Goal: Task Accomplishment & Management: Complete application form

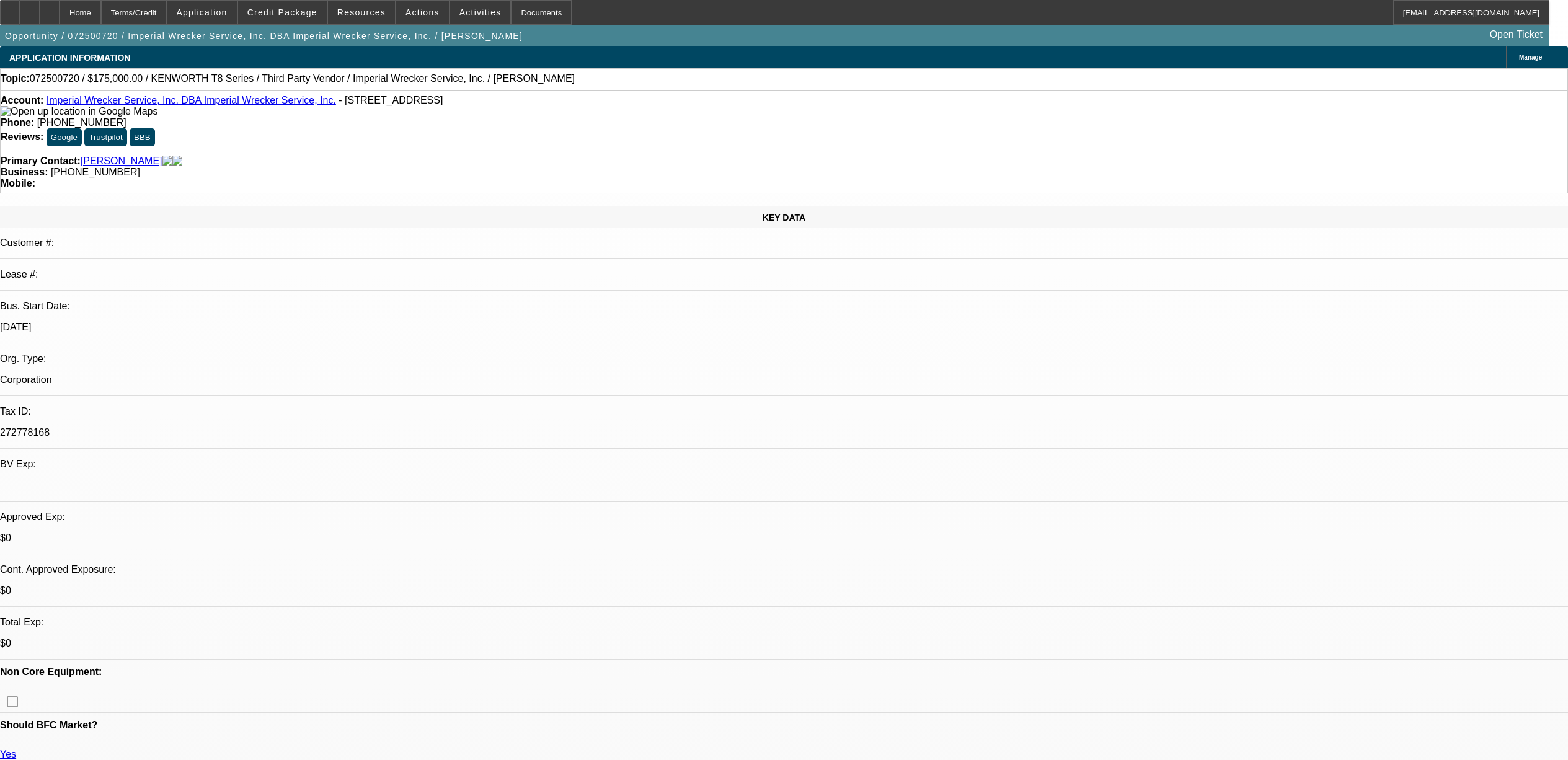
select select "0"
select select "6"
select select "0"
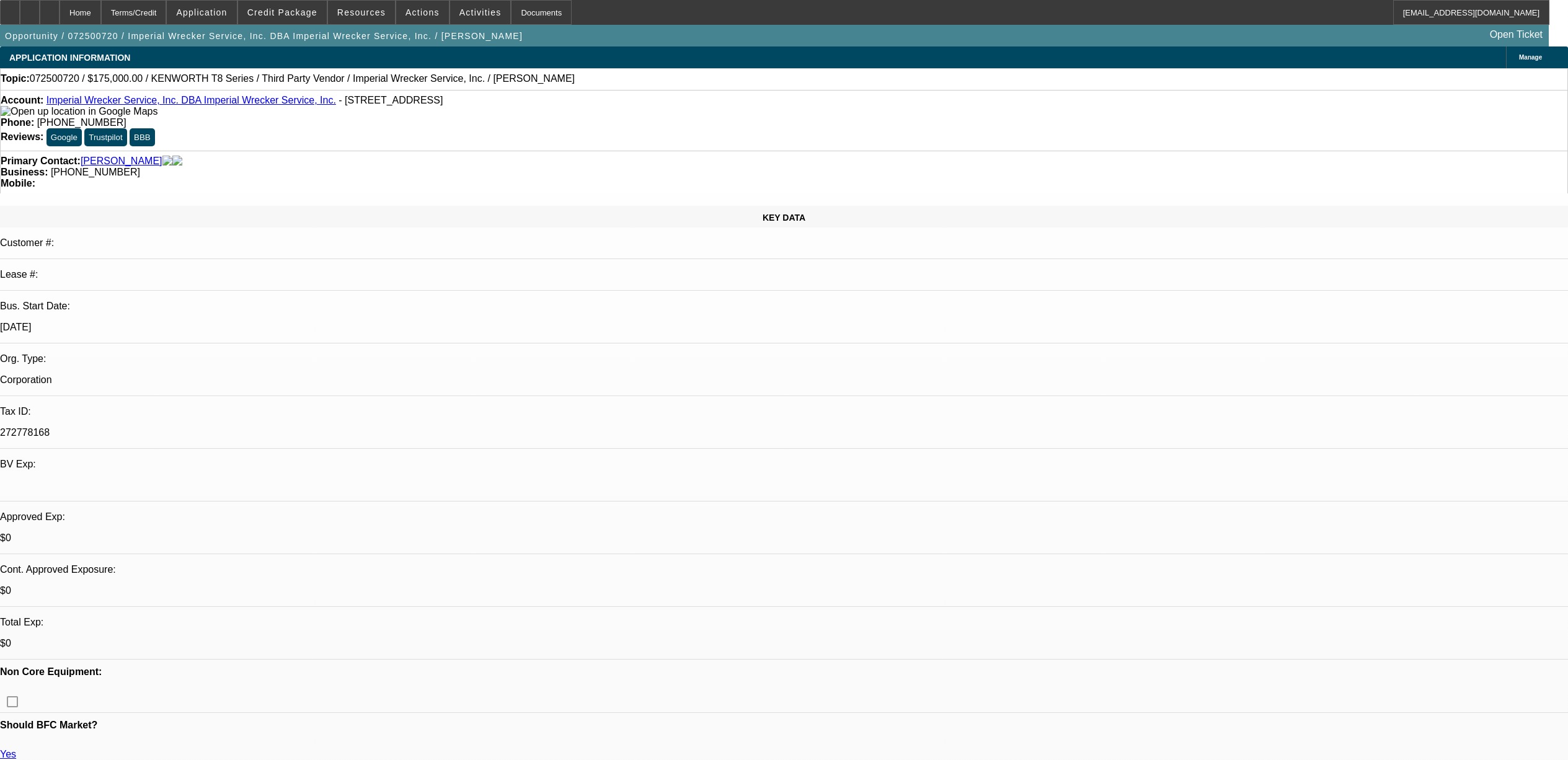
select select "0"
select select "2"
select select "0"
select select "6"
select select "0"
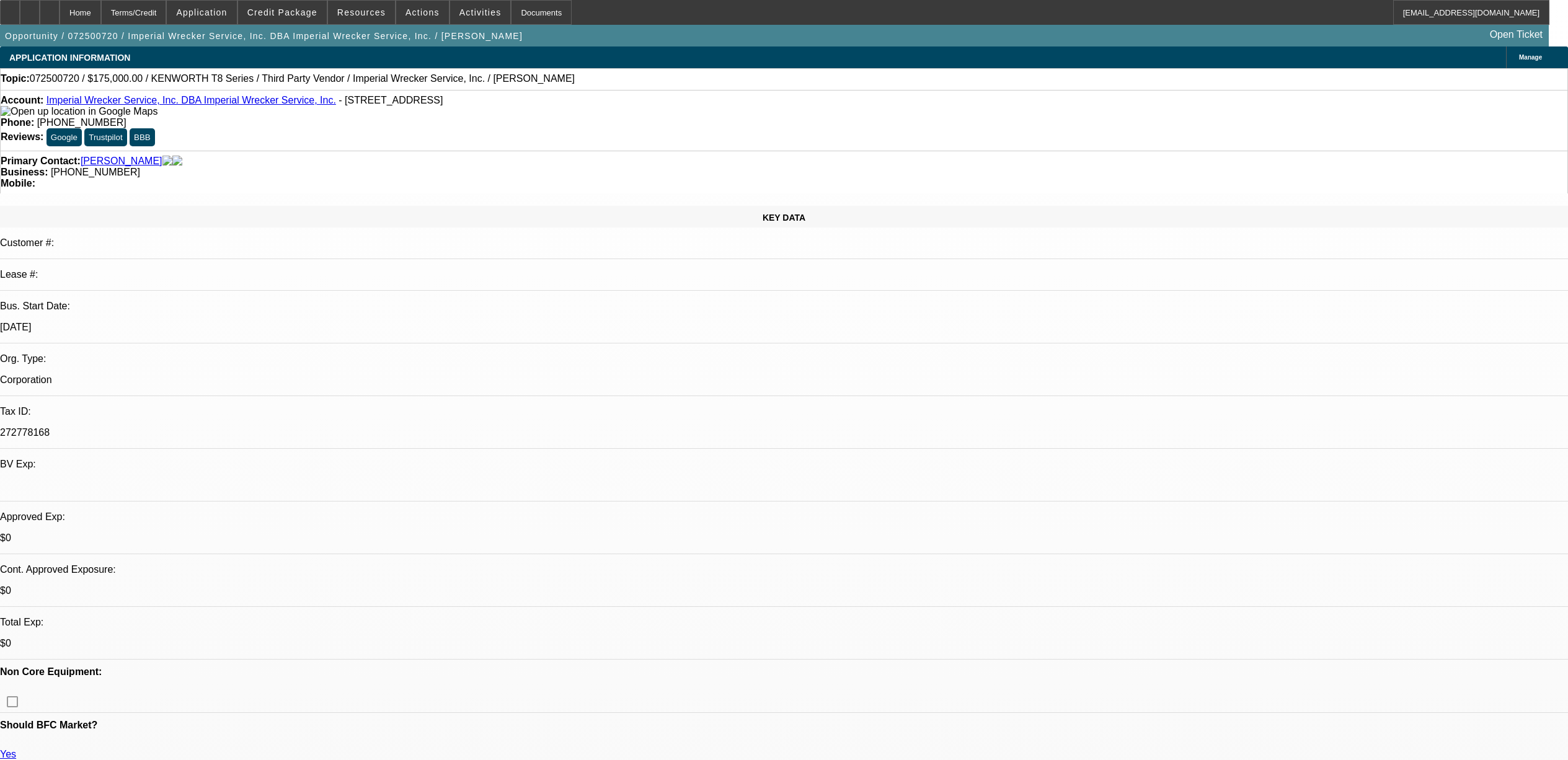
select select "0"
select select "2"
select select "0"
select select "6"
select select "0"
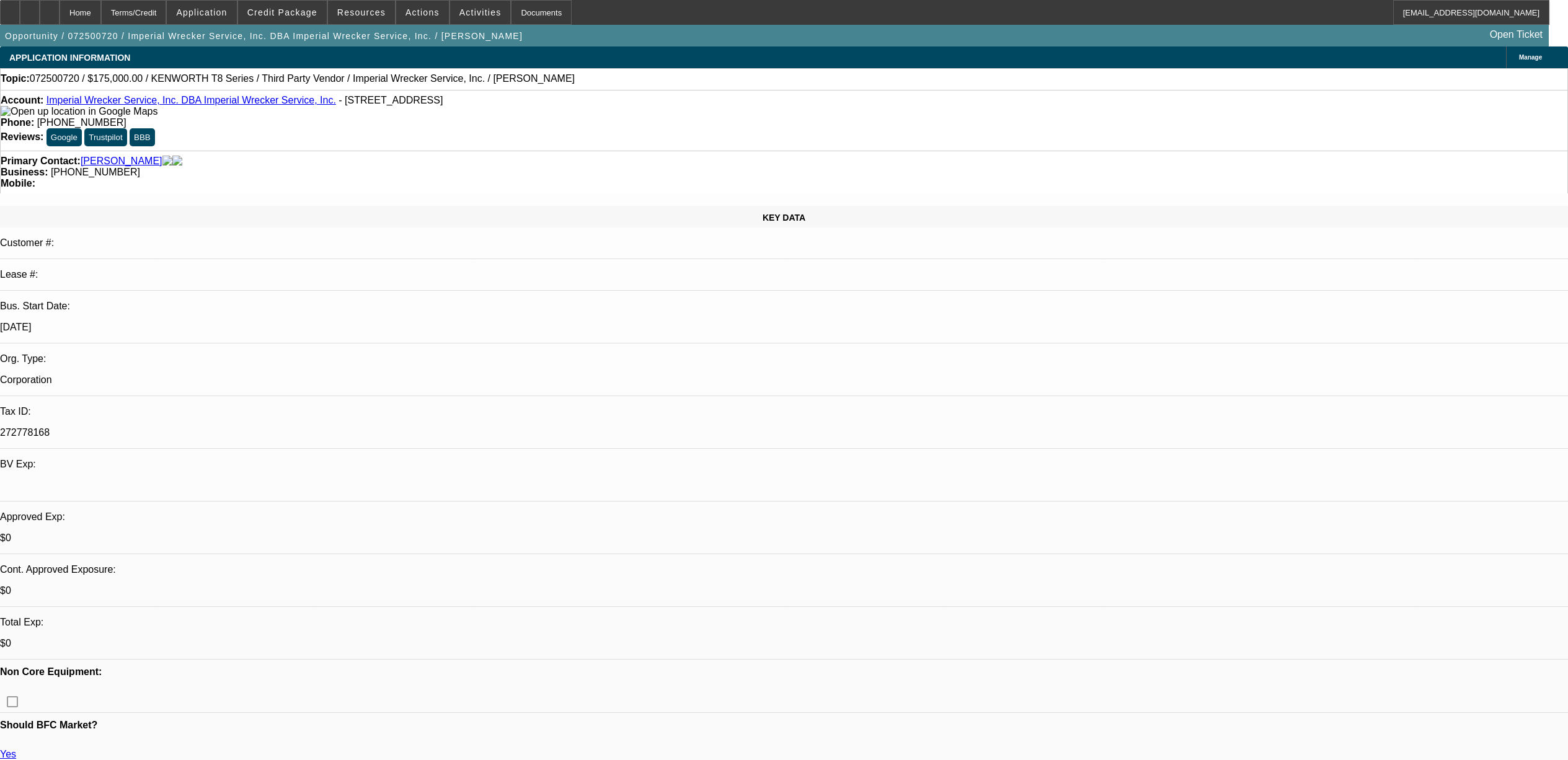
select select "0"
select select "2"
select select "0"
select select "6"
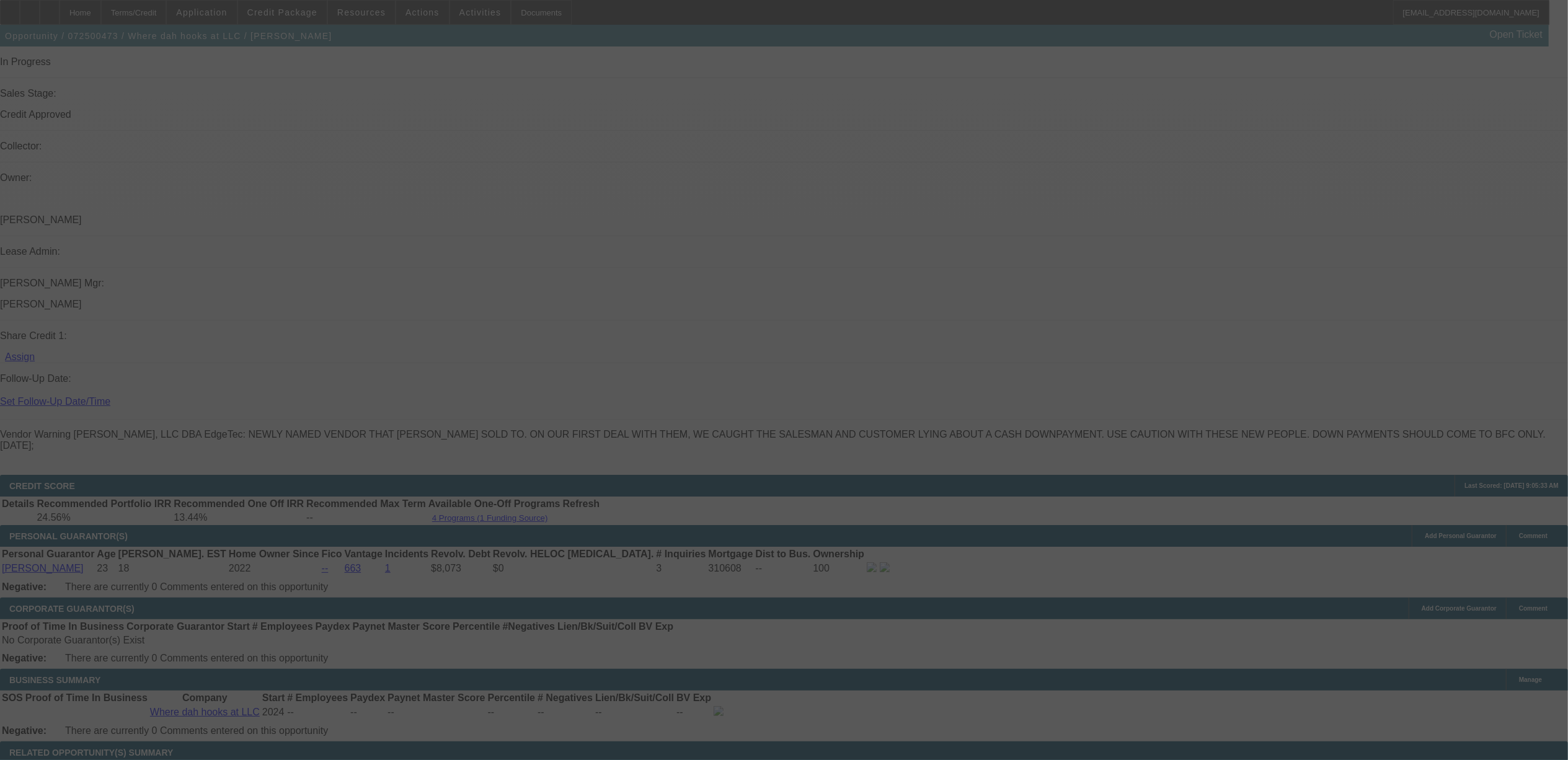
scroll to position [1563, 0]
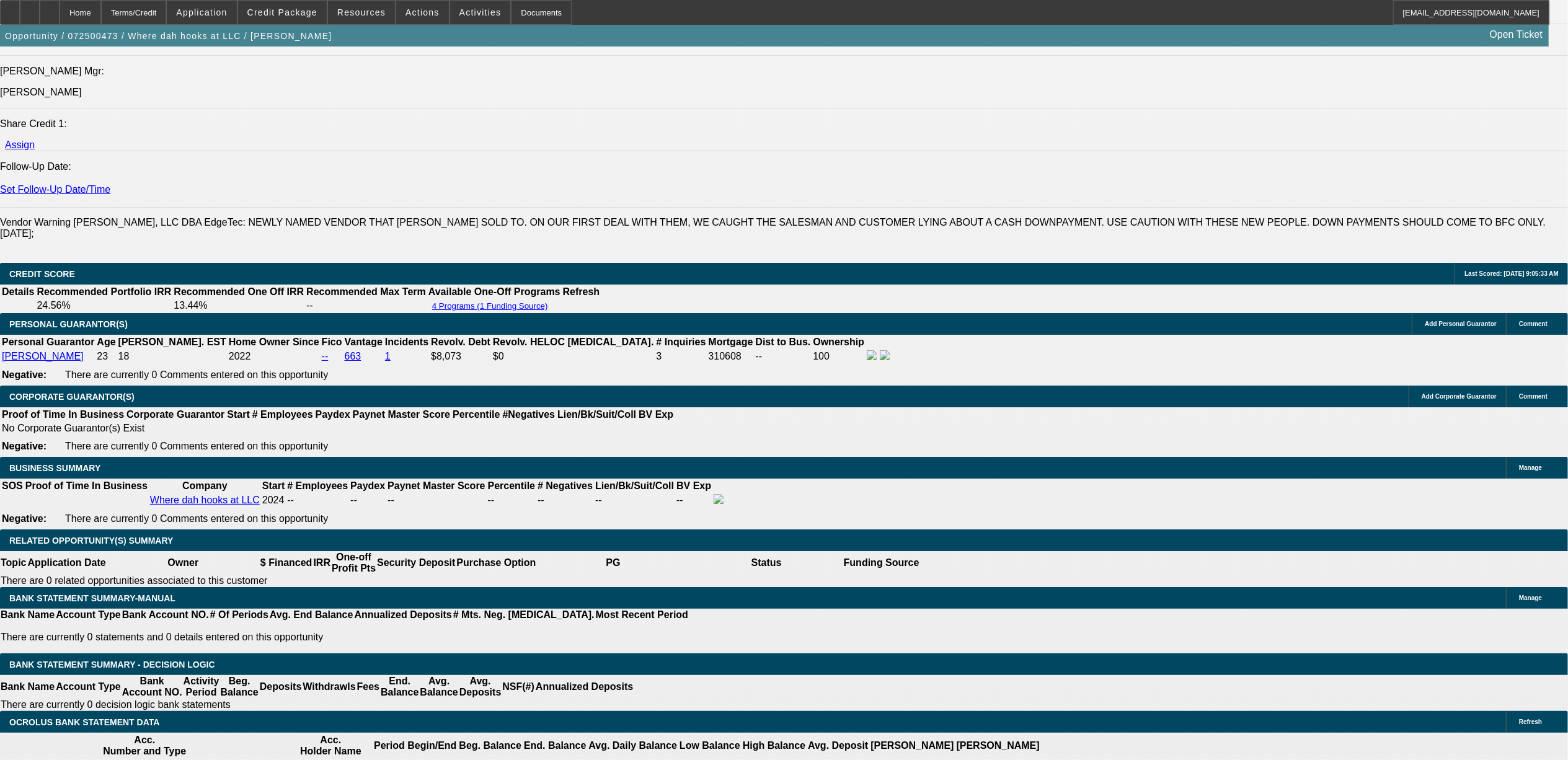
select select "0"
select select "0.1"
select select "0"
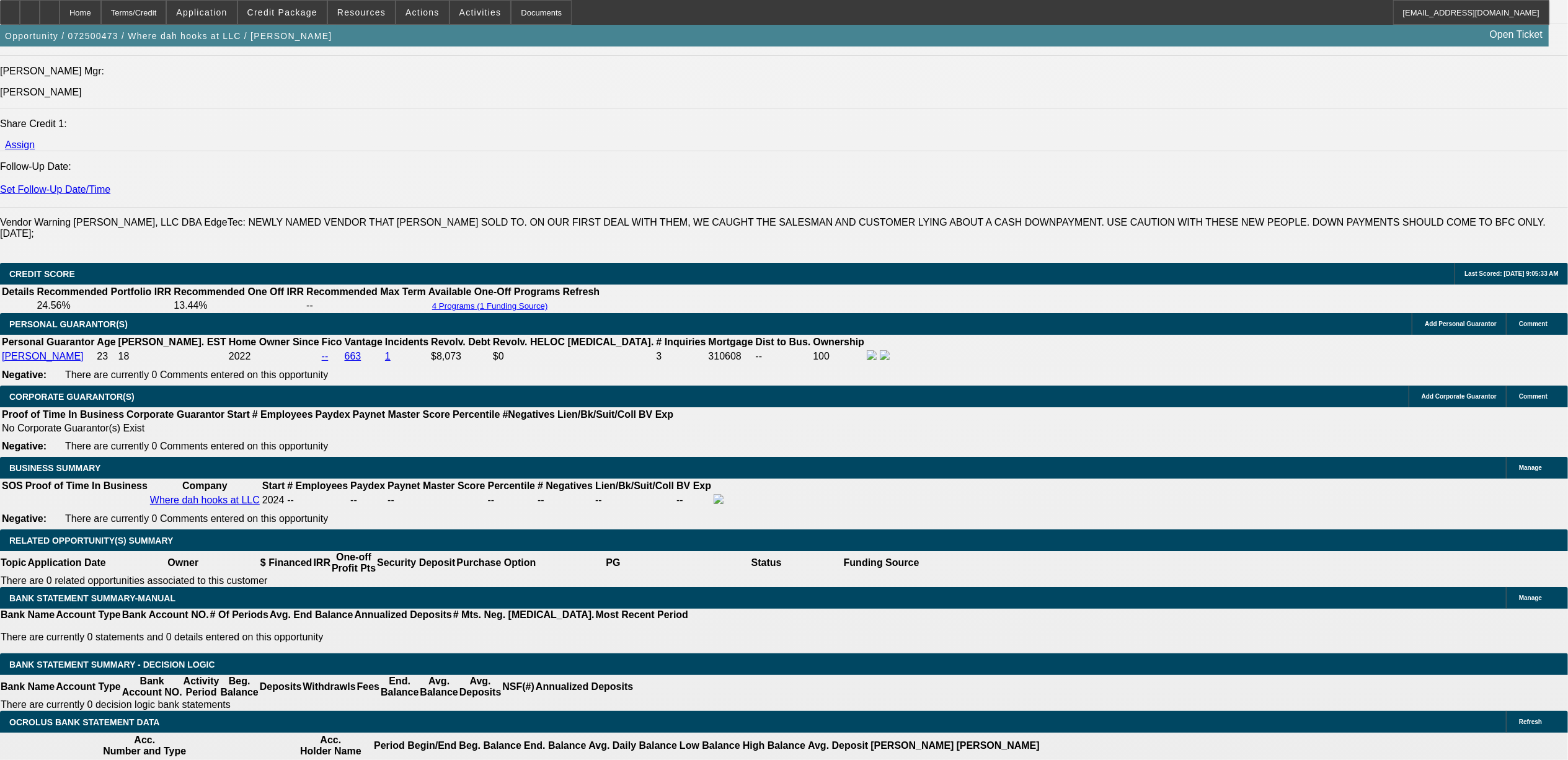
select select "0.1"
select select "0"
select select "0.1"
select select "1"
select select "2"
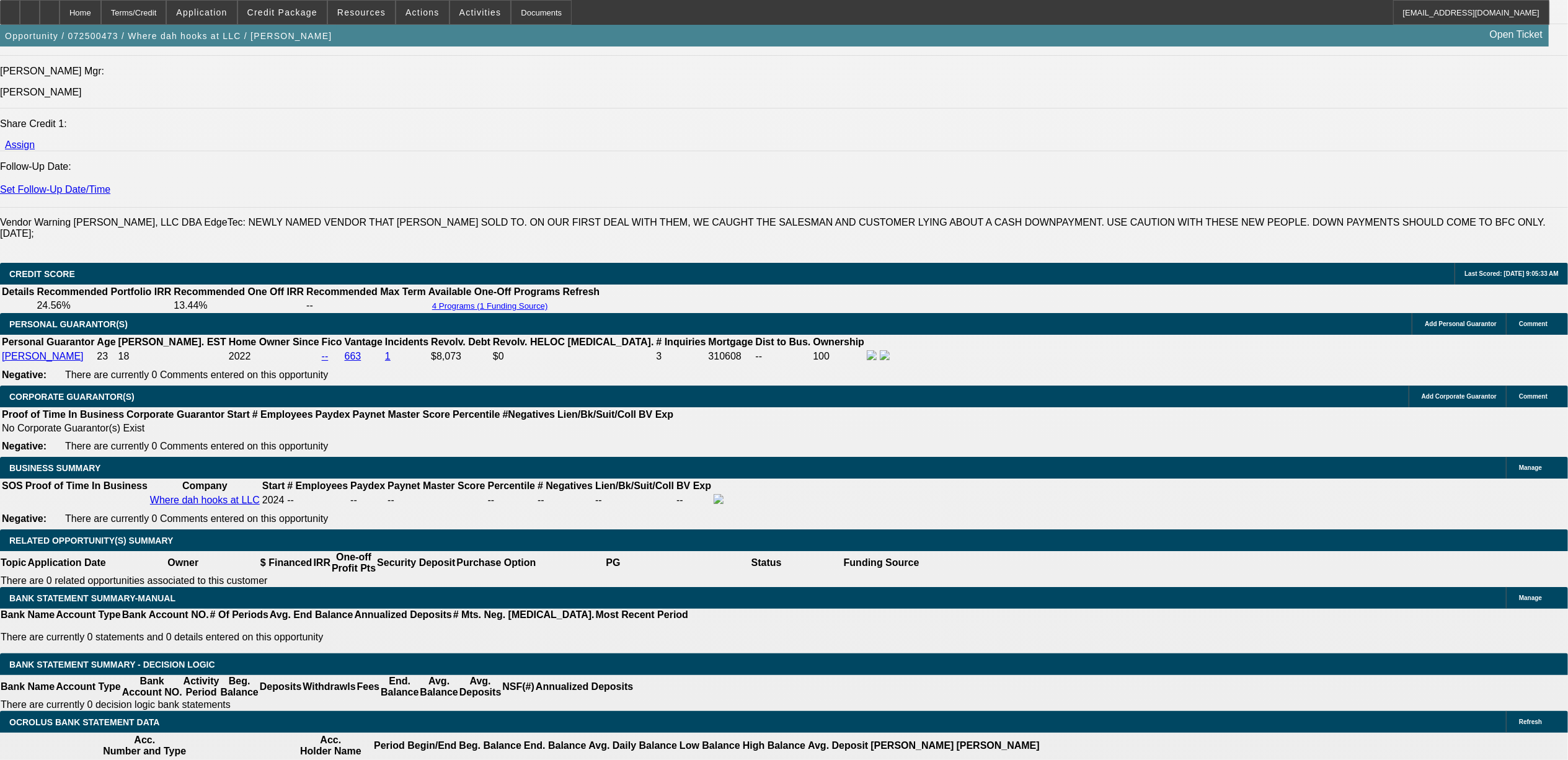
select select "4"
select select "1"
select select "2"
select select "6"
select select "1"
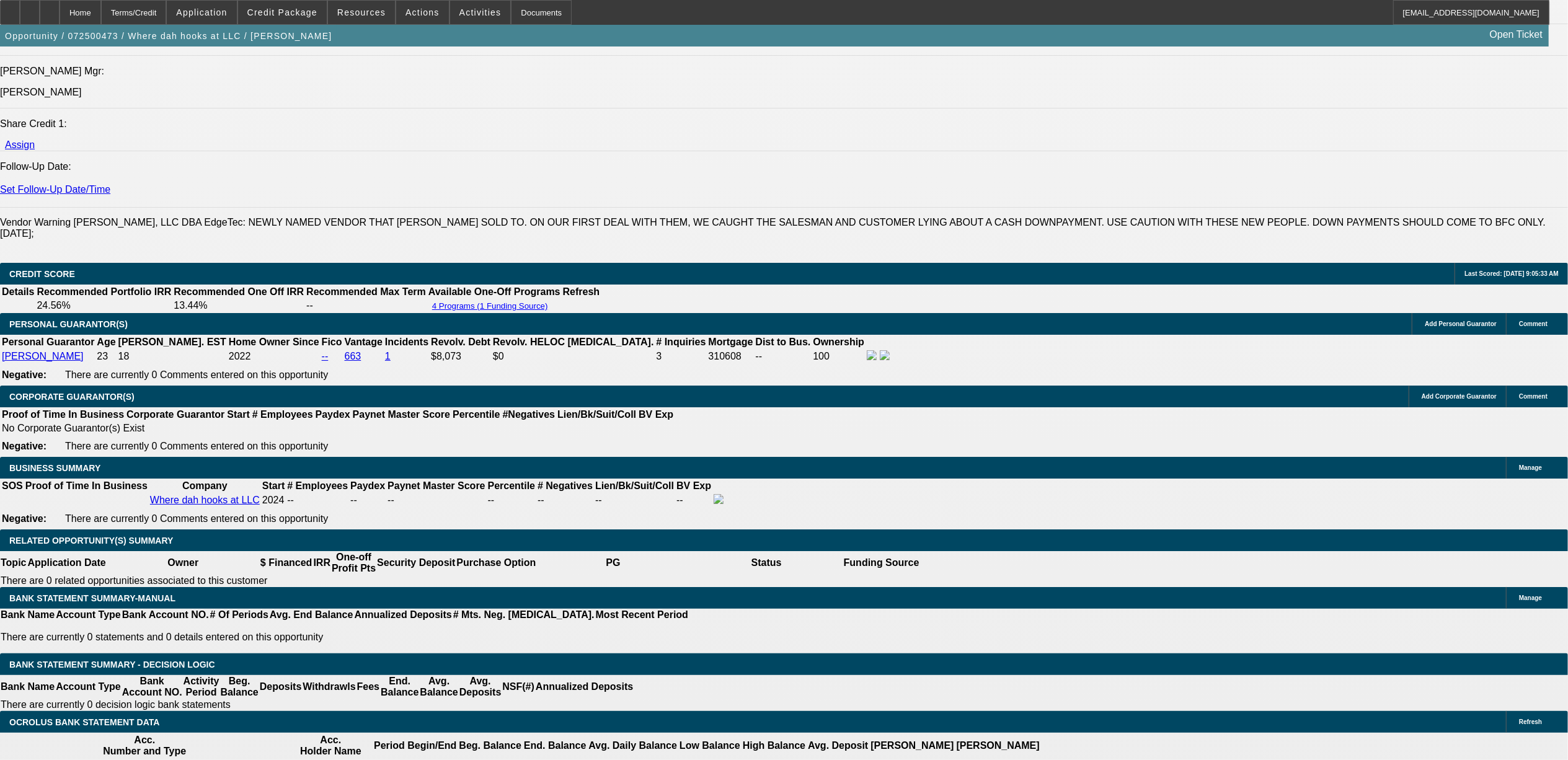
select select "2"
select select "4"
select select "1"
select select "2"
select select "4"
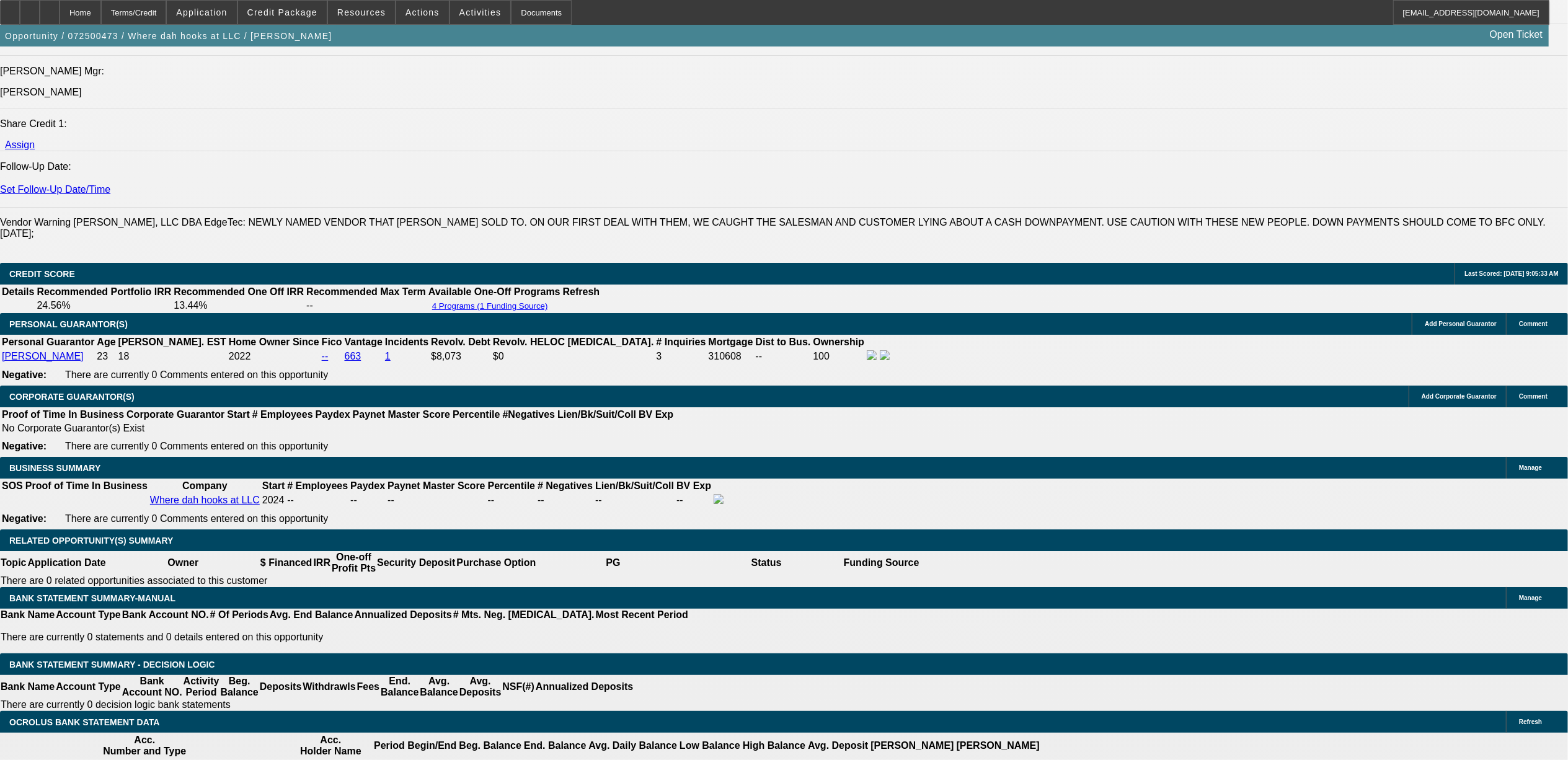
scroll to position [1646, 0]
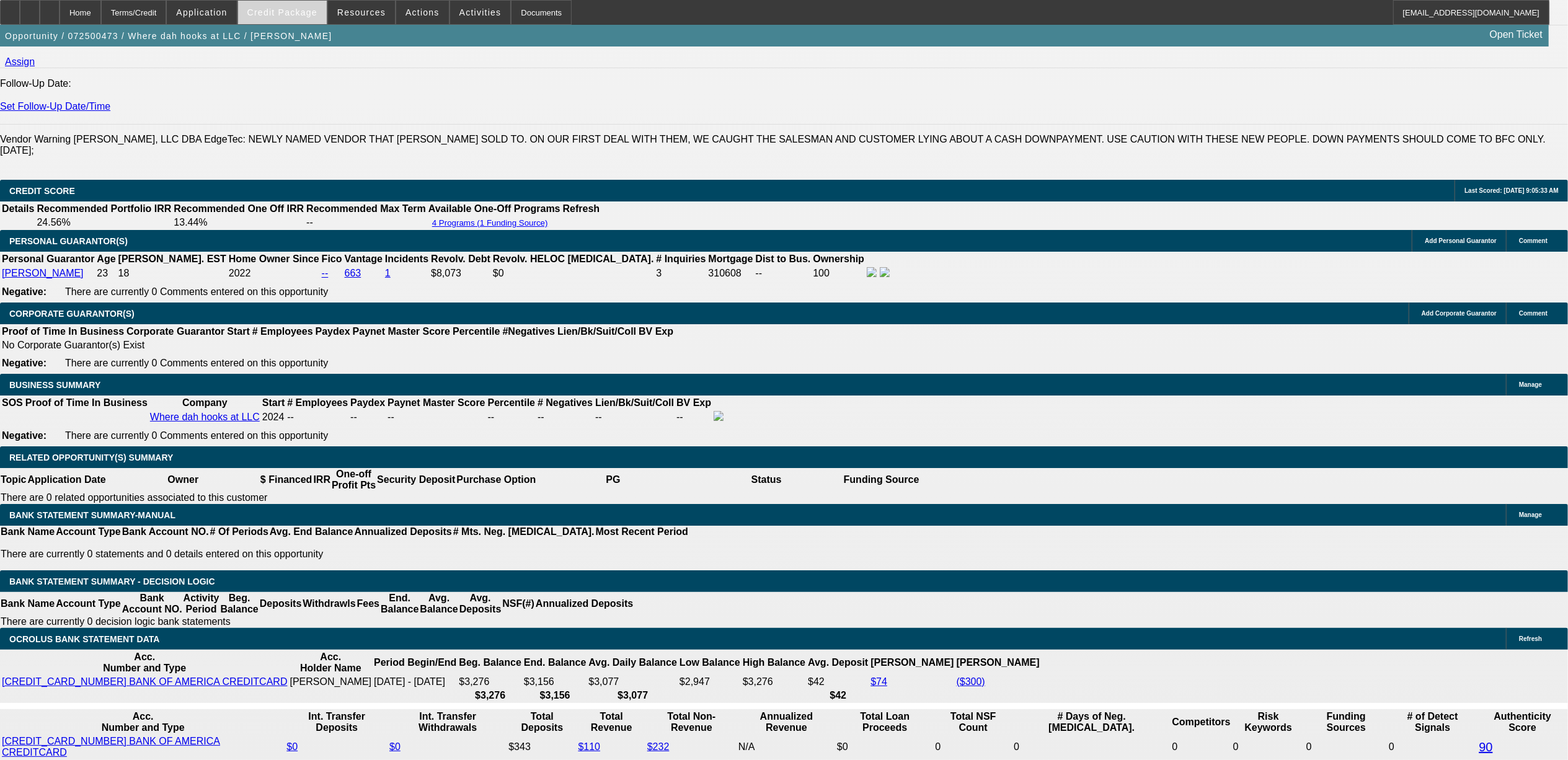
click at [295, 16] on button "Credit Package" at bounding box center [282, 12] width 89 height 24
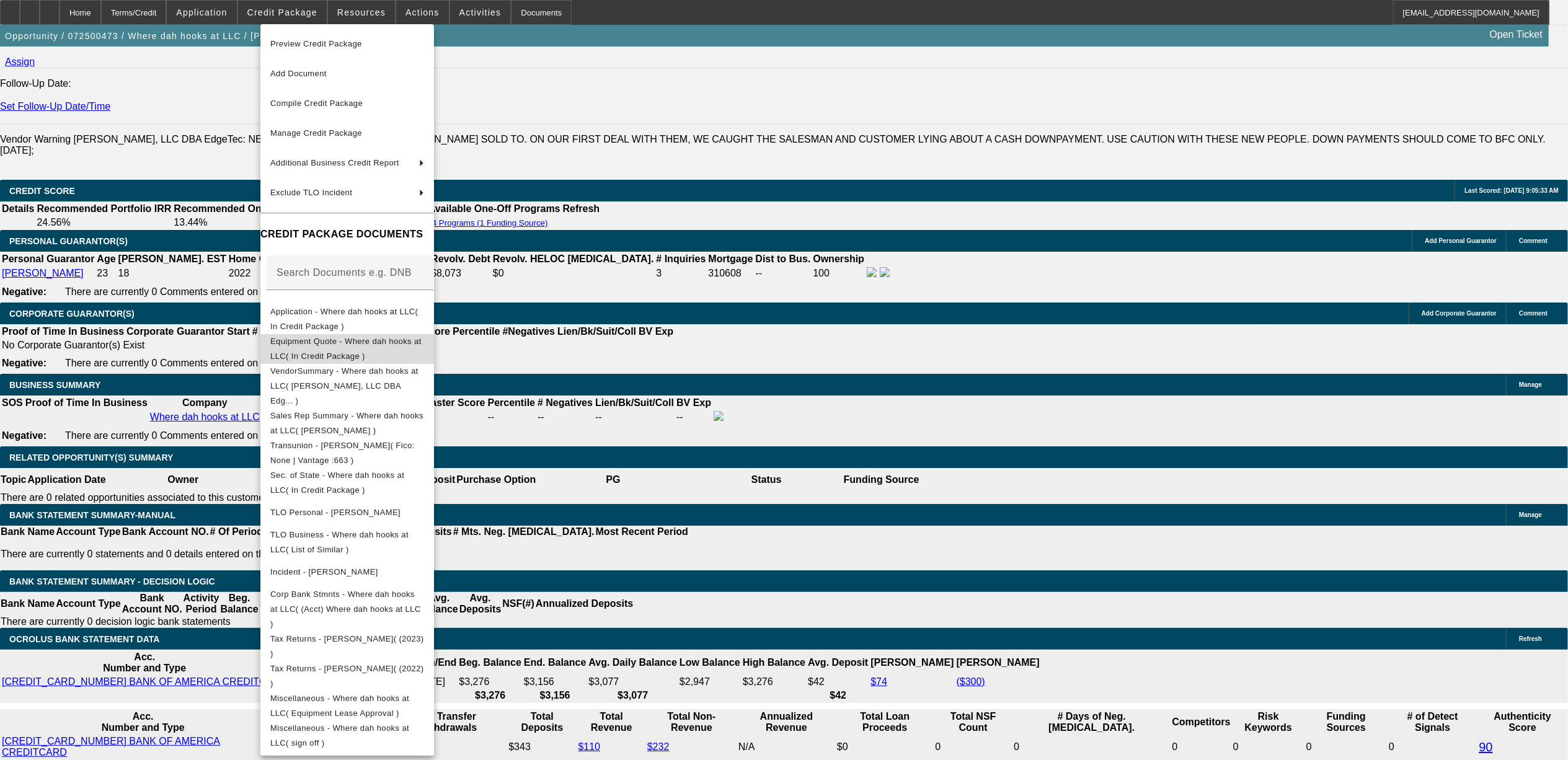
click at [373, 352] on button "Equipment Quote - Where dah hooks at LLC( In Credit Package )" at bounding box center [347, 349] width 173 height 30
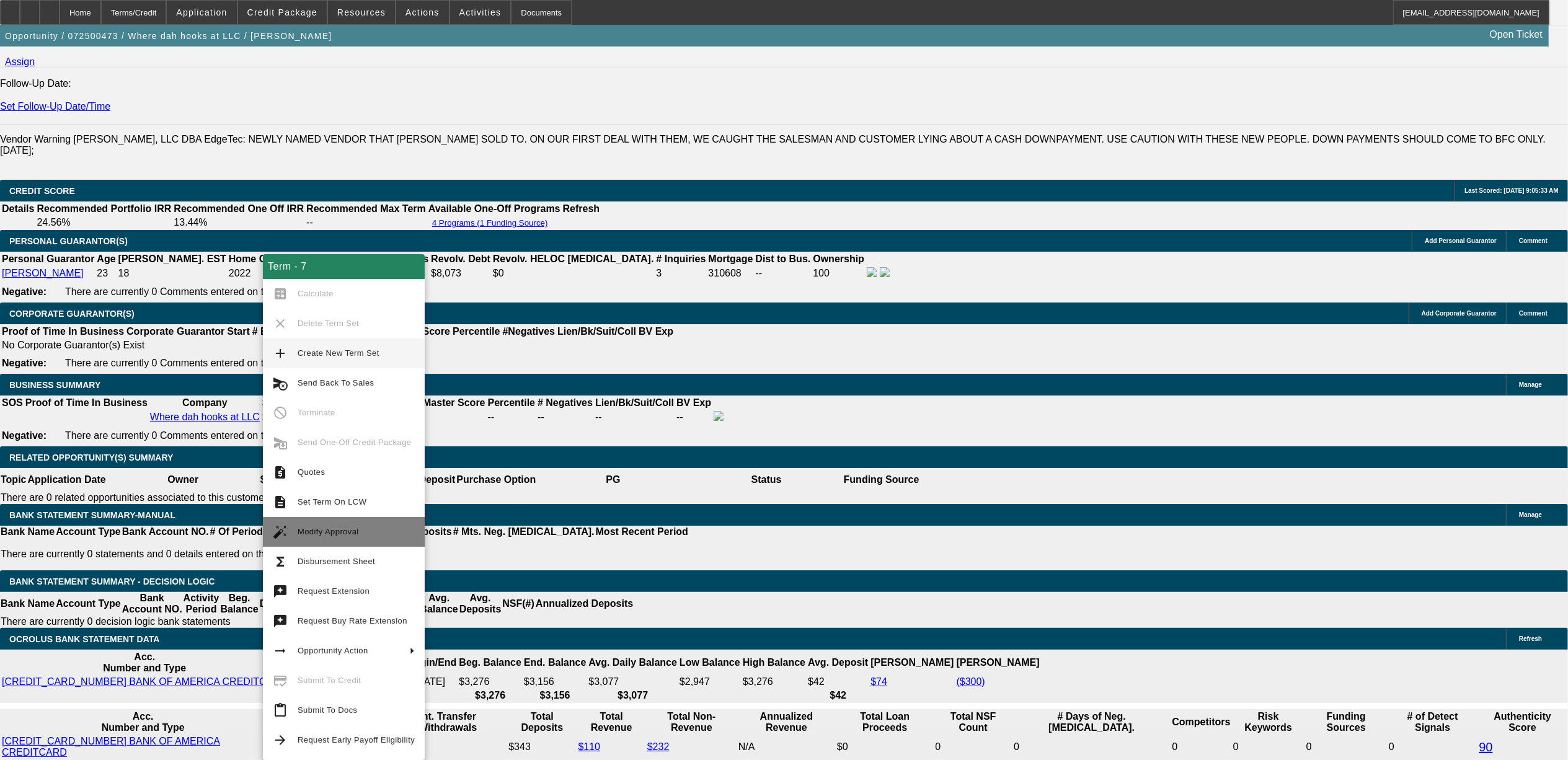
click at [389, 539] on button "auto_fix_high Modify Approval" at bounding box center [343, 532] width 162 height 30
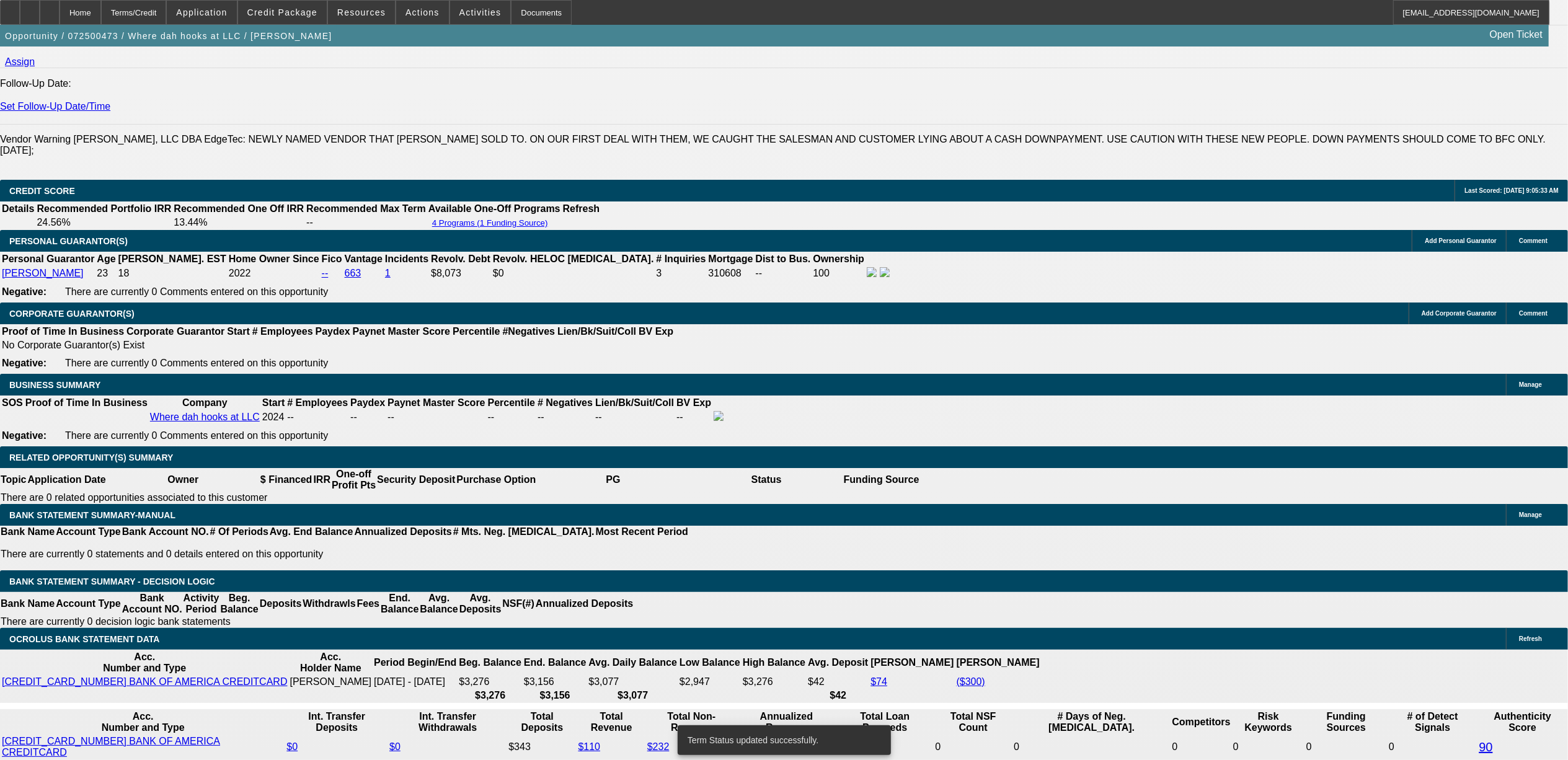
select select "0"
select select "2"
select select "0.1"
select select "4"
select select "0"
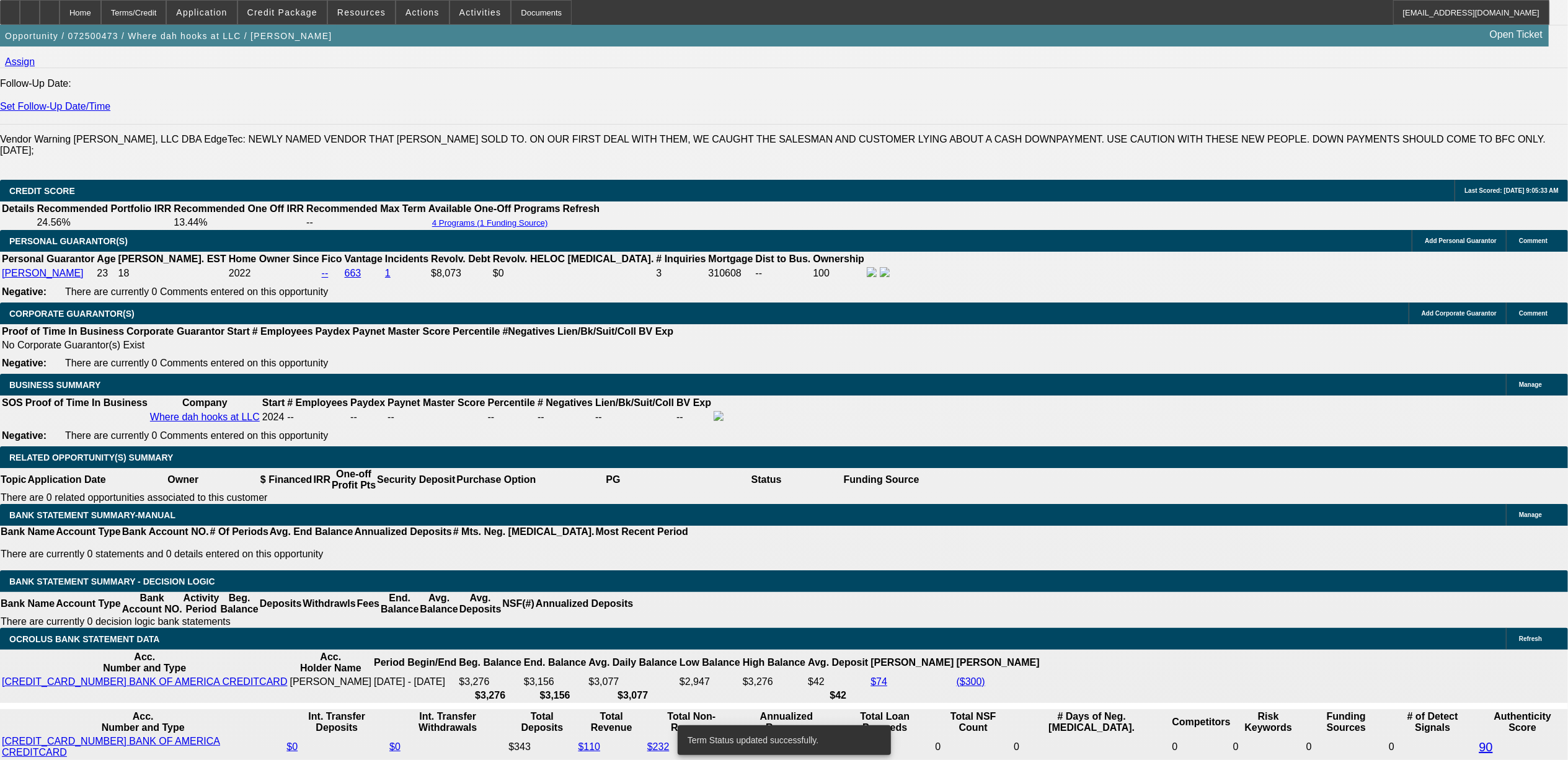
select select "2"
select select "0.1"
select select "4"
select select "0"
select select "2"
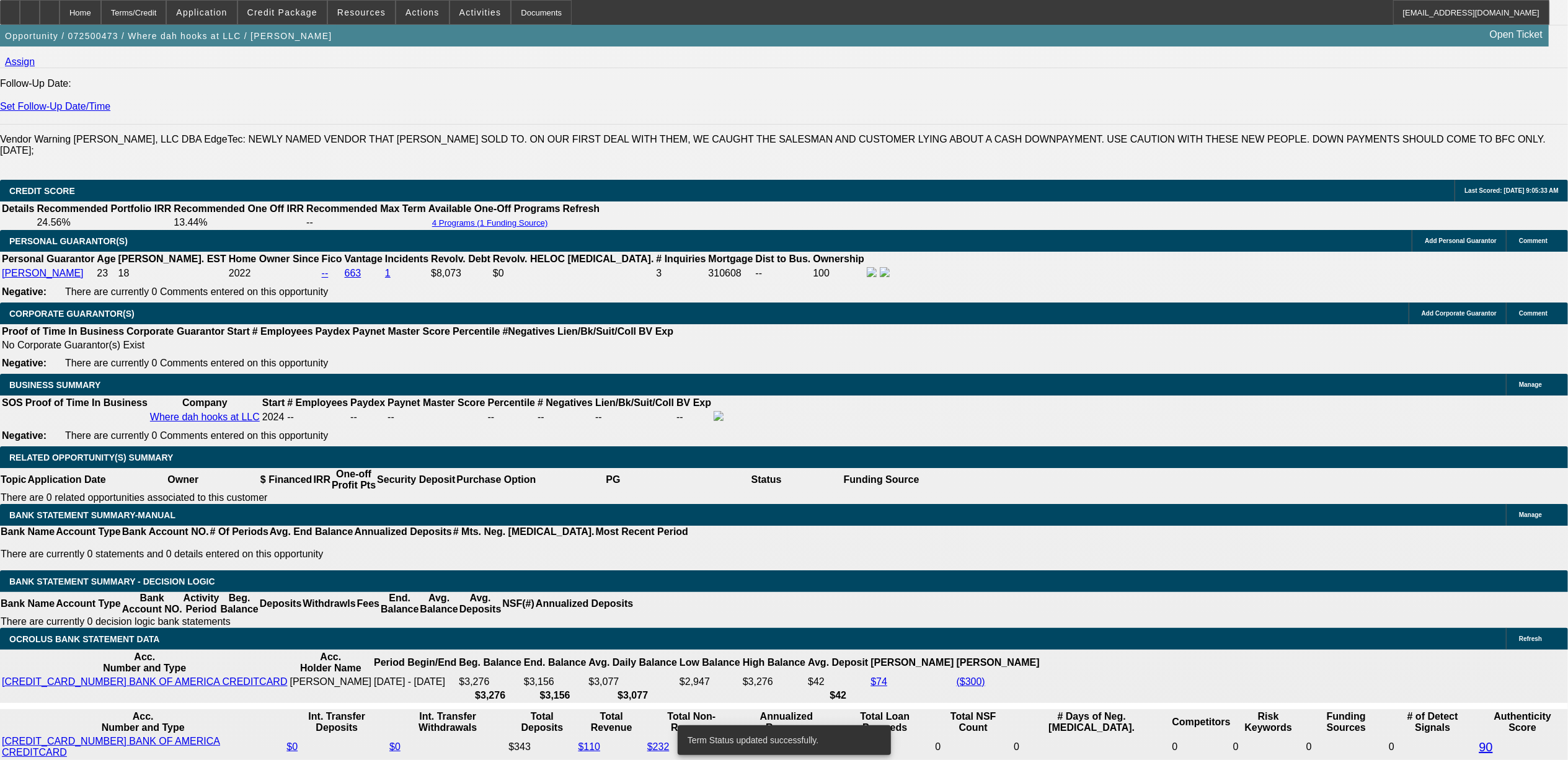
select select "0"
select select "6"
select select "0"
select select "2"
select select "0.1"
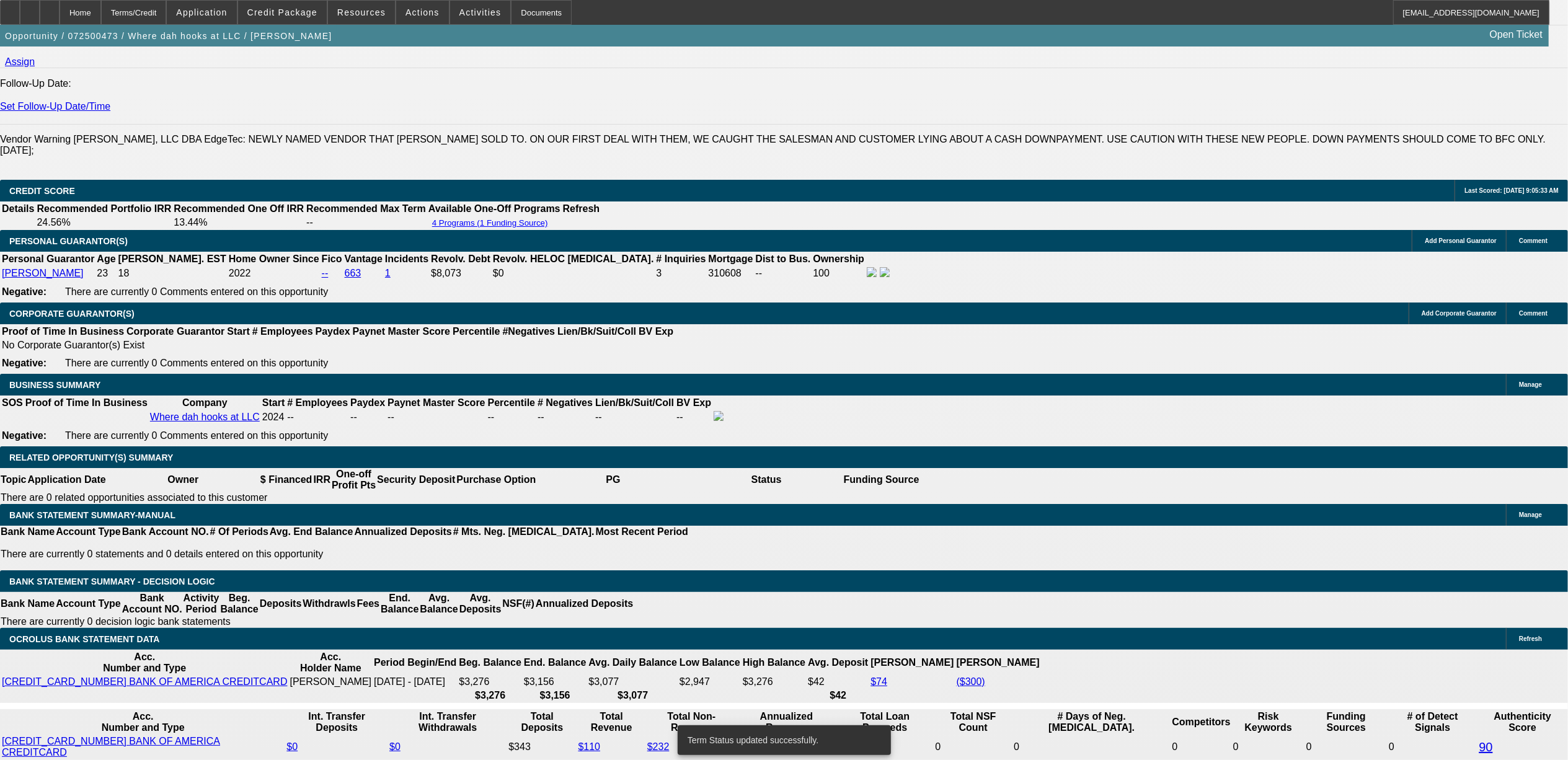
select select "4"
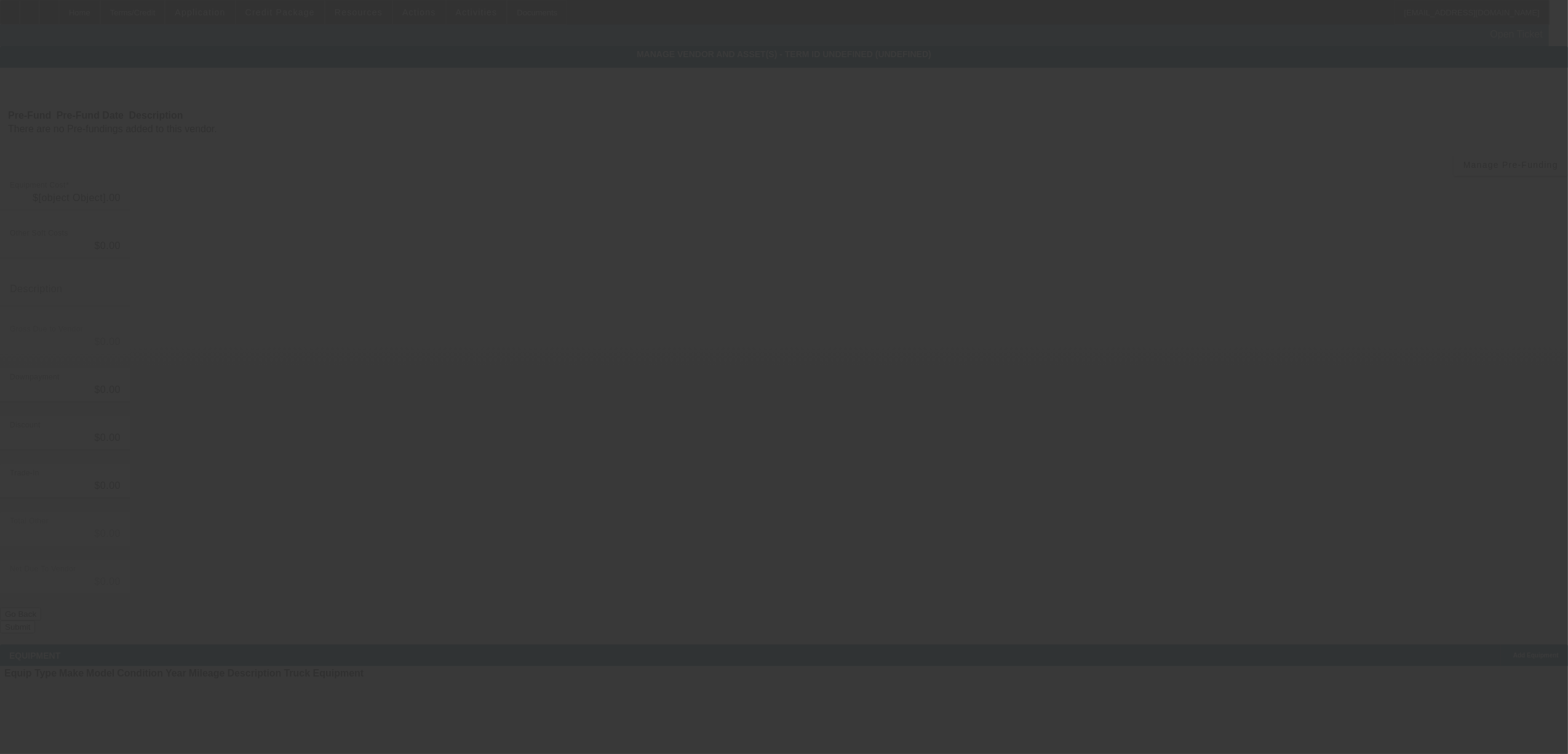
type input "$120,250.00"
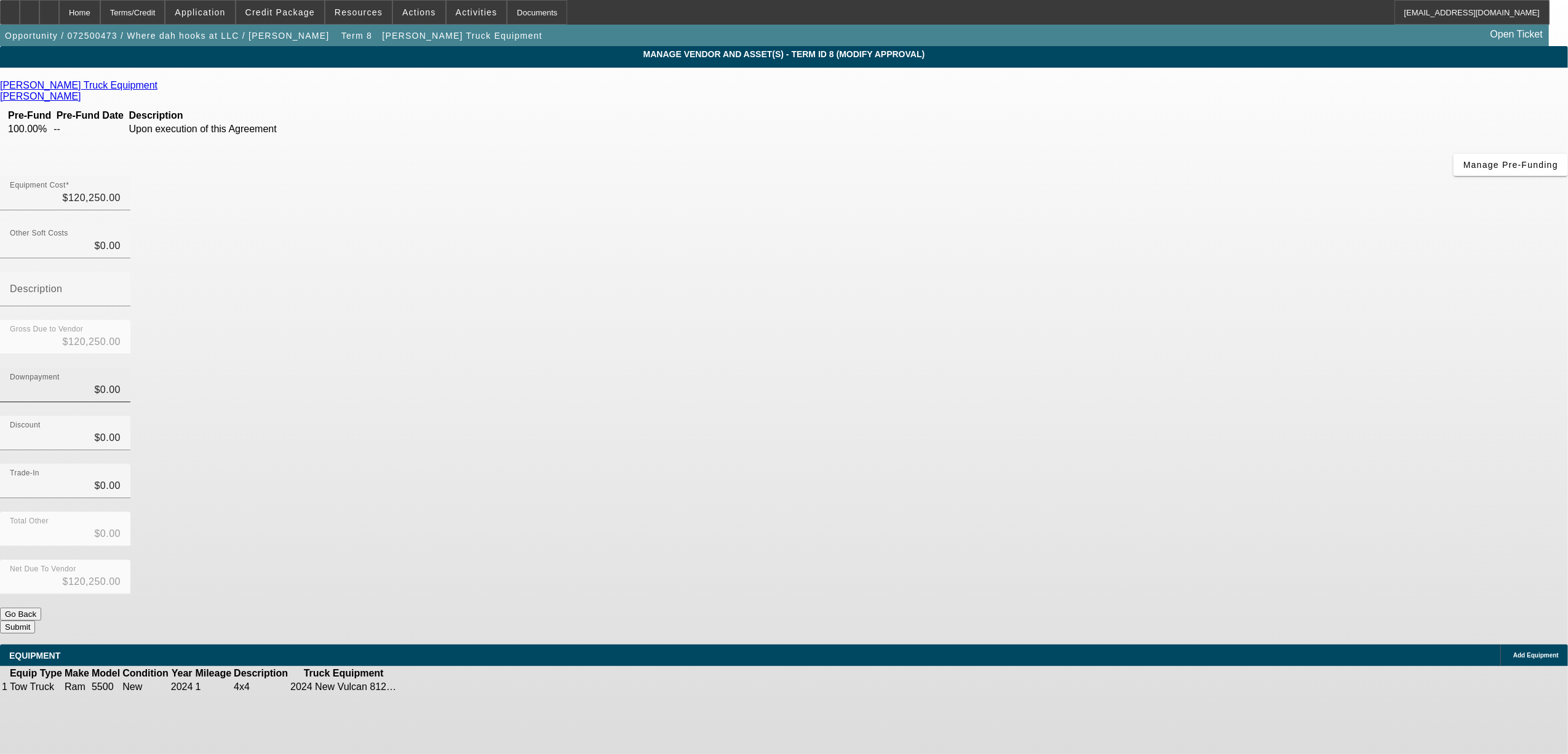
click at [121, 368] on div "Downpayment $0.00" at bounding box center [65, 385] width 111 height 34
click at [121, 383] on input "0" at bounding box center [65, 390] width 111 height 15
type input "1"
type input "$1.00"
type input "$120,249.00"
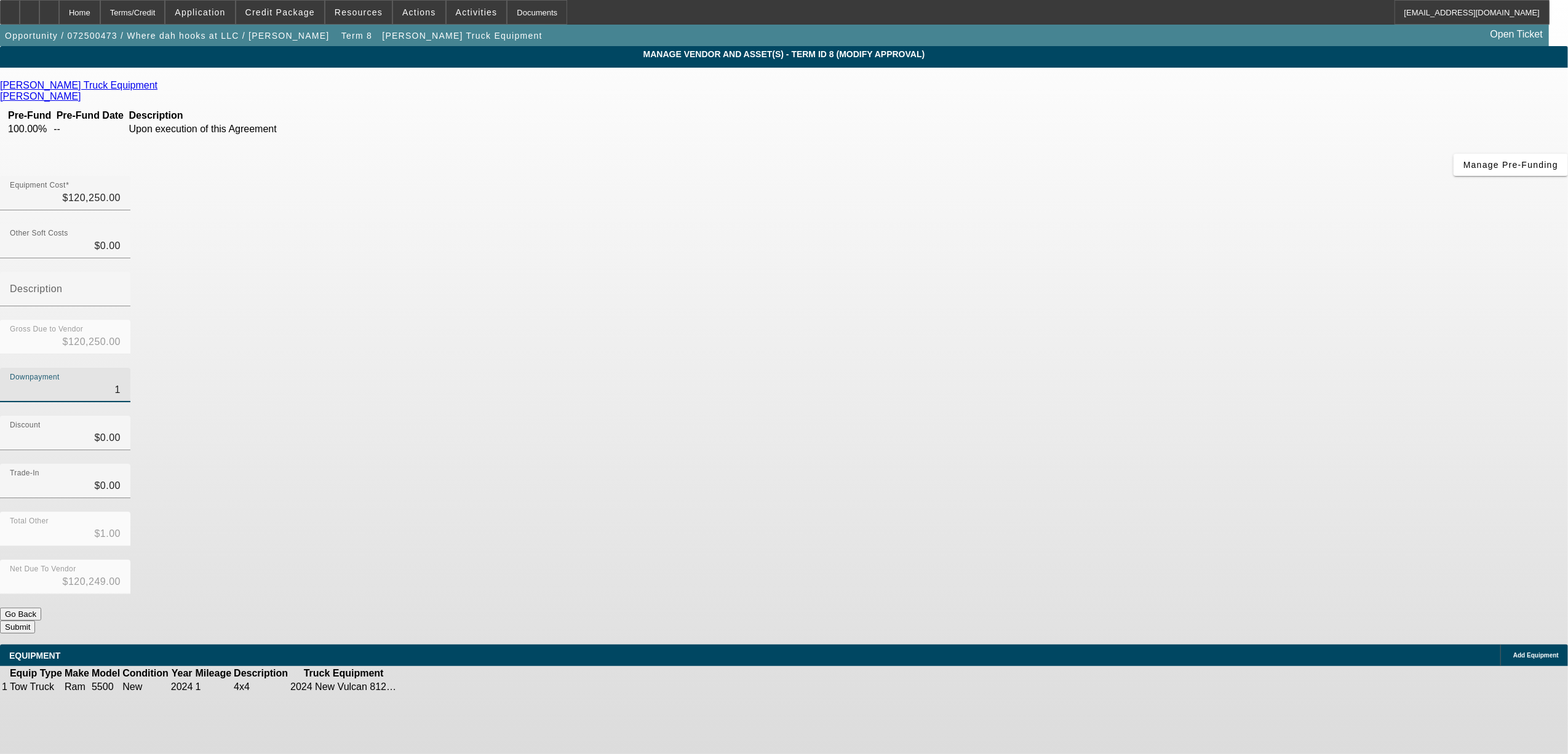
type input "10"
type input "$10.00"
type input "$120,240.00"
type input "100"
type input "$100.00"
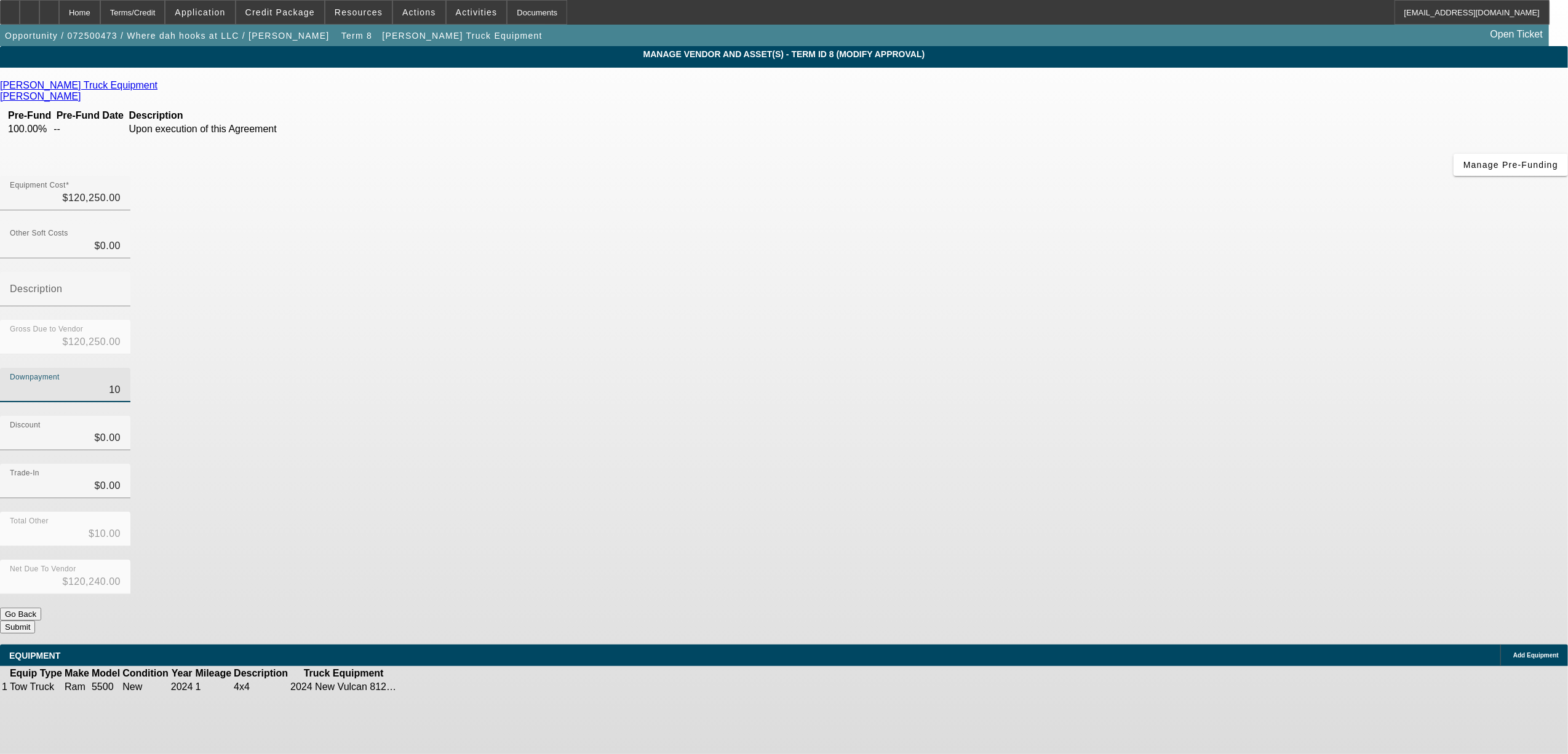
type input "$120,150.00"
type input "1000"
type input "$1,000.00"
type input "$119,250.00"
type input "$1,000.00"
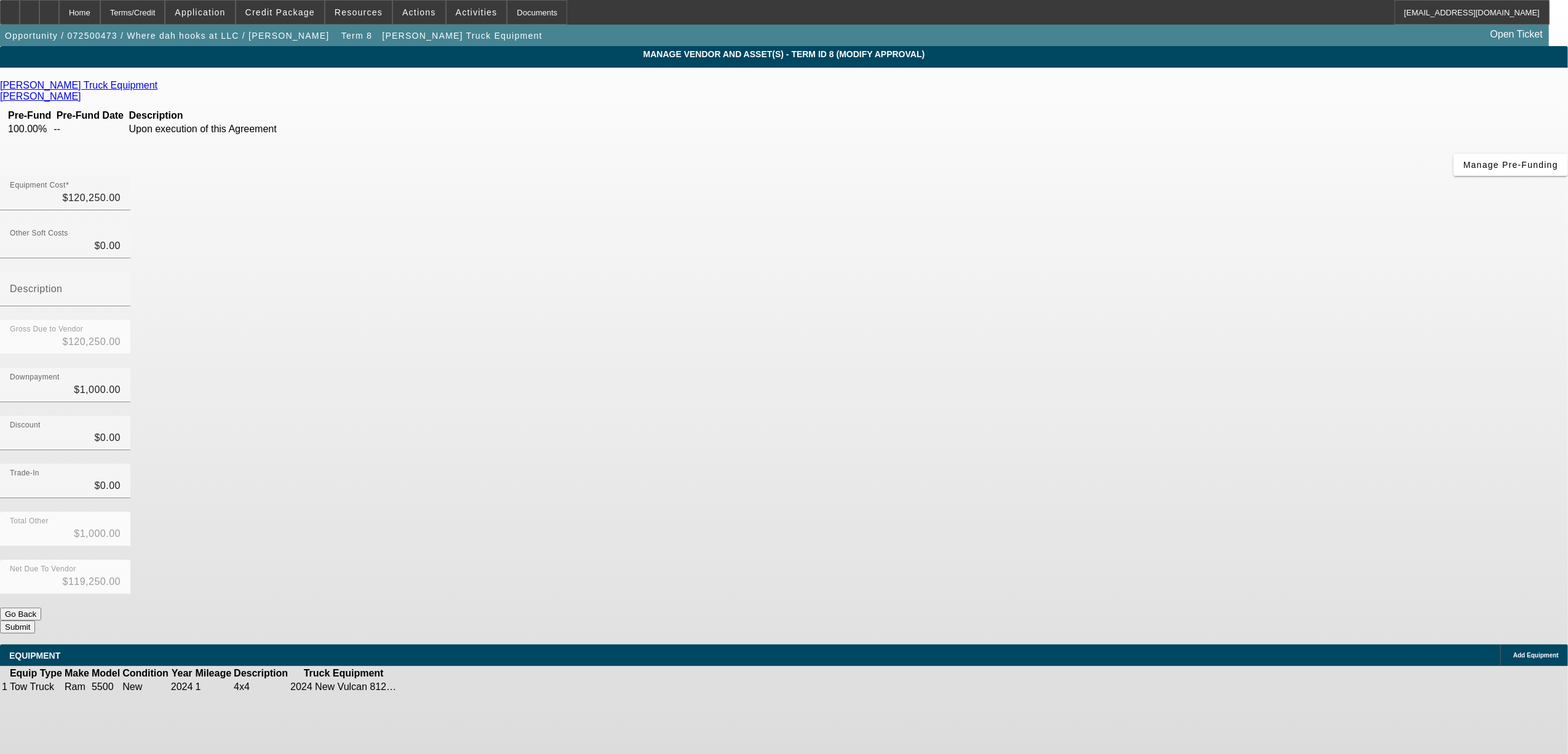
click at [1110, 464] on div "Trade-In $0.00" at bounding box center [784, 487] width 1568 height 48
click at [35, 620] on button "Submit" at bounding box center [17, 626] width 35 height 13
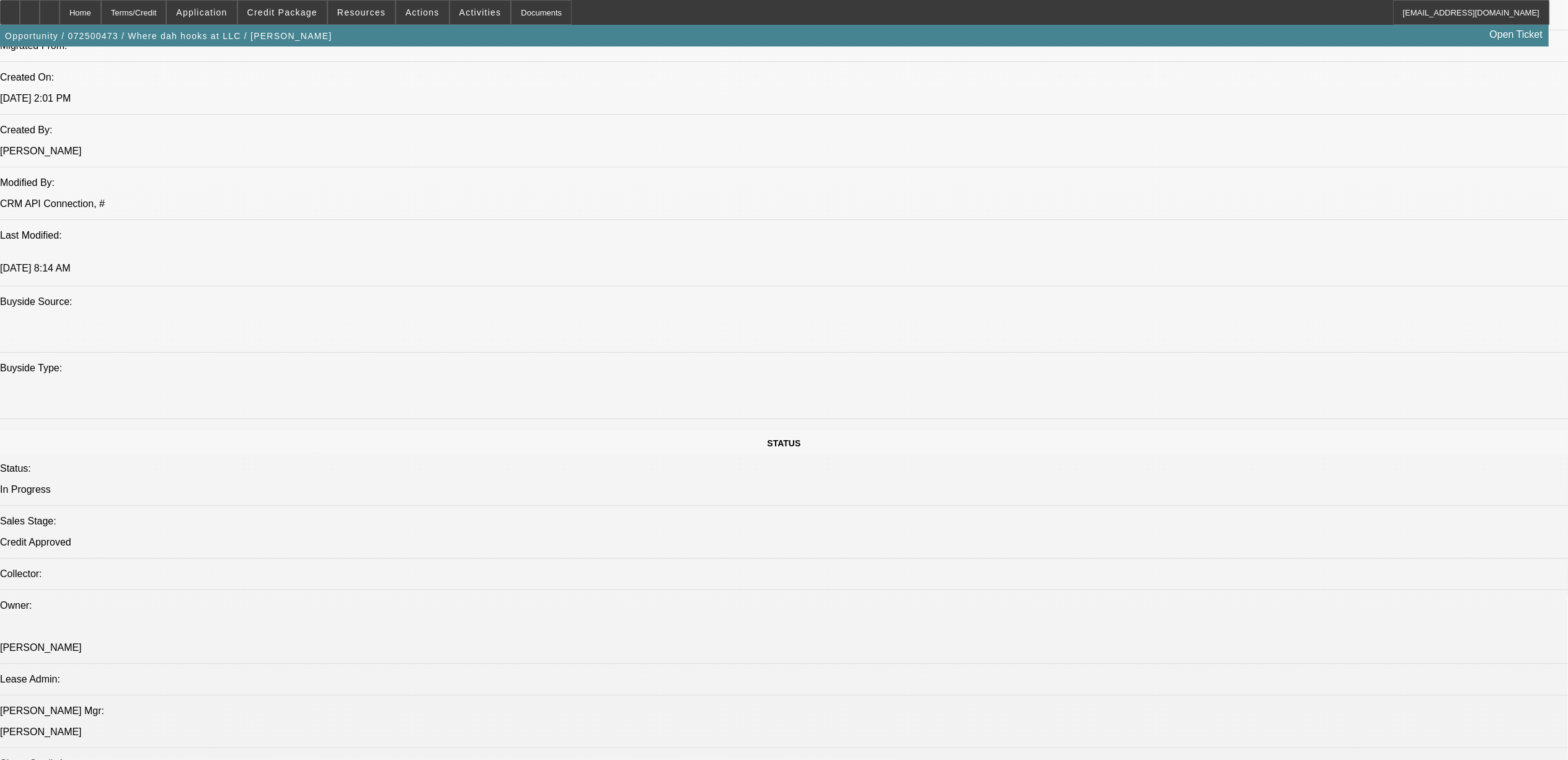
select select "0"
select select "2"
select select "0.1"
select select "4"
select select "0"
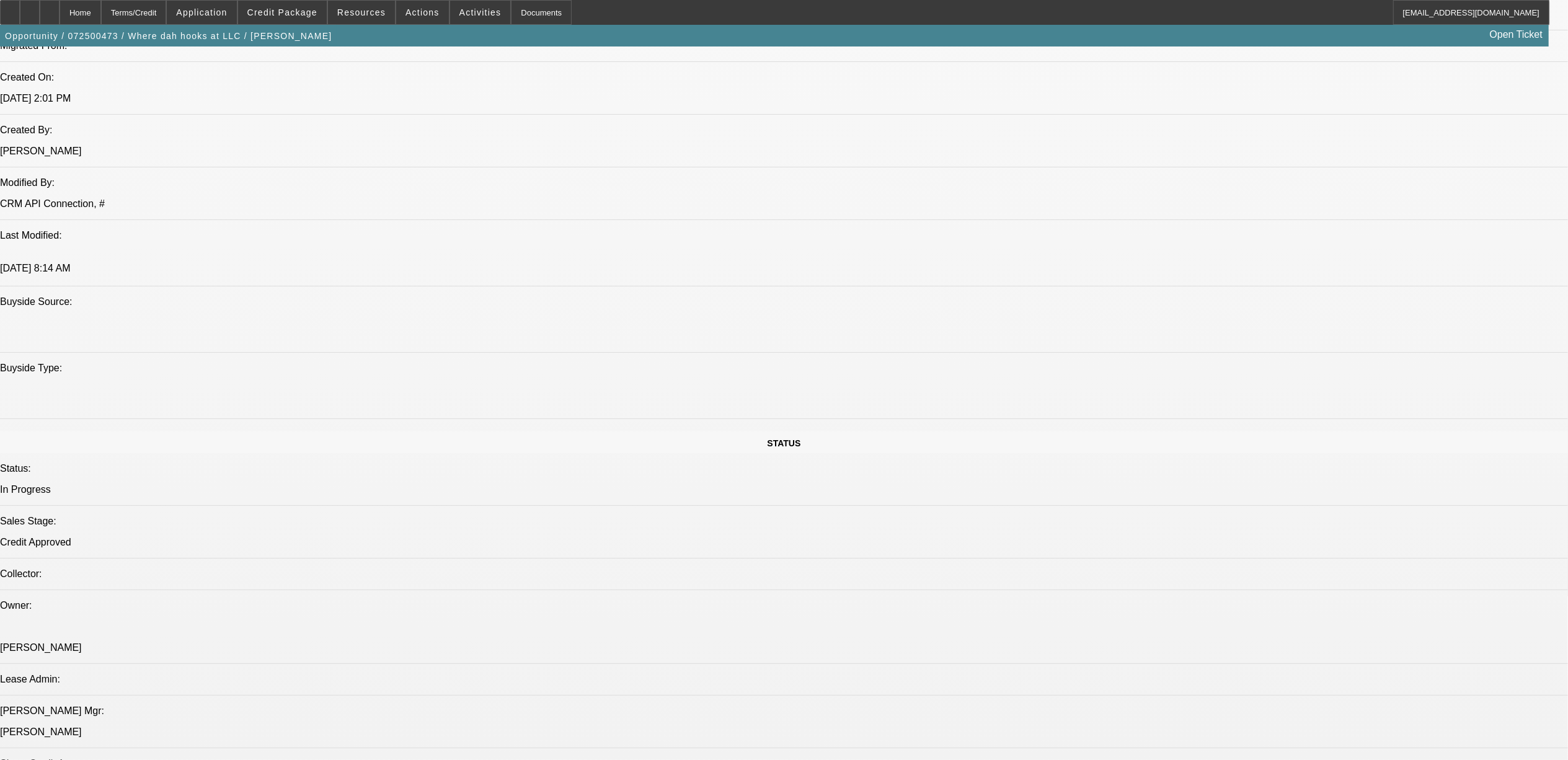
select select "2"
select select "0.1"
select select "4"
select select "0"
select select "2"
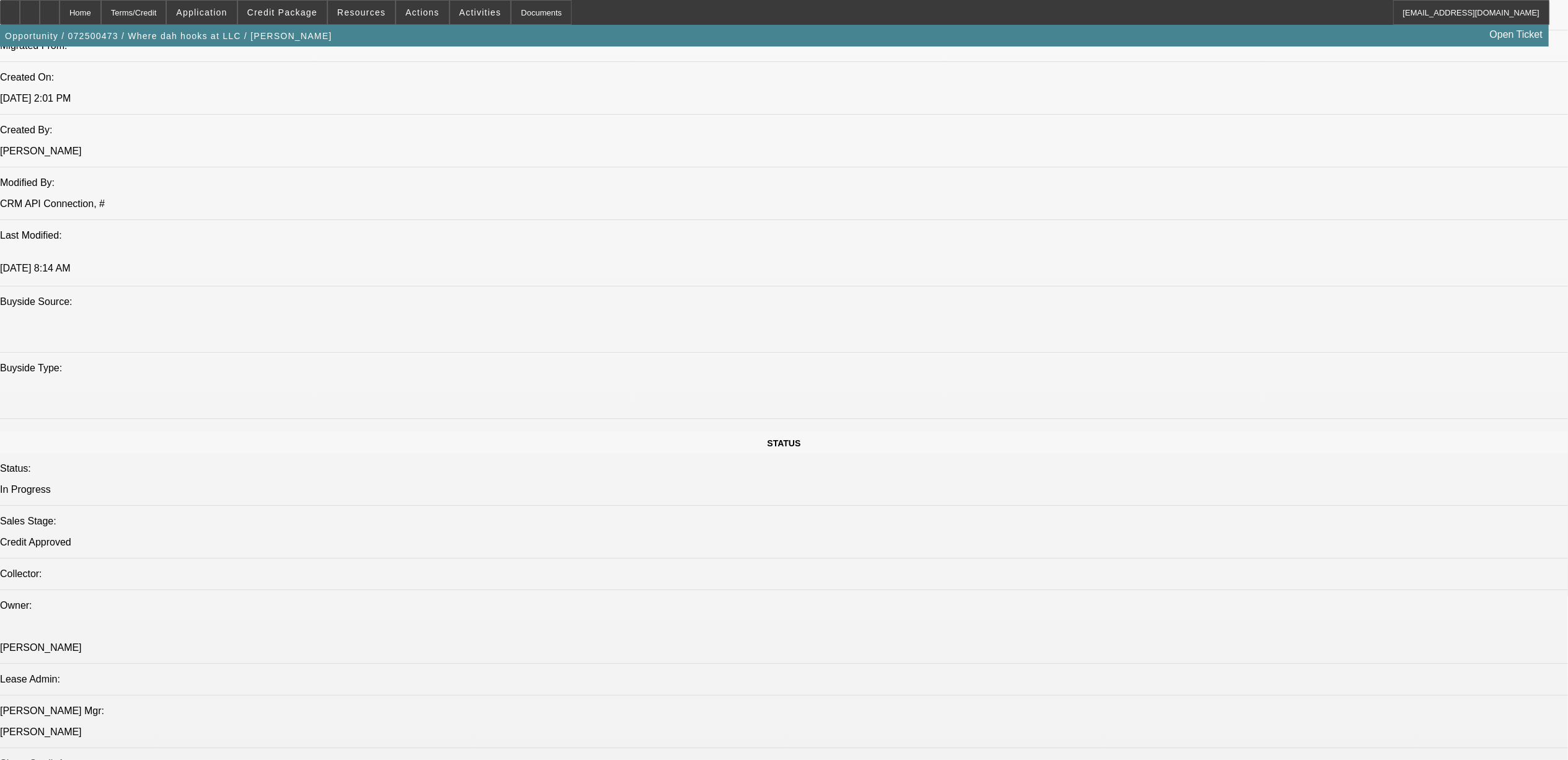
select select "0"
select select "6"
select select "0"
select select "2"
select select "0.1"
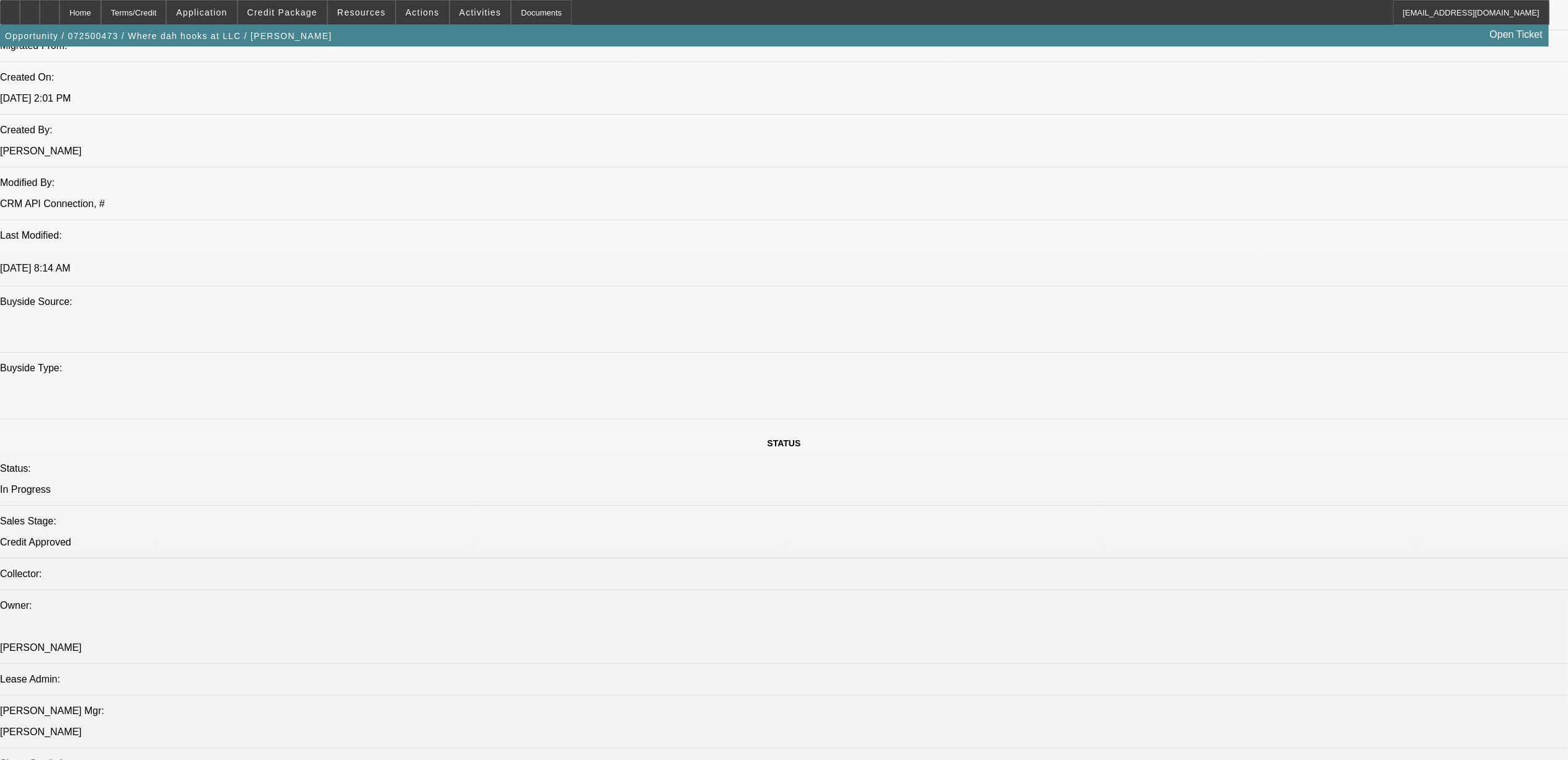
select select "4"
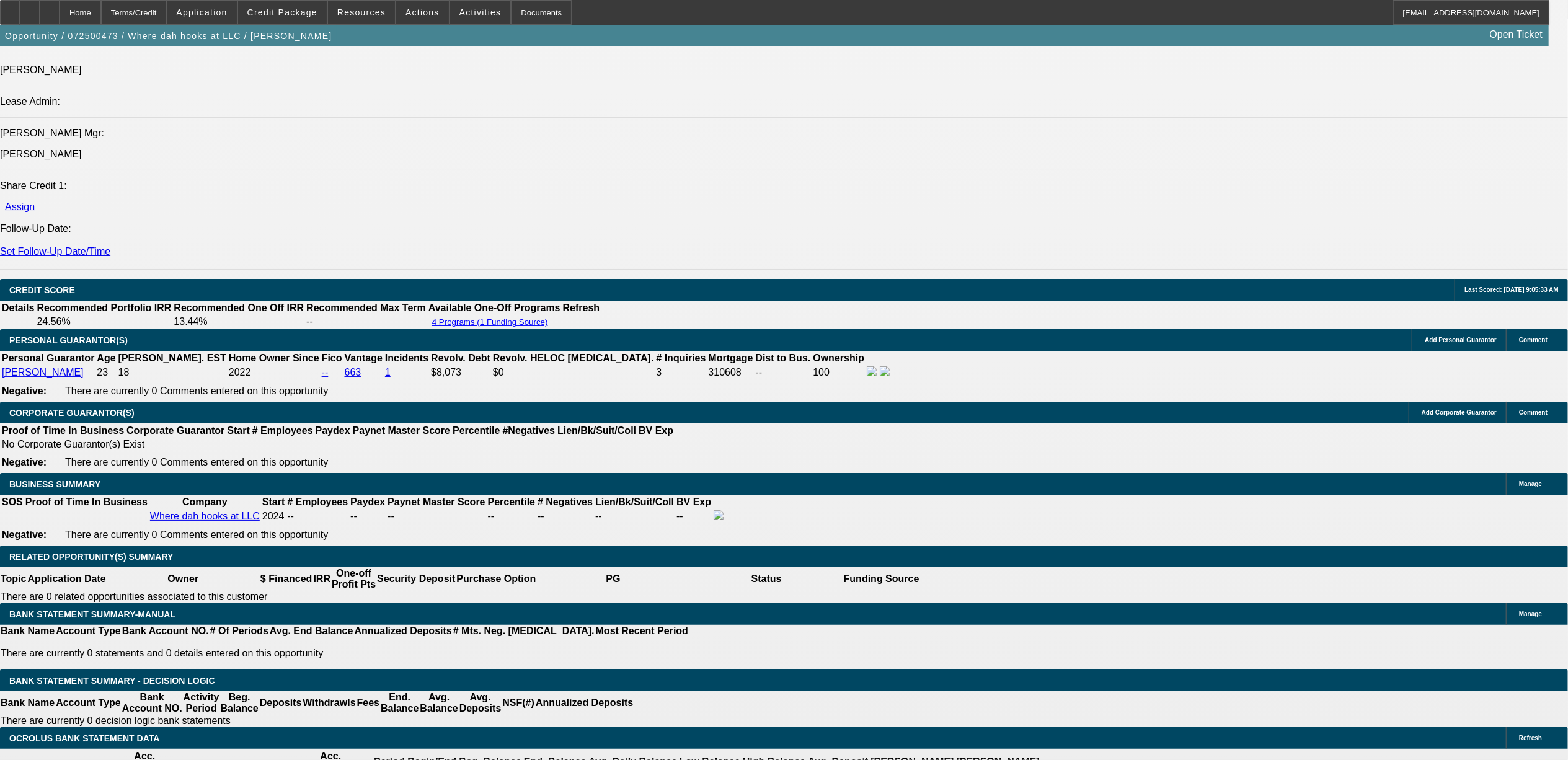
scroll to position [1502, 0]
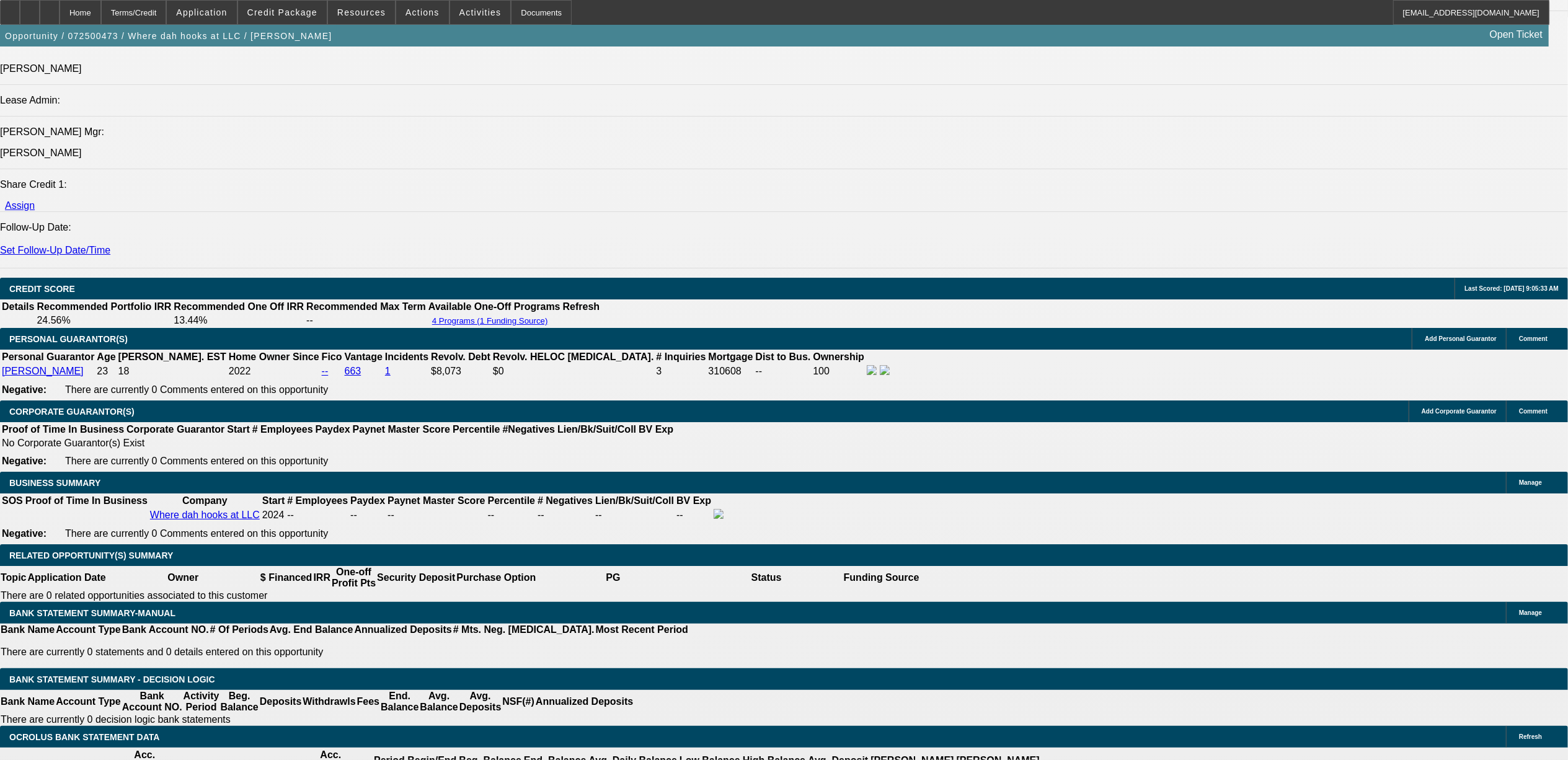
type input "$5,012.50"
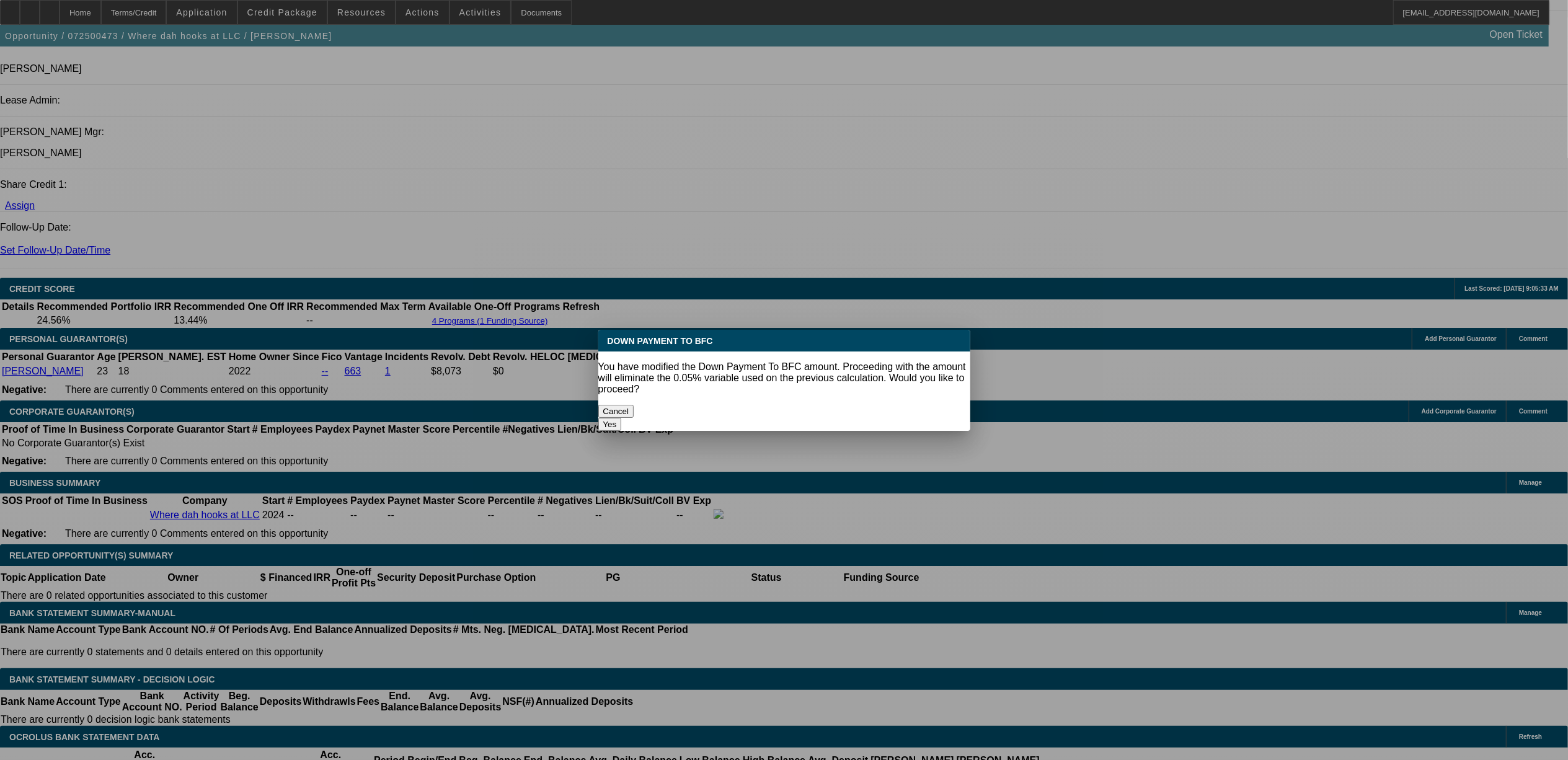
click at [622, 418] on button "Yes" at bounding box center [610, 424] width 24 height 13
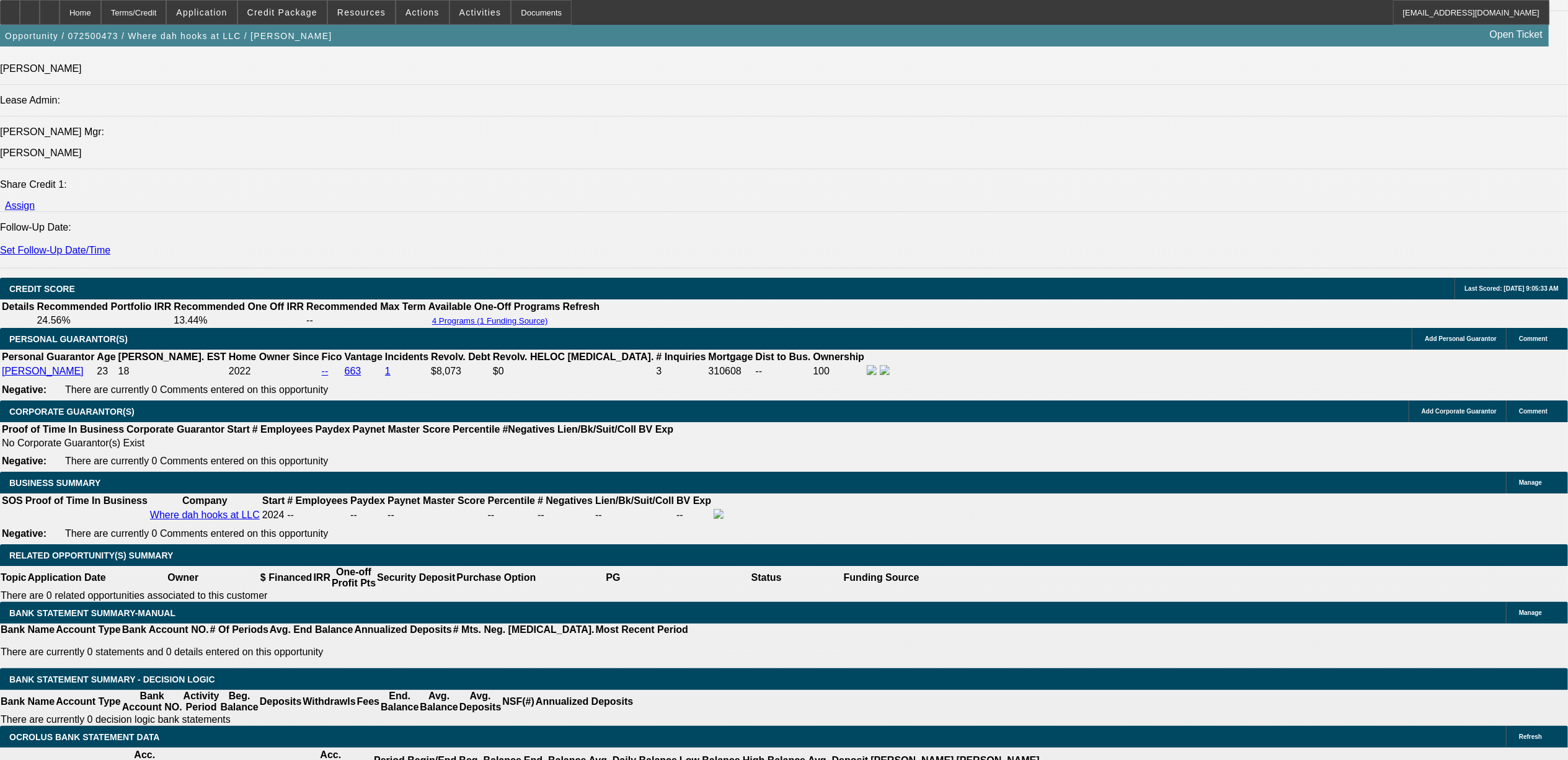
select select "0"
type input "UNKNOWN"
type input "$2,725.02"
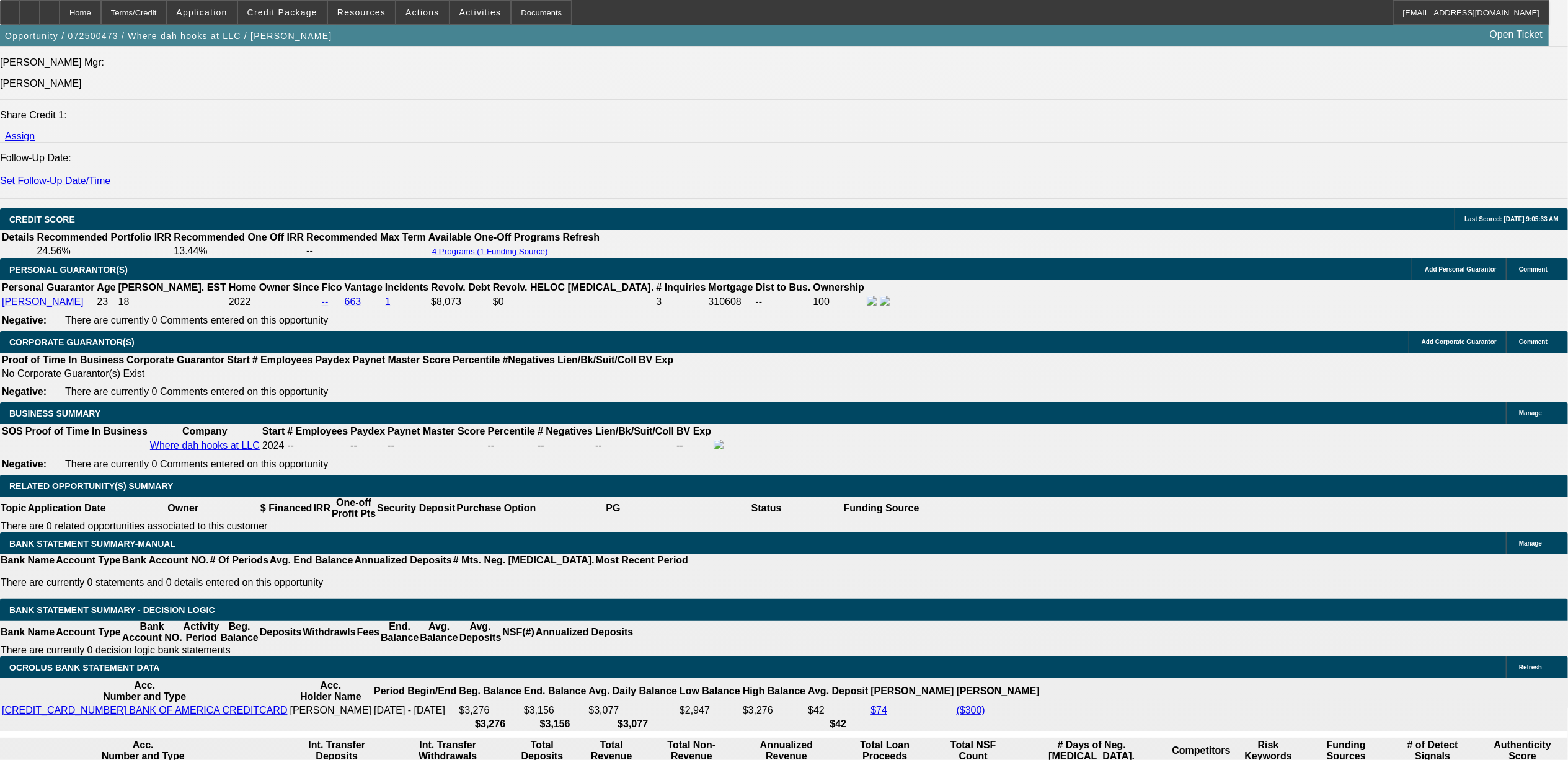
scroll to position [1668, 0]
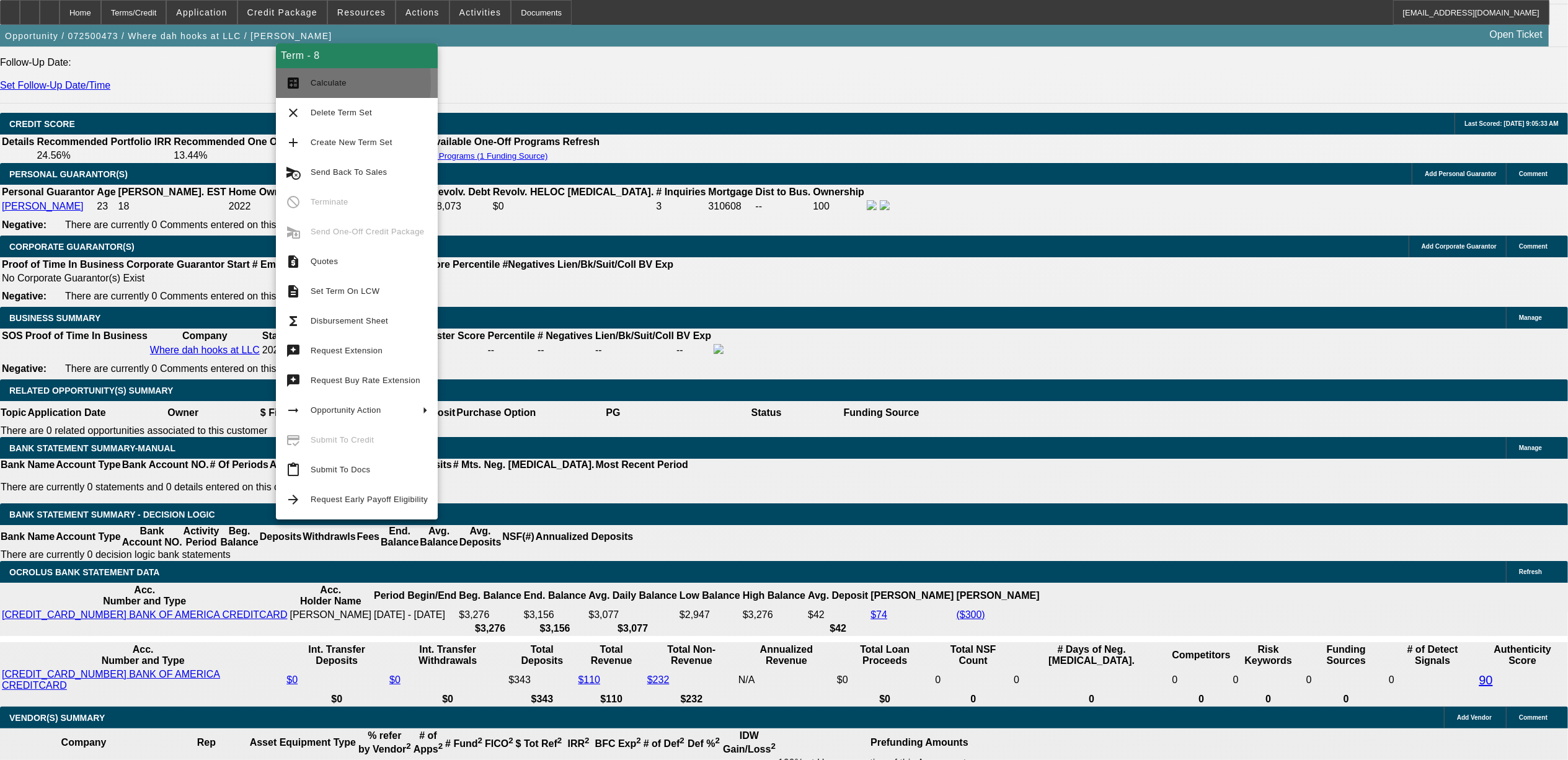
click at [308, 83] on button "calculate Calculate" at bounding box center [357, 83] width 162 height 30
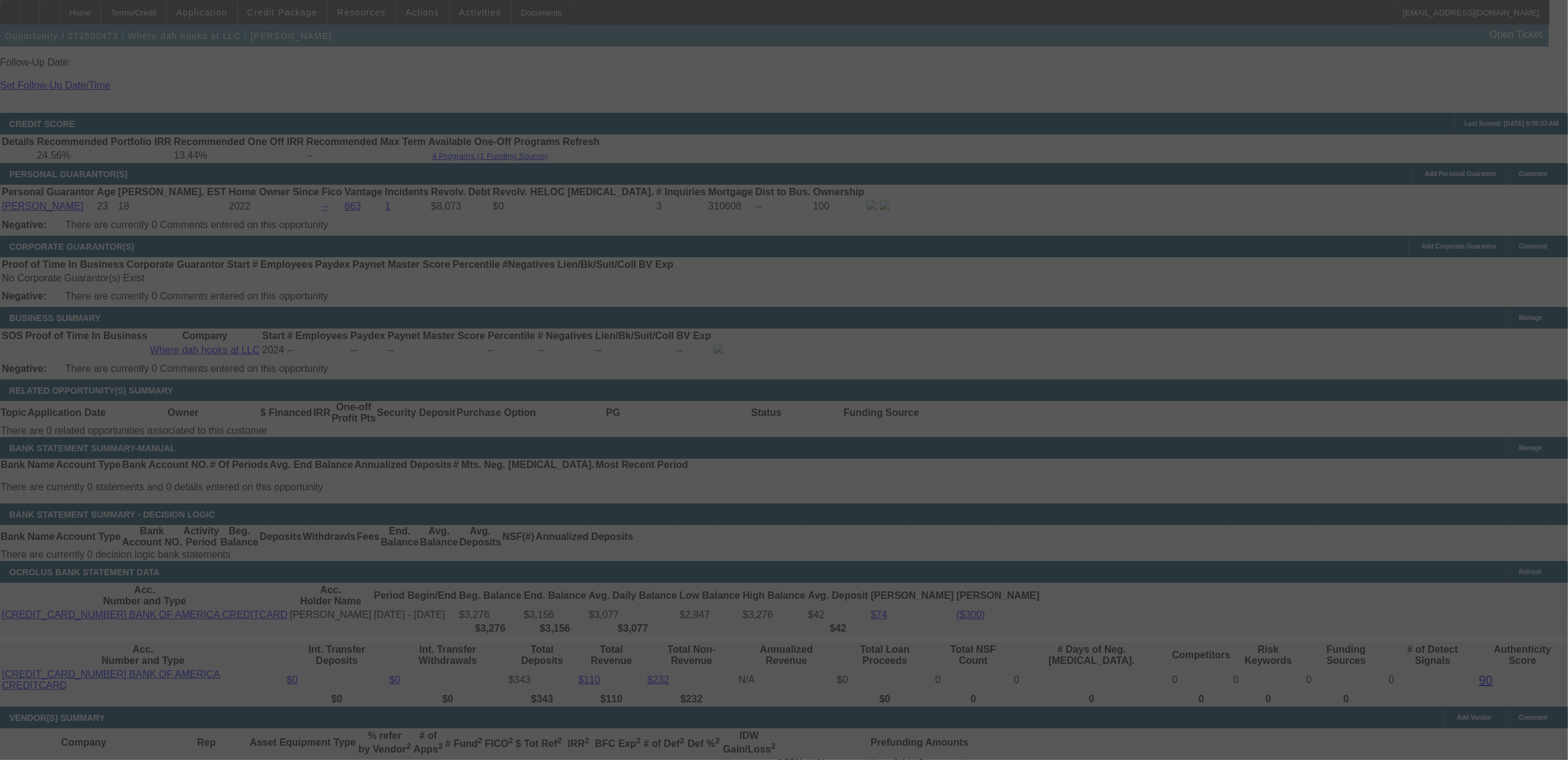
select select "0"
select select "2"
select select "0.1"
select select "4"
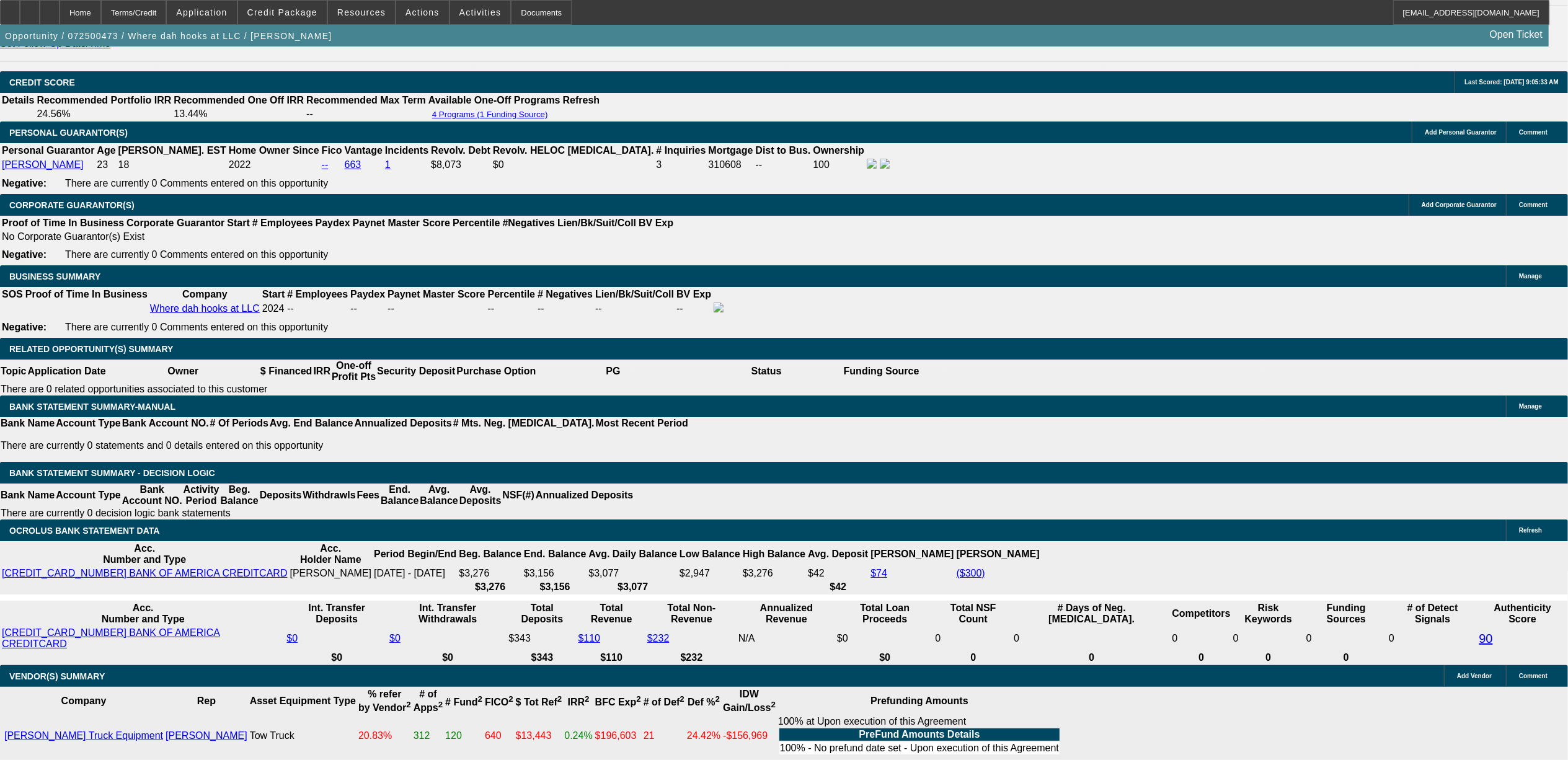
scroll to position [1750, 0]
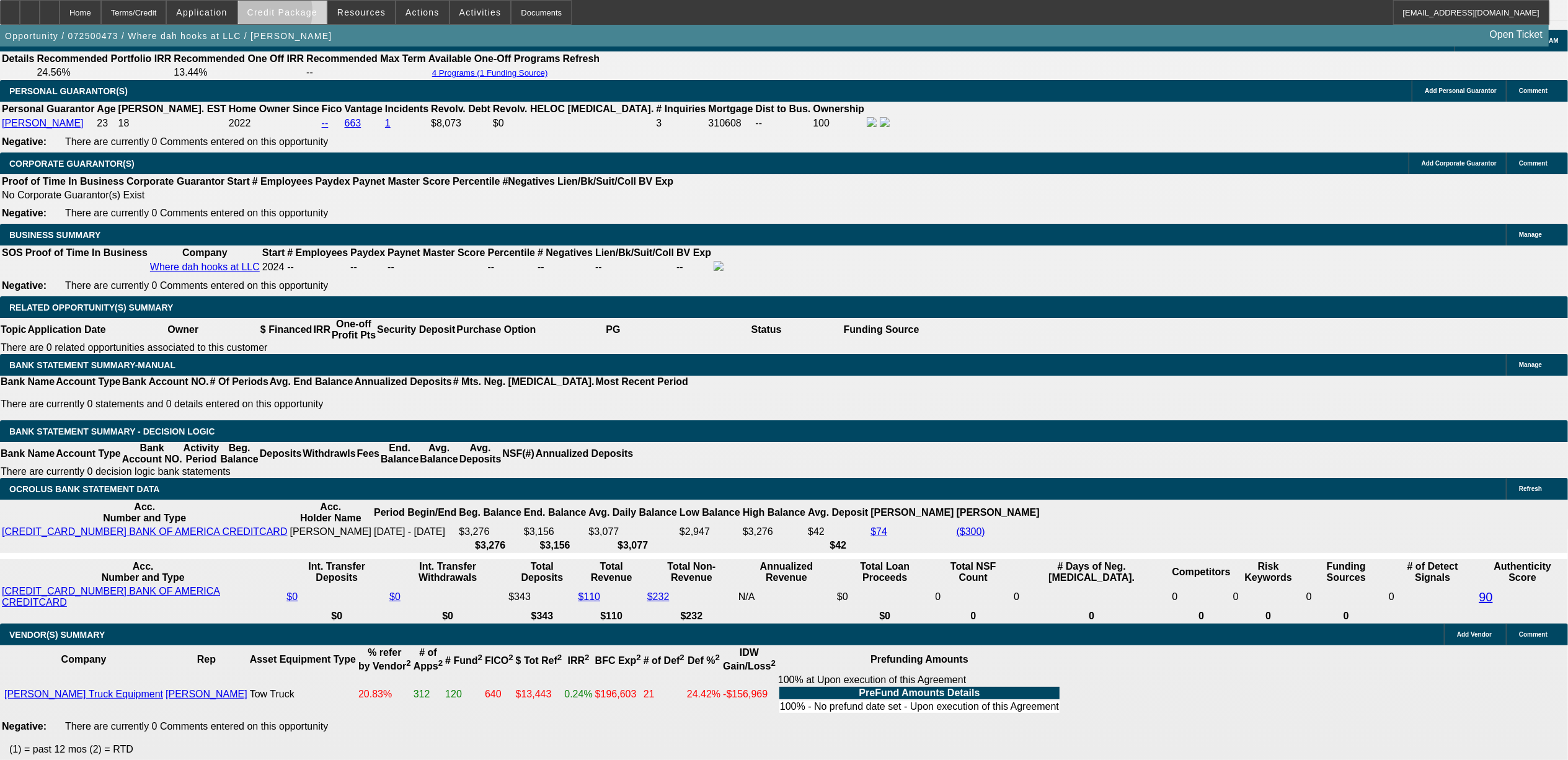
click at [281, 14] on span "Credit Package" at bounding box center [282, 12] width 70 height 10
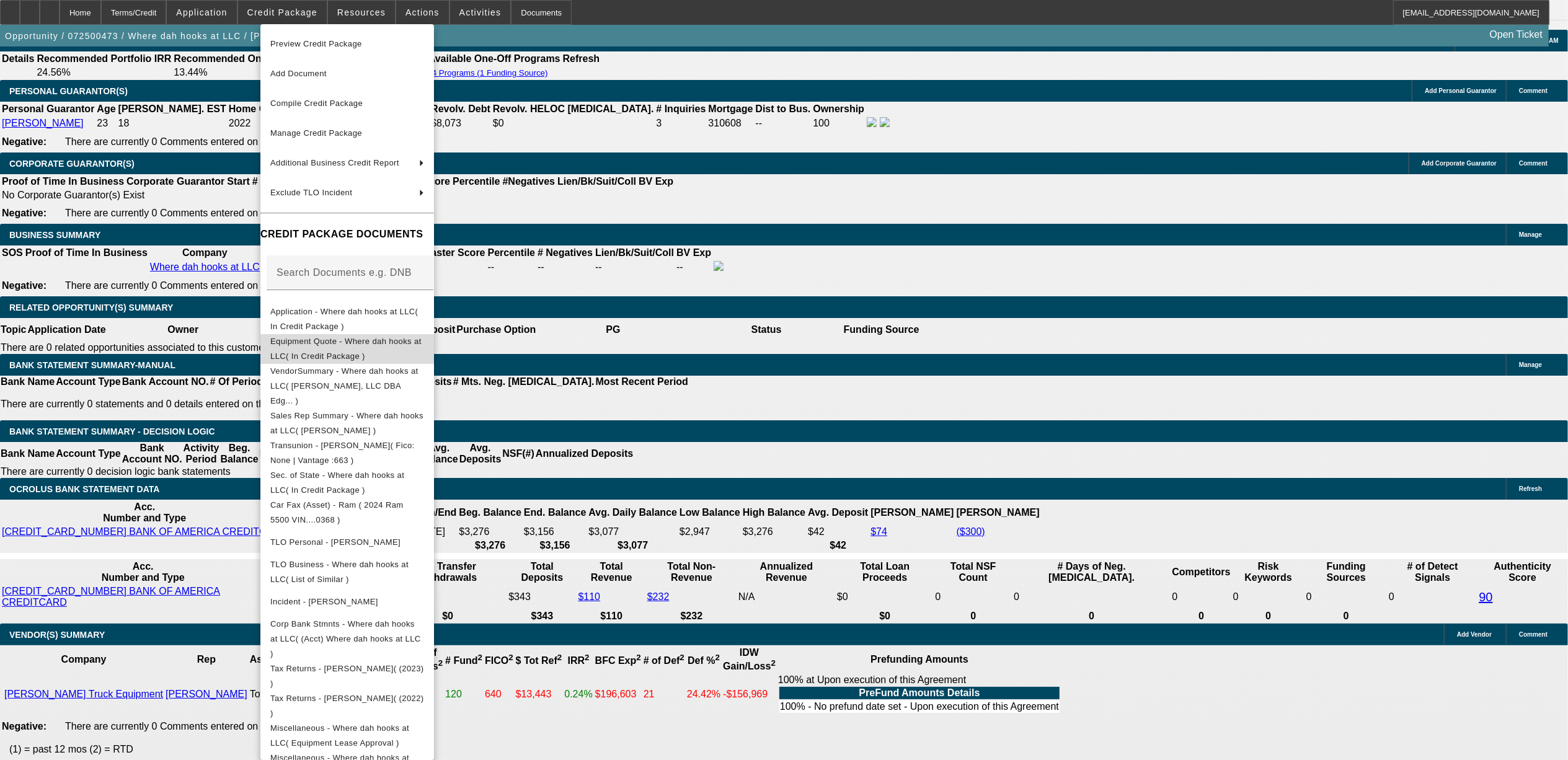
click at [353, 349] on span "Equipment Quote - Where dah hooks at LLC( In Credit Package )" at bounding box center [347, 349] width 154 height 30
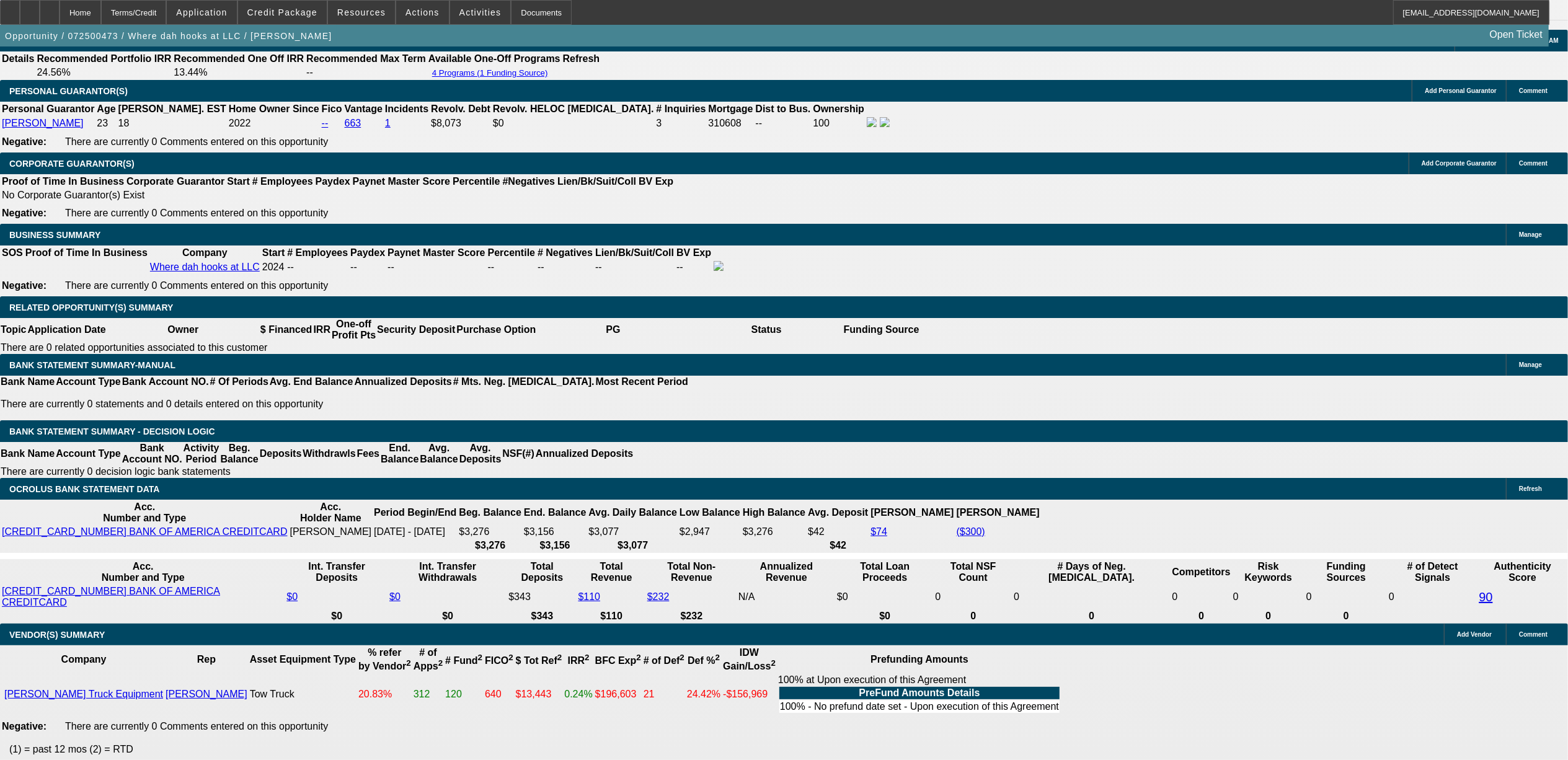
scroll to position [1668, 0]
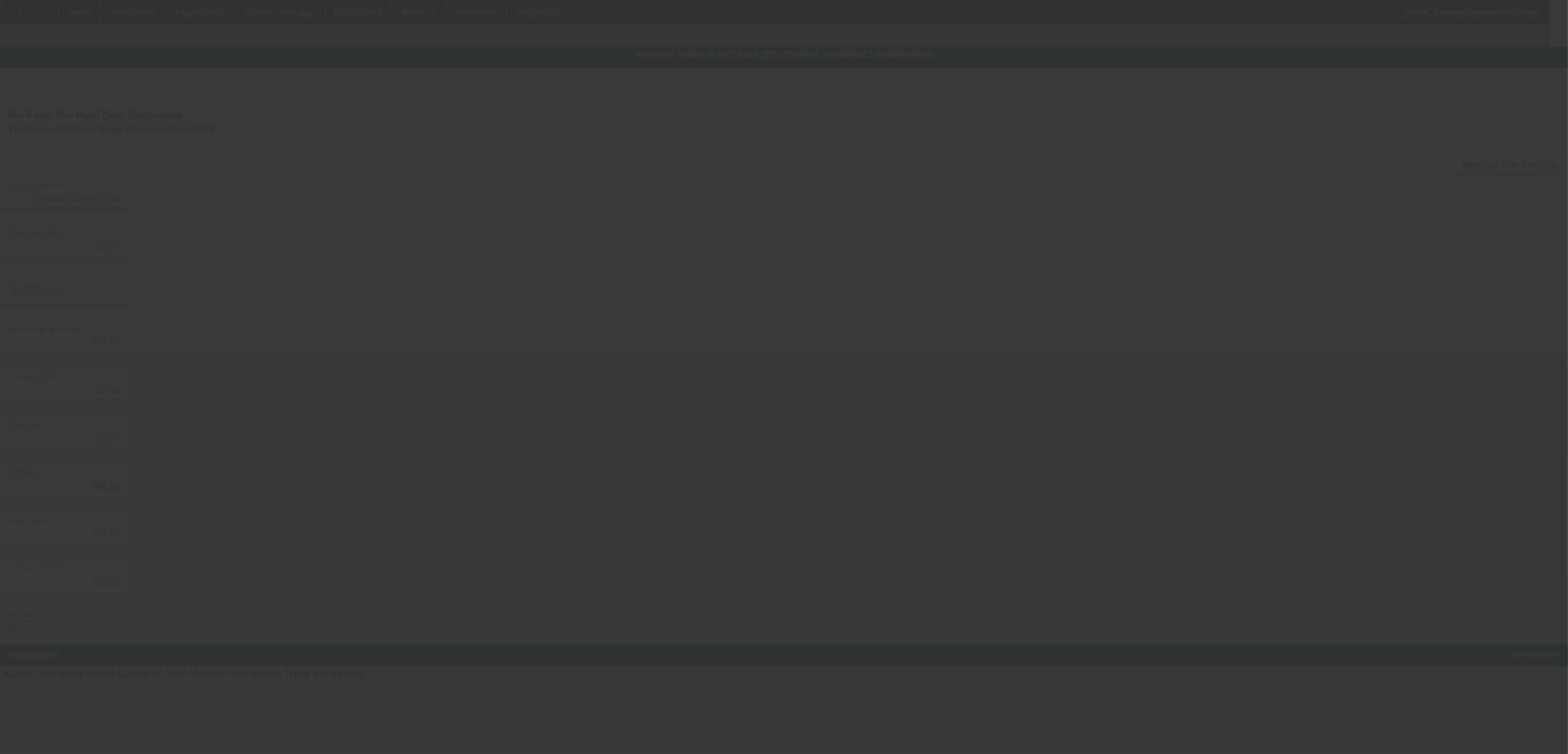
type input "$120,250.00"
type input "$1,000.00"
type input "$119,250.00"
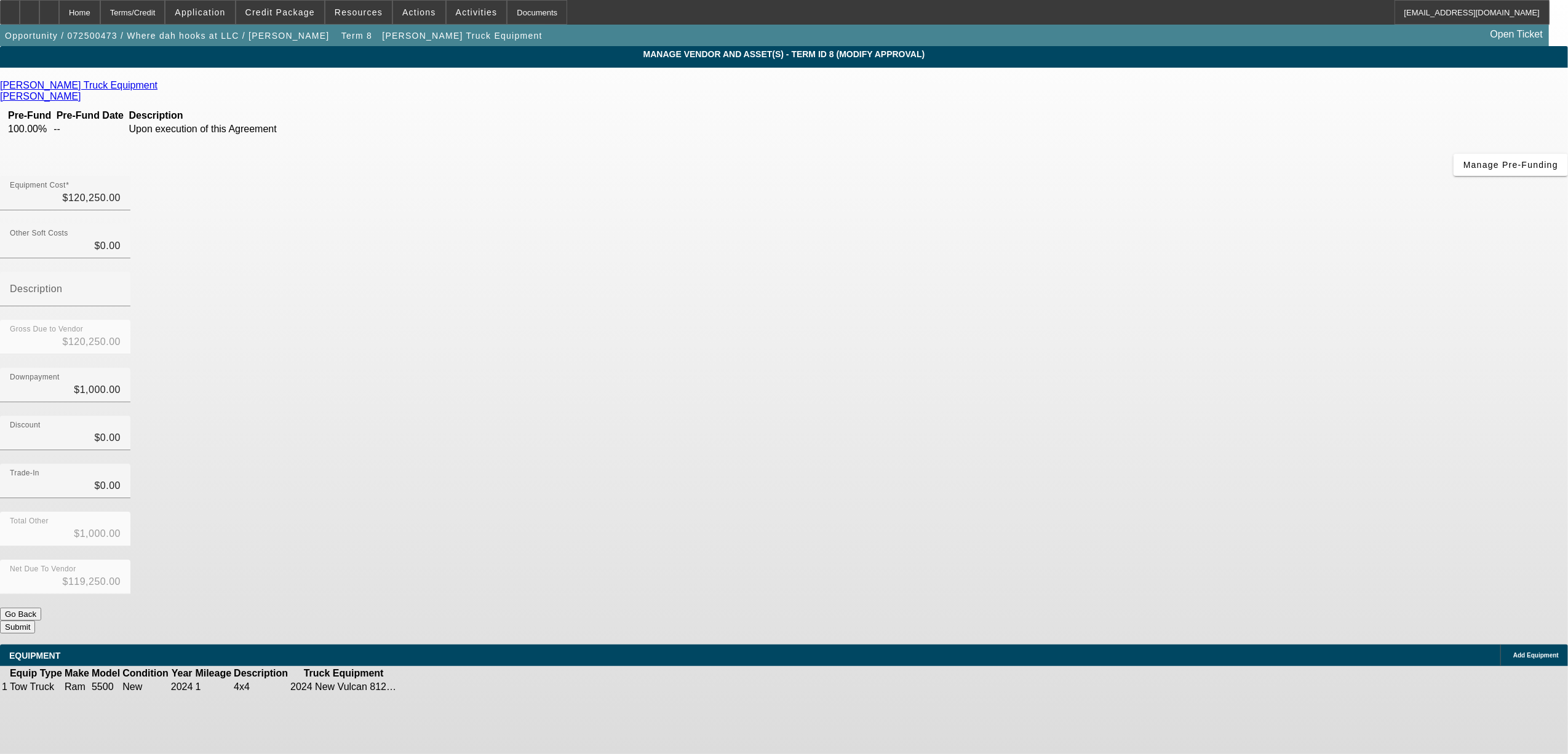
click at [448, 681] on td at bounding box center [436, 687] width 24 height 12
click at [436, 687] on icon at bounding box center [436, 687] width 0 height 0
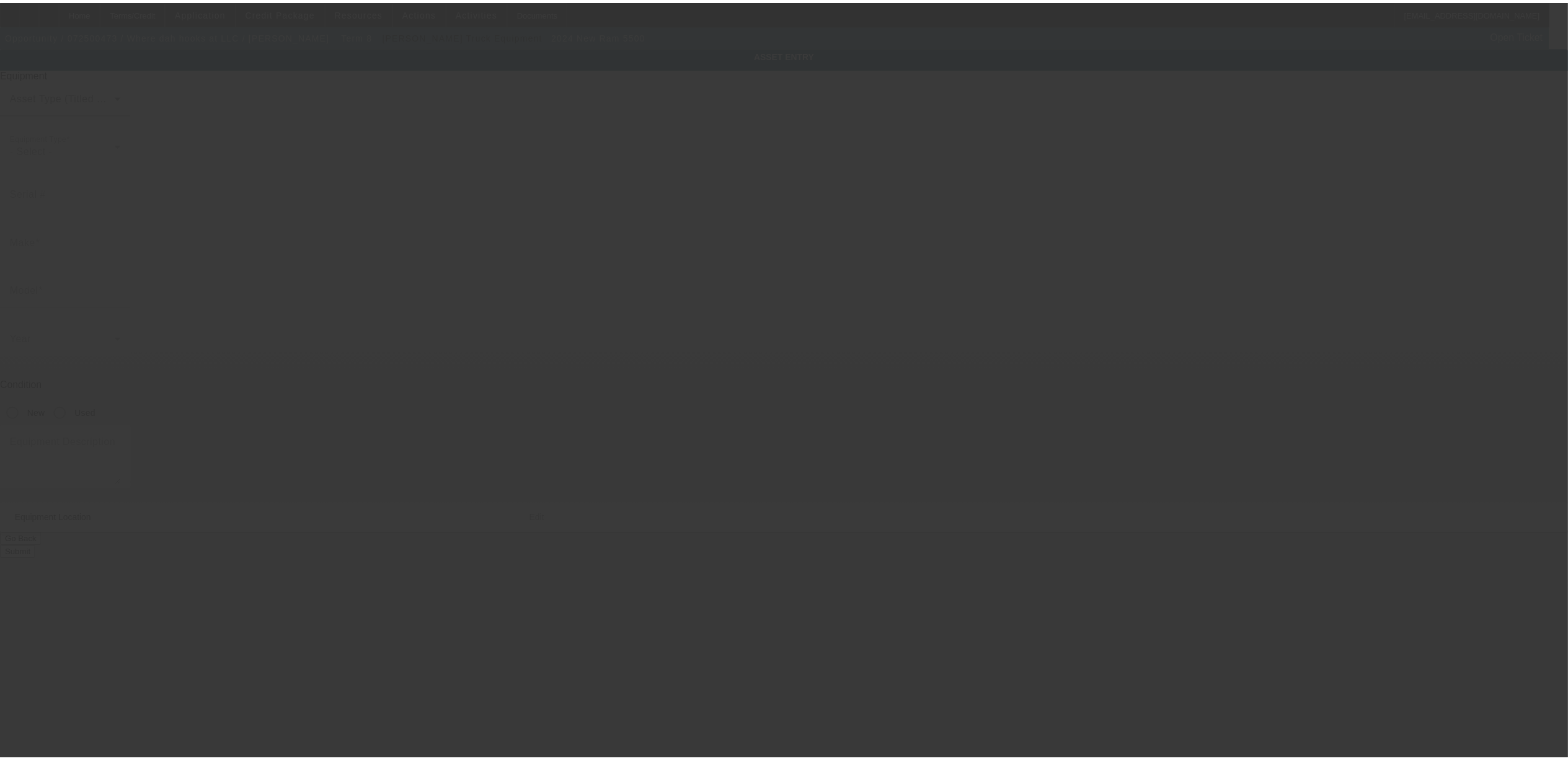
type input "3C7WRMEL3RG320368"
type input "Ram"
type input "5500"
radio input "true"
type textarea "4x4"
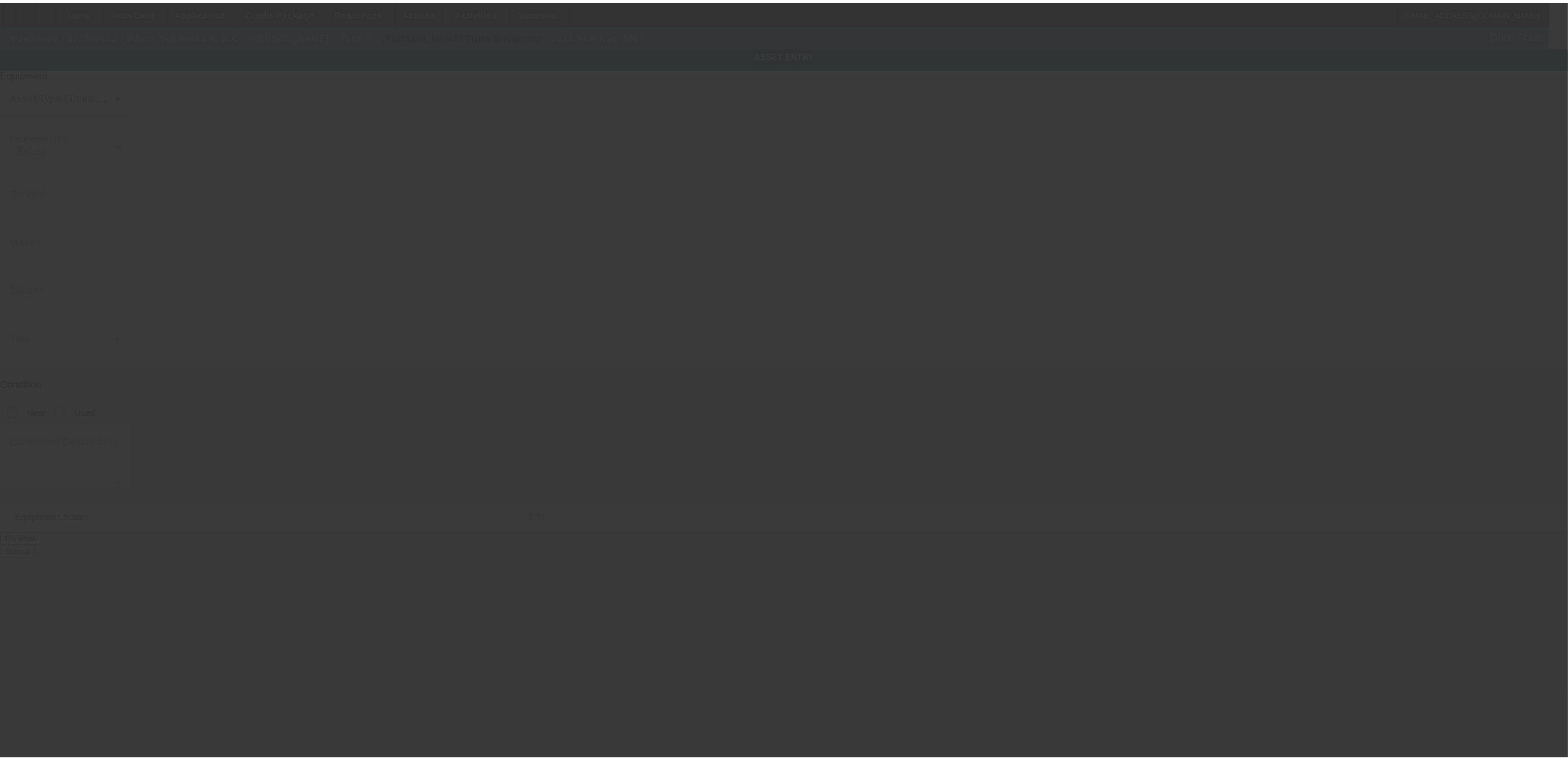
type input "8030 Fairfield circle"
type input "Brooklyn Park"
type input "55444"
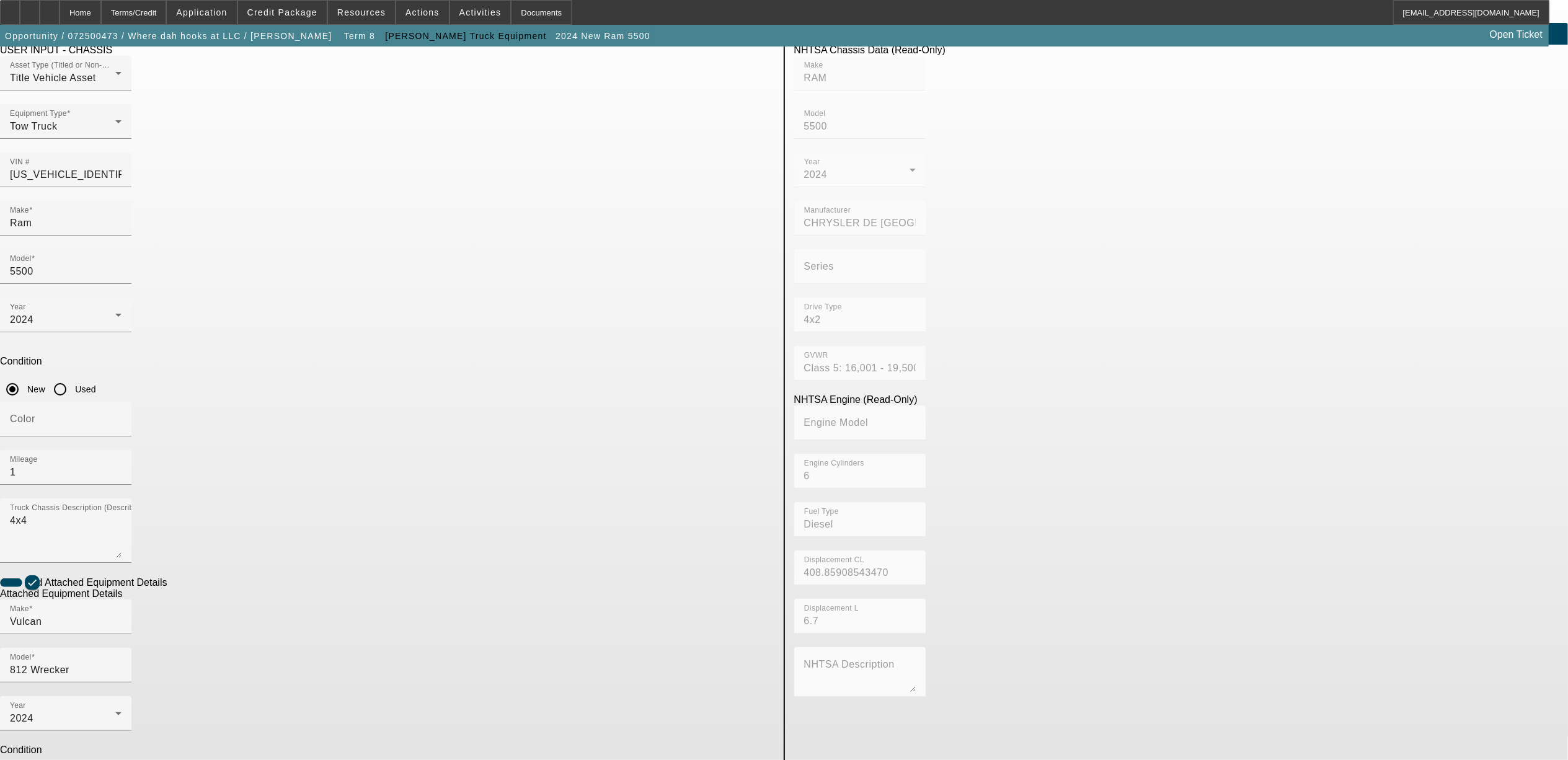
scroll to position [36, 0]
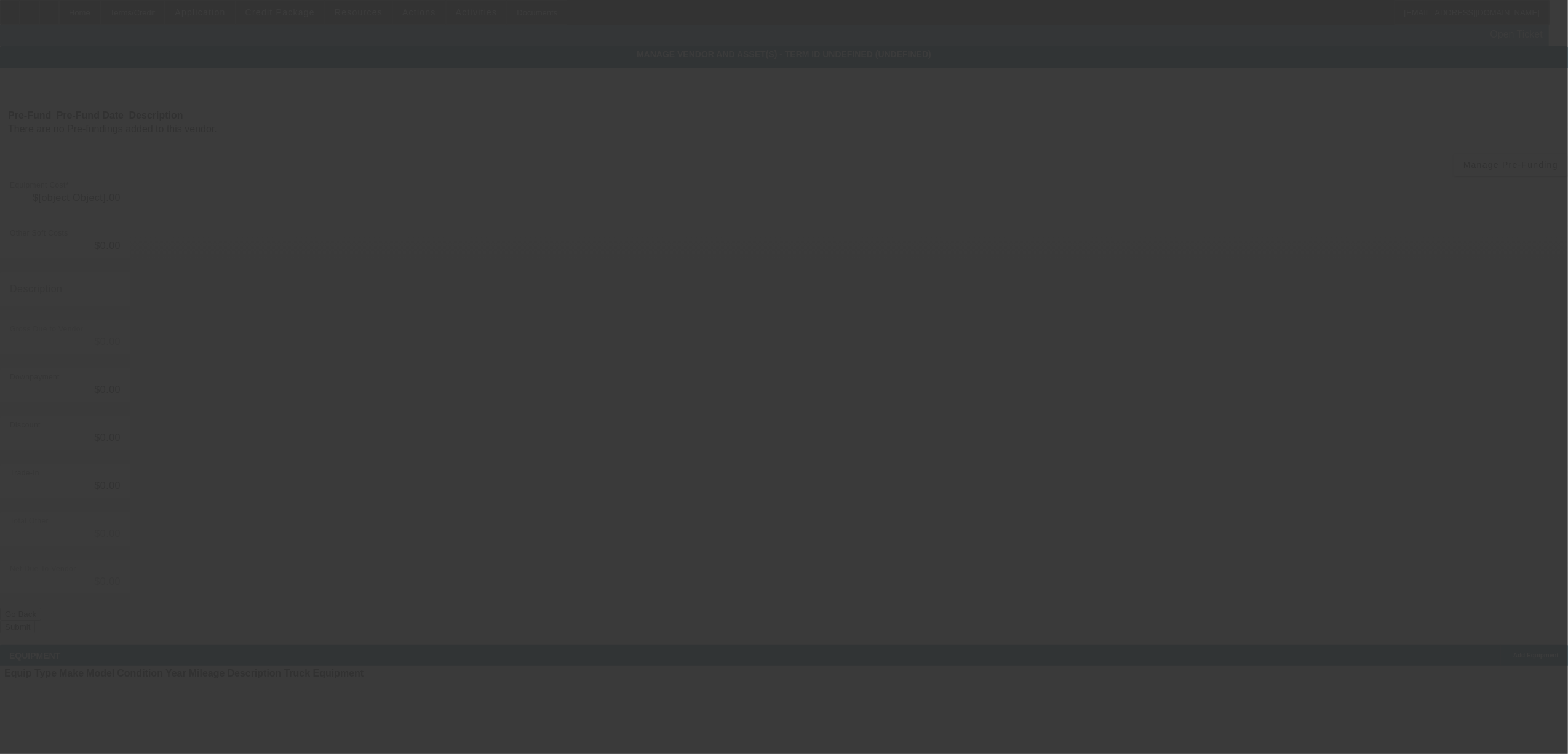
type input "$120,250.00"
type input "$1,000.00"
type input "$119,250.00"
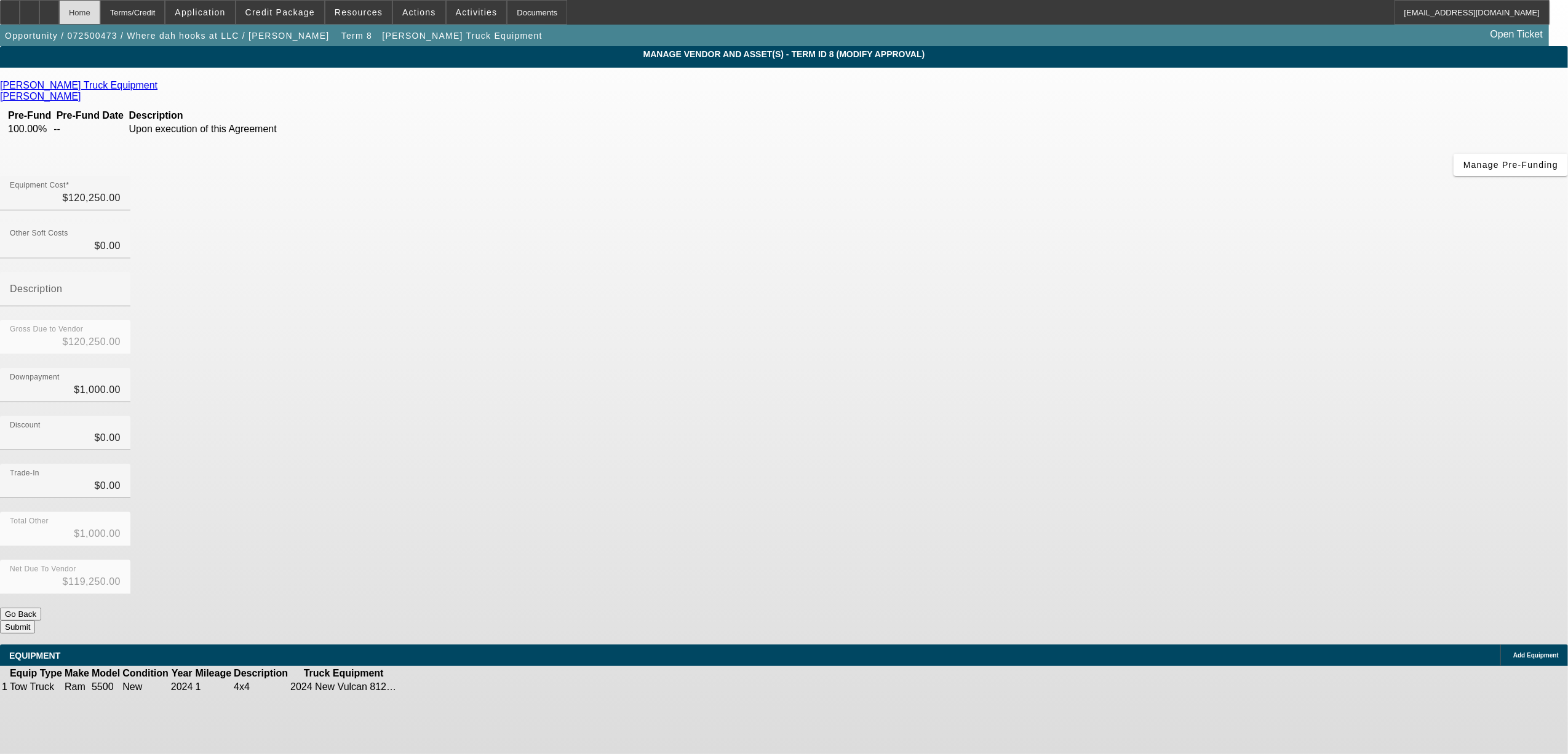
click at [100, 11] on div "Home" at bounding box center [79, 12] width 41 height 25
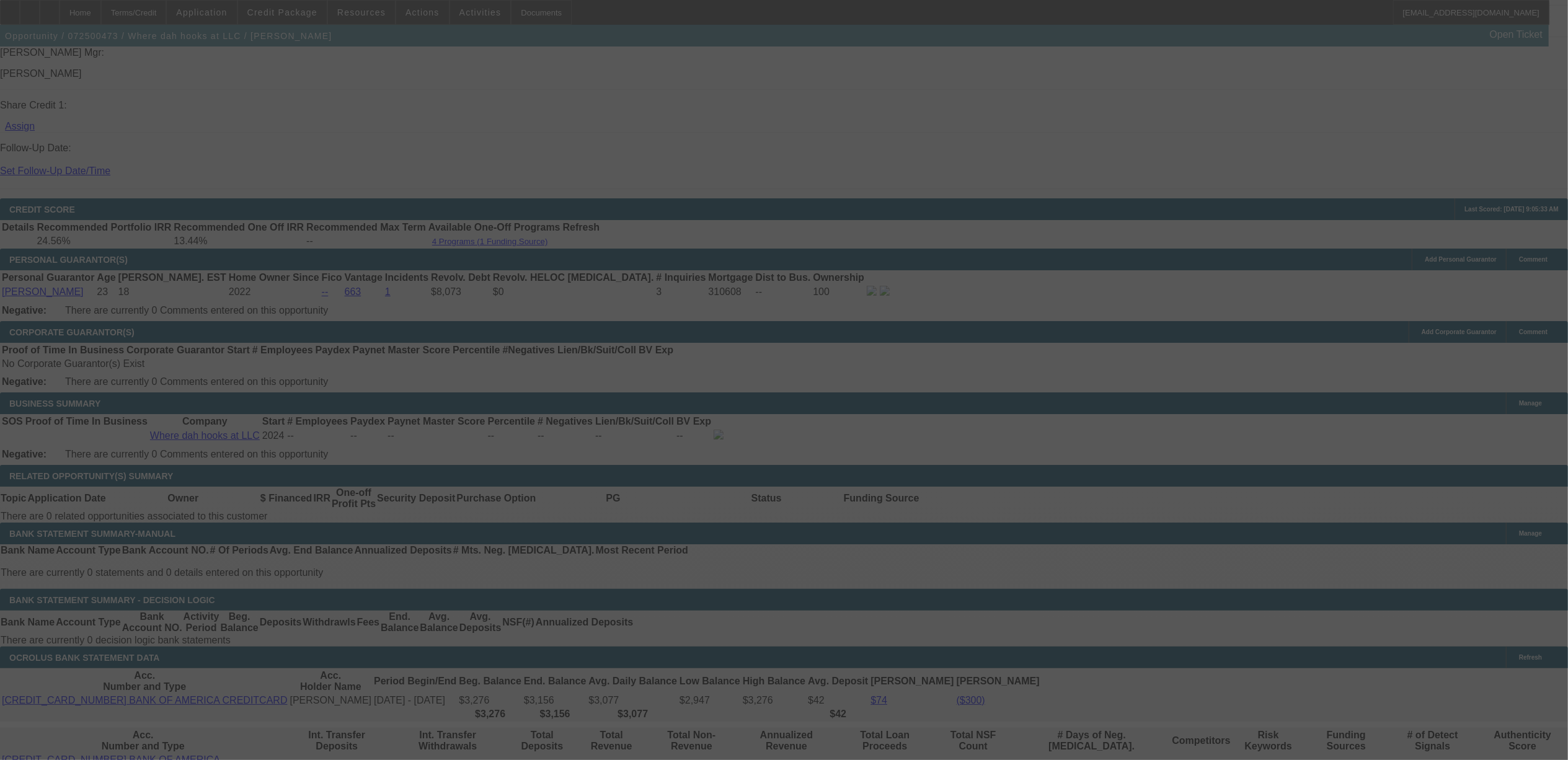
scroll to position [1577, 0]
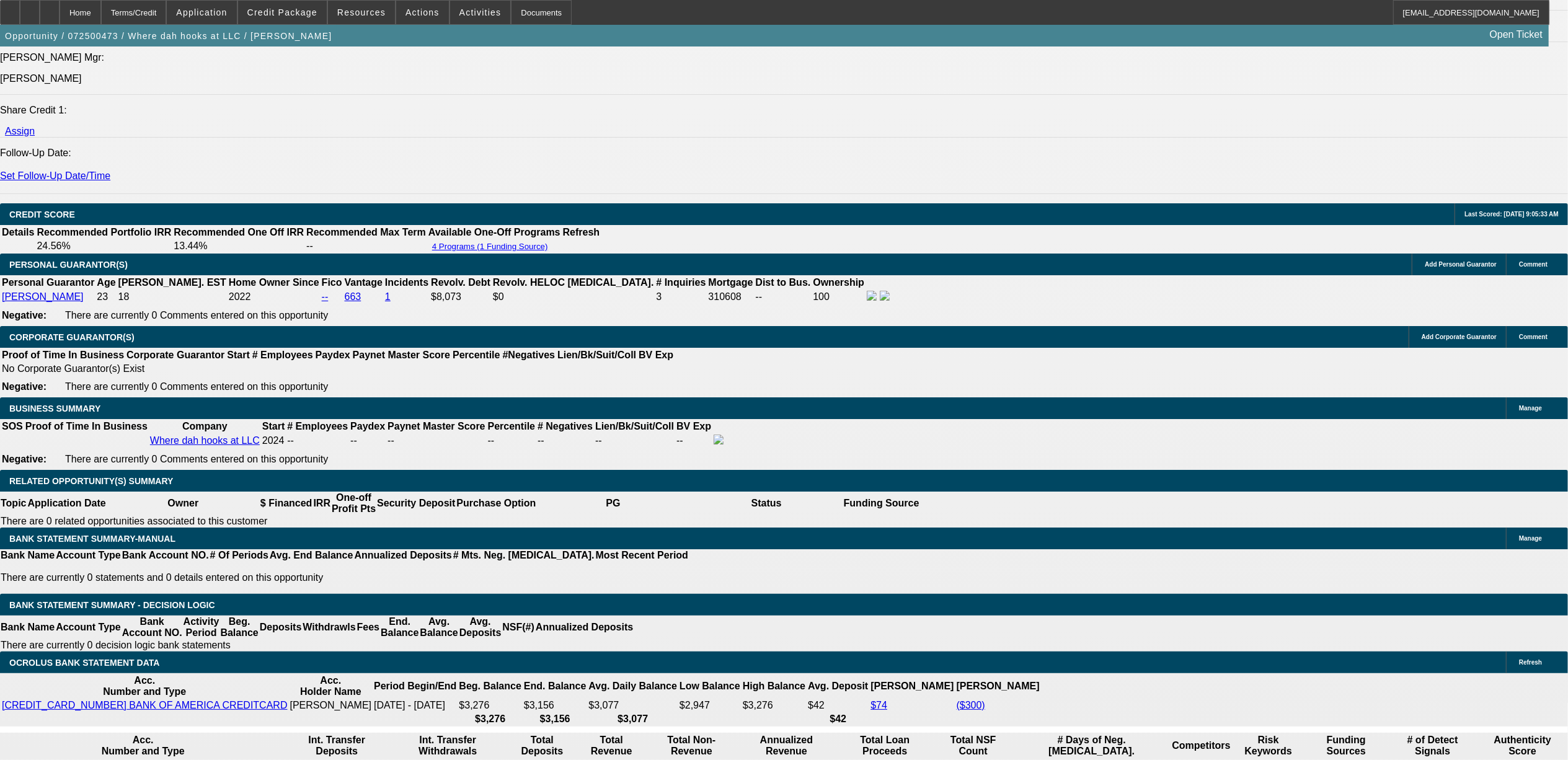
select select "0"
select select "0.1"
select select "0"
select select "0.1"
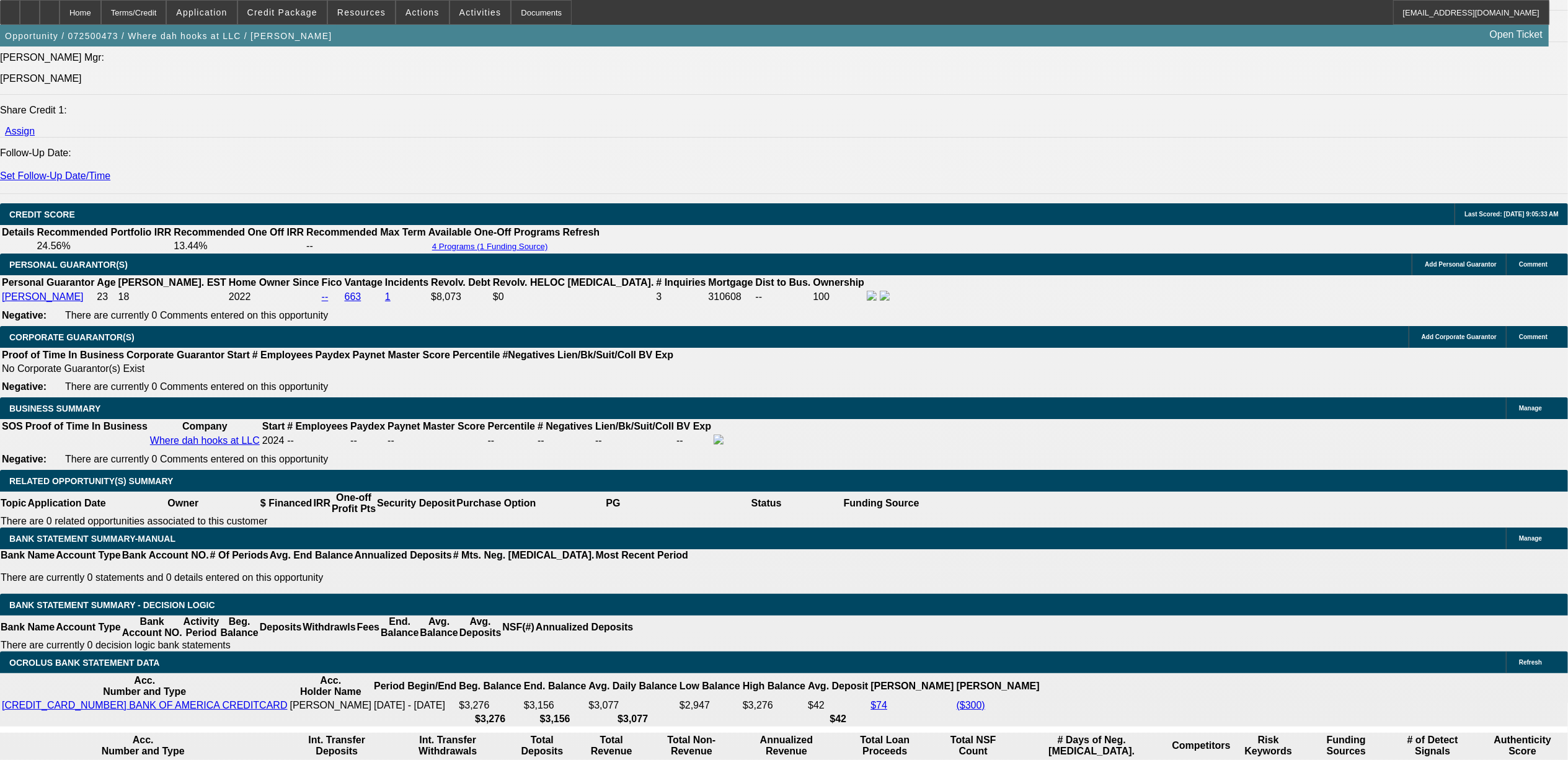
select select "0"
select select "0.1"
select select "1"
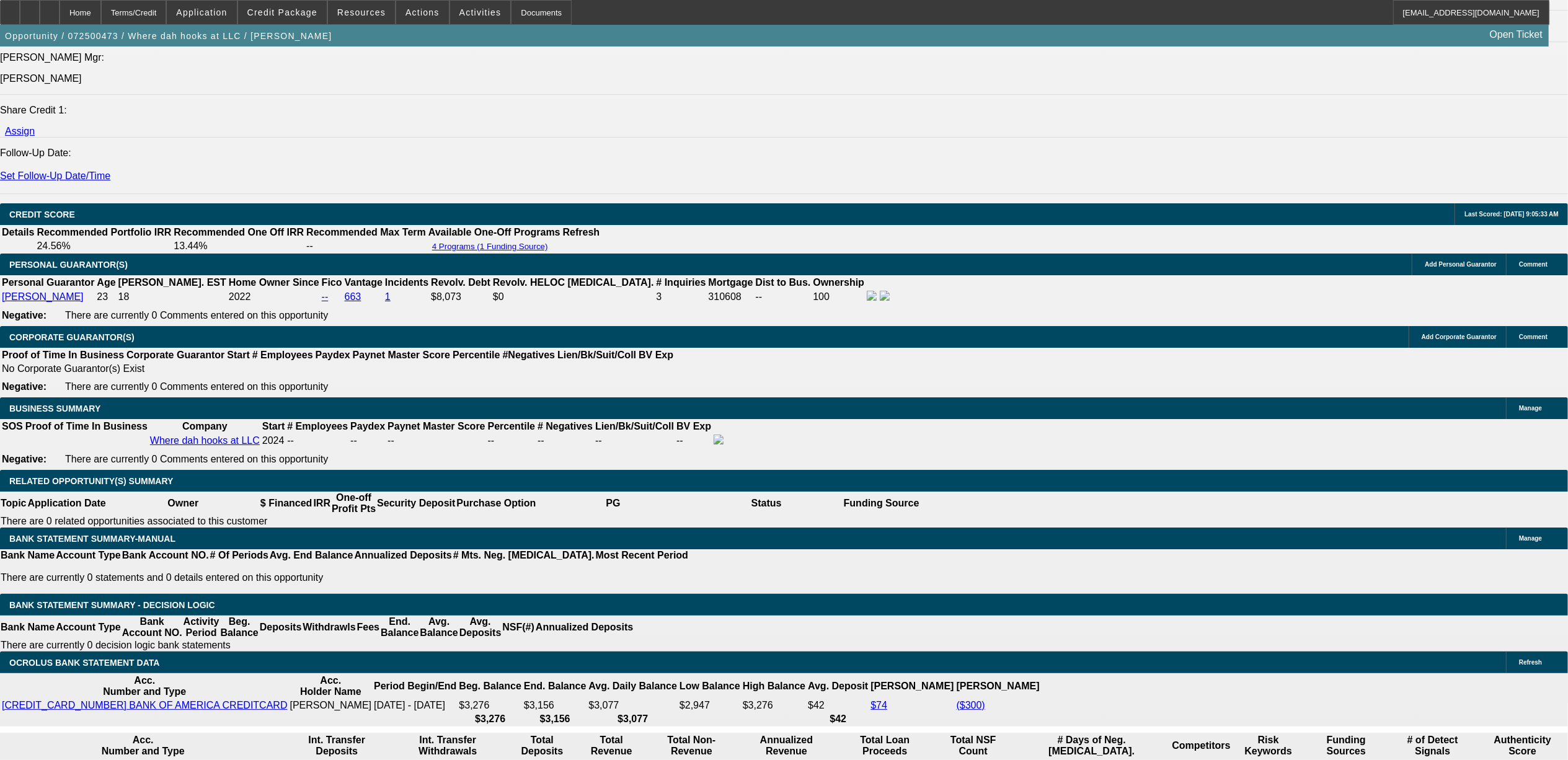
select select "2"
select select "4"
select select "1"
select select "2"
select select "4"
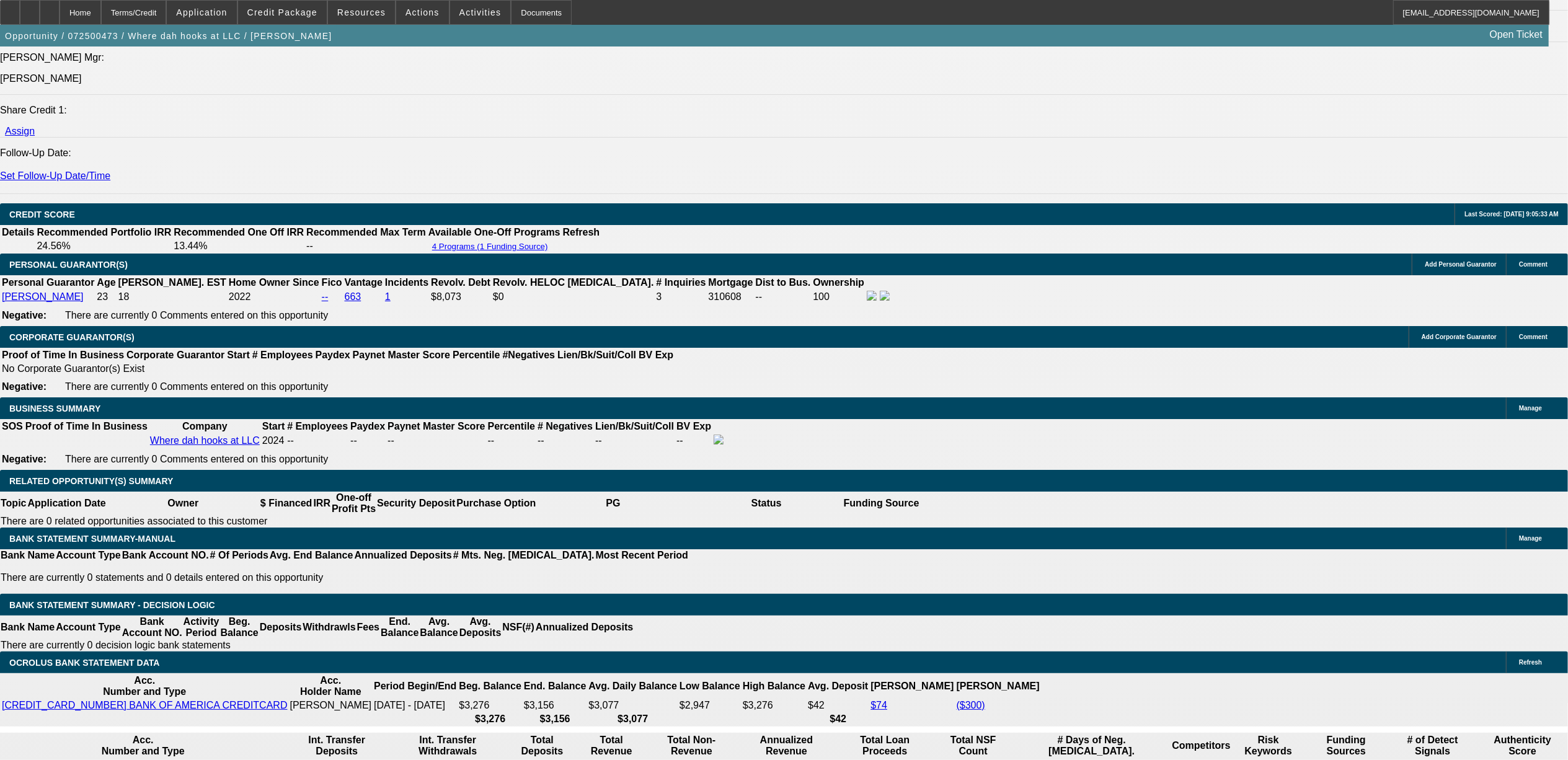
select select "1"
select select "2"
select select "6"
select select "1"
select select "2"
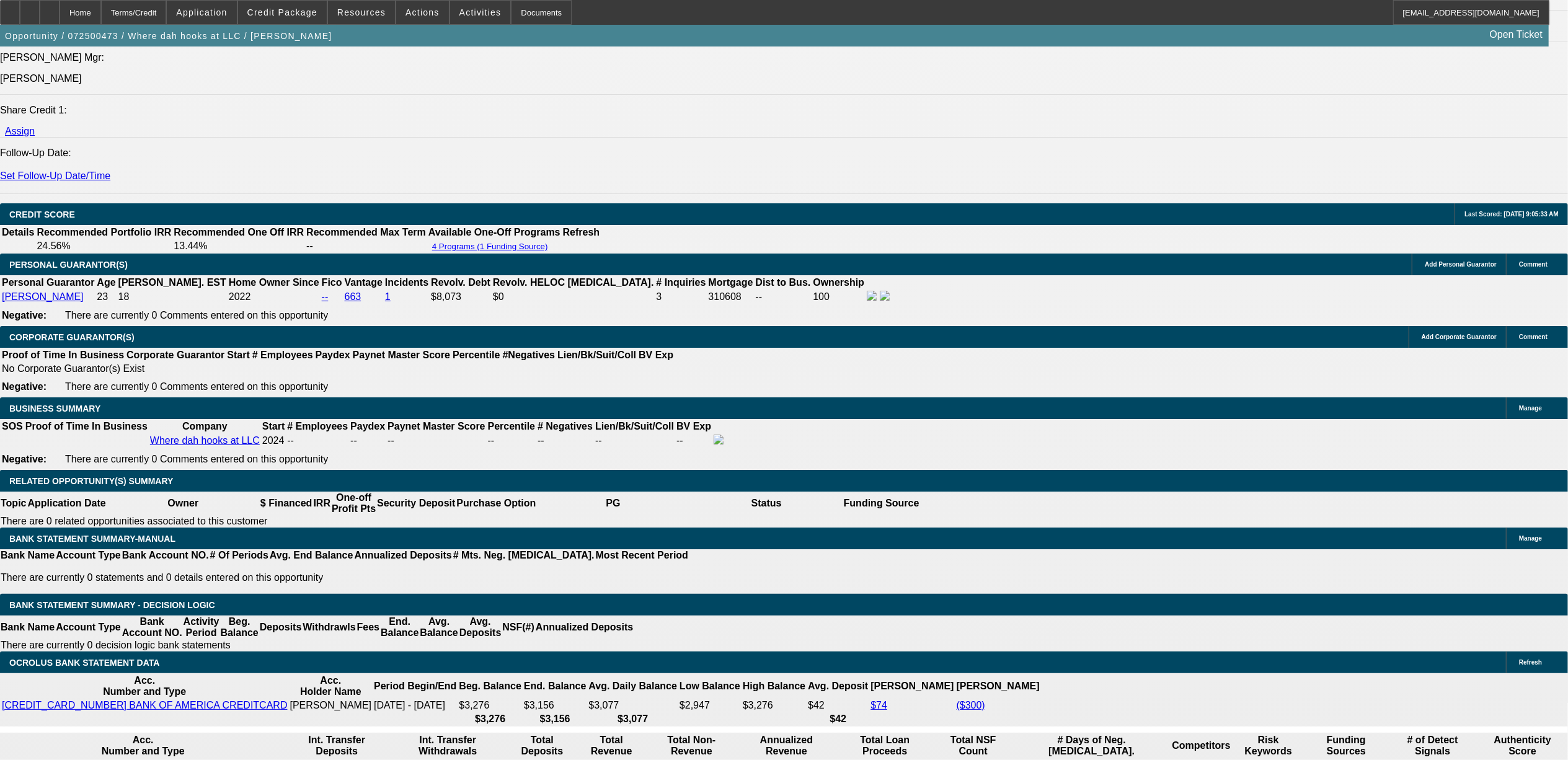
select select "4"
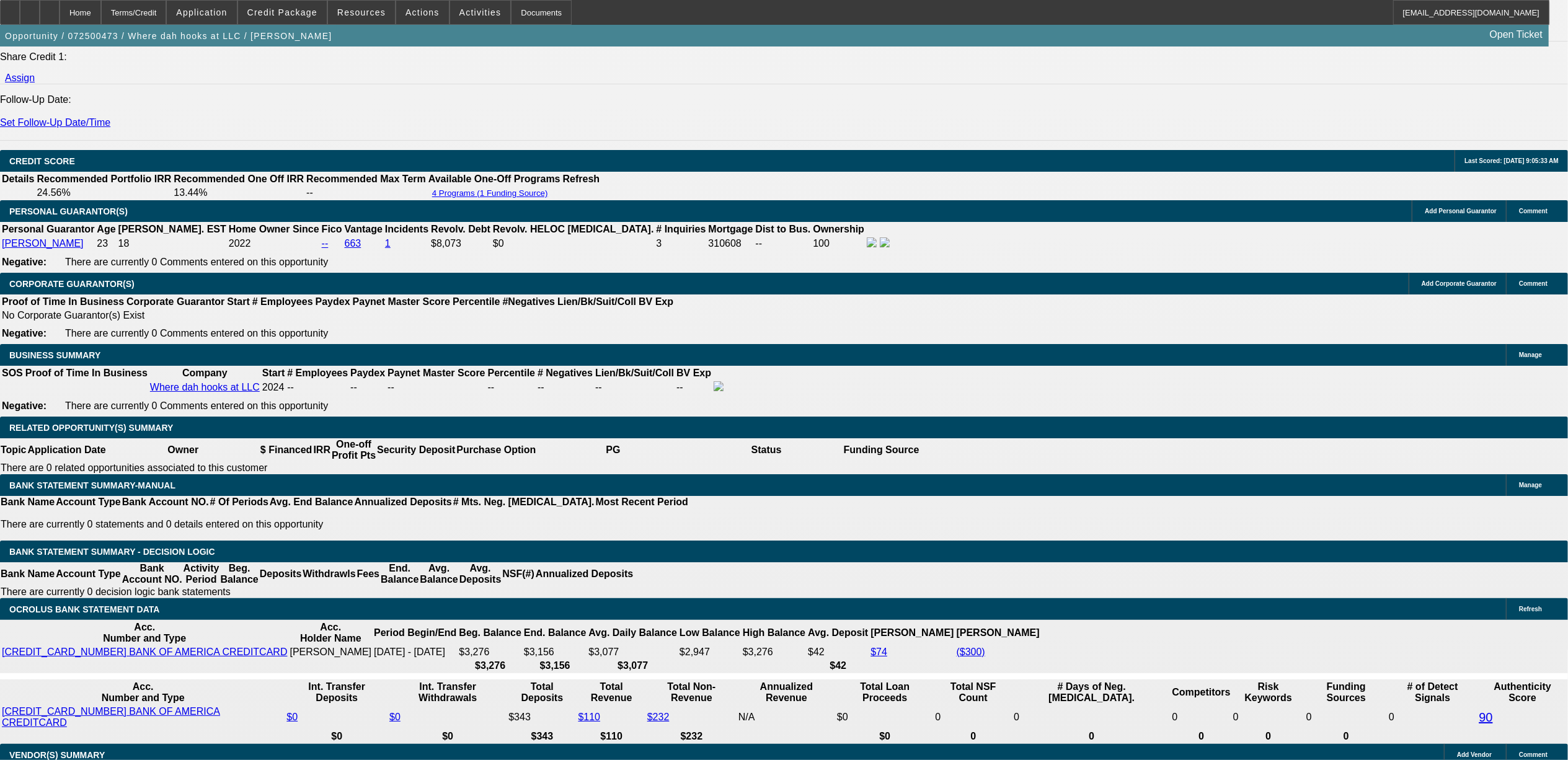
scroll to position [1659, 0]
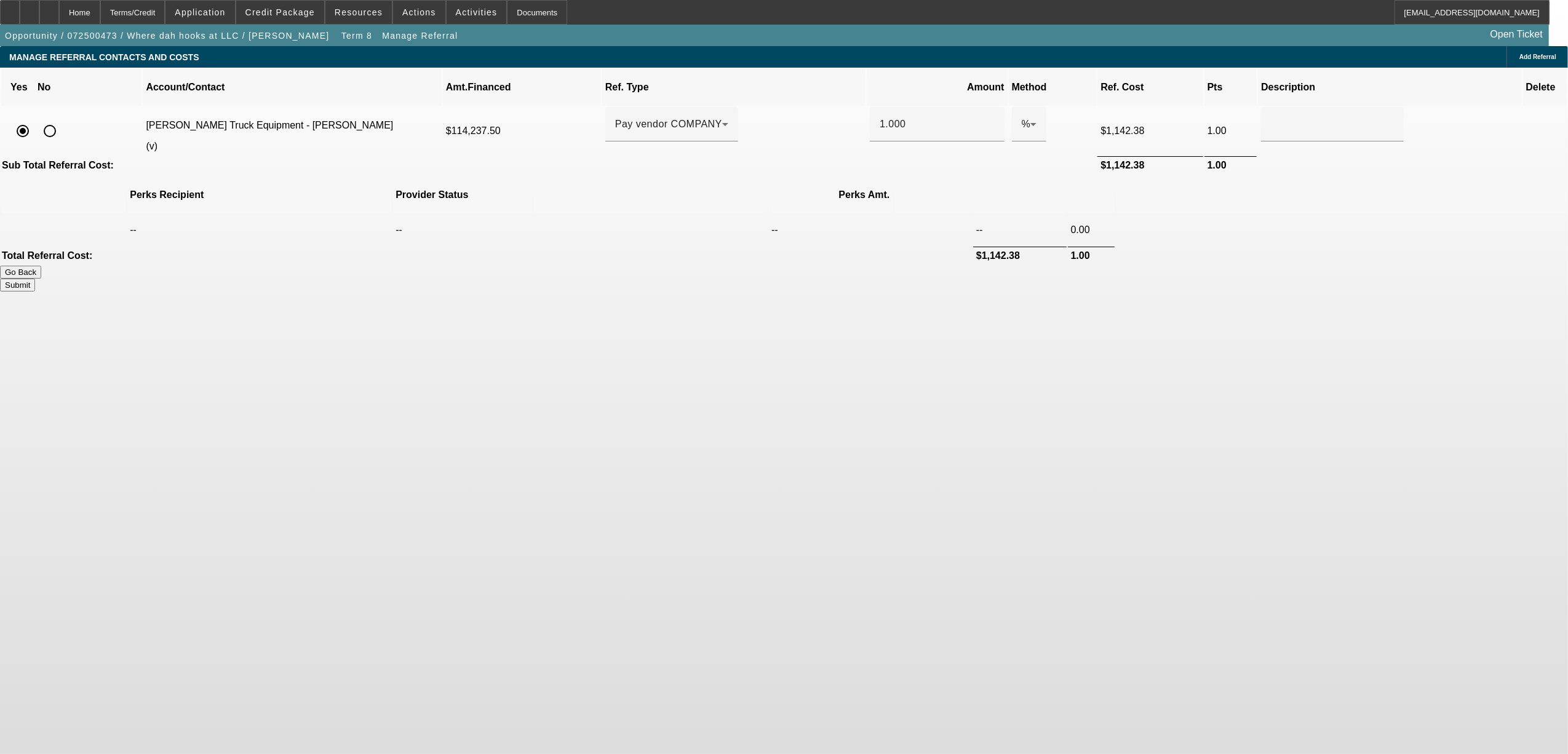
click at [62, 119] on input "radio" at bounding box center [50, 131] width 25 height 25
radio input "true"
click at [35, 279] on button "Submit" at bounding box center [17, 285] width 35 height 13
type input "0.000"
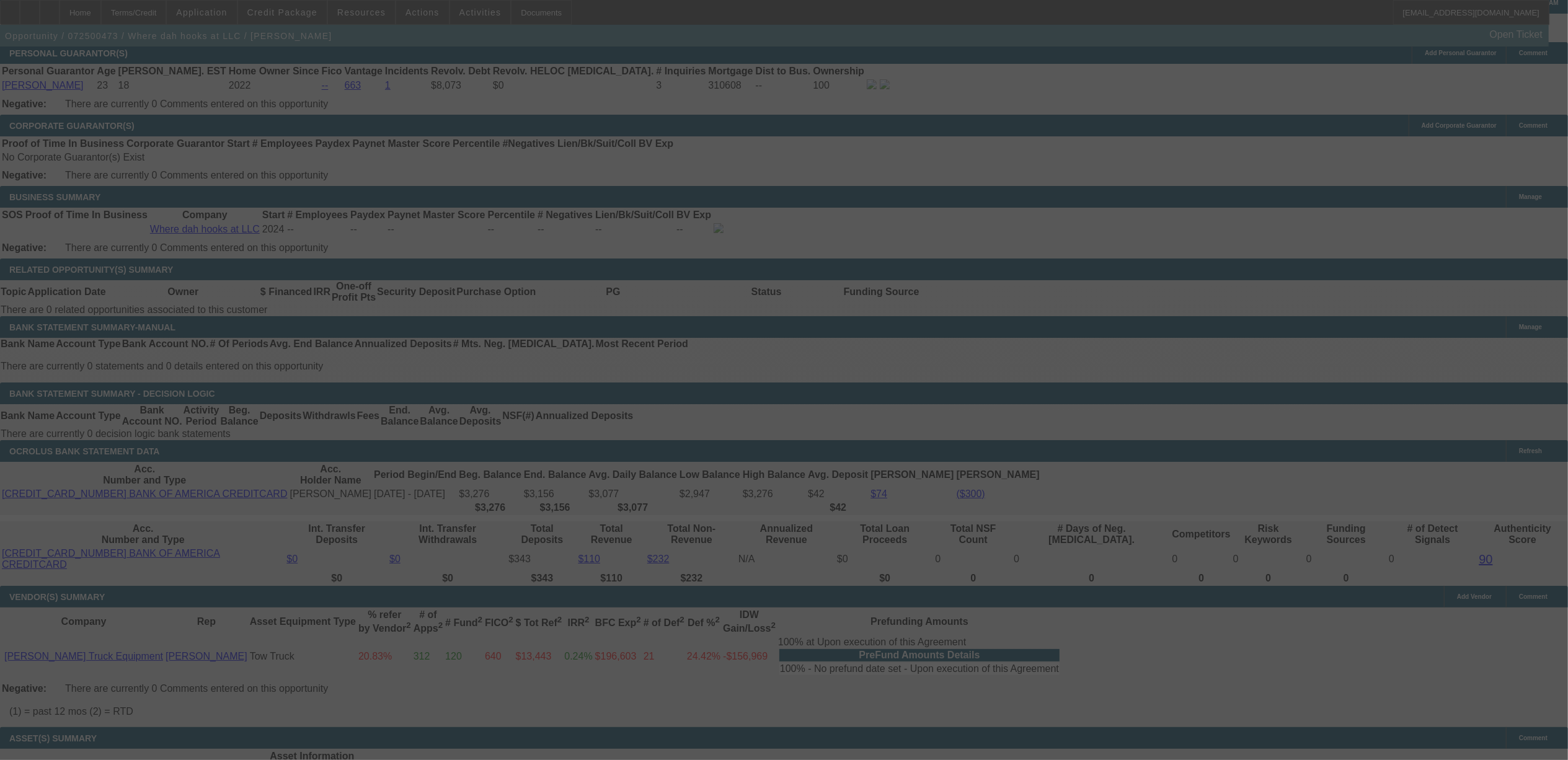
scroll to position [1705, 0]
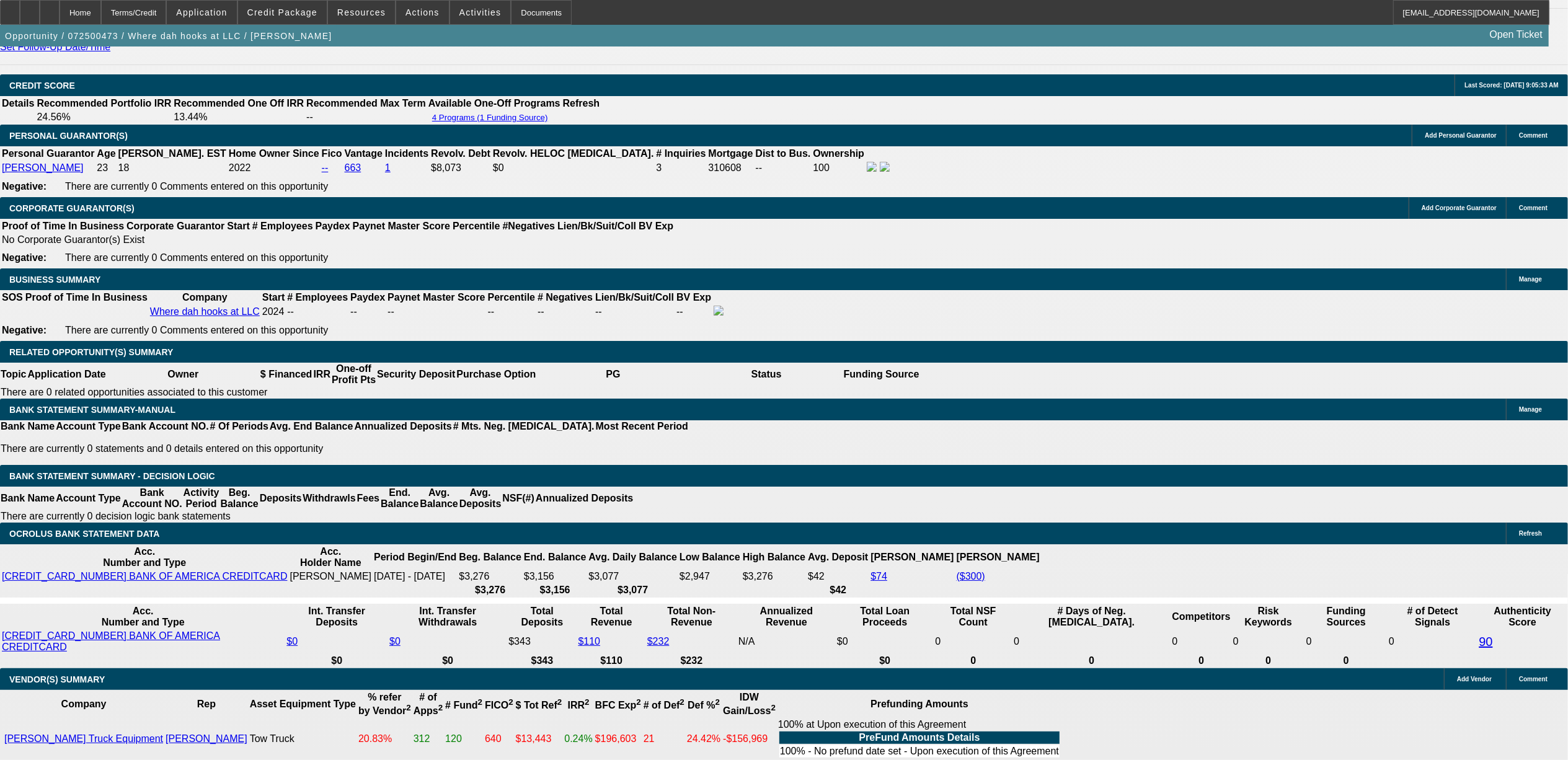
select select "0"
select select "2"
select select "0.1"
select select "4"
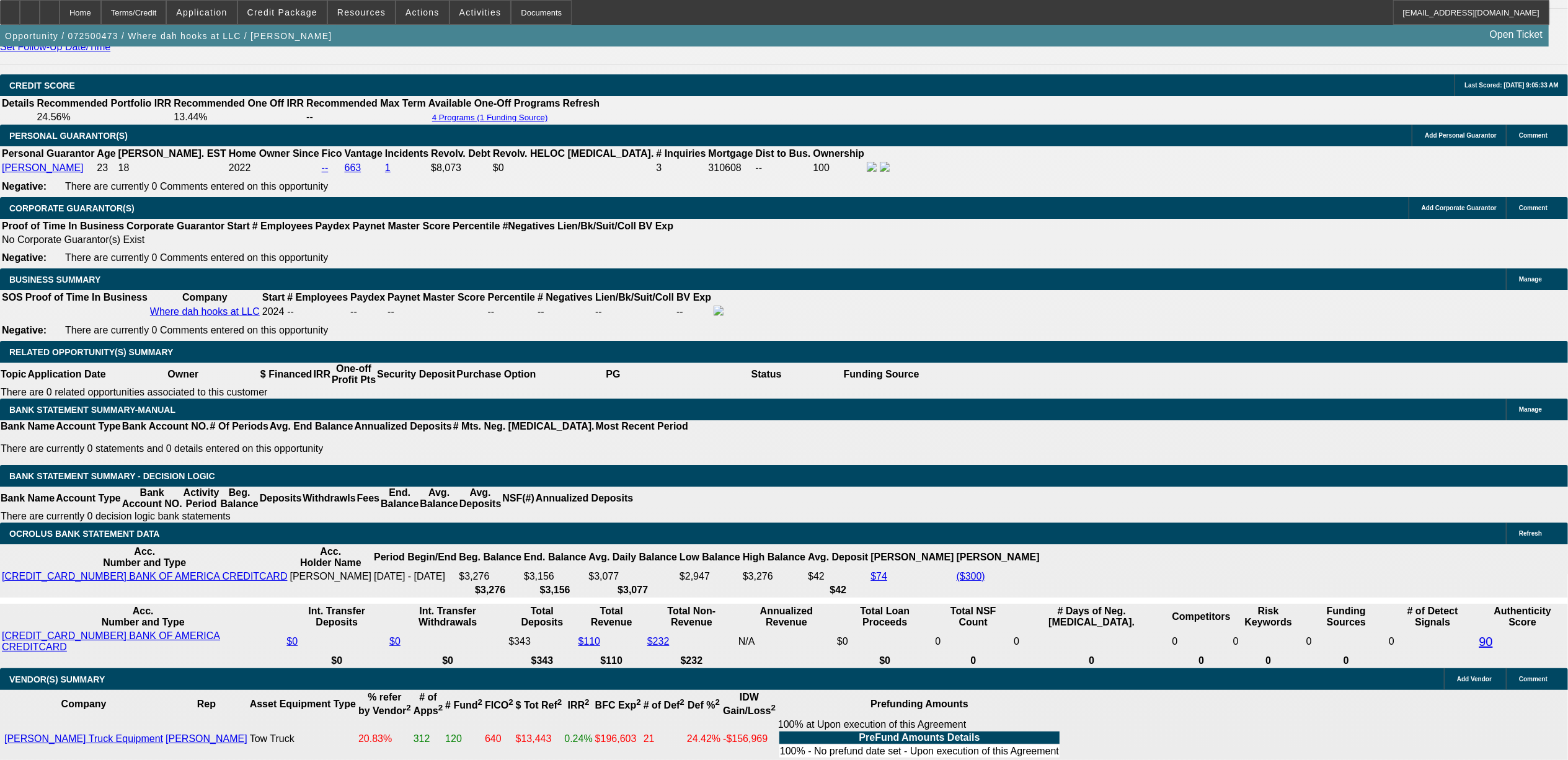
select select "0"
select select "2"
select select "0.1"
select select "4"
select select "0"
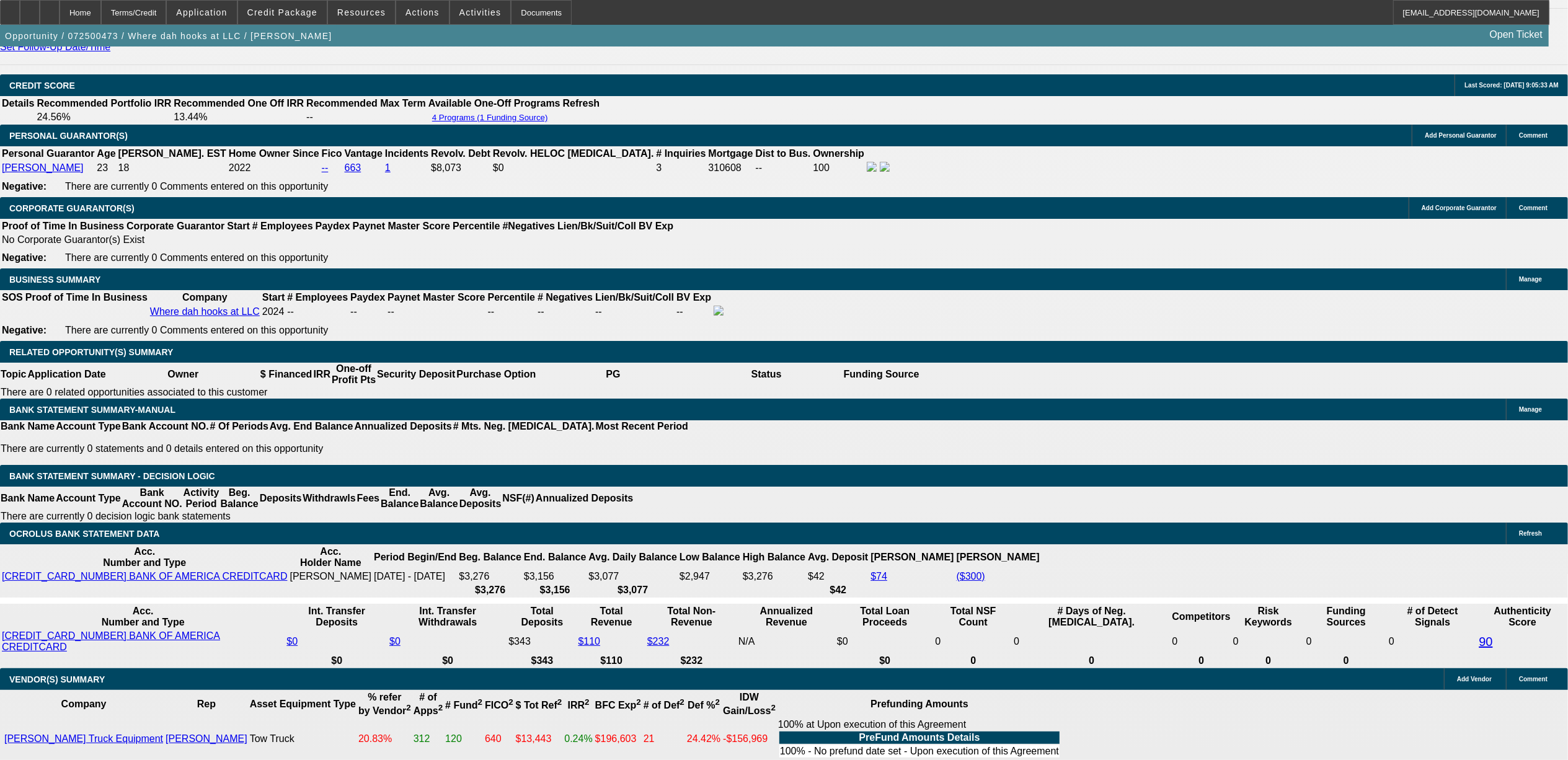
select select "2"
select select "0"
select select "6"
select select "0"
select select "2"
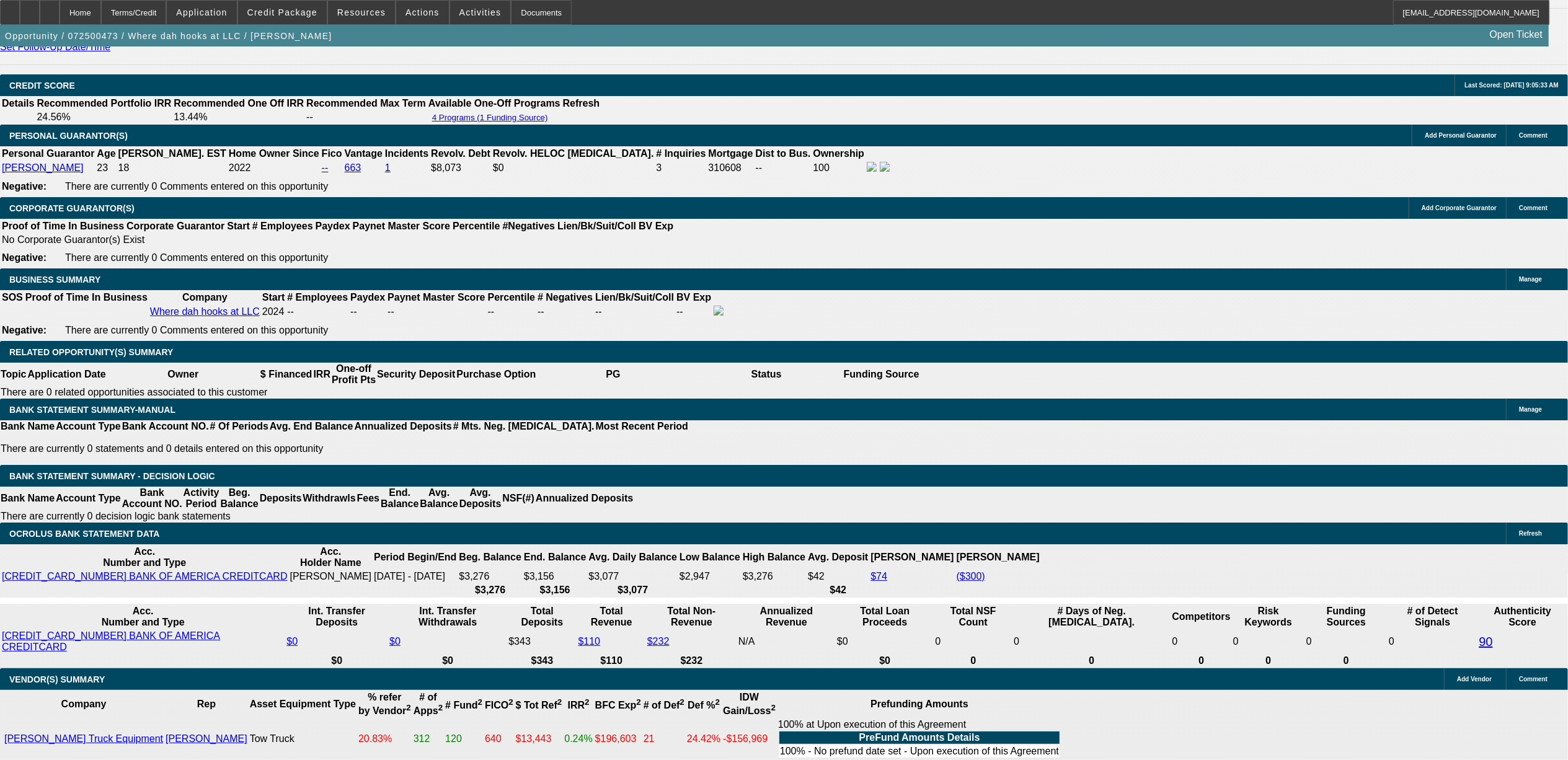
select select "0.1"
select select "4"
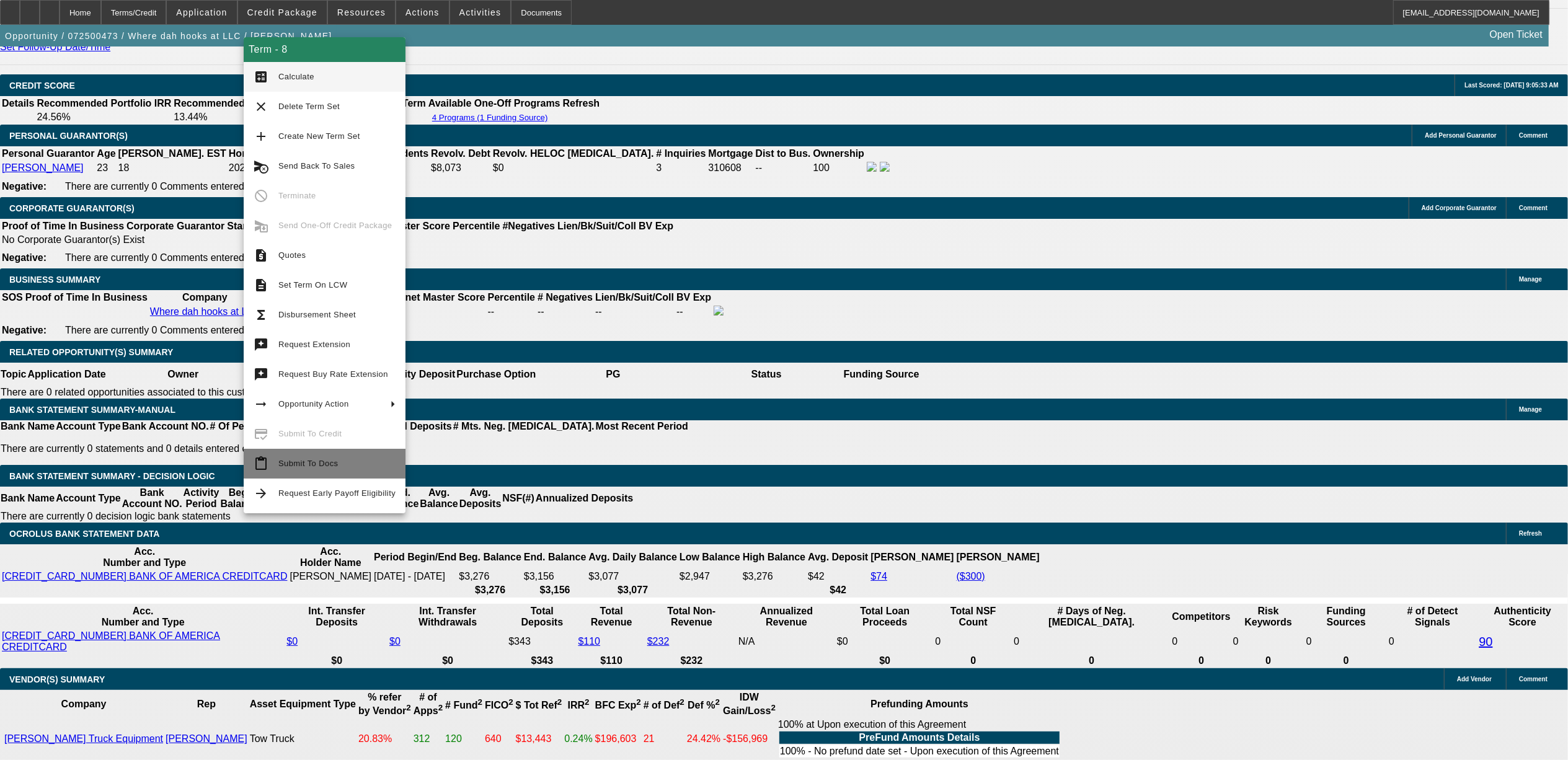
click at [297, 462] on span "Submit To Docs" at bounding box center [308, 464] width 60 height 9
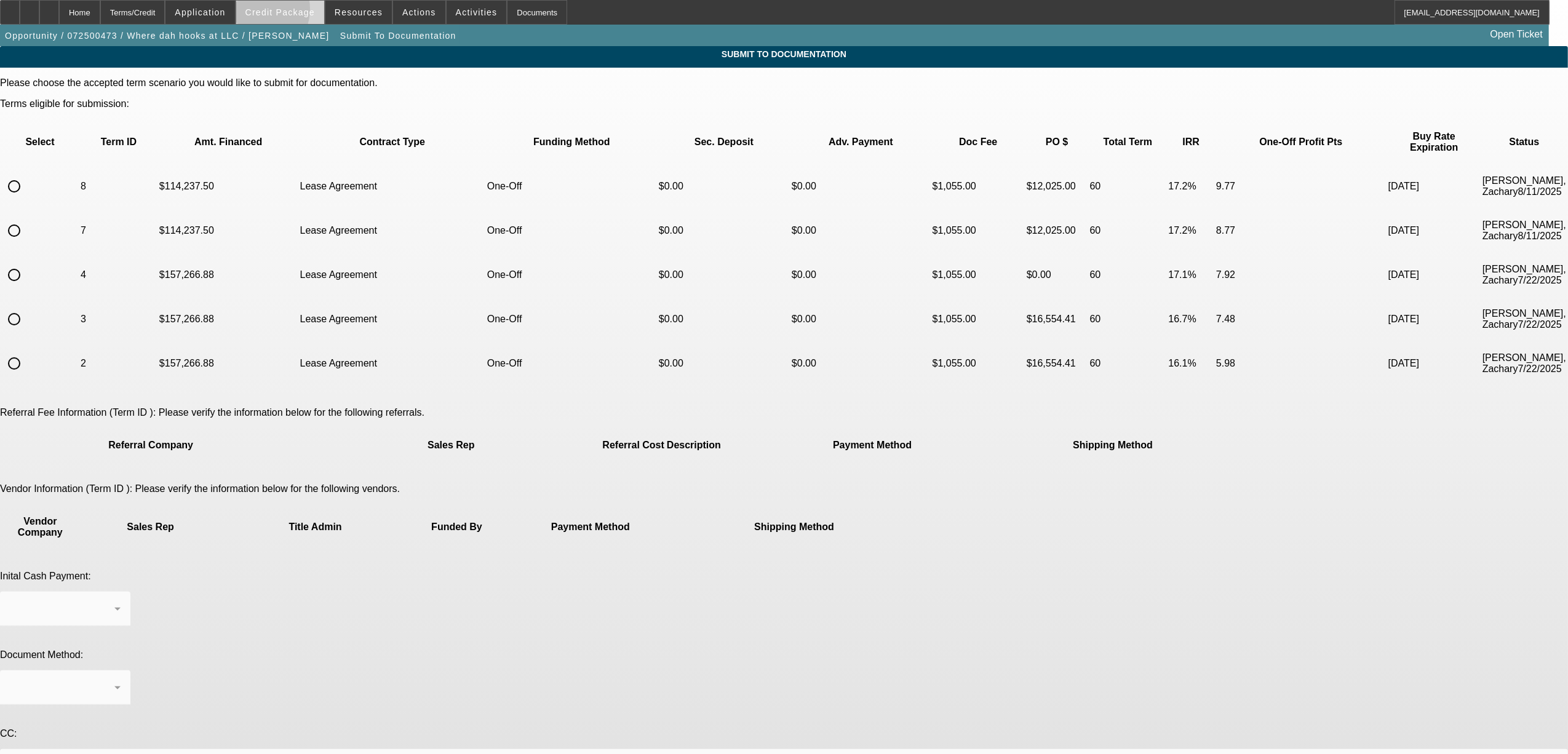
click at [277, 11] on span "Credit Package" at bounding box center [279, 12] width 69 height 10
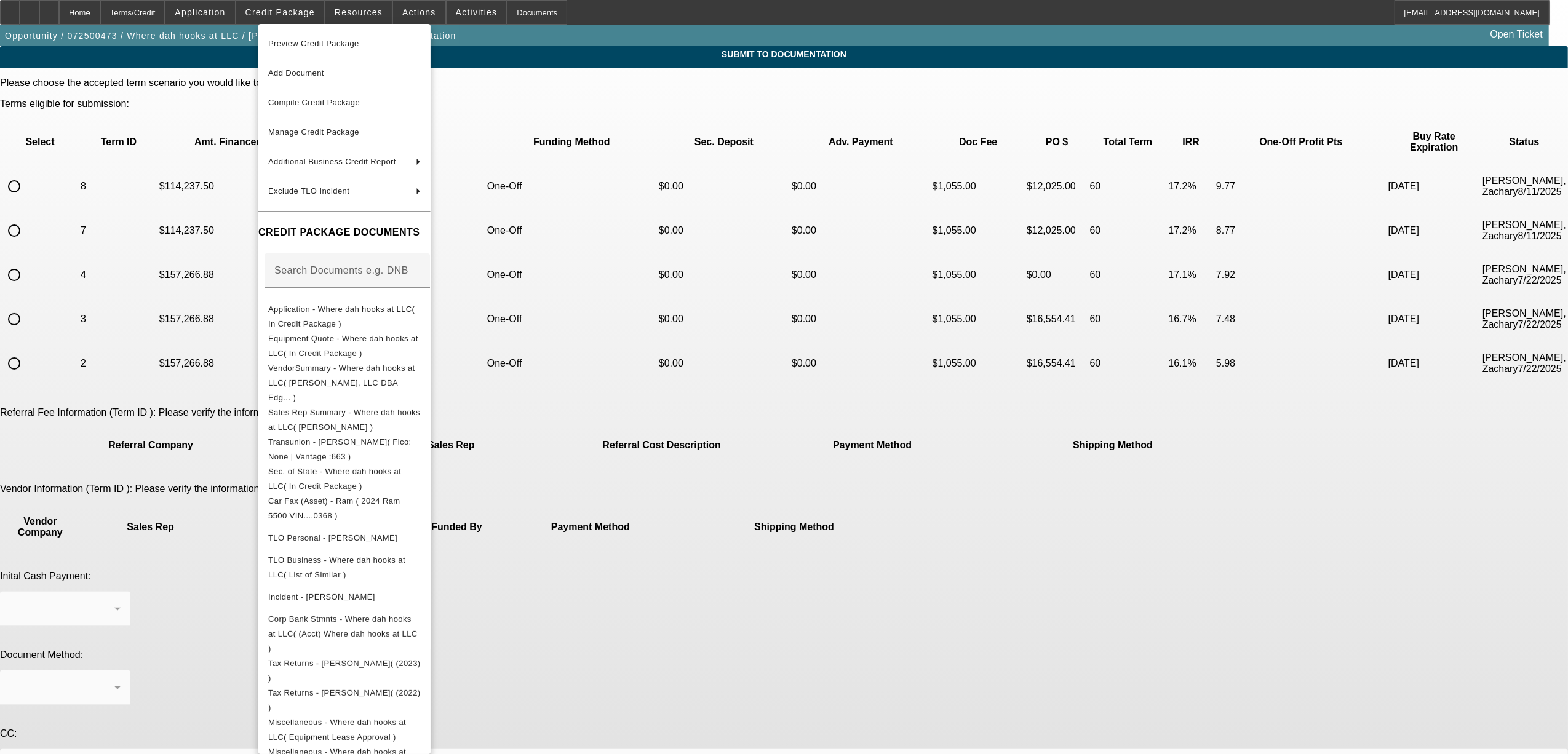
click at [185, 532] on div at bounding box center [784, 377] width 1568 height 754
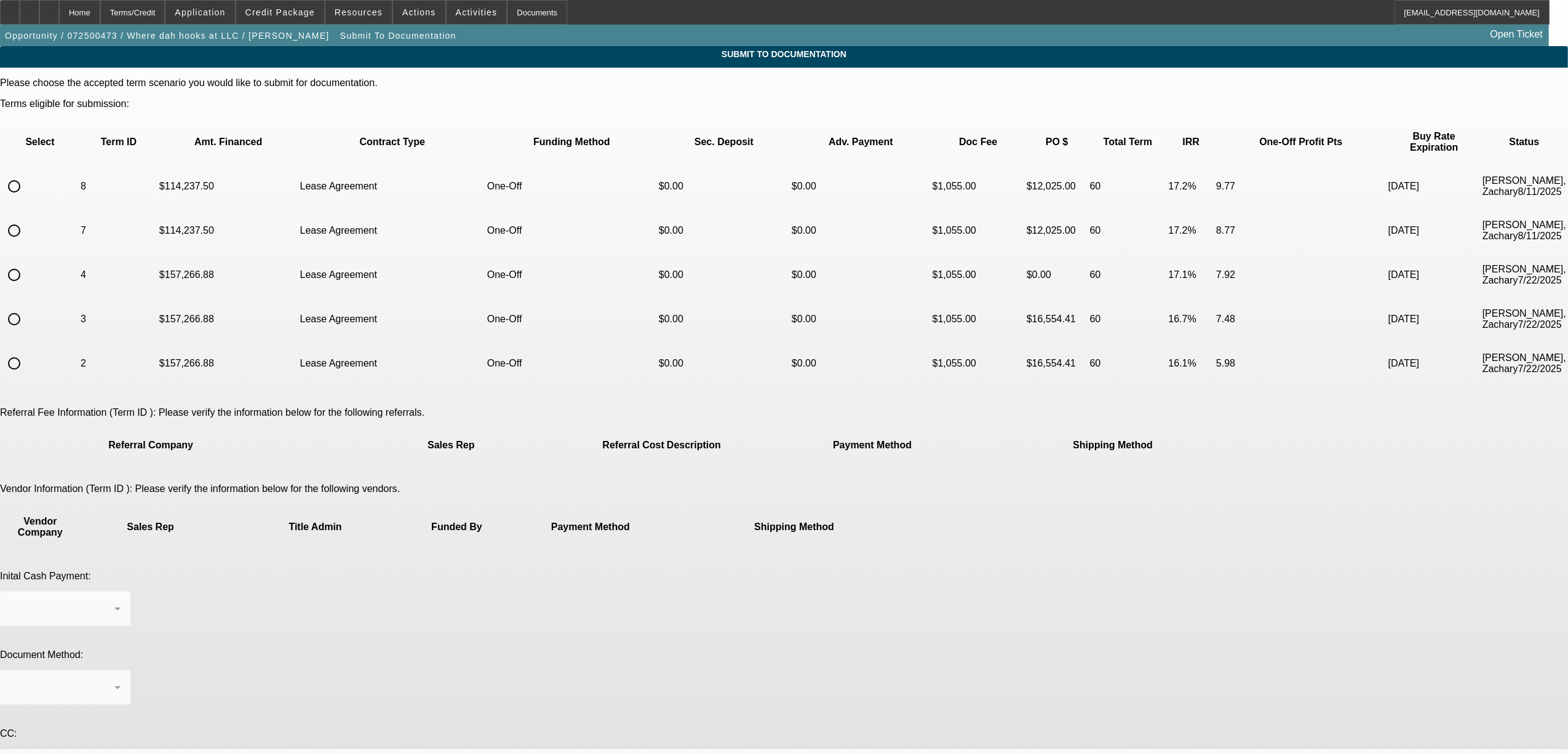
click at [26, 174] on input "radio" at bounding box center [14, 186] width 25 height 25
radio input "true"
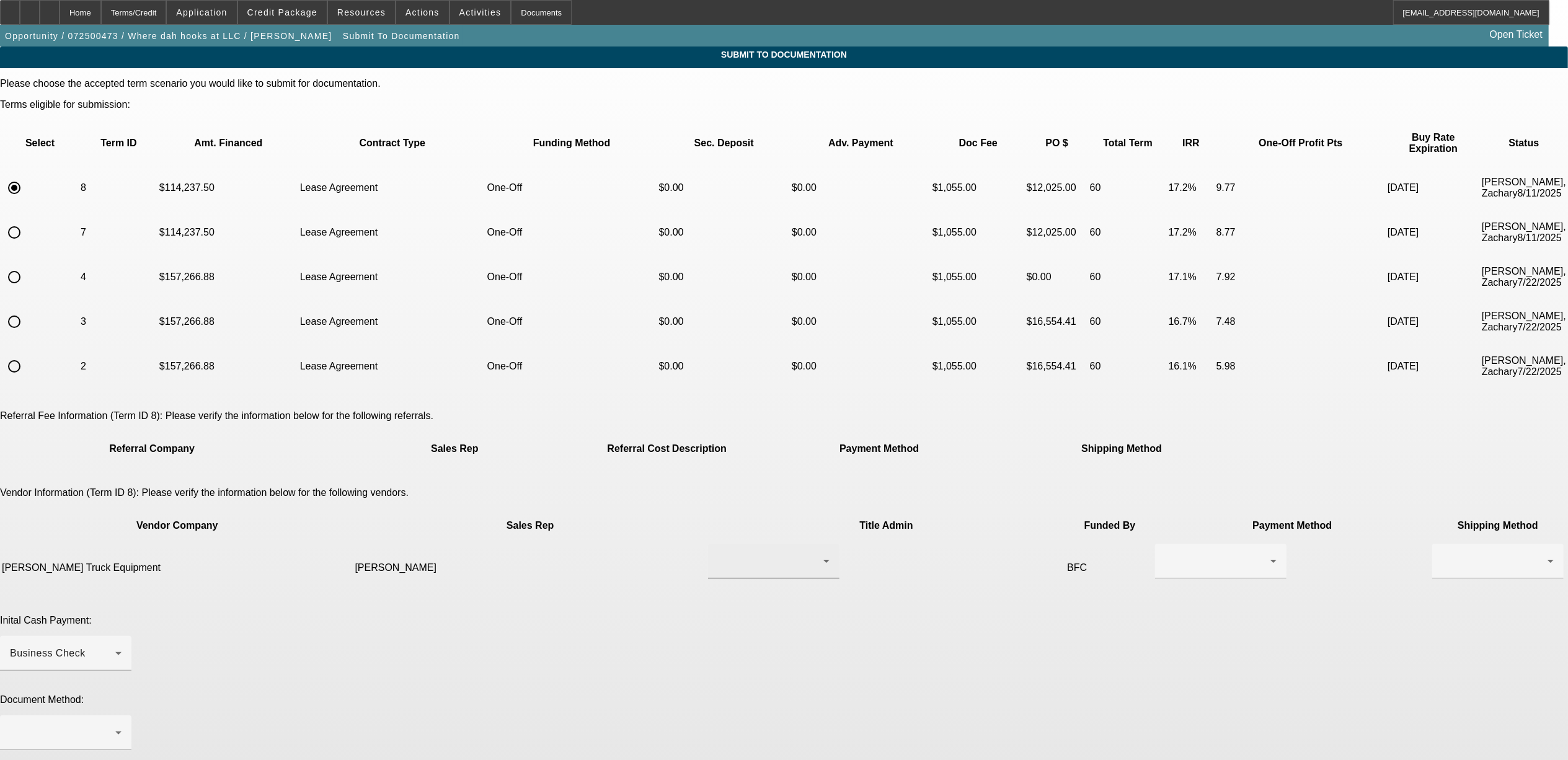
click at [718, 554] on div at bounding box center [771, 561] width 106 height 15
click at [718, 614] on span "Swaim, Dillon" at bounding box center [706, 613] width 85 height 15
click at [1165, 554] on div at bounding box center [1218, 561] width 106 height 15
click at [879, 550] on span "Wire Transfer" at bounding box center [888, 554] width 64 height 15
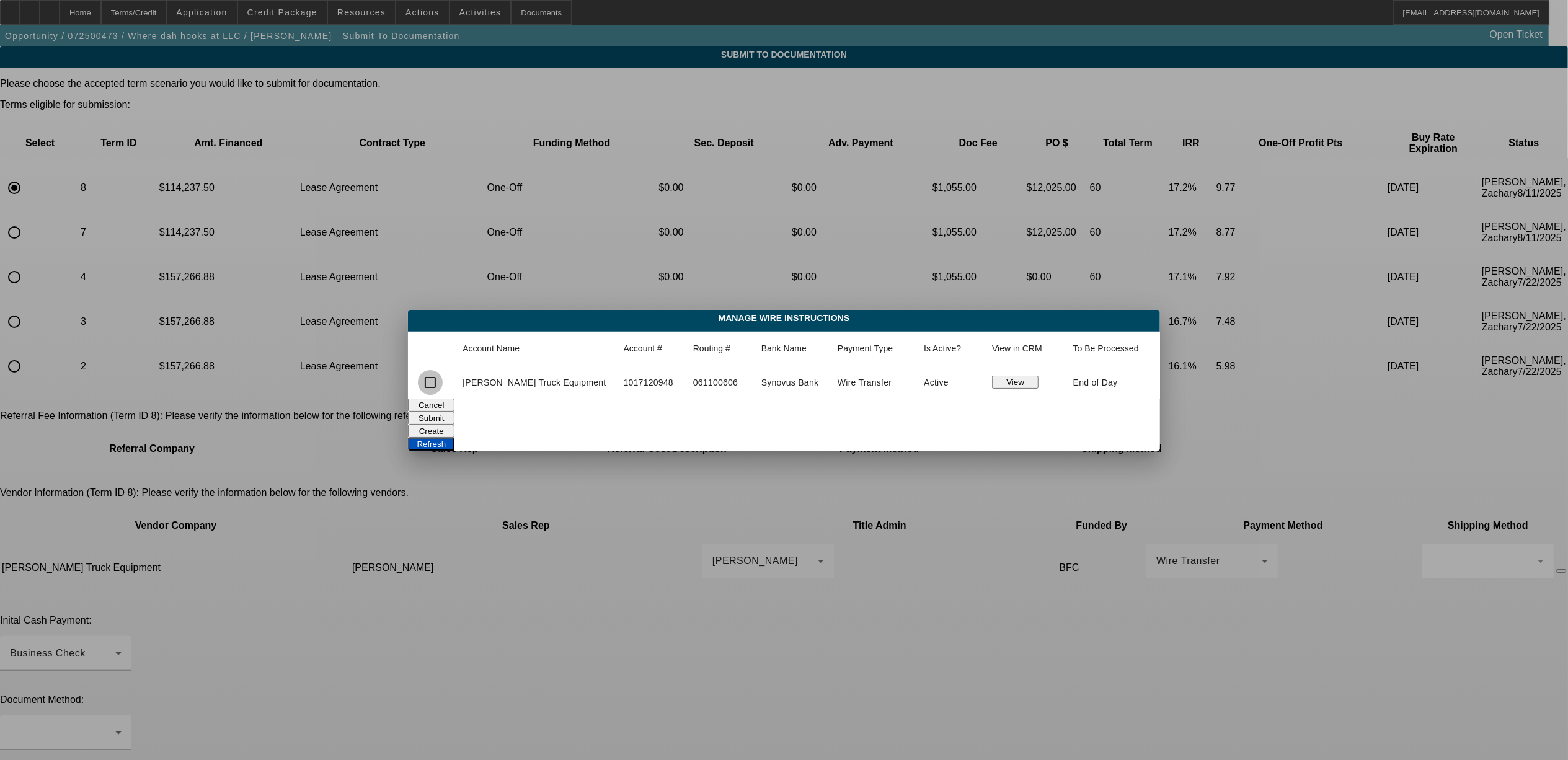
click at [443, 383] on input "checkbox" at bounding box center [430, 382] width 25 height 25
checkbox input "true"
click at [454, 419] on button "Submit" at bounding box center [431, 418] width 47 height 13
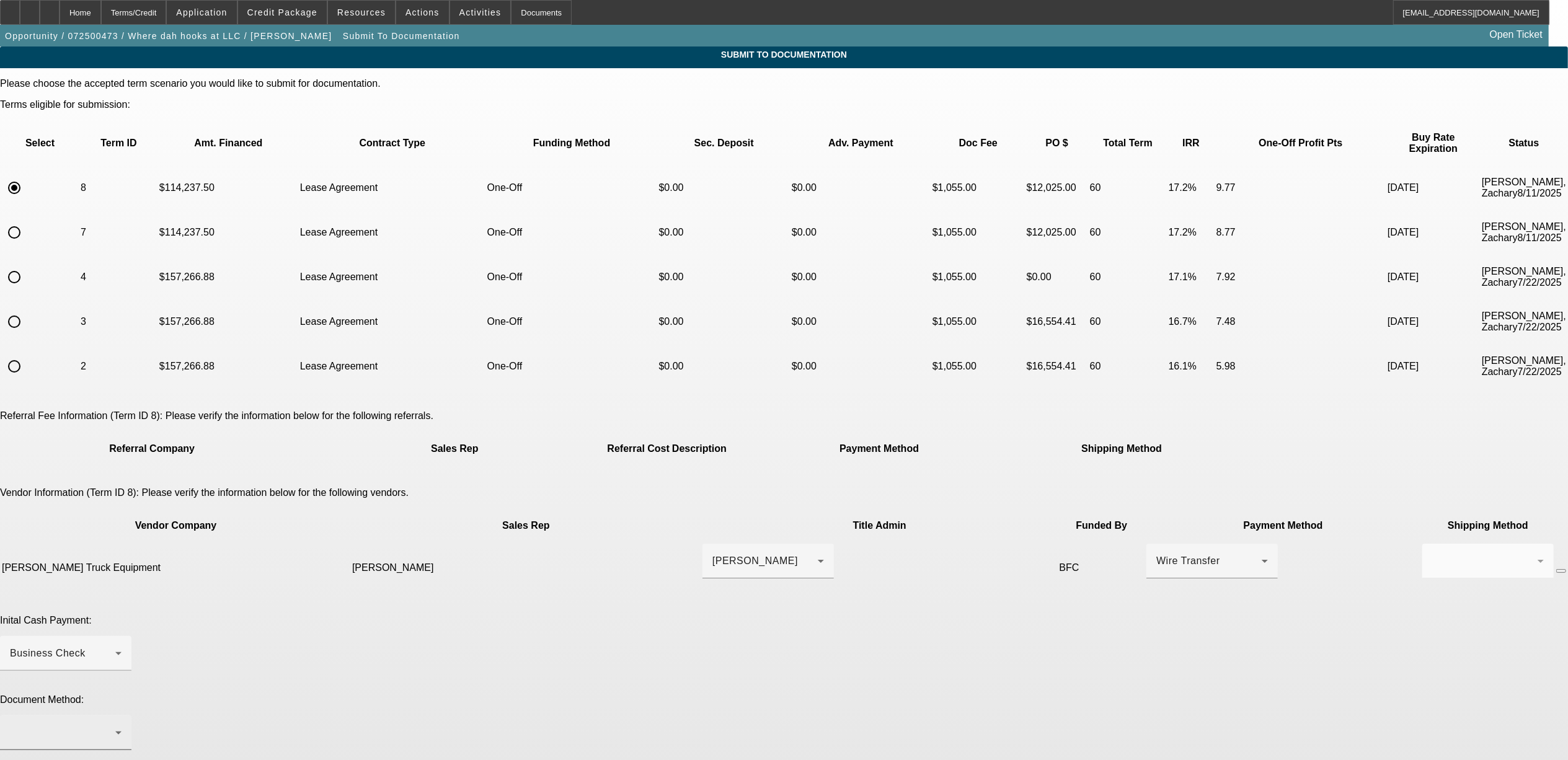
click at [122, 715] on div at bounding box center [66, 732] width 112 height 35
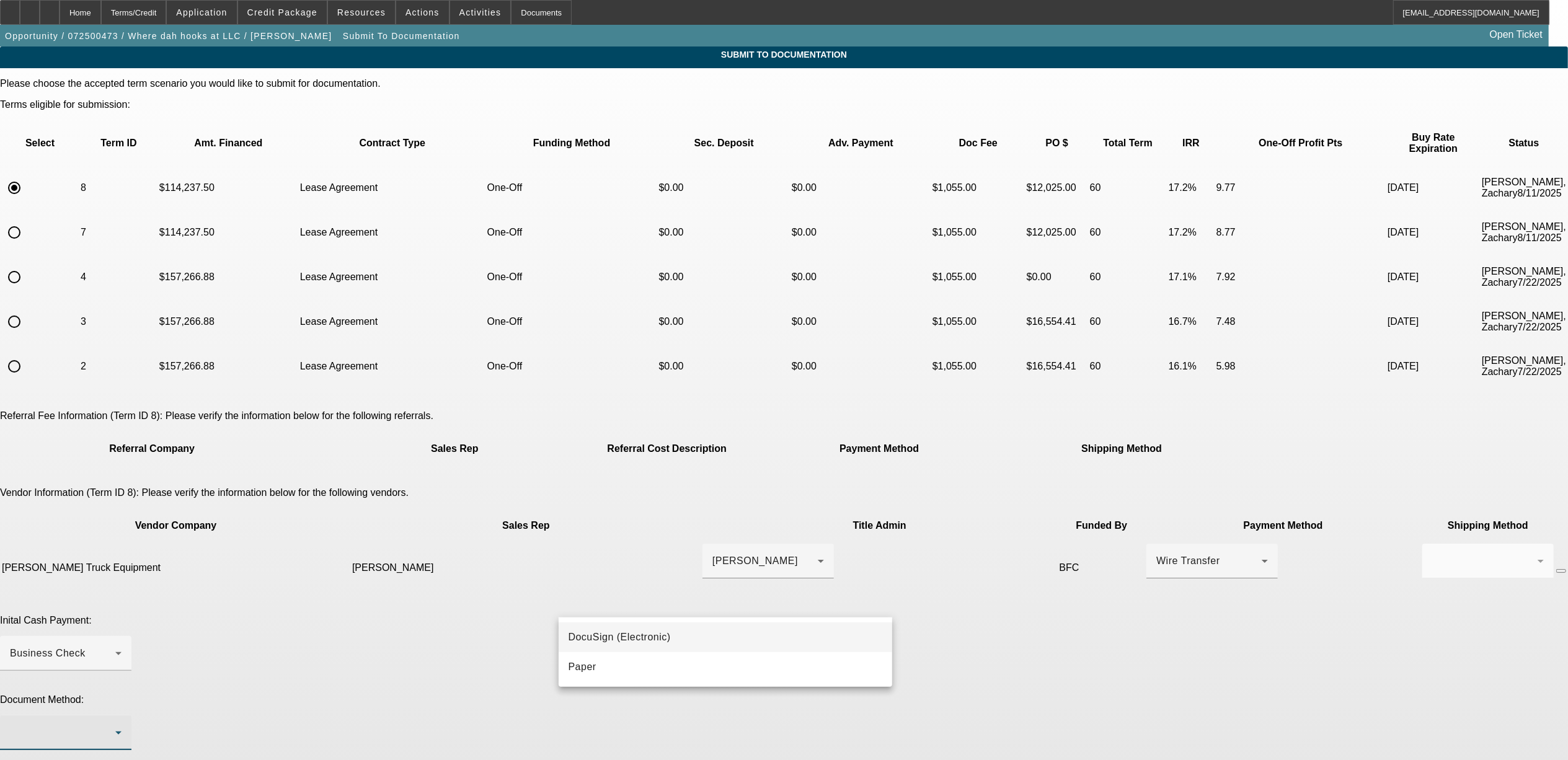
click at [640, 642] on span "DocuSign (Electronic)" at bounding box center [619, 637] width 102 height 15
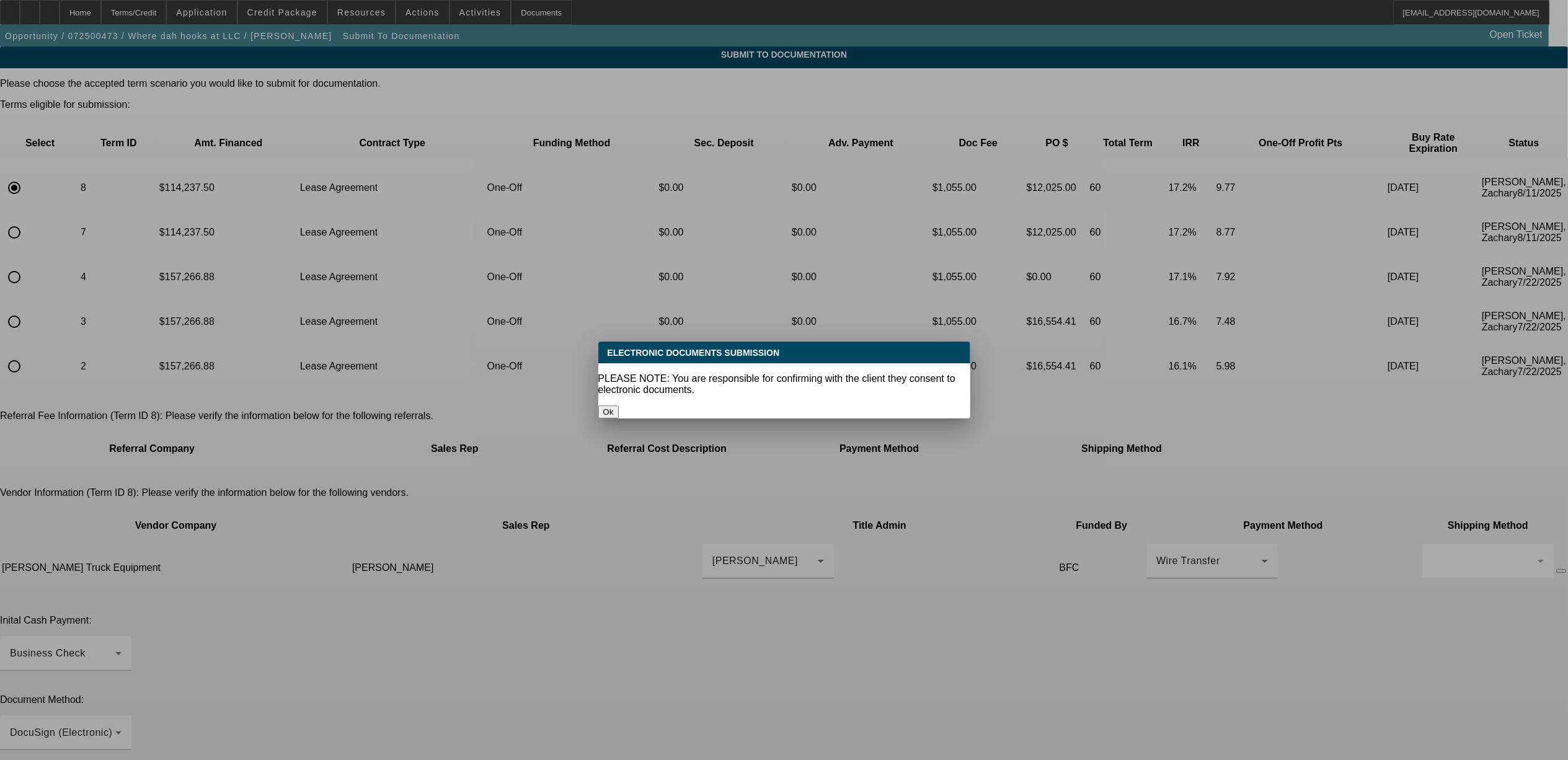
click at [619, 405] on button "Ok" at bounding box center [609, 411] width 20 height 13
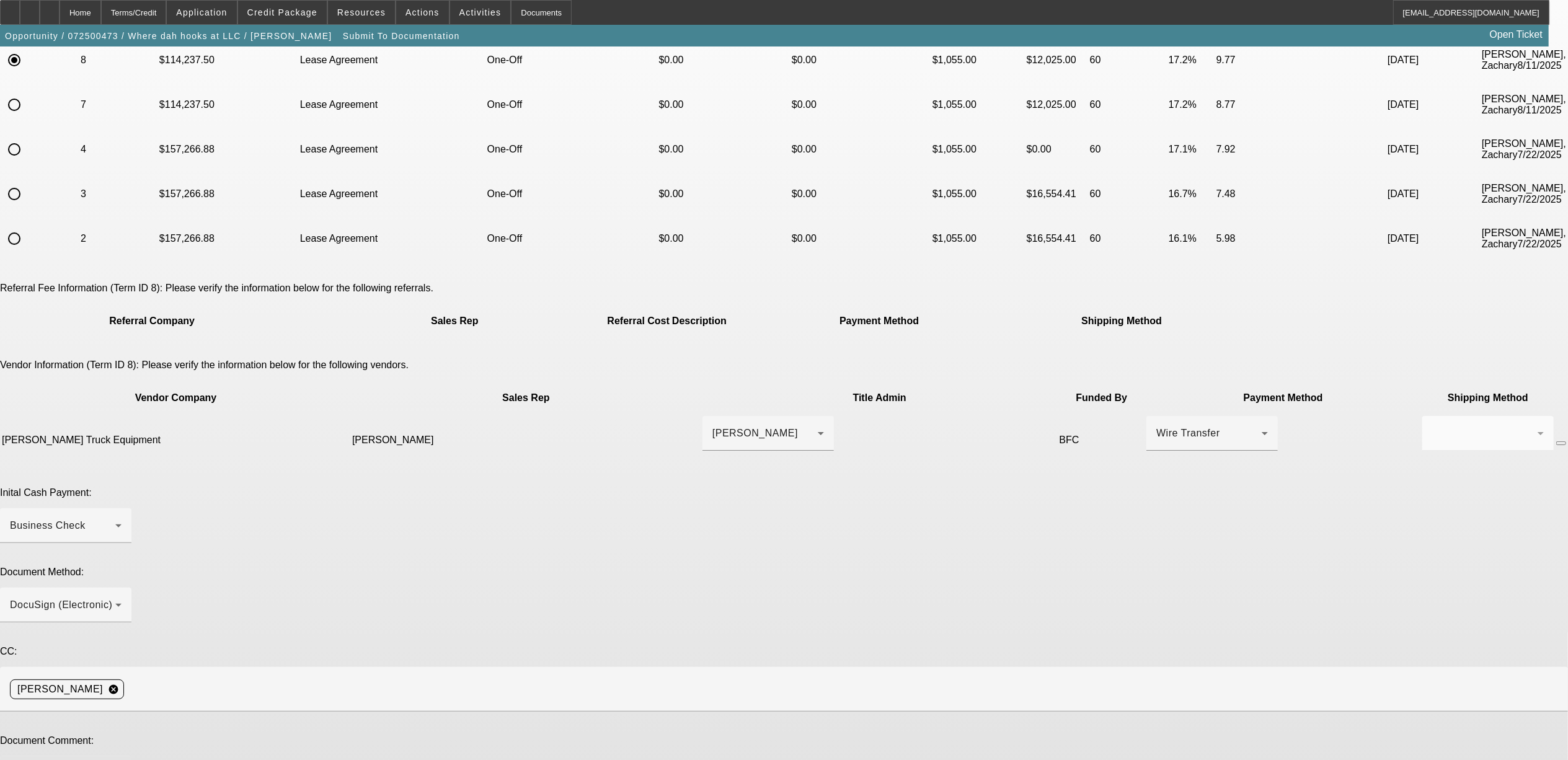
scroll to position [129, 0]
type textarea "***new customer *** 1K deposit given to dealer to hold truck ***"
type textarea "1K deposit to dealer to hold truck."
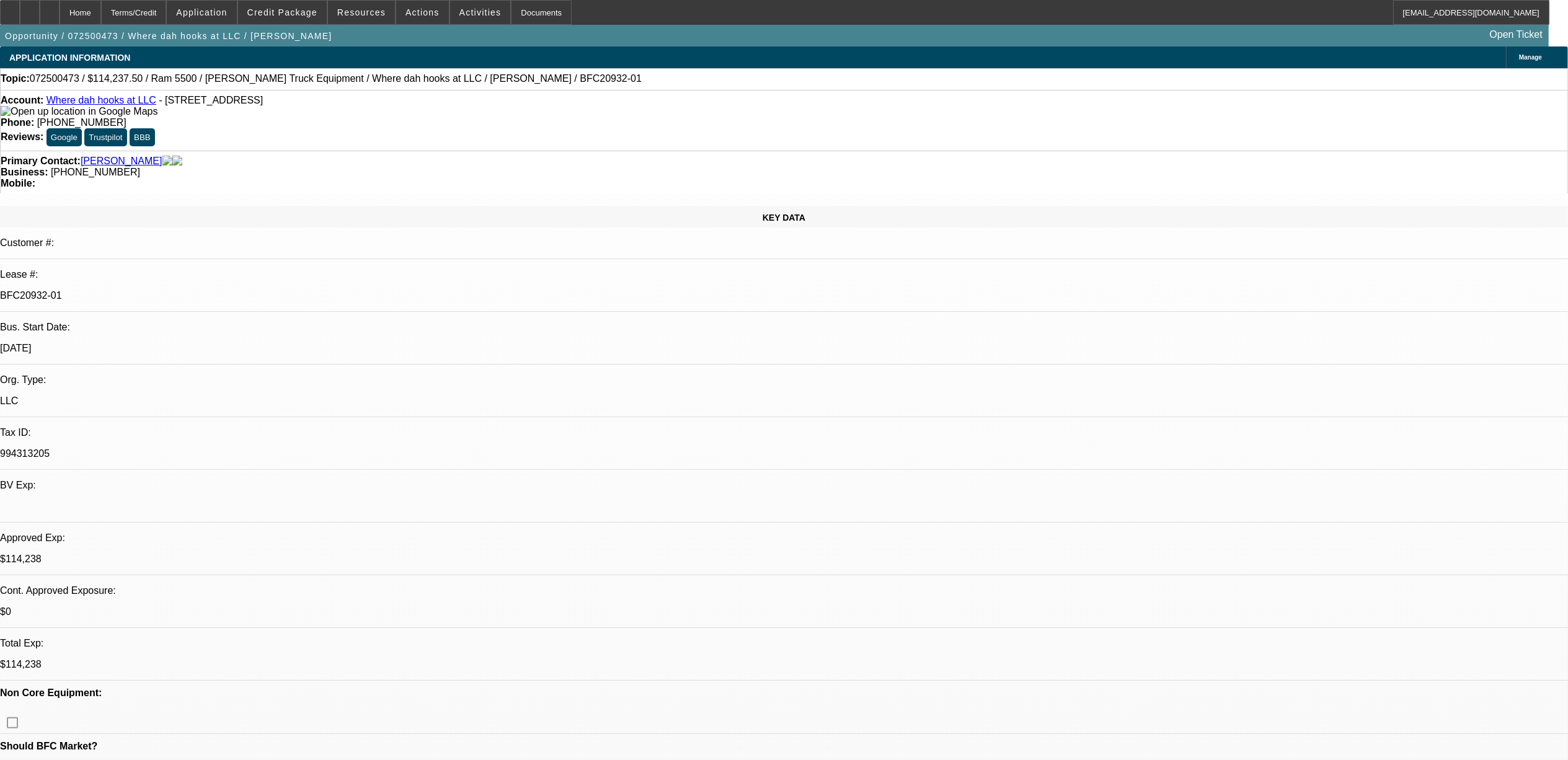
select select "0"
select select "2"
select select "0.1"
select select "4"
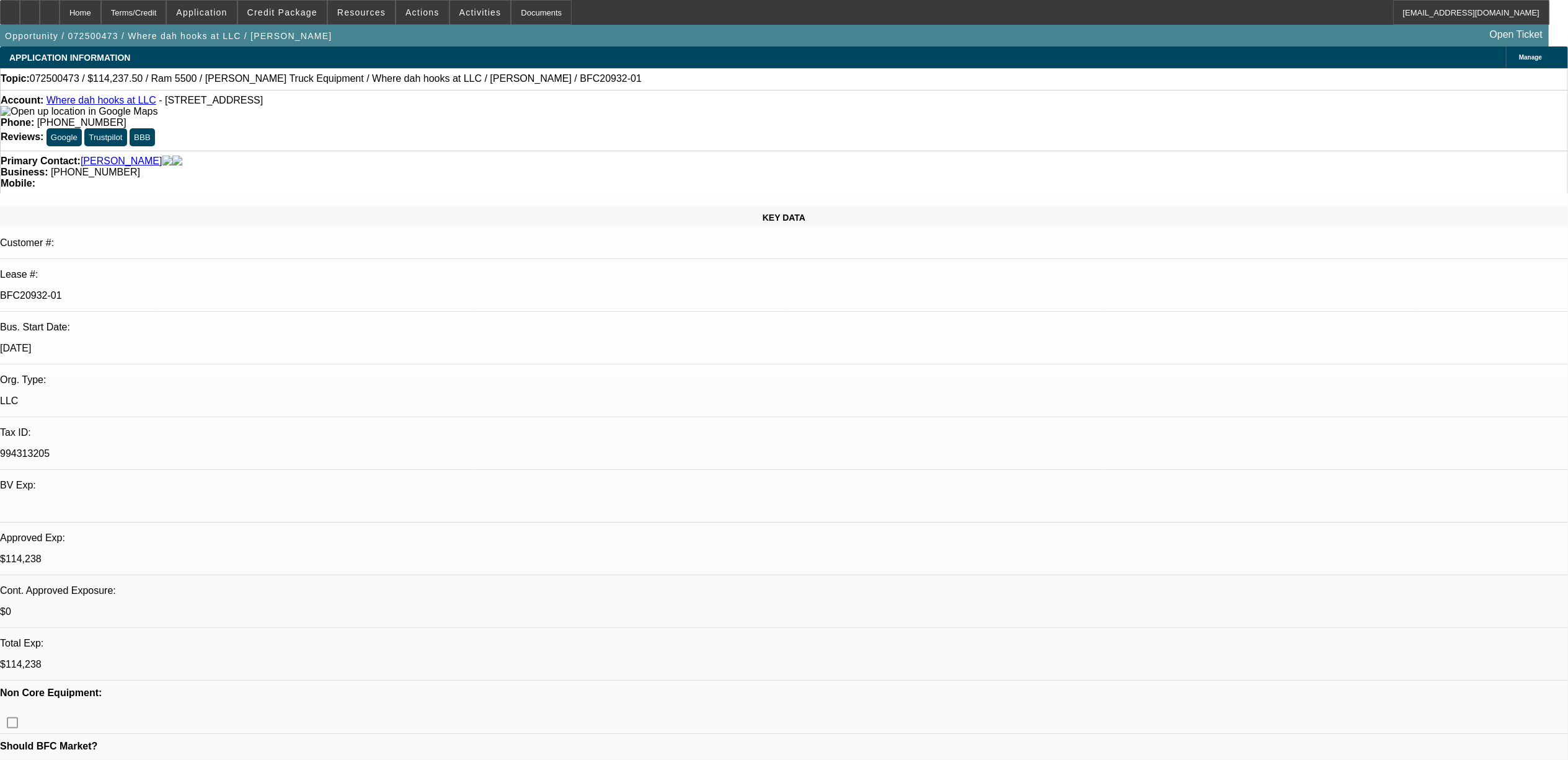
select select "0"
select select "2"
select select "0.1"
select select "4"
select select "0"
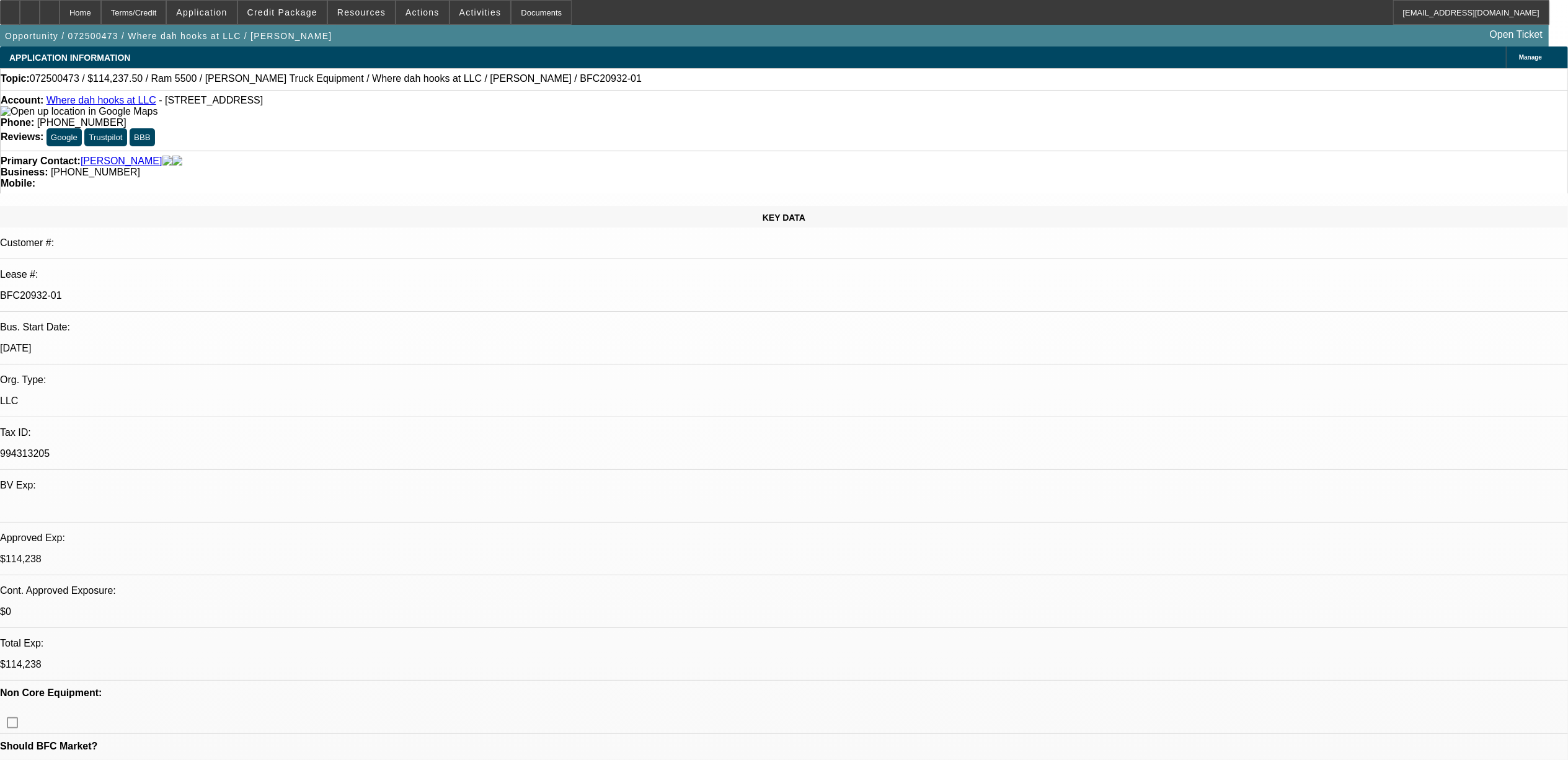
select select "2"
select select "0"
select select "6"
select select "0"
select select "2"
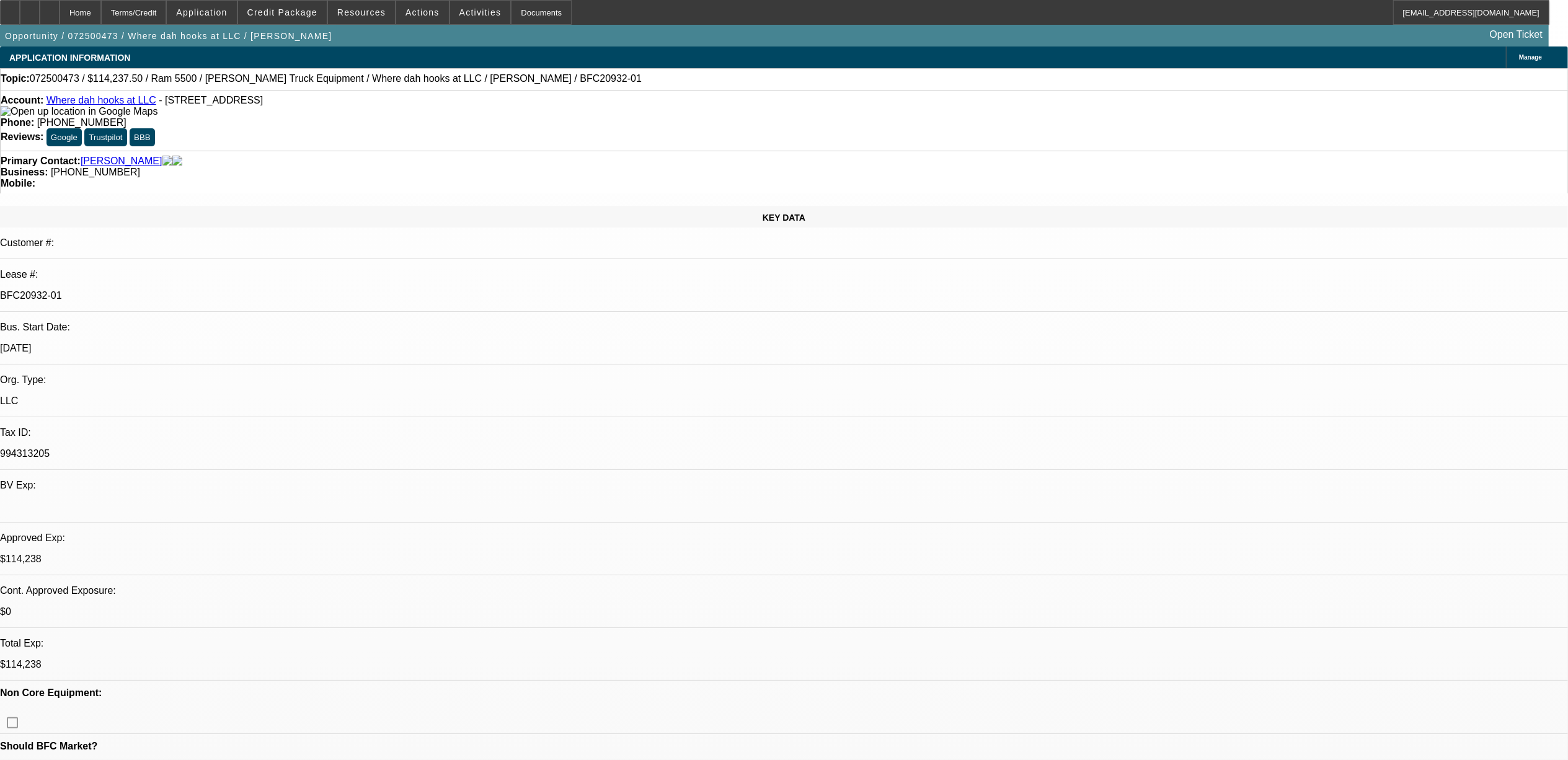
select select "0.1"
select select "4"
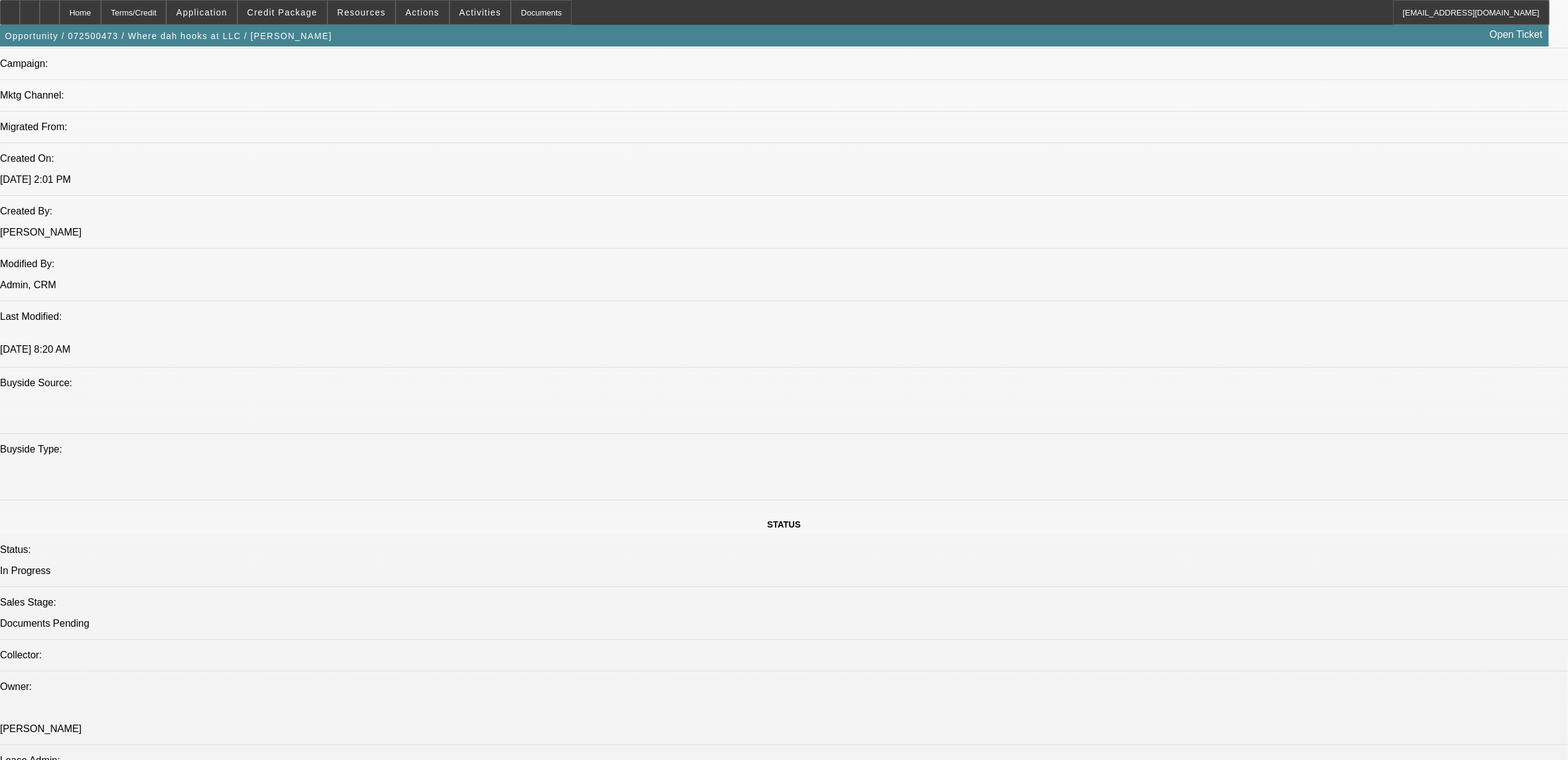
scroll to position [1322, 0]
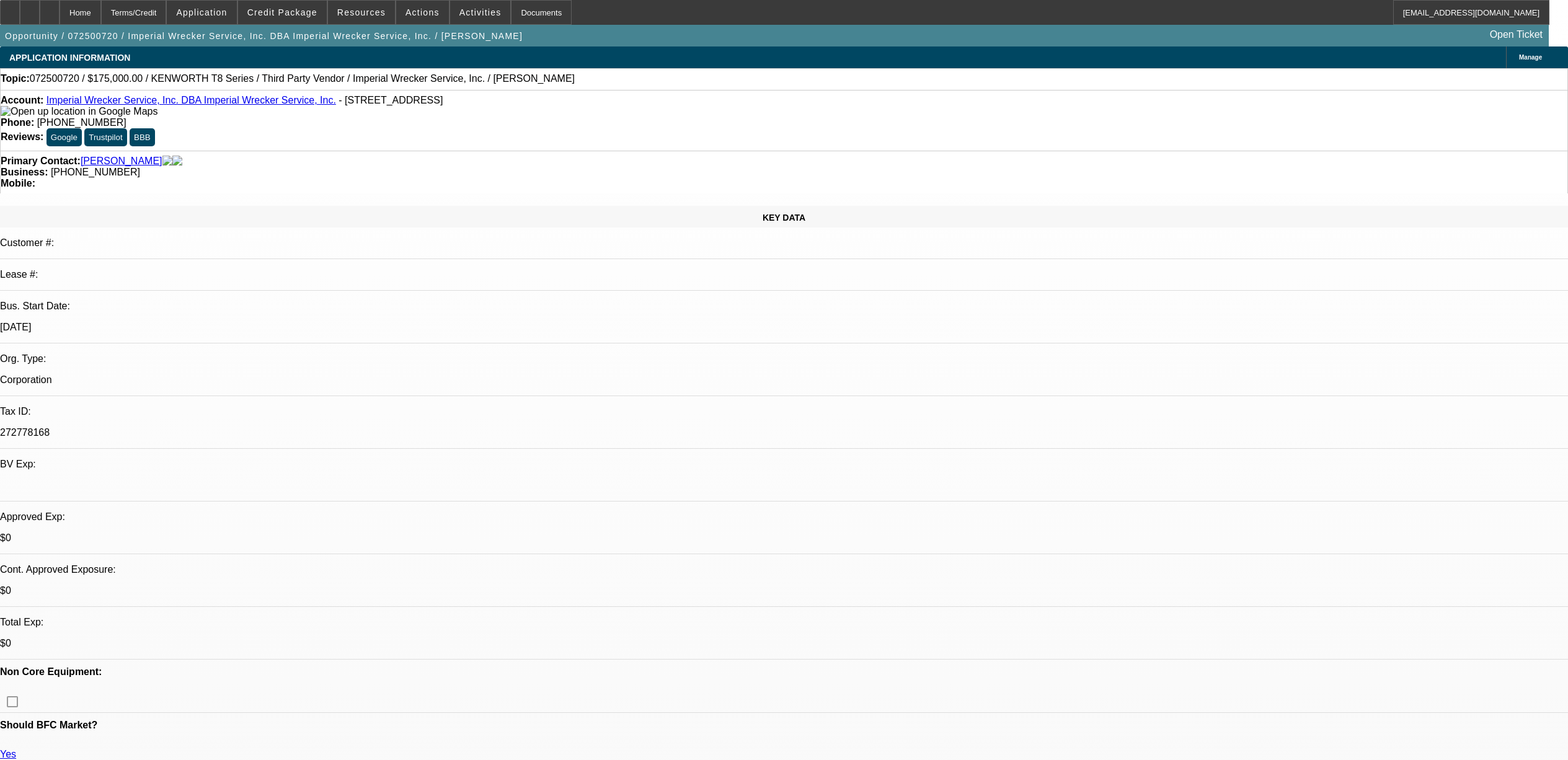
select select "0"
select select "6"
select select "0"
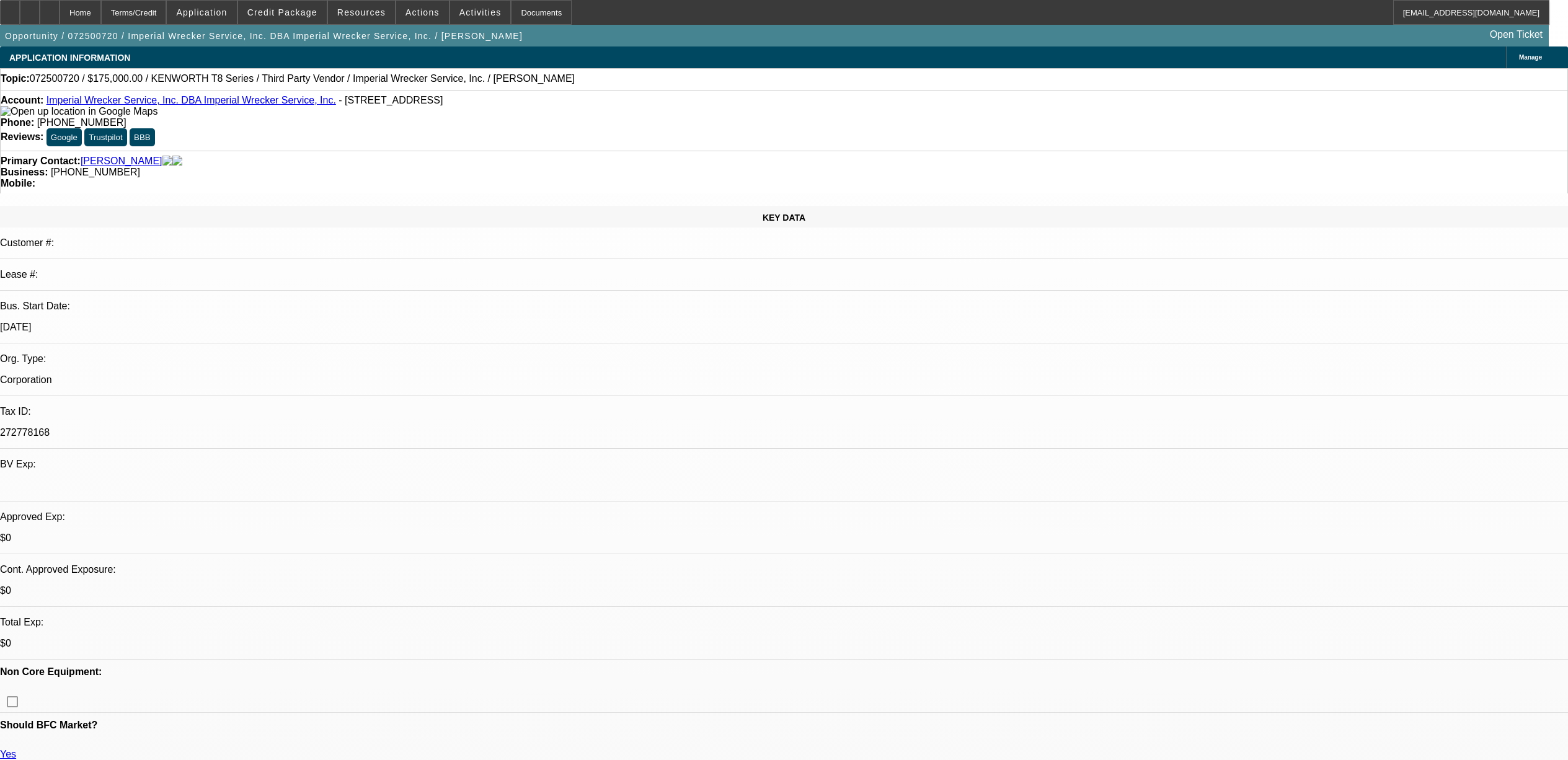
select select "0"
select select "2"
select select "0"
select select "6"
select select "0"
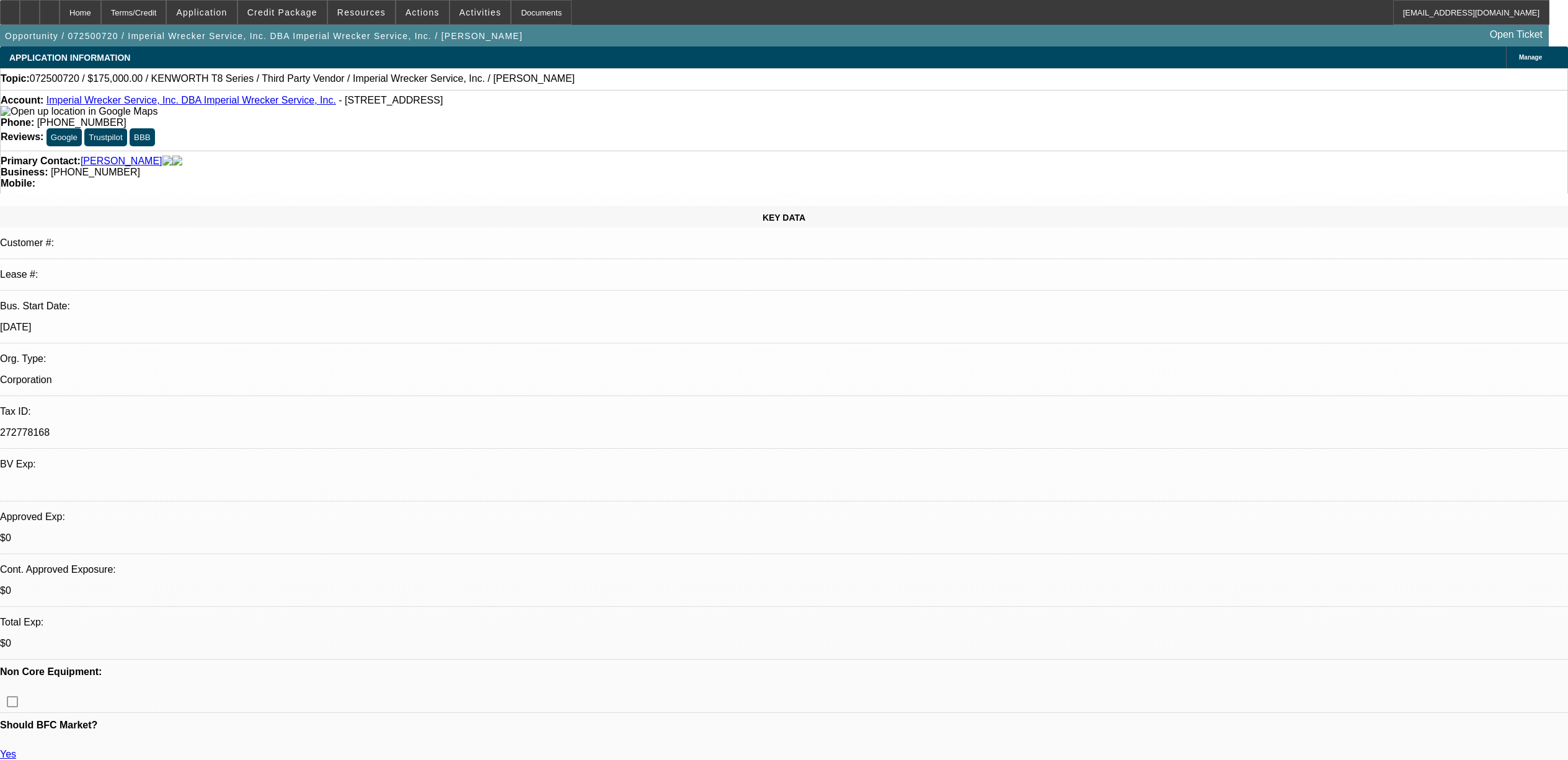
select select "0"
select select "2"
select select "0"
select select "6"
select select "0"
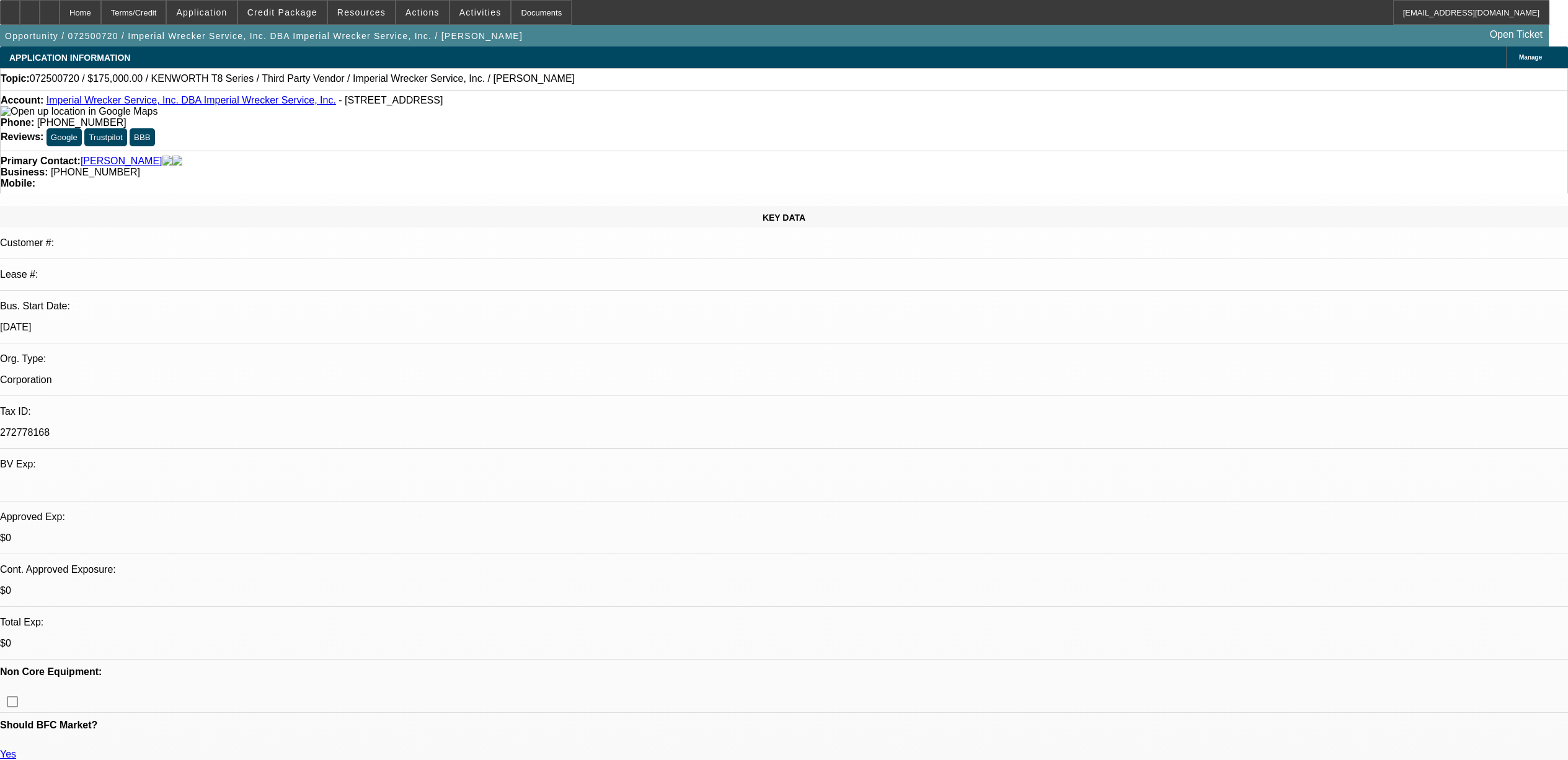
select select "0"
select select "2"
select select "0"
select select "6"
click at [64, 79] on span "072500720 / $175,000.00 / KENWORTH T8 Series / Third Party Vendor / Imperial Wr…" at bounding box center [302, 79] width 545 height 11
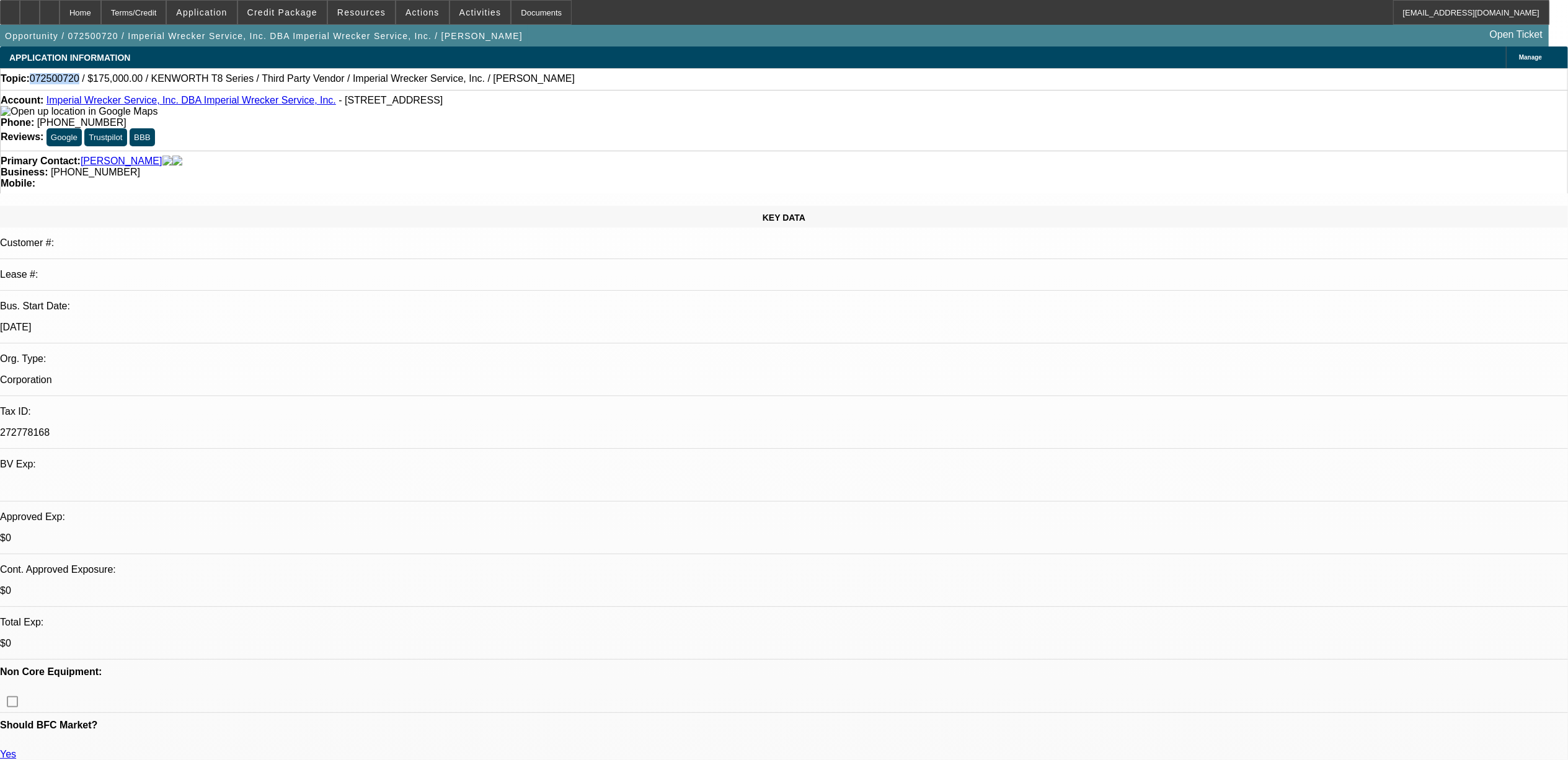
click at [64, 78] on span "072500720 / $175,000.00 / KENWORTH T8 Series / Third Party Vendor / Imperial Wr…" at bounding box center [302, 79] width 545 height 11
drag, startPoint x: 64, startPoint y: 78, endPoint x: 35, endPoint y: 85, distance: 29.8
click at [30, 85] on strong "Topic:" at bounding box center [15, 79] width 29 height 11
click at [56, 79] on span "072500720 / $175,000.00 / KENWORTH T8 Series / Third Party Vendor / Imperial Wr…" at bounding box center [302, 79] width 545 height 11
click at [56, 78] on span "072500720 / $175,000.00 / KENWORTH T8 Series / Third Party Vendor / Imperial Wr…" at bounding box center [302, 79] width 545 height 11
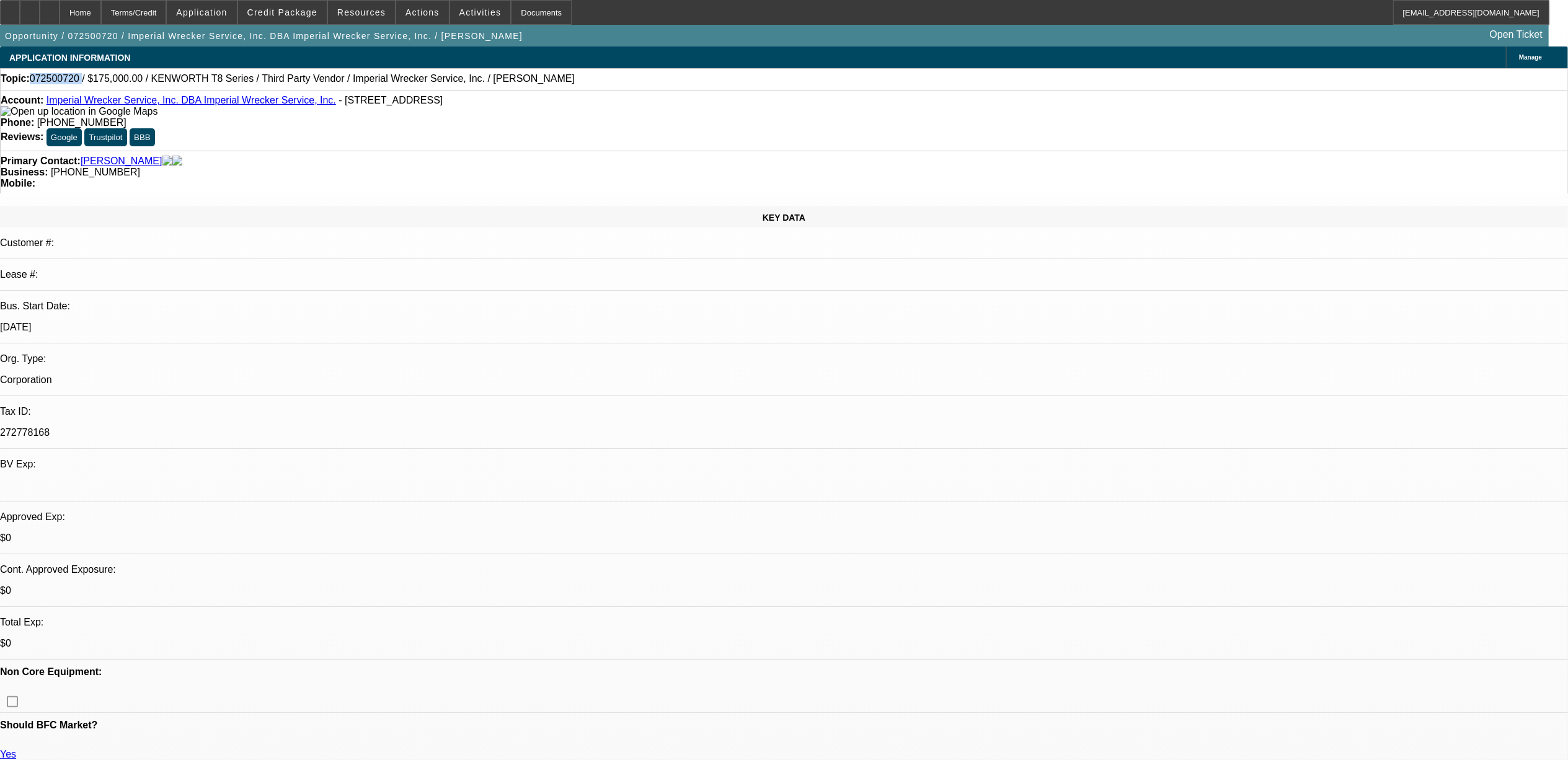
copy span "072500720"
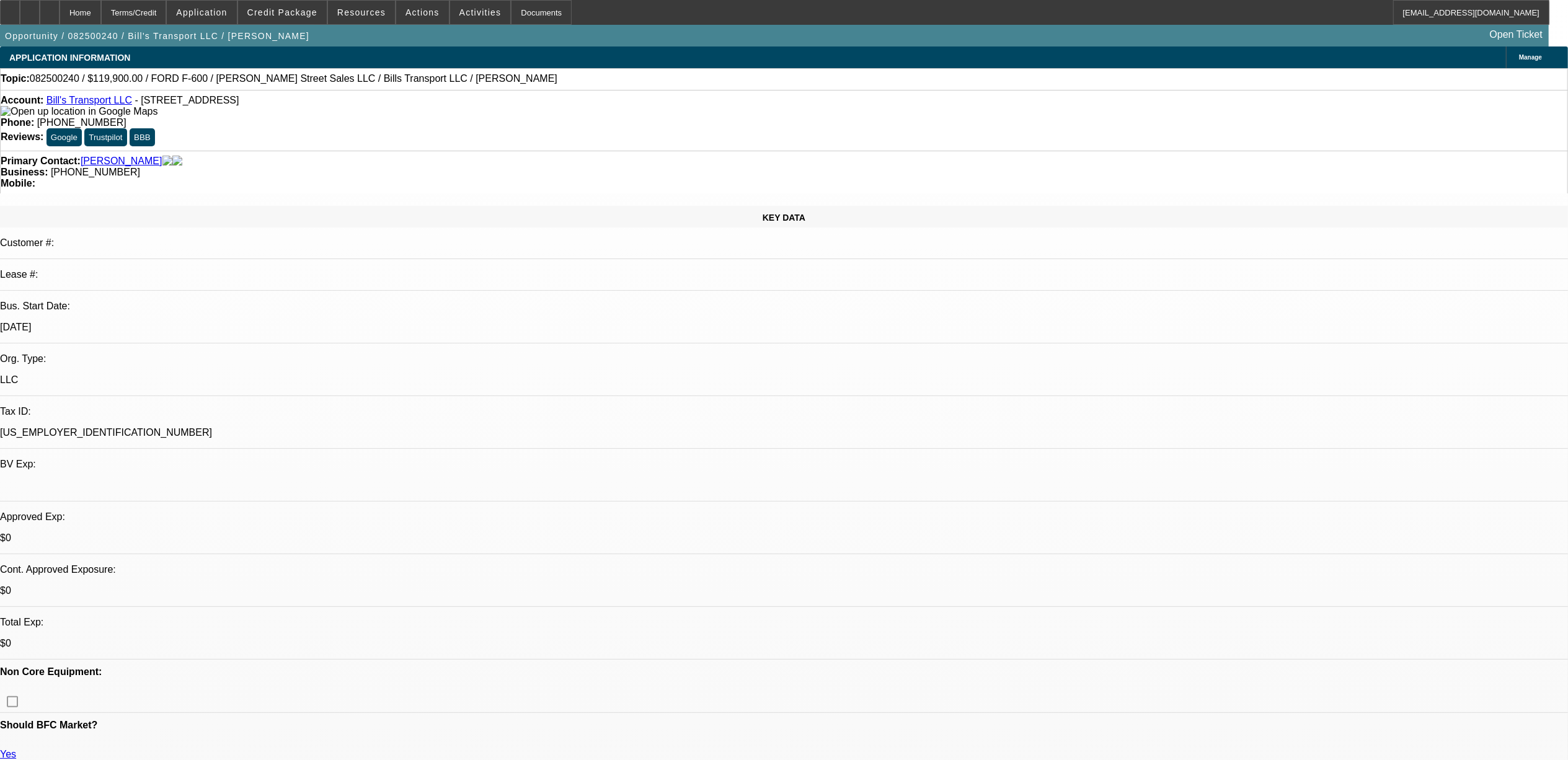
select select "0"
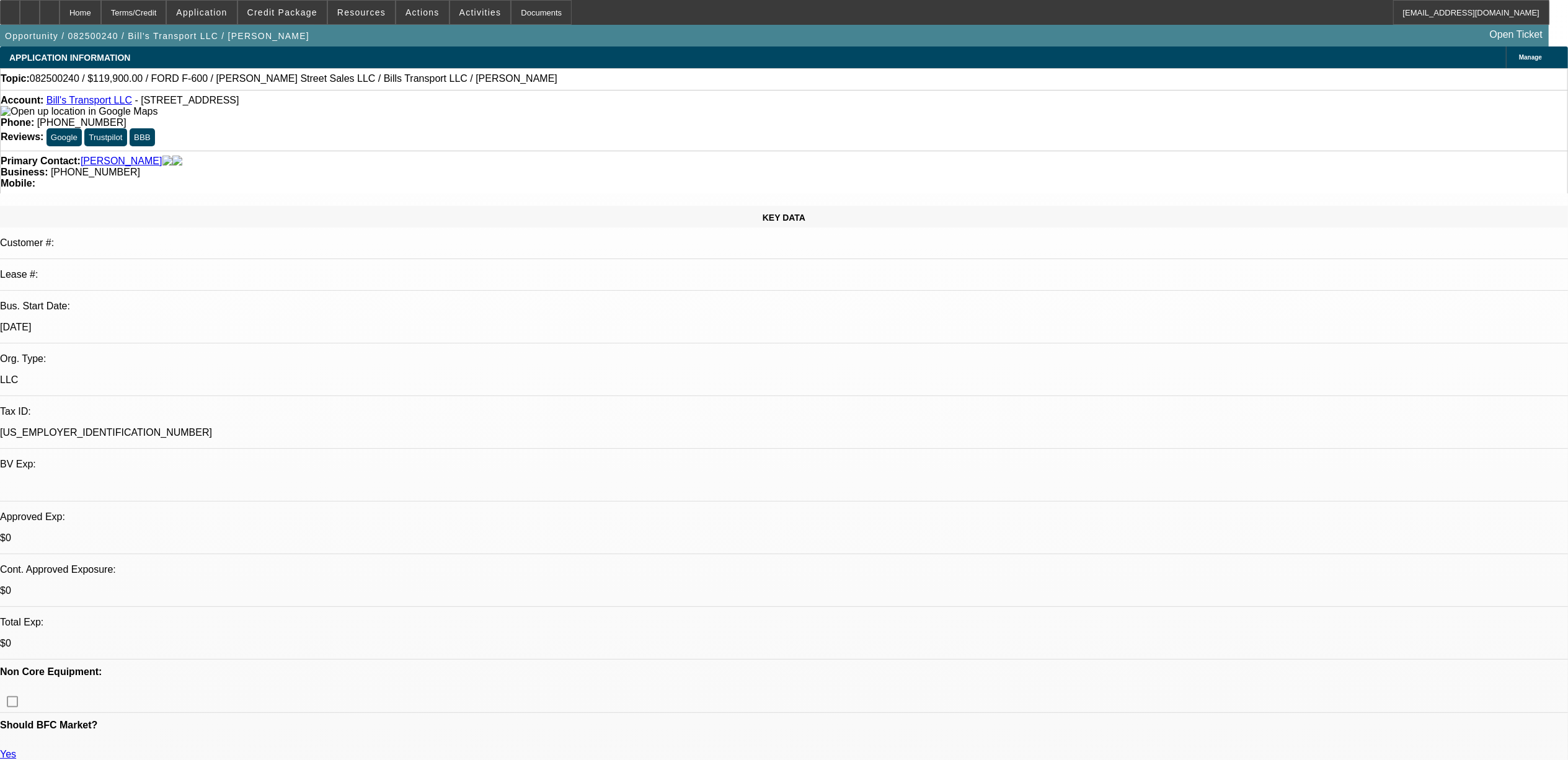
select select "0"
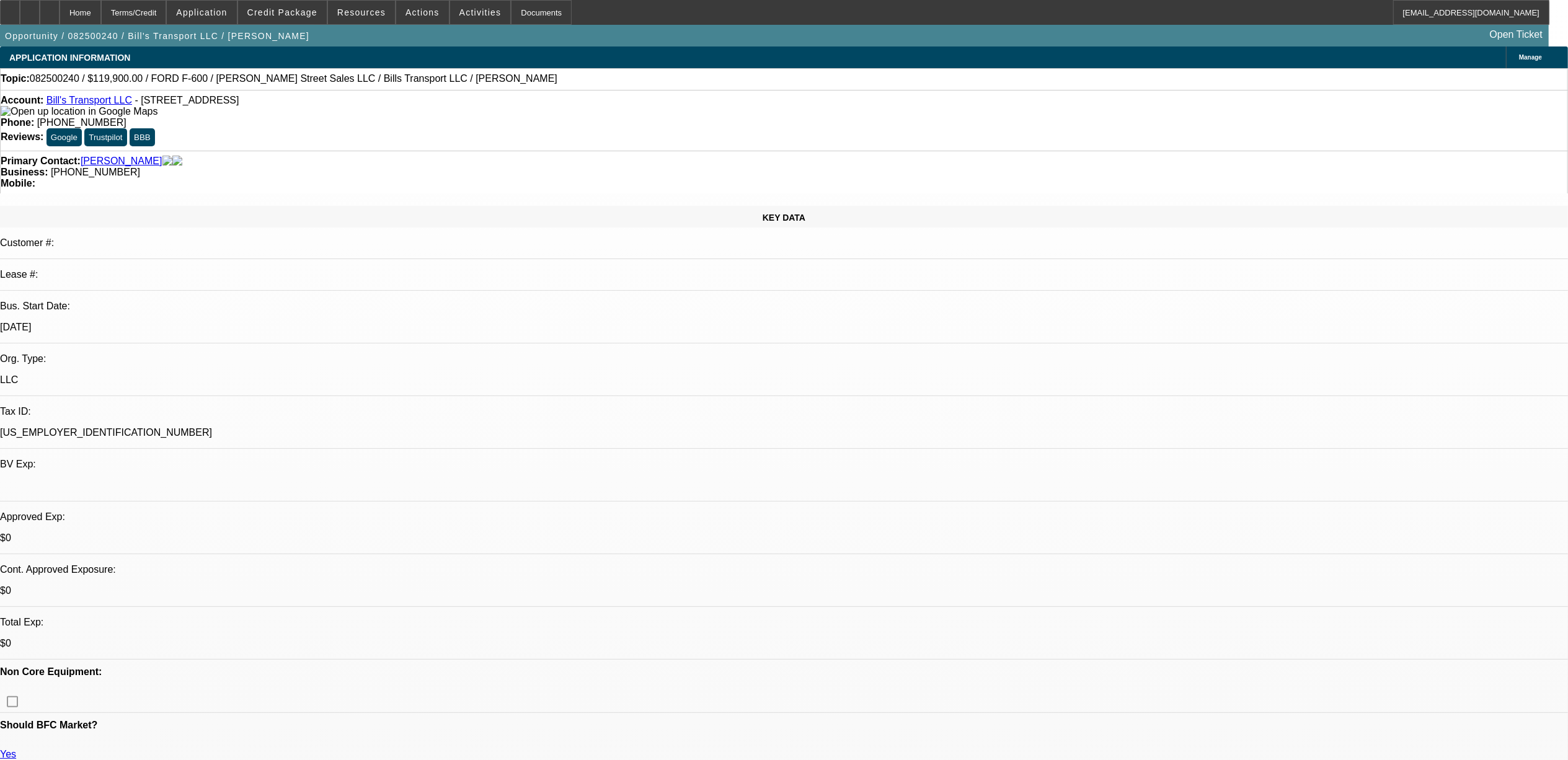
select select "0"
select select "1"
select select "6"
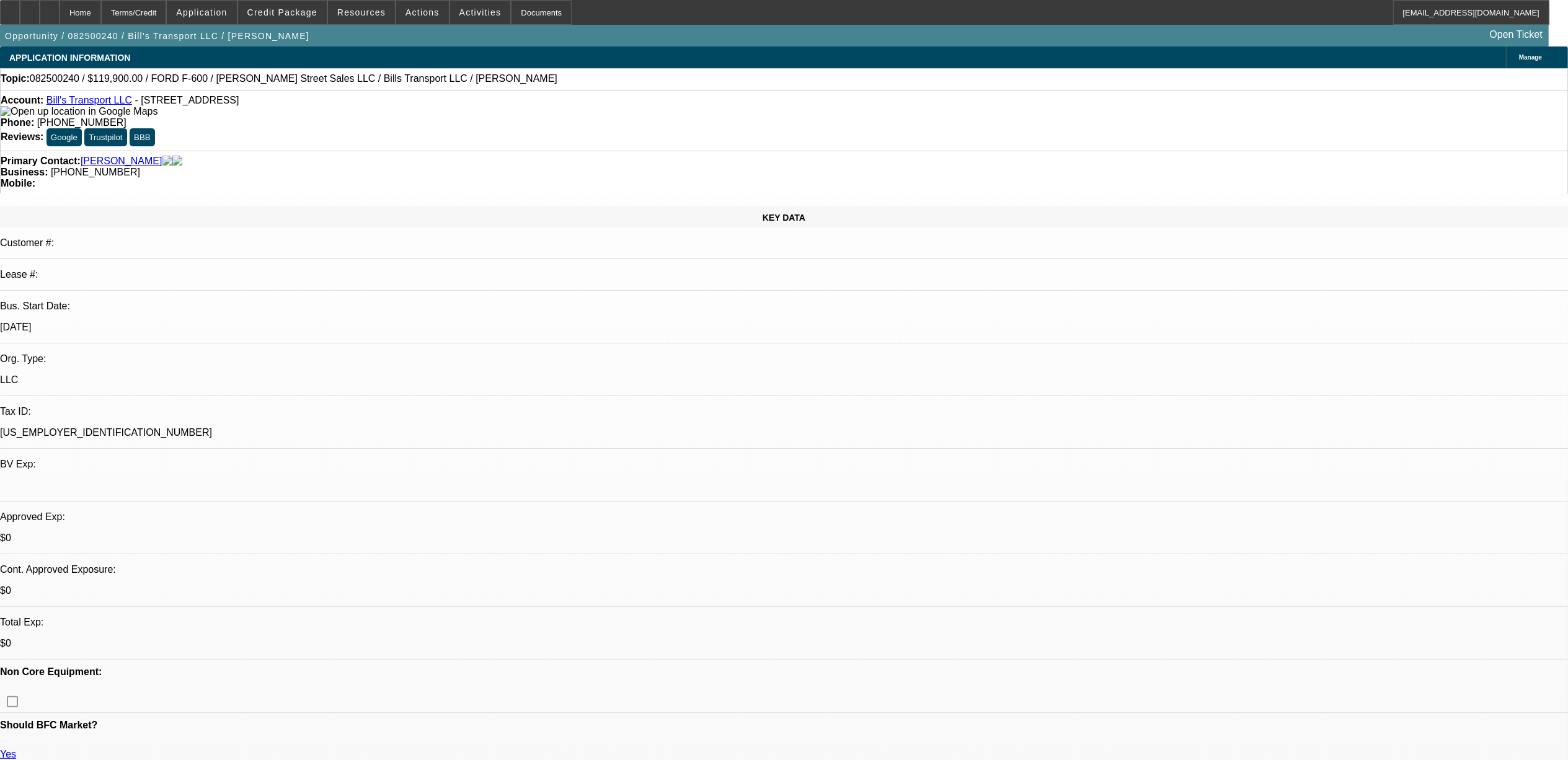
select select "1"
select select "3"
select select "6"
select select "1"
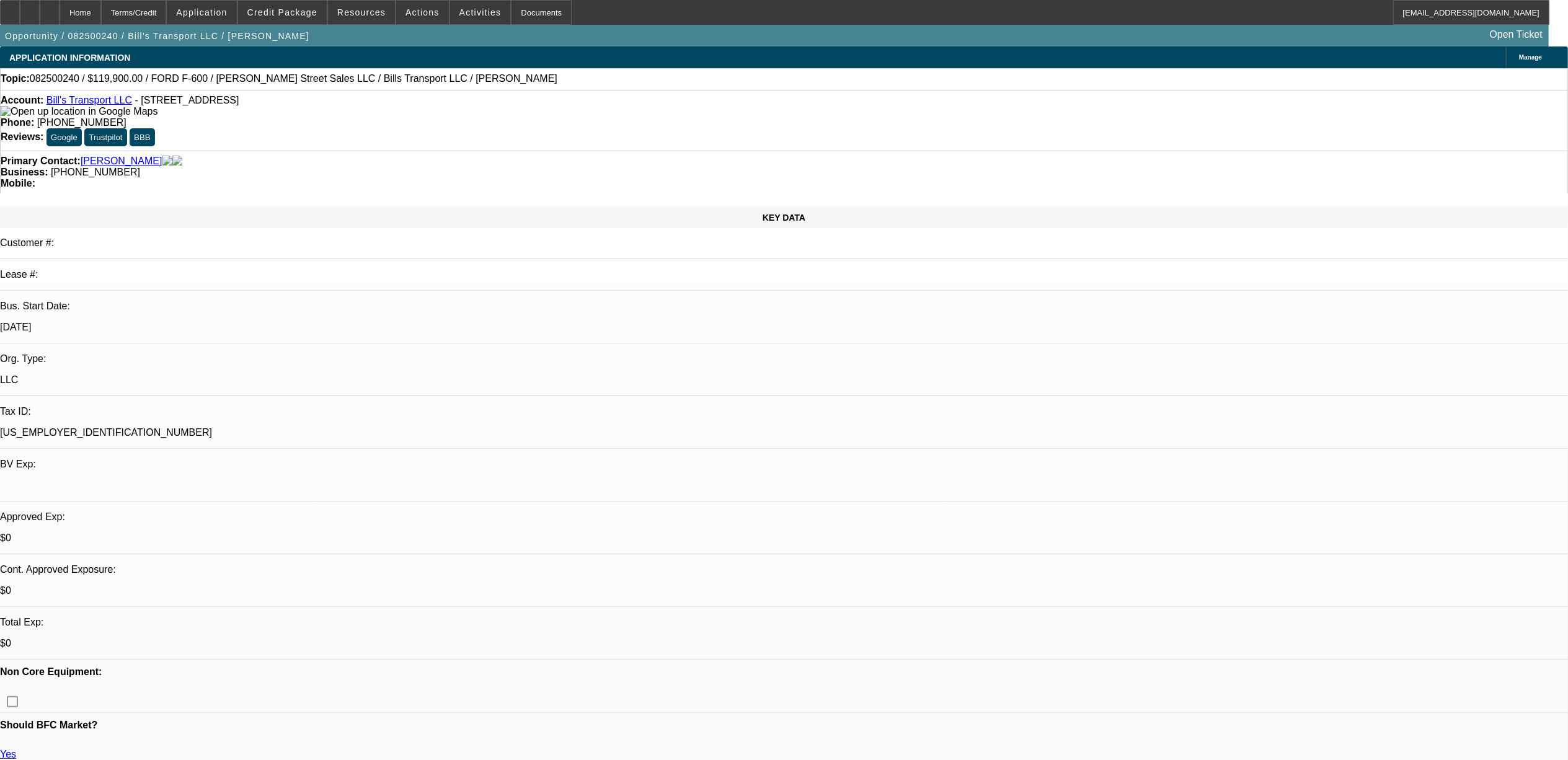
select select "6"
select select "1"
select select "6"
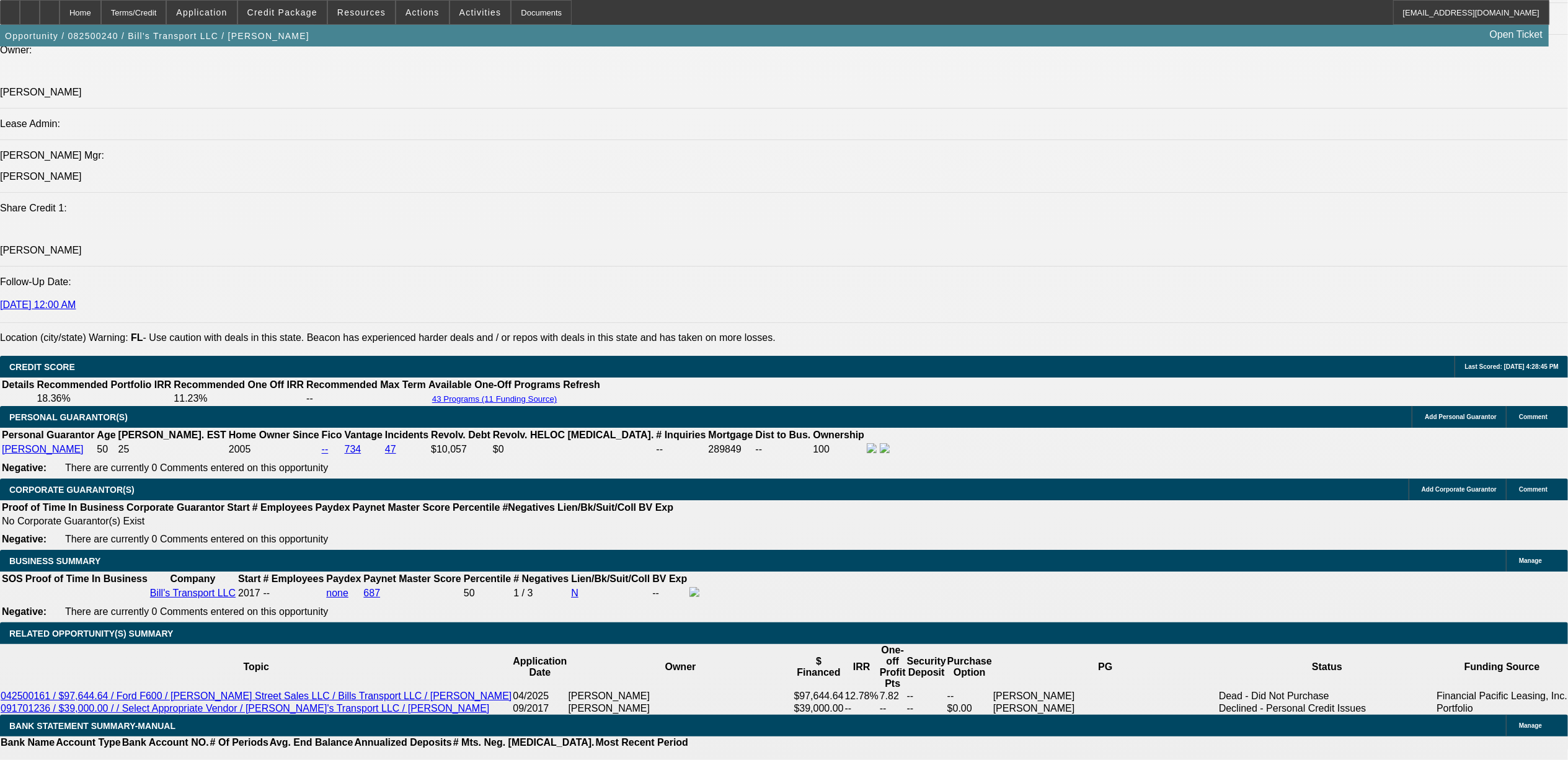
scroll to position [1570, 0]
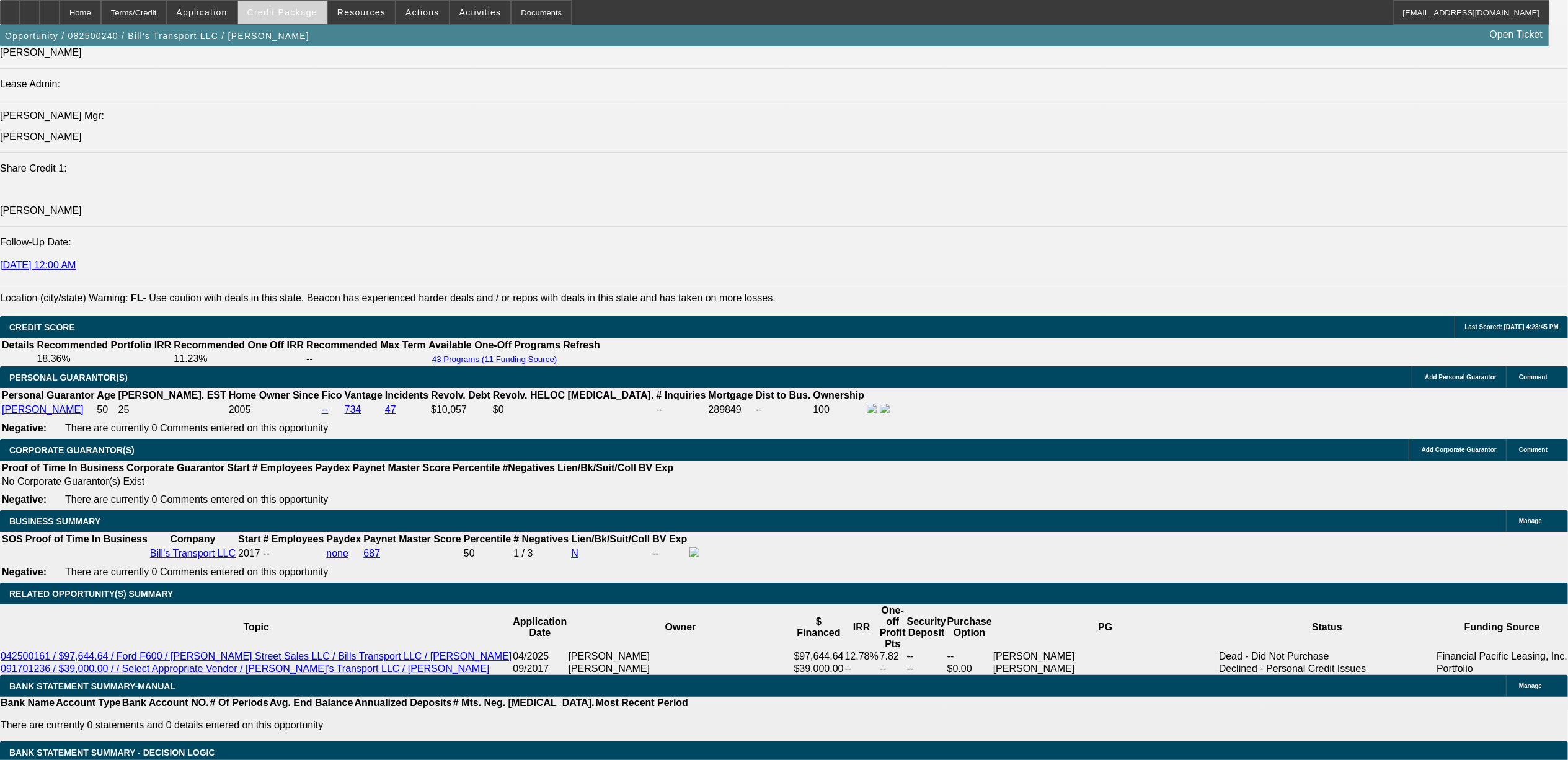
click at [270, 20] on span at bounding box center [282, 12] width 89 height 30
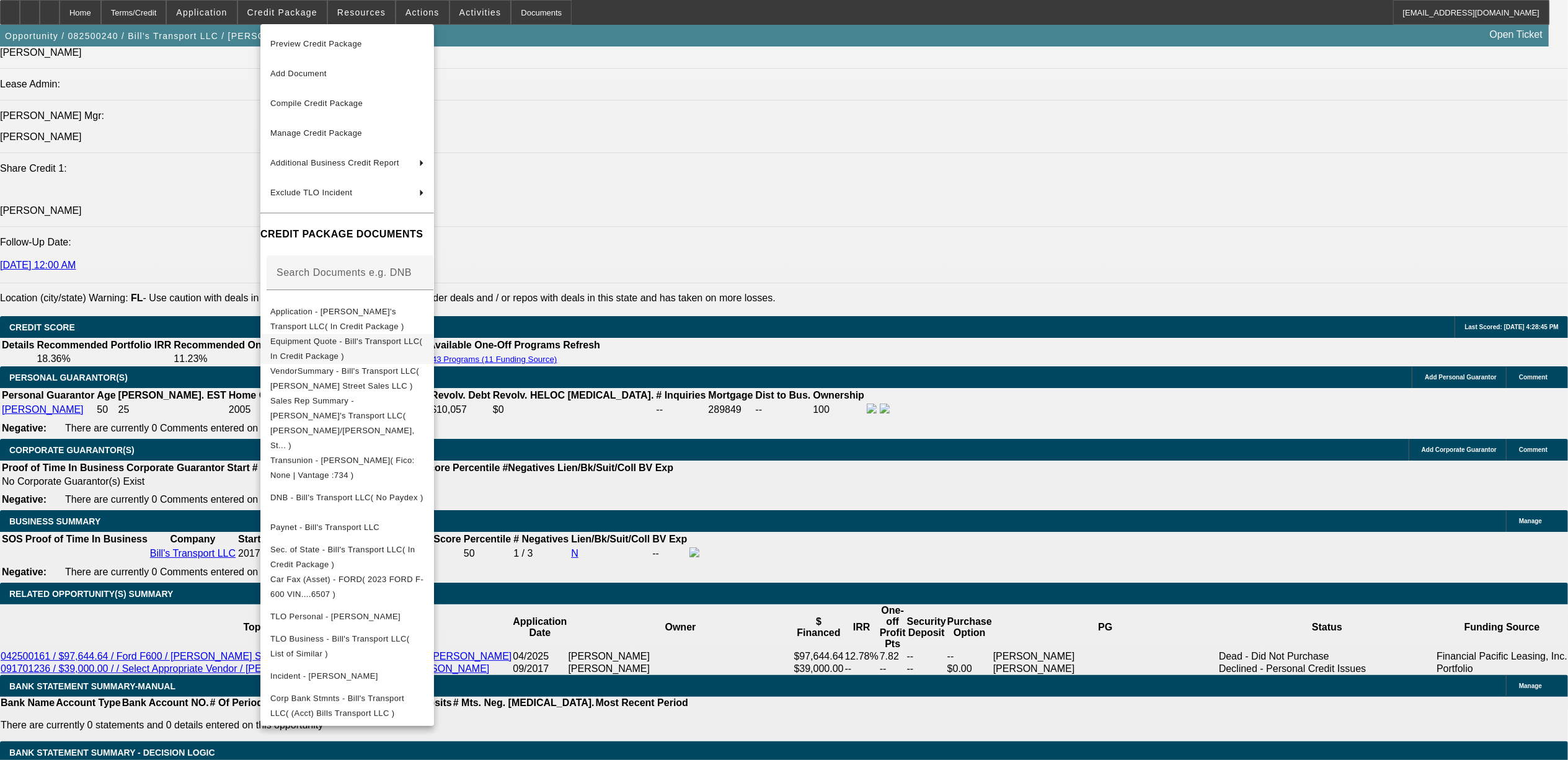
click at [352, 346] on span "Equipment Quote - Bill's Transport LLC( In Credit Package )" at bounding box center [346, 348] width 152 height 24
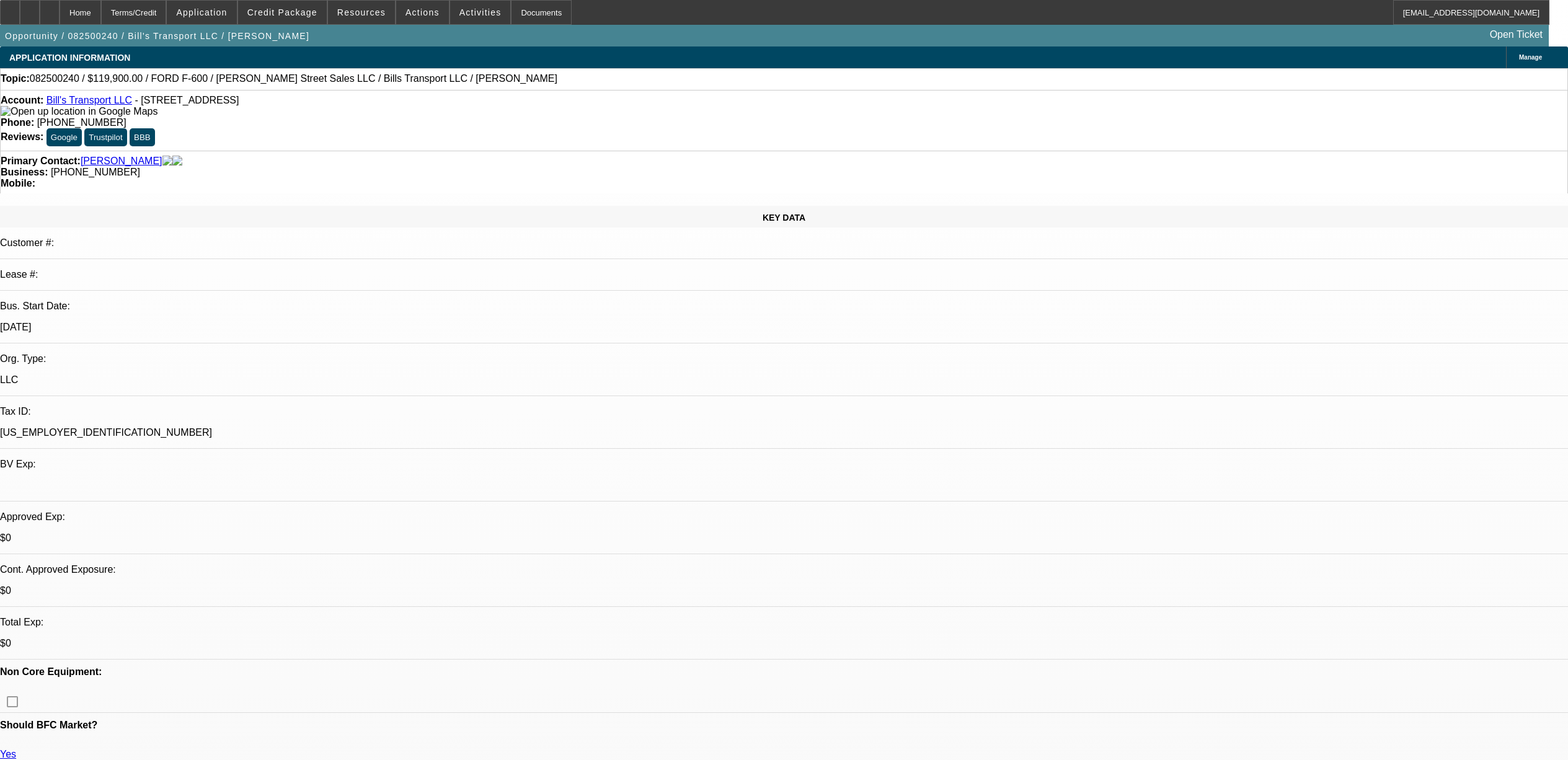
select select "0"
select select "6"
select select "0"
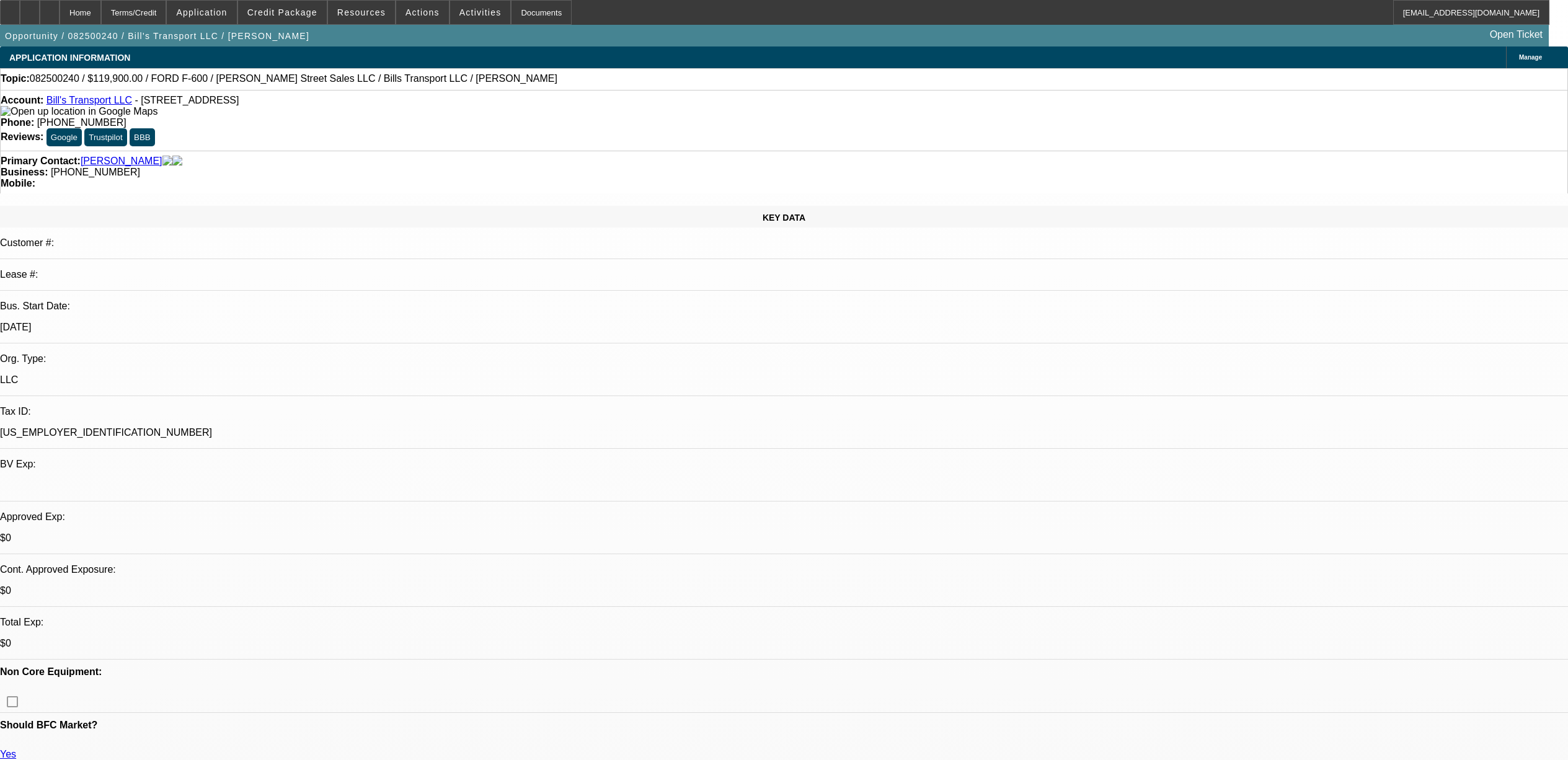
select select "0"
select select "6"
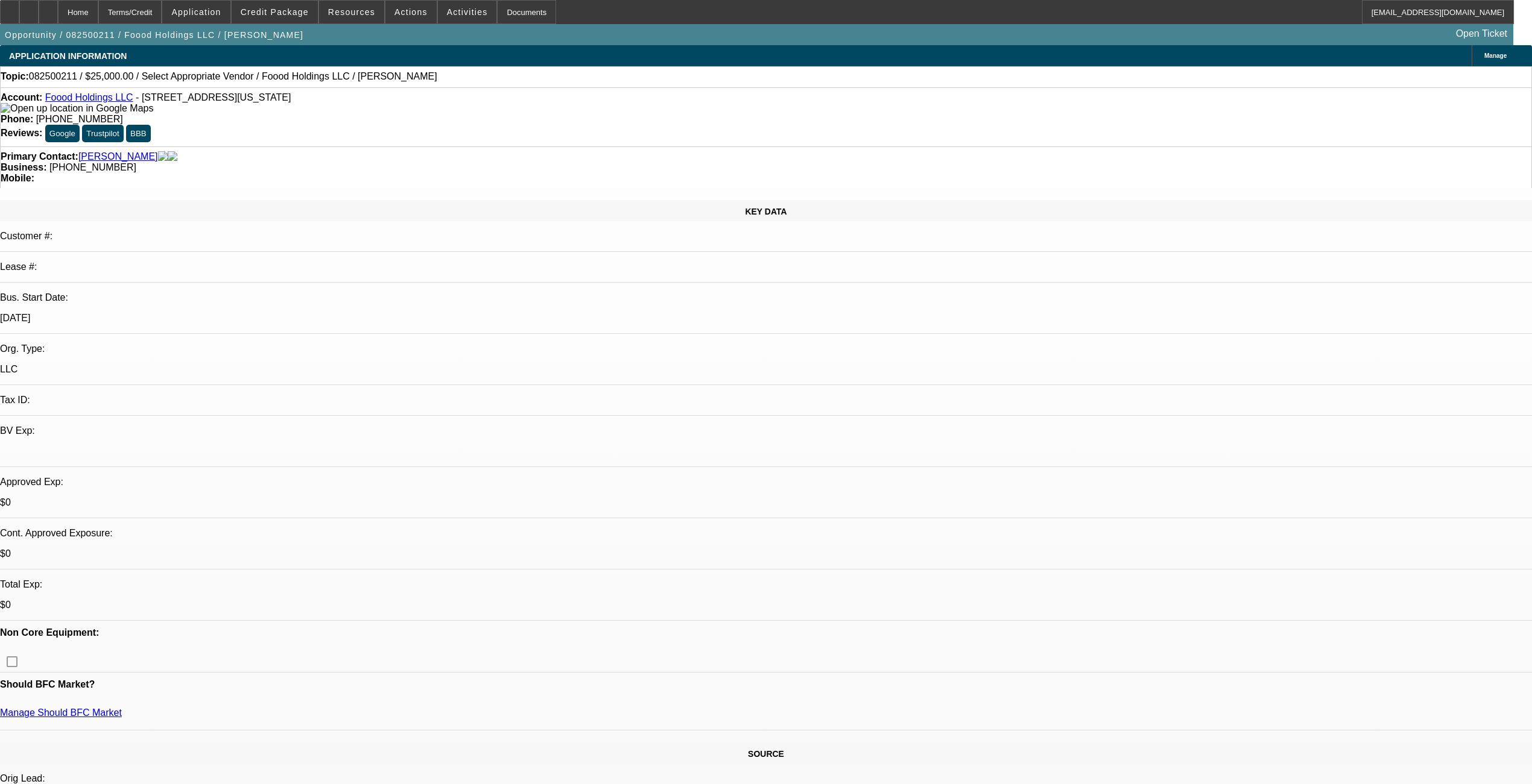
select select "0"
select select "2"
select select "0.1"
select select "4"
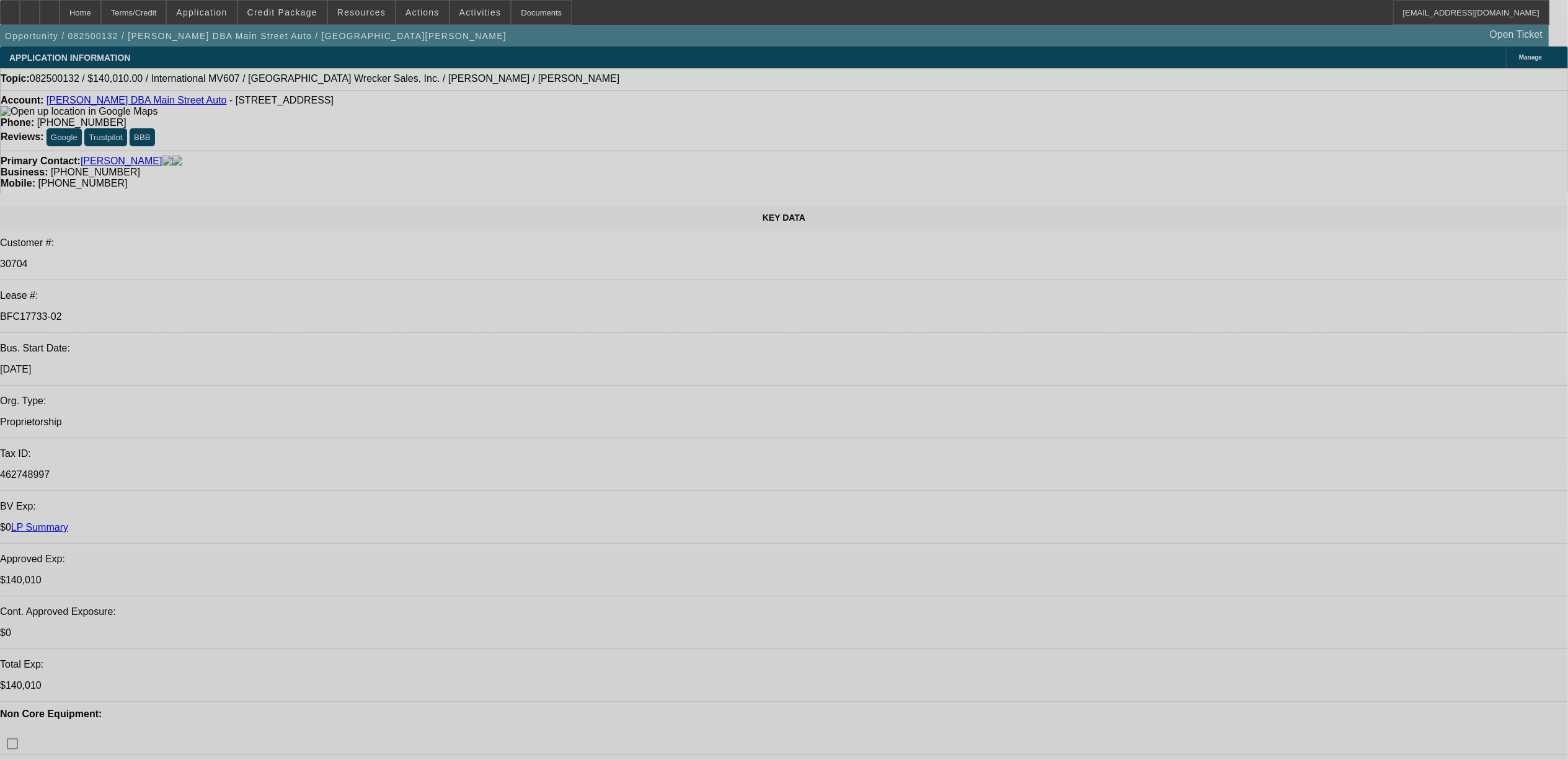
select select "0"
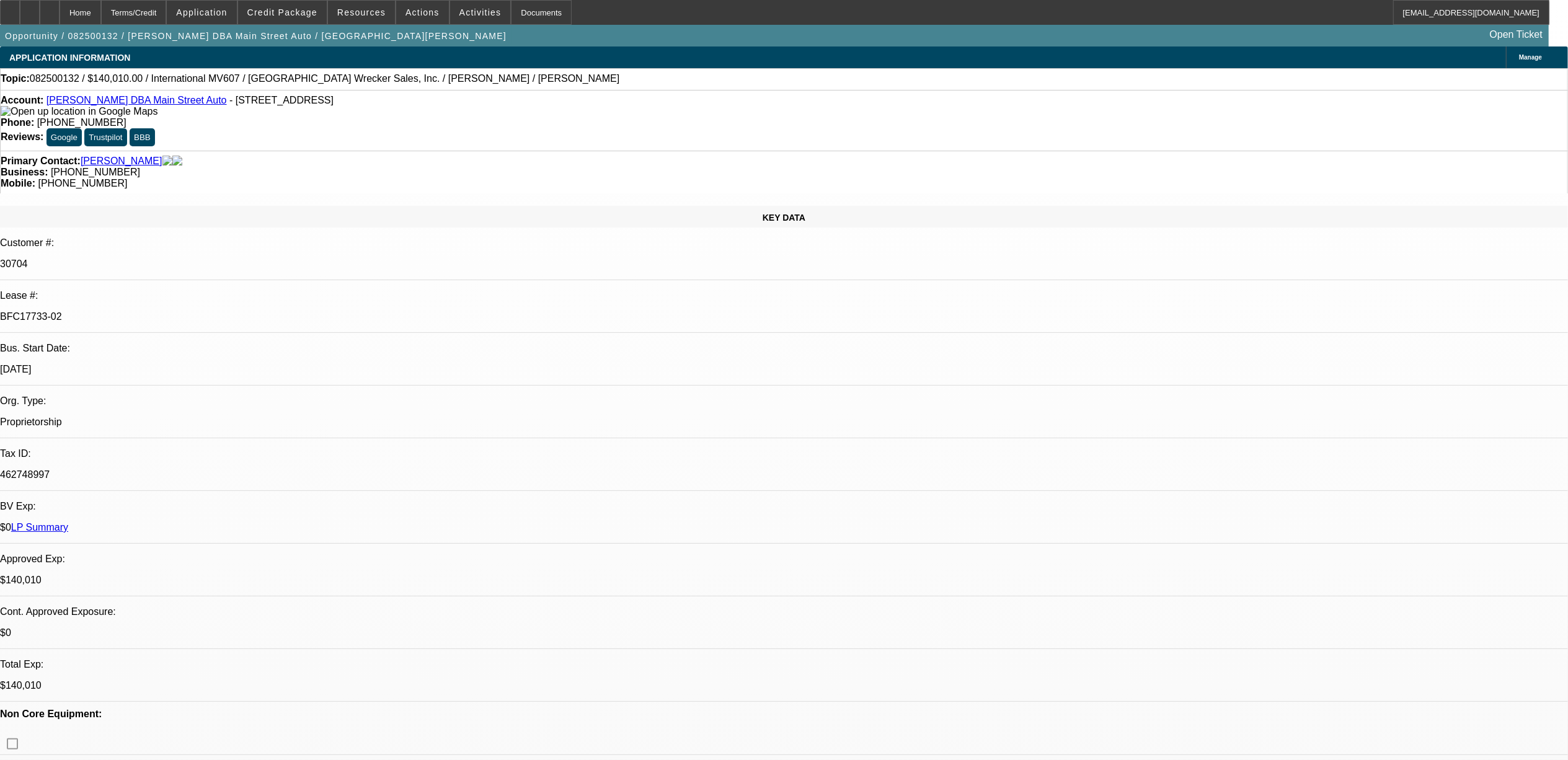
select select "0"
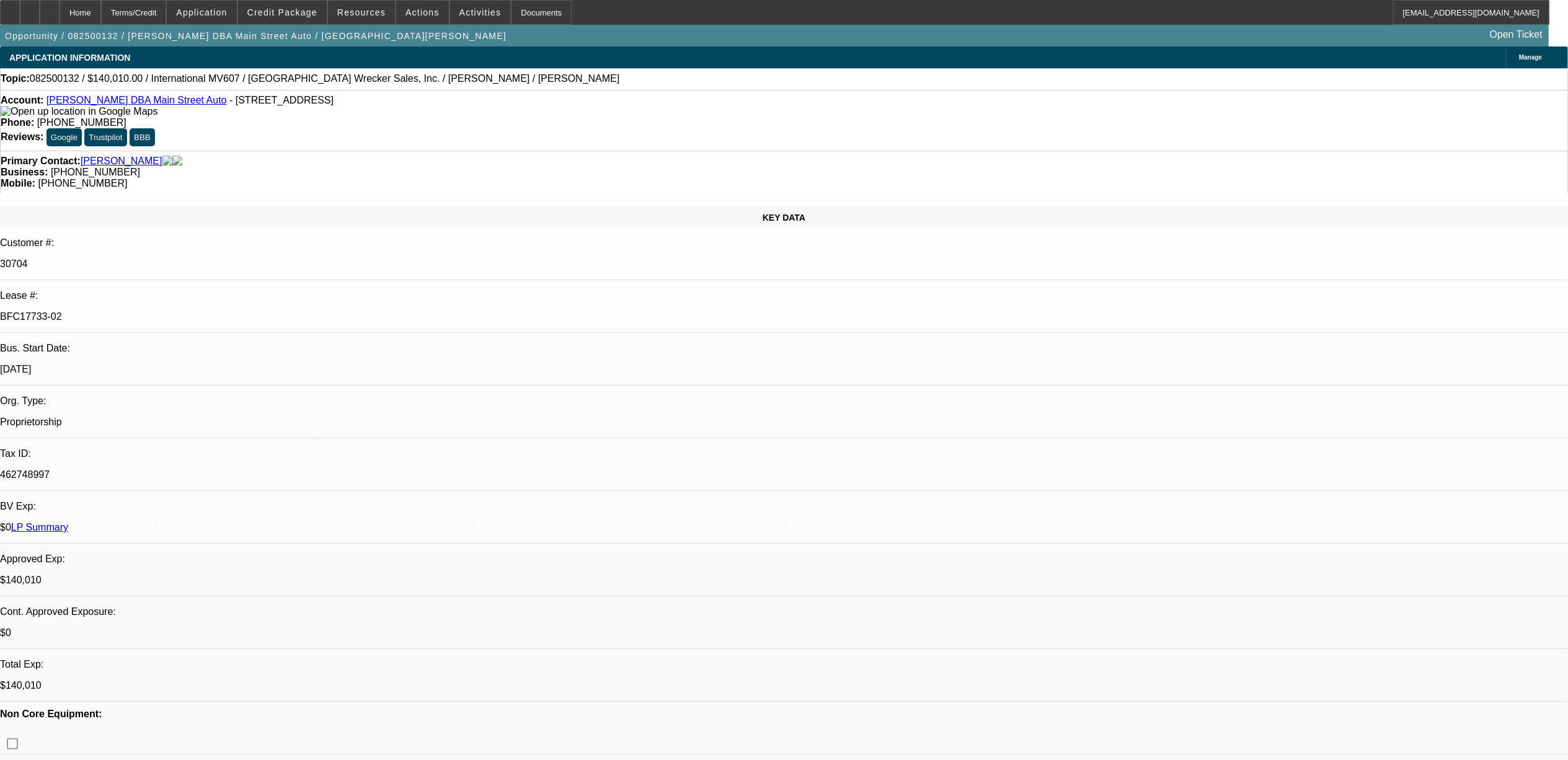
select select "0"
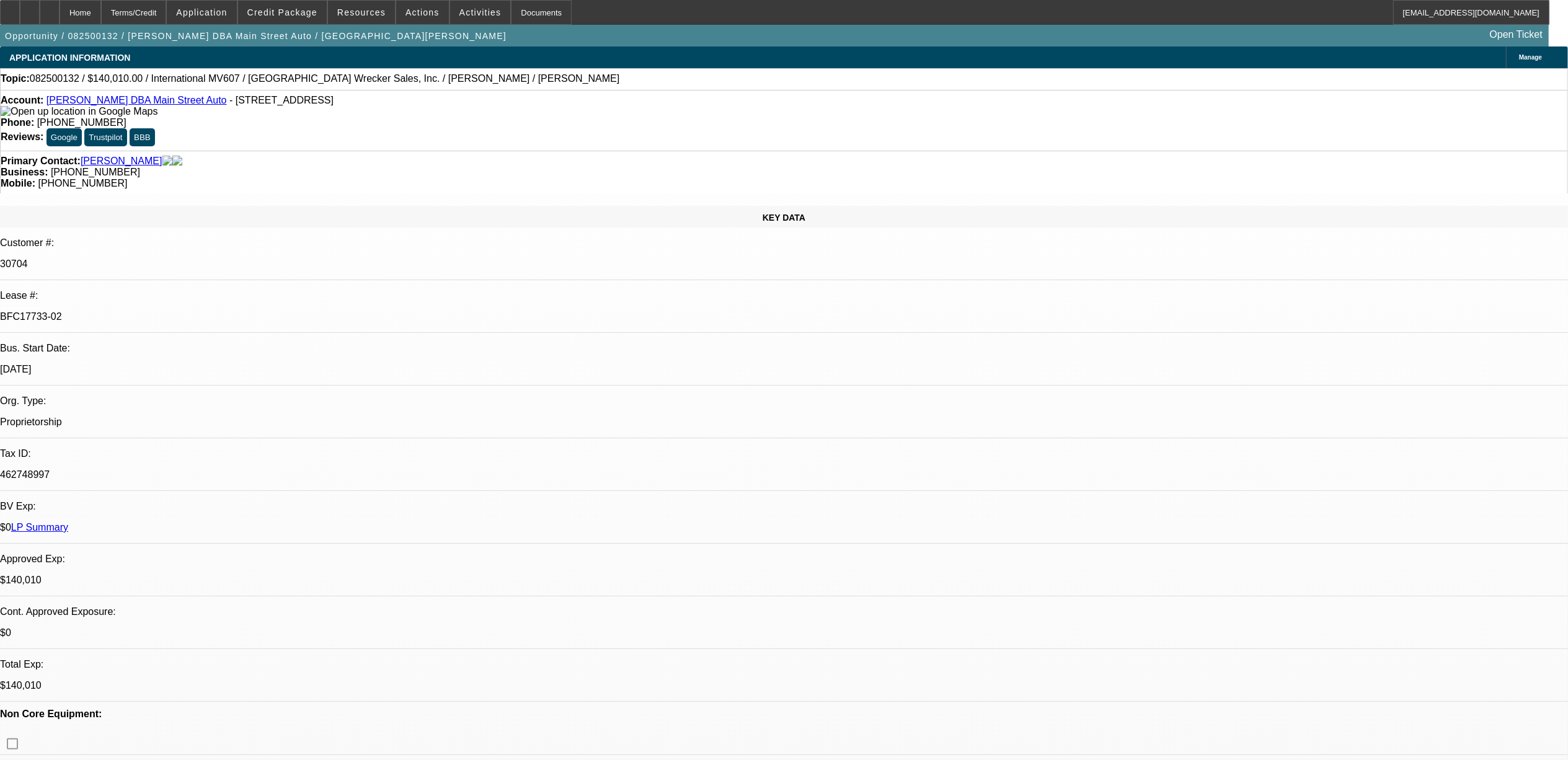
select select "0"
select select "1"
select select "2"
select select "6"
select select "1"
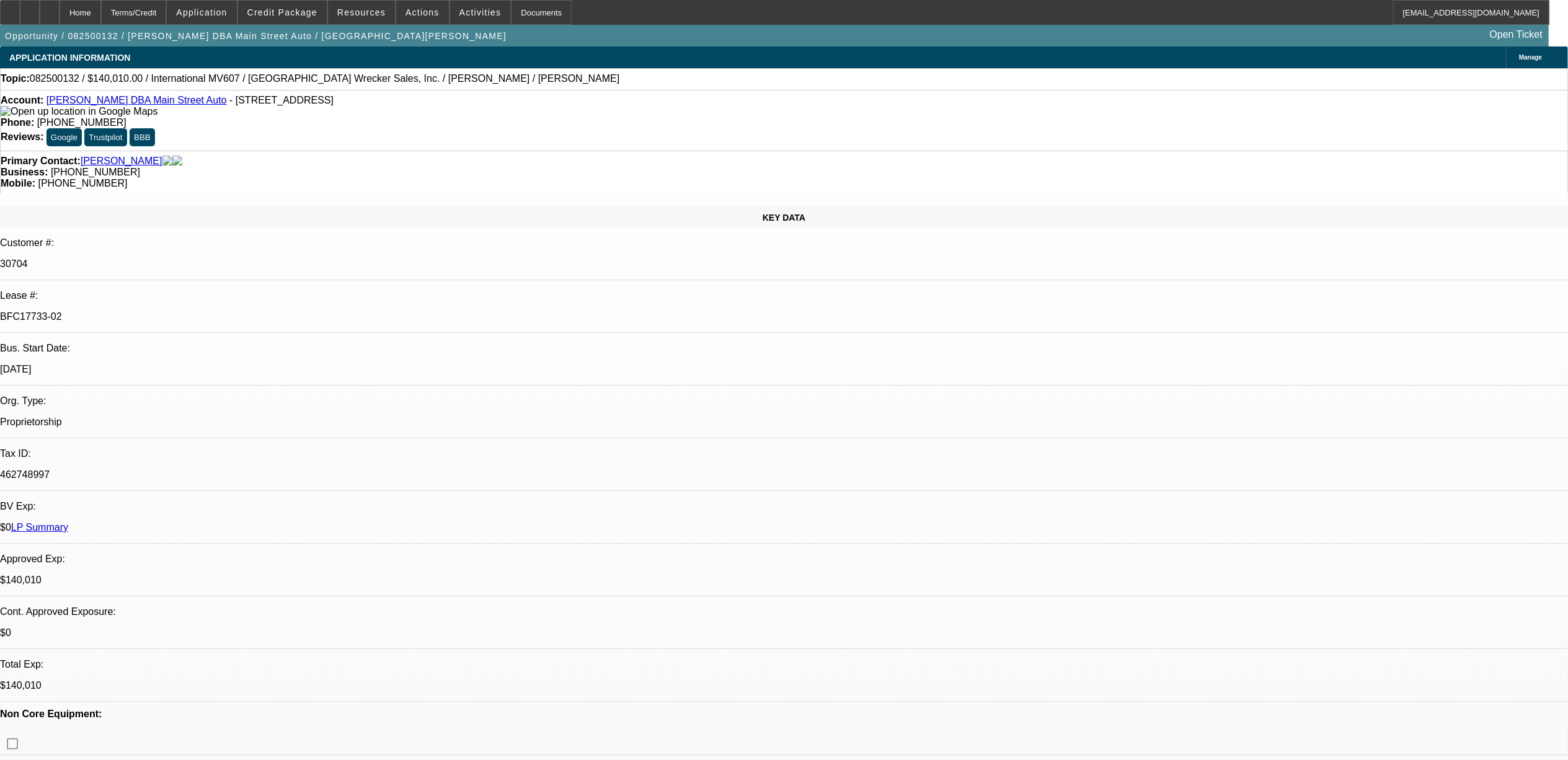
select select "2"
select select "6"
select select "1"
select select "2"
select select "6"
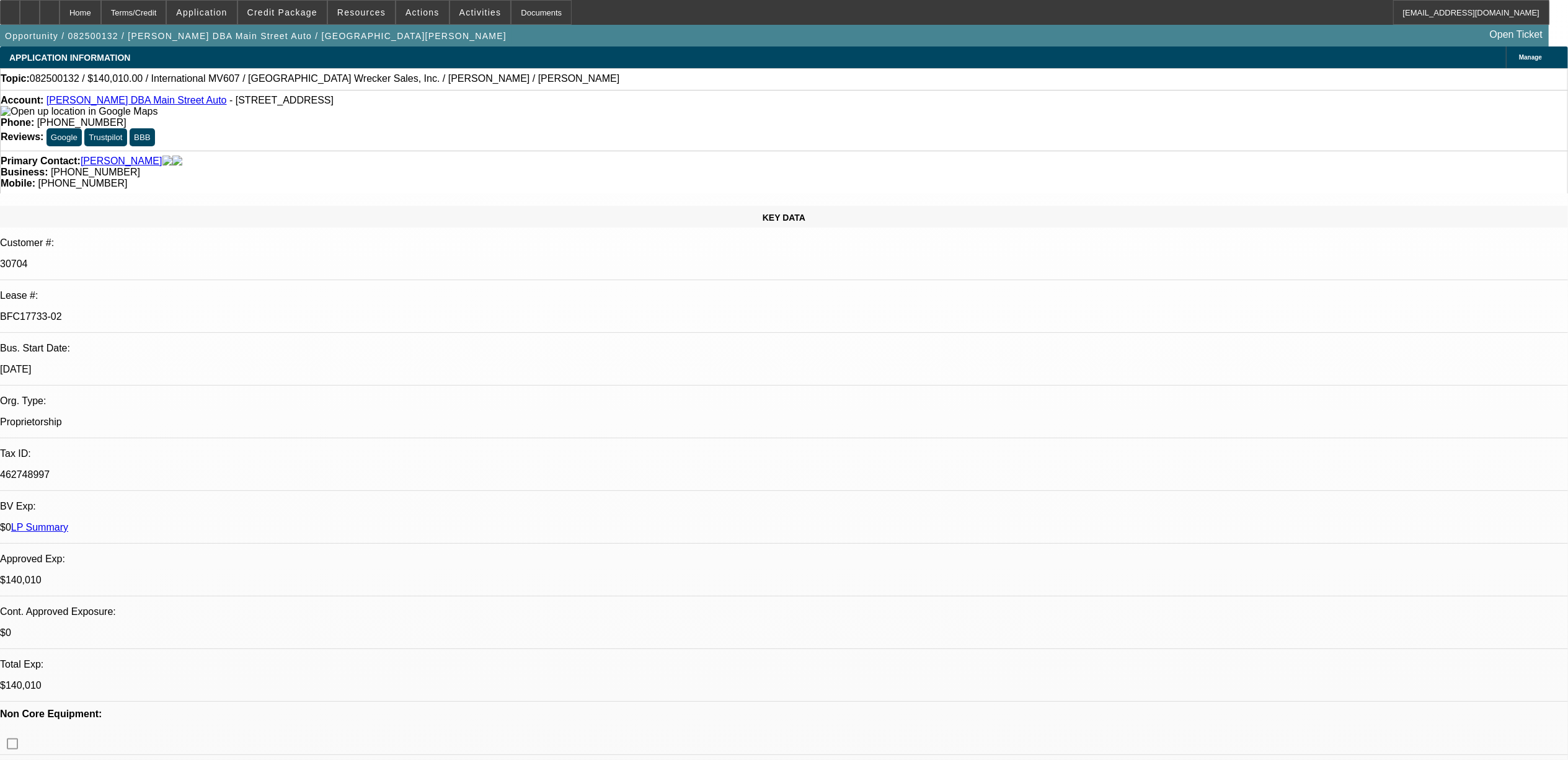
select select "1"
select select "6"
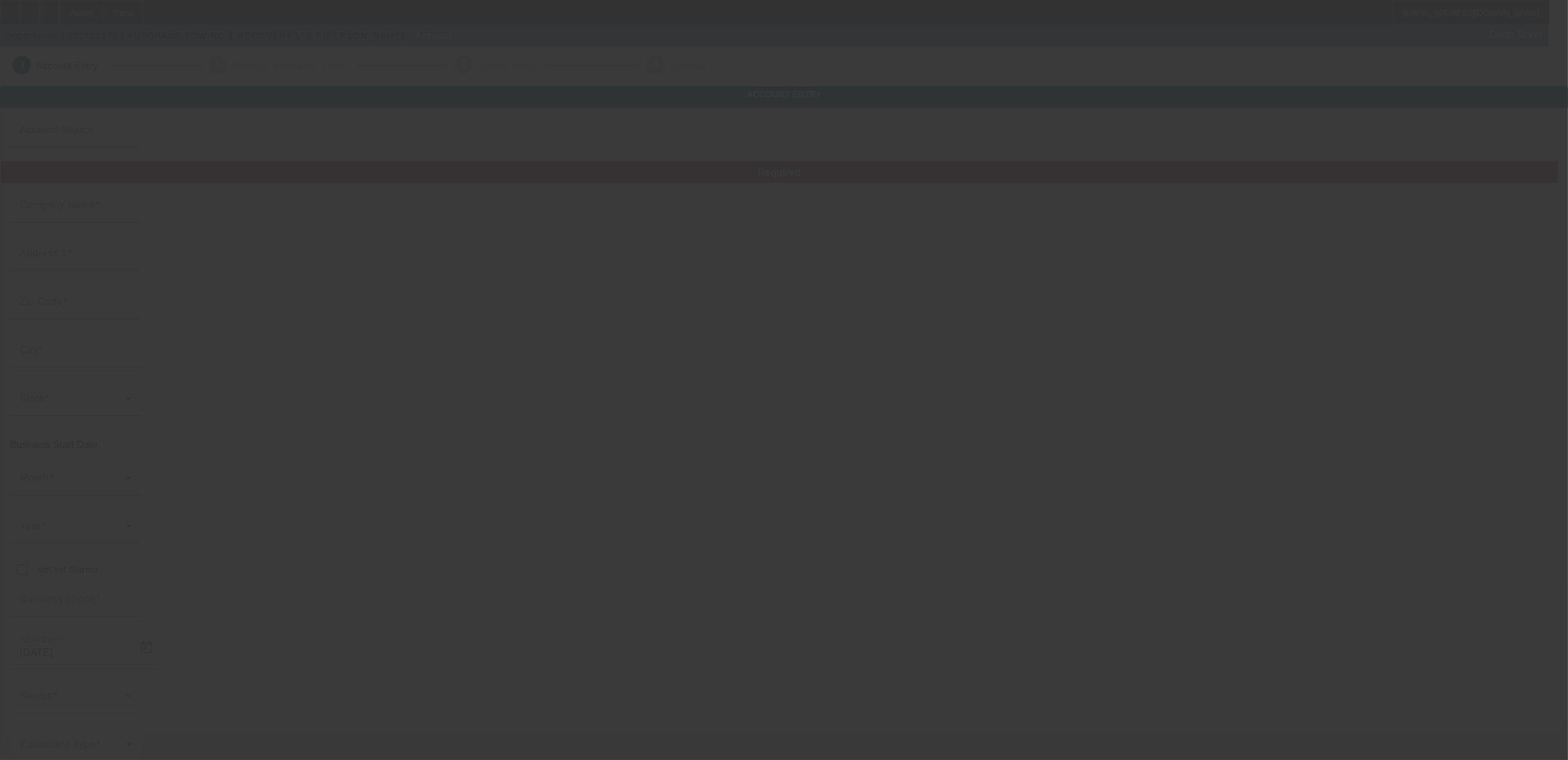
type input "AUTOHAUS TOWING & RECOVERY LTD"
type input "19965 SW Cipole Rd"
type input "97140"
type input "Sherwood"
type input "(503) 625-0822"
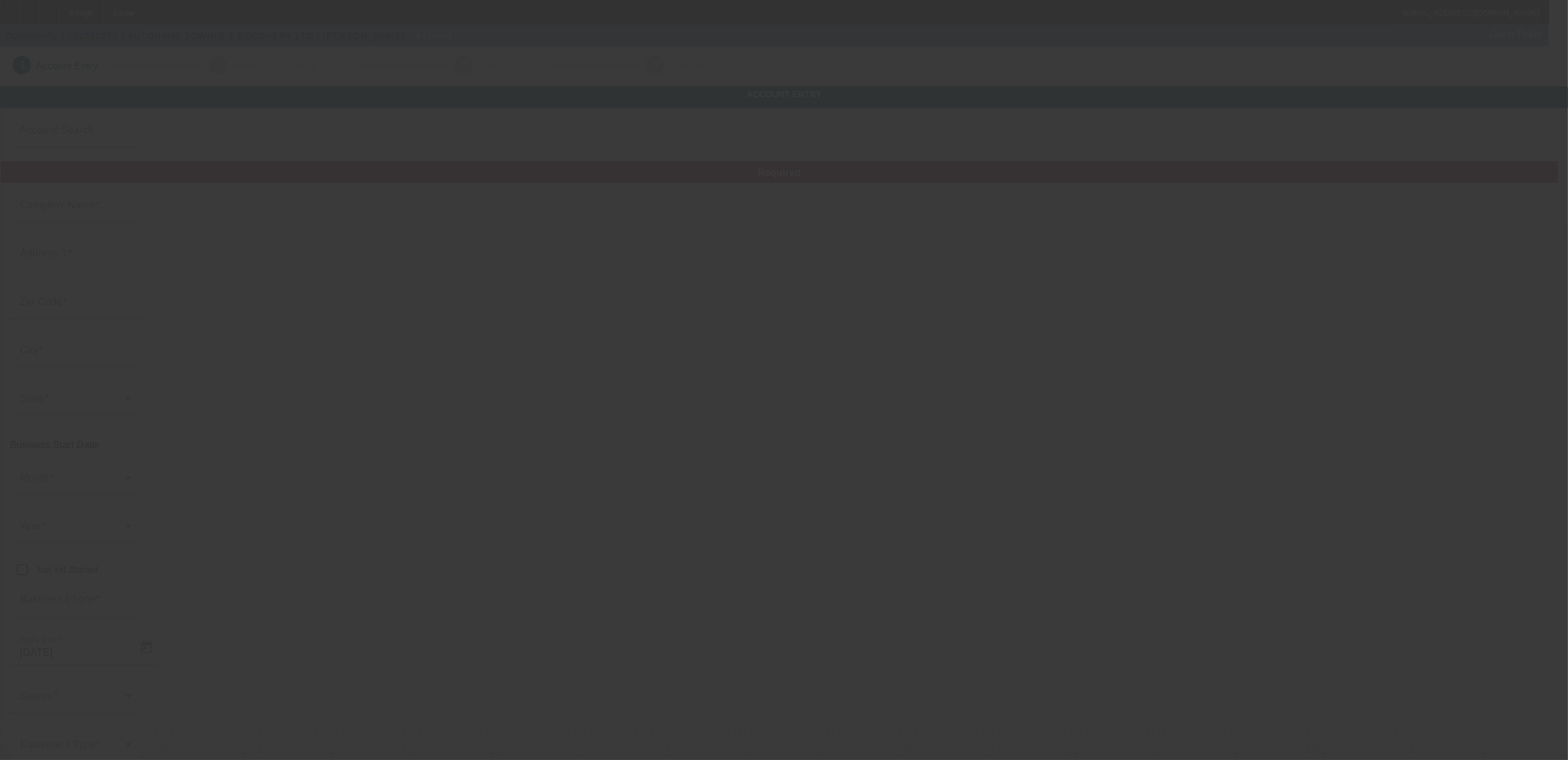
type input "kfisher290@gmail.com"
type input "https://AUTOHAUSTOWING.COM"
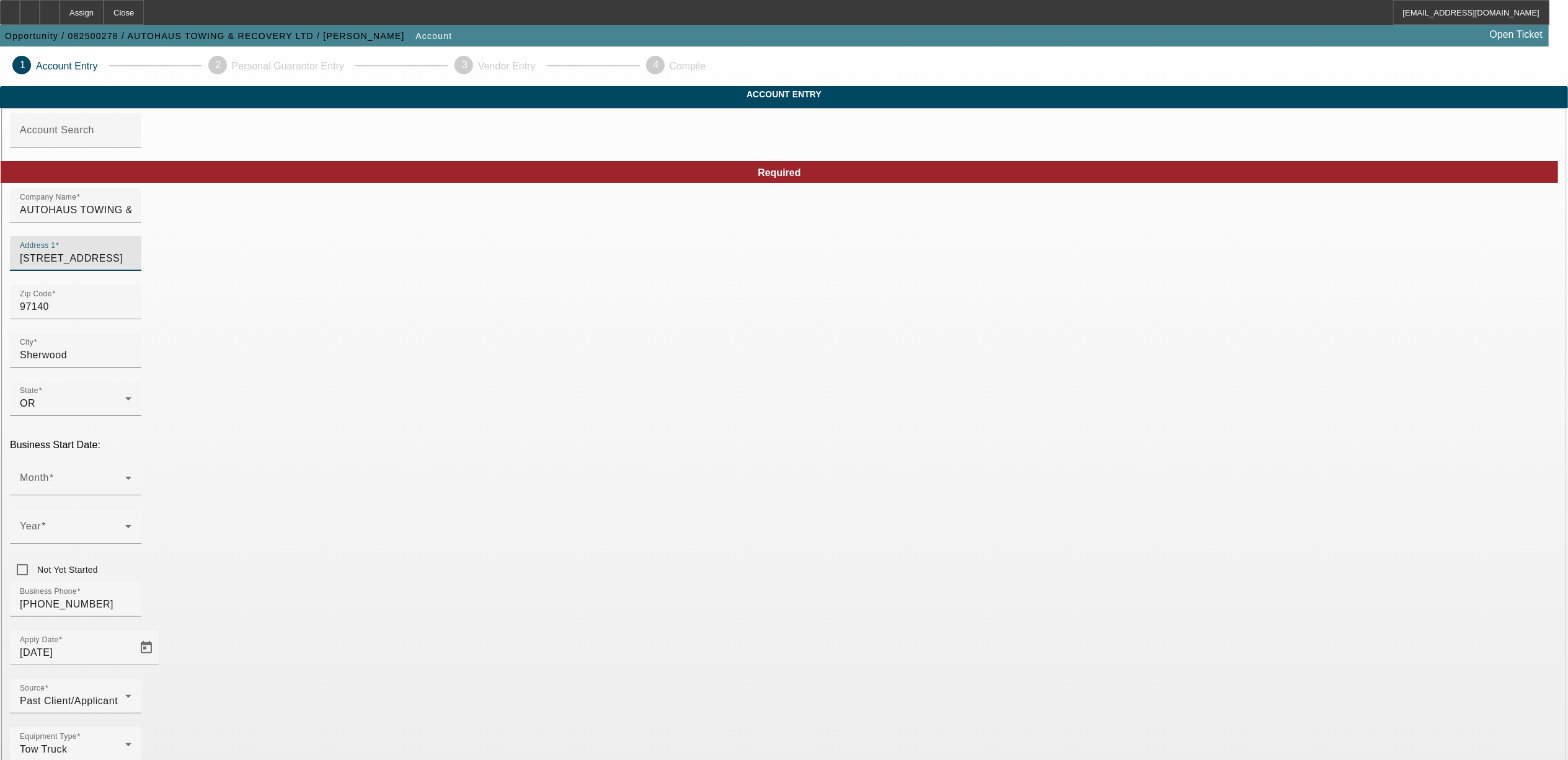
drag, startPoint x: 544, startPoint y: 275, endPoint x: 219, endPoint y: 223, distance: 329.1
type input "PO Box 1531"
type input "Sherwood"
click at [125, 475] on span at bounding box center [72, 483] width 106 height 15
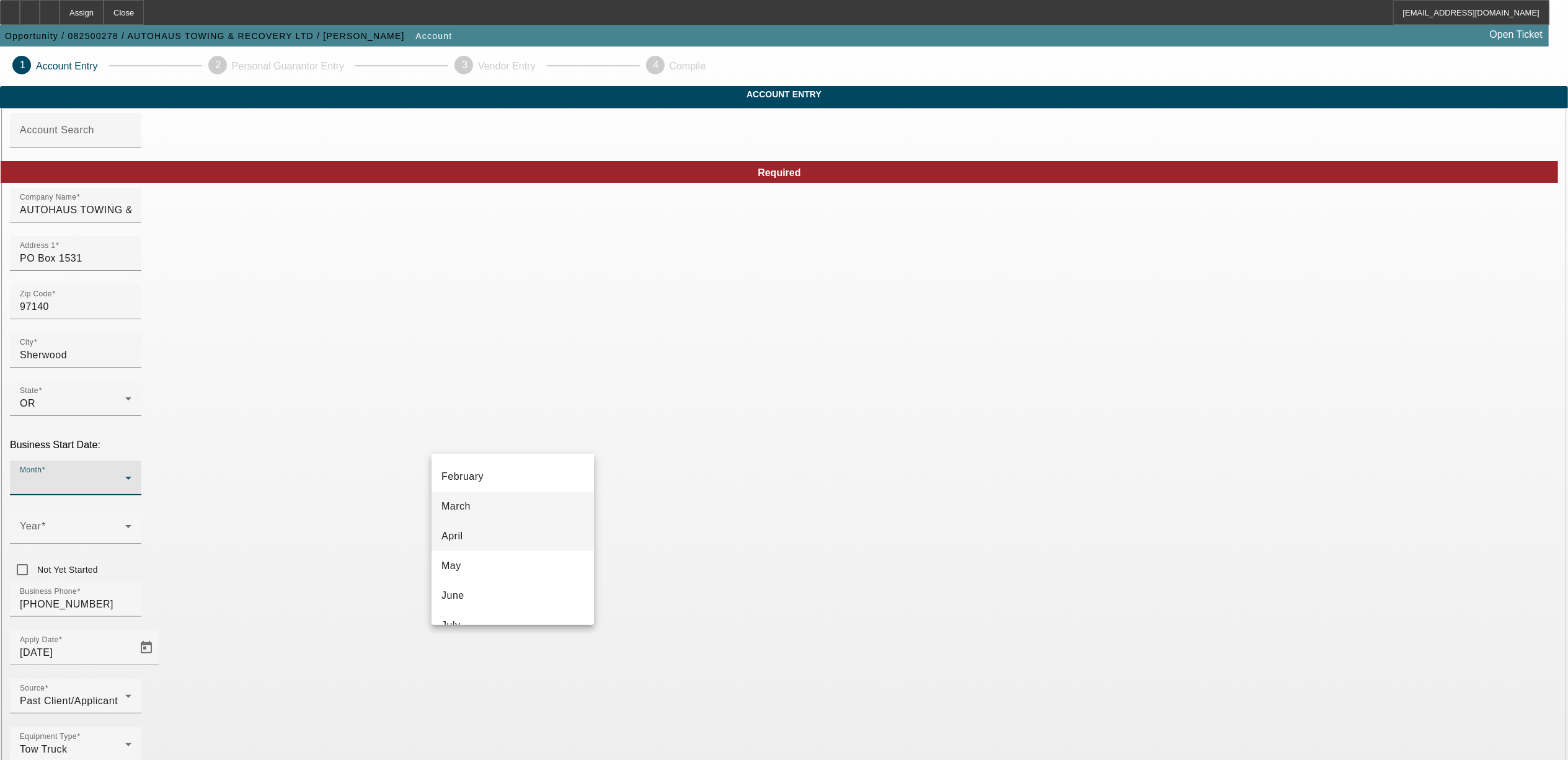
scroll to position [165, 0]
click at [489, 549] on mat-option "August" at bounding box center [513, 547] width 162 height 30
click at [125, 524] on span at bounding box center [72, 531] width 106 height 15
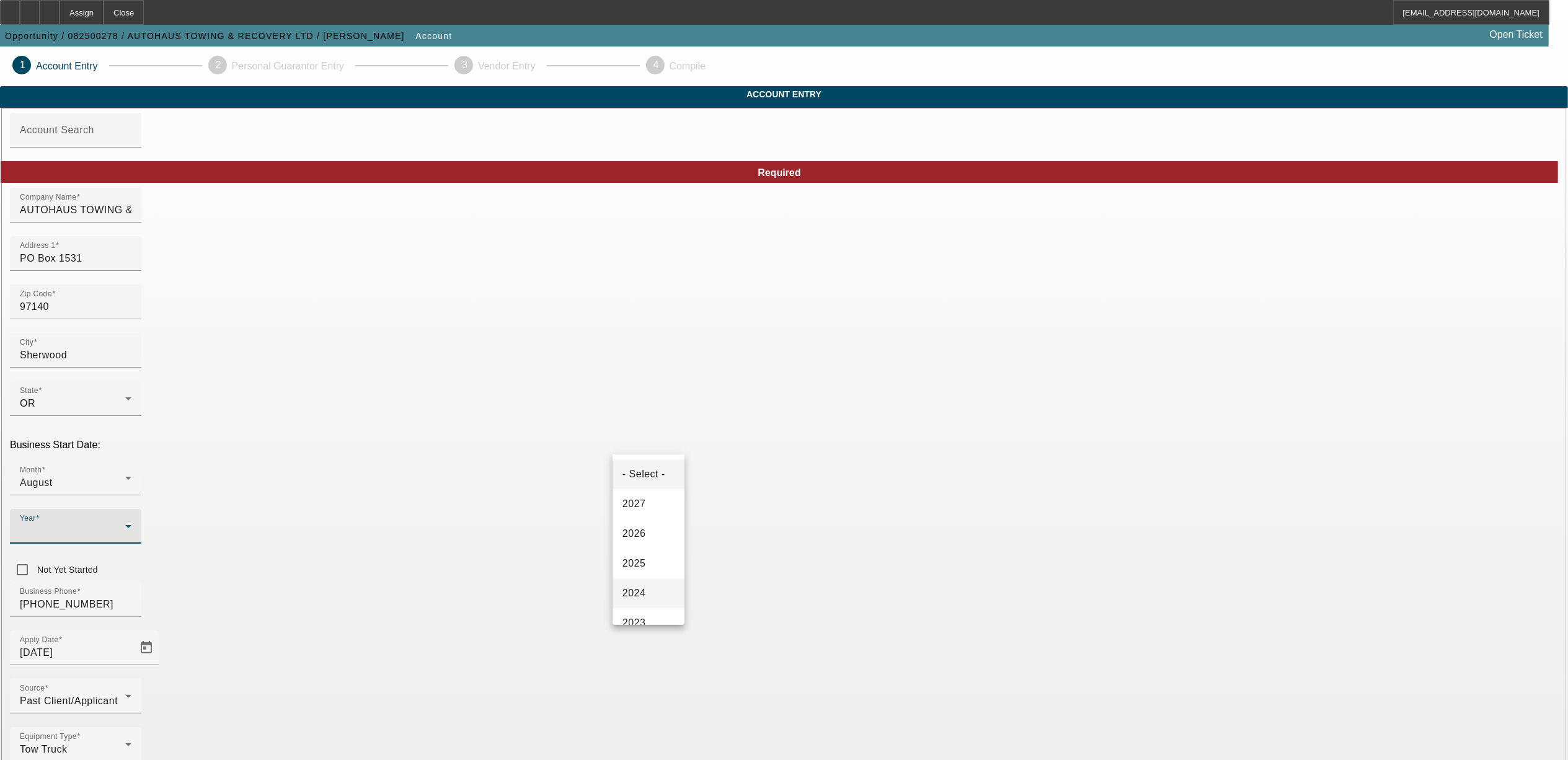
scroll to position [83, 0]
click at [638, 543] on span "2023" at bounding box center [634, 541] width 24 height 15
click at [118, 696] on span "Past Client/Applicant" at bounding box center [68, 701] width 98 height 11
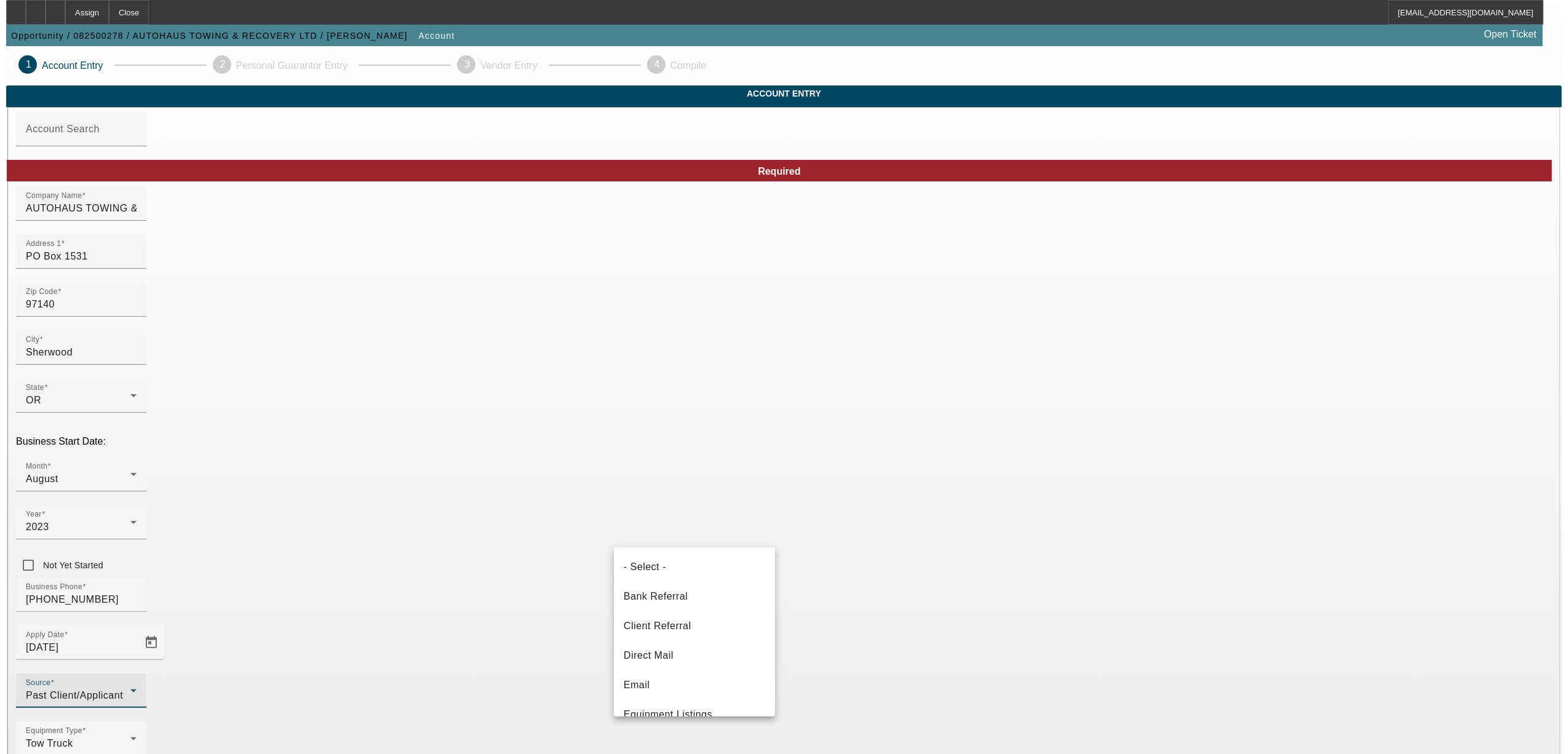
scroll to position [42, 0]
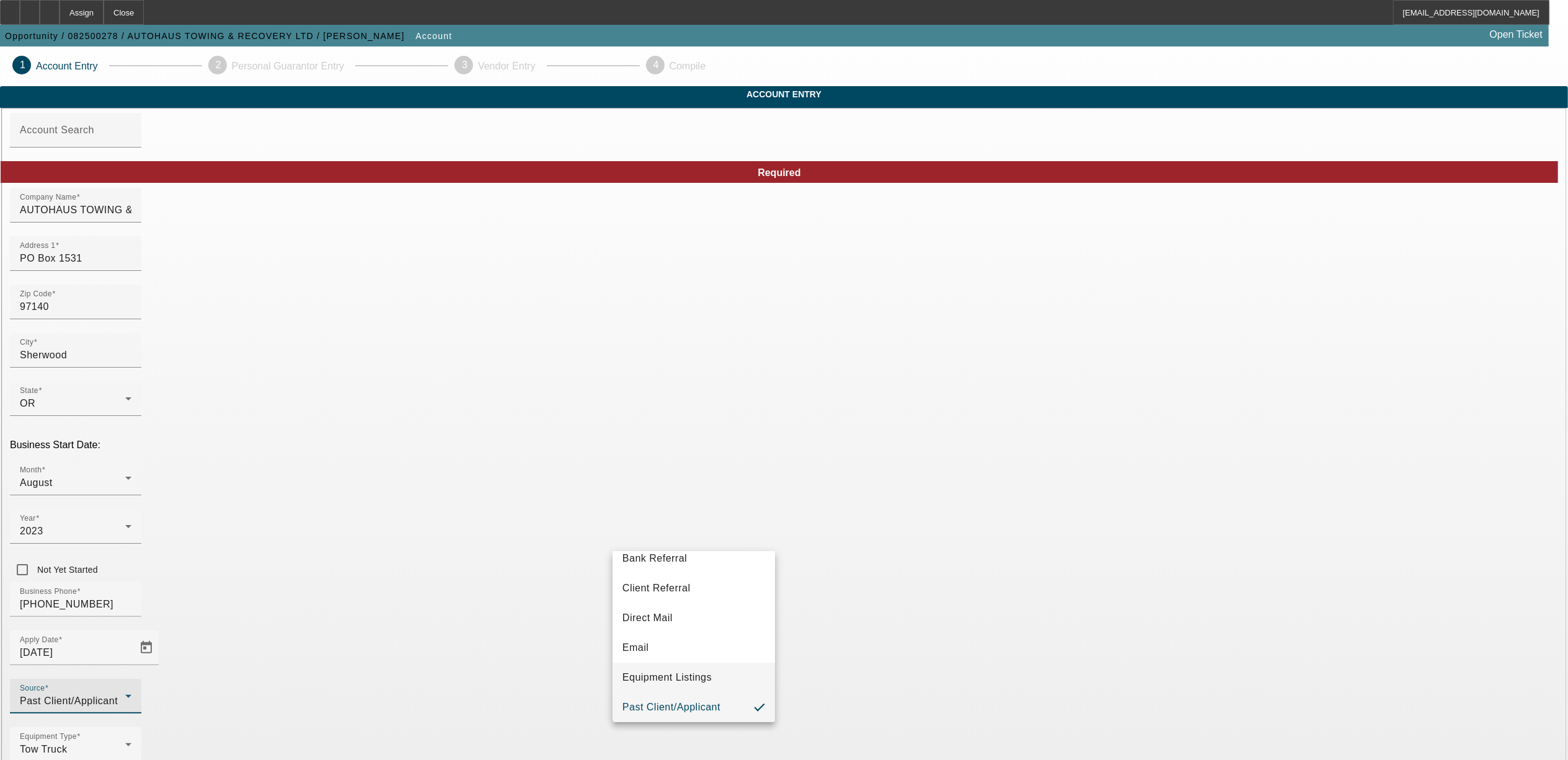
click at [663, 667] on mat-option "Equipment Listings" at bounding box center [694, 677] width 162 height 30
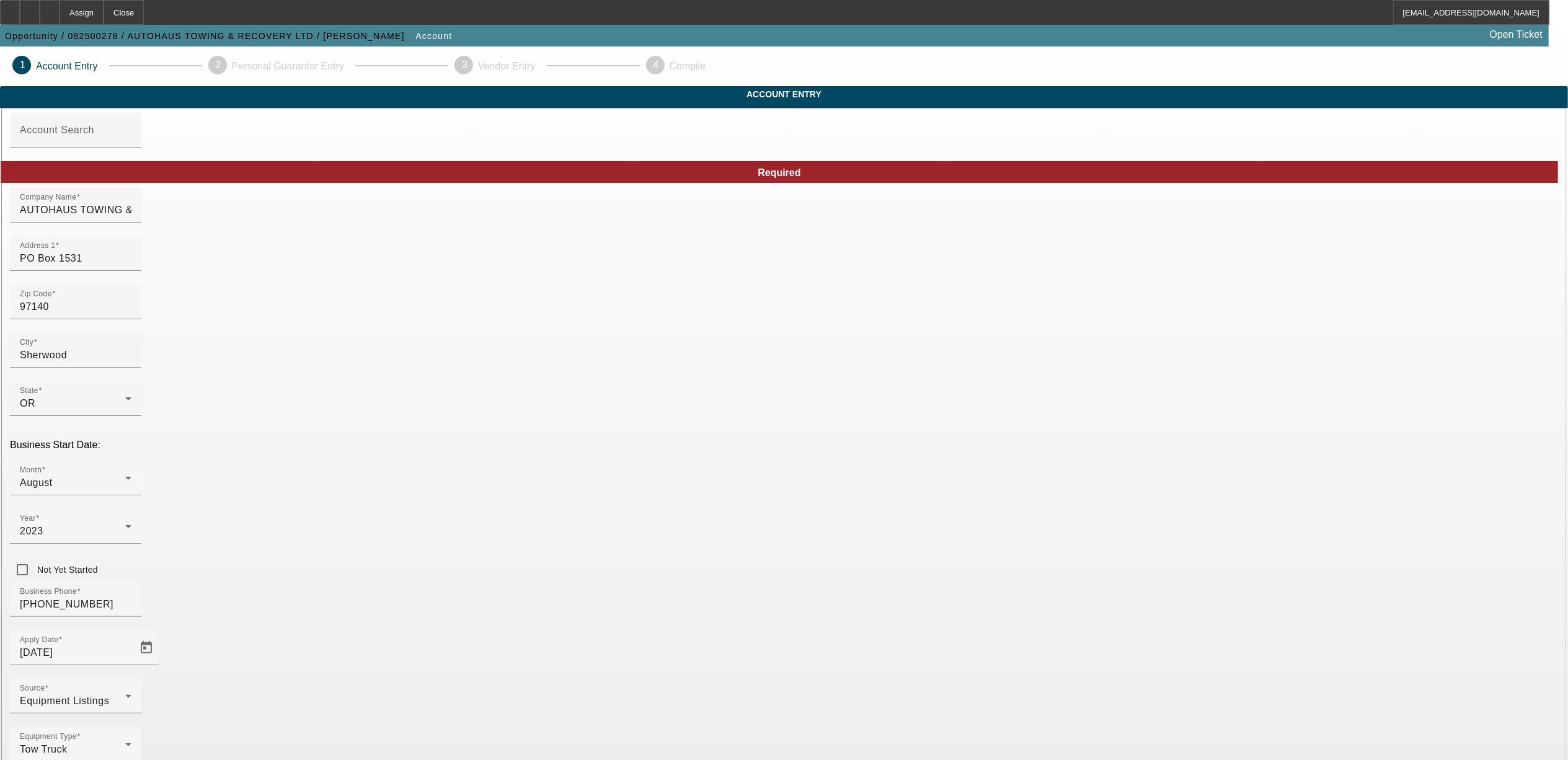
drag, startPoint x: 854, startPoint y: 598, endPoint x: 940, endPoint y: 594, distance: 86.1
click at [854, 598] on span "Corporation" at bounding box center [831, 601] width 56 height 15
type input "010801060"
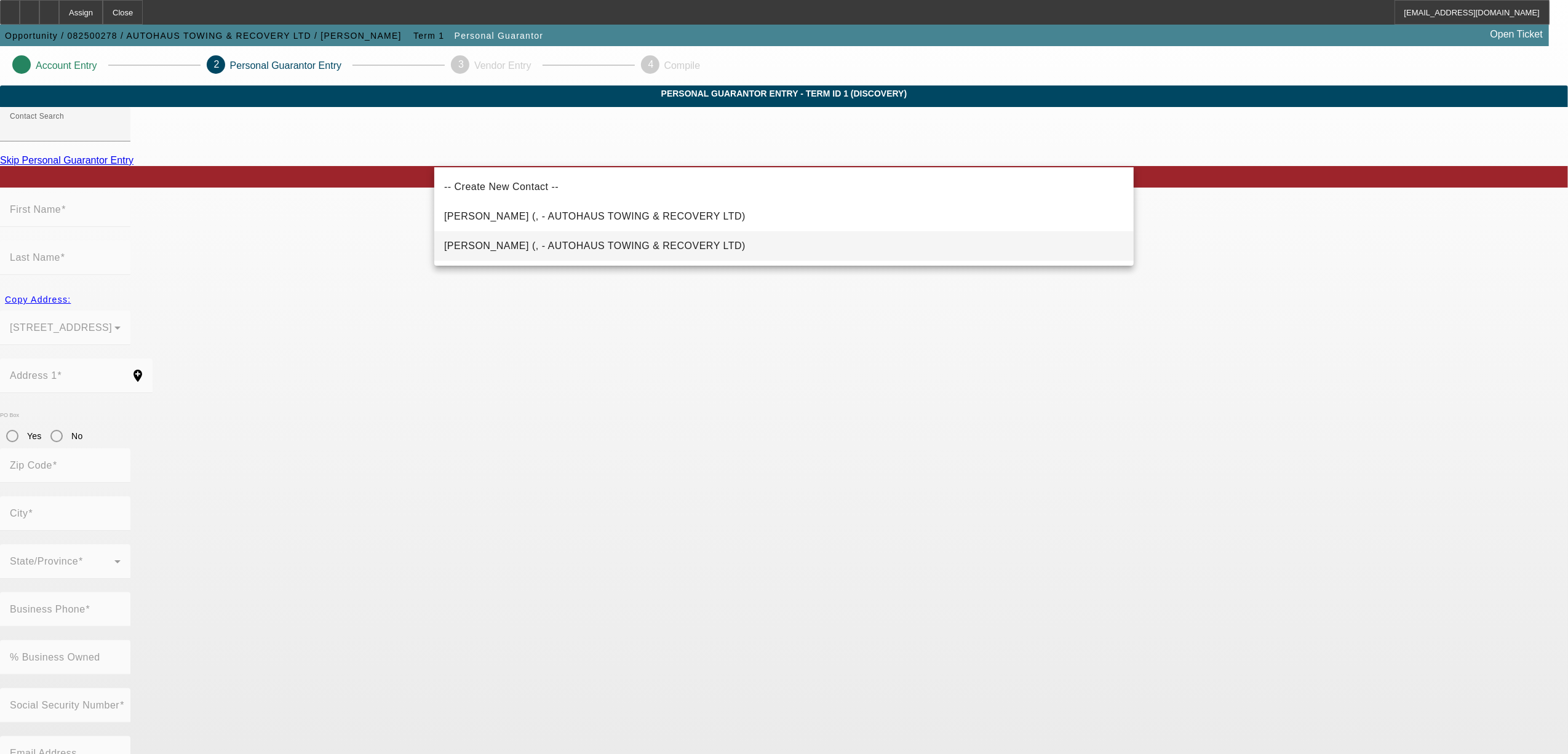
click at [496, 246] on span "Fisher, Keith (, - AUTOHAUS TOWING & RECOVERY LTD)" at bounding box center [595, 246] width 302 height 11
type input "Fisher, Keith (, - AUTOHAUS TOWING & RECOVERY LTD)"
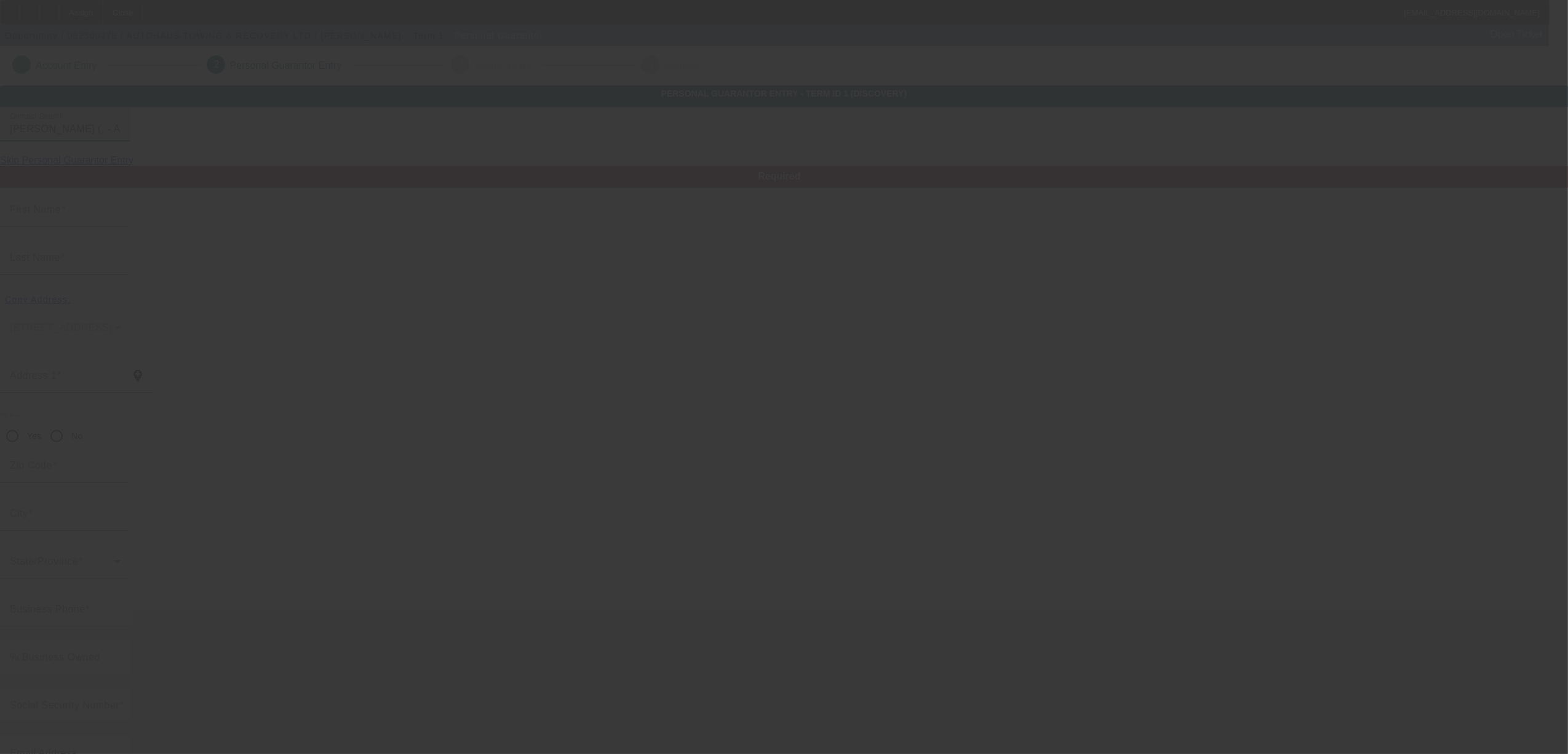
type input "Keith"
type input "Fisher"
radio input "true"
type input "(503) 625-0822"
type input "kfisher290@gmail.com"
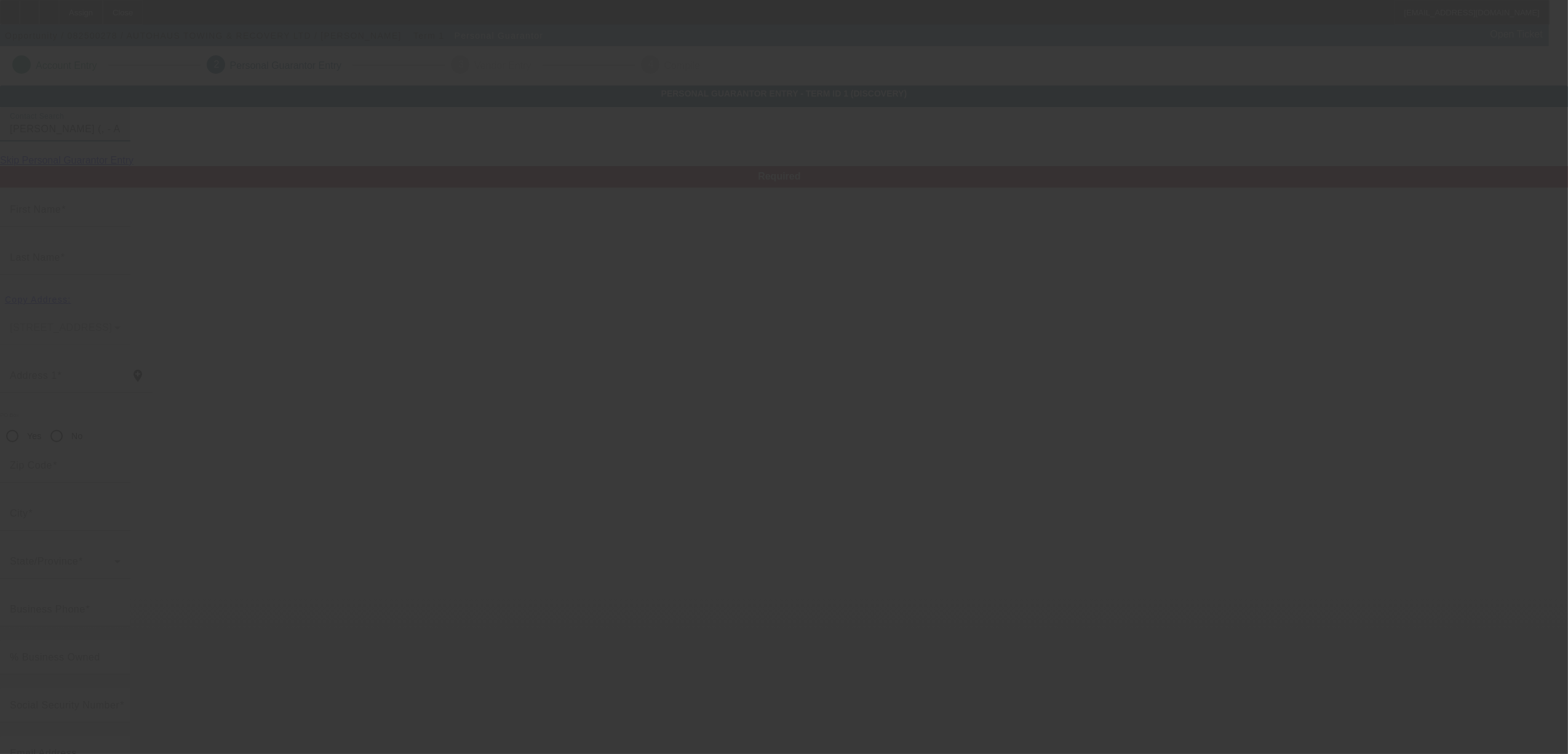
type input "(503) 939-4229"
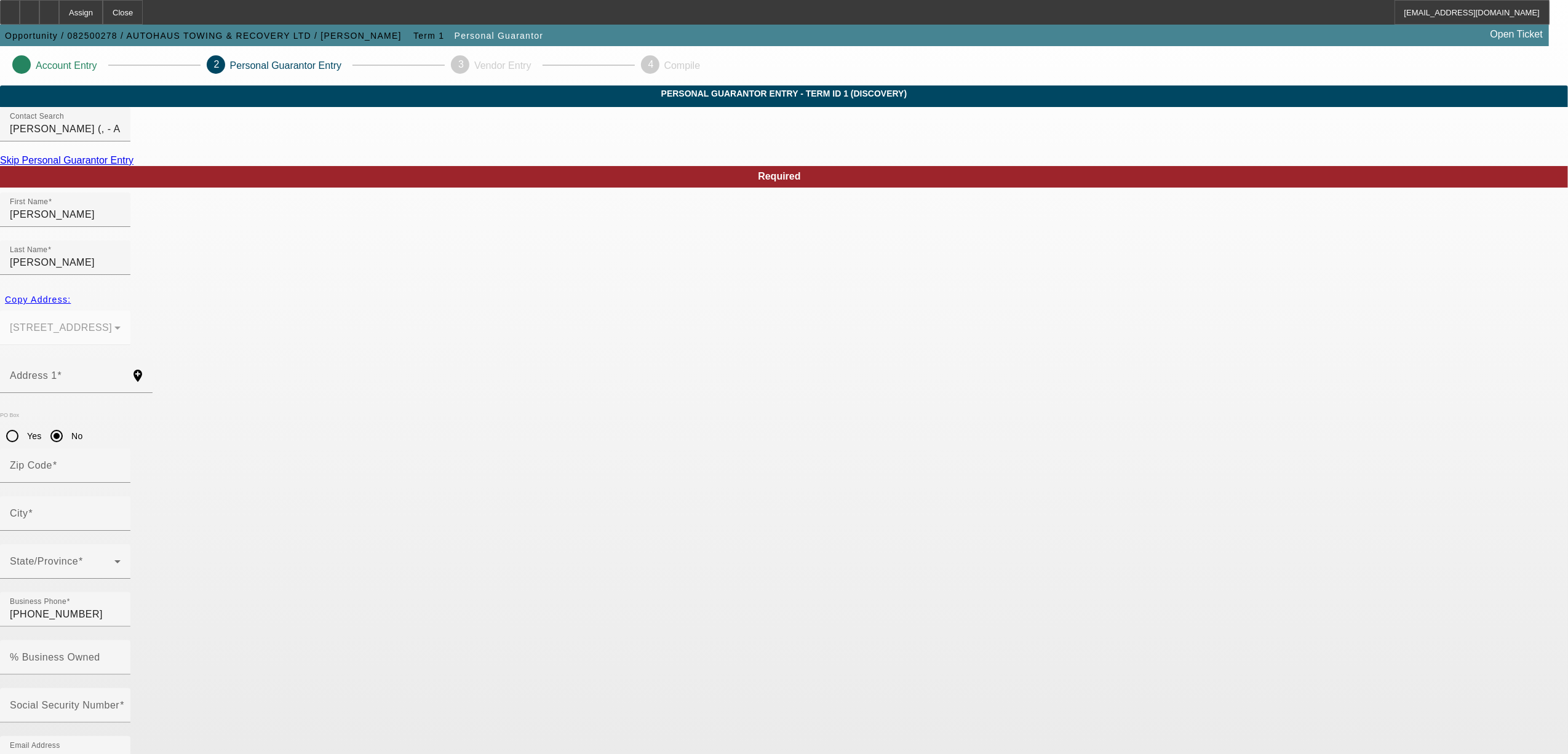
click at [130, 310] on mat-form-field "PO Box 1531 Sherwood, OR 97140" at bounding box center [65, 334] width 130 height 48
click at [121, 373] on input "Address 1" at bounding box center [65, 381] width 111 height 15
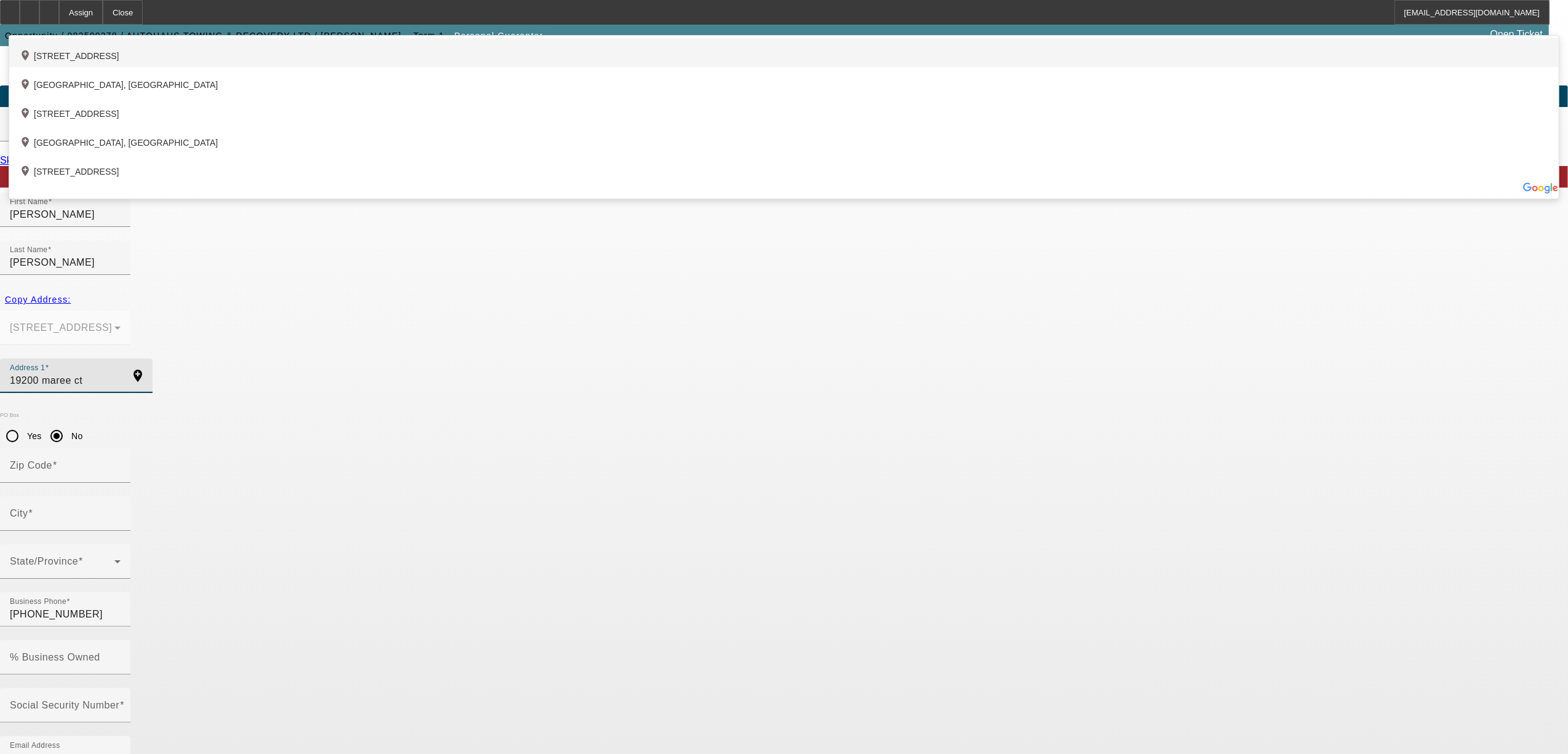
click at [690, 67] on div "add_location 19200 Southwest Maree Court, Lake Oswego, OR 97035, US" at bounding box center [784, 52] width 1550 height 29
type input "19200 Southwest Maree Court"
type input "97035"
type input "Lake Oswego"
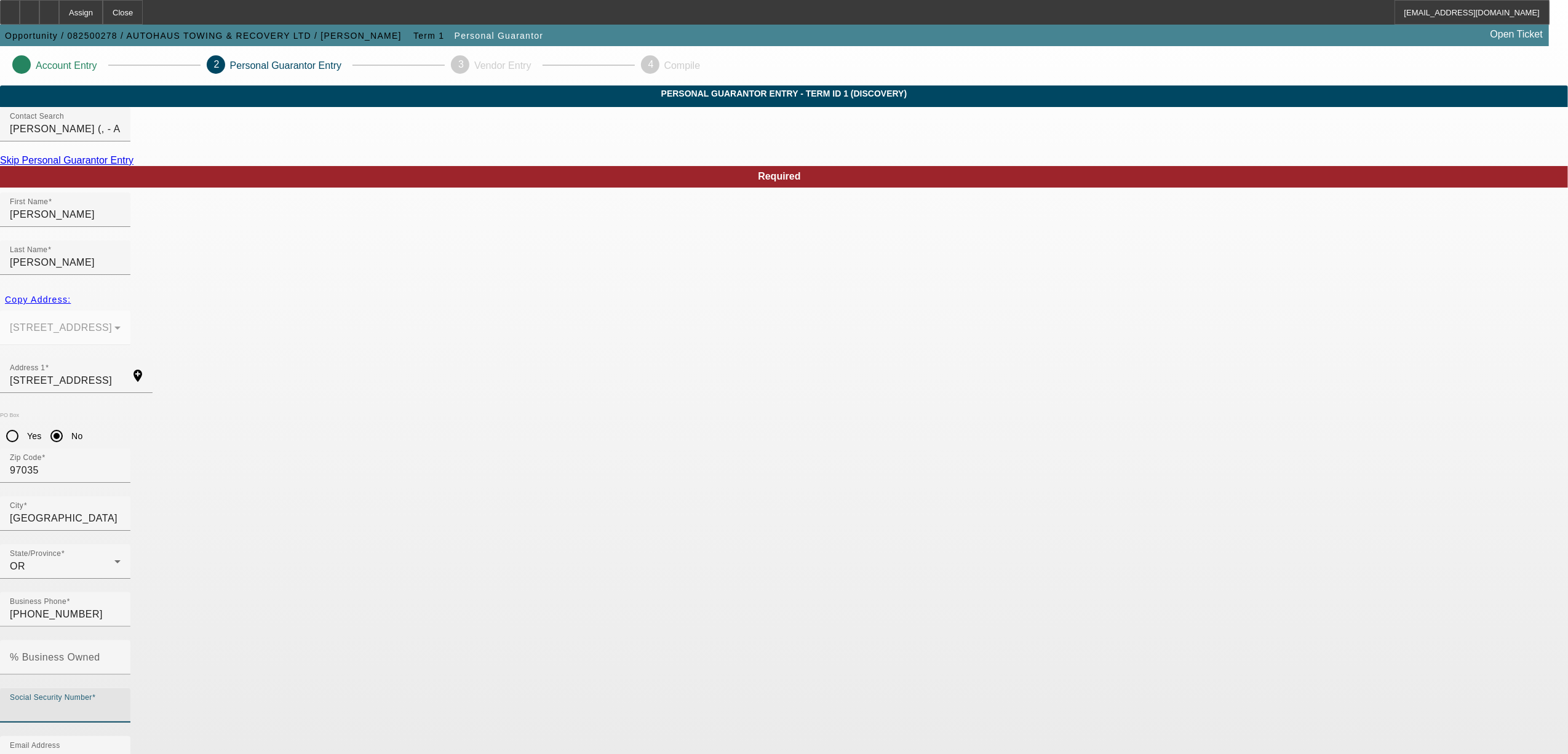
click at [121, 703] on input "Social Security Number" at bounding box center [65, 710] width 111 height 15
type input "285-66-7974"
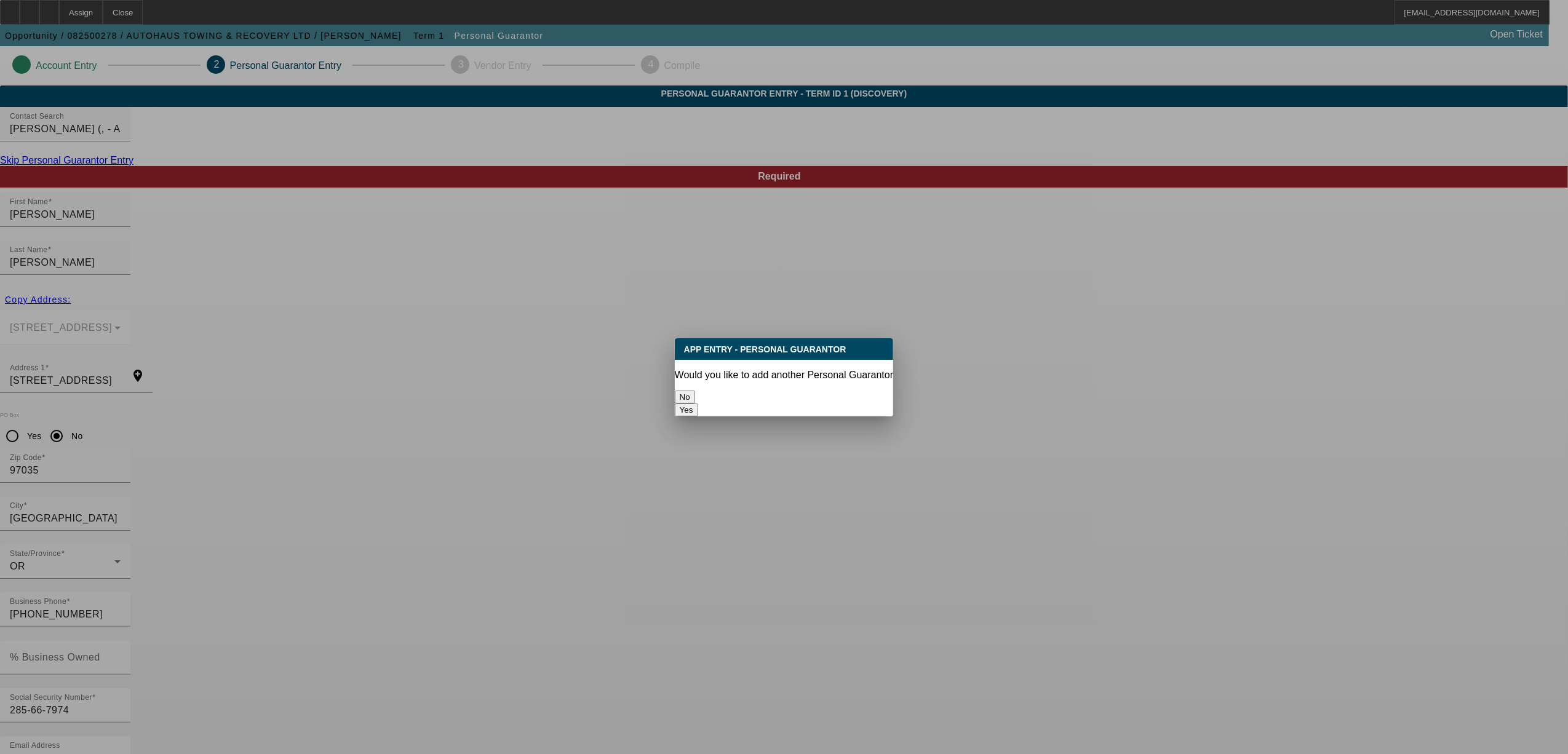
click at [695, 391] on button "No" at bounding box center [685, 397] width 20 height 13
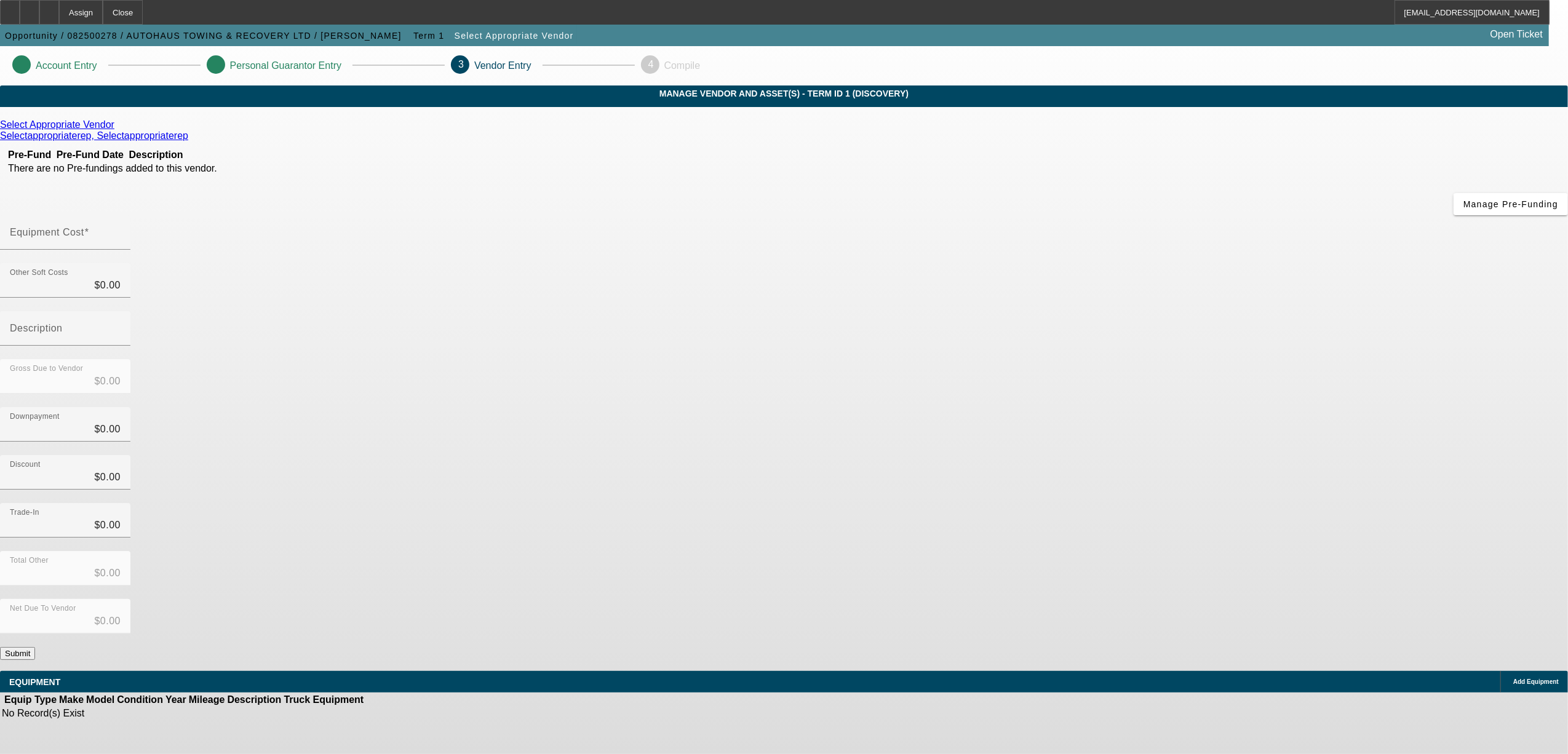
click at [118, 130] on icon at bounding box center [118, 125] width 0 height 11
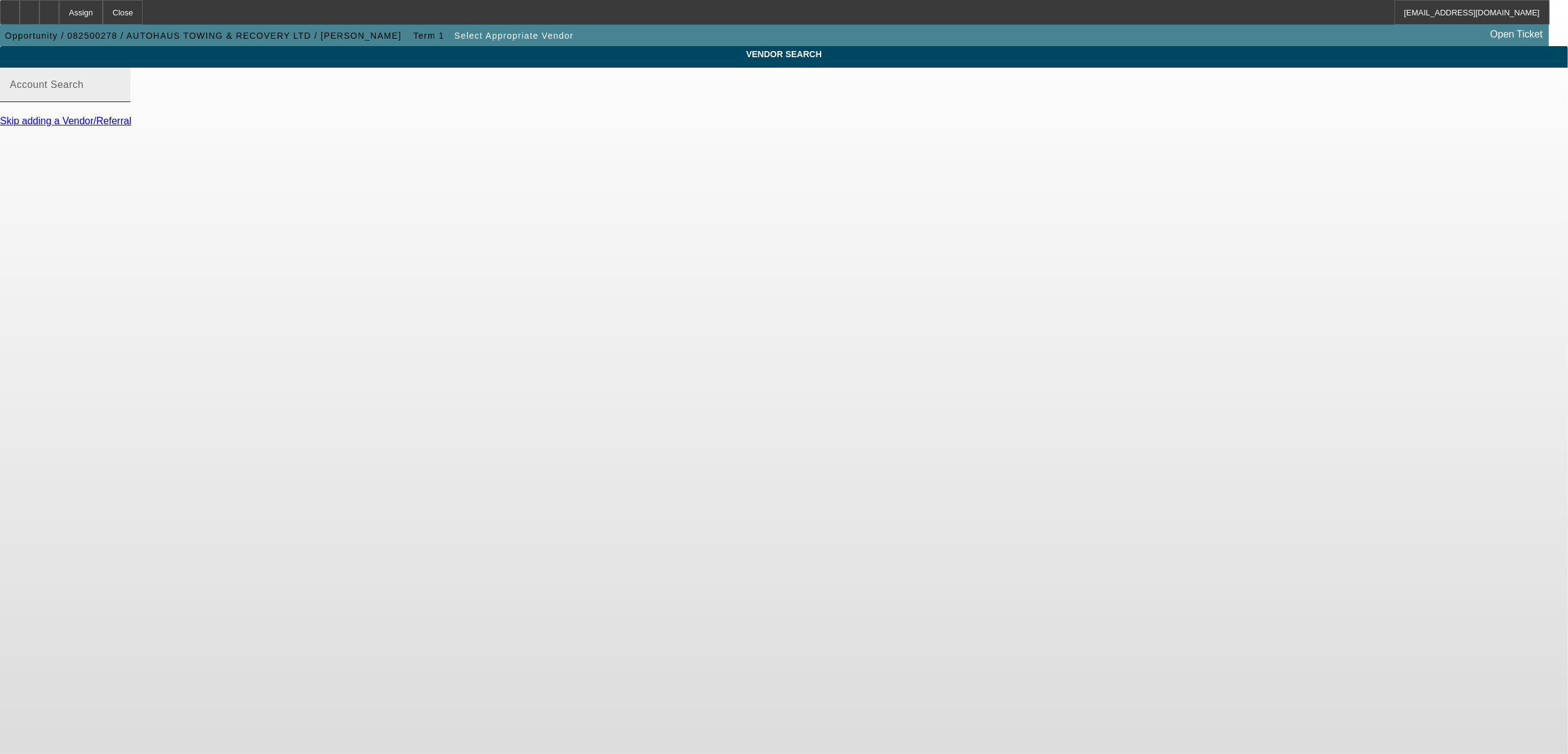
click at [121, 97] on input "Account Search" at bounding box center [65, 90] width 111 height 15
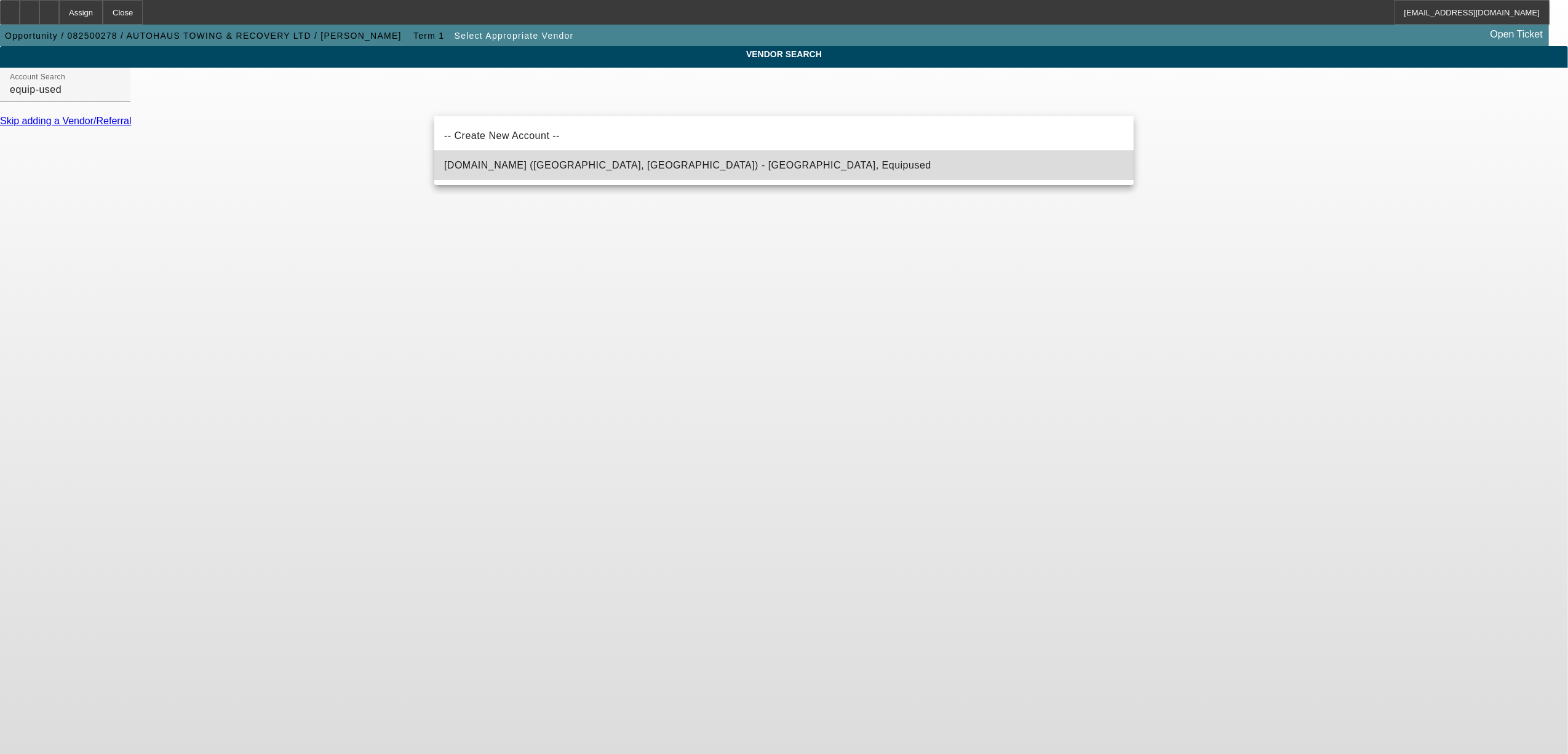
click at [523, 156] on mat-option "Equip-Used.com (Northbrook, IL) - Equipused, Equipused" at bounding box center [784, 165] width 699 height 30
type input "Equip-Used.com (Northbrook, IL) - Equipused, Equipused"
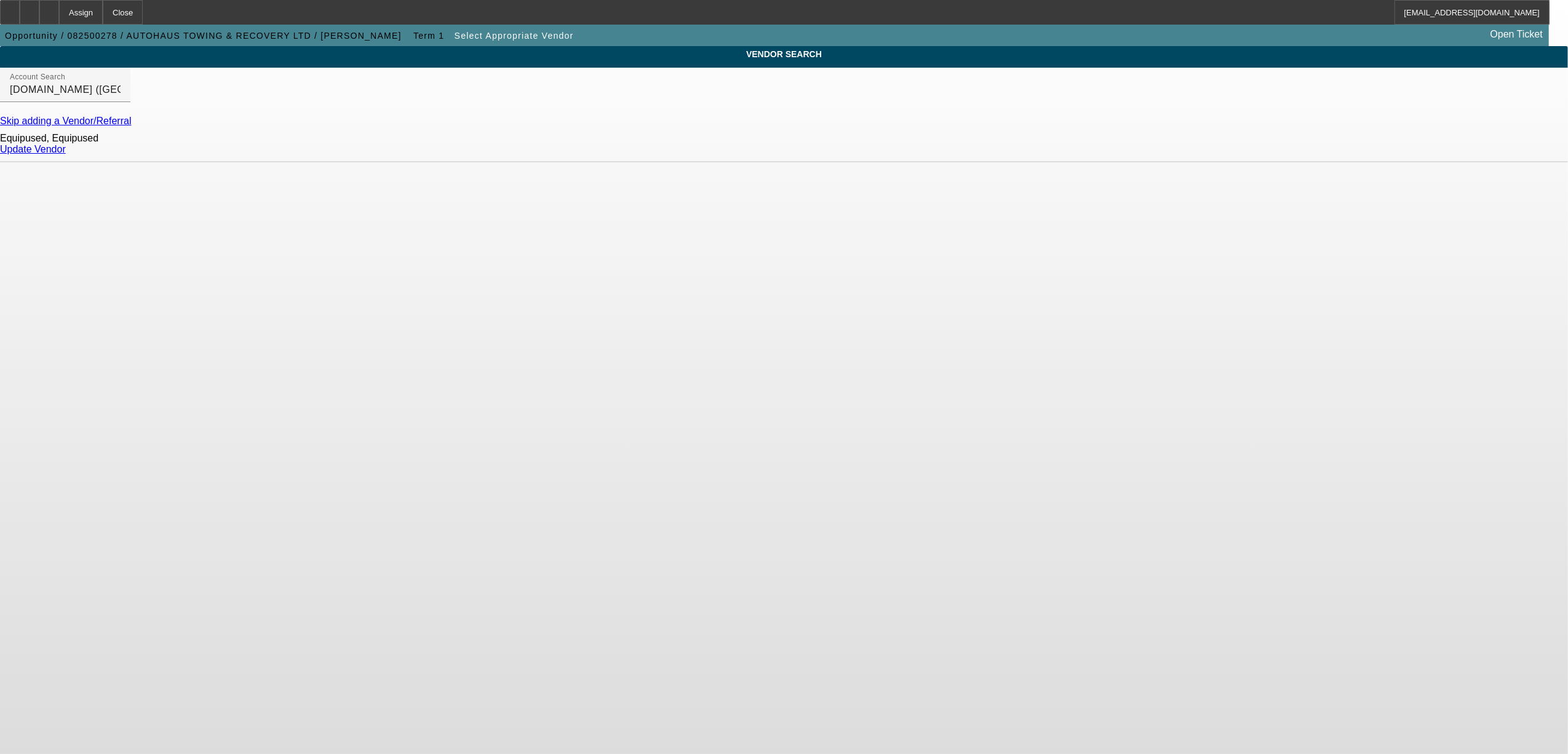
click at [66, 154] on link "Update Vendor" at bounding box center [33, 149] width 66 height 11
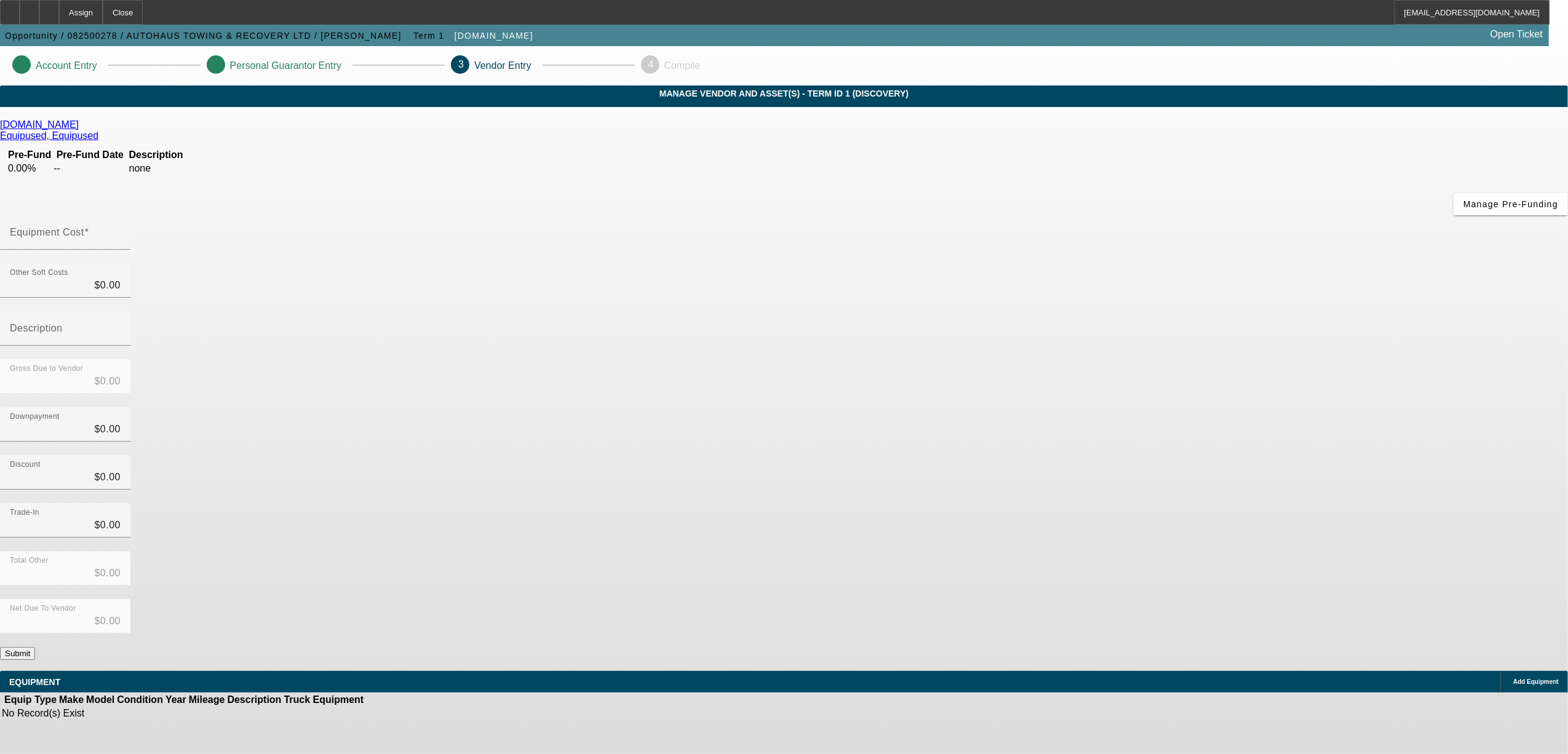
click at [1510, 682] on icon at bounding box center [1510, 682] width 0 height 0
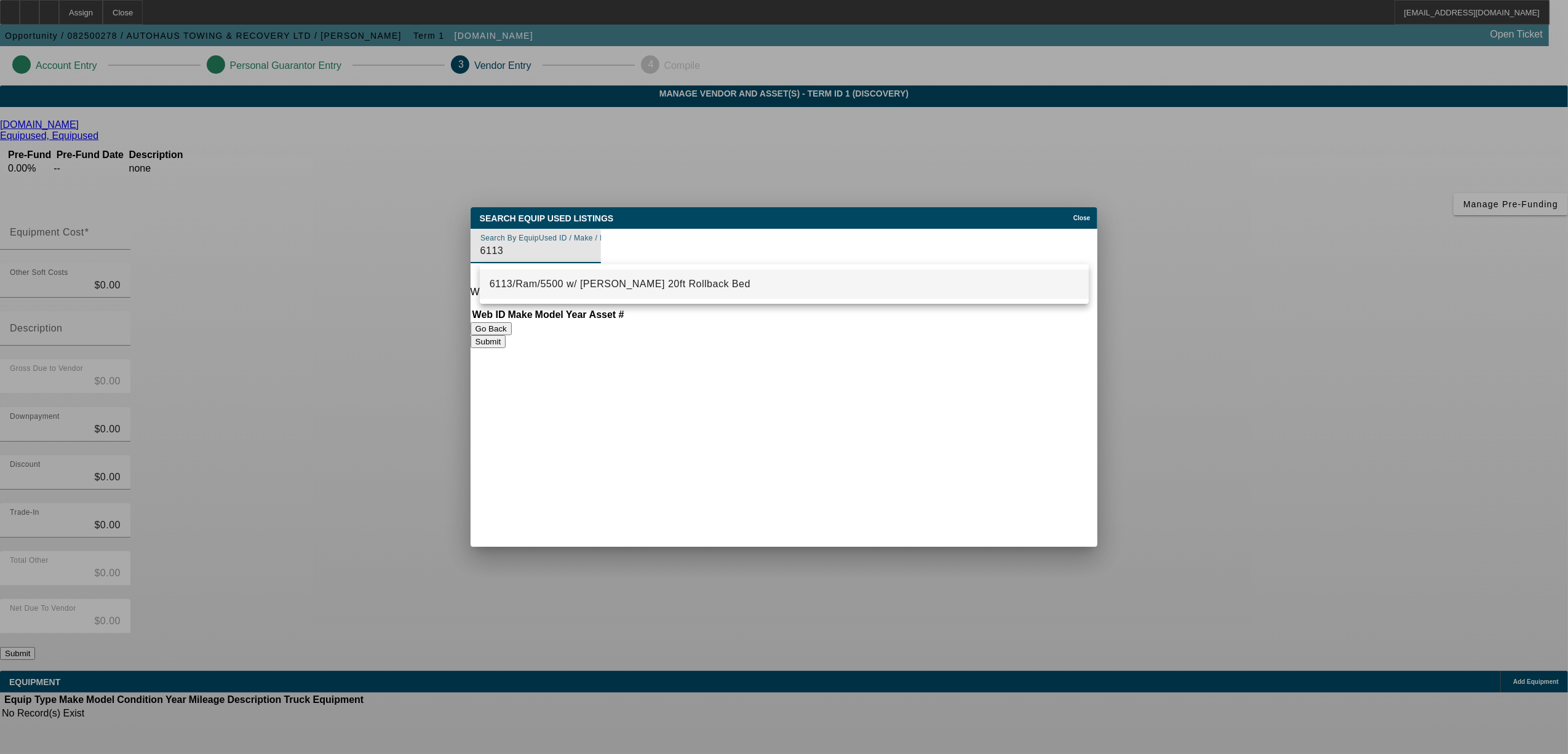
click at [586, 287] on span "6113/Ram/5500 w/ Jerr-Dan 20ft Rollback Bed" at bounding box center [620, 284] width 261 height 11
type input "6113/Ram/5500 w/ Jerr-Dan 20ft Rollback Bed"
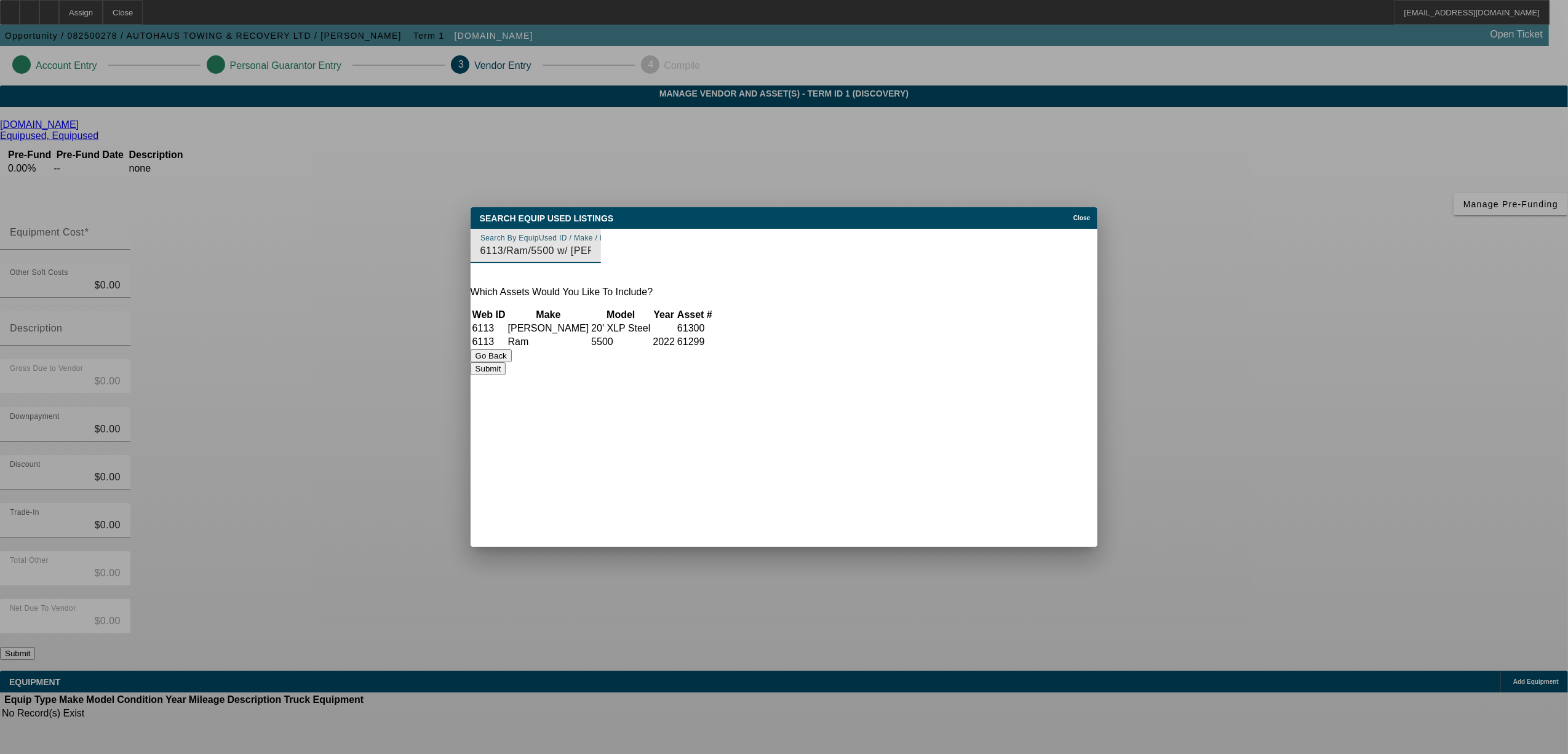
click at [506, 375] on button "Submit" at bounding box center [488, 368] width 35 height 13
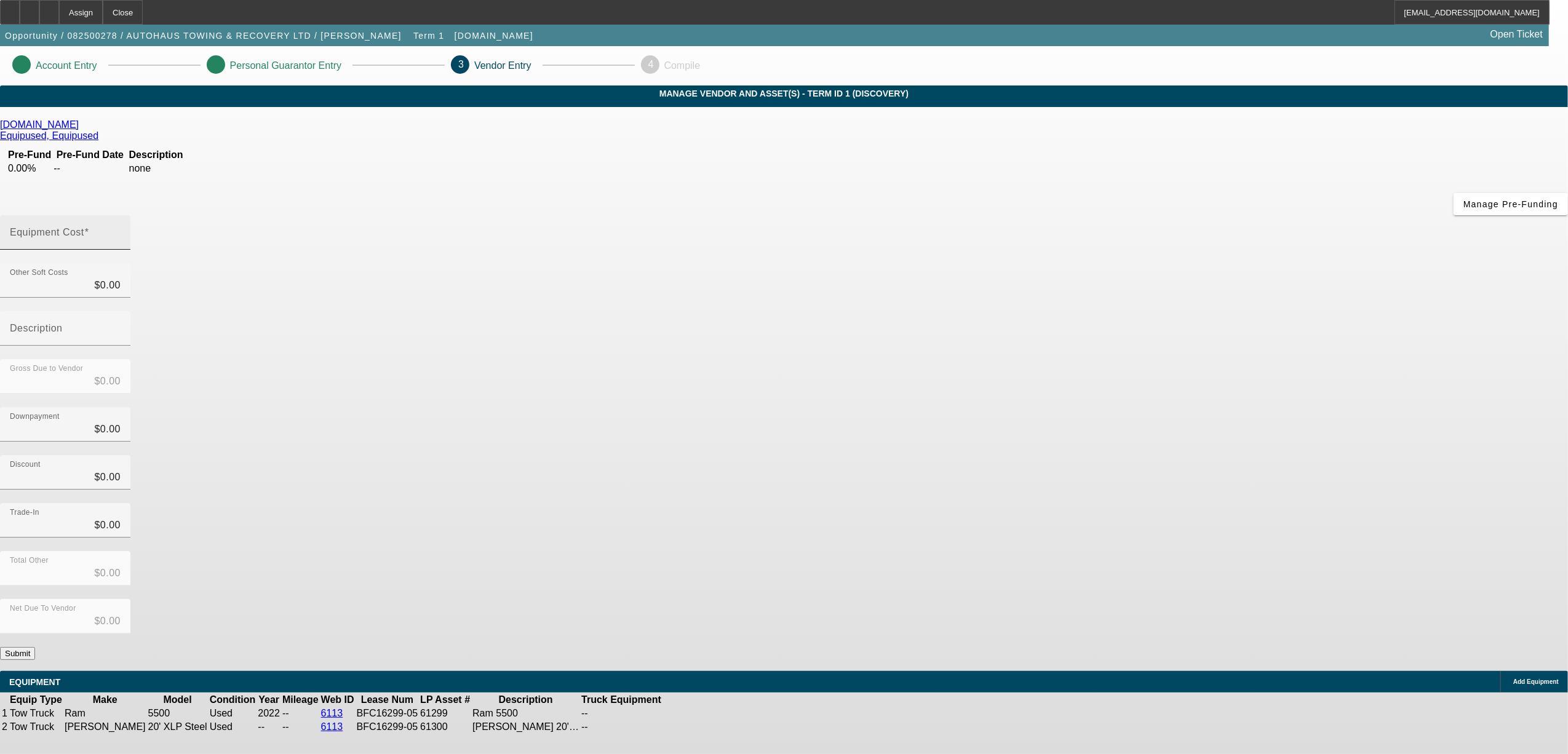
click at [84, 227] on mat-label "Equipment Cost" at bounding box center [47, 232] width 75 height 11
click at [121, 230] on input "Equipment Cost" at bounding box center [65, 238] width 111 height 15
type input "7"
type input "$7.00"
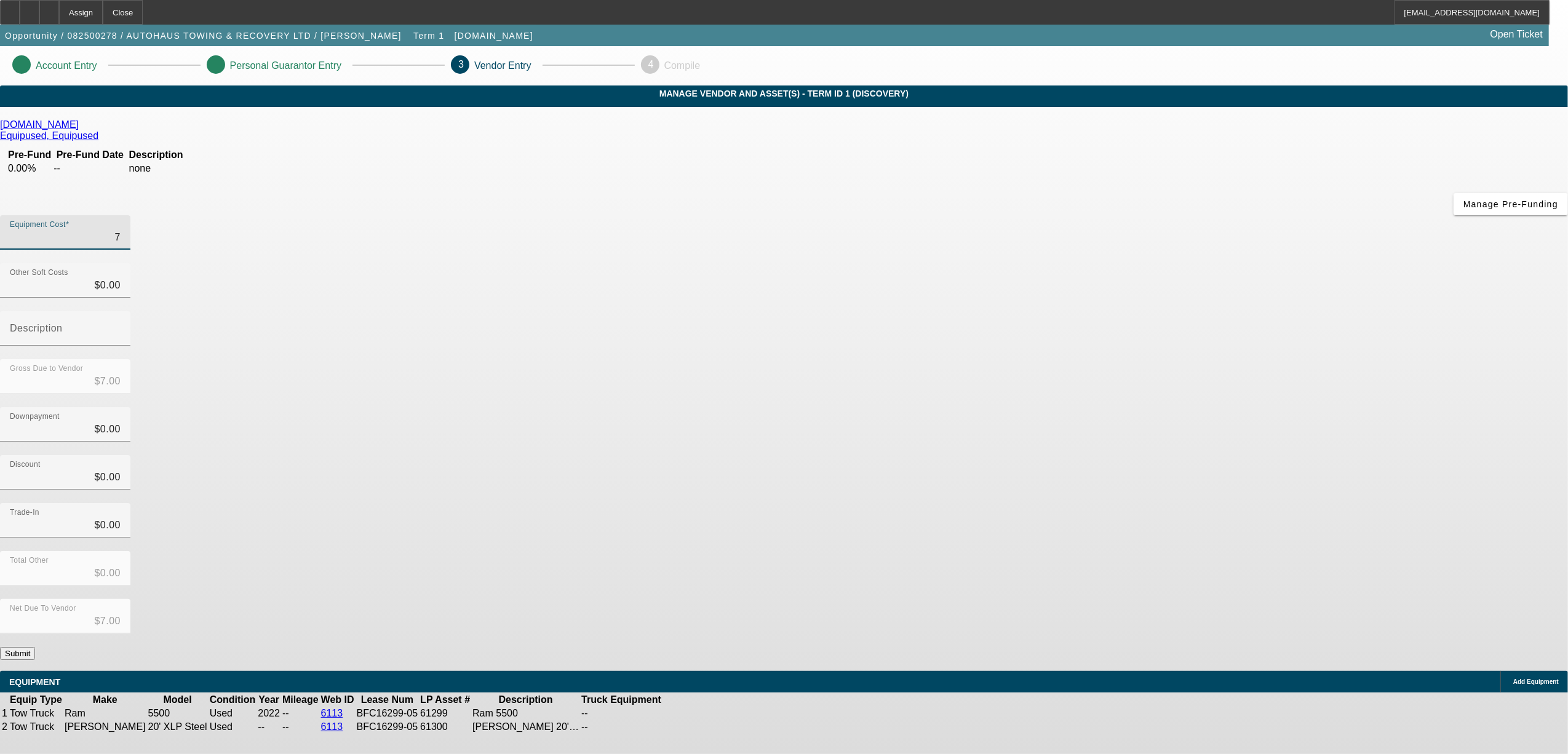
type input "75"
type input "$75.00"
type input "750"
type input "$750.00"
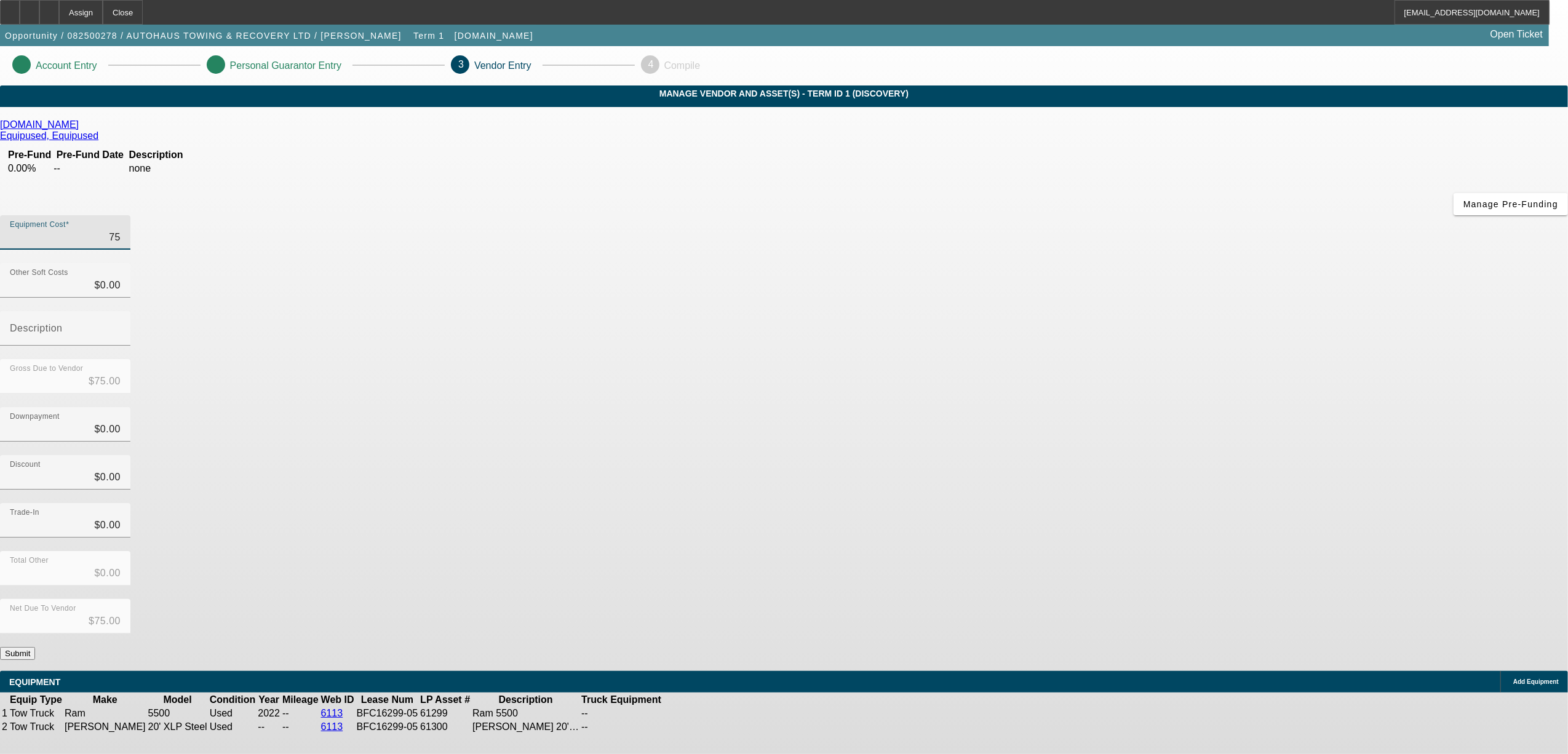
type input "$750.00"
type input "7500"
type input "$7,500.00"
type input "75000"
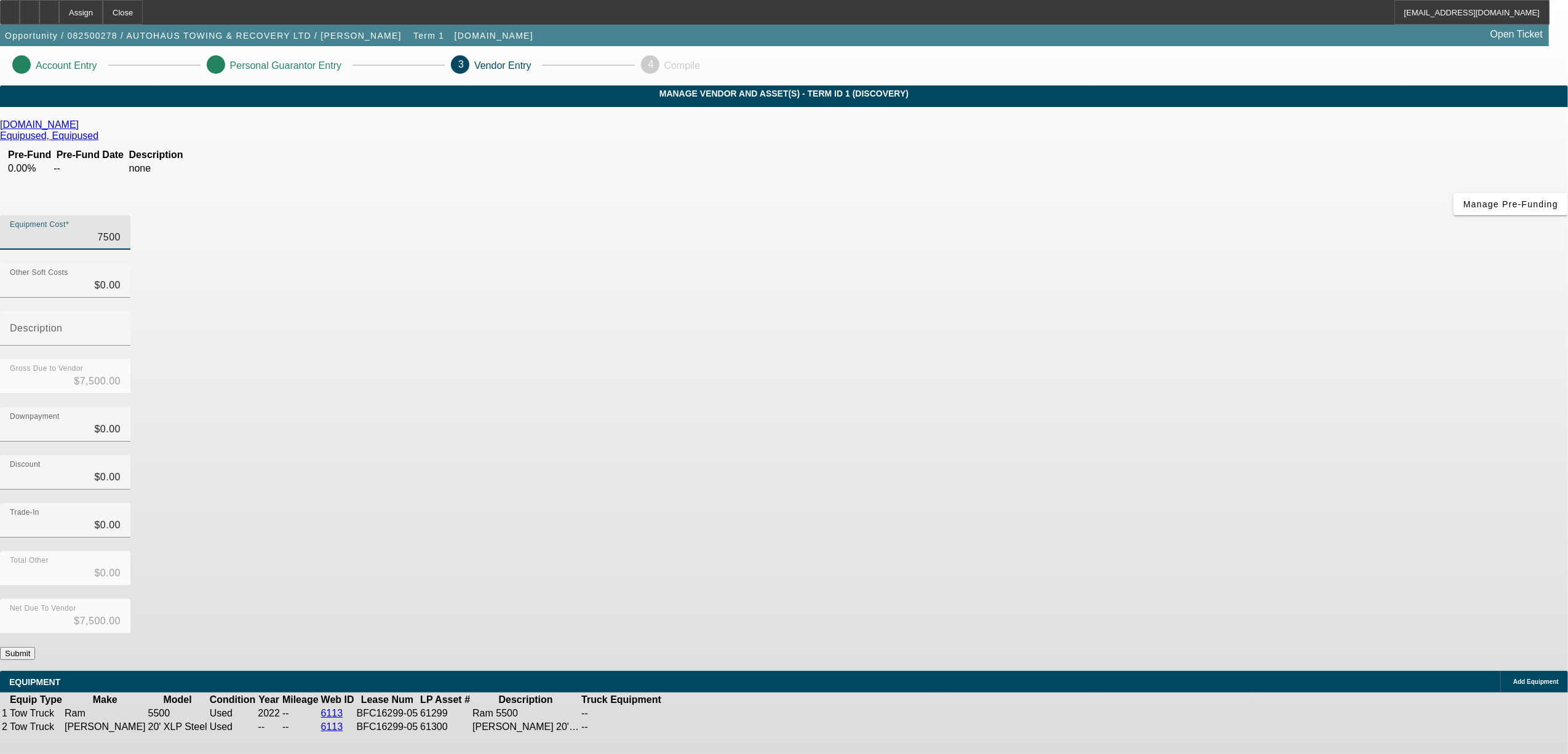
type input "$75,000.00"
click at [1059, 407] on div "Downpayment $0.00" at bounding box center [784, 430] width 1568 height 48
click at [726, 713] on icon at bounding box center [726, 713] width 0 height 0
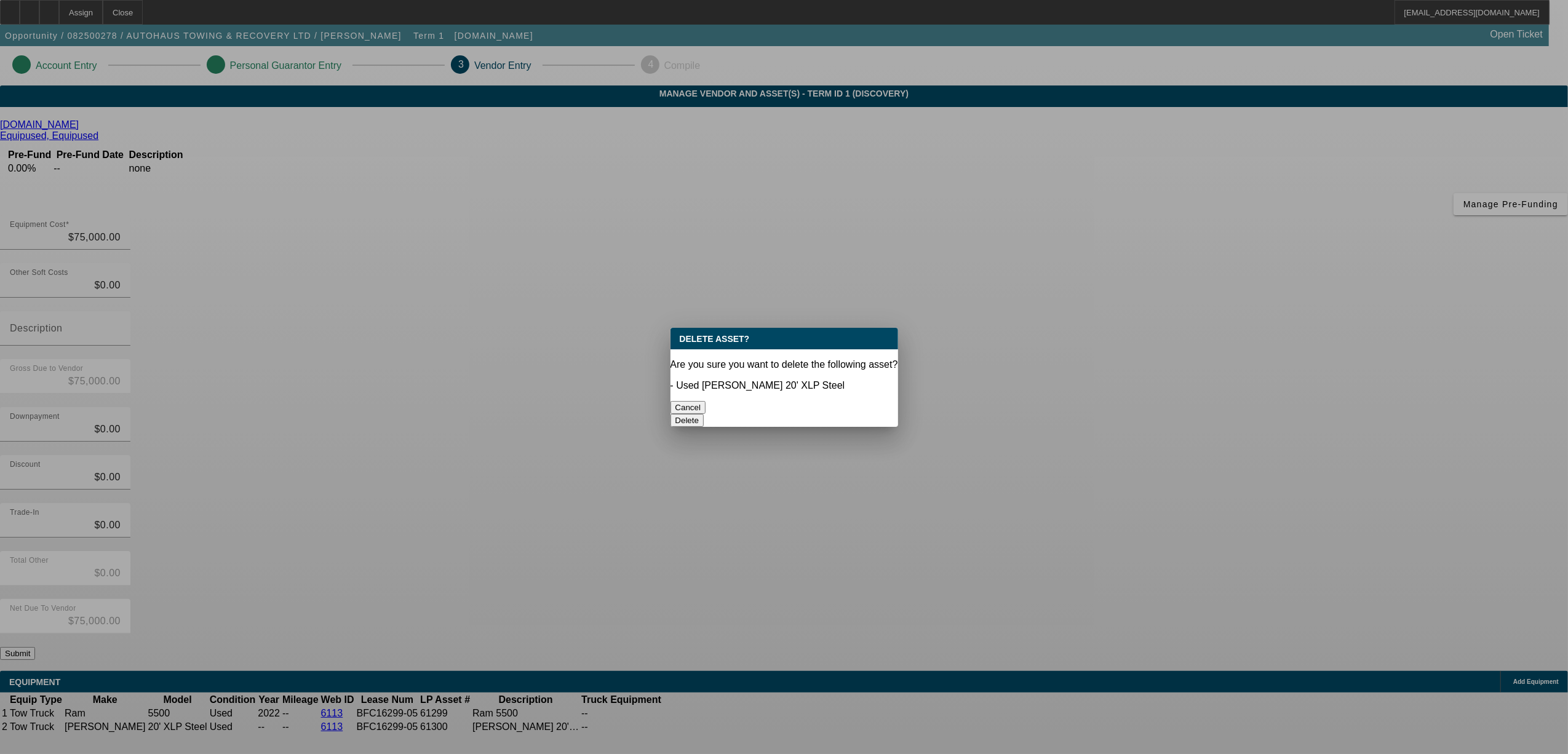
click at [705, 414] on button "Delete" at bounding box center [687, 420] width 34 height 13
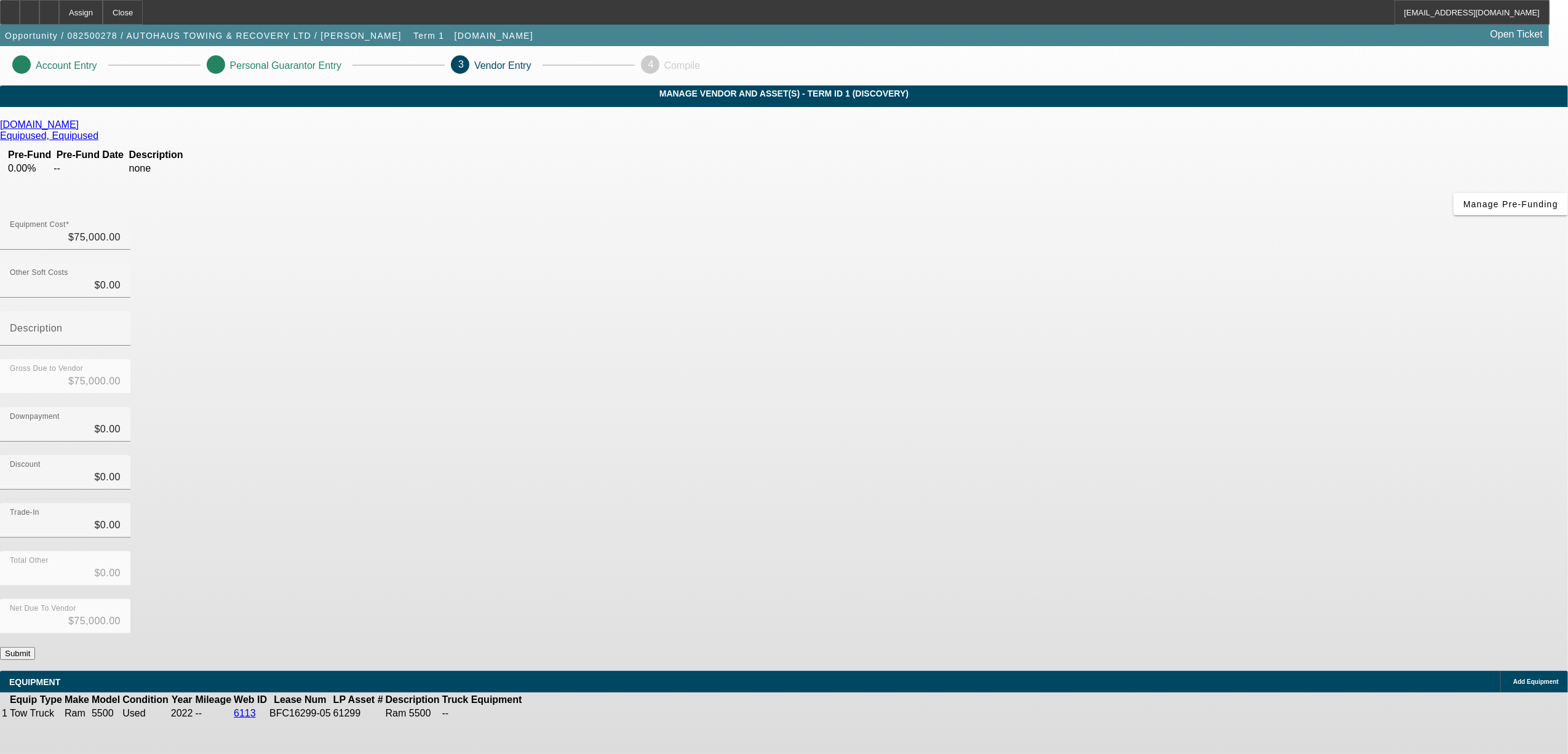
click at [561, 713] on icon at bounding box center [561, 713] width 0 height 0
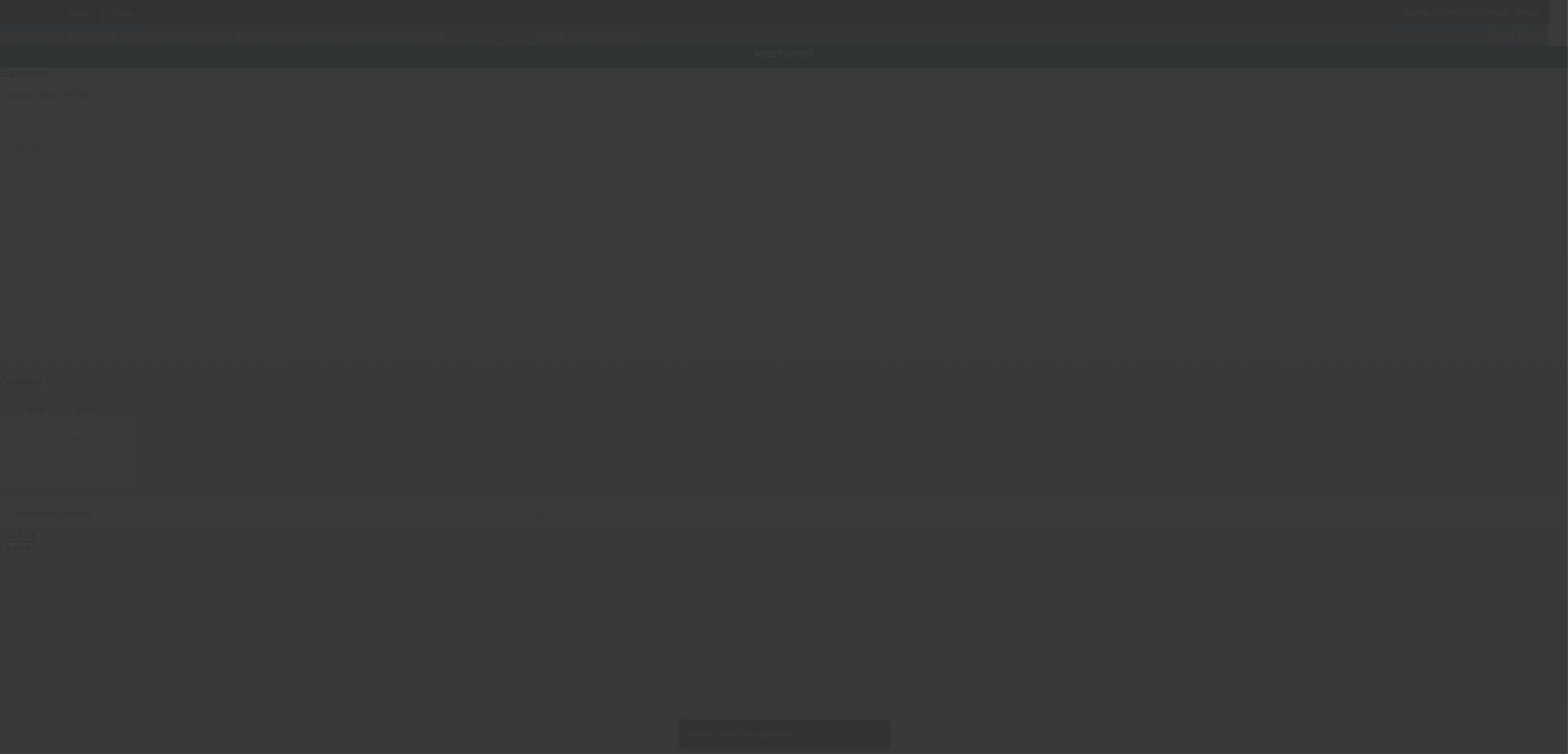
type input "3C7WRMDL4NG424797"
type input "Ram"
type input "5500"
radio input "true"
type textarea "Ram 5500"
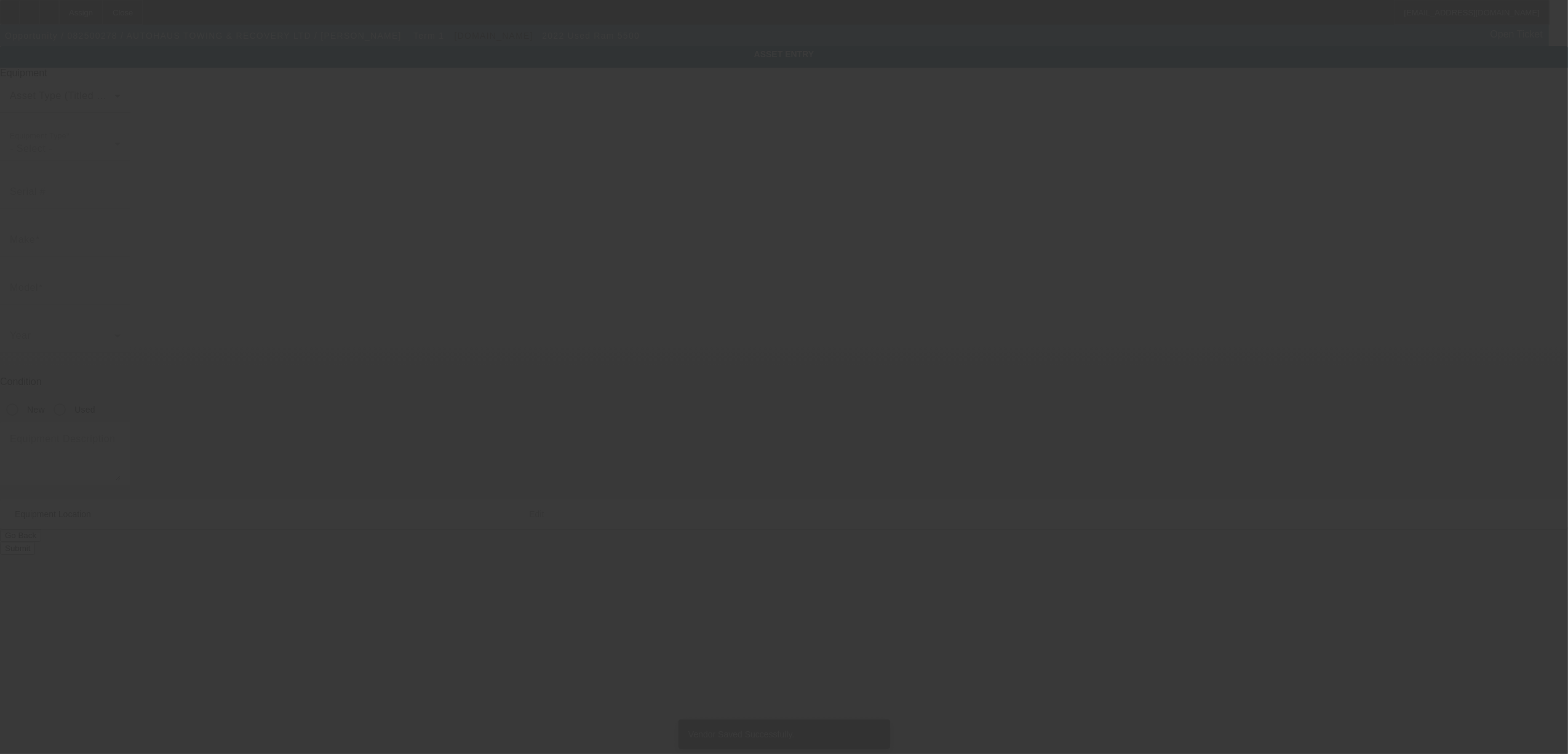
type input "PO Box 1531"
type input "Sherwood"
type input "97140"
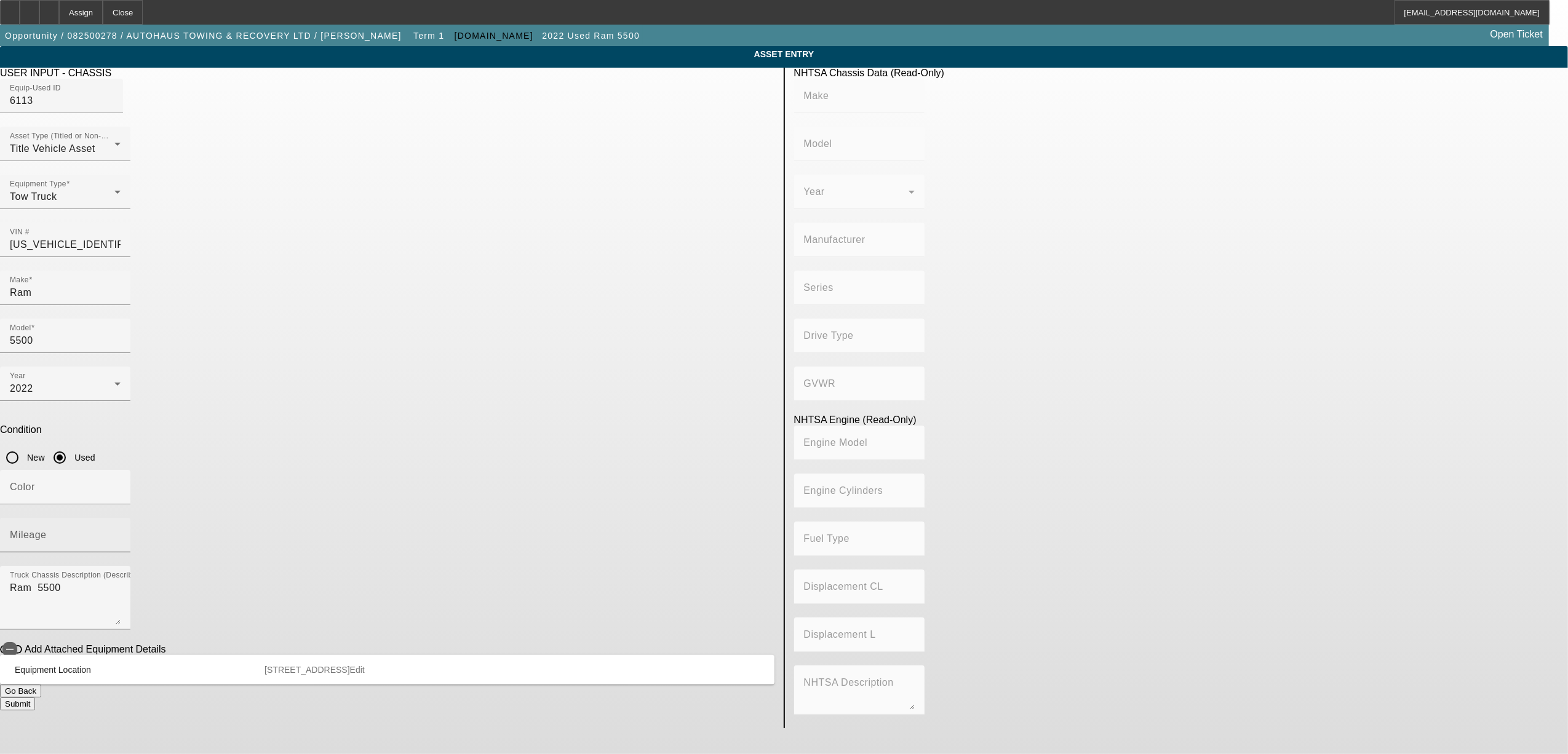
click at [121, 532] on input "Mileage" at bounding box center [65, 540] width 111 height 15
type input "63516"
click at [333, 427] on app-asset-collateral-manage "ASSET ENTRY Delete asset USER INPUT - CHASSIS Equip-Used ID 6113 Asset Type (Ti…" at bounding box center [784, 387] width 1568 height 682
click at [22, 637] on span "button" at bounding box center [9, 649] width 25 height 25
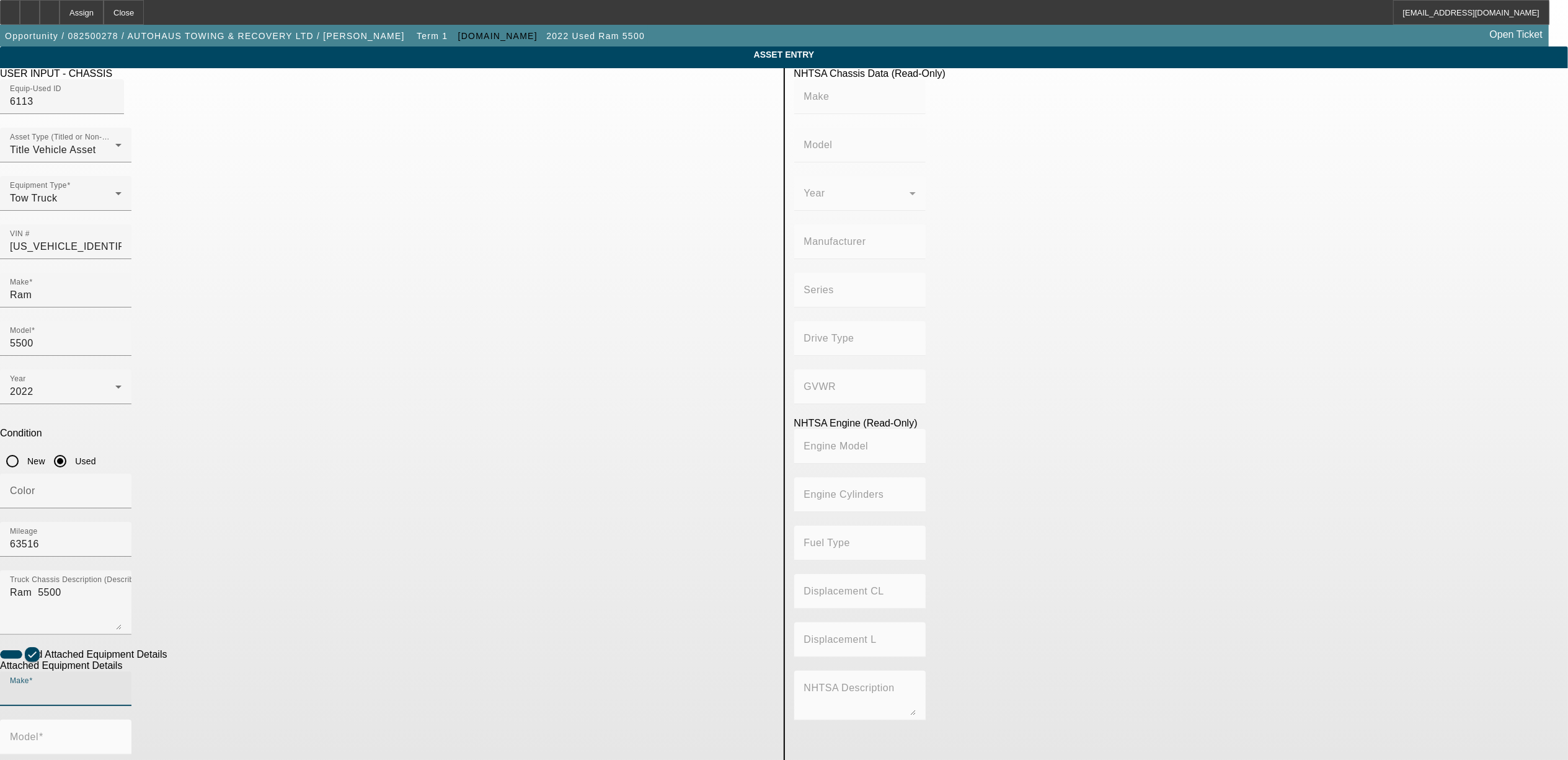
click at [122, 686] on input "Make" at bounding box center [66, 694] width 112 height 15
click at [477, 614] on mat-option "Jerr-Dan" at bounding box center [512, 614] width 162 height 30
type input "Jerr-Dan"
click at [122, 734] on input "Model" at bounding box center [66, 742] width 112 height 15
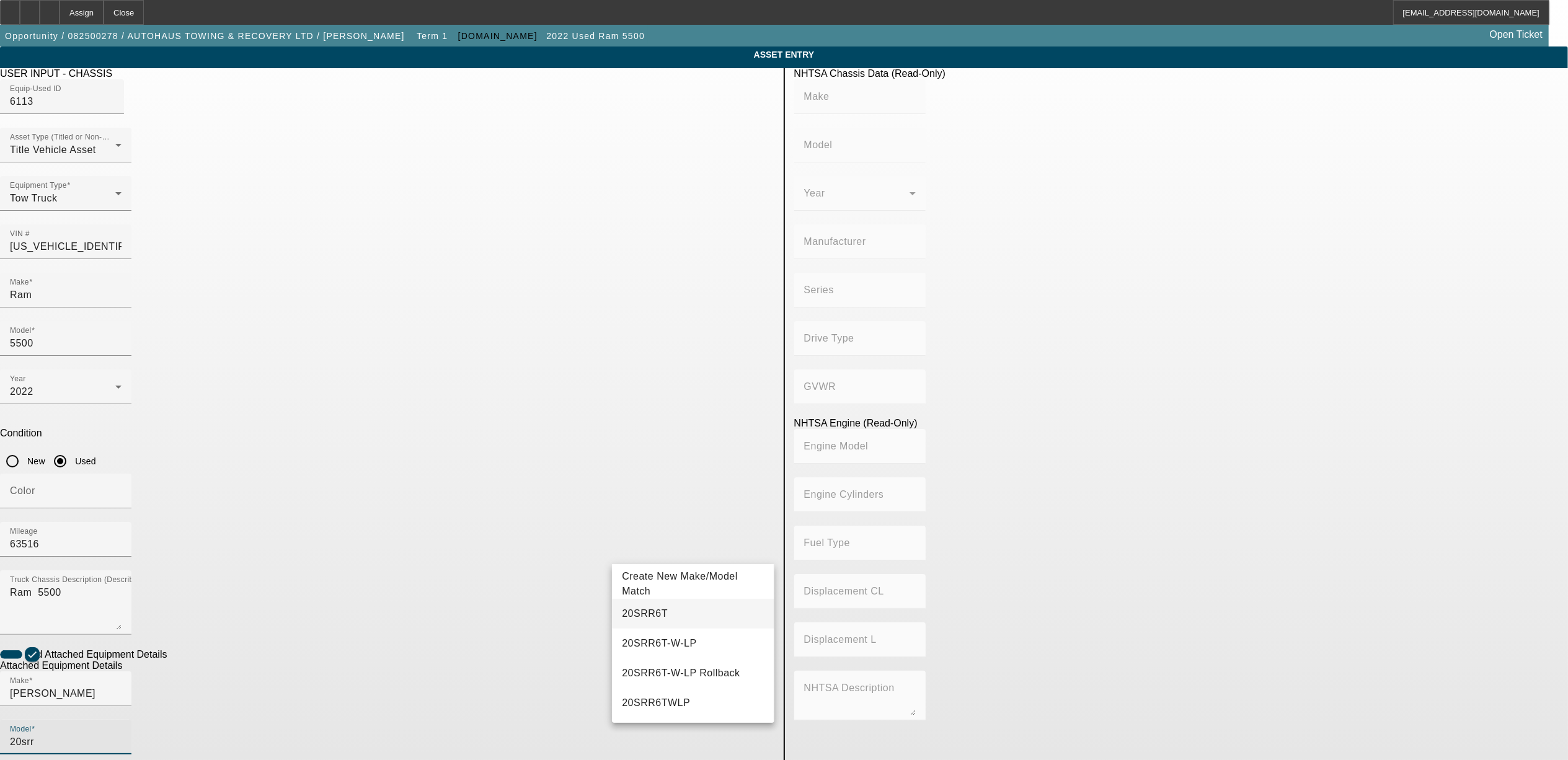
click at [655, 606] on span "20SRR6T" at bounding box center [645, 614] width 46 height 15
type input "20SRR6T"
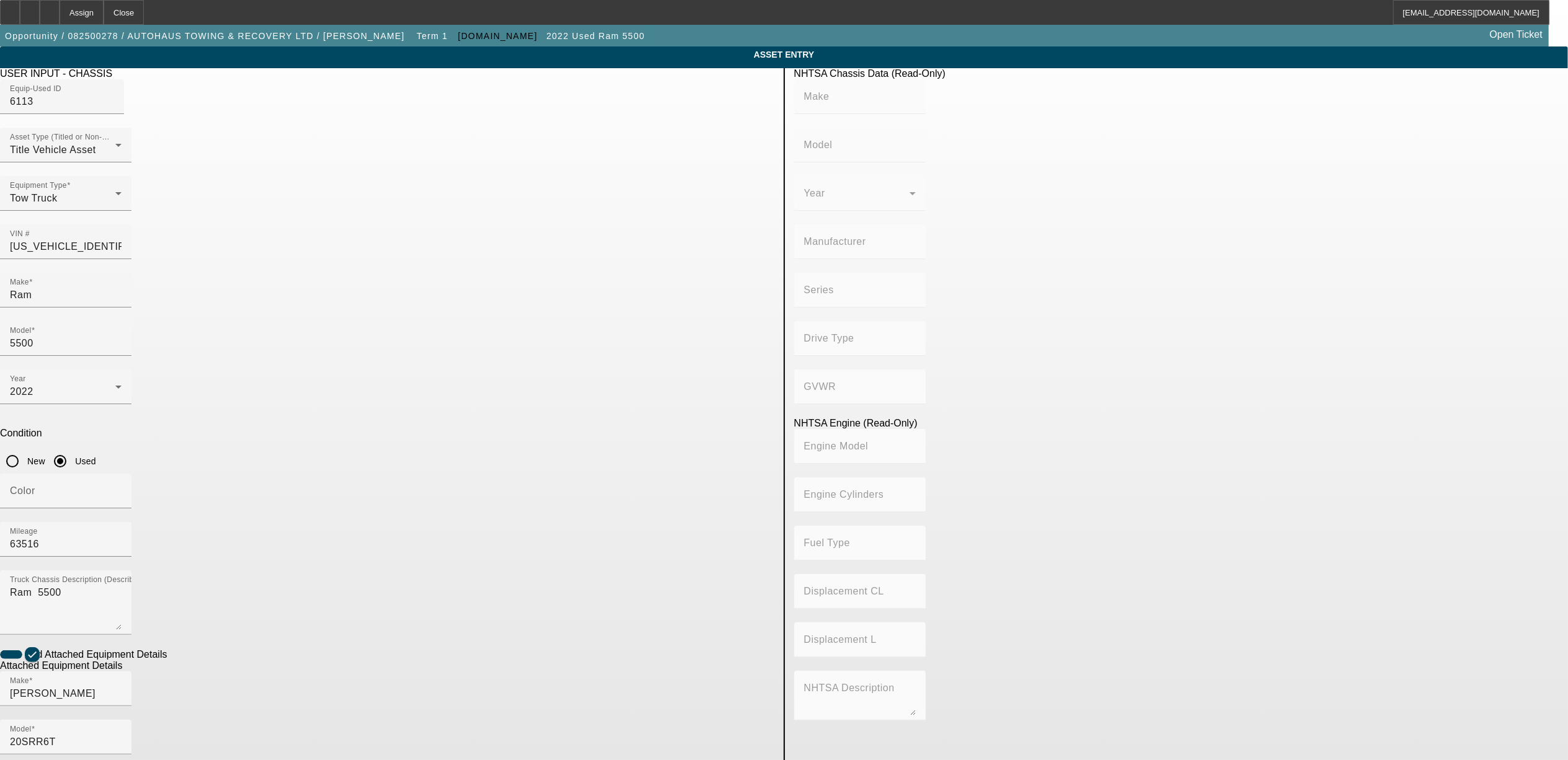
radio input "true"
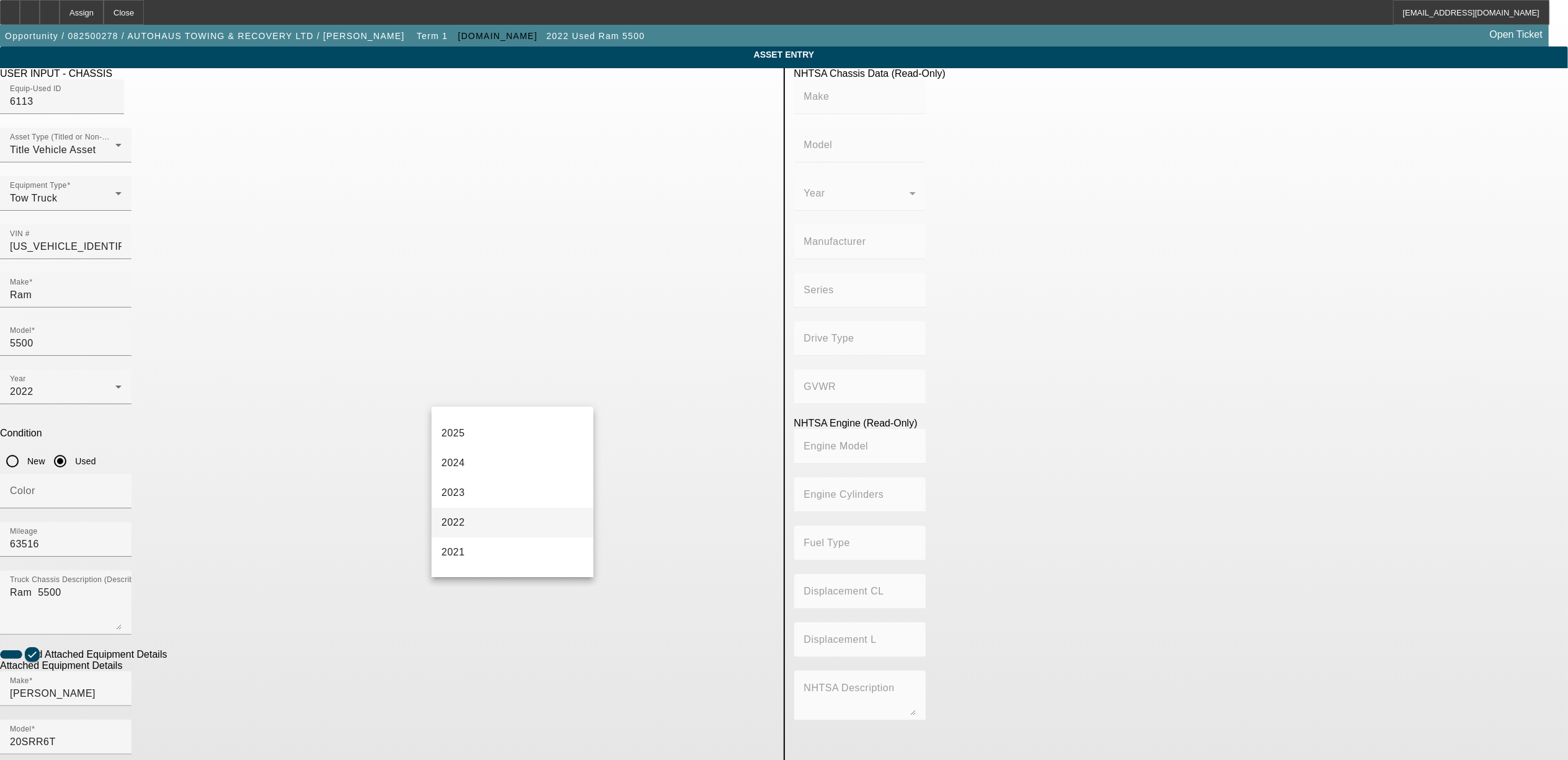
click at [492, 529] on mat-option "2022" at bounding box center [512, 522] width 162 height 30
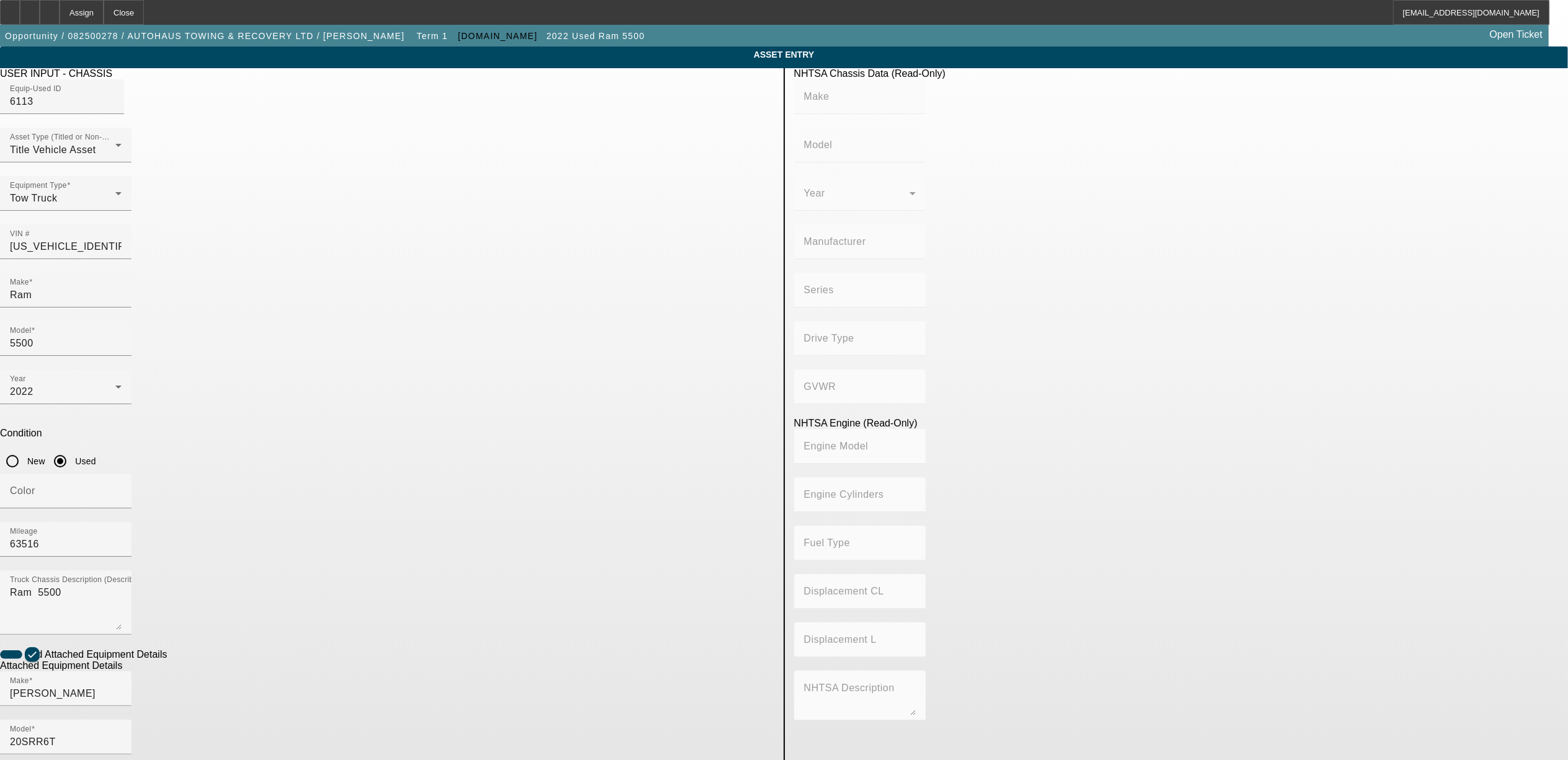
type textarea "rollback"
paste input "0220028113"
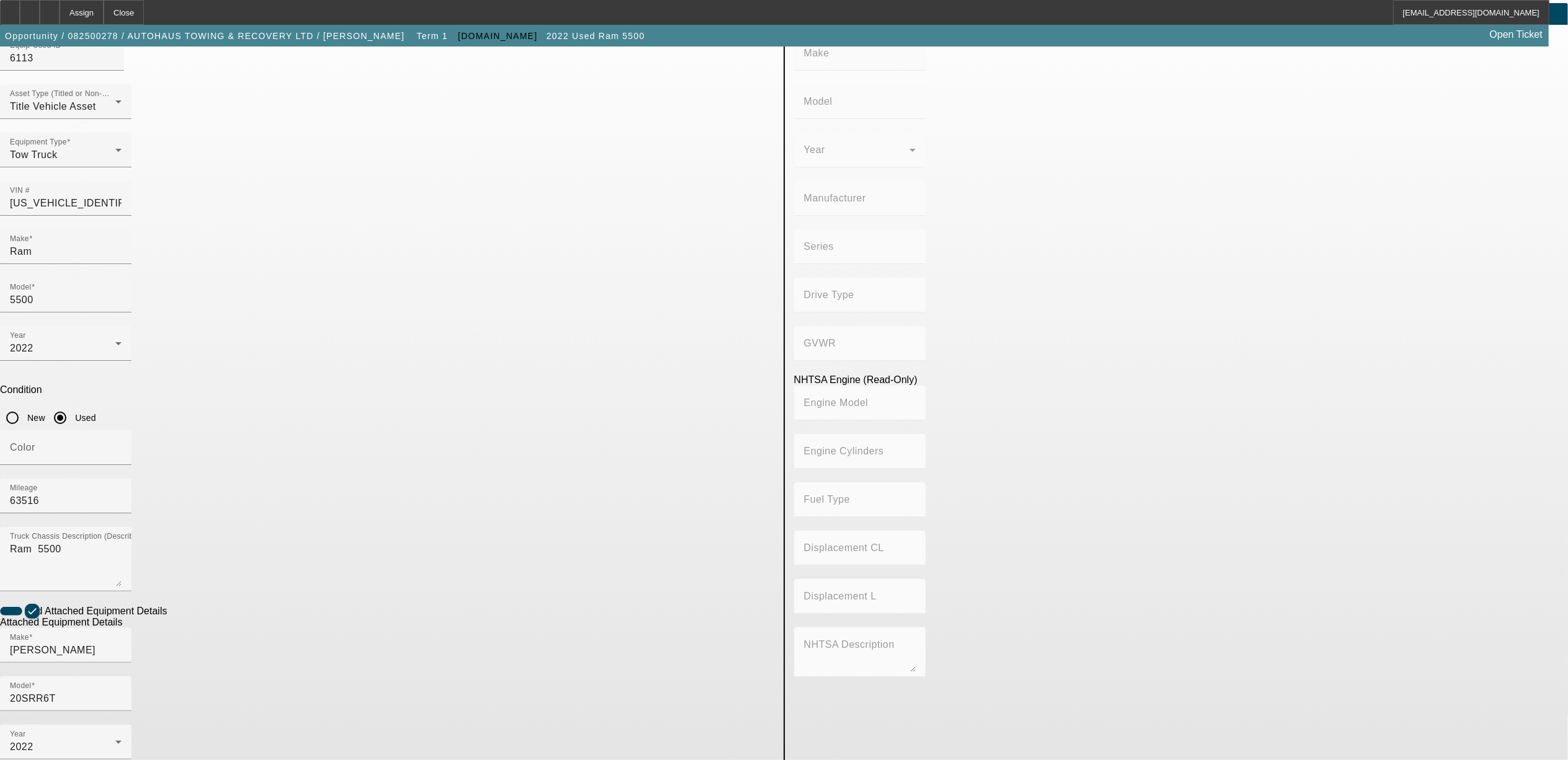
scroll to position [85, 0]
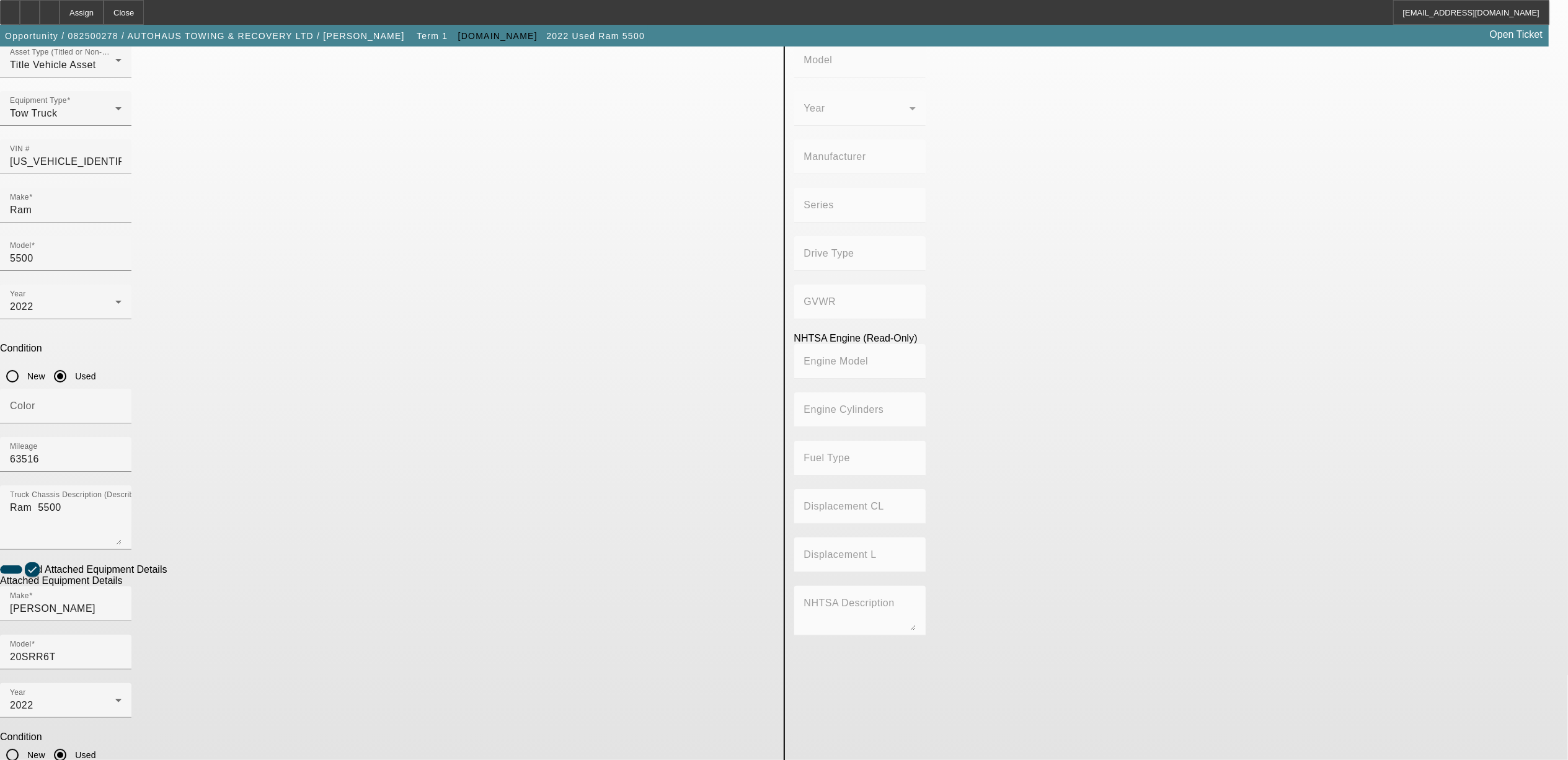
type input "0220028113"
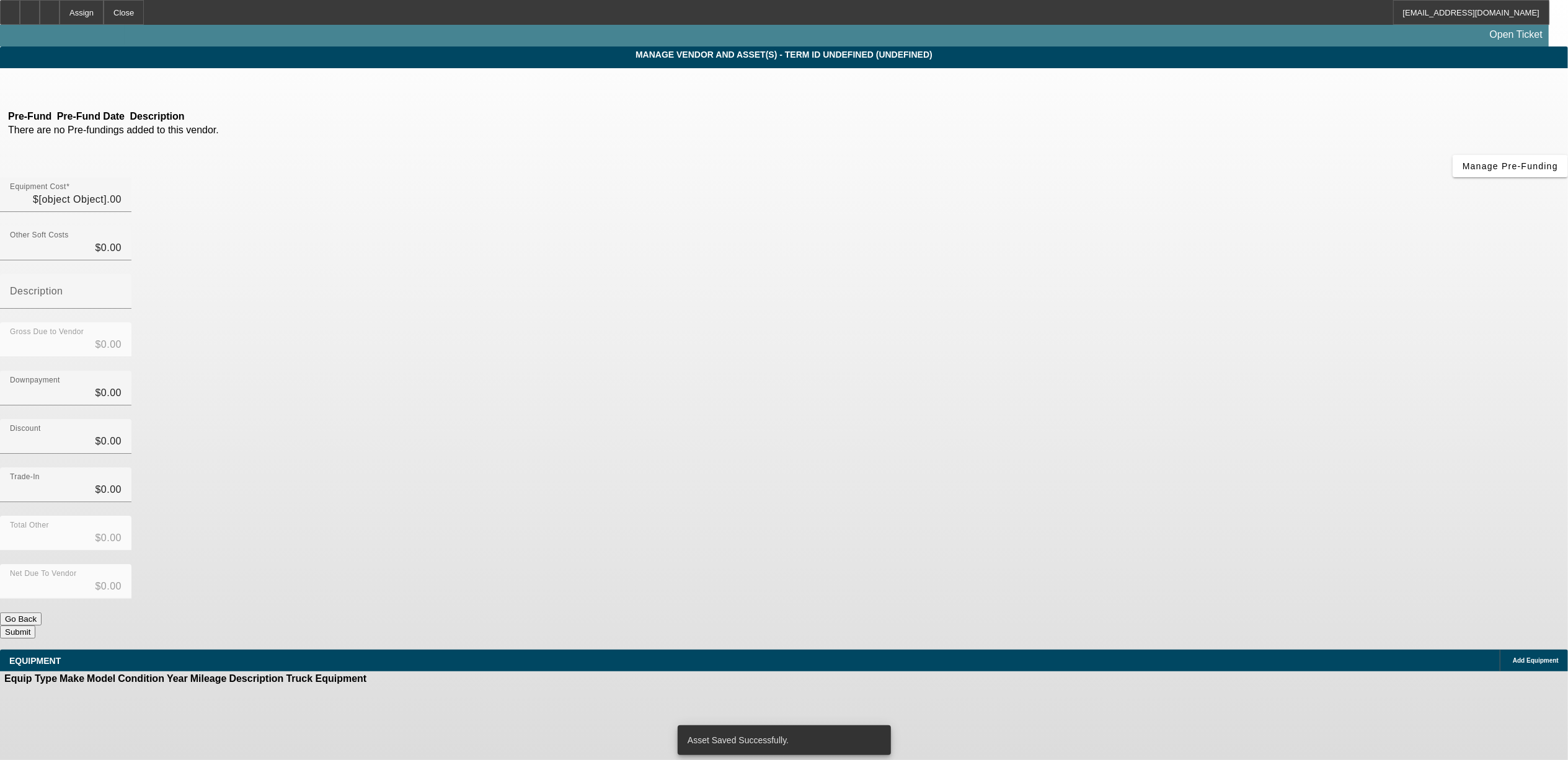
type input "$75,000.00"
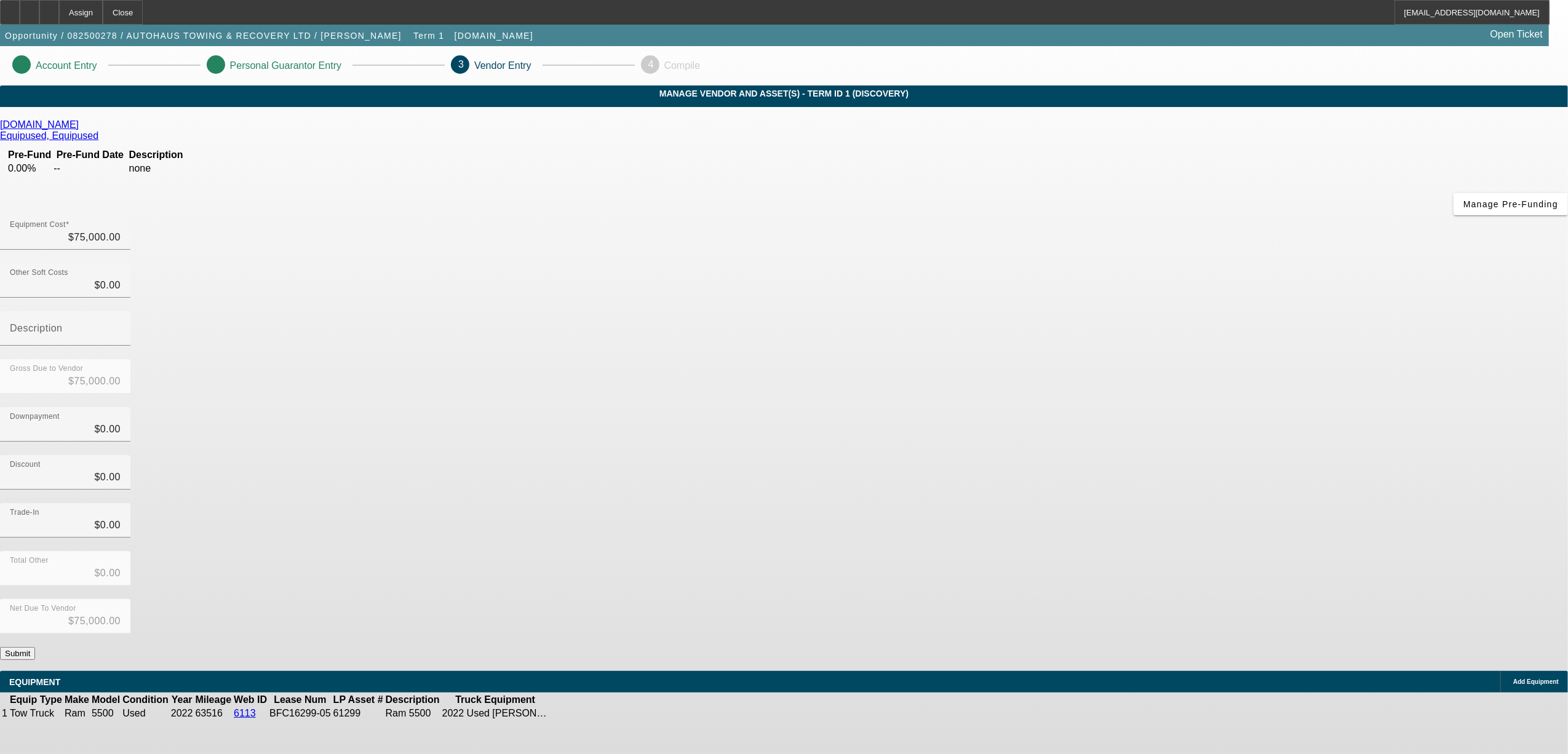
click at [35, 647] on button "Submit" at bounding box center [17, 653] width 35 height 13
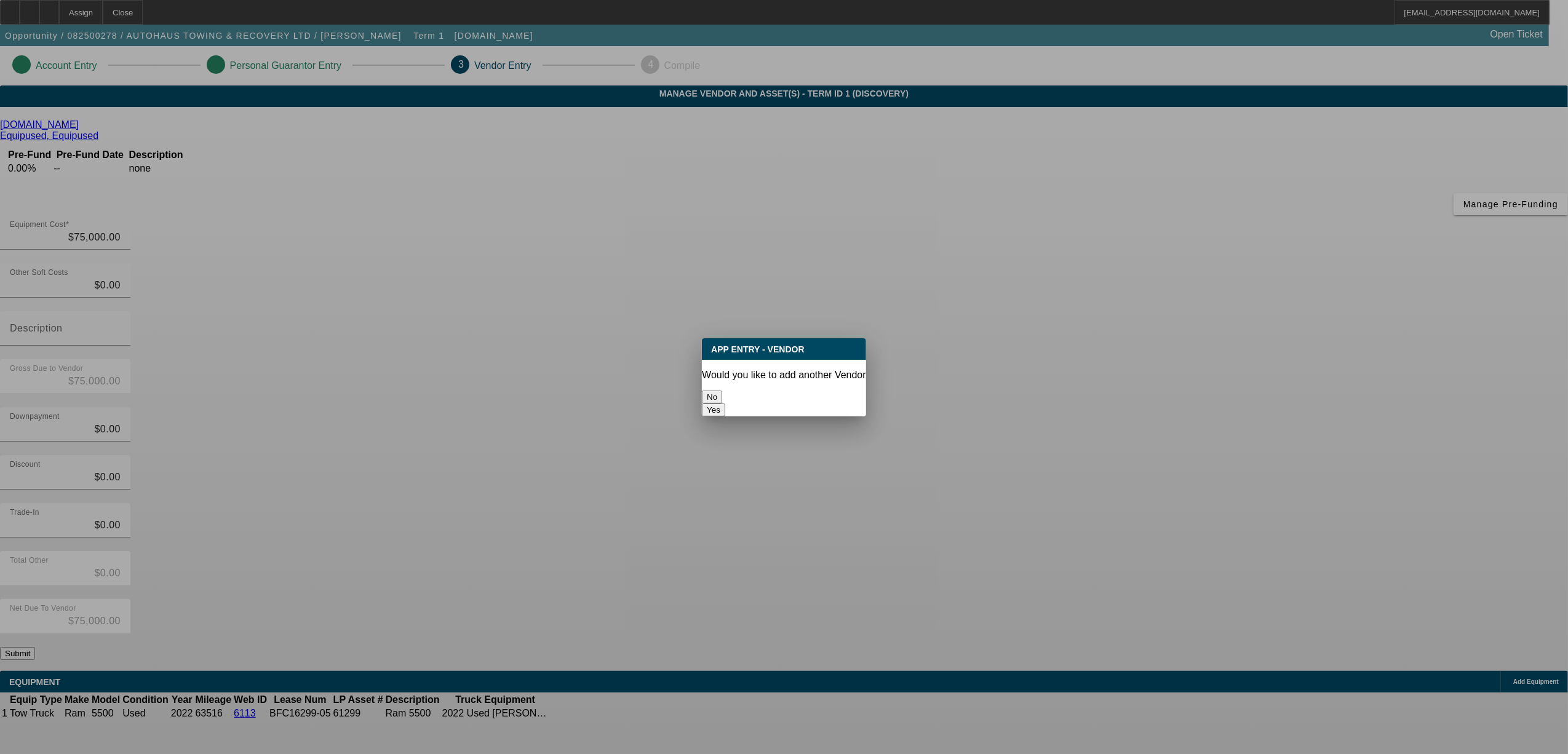
click at [722, 391] on button "No" at bounding box center [712, 397] width 20 height 13
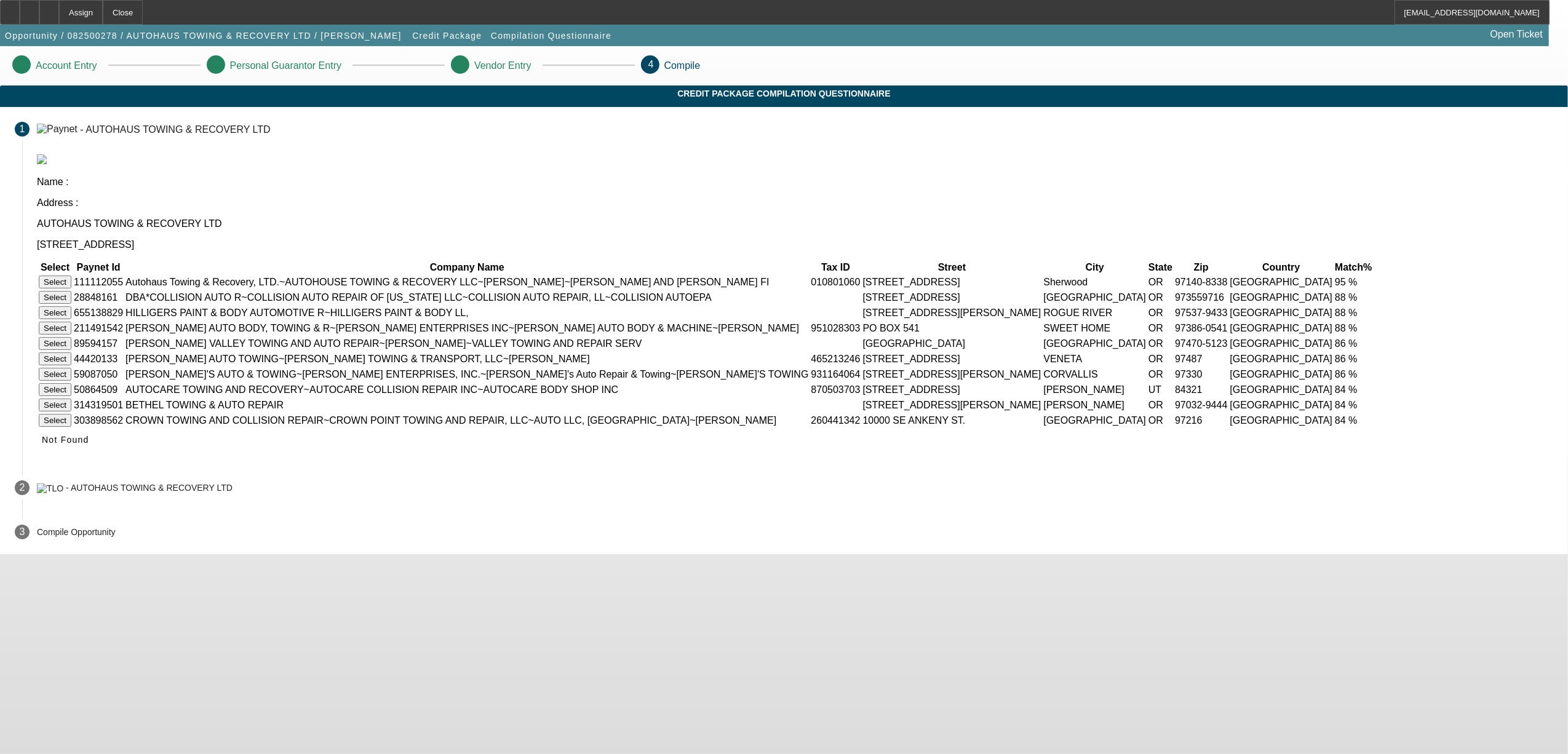
click at [71, 275] on button "Select" at bounding box center [55, 281] width 33 height 13
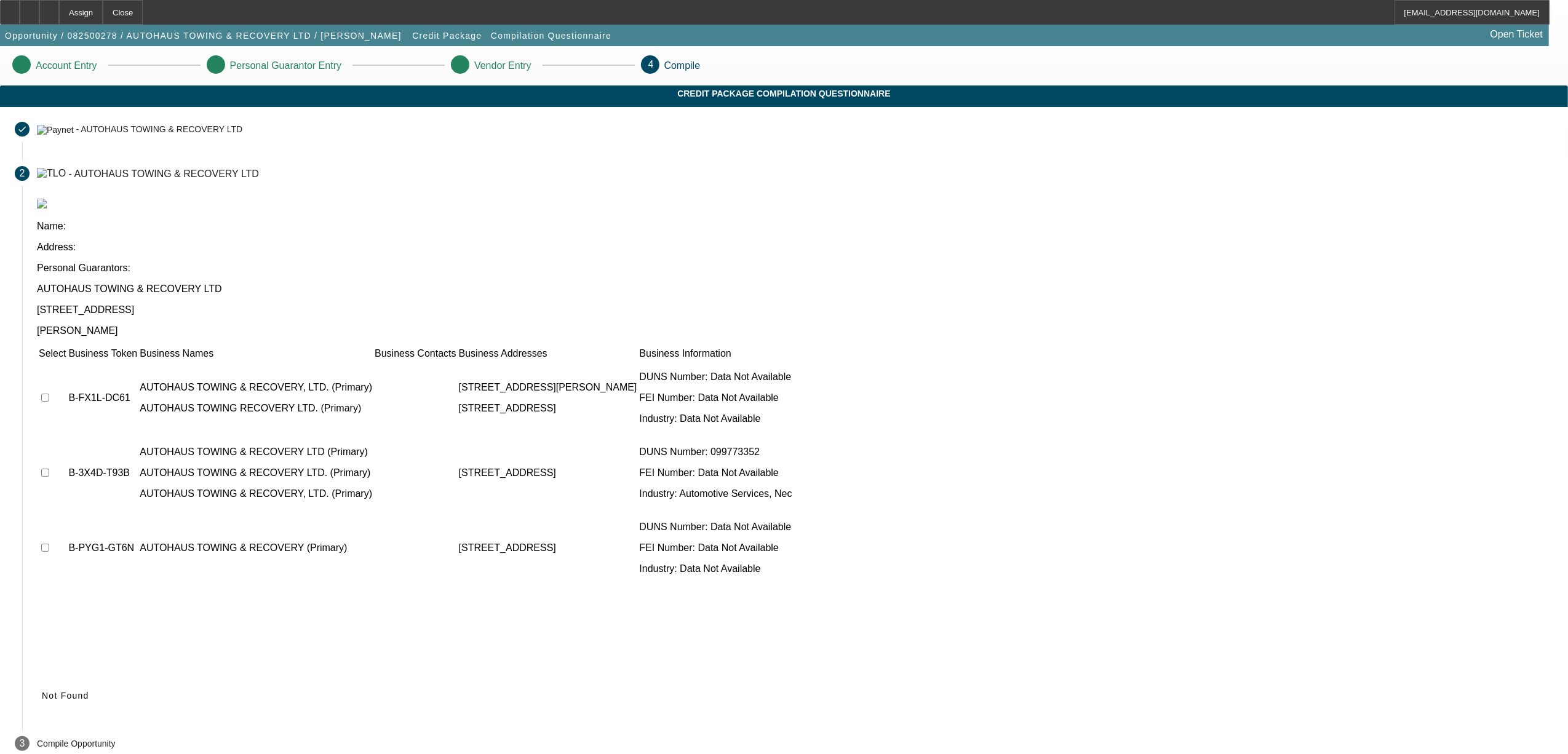
click at [67, 436] on td at bounding box center [52, 473] width 28 height 74
click at [49, 469] on input "checkbox" at bounding box center [45, 473] width 8 height 8
checkbox input "true"
click at [49, 393] on input "checkbox" at bounding box center [45, 397] width 8 height 8
checkbox input "true"
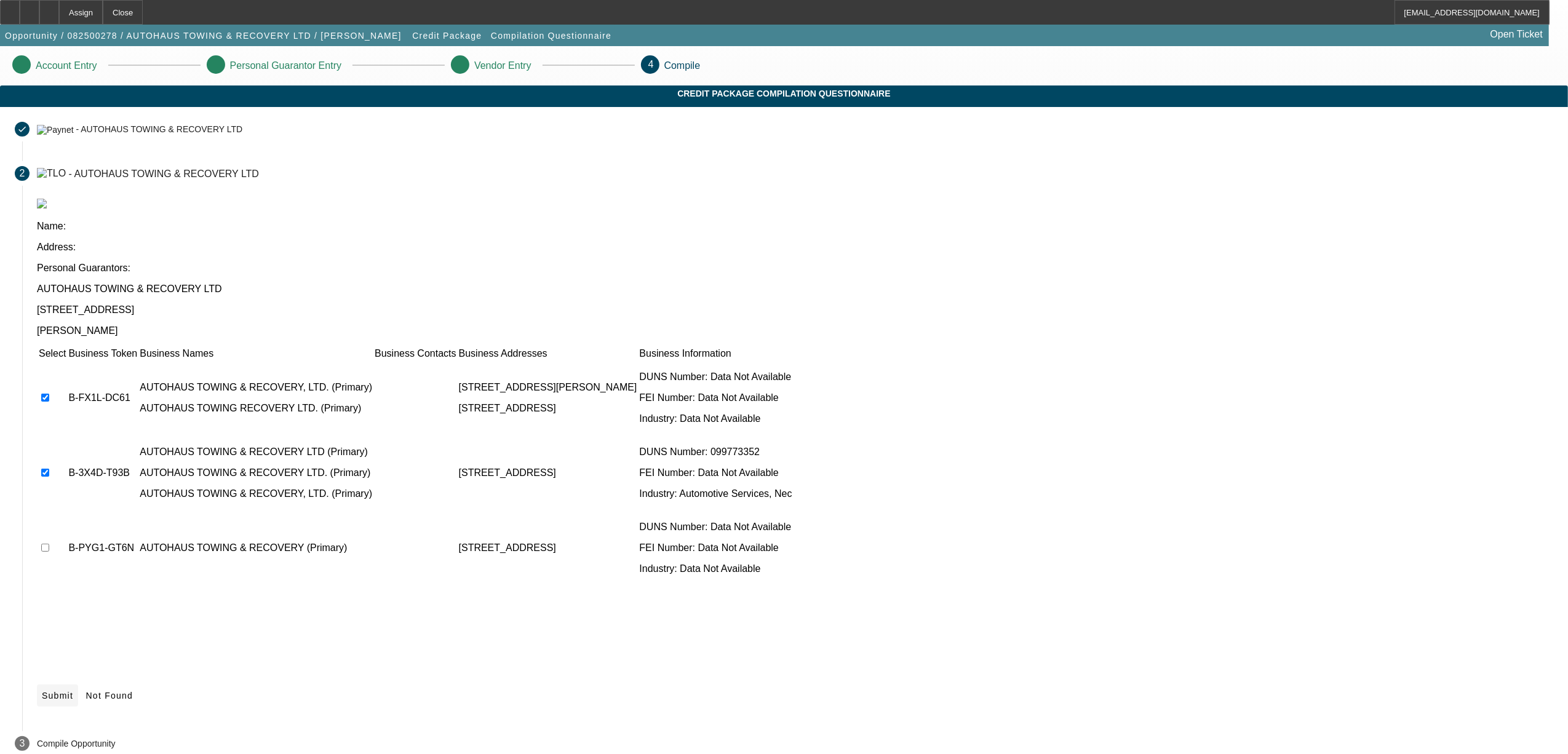
click at [73, 690] on span "Submit" at bounding box center [57, 695] width 32 height 10
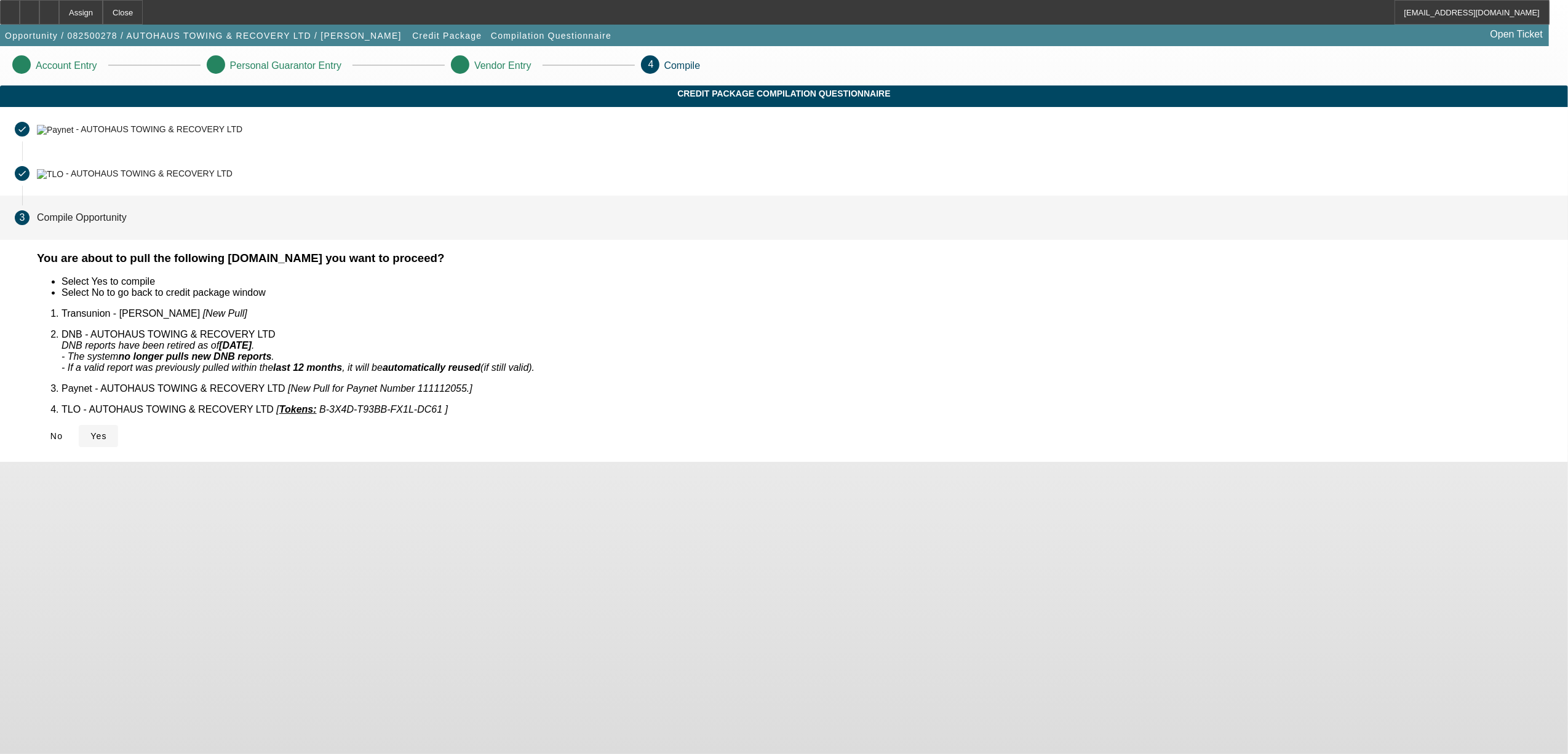
click at [107, 431] on span "Yes" at bounding box center [99, 436] width 17 height 10
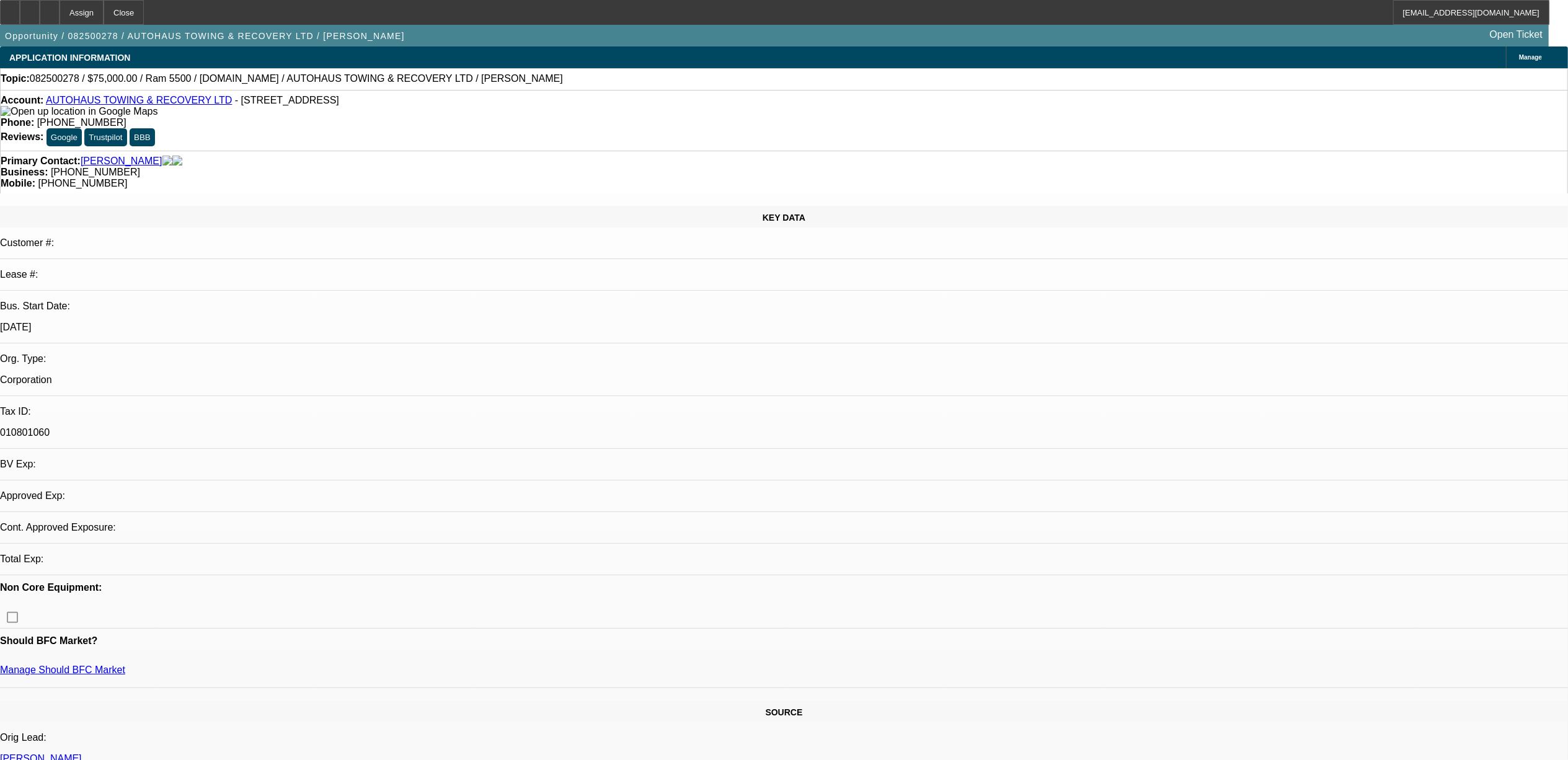
select select "0"
select select "2"
select select "0.1"
select select "4"
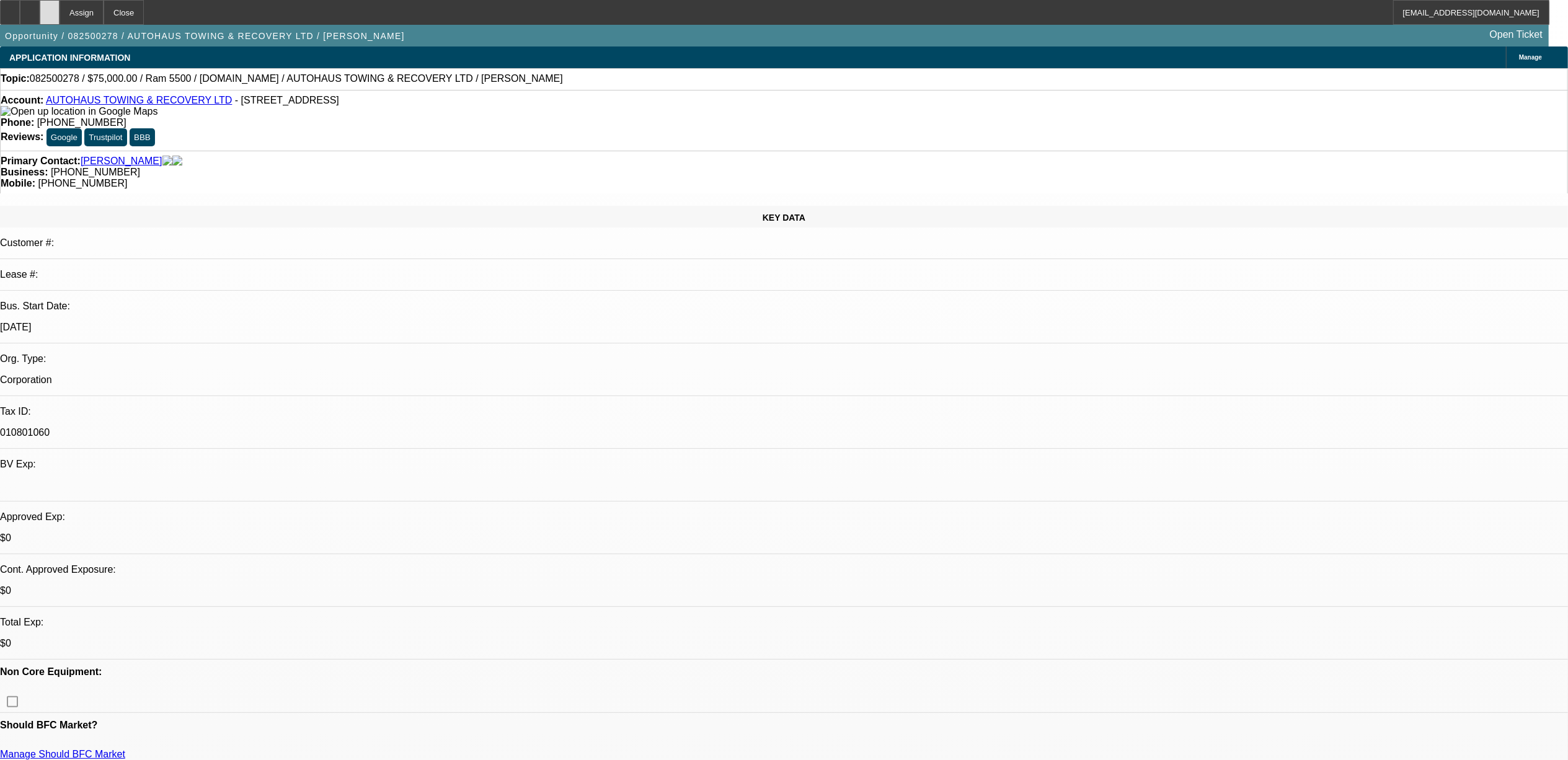
click at [60, 16] on div at bounding box center [49, 12] width 20 height 25
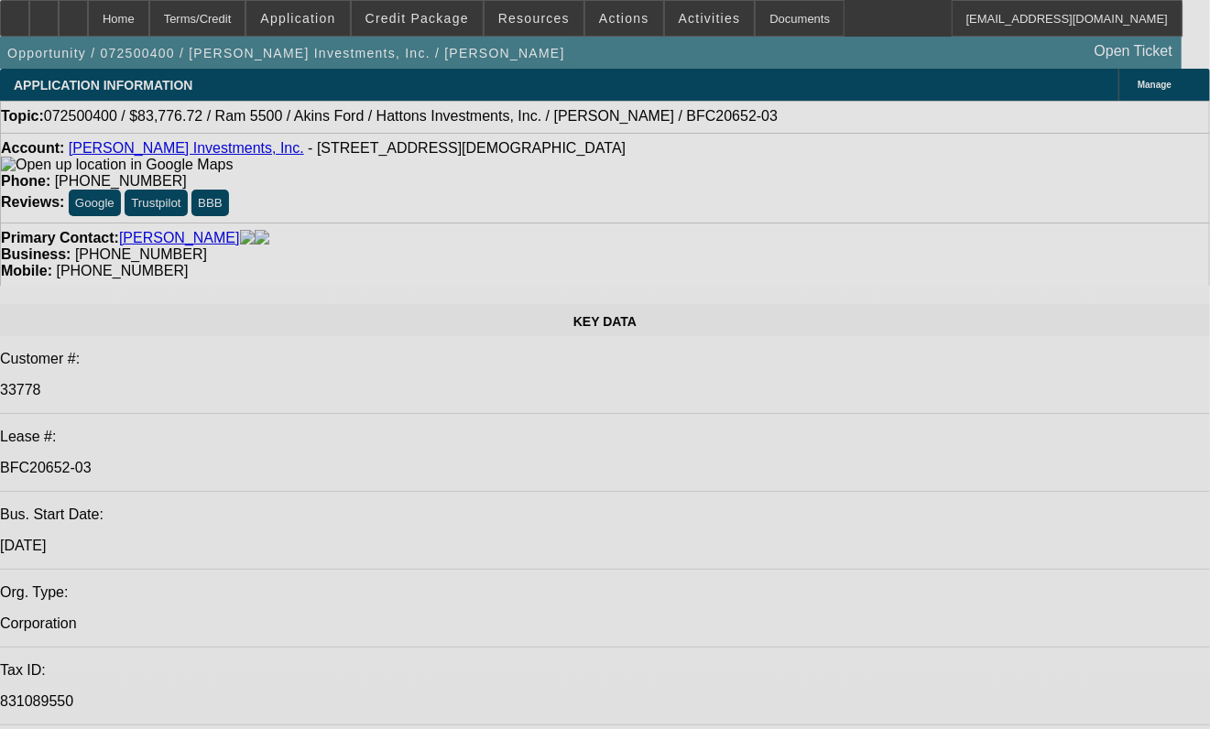
select select "0"
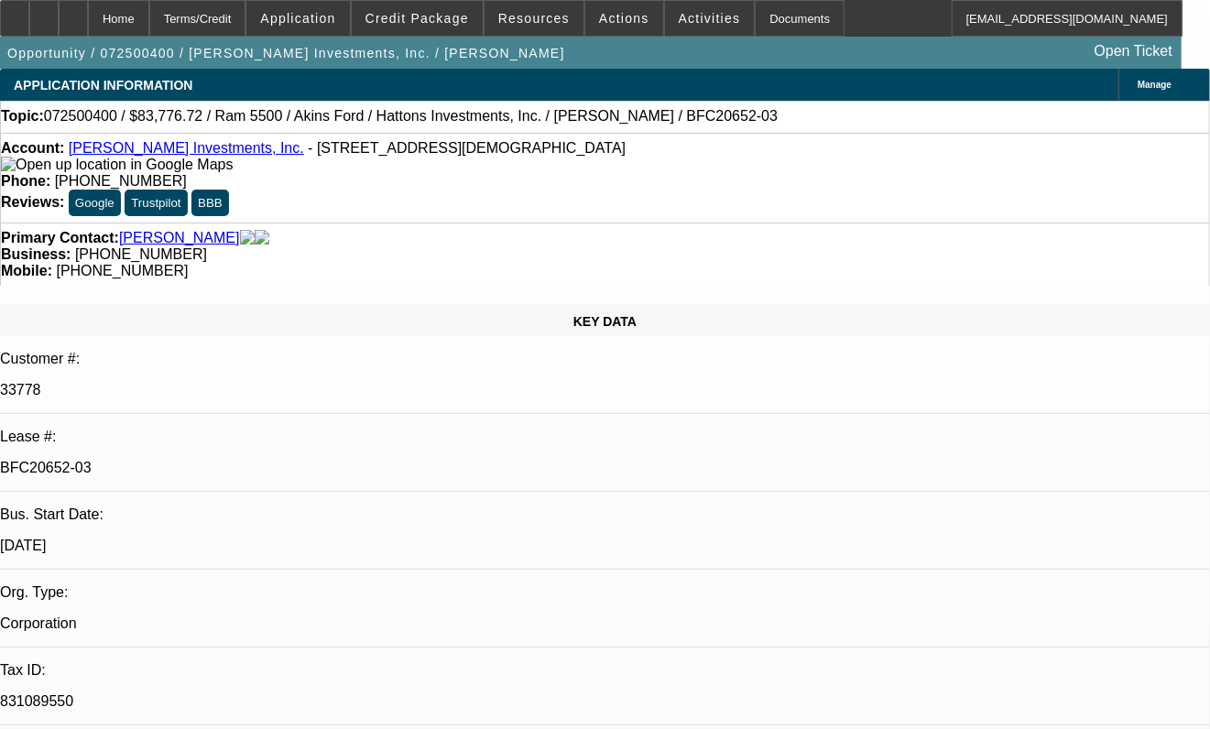
select select "0"
select select "1"
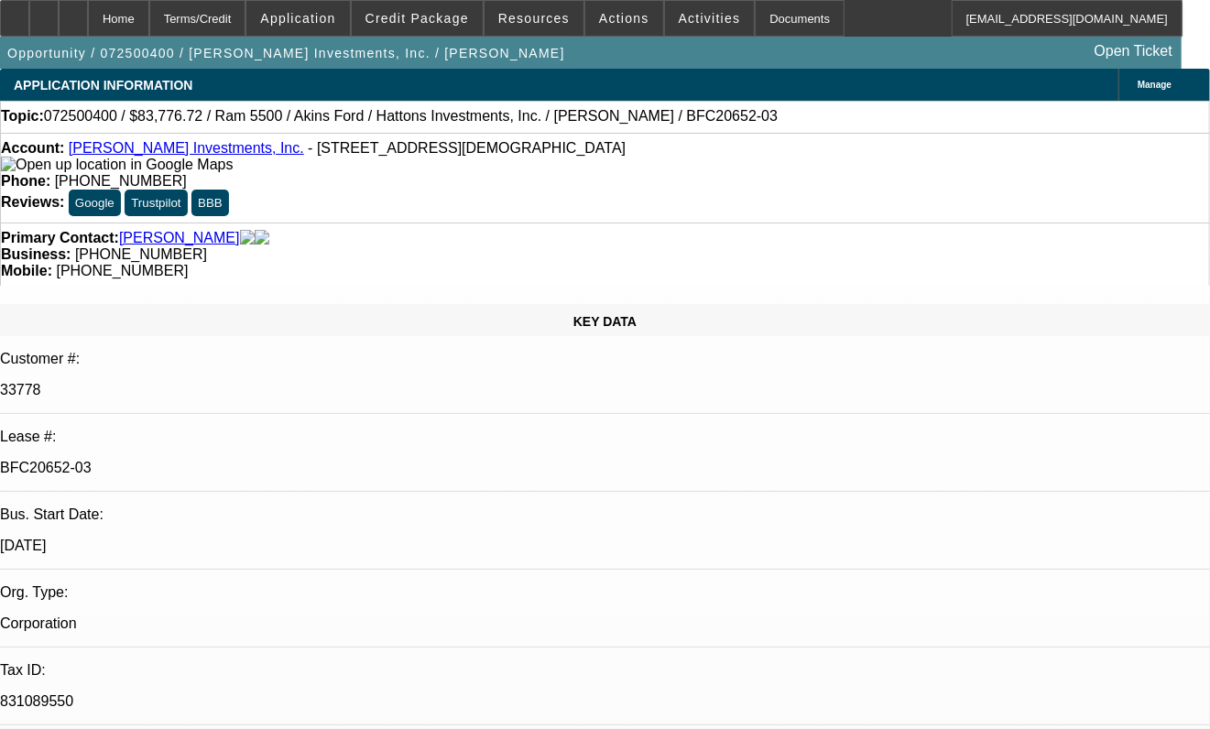
select select "6"
select select "1"
select select "2"
select select "6"
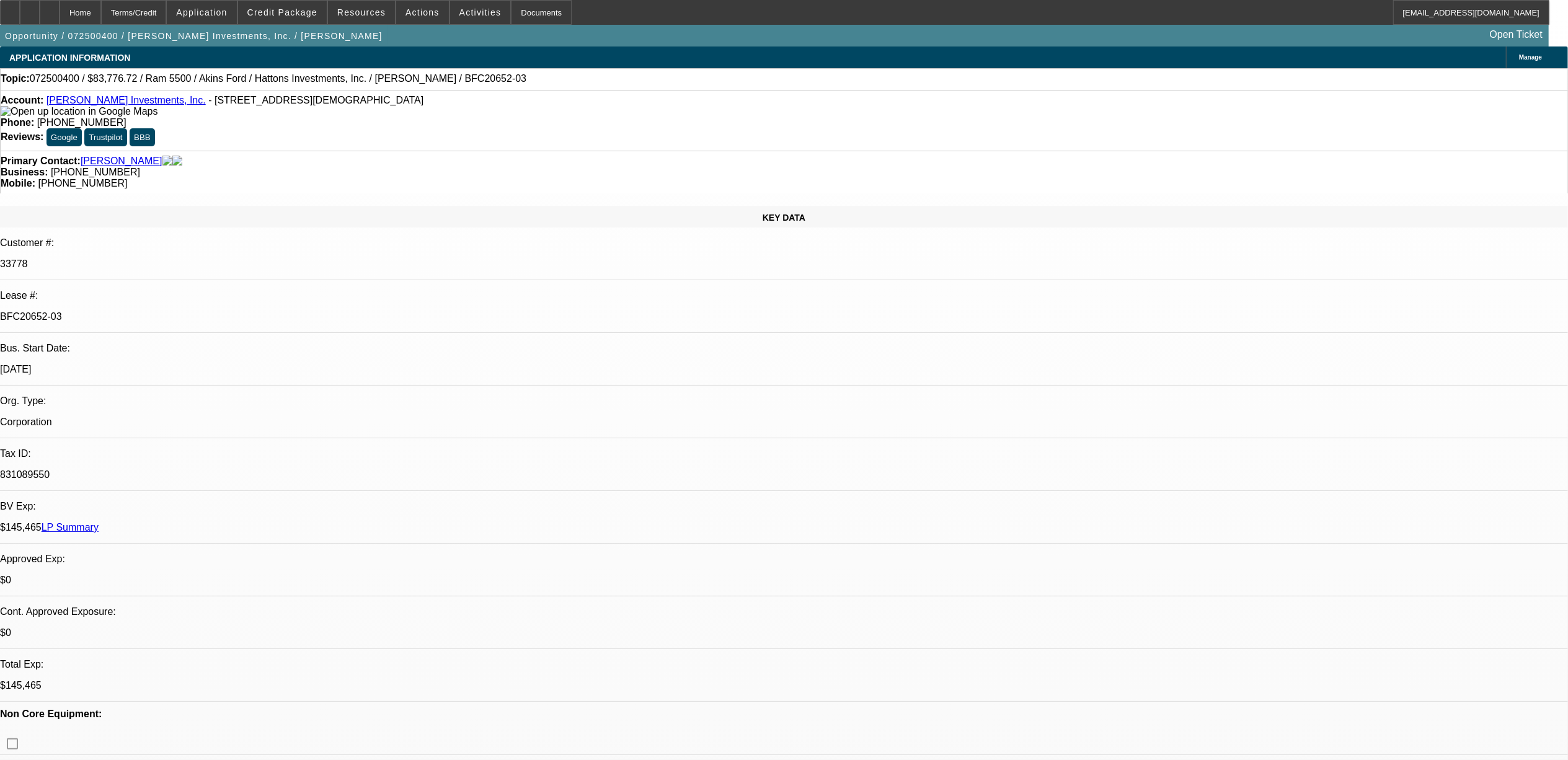
click at [108, 100] on link "Hatton's Investments, Inc." at bounding box center [126, 100] width 159 height 11
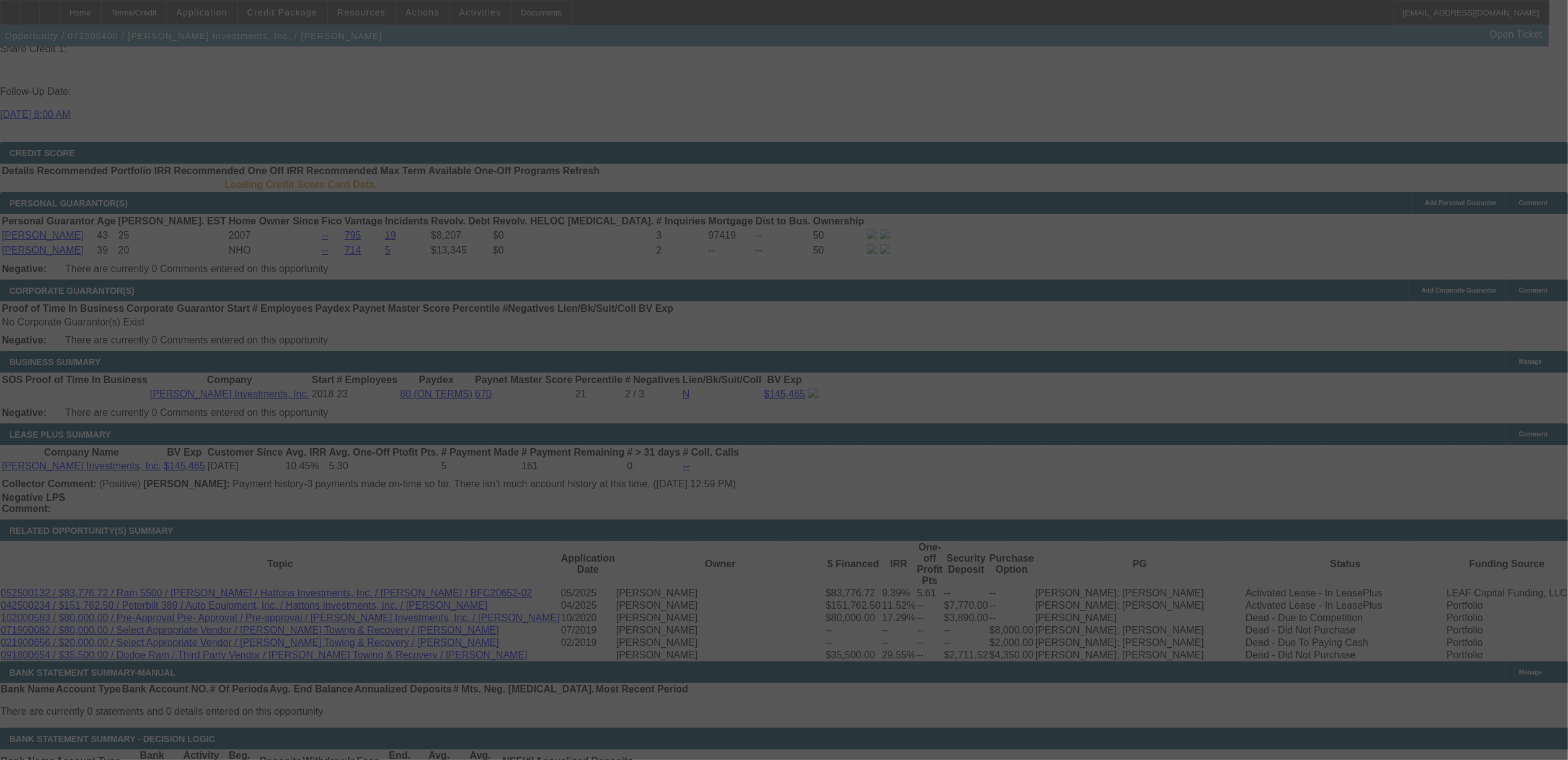
scroll to position [1735, 0]
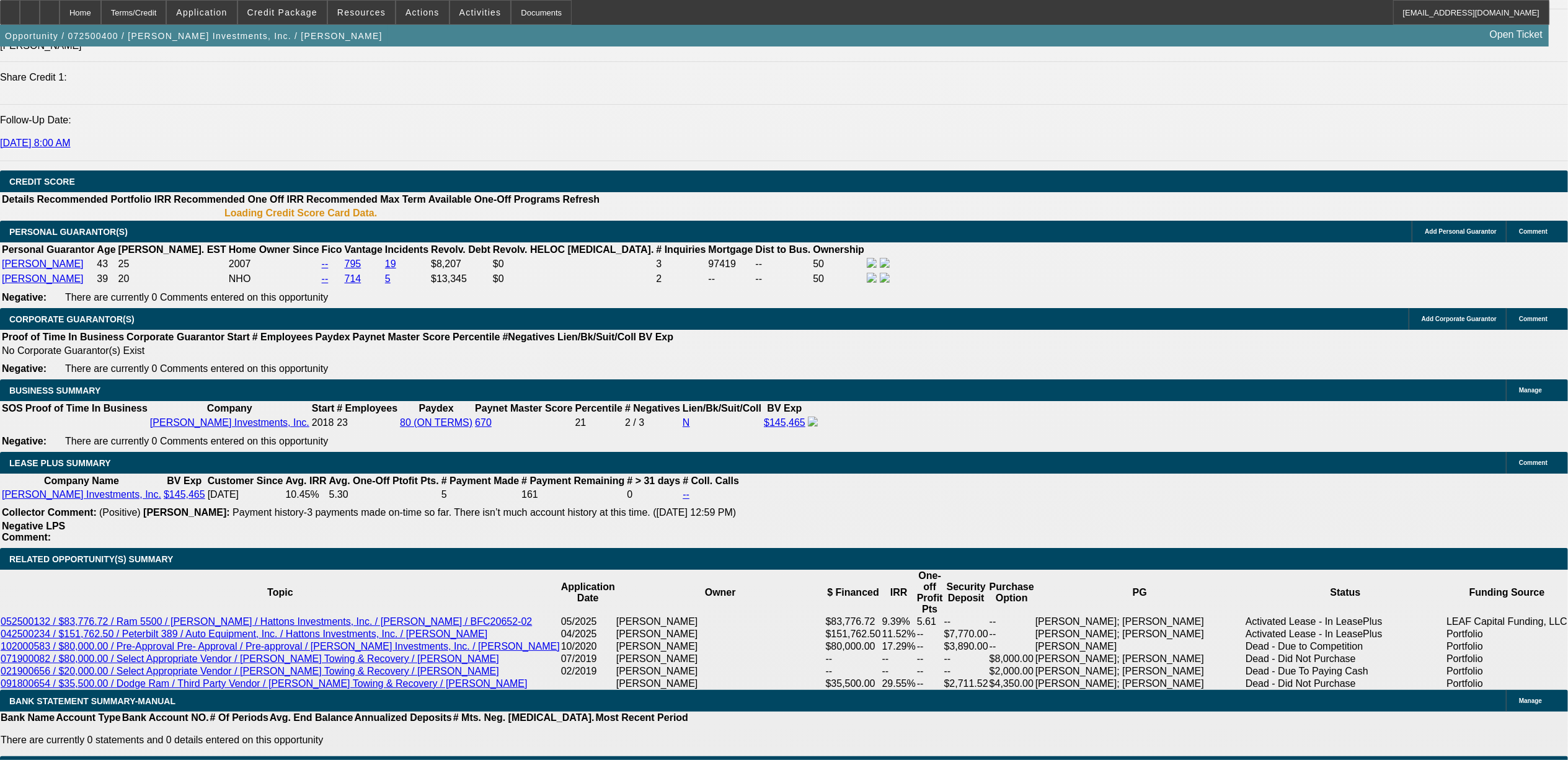
select select "0"
select select "6"
select select "0"
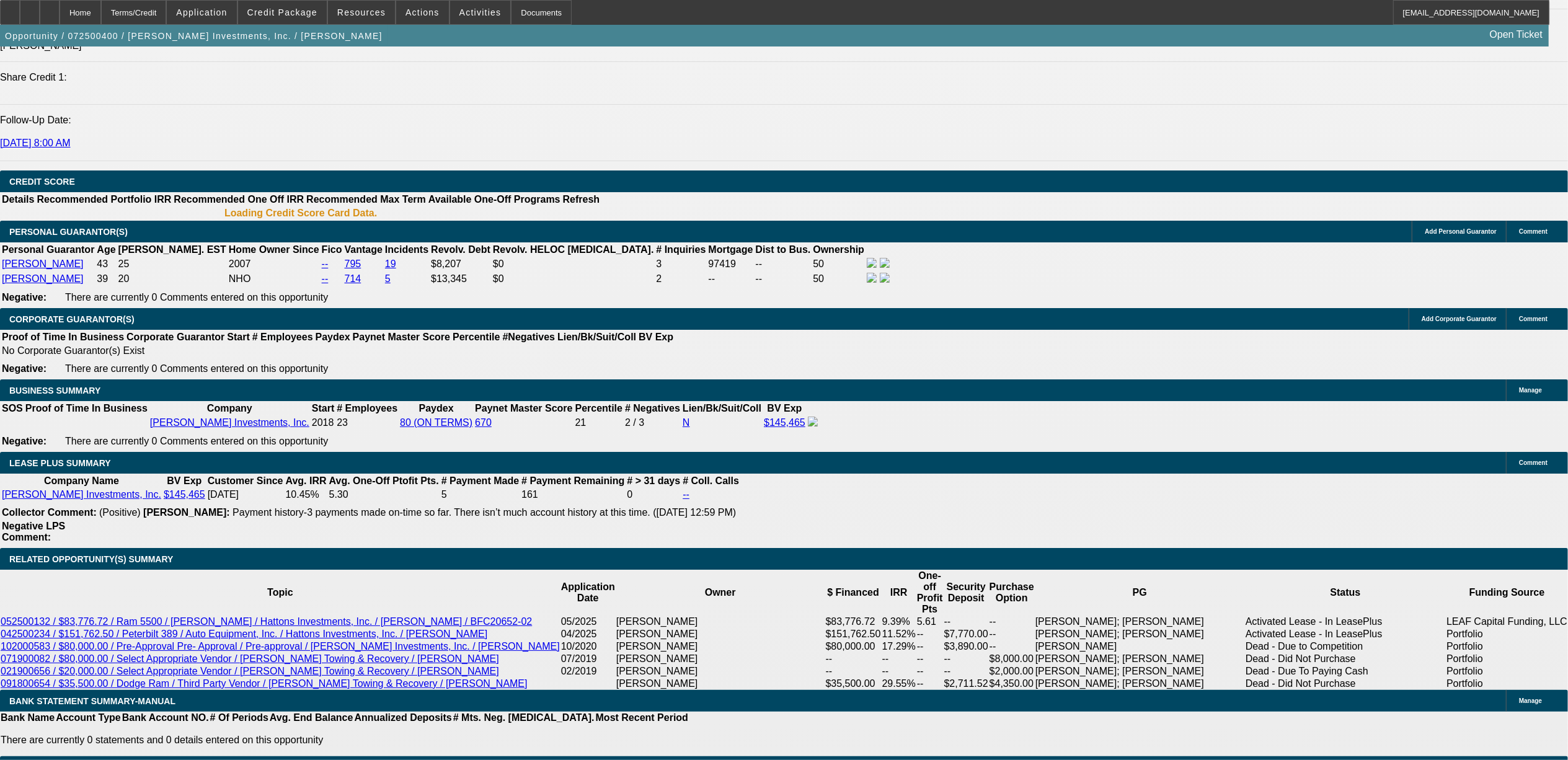
select select "0"
select select "2"
select select "0"
select select "6"
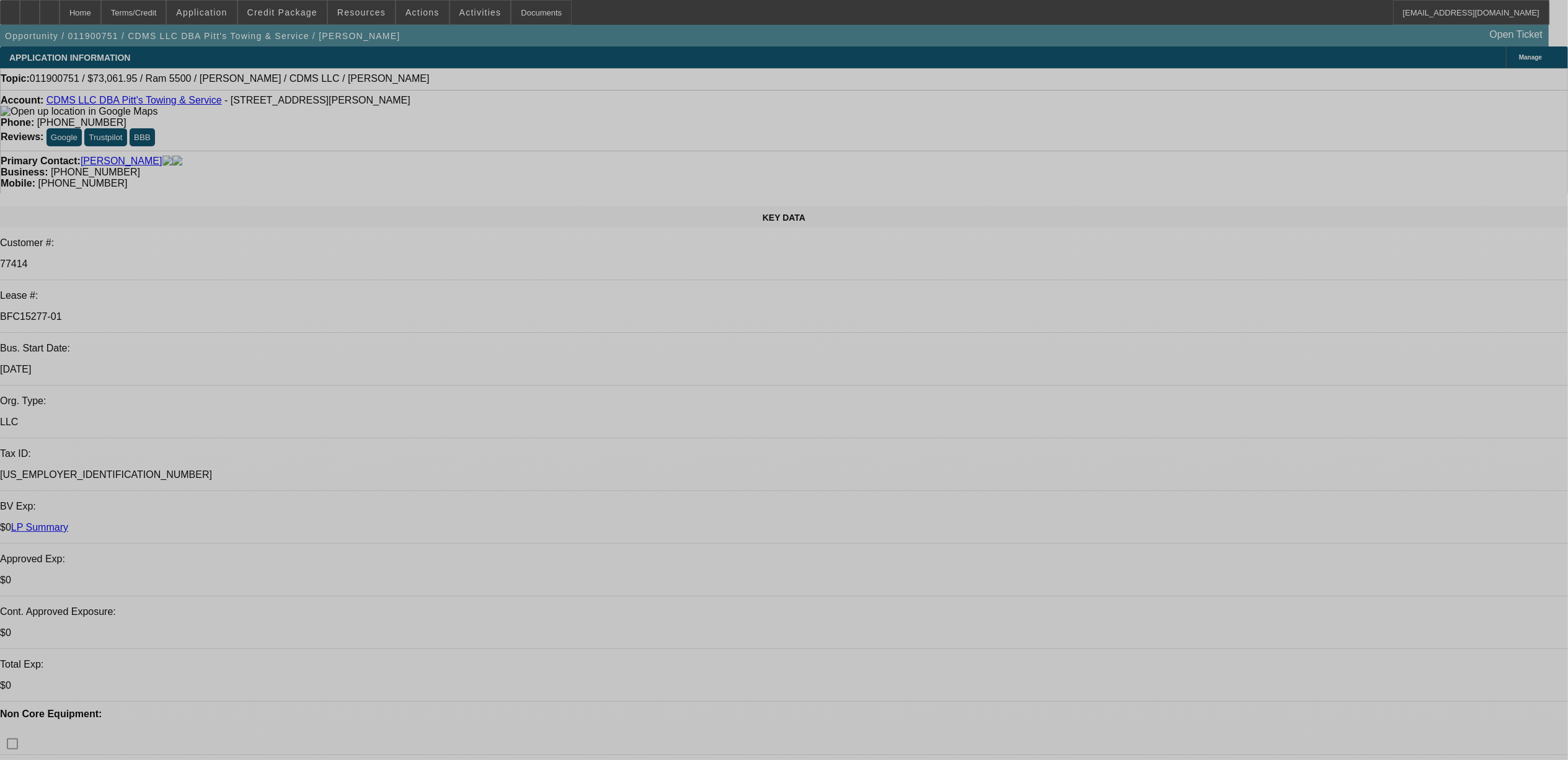
select select "0"
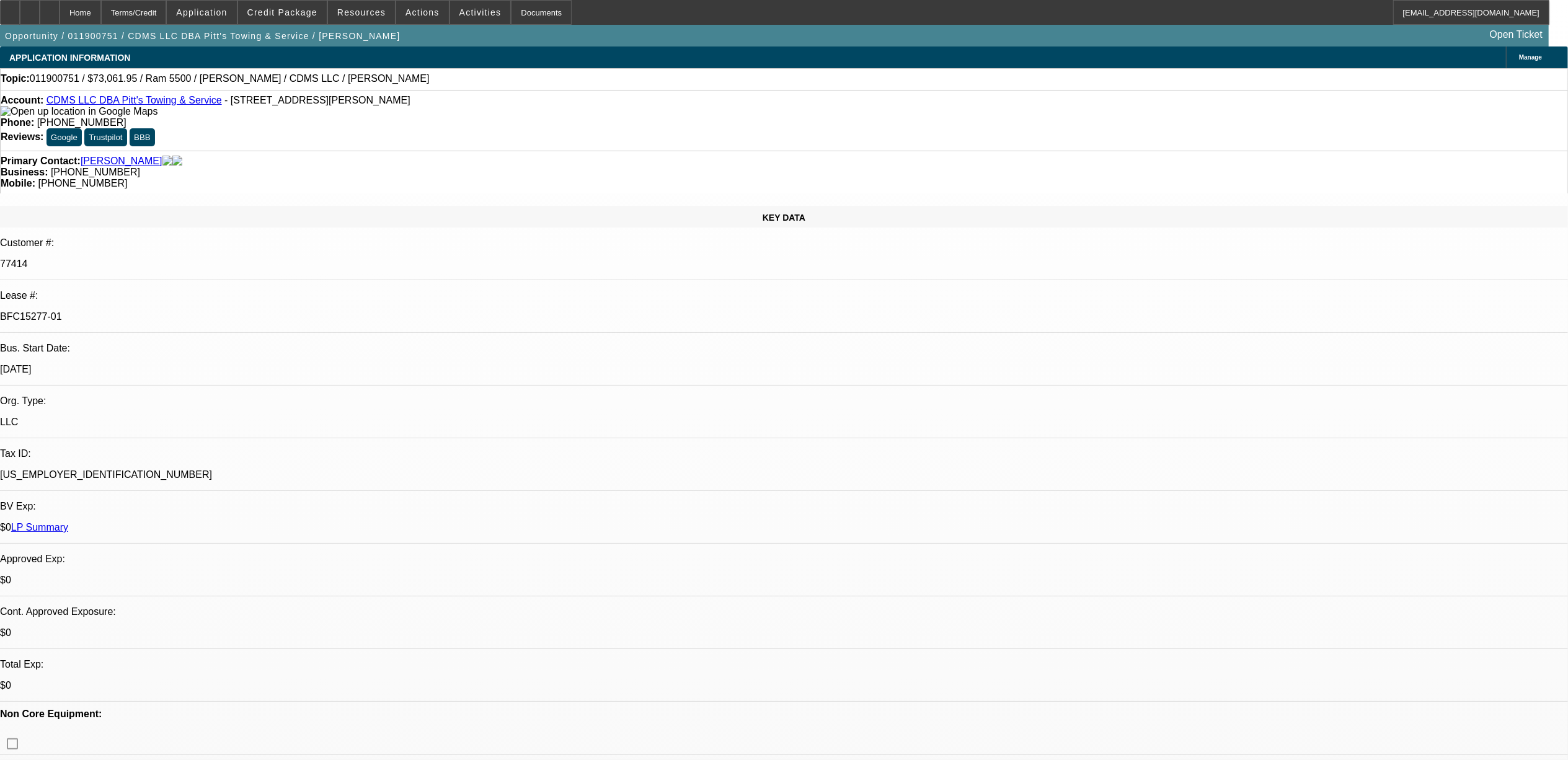
select select "2"
select select "0"
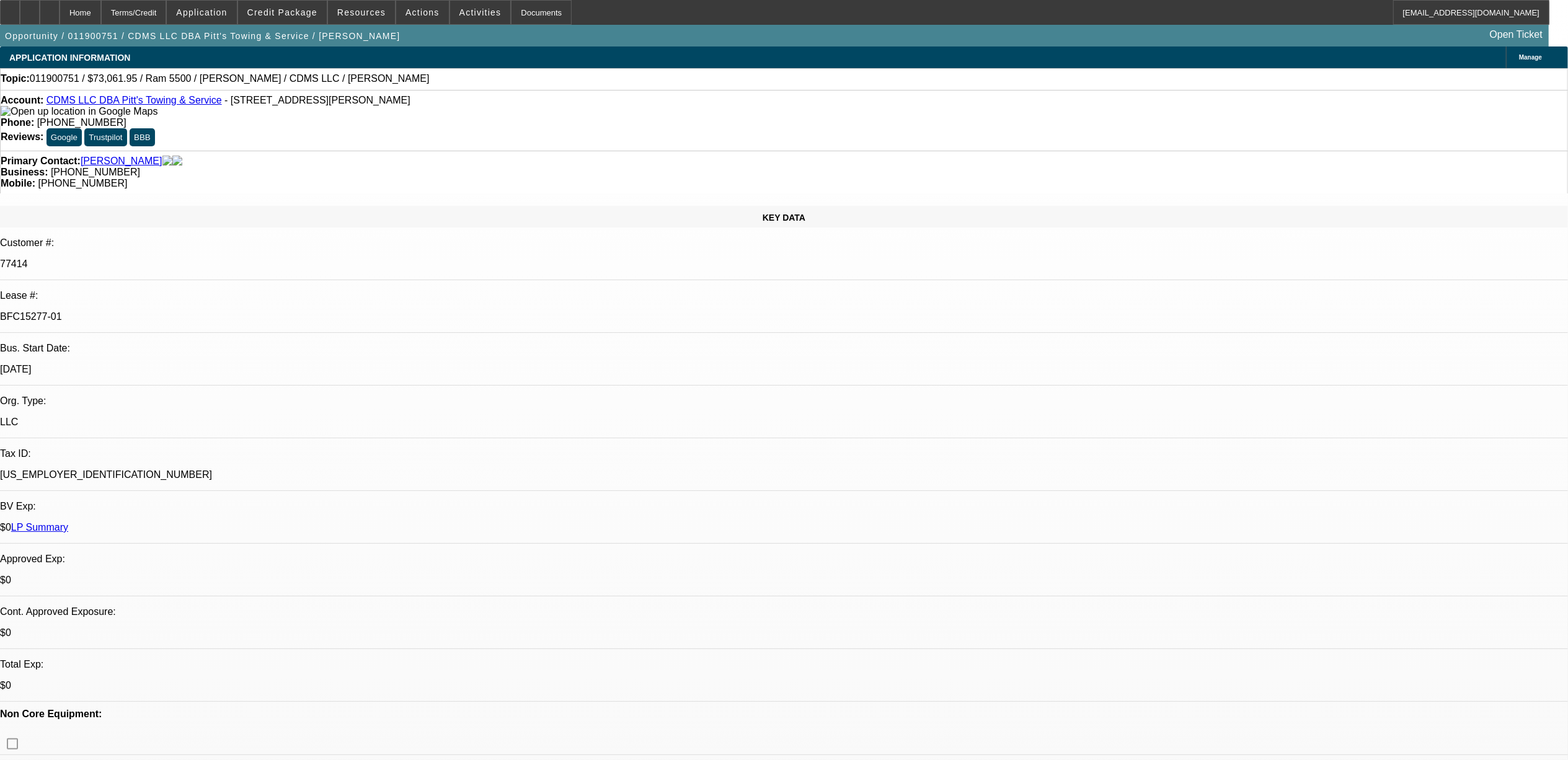
select select "0"
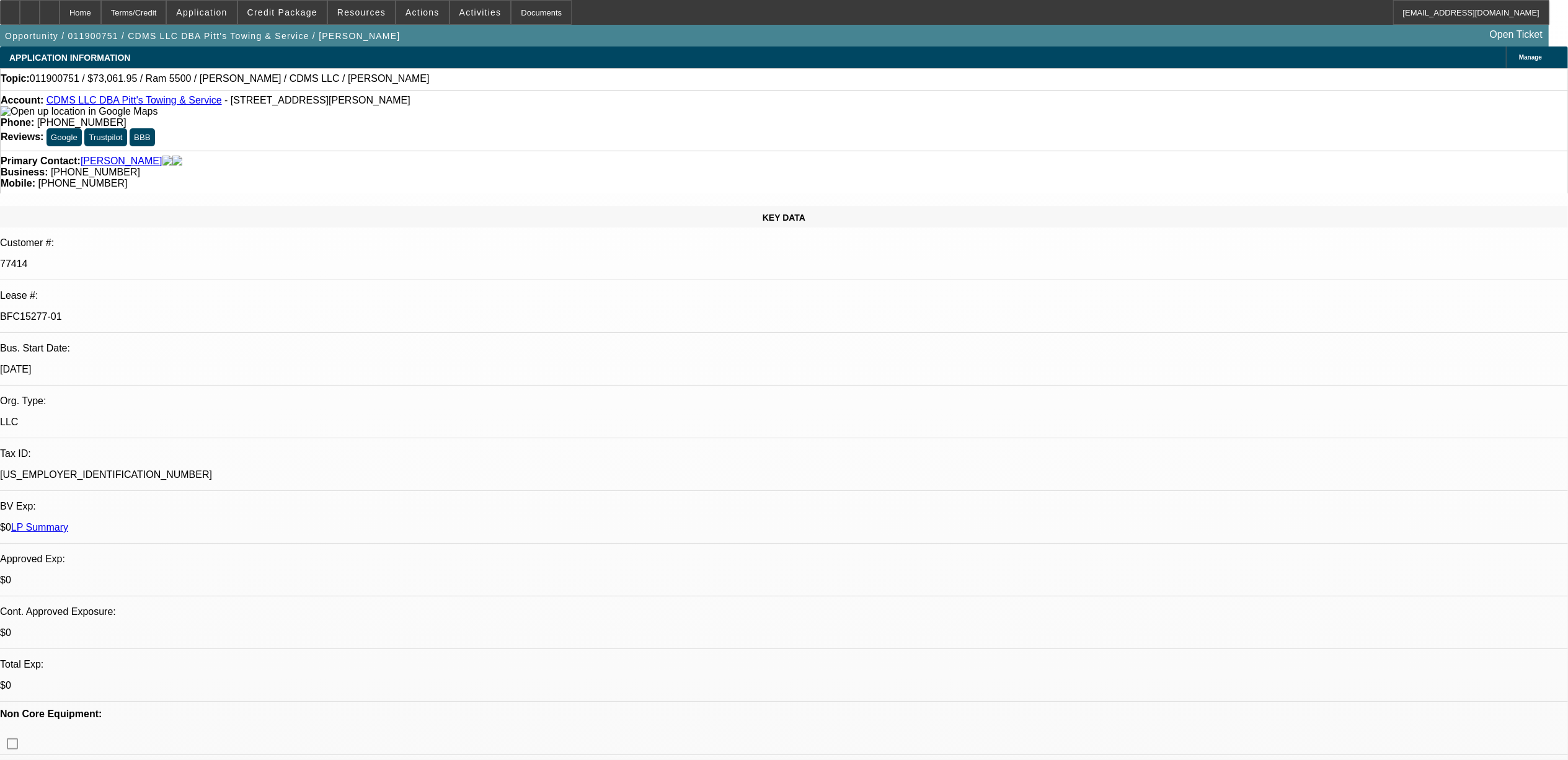
select select "0"
select select "1"
select select "2"
select select "6"
select select "1"
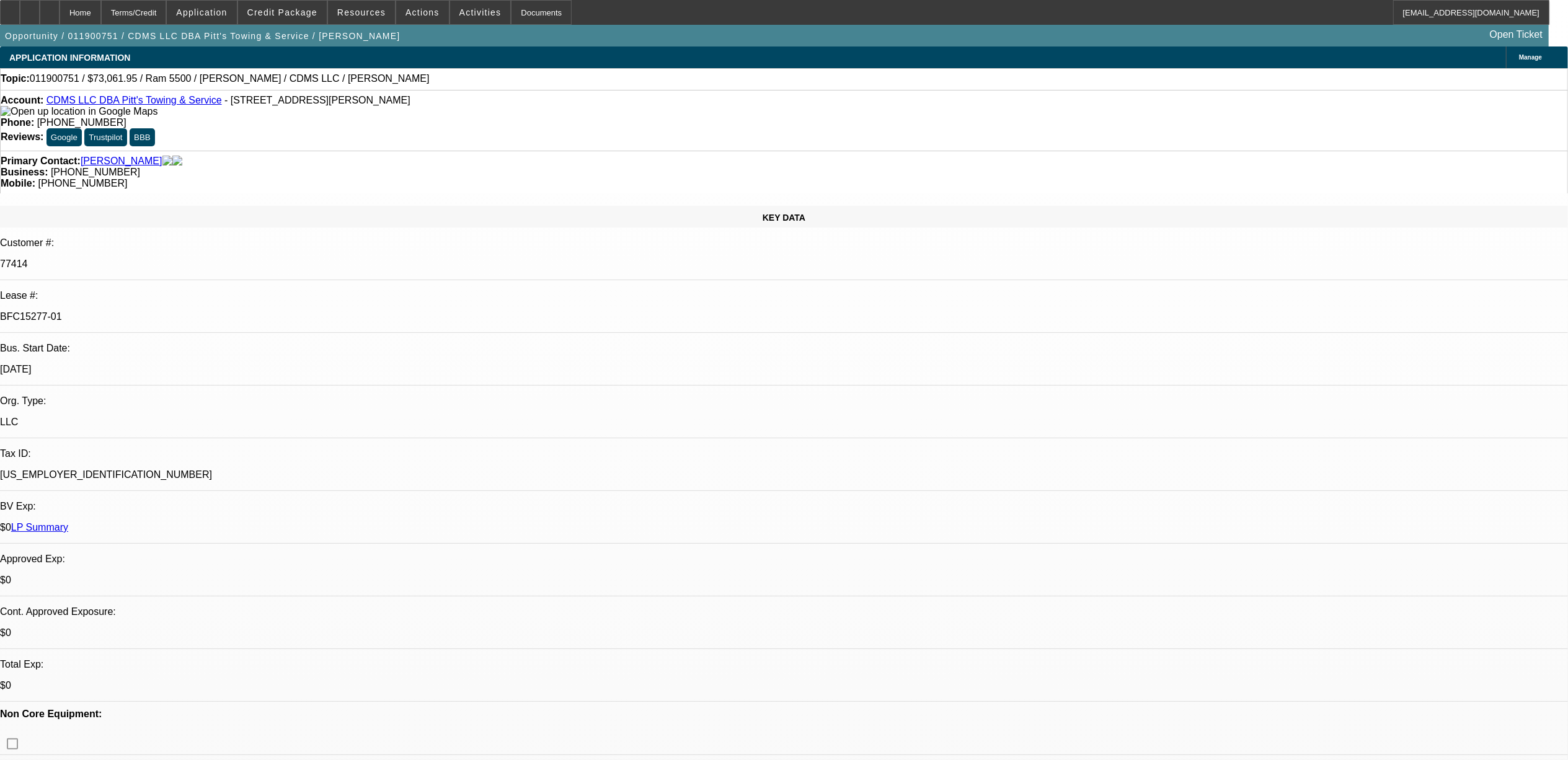
select select "2"
select select "6"
select select "1"
select select "2"
select select "6"
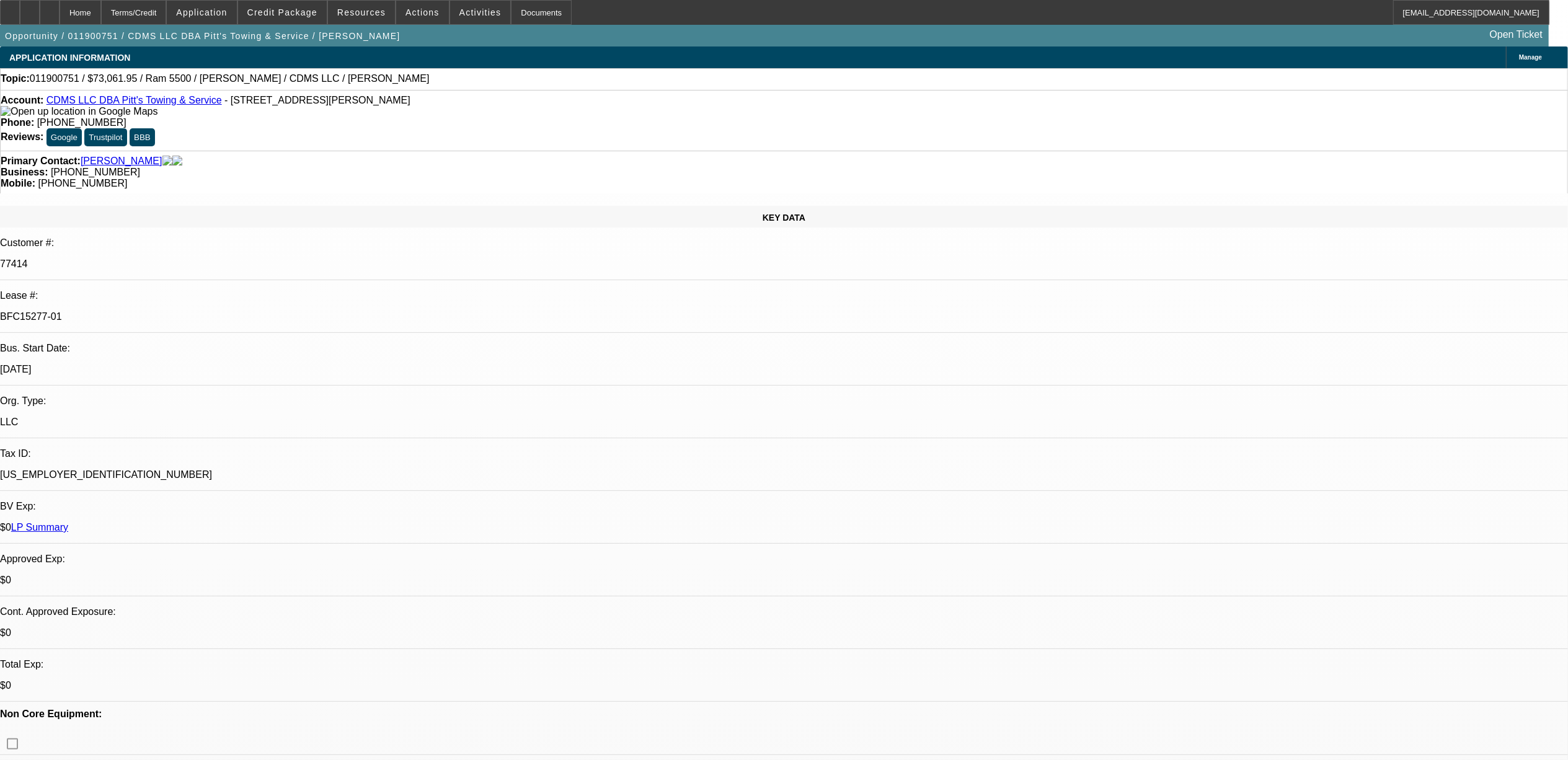
select select "1"
select select "2"
click at [144, 104] on link "CDMS LLC DBA Pitt's Towing & Service" at bounding box center [134, 100] width 175 height 11
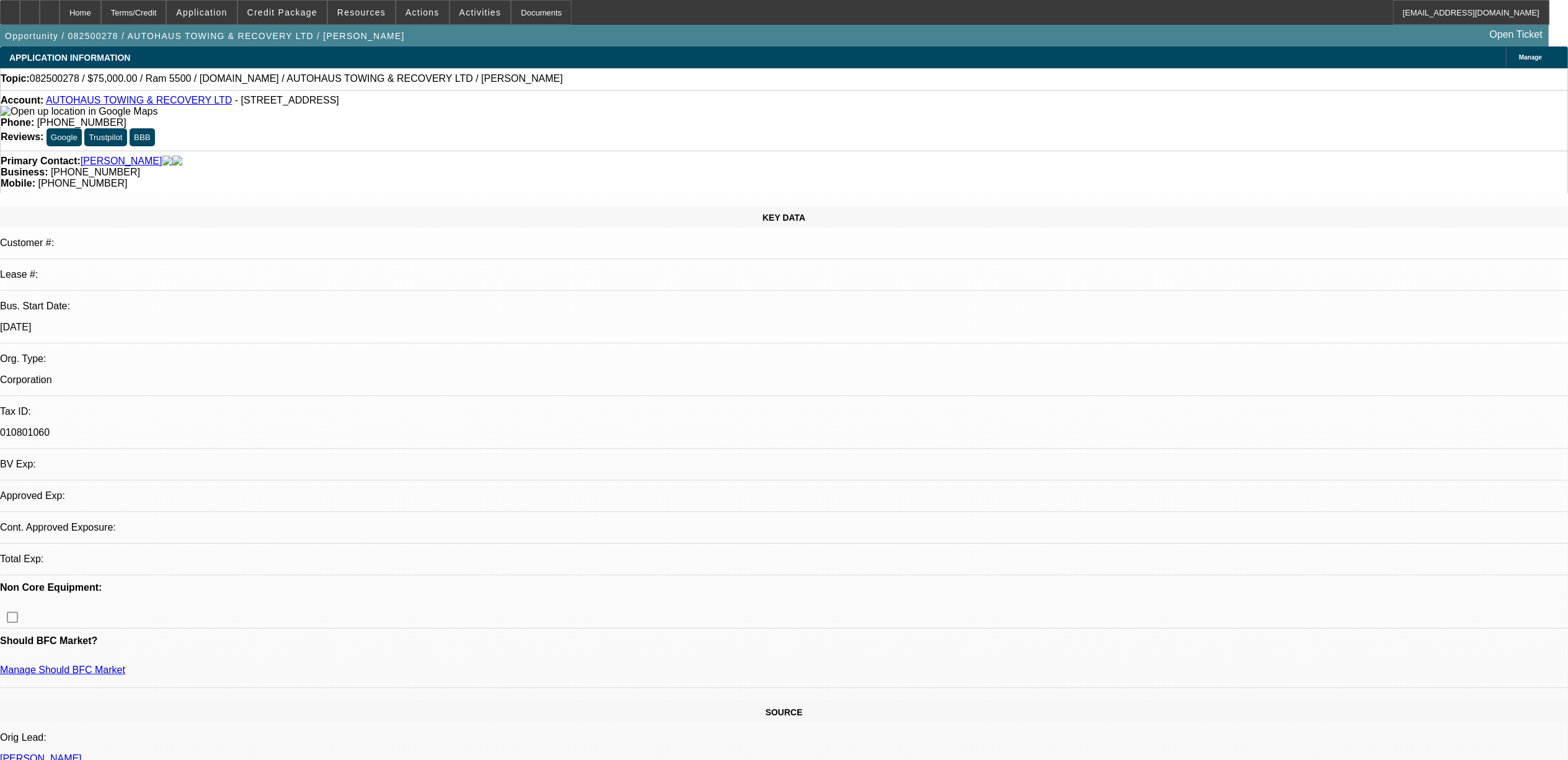
select select "0"
select select "2"
select select "0.1"
select select "1"
select select "2"
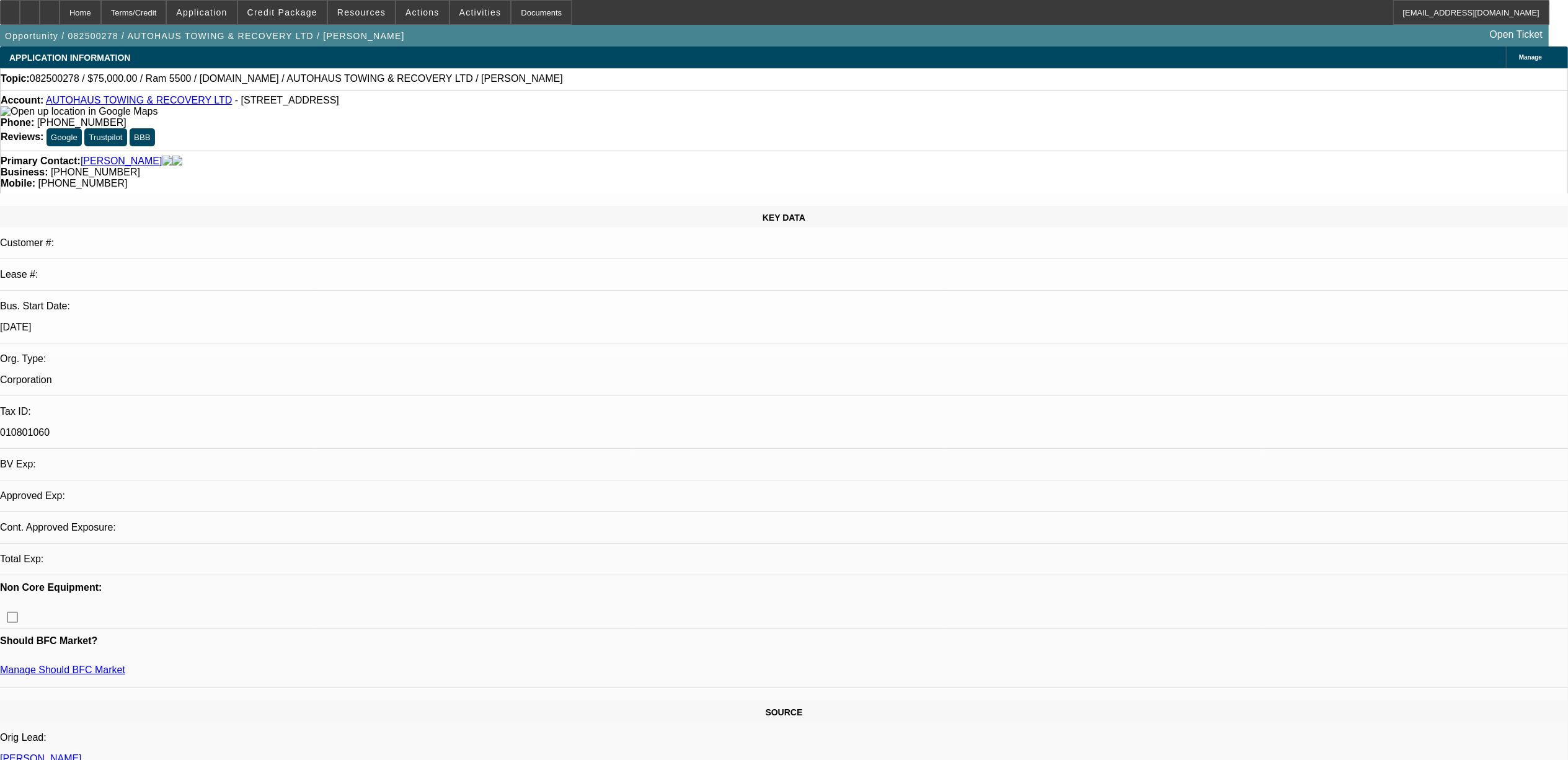
select select "4"
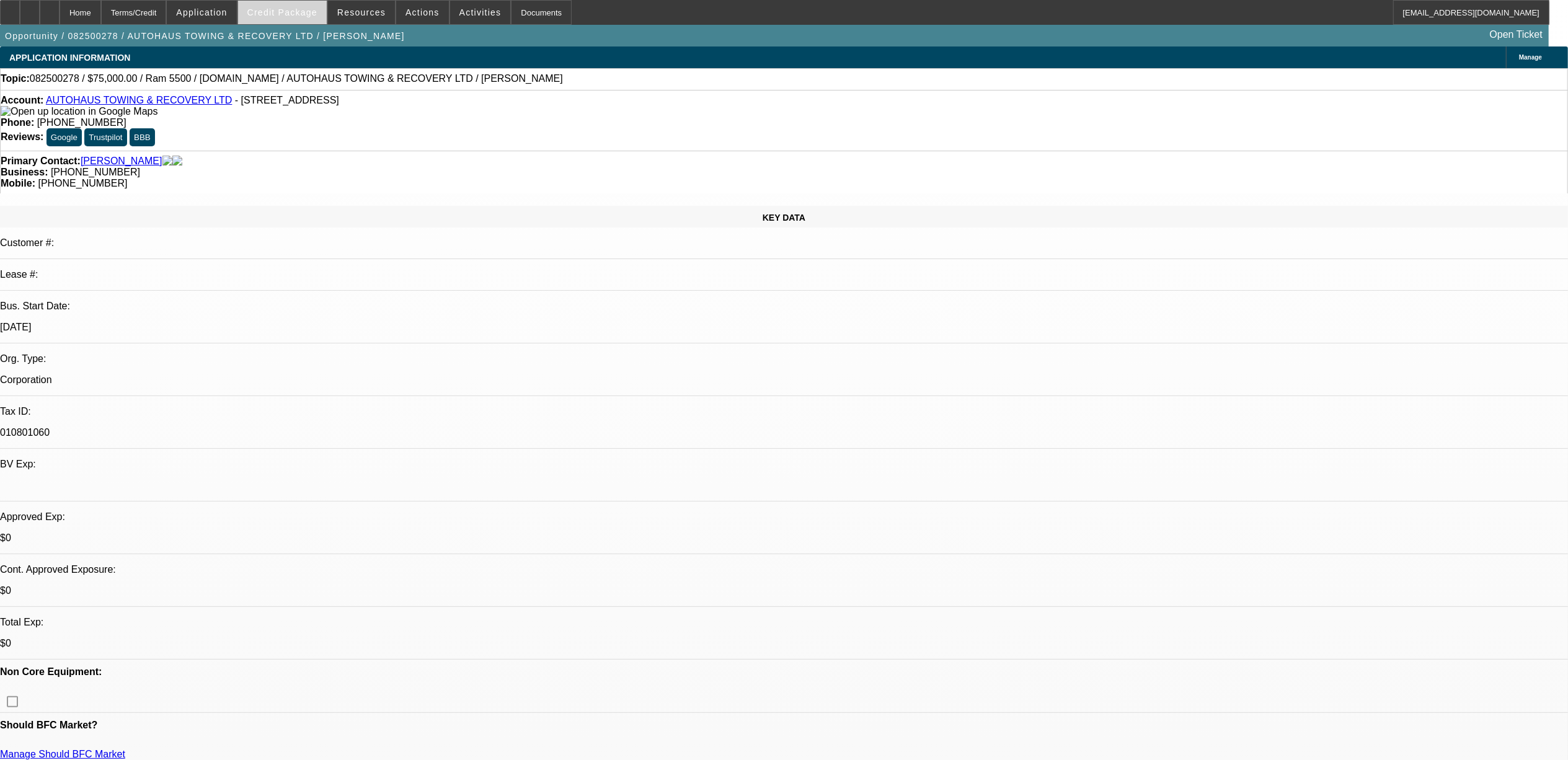
click at [294, 11] on span "Credit Package" at bounding box center [282, 12] width 70 height 10
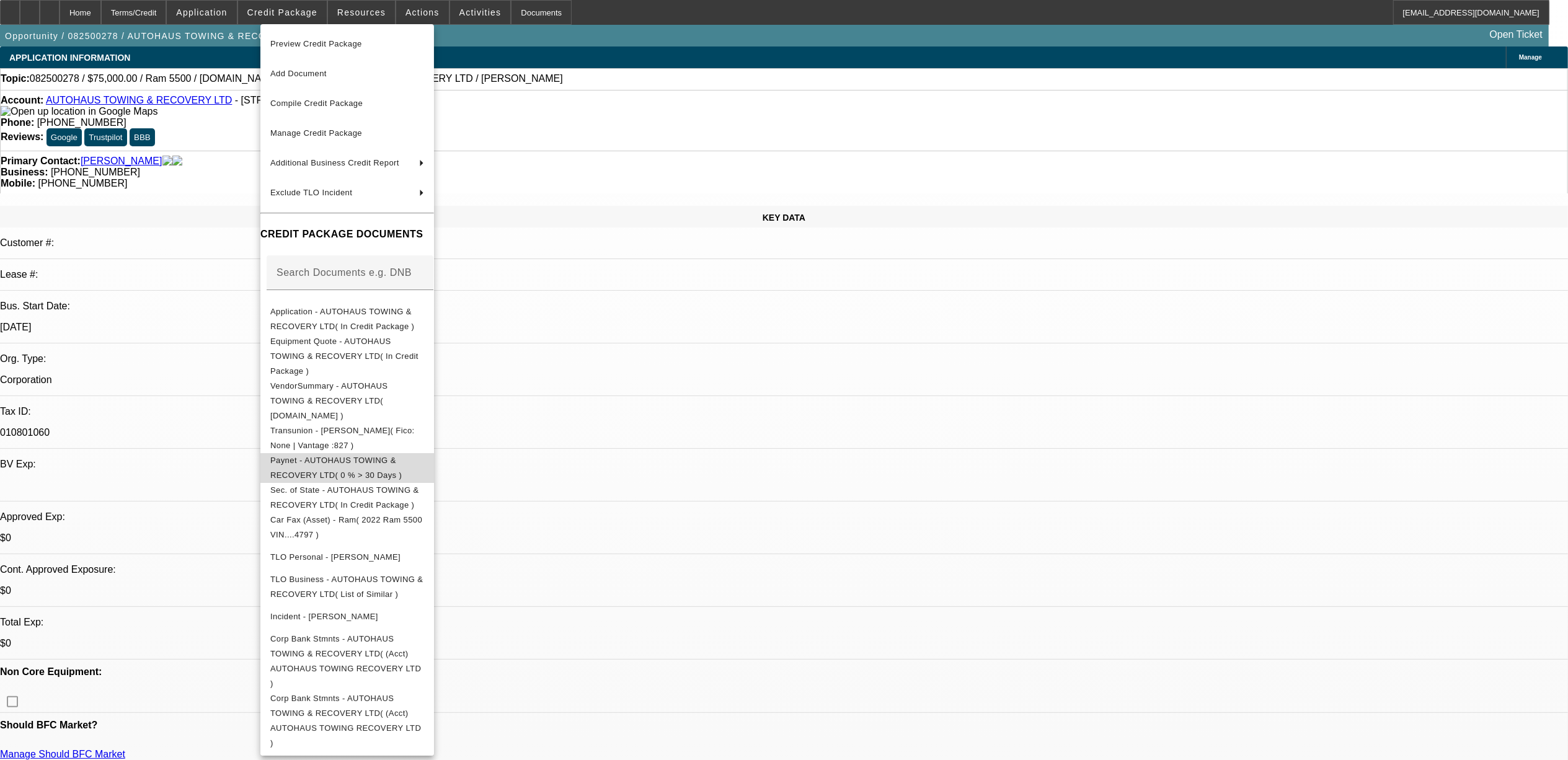
click at [328, 455] on span "Paynet - AUTOHAUS TOWING & RECOVERY LTD( 0 % > 30 Days )" at bounding box center [336, 467] width 131 height 24
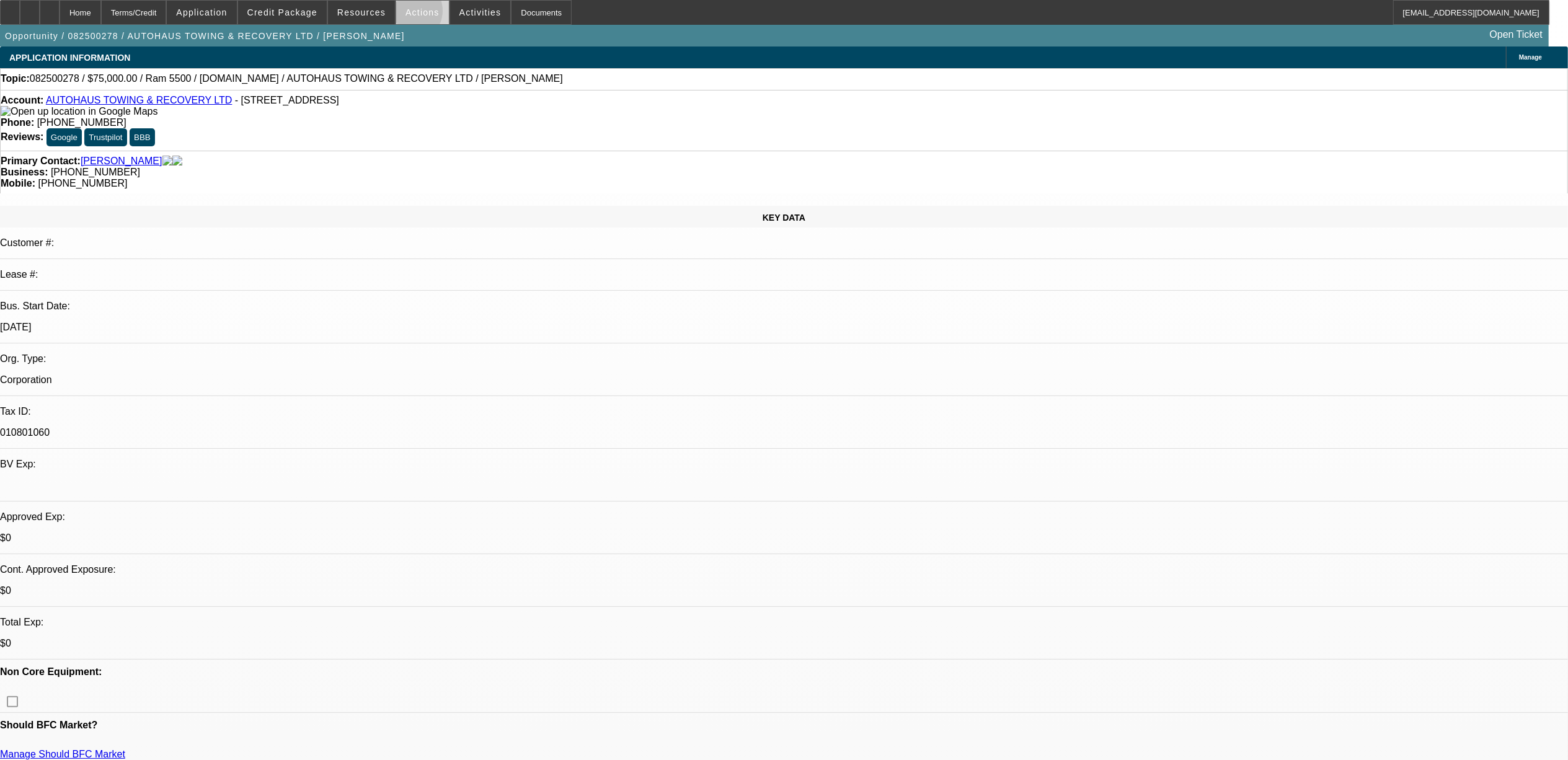
click at [407, 13] on span "Actions" at bounding box center [422, 12] width 34 height 10
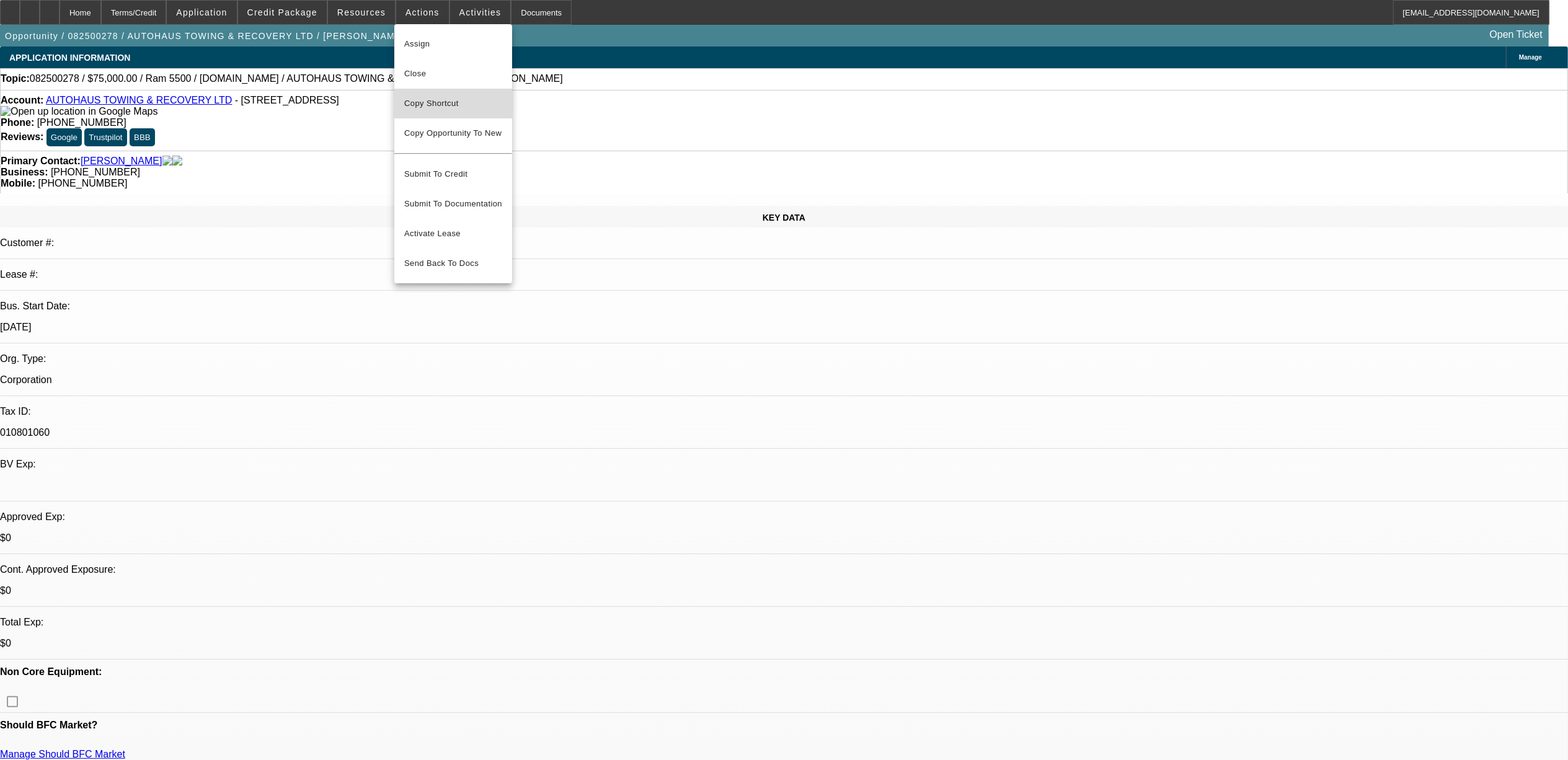
click at [437, 102] on span "Copy Shortcut" at bounding box center [453, 104] width 98 height 15
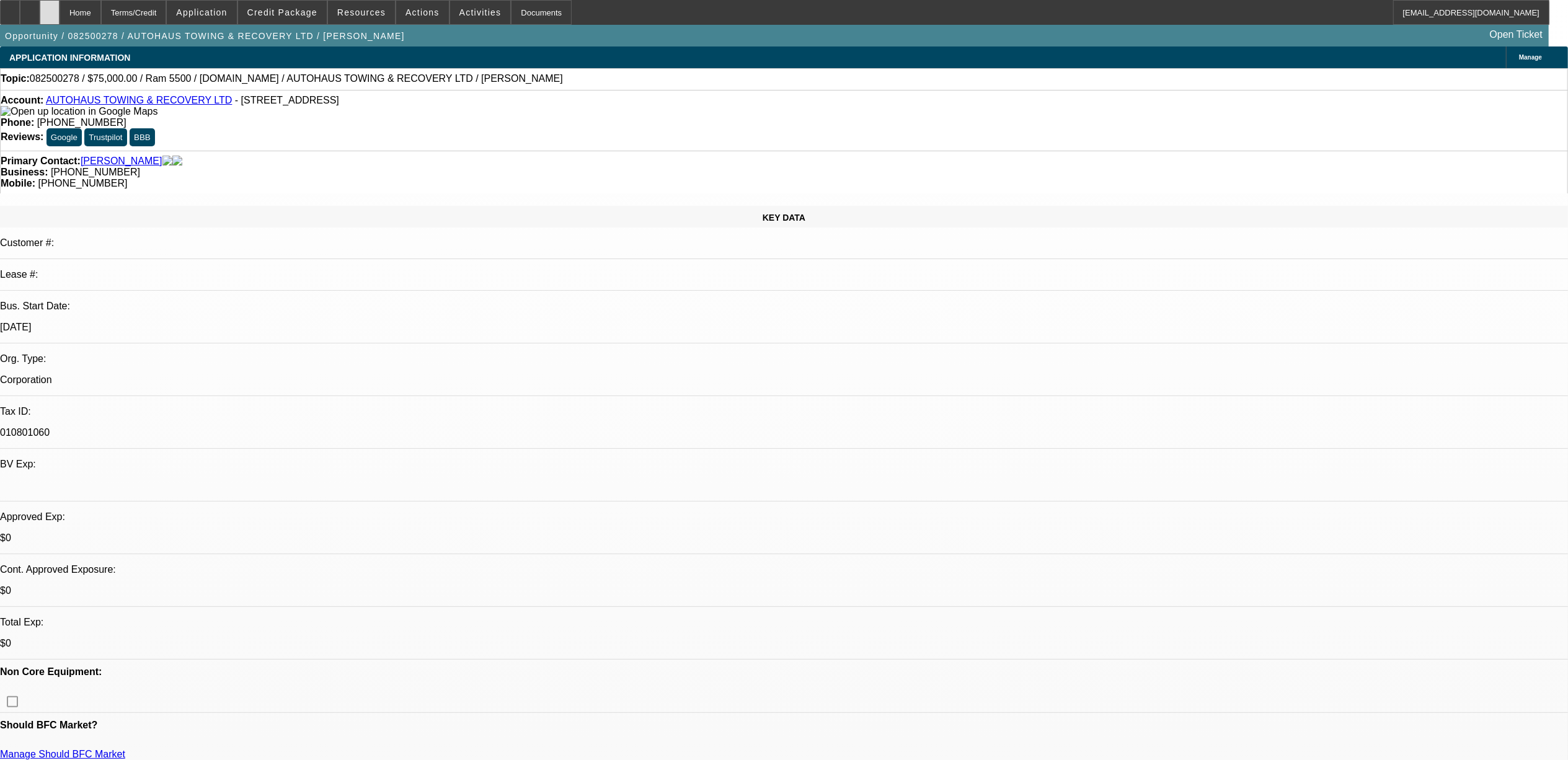
click at [49, 8] on icon at bounding box center [49, 8] width 0 height 0
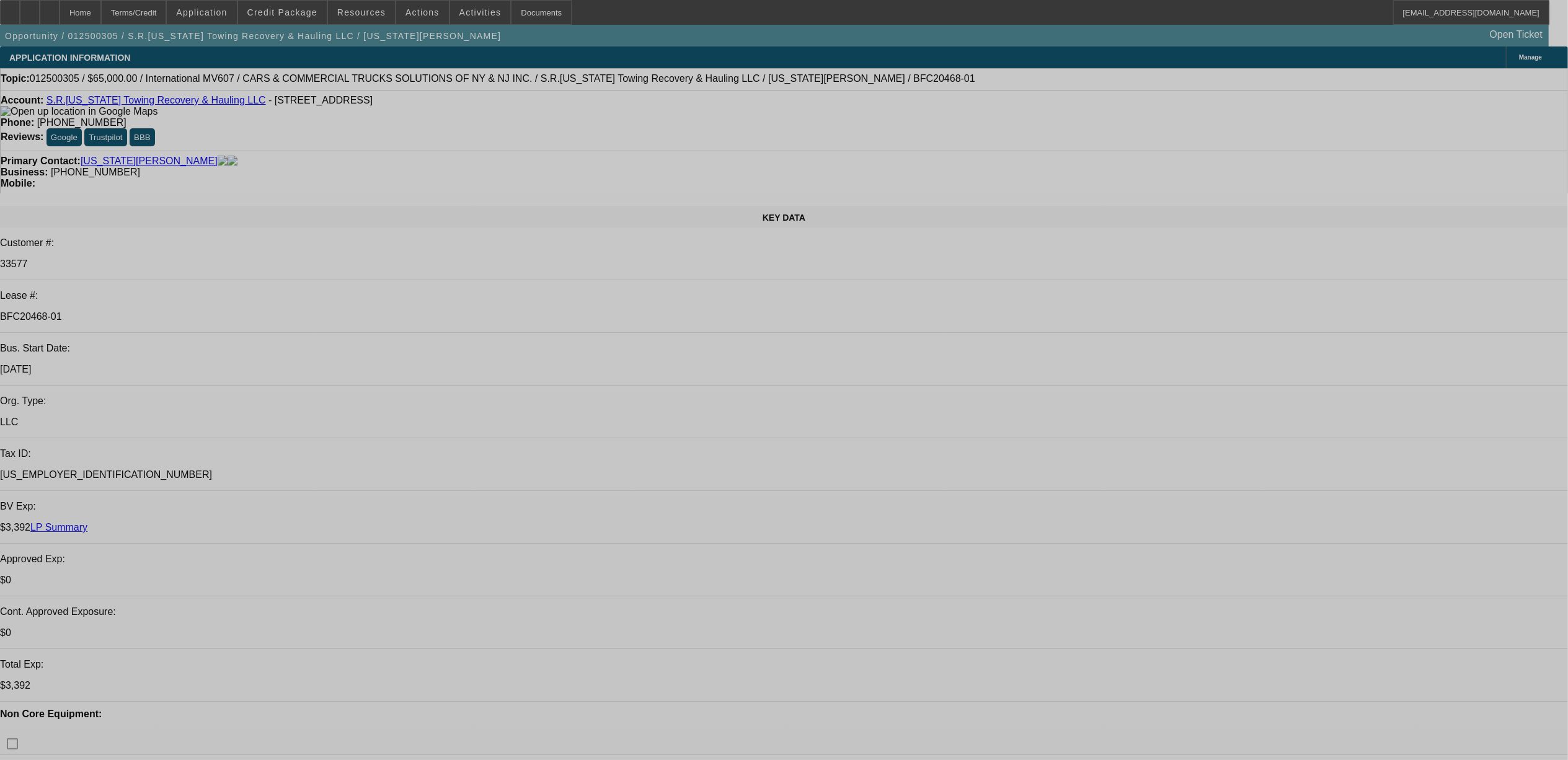
select select "0"
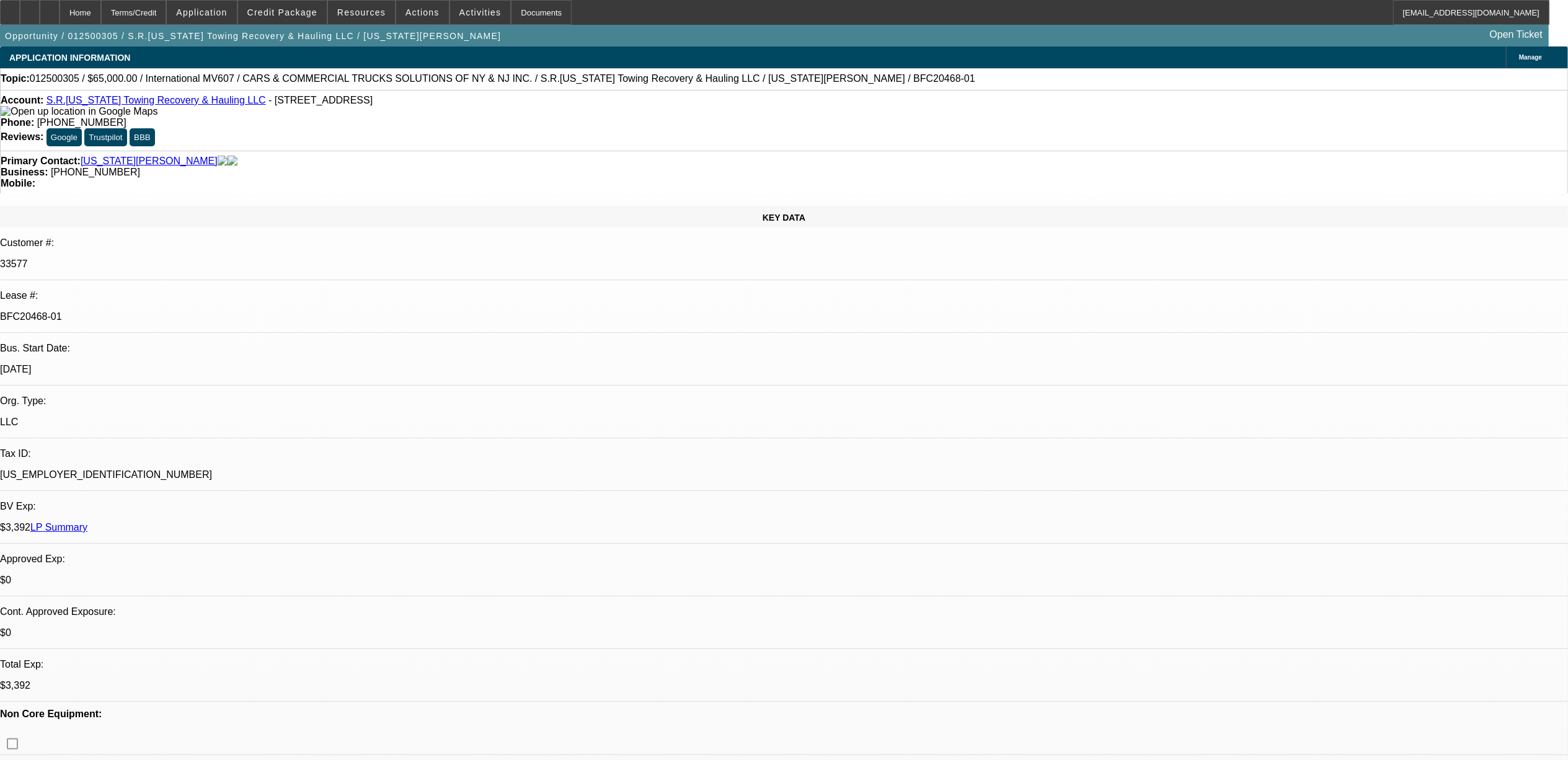
select select "0"
select select "0.1"
select select "0"
select select "0.1"
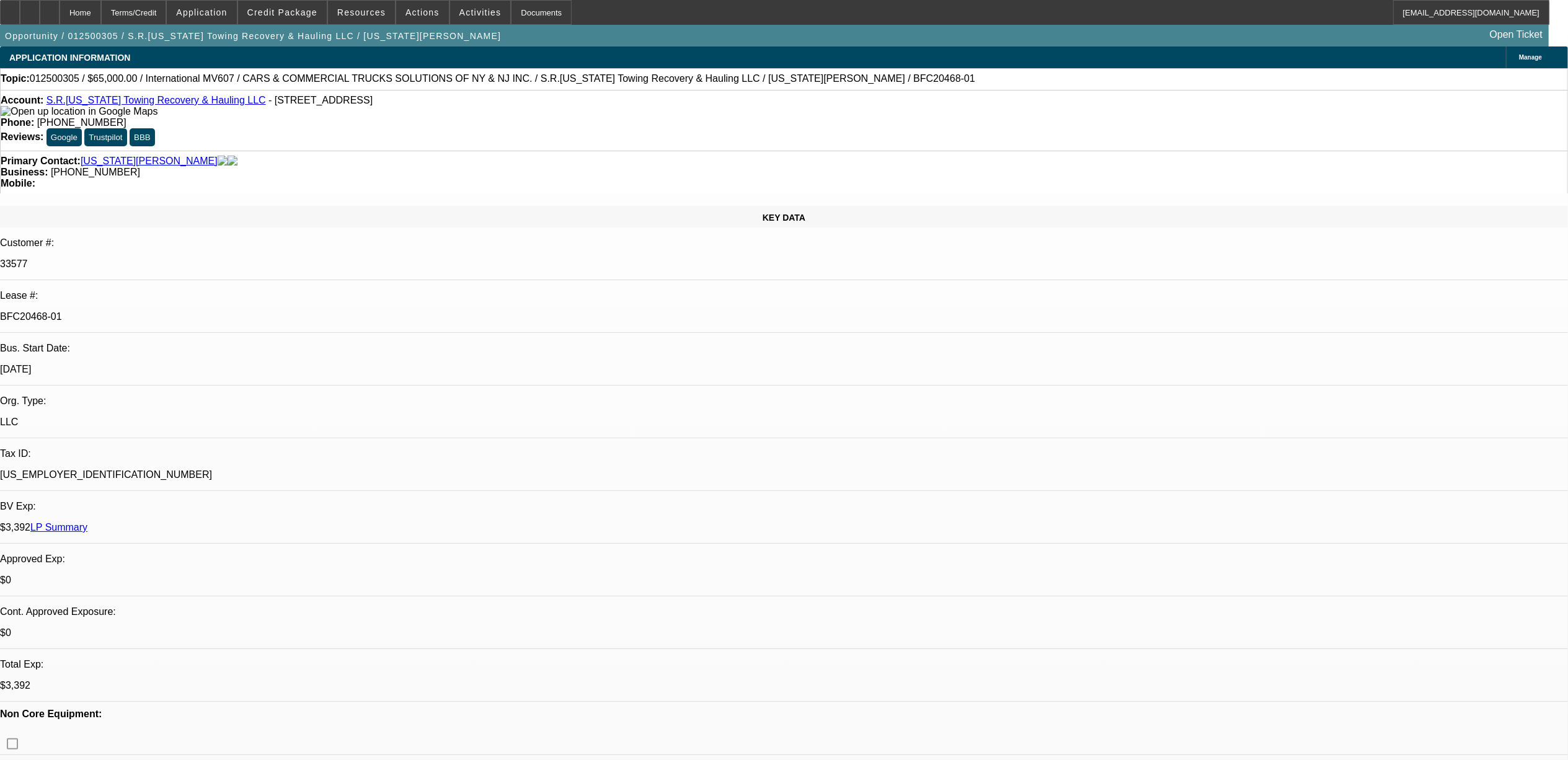
select select "0"
select select "0.1"
select select "0"
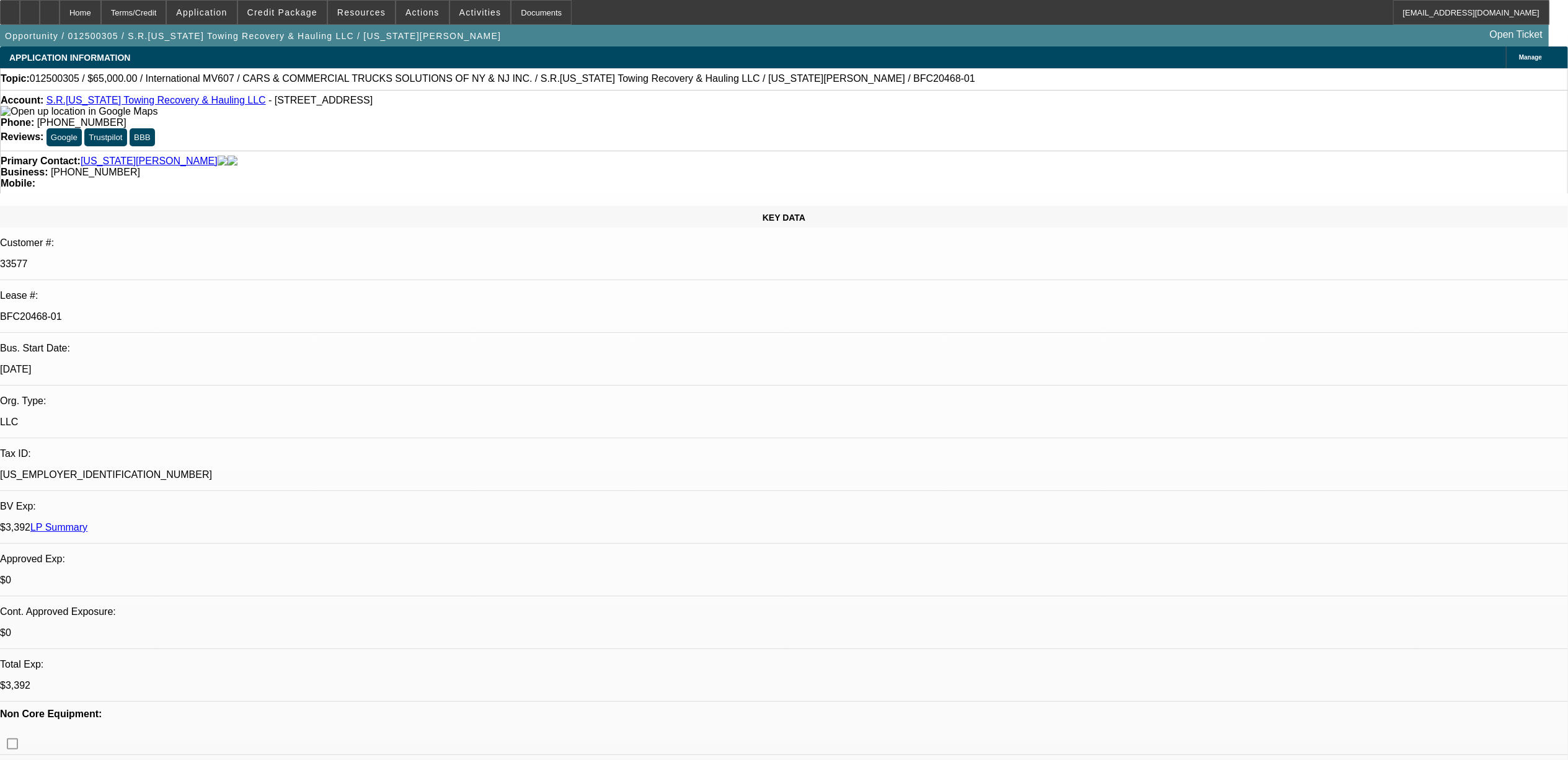
select select "0.1"
select select "1"
select select "3"
select select "4"
select select "1"
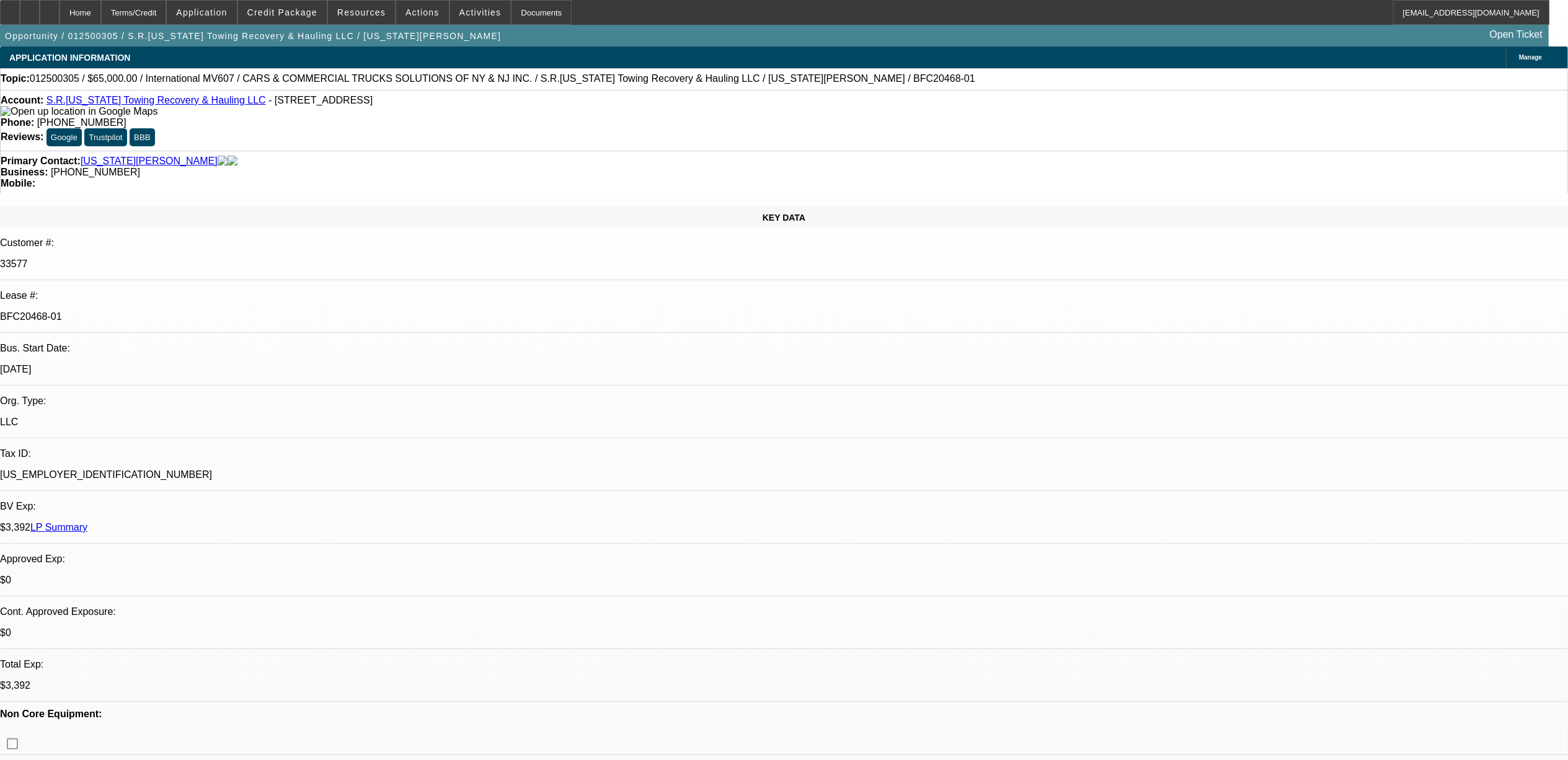
select select "3"
select select "4"
select select "1"
select select "3"
select select "4"
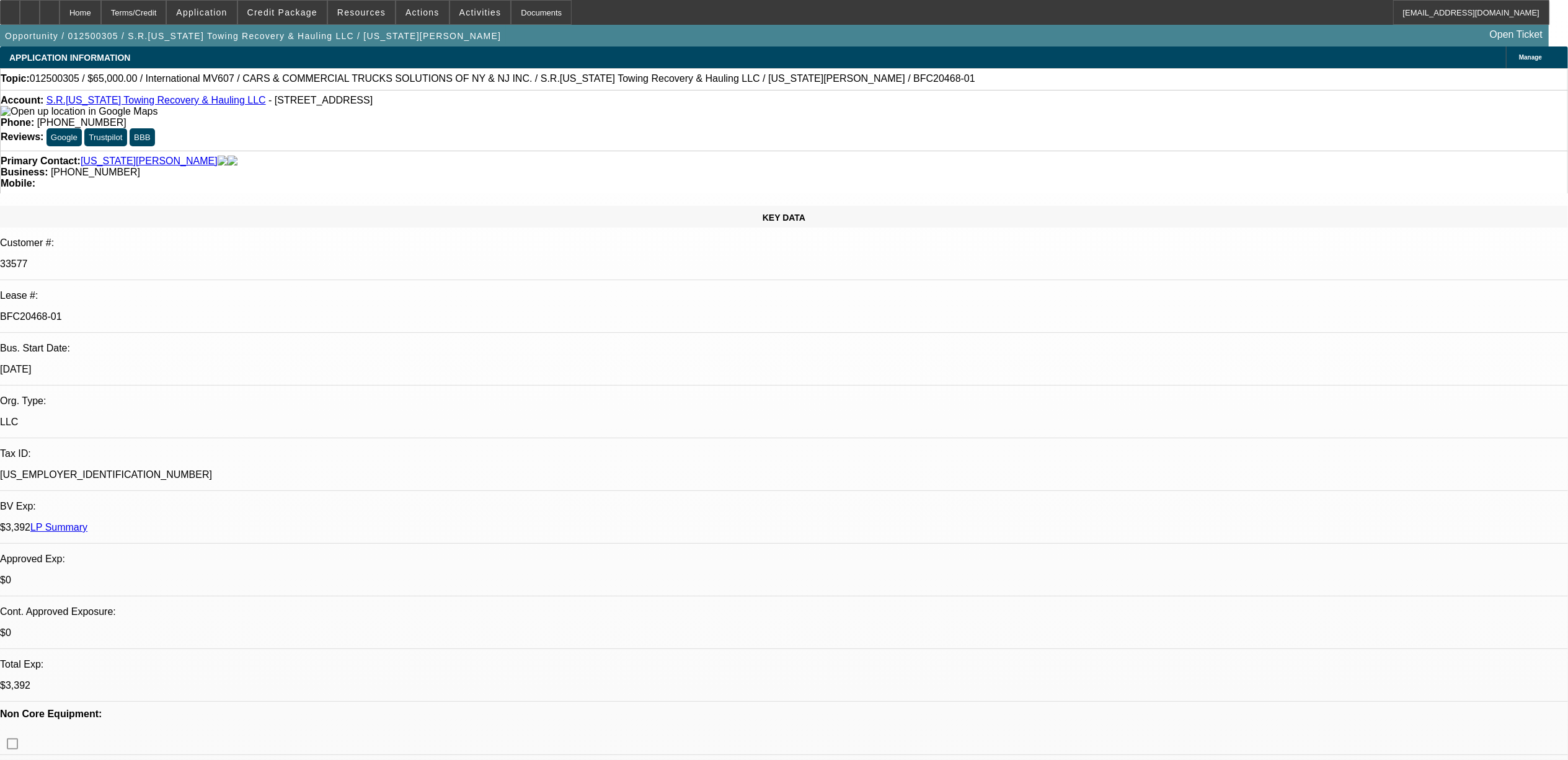
select select "1"
select select "3"
select select "4"
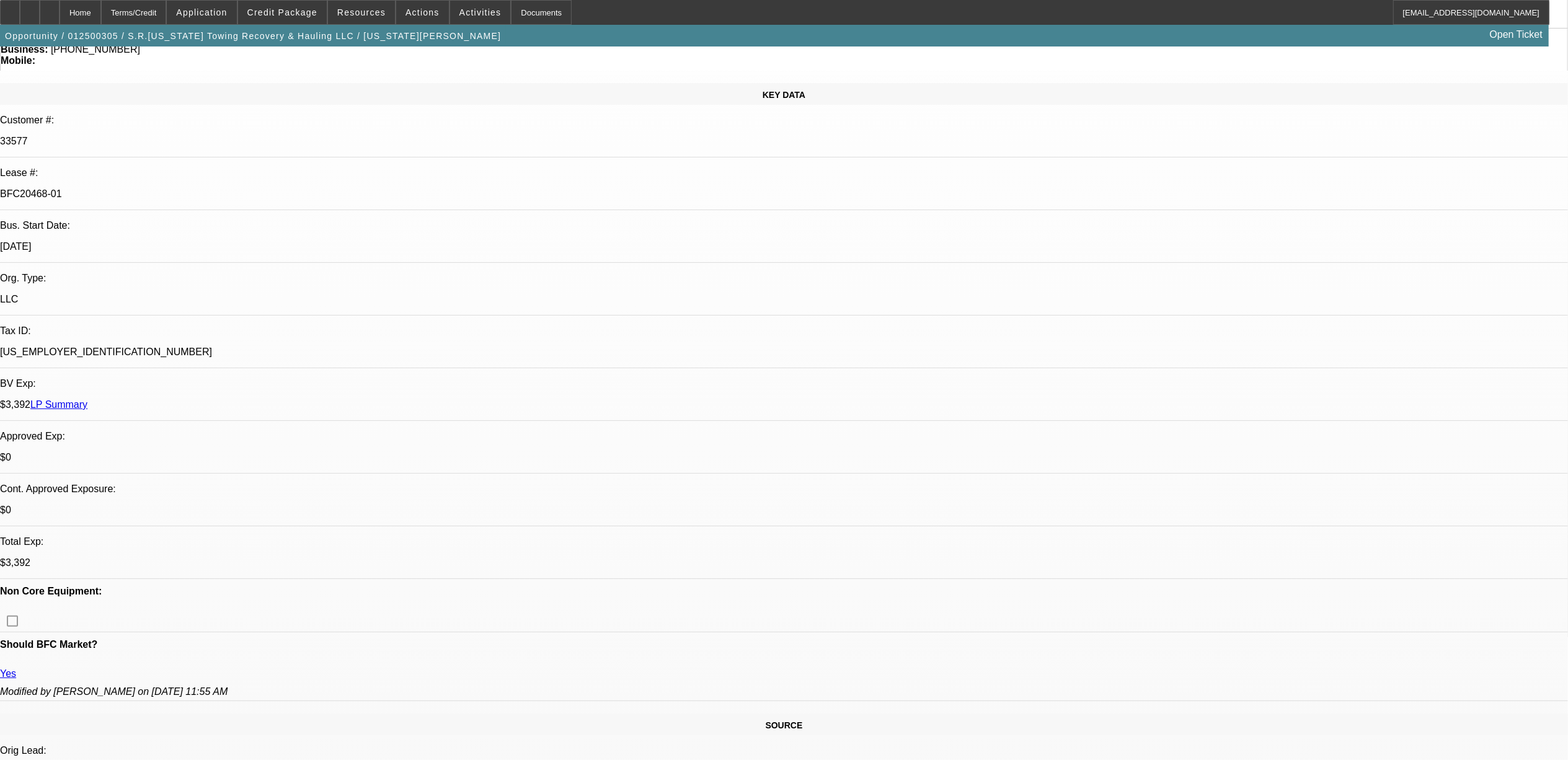
scroll to position [991, 0]
click at [361, 16] on span "Resources" at bounding box center [361, 12] width 48 height 10
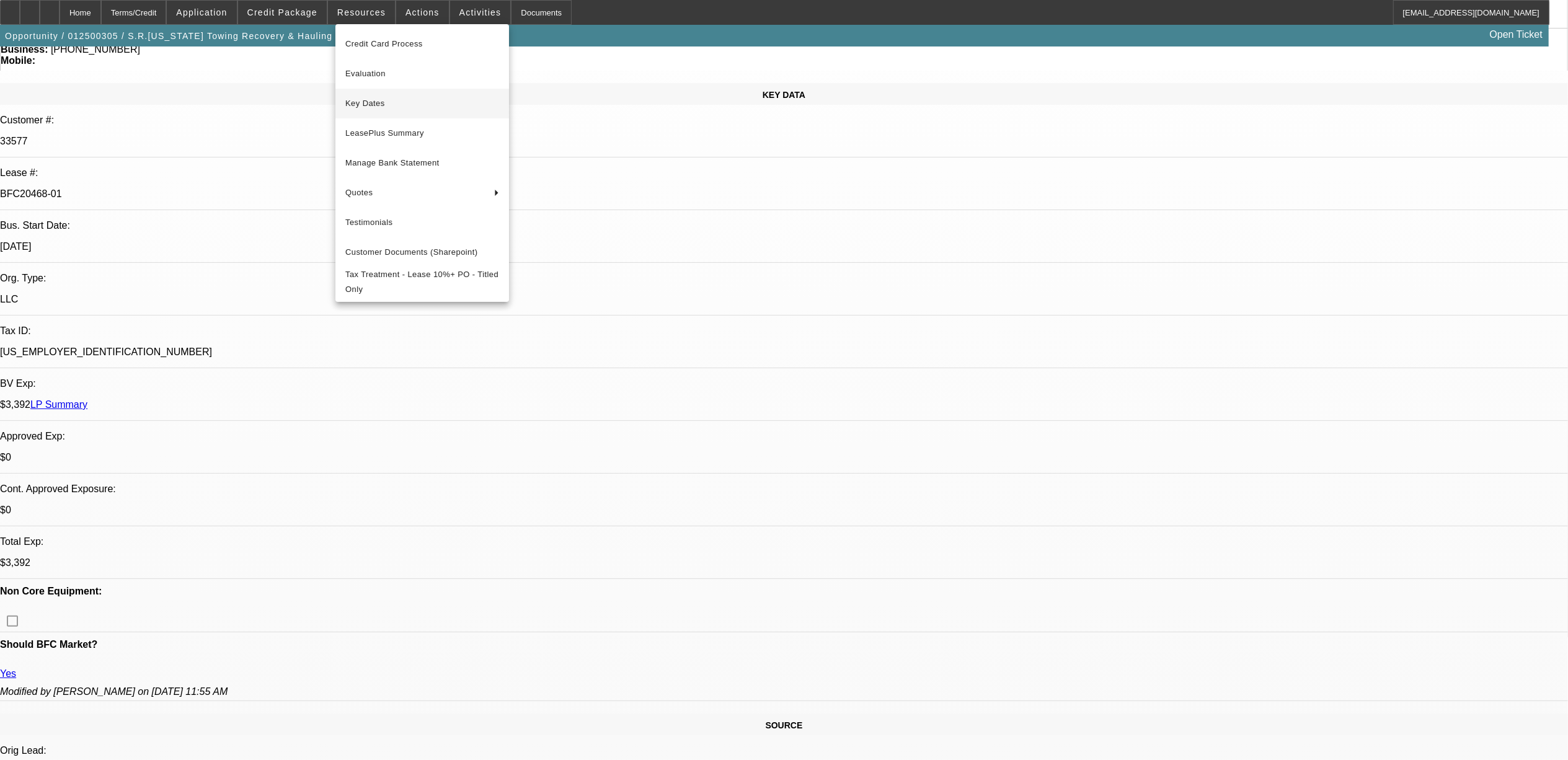
click at [386, 110] on button "Key Dates" at bounding box center [422, 104] width 173 height 30
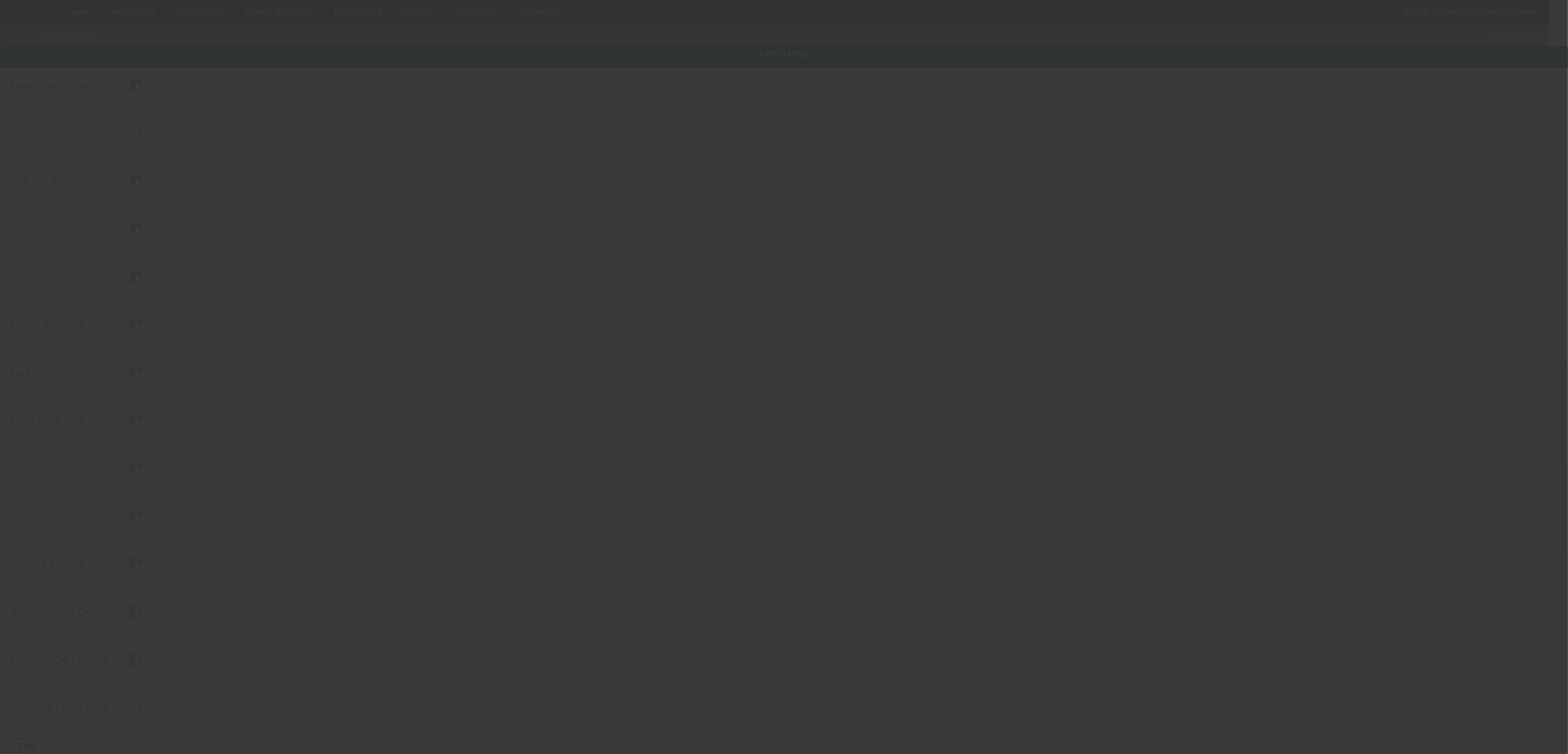
type input "[DATE]"
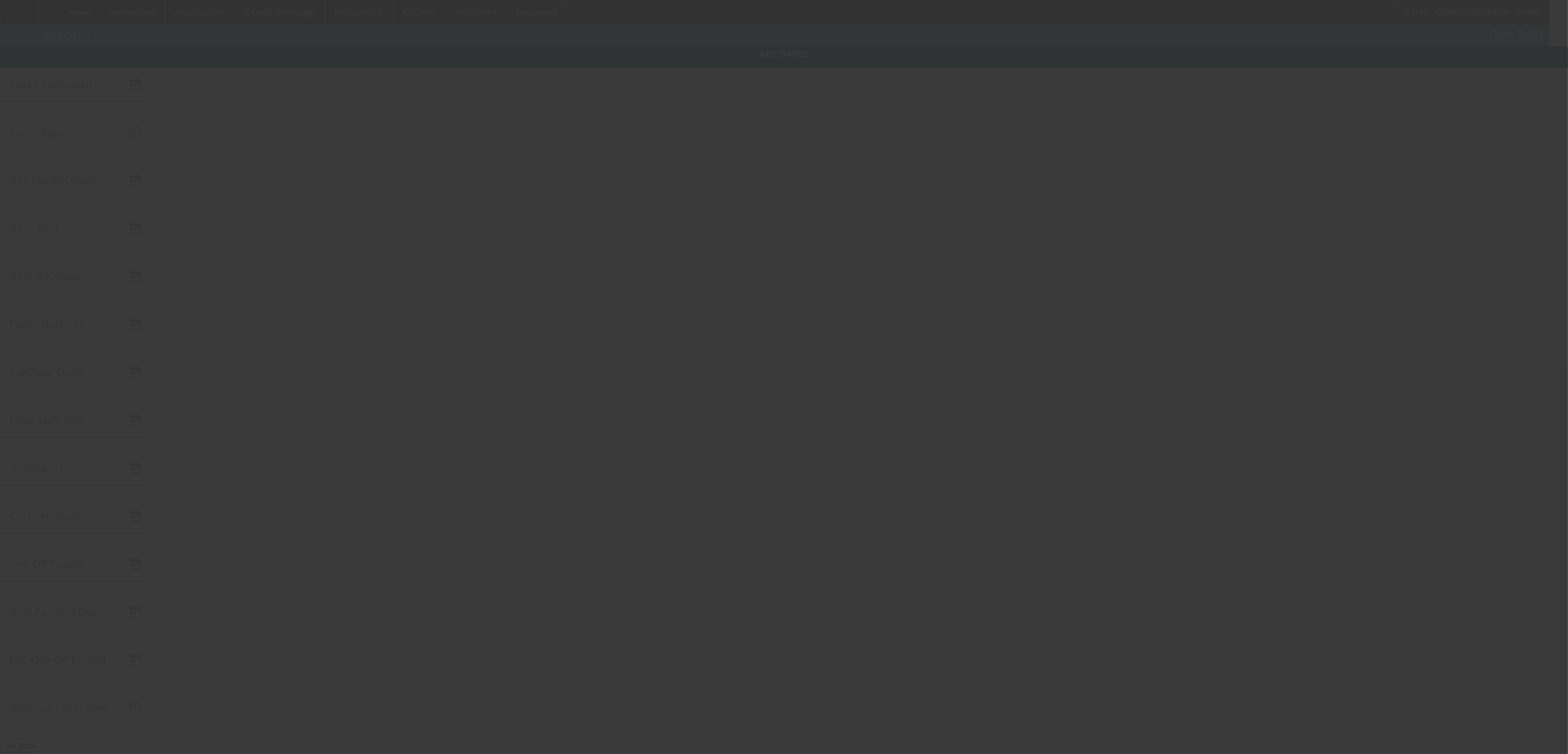
type input "[DATE]"
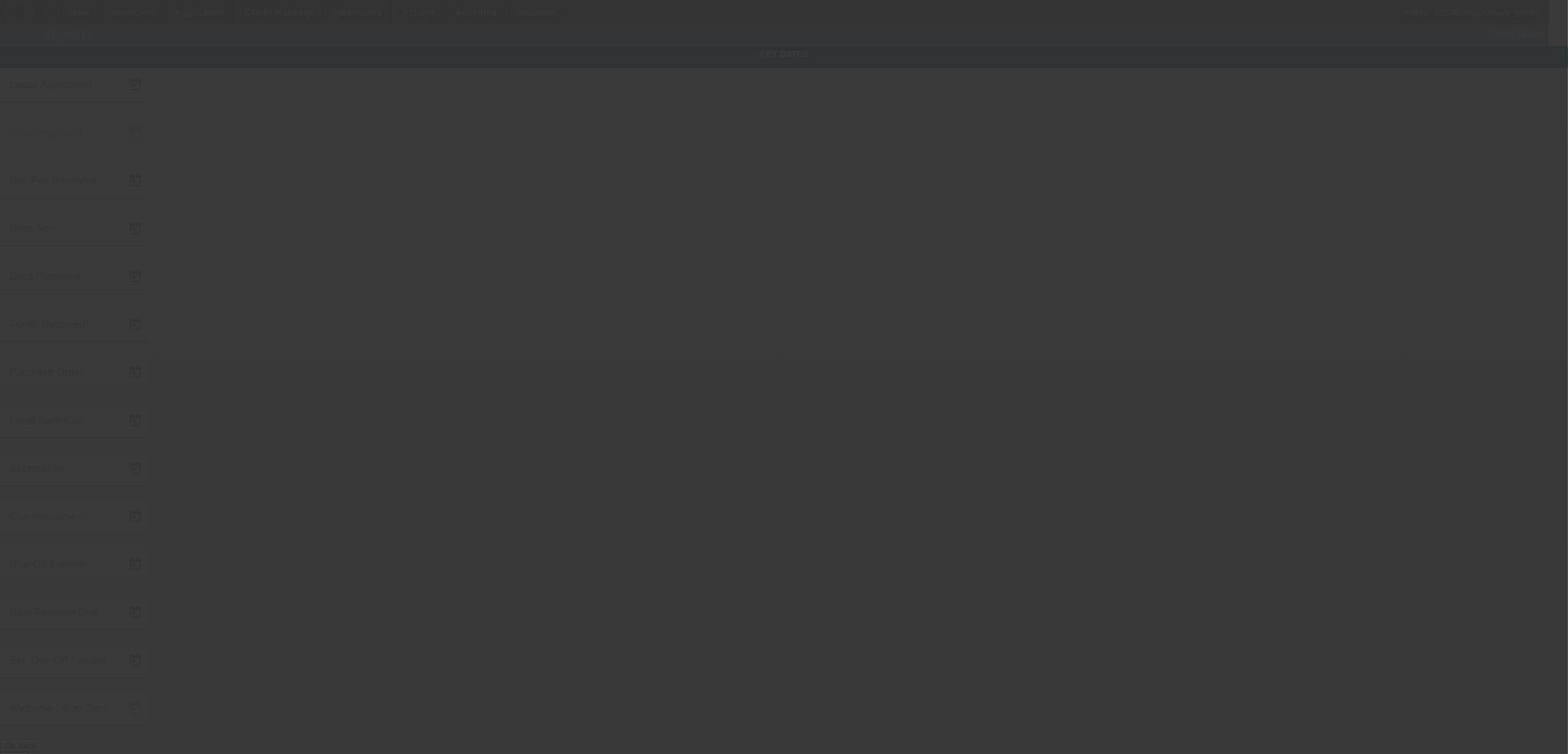
type input "[DATE]"
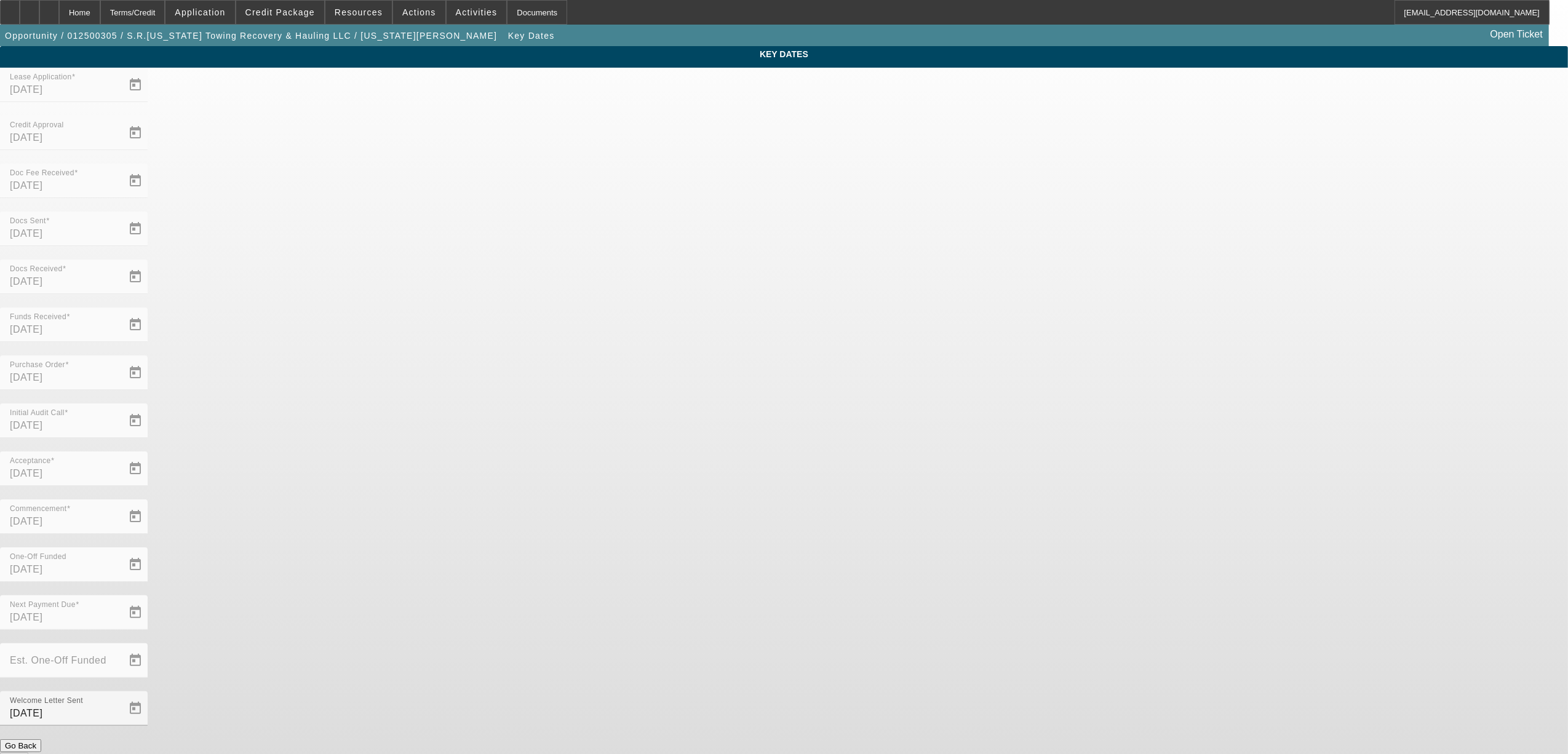
click at [41, 739] on button "Go Back" at bounding box center [20, 745] width 41 height 13
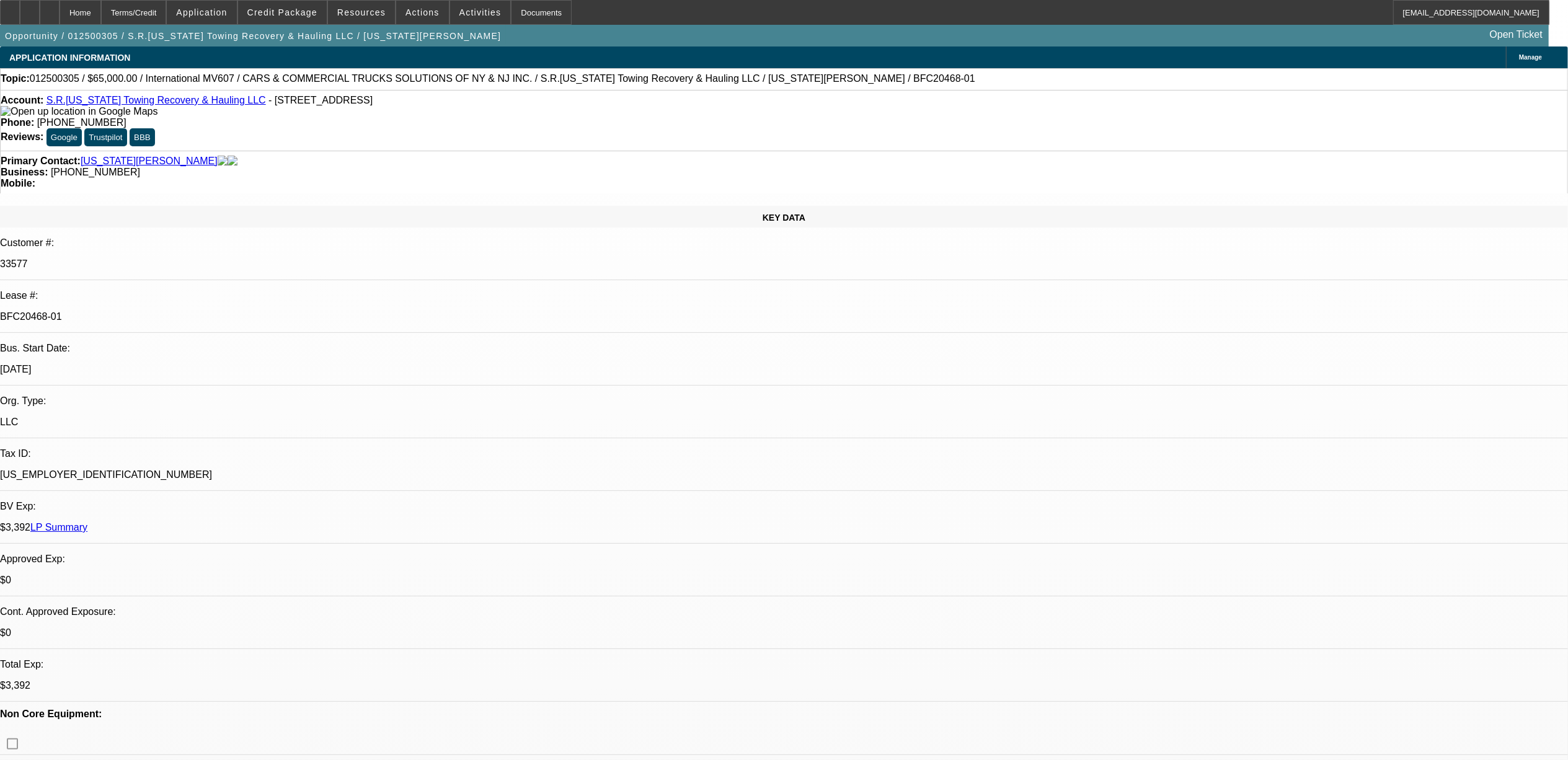
select select "0"
select select "3"
select select "0.1"
select select "4"
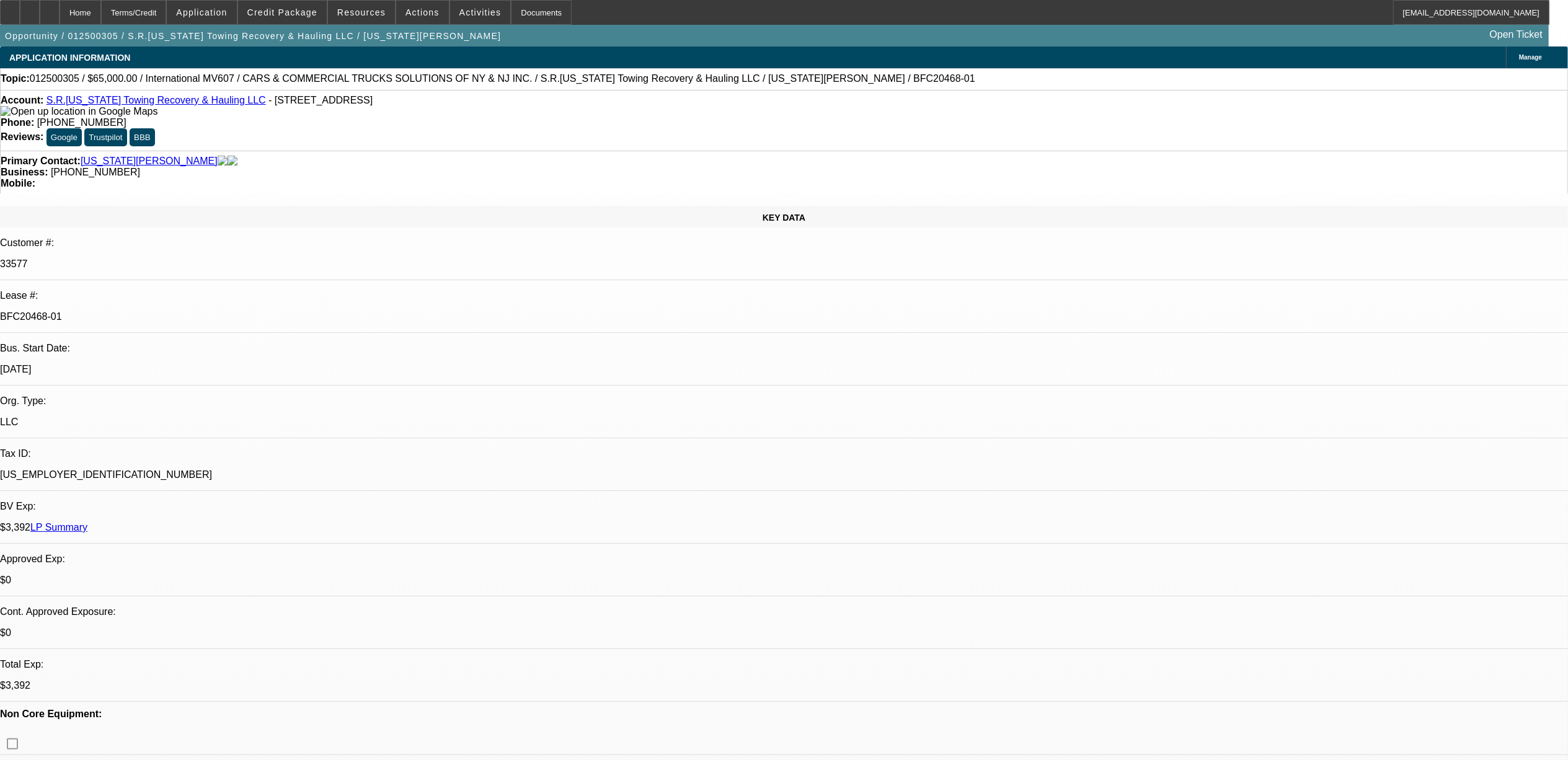
select select "0"
select select "3"
select select "0.1"
select select "4"
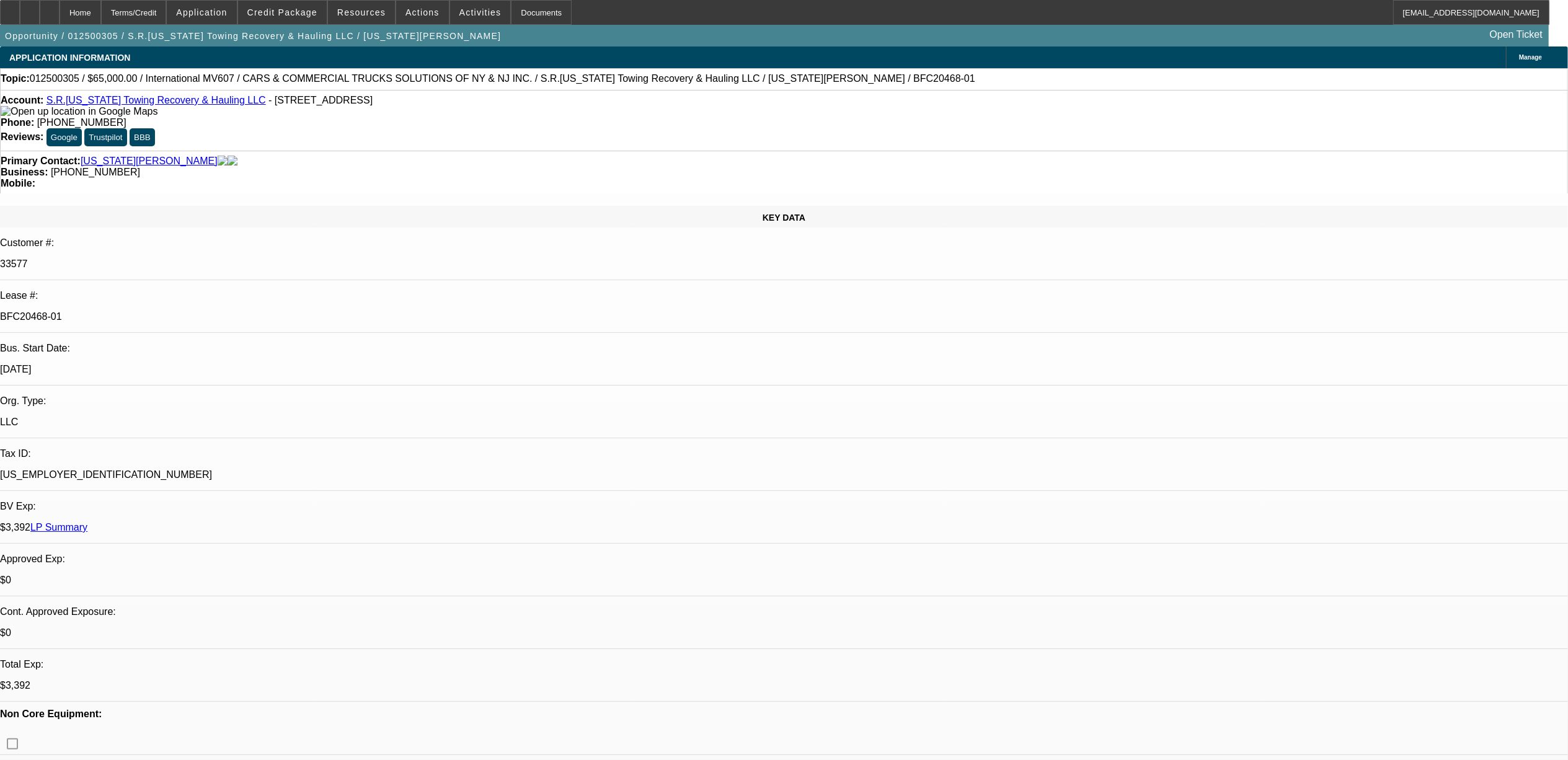
select select "0"
select select "3"
select select "0.1"
select select "4"
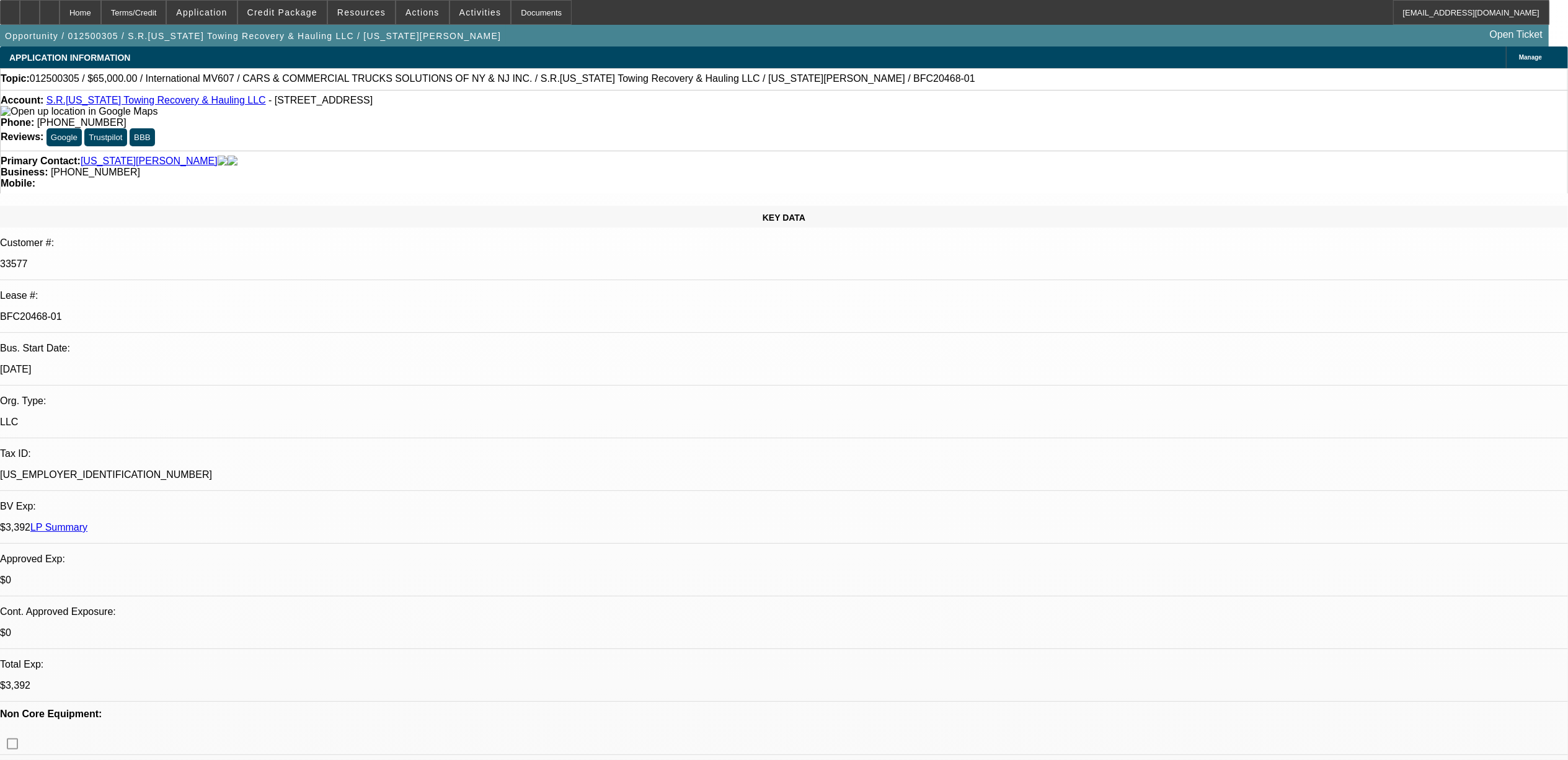
select select "0"
select select "3"
select select "0.1"
select select "4"
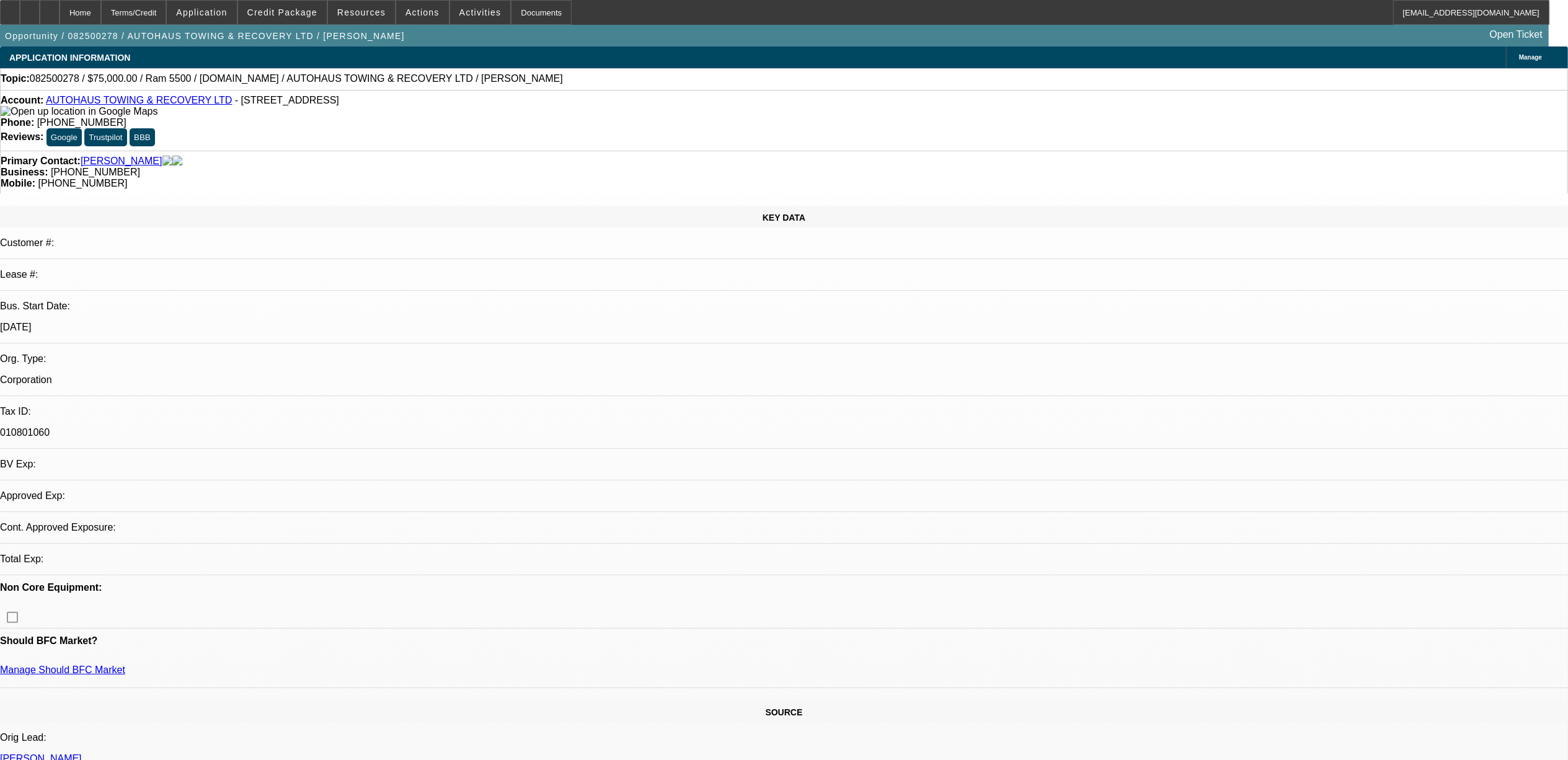
select select "0"
select select "2"
select select "0.1"
select select "4"
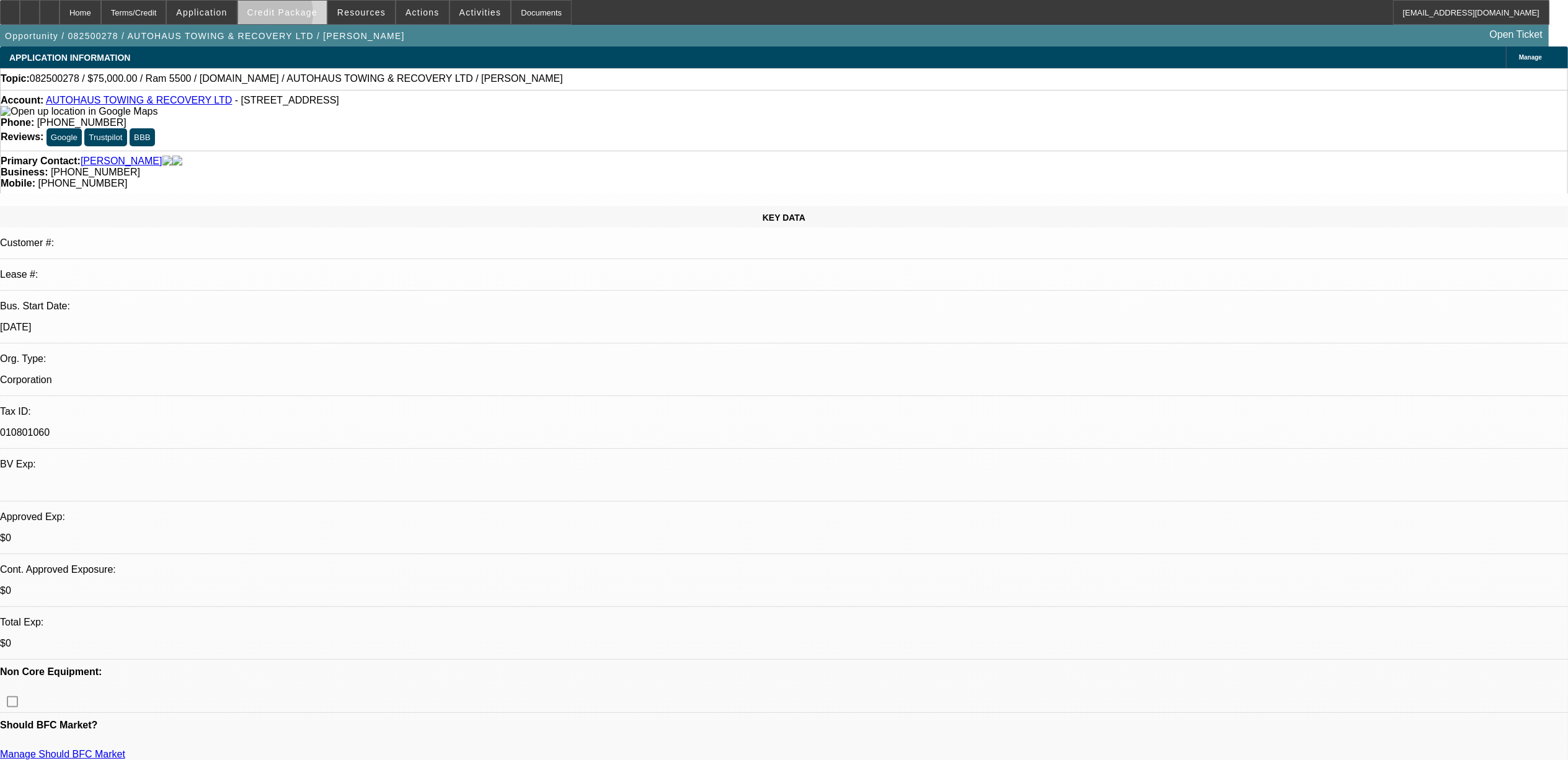
click at [286, 16] on span "Credit Package" at bounding box center [282, 12] width 70 height 10
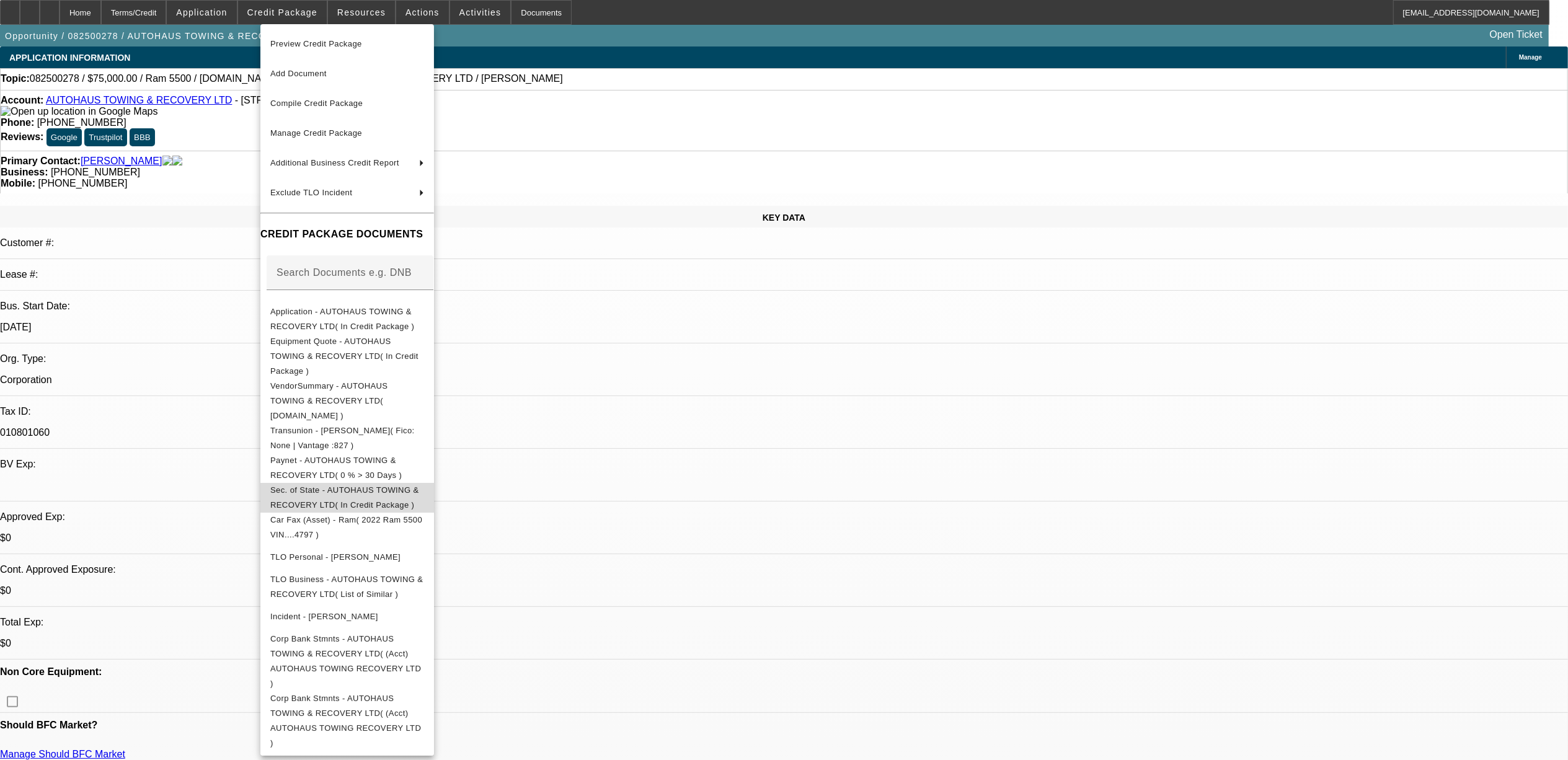
click at [346, 485] on span "Sec. of State - AUTOHAUS TOWING & RECOVERY LTD( In Credit Package )" at bounding box center [345, 497] width 149 height 24
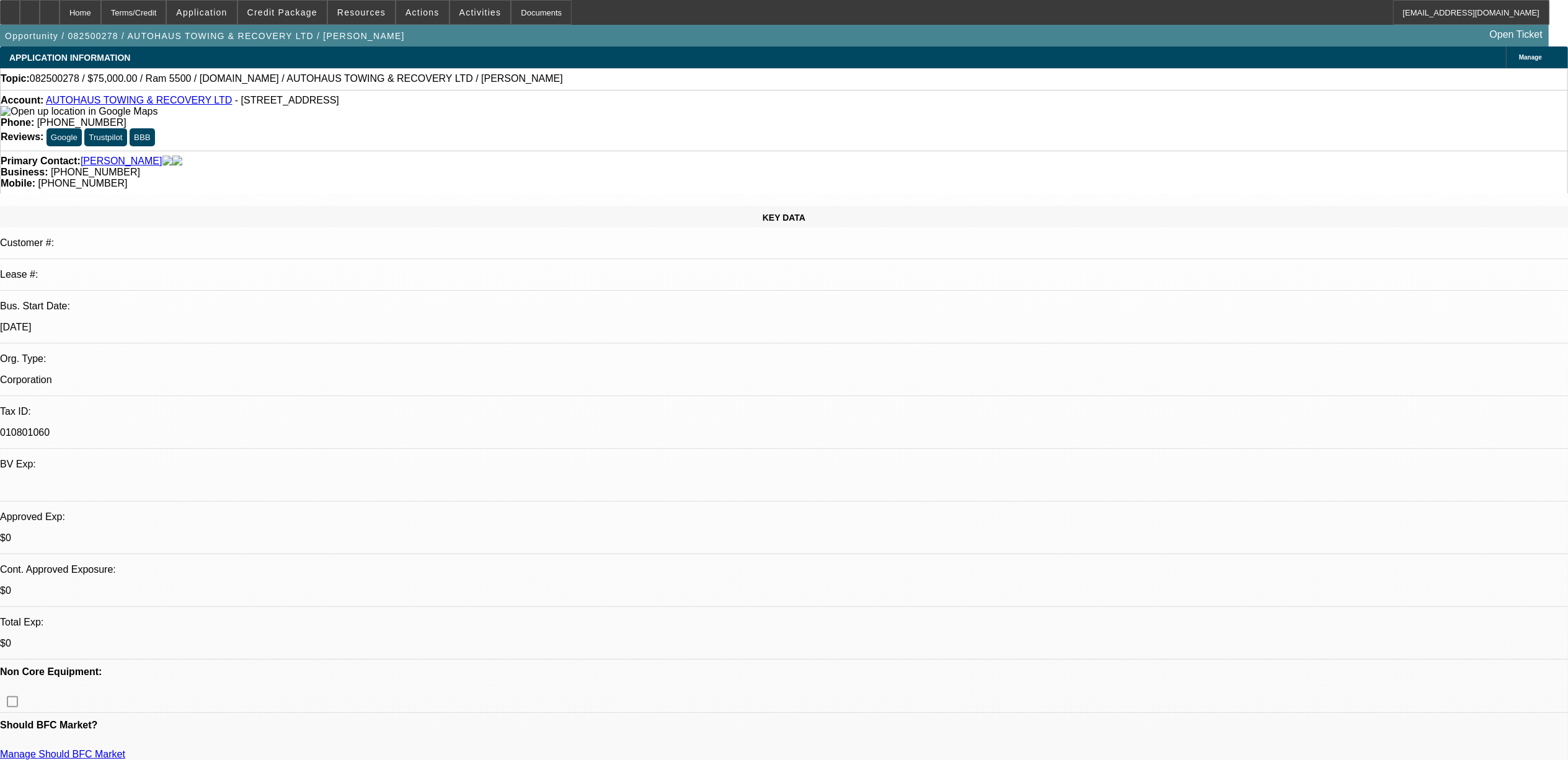
click at [56, 83] on span "082500278 / $75,000.00 / Ram 5500 / [DOMAIN_NAME] / AUTOHAUS TOWING & RECOVERY …" at bounding box center [297, 79] width 533 height 11
copy span "082500278"
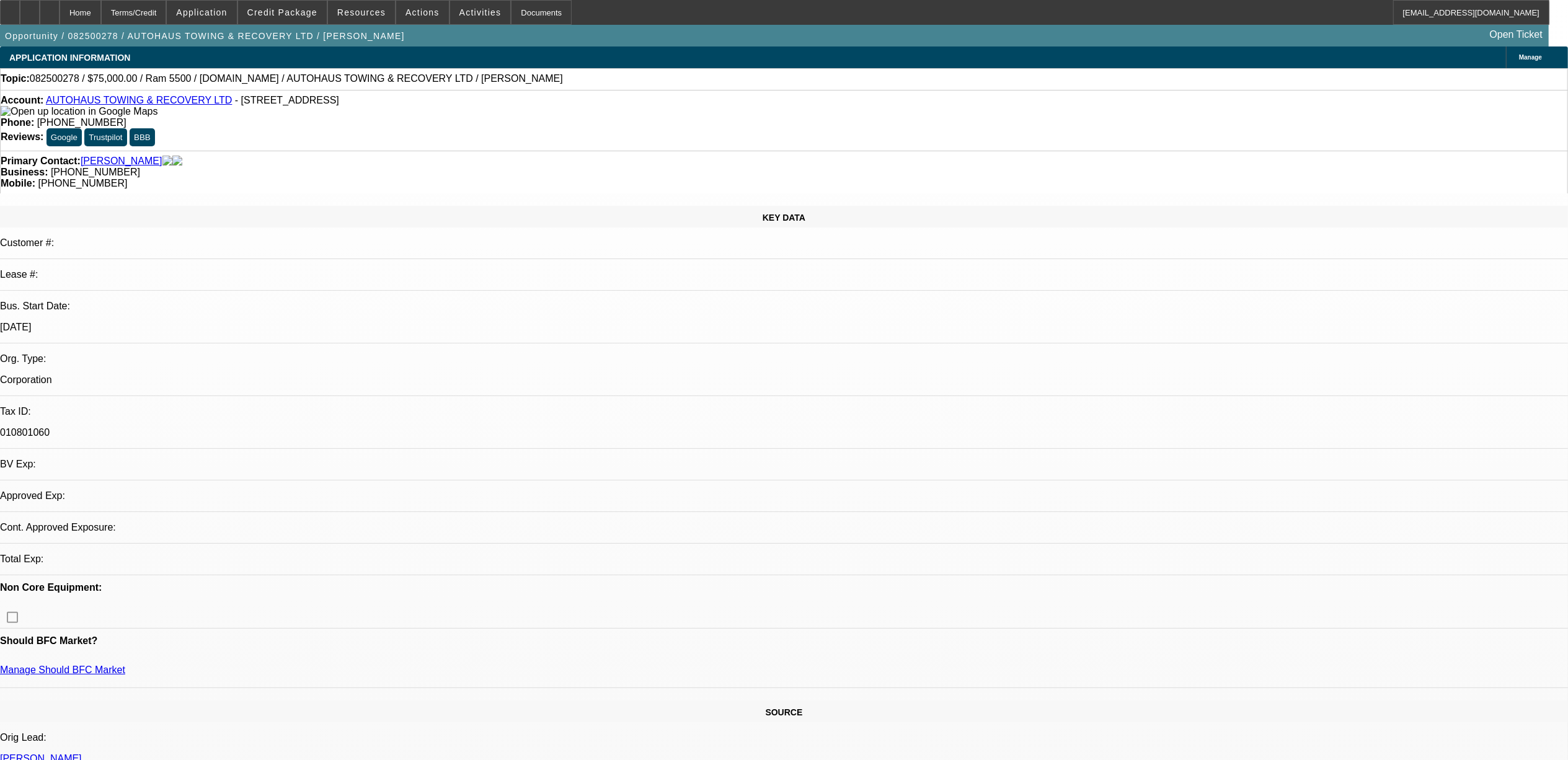
select select "0"
select select "2"
select select "0.1"
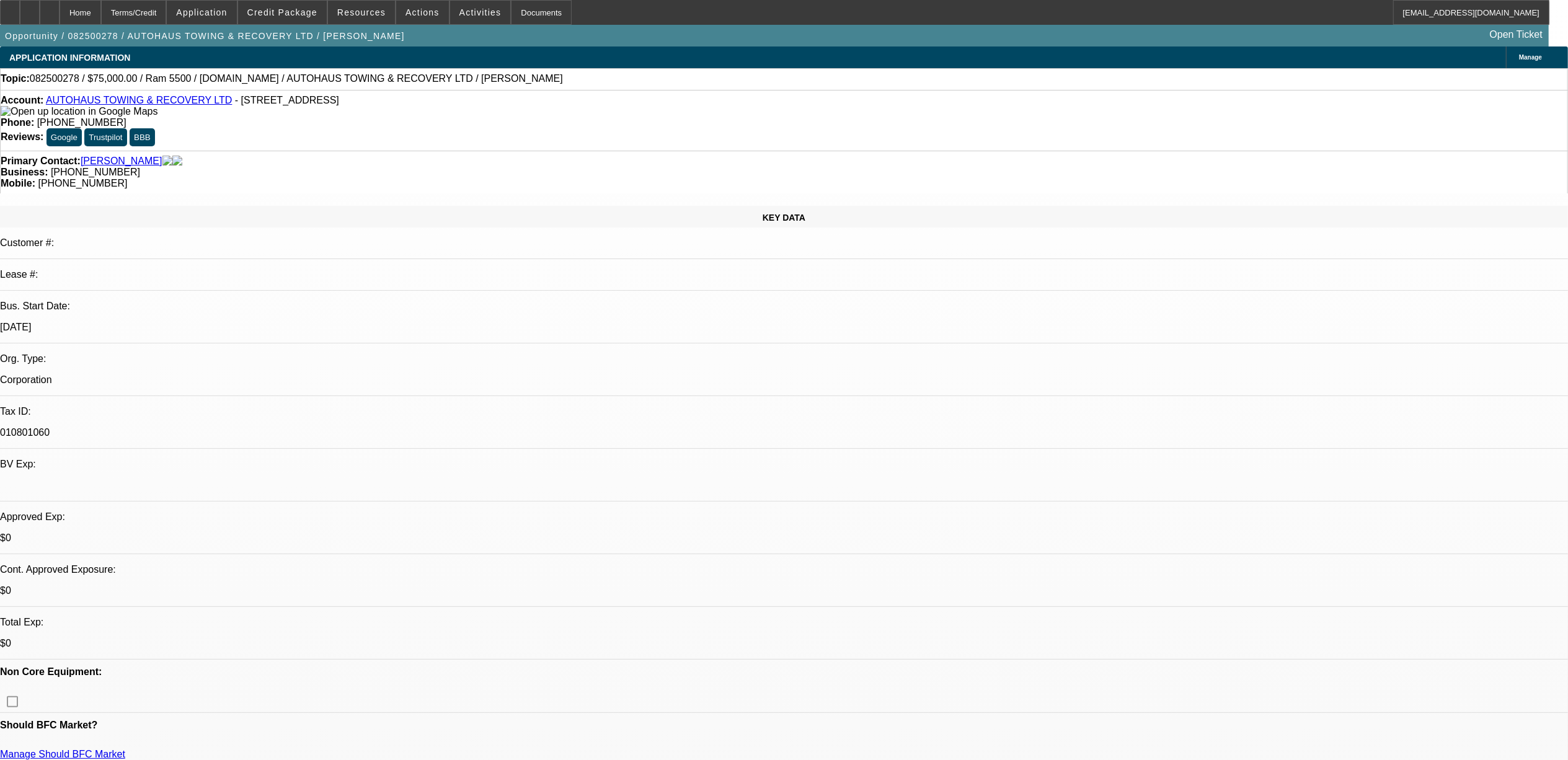
select select "1"
select select "2"
select select "4"
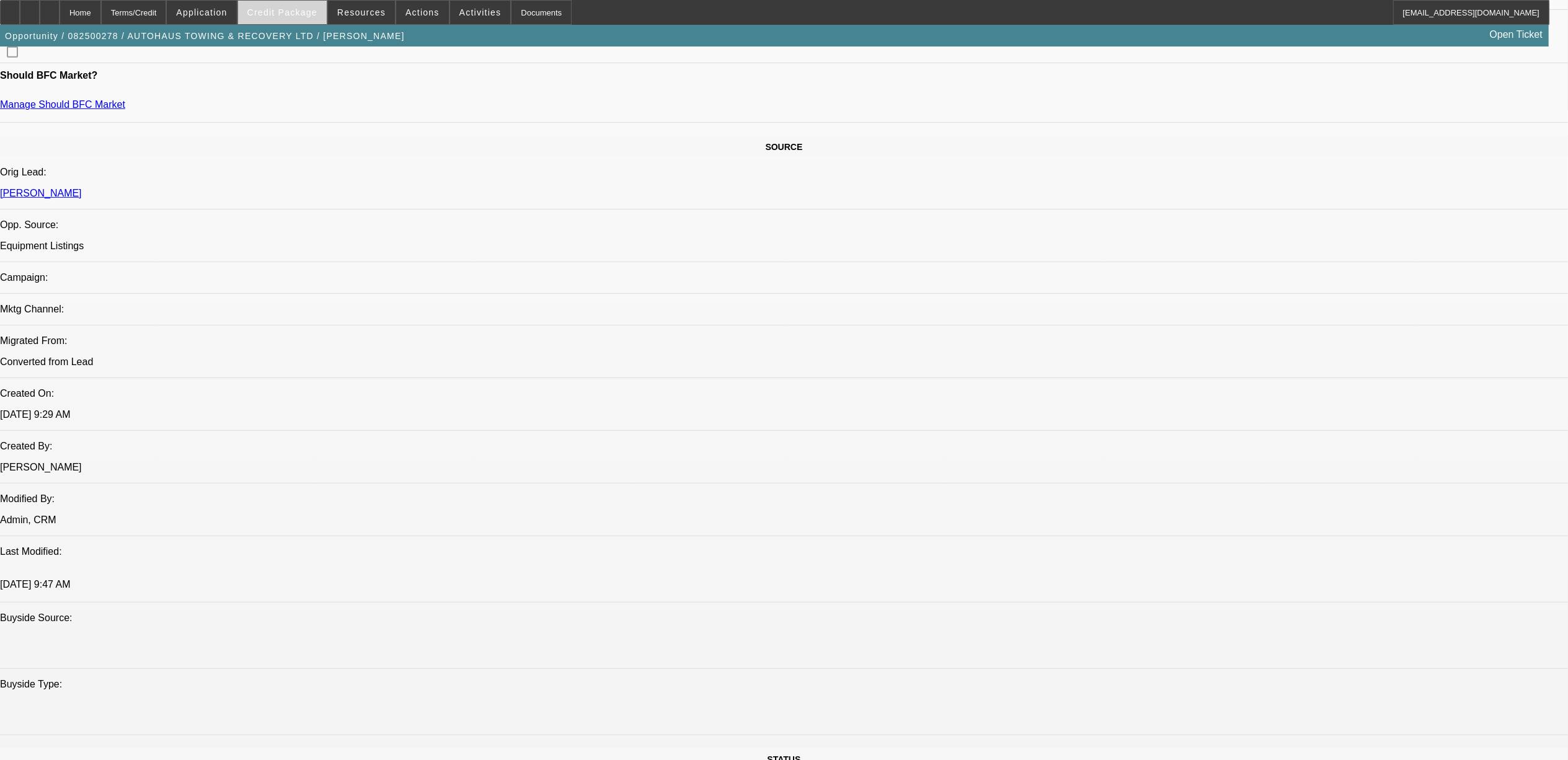
scroll to position [413, 0]
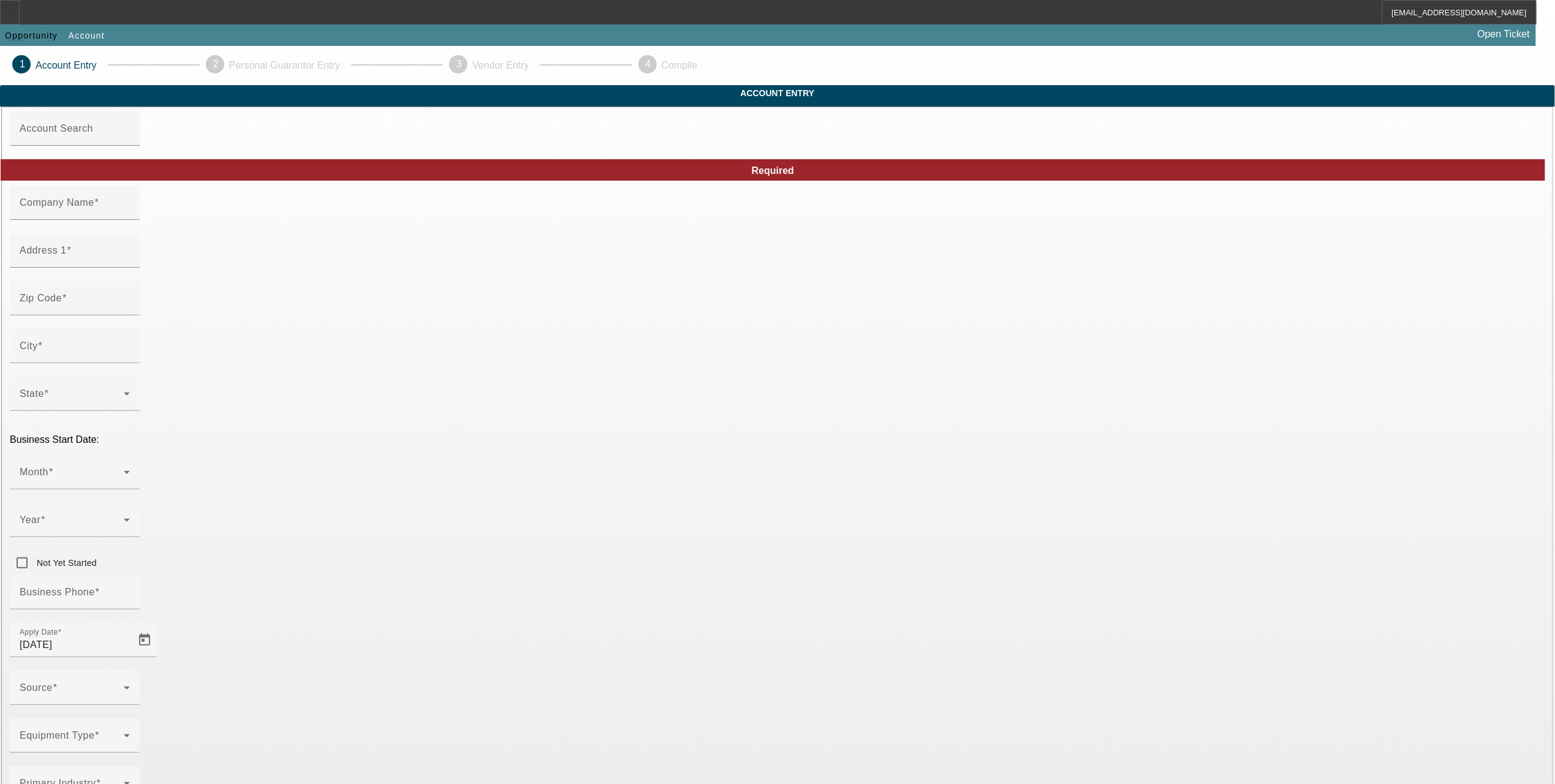
type input "panhandle towing and recovery"
type input "9911 N Palafox St"
type input "32534"
type input "Pensacola"
type input "(850) 977-6854"
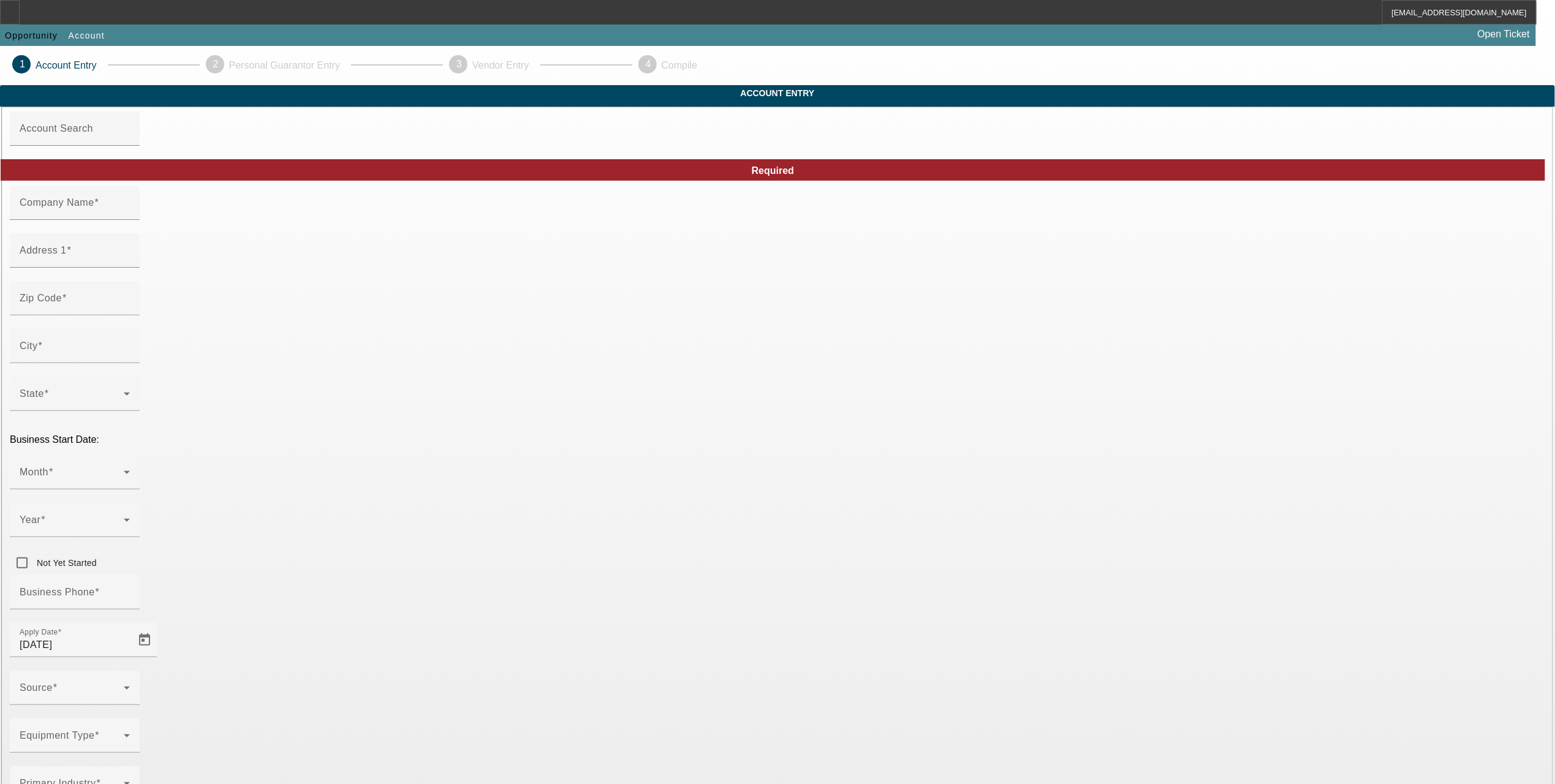
type input "panhandletowingandrecovery@gmail.com"
click at [130, 263] on input "9911 N Palafox St" at bounding box center [74, 256] width 110 height 15
click at [130, 215] on input "panhandle towing and recovery" at bounding box center [74, 207] width 110 height 15
type input "panhandle towing and recovery LLC"
click at [124, 470] on span at bounding box center [72, 477] width 104 height 15
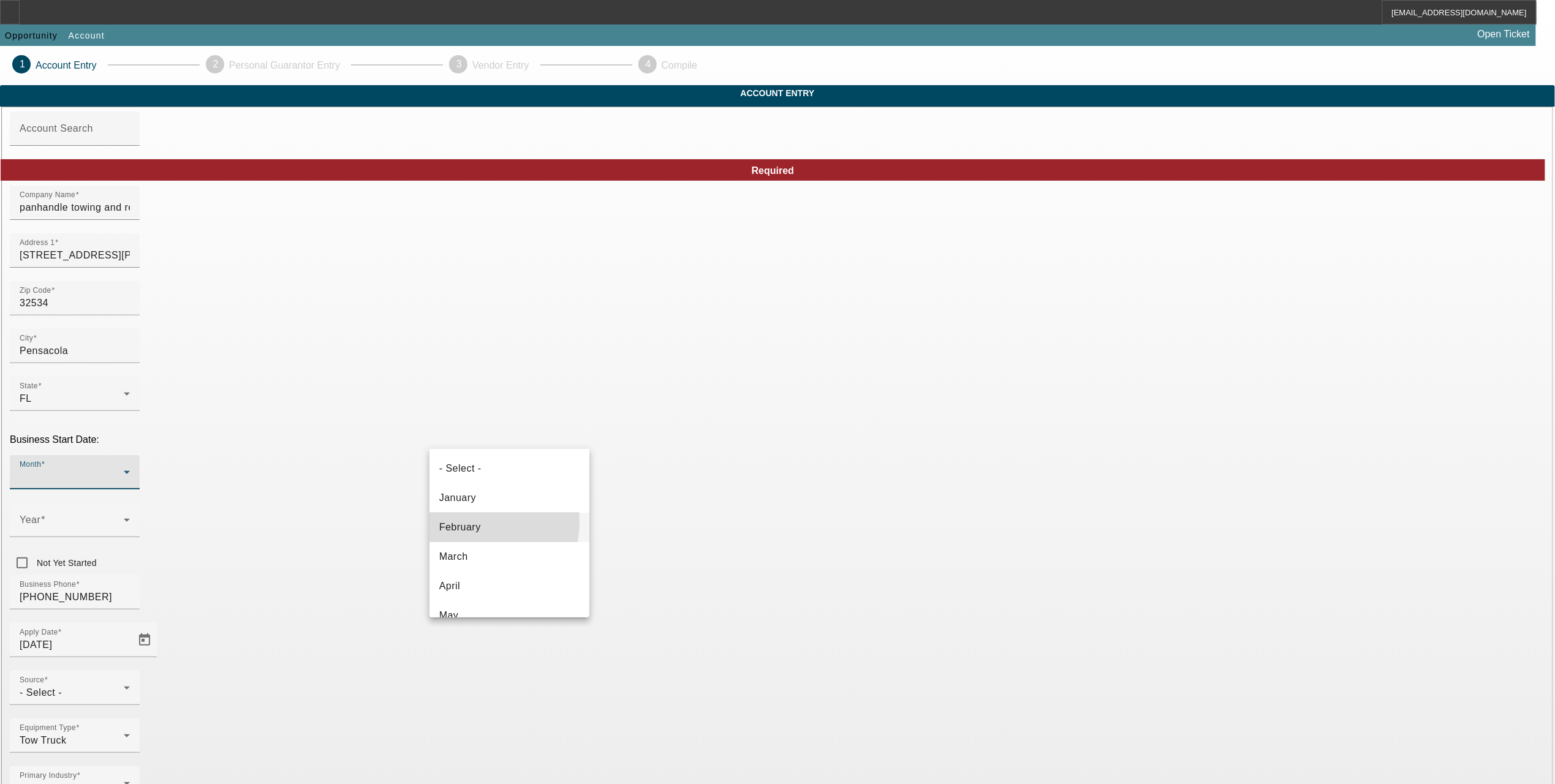
click at [477, 522] on span "February" at bounding box center [460, 528] width 41 height 15
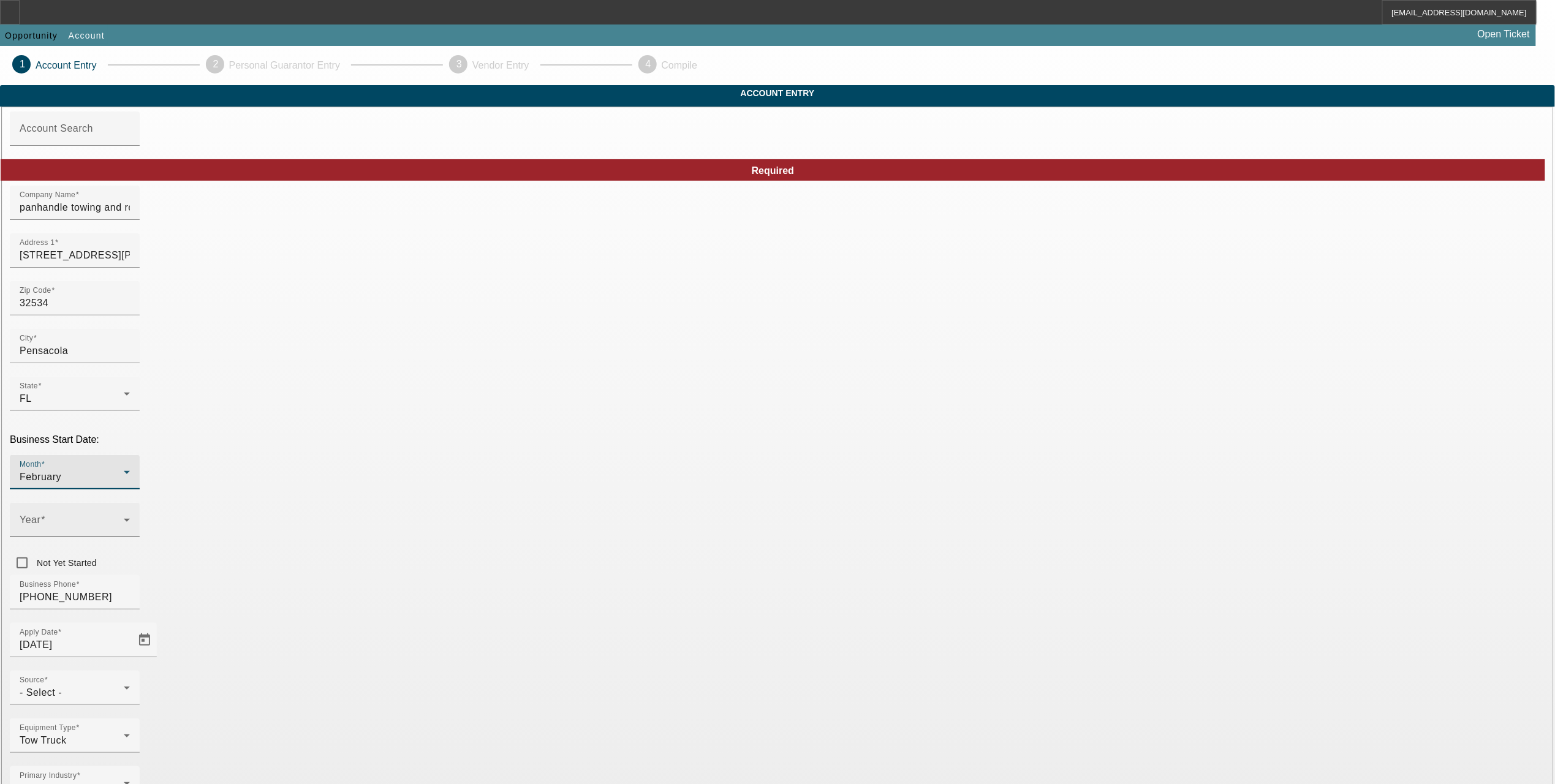
click at [124, 518] on span at bounding box center [72, 525] width 104 height 15
click at [630, 564] on span "2025" at bounding box center [630, 557] width 23 height 15
drag, startPoint x: 511, startPoint y: 484, endPoint x: 298, endPoint y: 454, distance: 215.1
type input "[PHONE_NUMBER]"
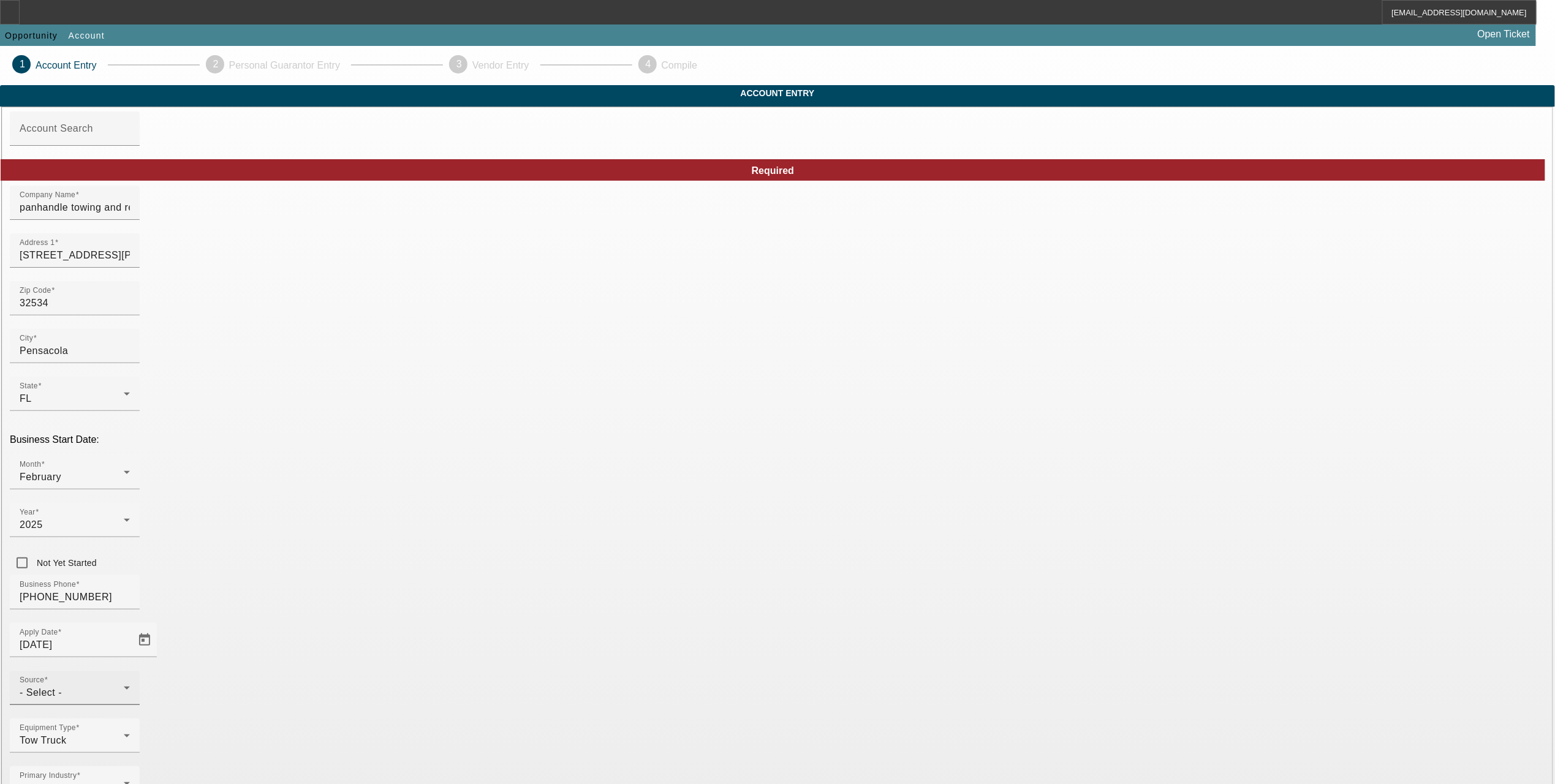
click at [130, 671] on div "Source - Select -" at bounding box center [74, 688] width 110 height 34
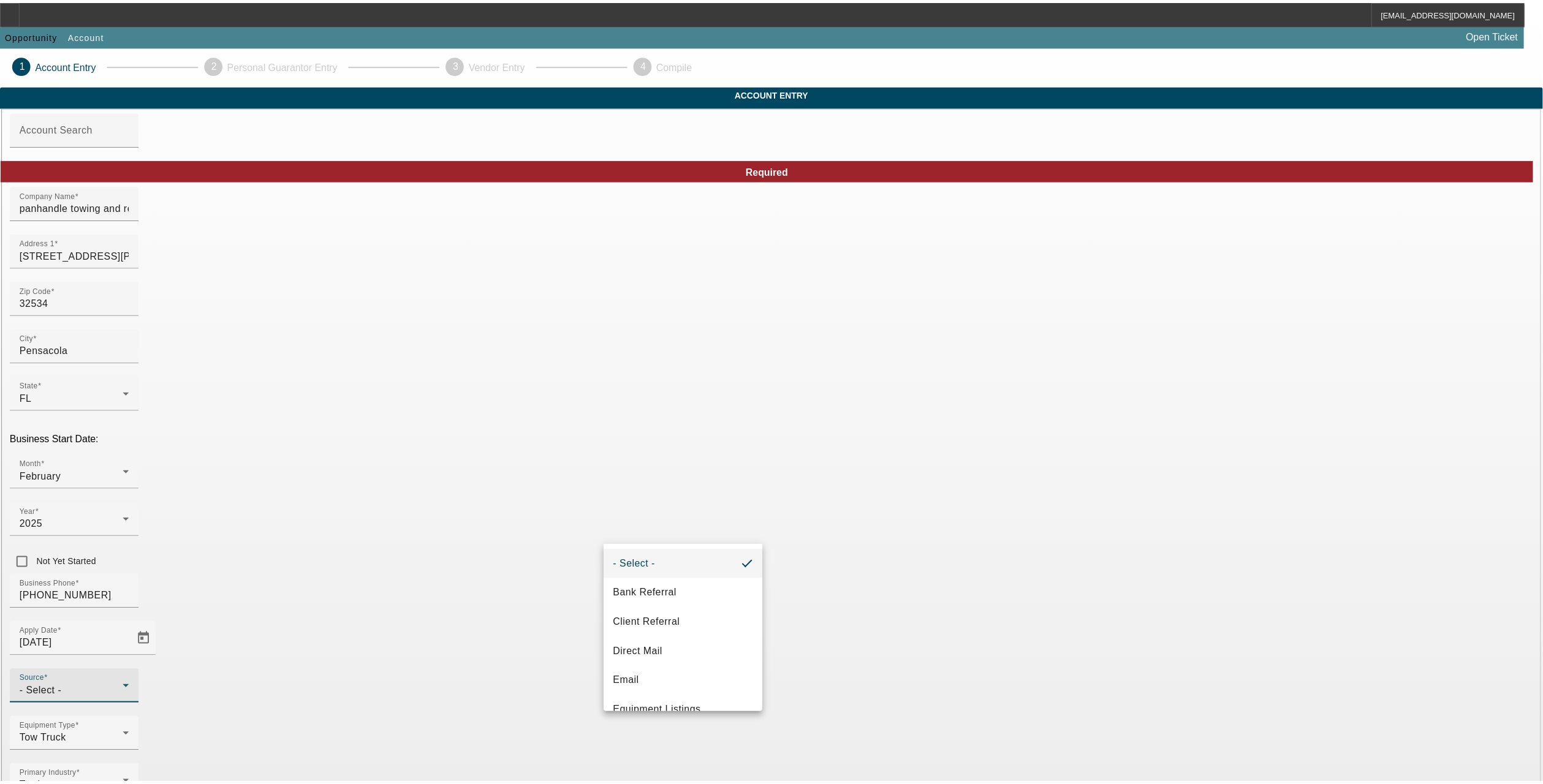
scroll to position [401, 0]
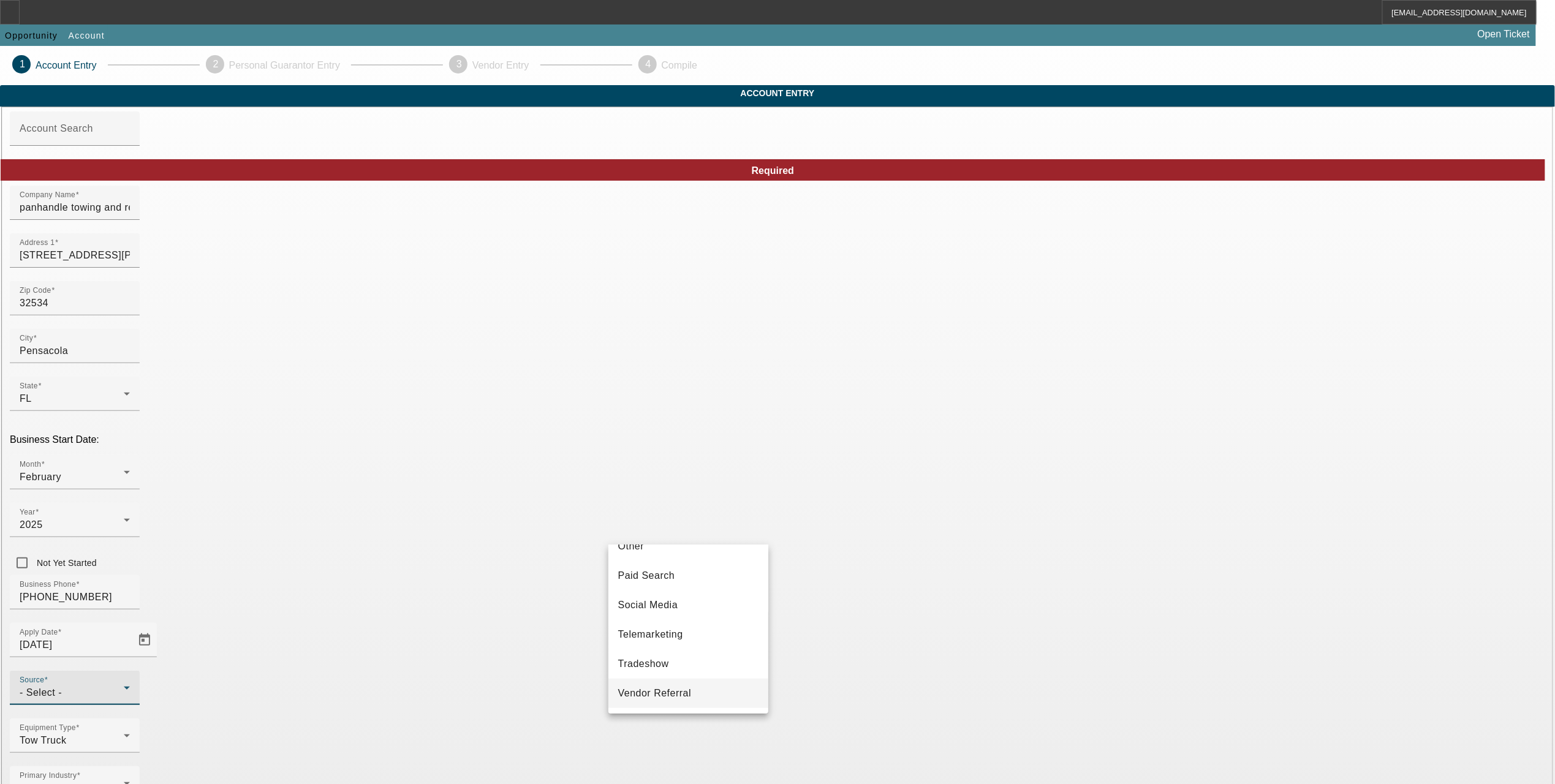
click at [655, 695] on span "Vendor Referral" at bounding box center [655, 694] width 74 height 15
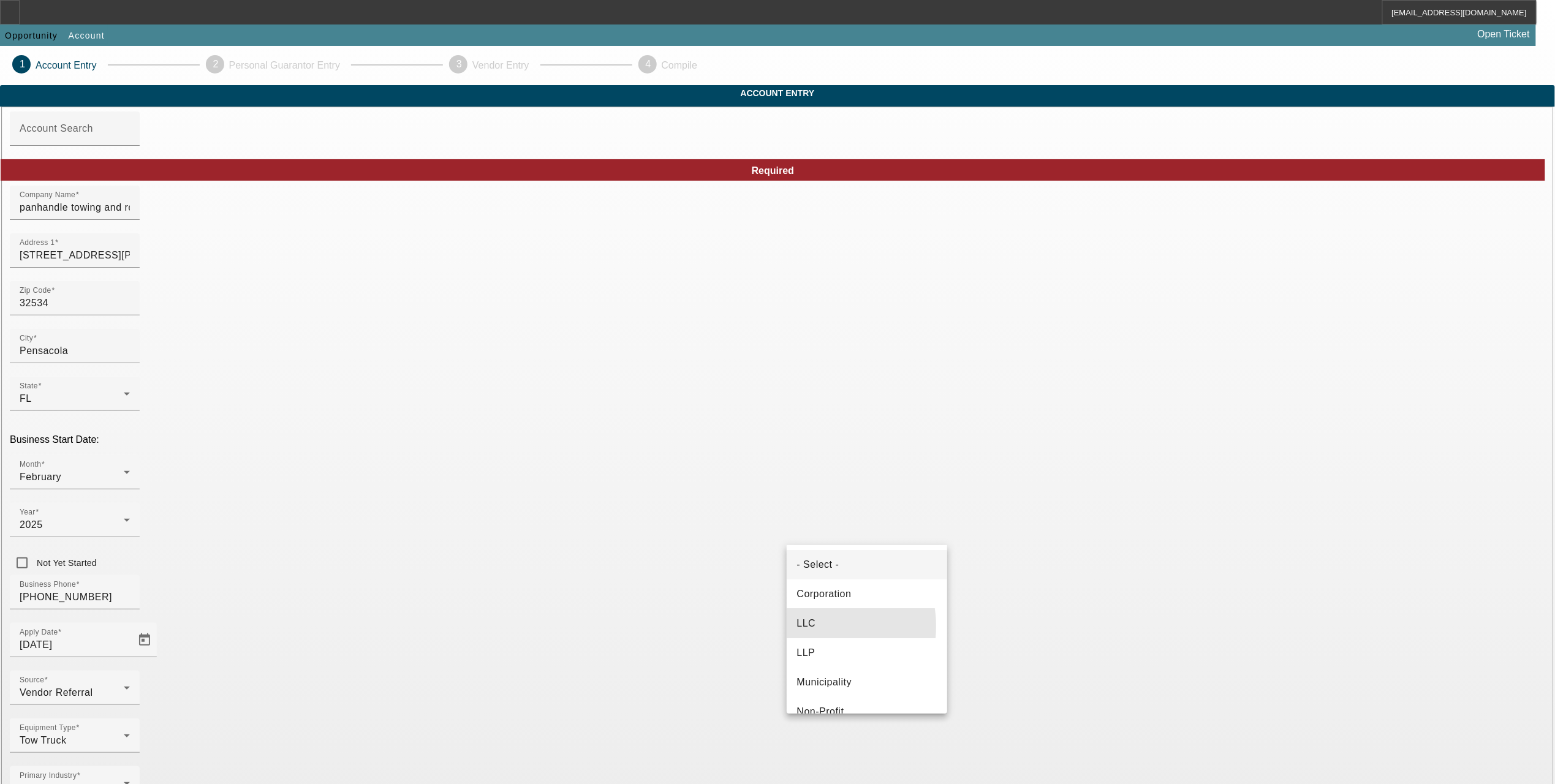
drag, startPoint x: 815, startPoint y: 626, endPoint x: 957, endPoint y: 586, distance: 147.5
click at [828, 615] on mat-option "LLC" at bounding box center [867, 623] width 161 height 29
type input "333786267"
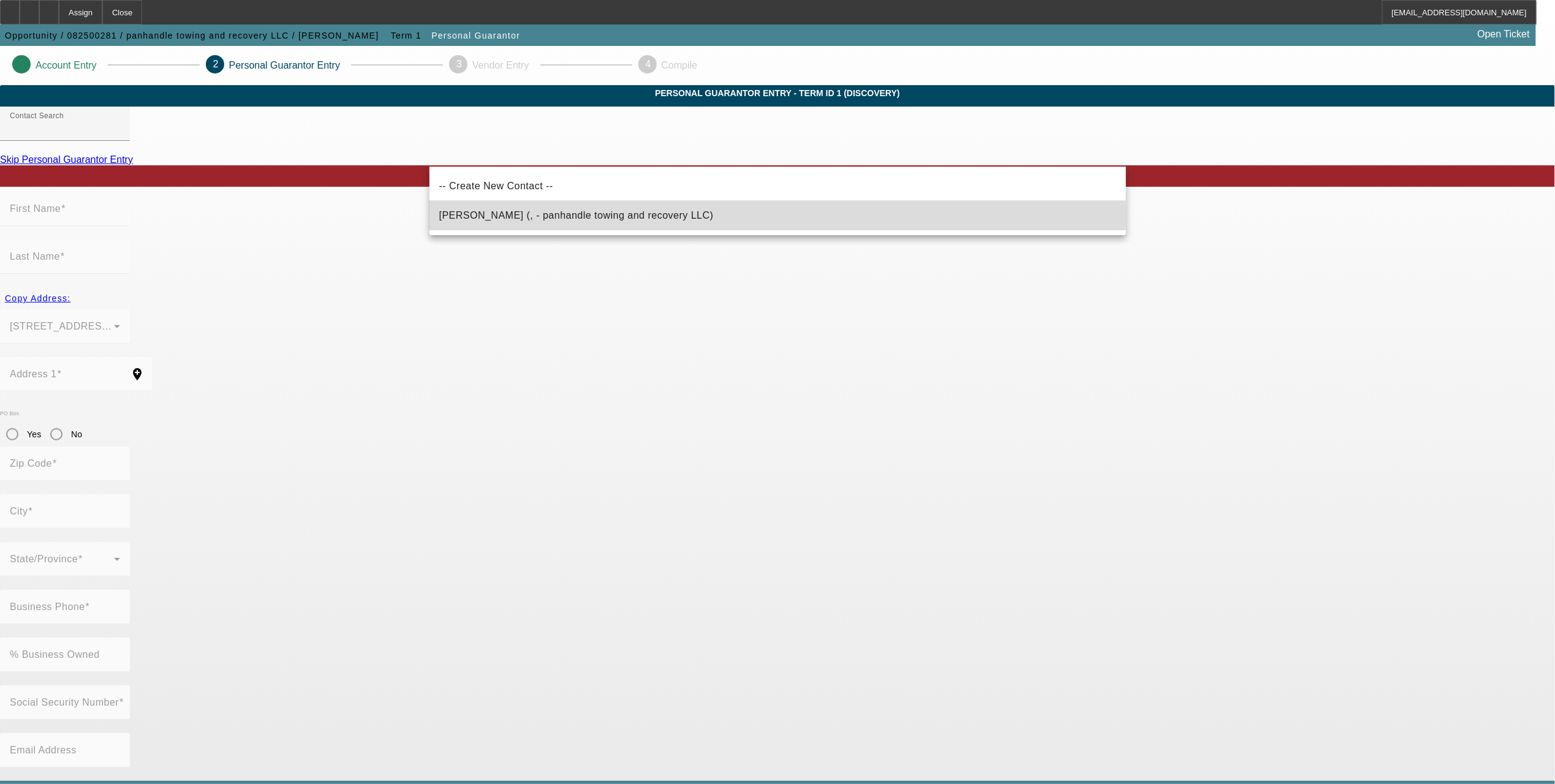
click at [515, 214] on span "Foster, Cody (, - panhandle towing and recovery LLC)" at bounding box center [577, 215] width 274 height 11
type input "Foster, Cody (, - panhandle towing and recovery LLC)"
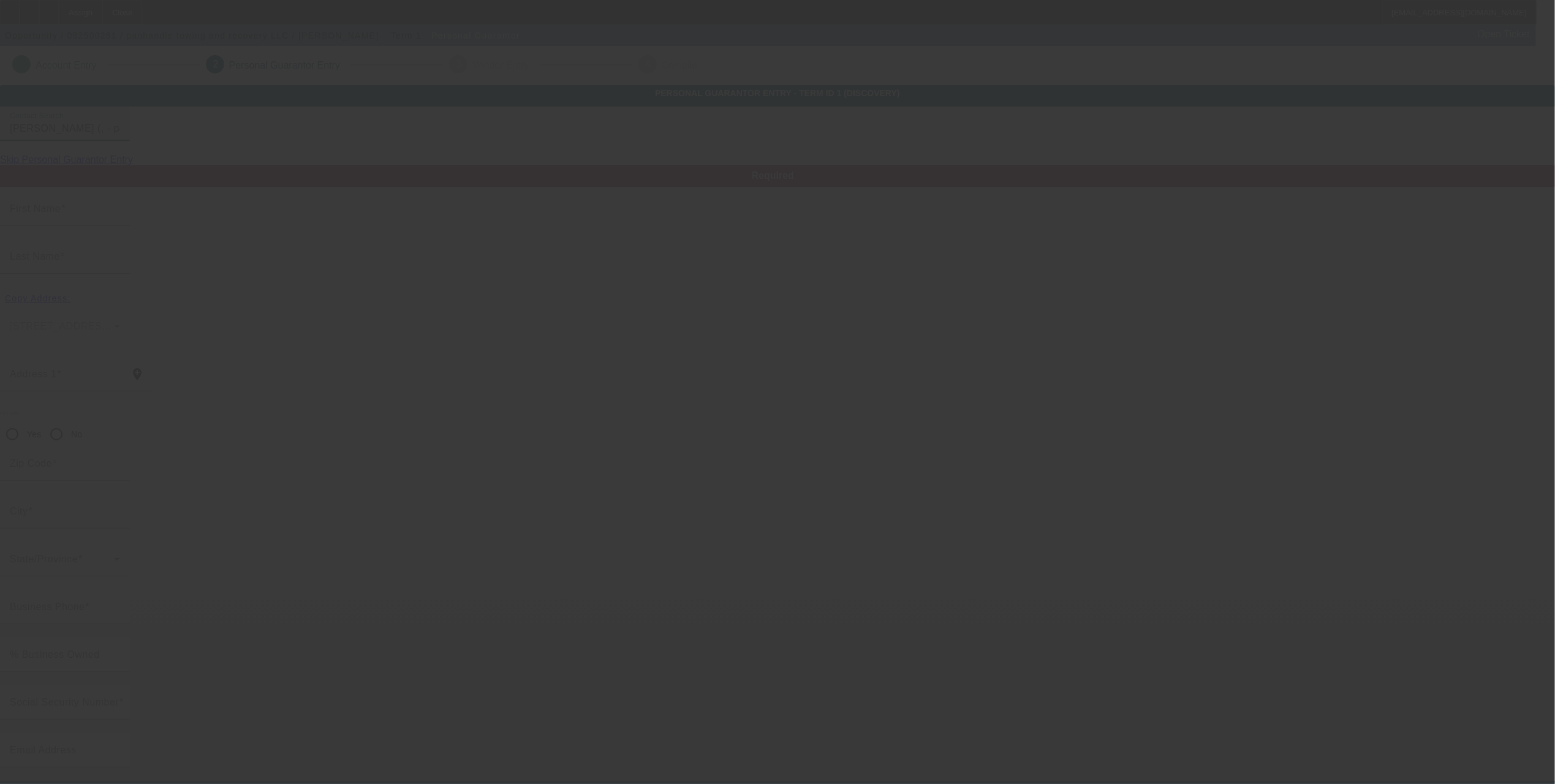
type input "Cody"
type input "Foster"
radio input "true"
type input "[PHONE_NUMBER]"
type input "panhandletowingandrecovery@gmail.com"
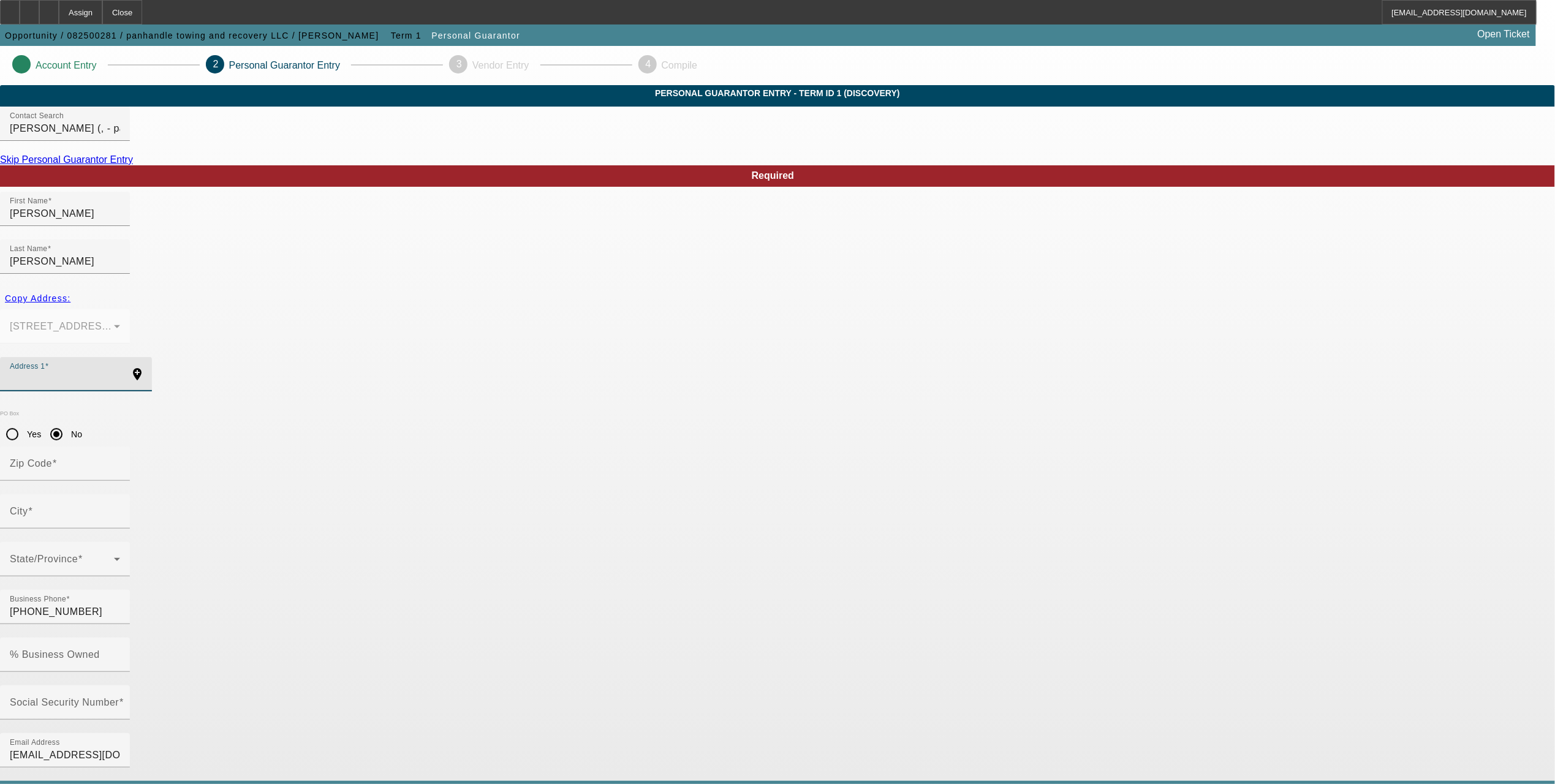
click at [120, 372] on input "Address 1" at bounding box center [65, 379] width 110 height 15
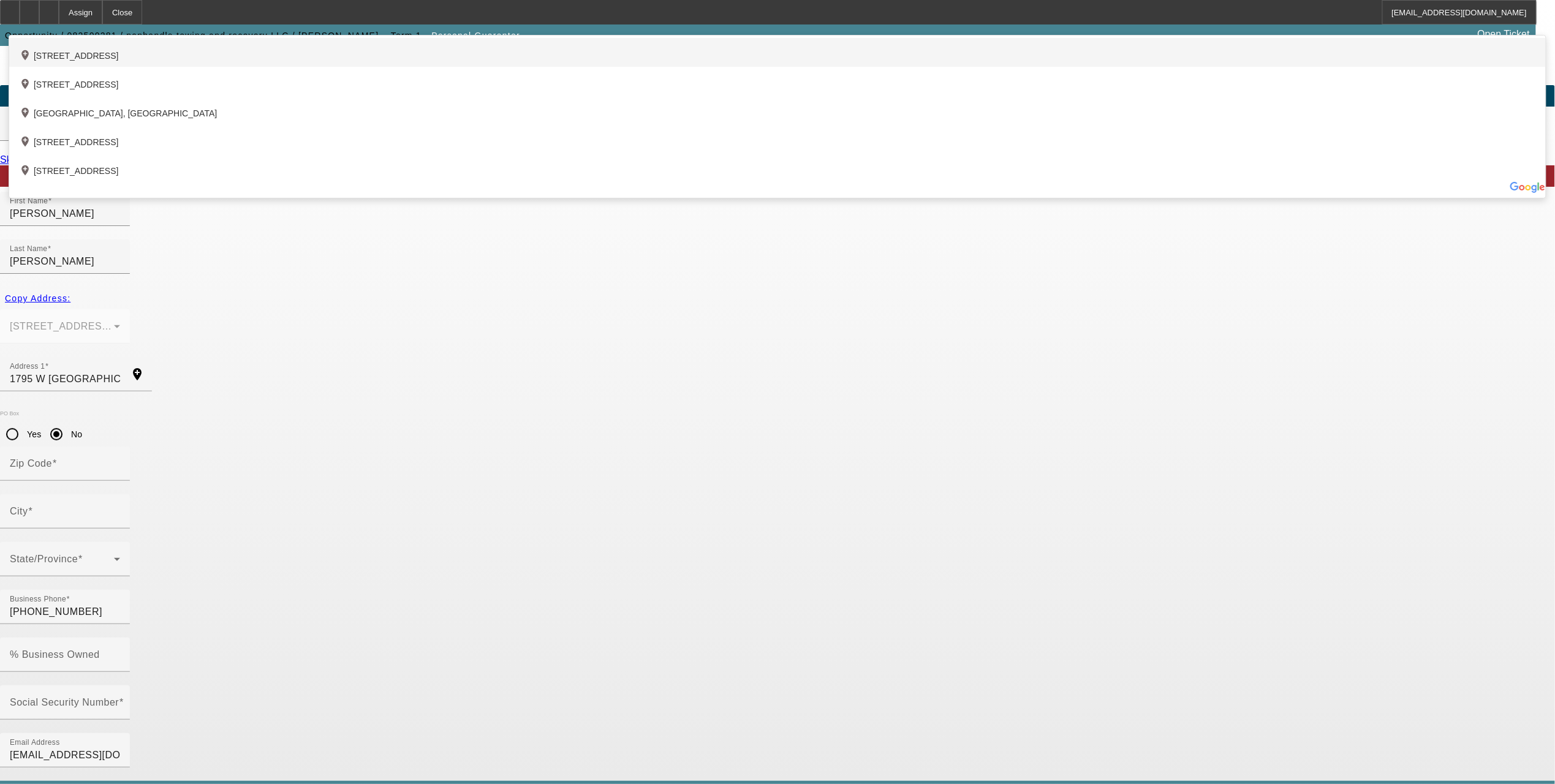
click at [547, 67] on div "add_location 1795 West Detroit Boulevard, Pensacola, FL 32534, US" at bounding box center [778, 52] width 1537 height 29
type input "1795 West Detroit Boulevard"
type input "32534"
type input "Pensacola"
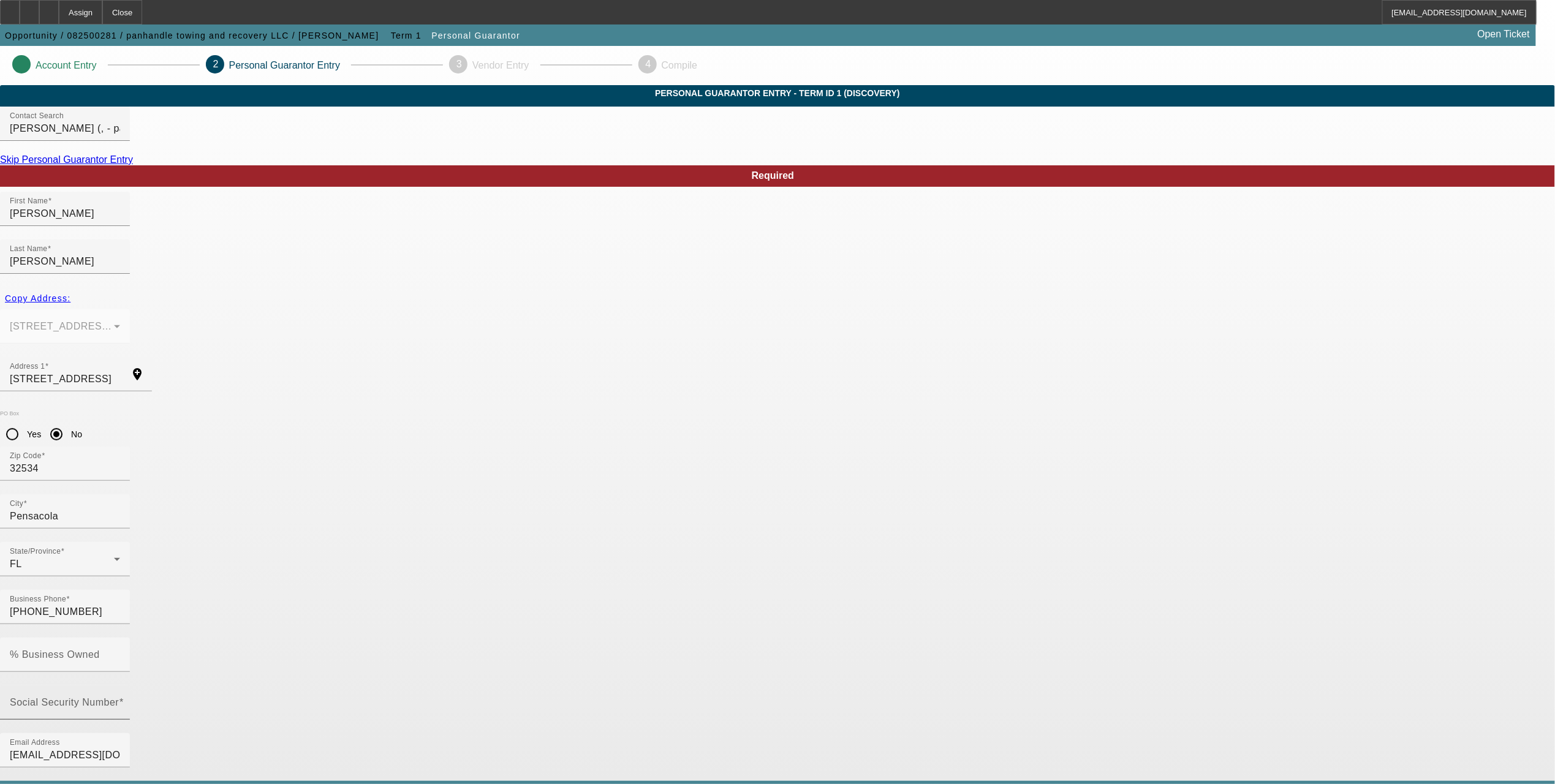
click at [120, 686] on div "Social Security Number" at bounding box center [65, 702] width 110 height 34
type input "591-61-8225"
type input "[PHONE_NUMBER]"
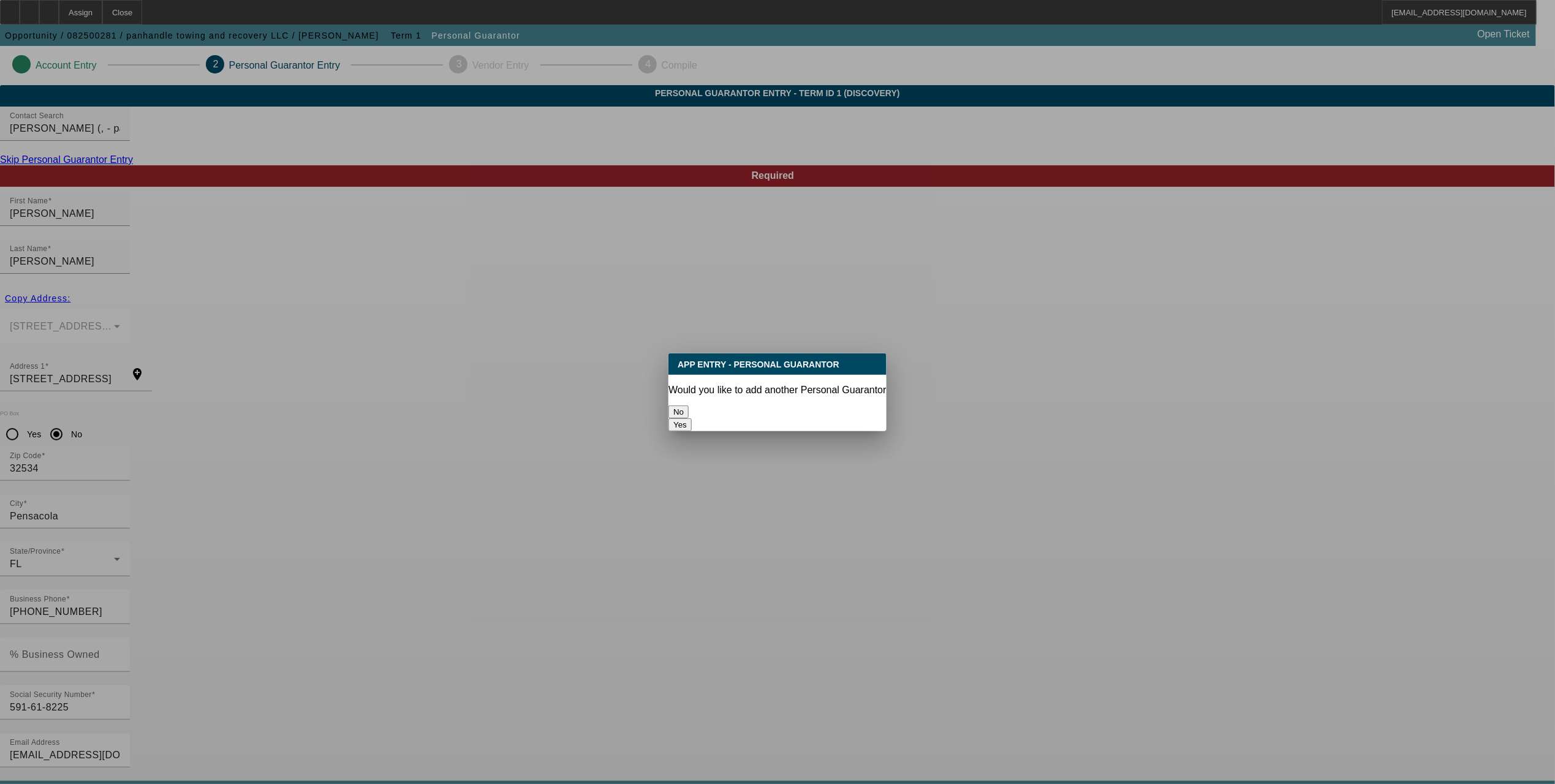
click at [689, 410] on button "No" at bounding box center [678, 411] width 20 height 13
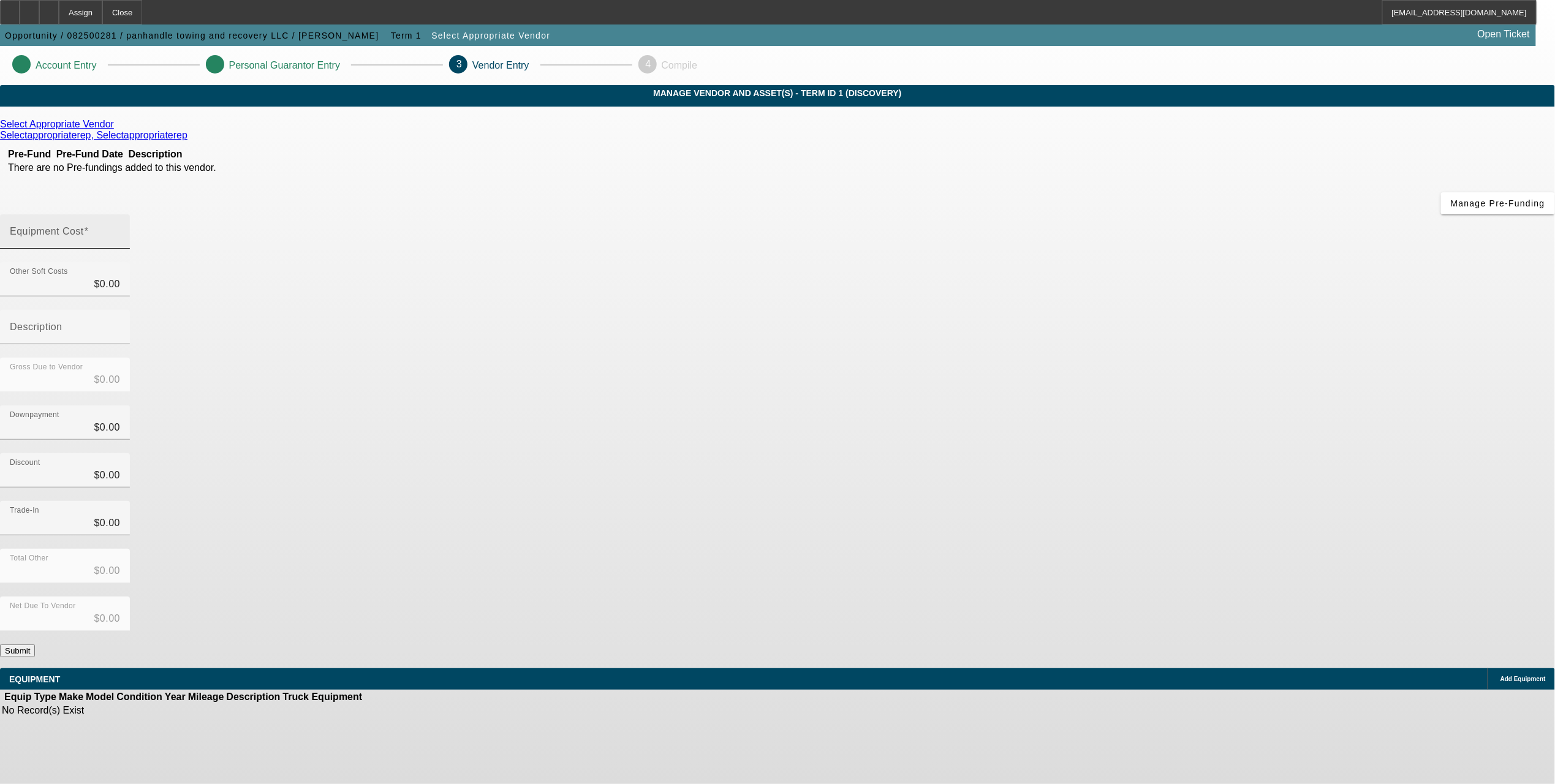
click at [120, 215] on div "Equipment Cost" at bounding box center [65, 231] width 110 height 34
type input "8"
type input "$8.00"
type input "85"
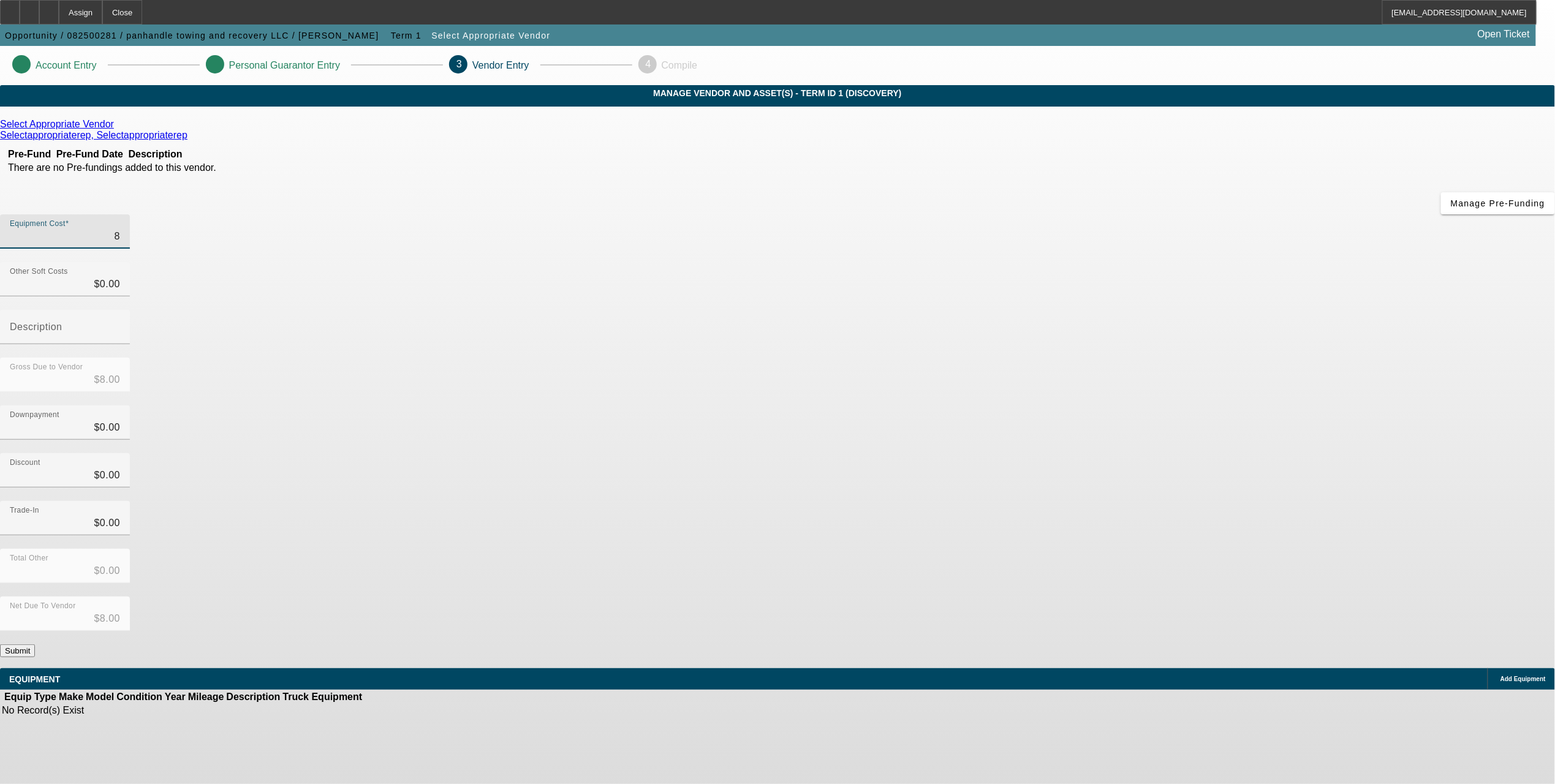
type input "$85.00"
type input "850"
type input "$850.00"
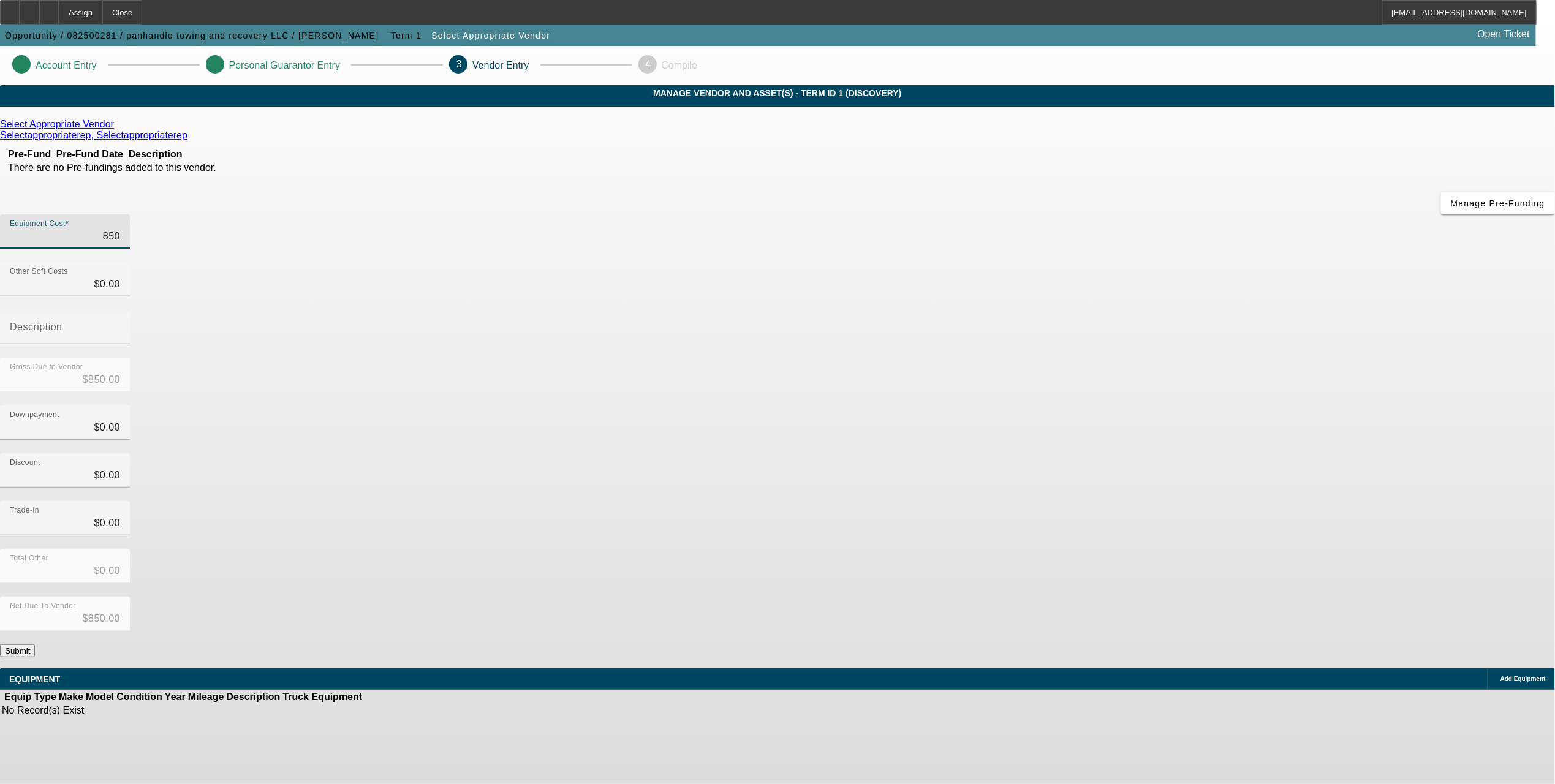
type input "8500"
type input "$8,500.00"
type input "85000"
type input "$85,000.00"
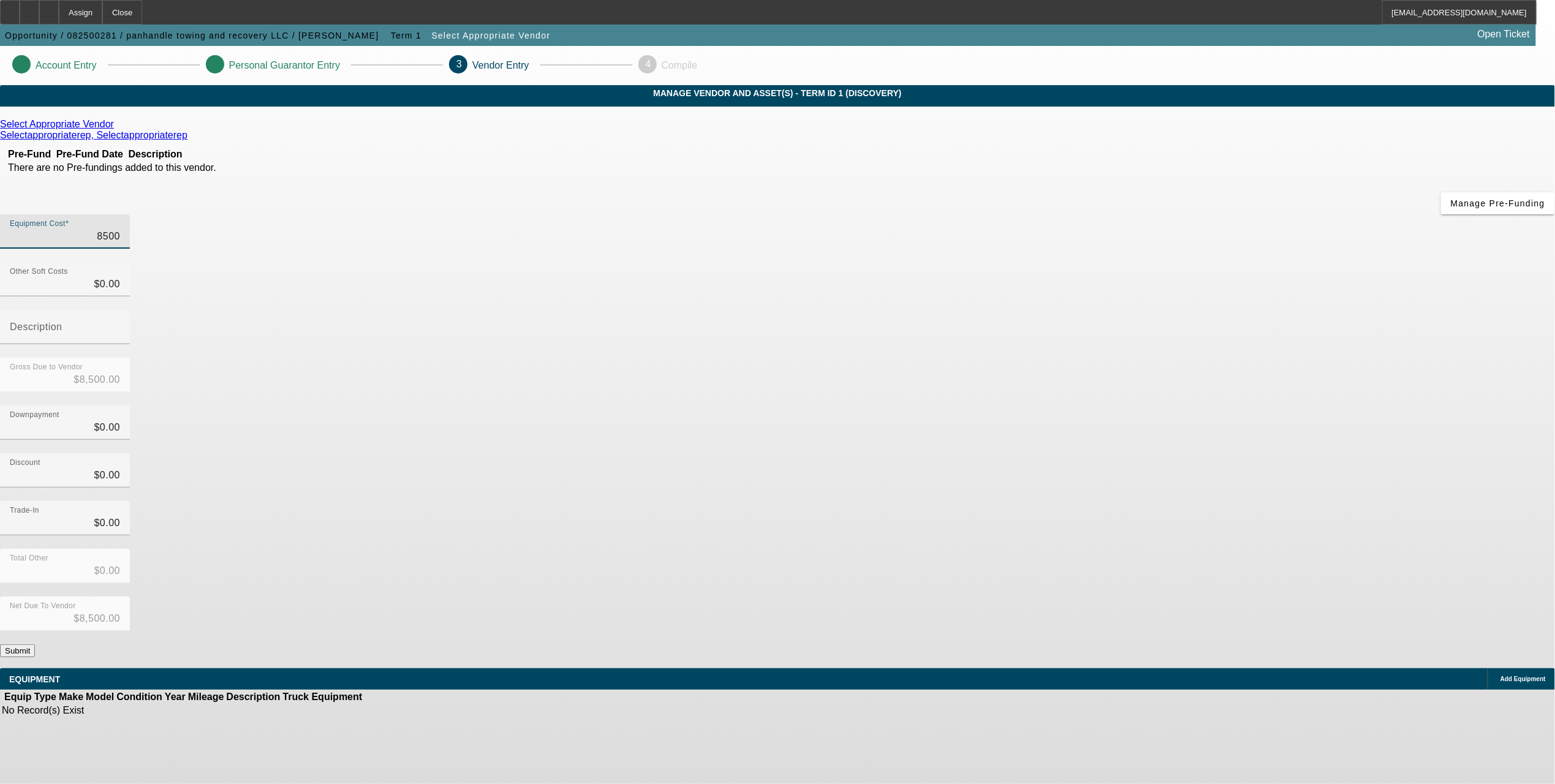
type input "$85,000.00"
click at [1083, 454] on div "Discount $0.00" at bounding box center [778, 477] width 1555 height 47
click at [35, 644] on button "Submit" at bounding box center [17, 650] width 35 height 13
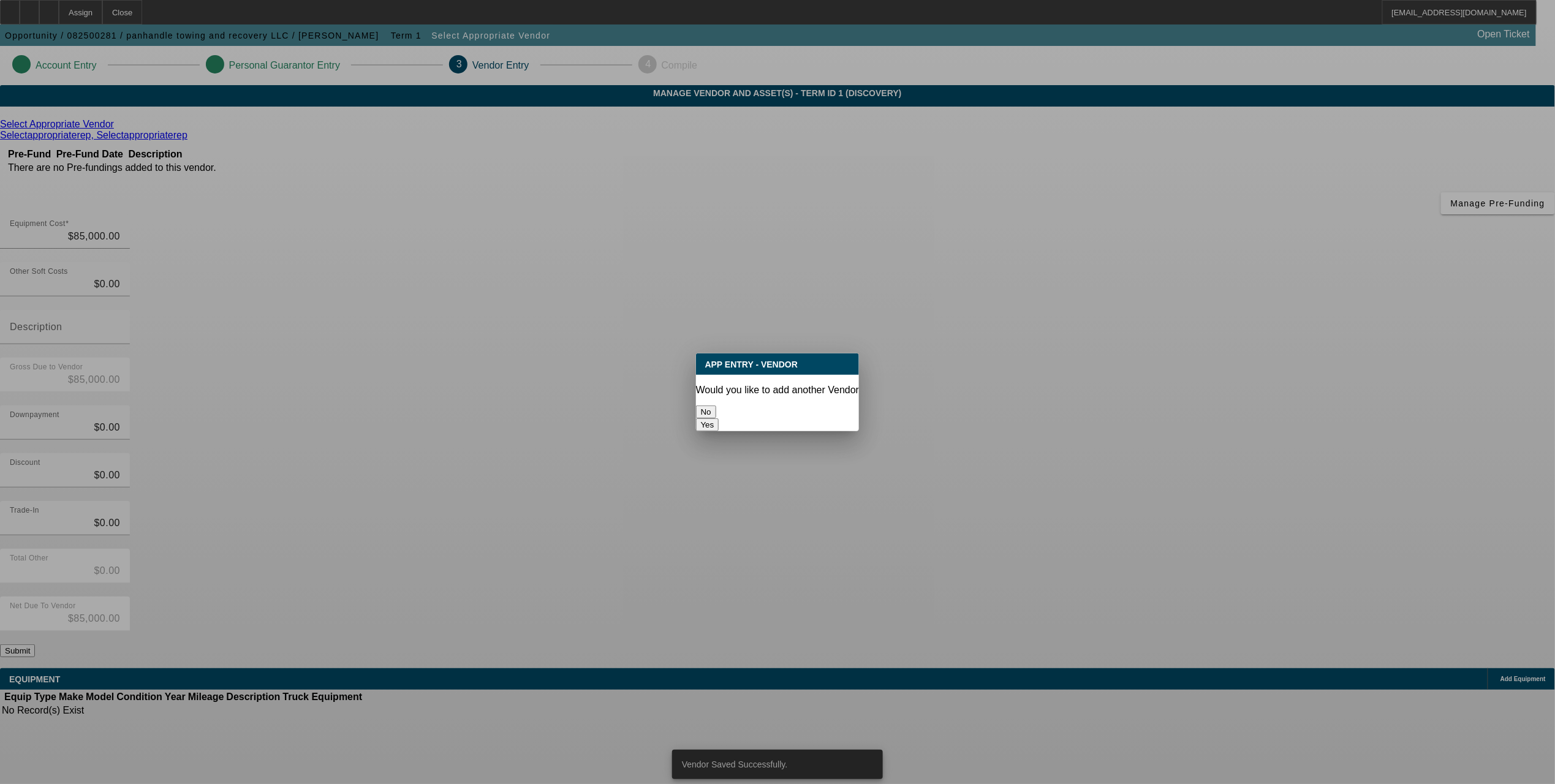
click at [717, 408] on button "No" at bounding box center [706, 411] width 20 height 13
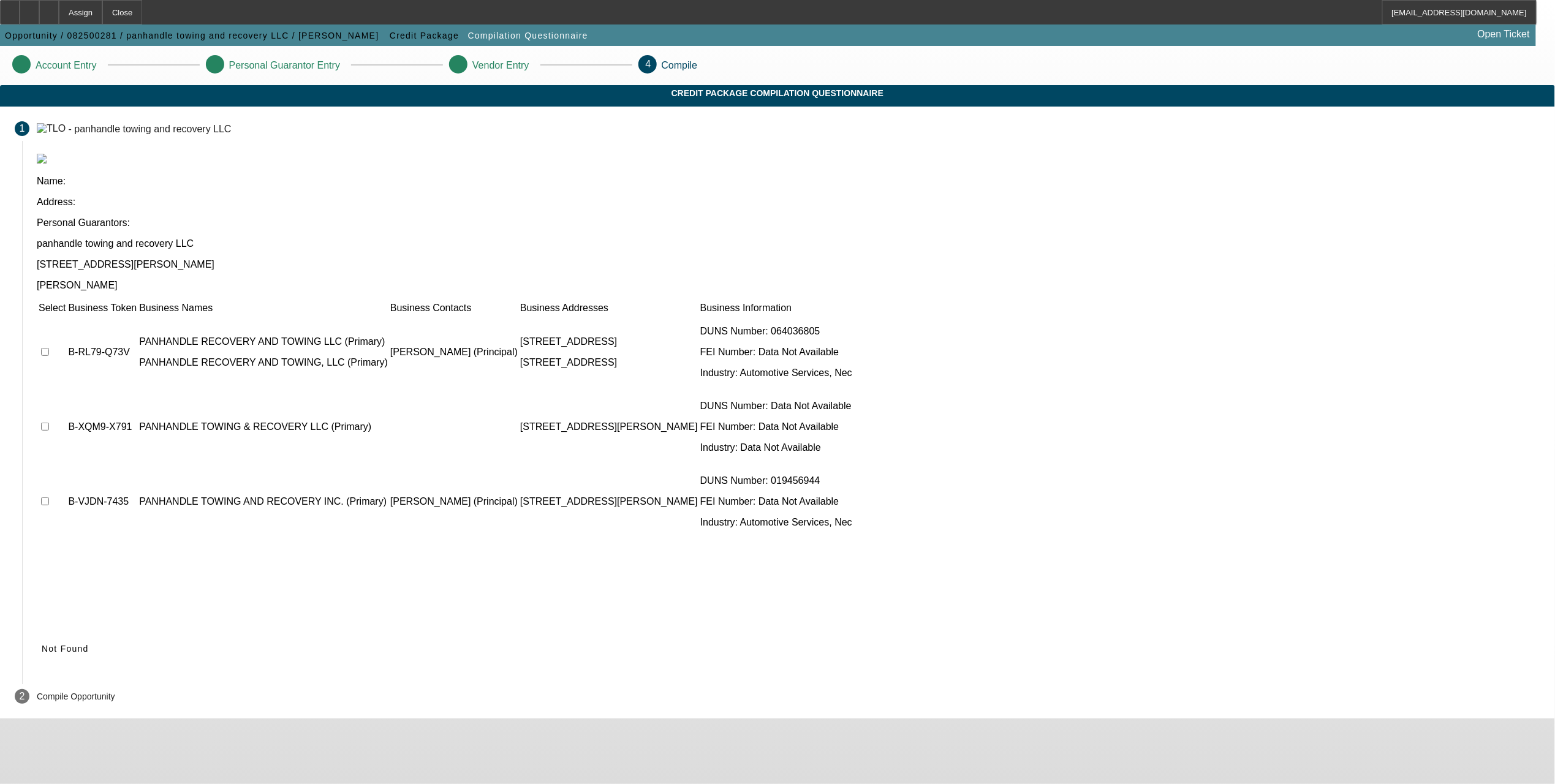
click at [89, 644] on span "Not Found" at bounding box center [65, 649] width 48 height 10
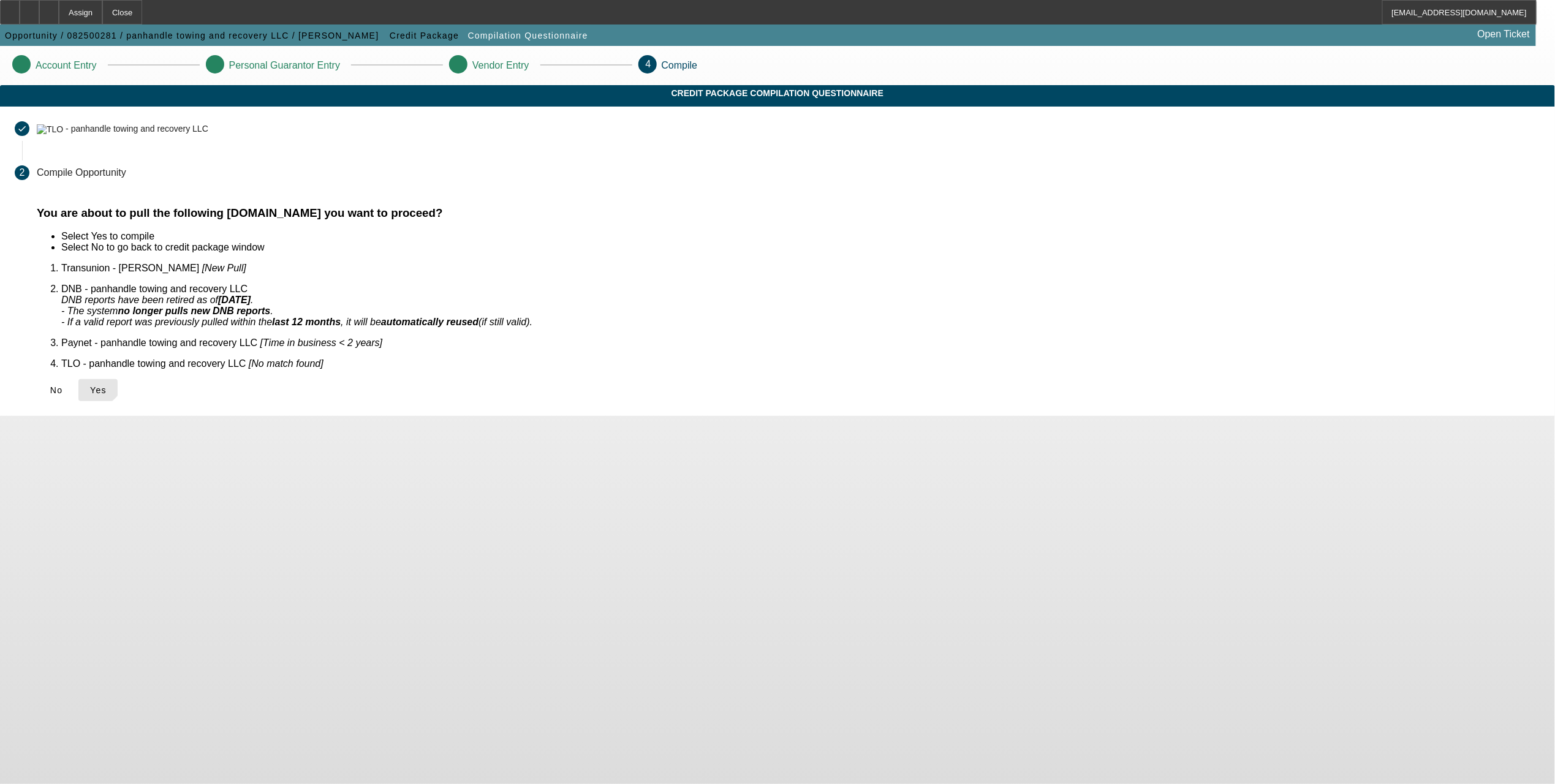
click at [90, 385] on icon at bounding box center [90, 390] width 0 height 10
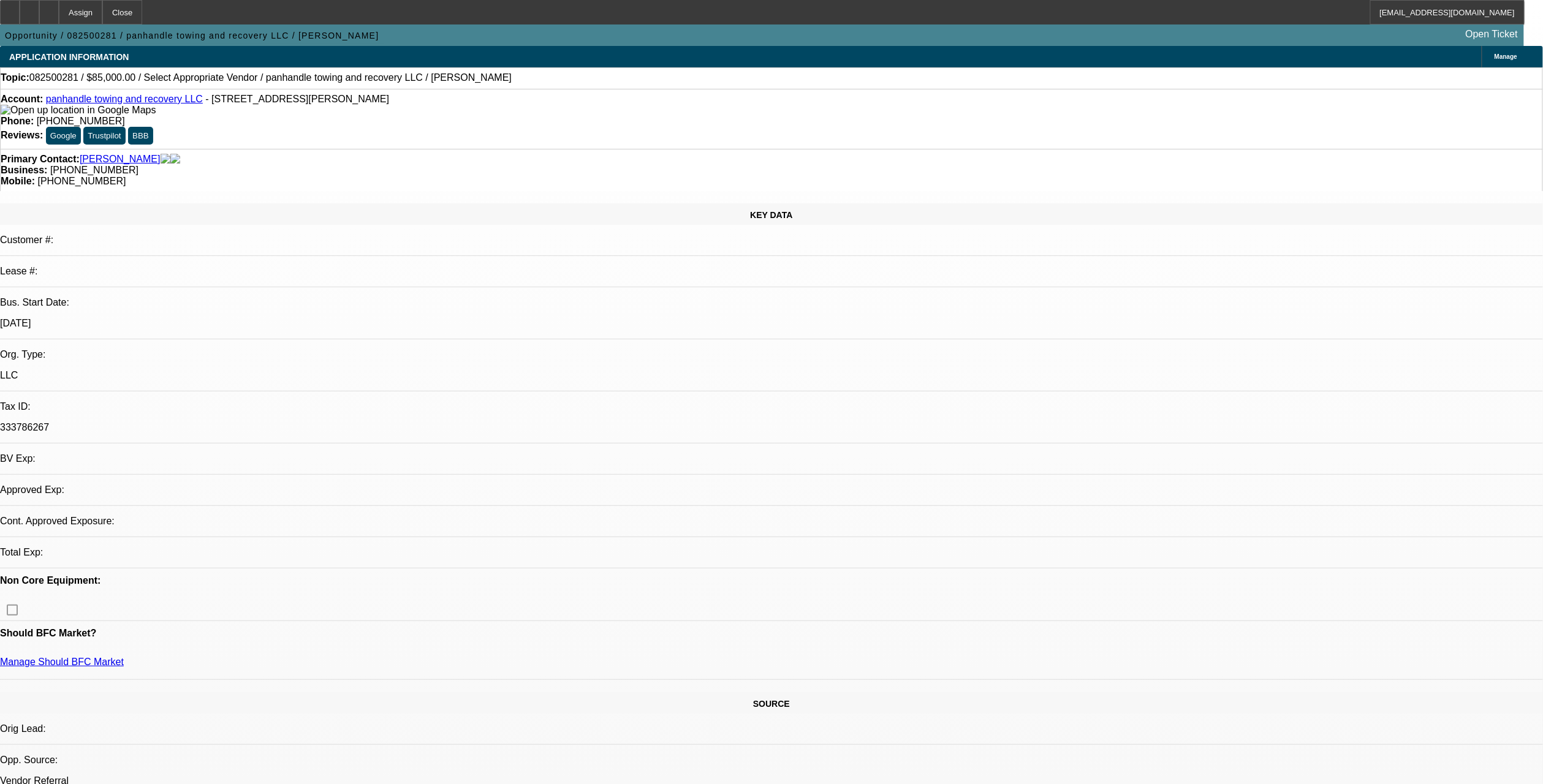
select select "0"
select select "2"
select select "0.1"
select select "4"
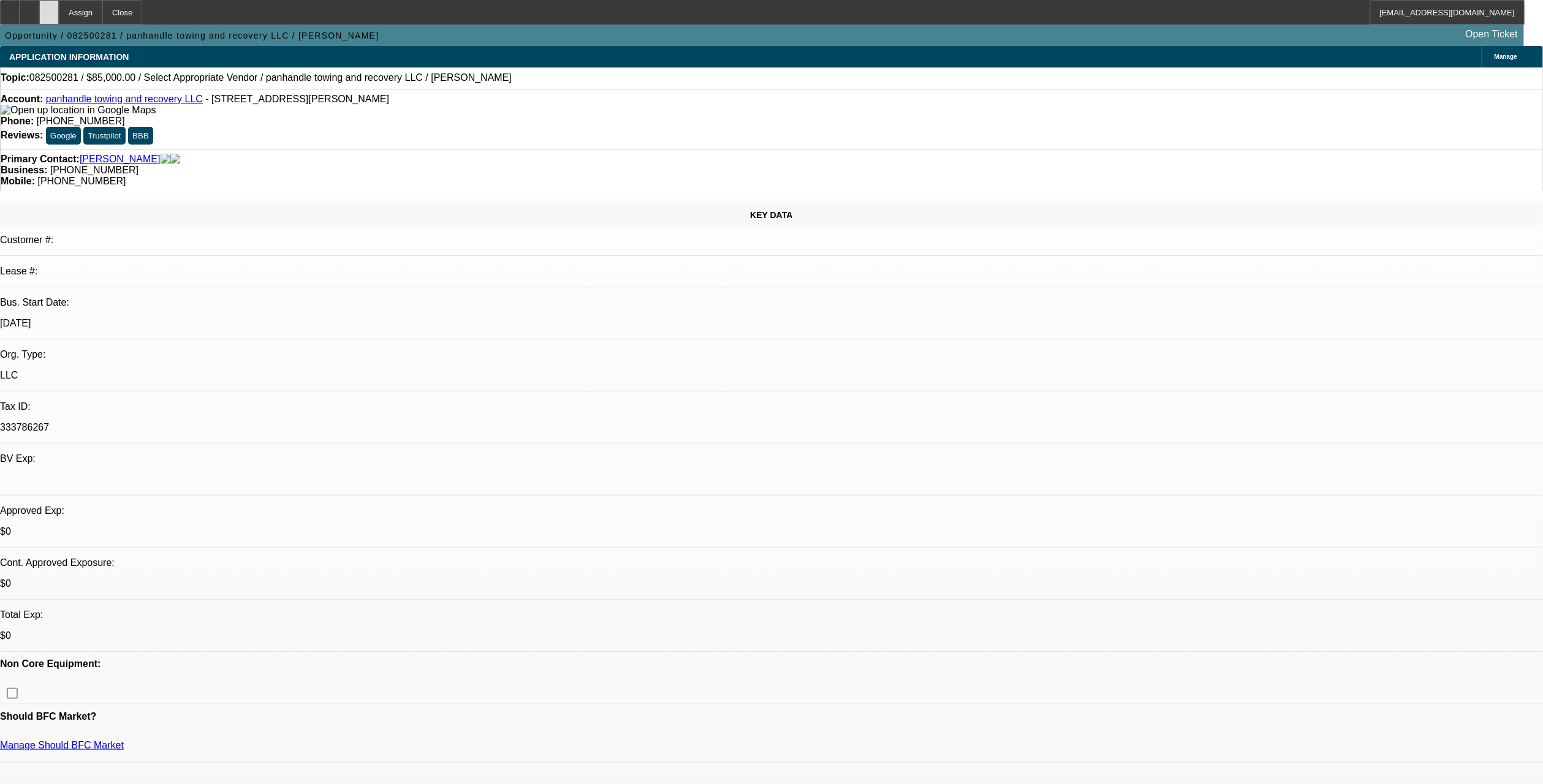
click at [59, 13] on div at bounding box center [49, 12] width 19 height 25
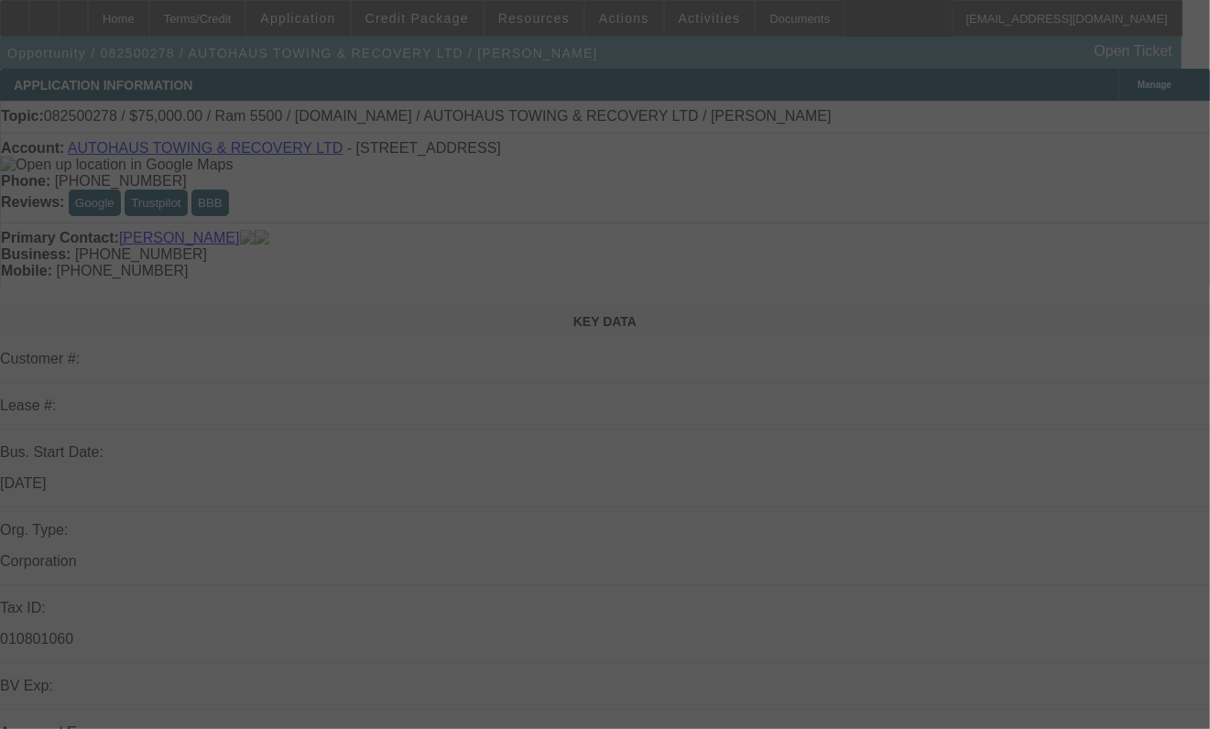
select select "0"
select select "2"
select select "0.1"
select select "4"
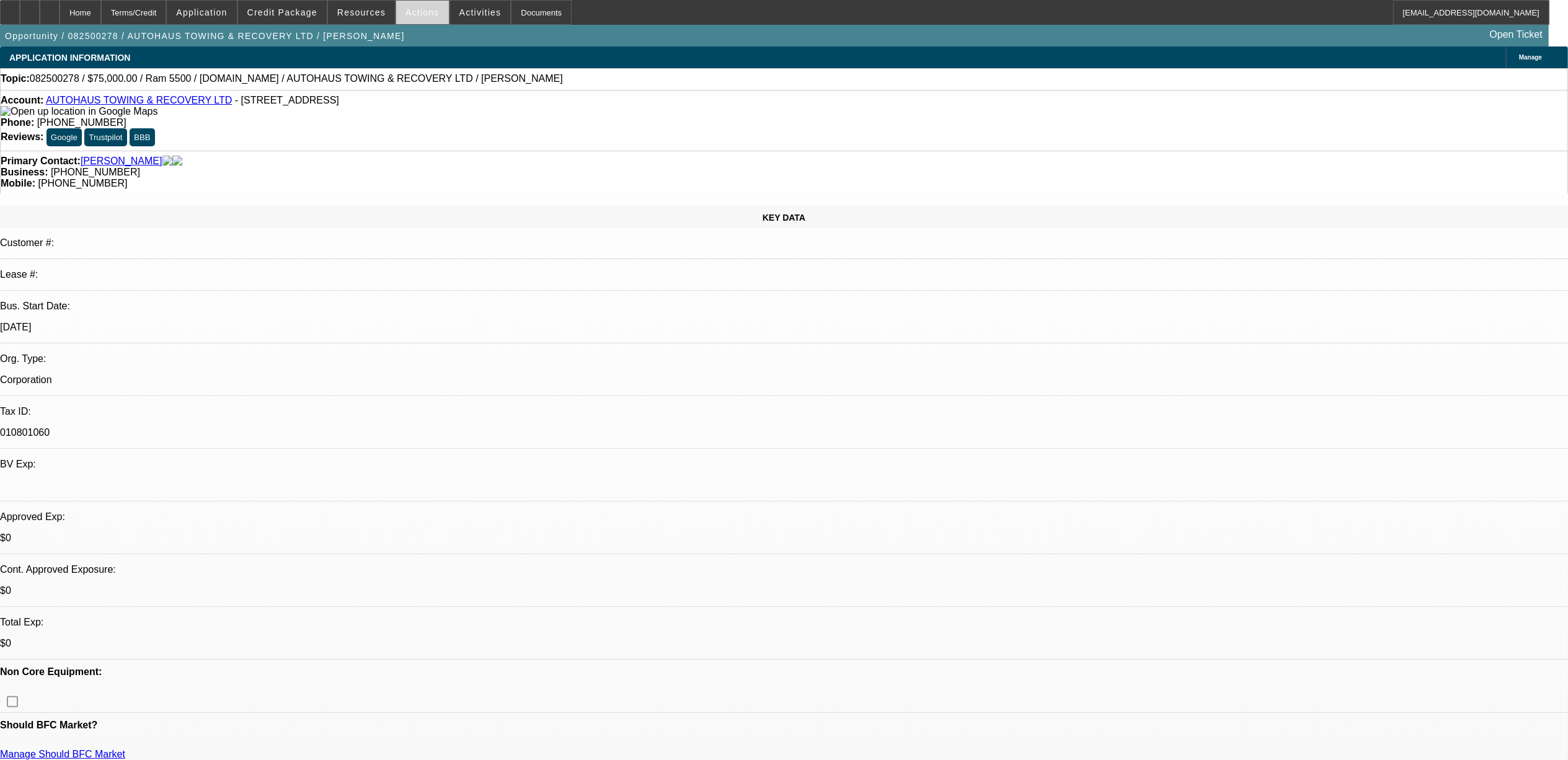
click at [416, 18] on span at bounding box center [422, 12] width 53 height 30
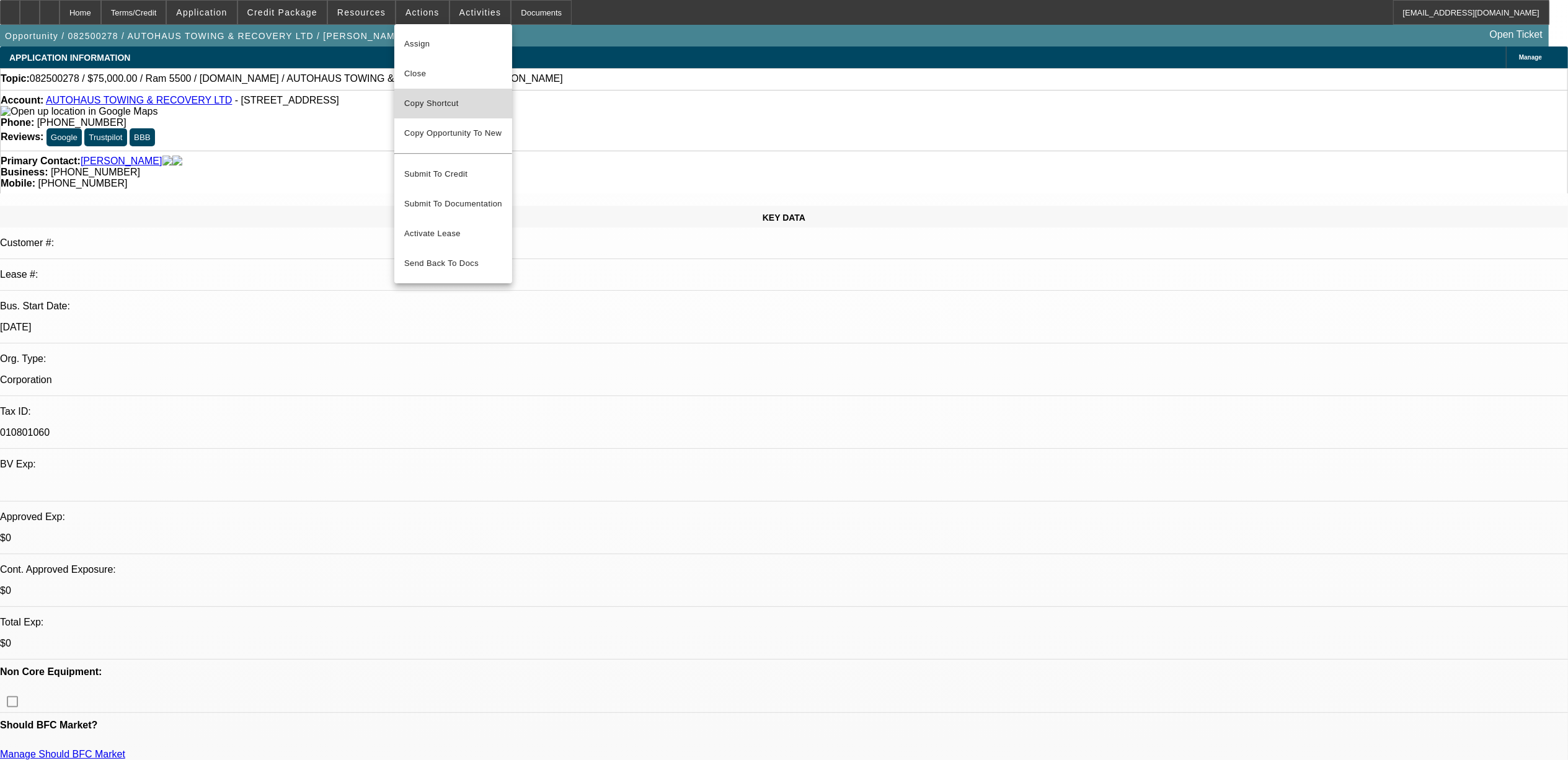
click at [450, 103] on span "Copy Shortcut" at bounding box center [453, 104] width 98 height 15
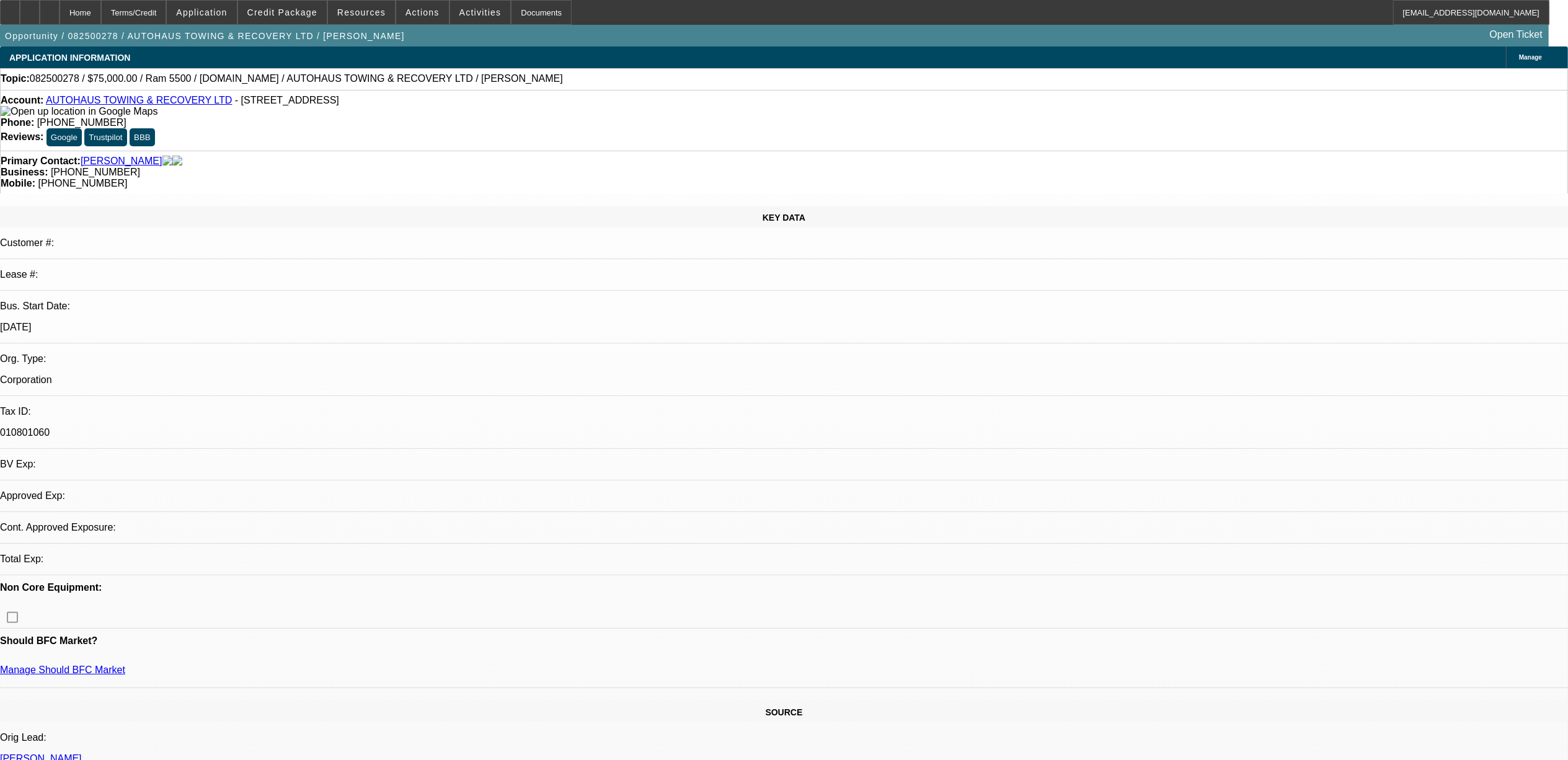
select select "0"
select select "2"
select select "0.1"
select select "4"
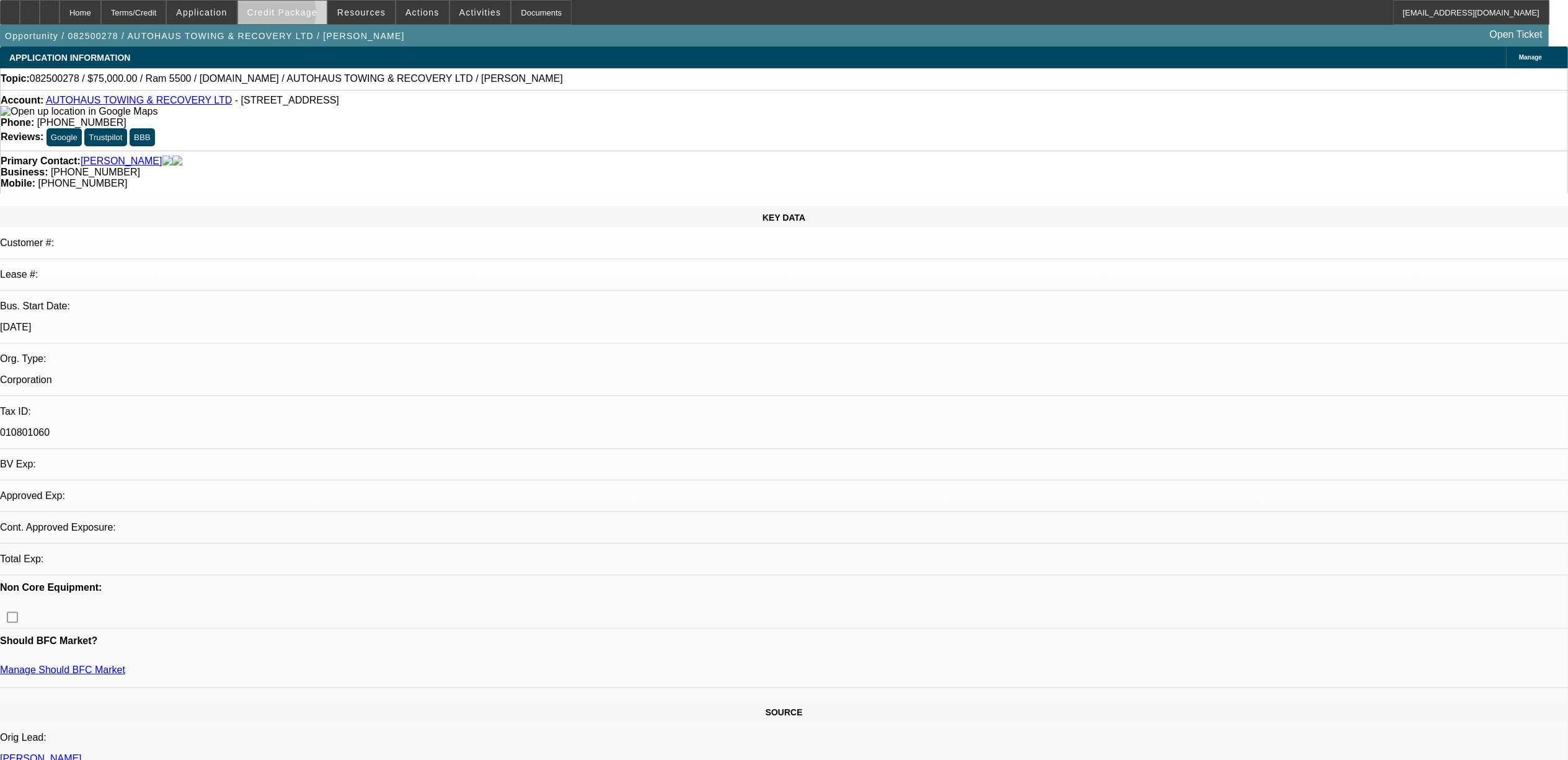
click at [299, 16] on span "Credit Package" at bounding box center [282, 12] width 70 height 10
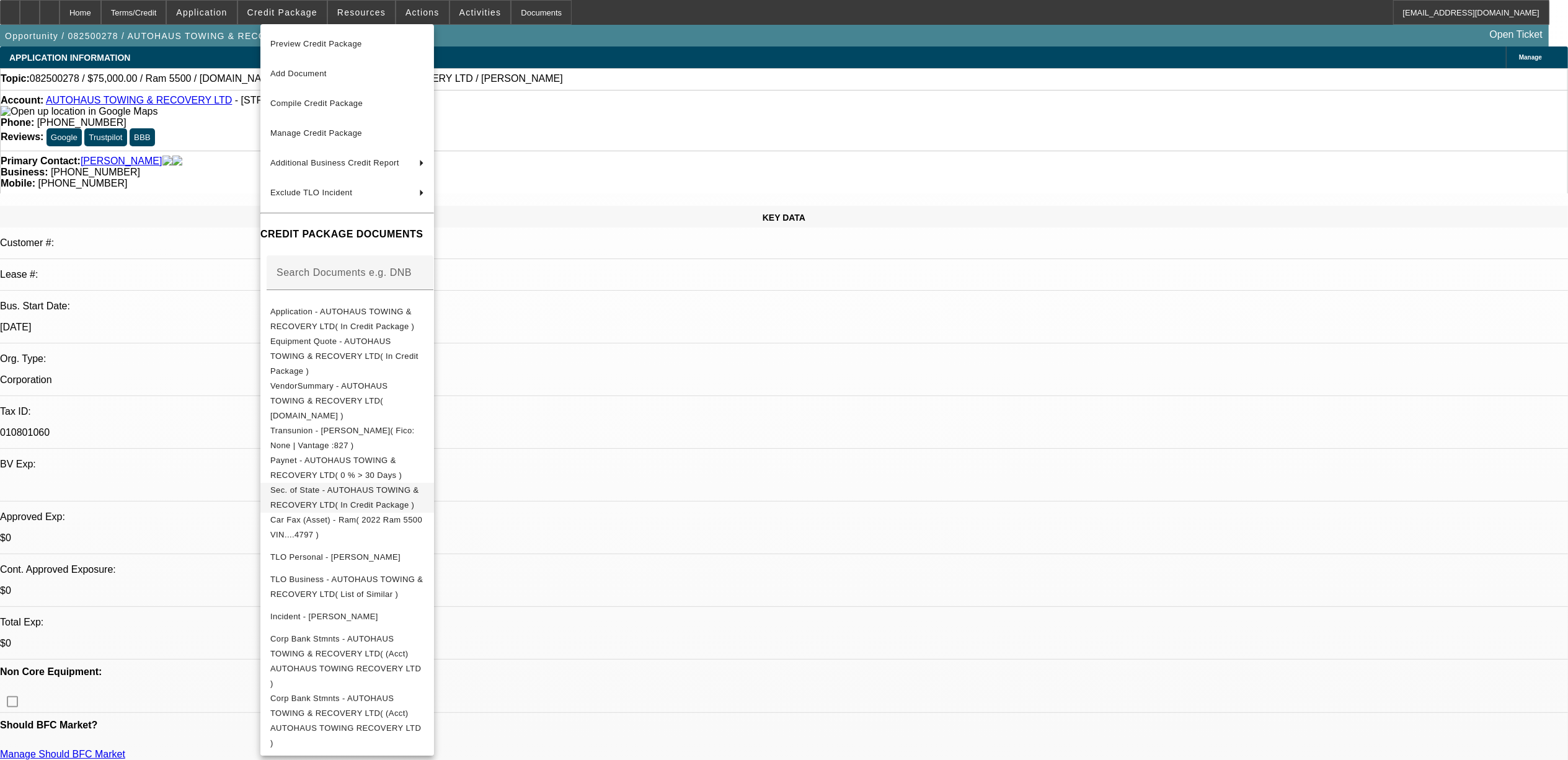
click at [368, 485] on span "Sec. of State - AUTOHAUS TOWING & RECOVERY LTD( In Credit Package )" at bounding box center [345, 497] width 149 height 24
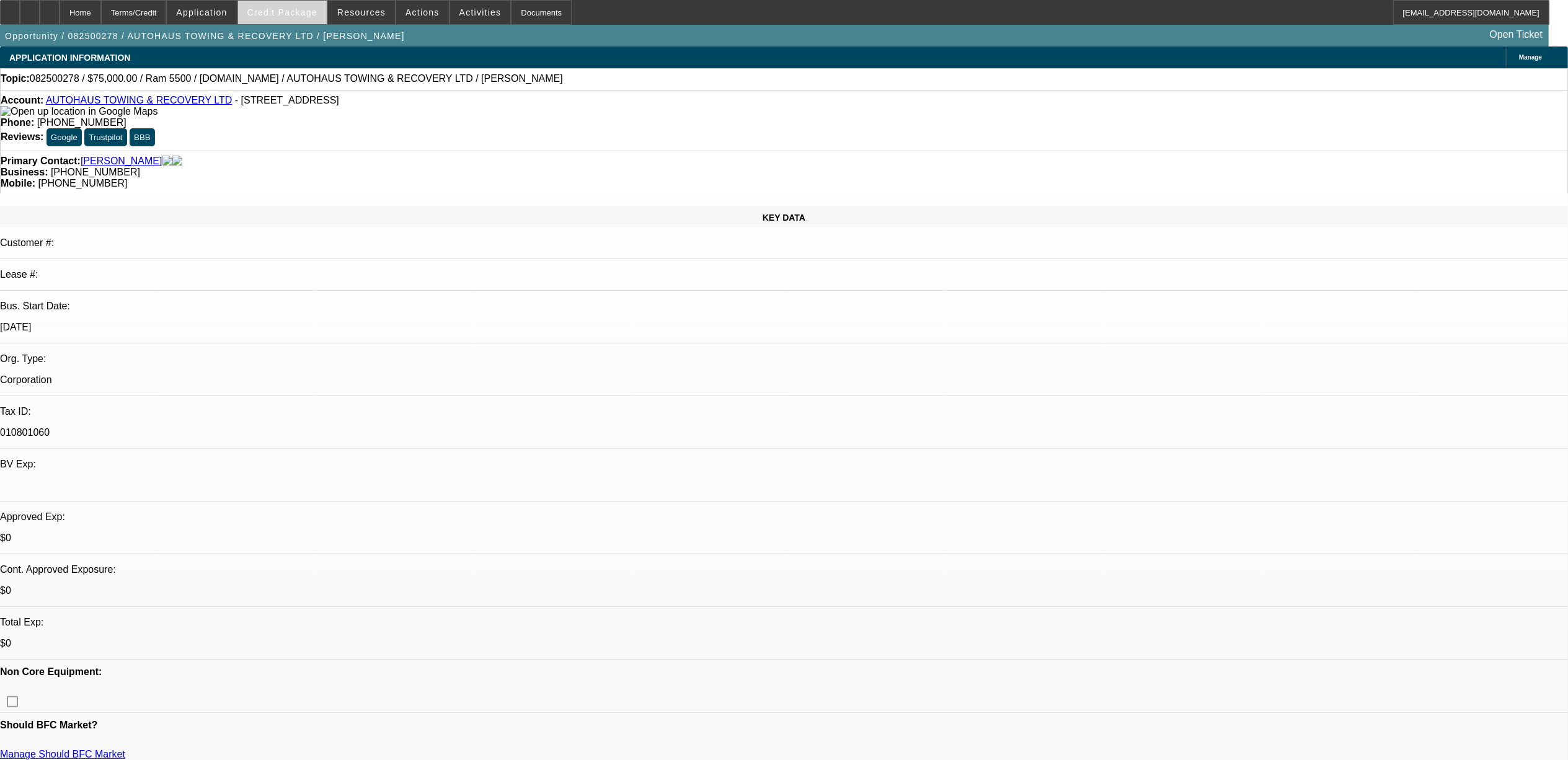
click at [280, 22] on span at bounding box center [282, 12] width 89 height 30
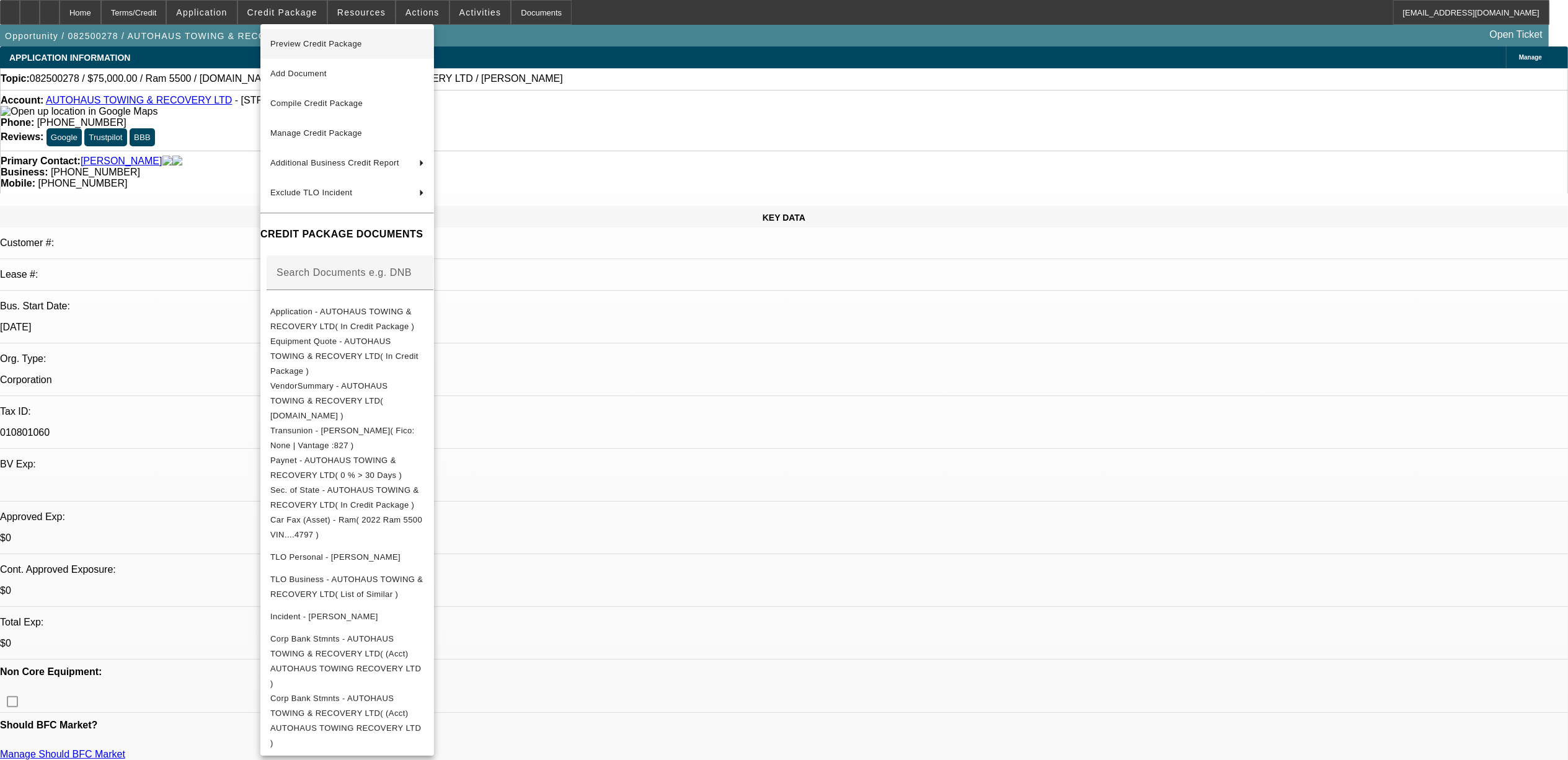
click at [305, 39] on span "Preview Credit Package" at bounding box center [316, 44] width 92 height 9
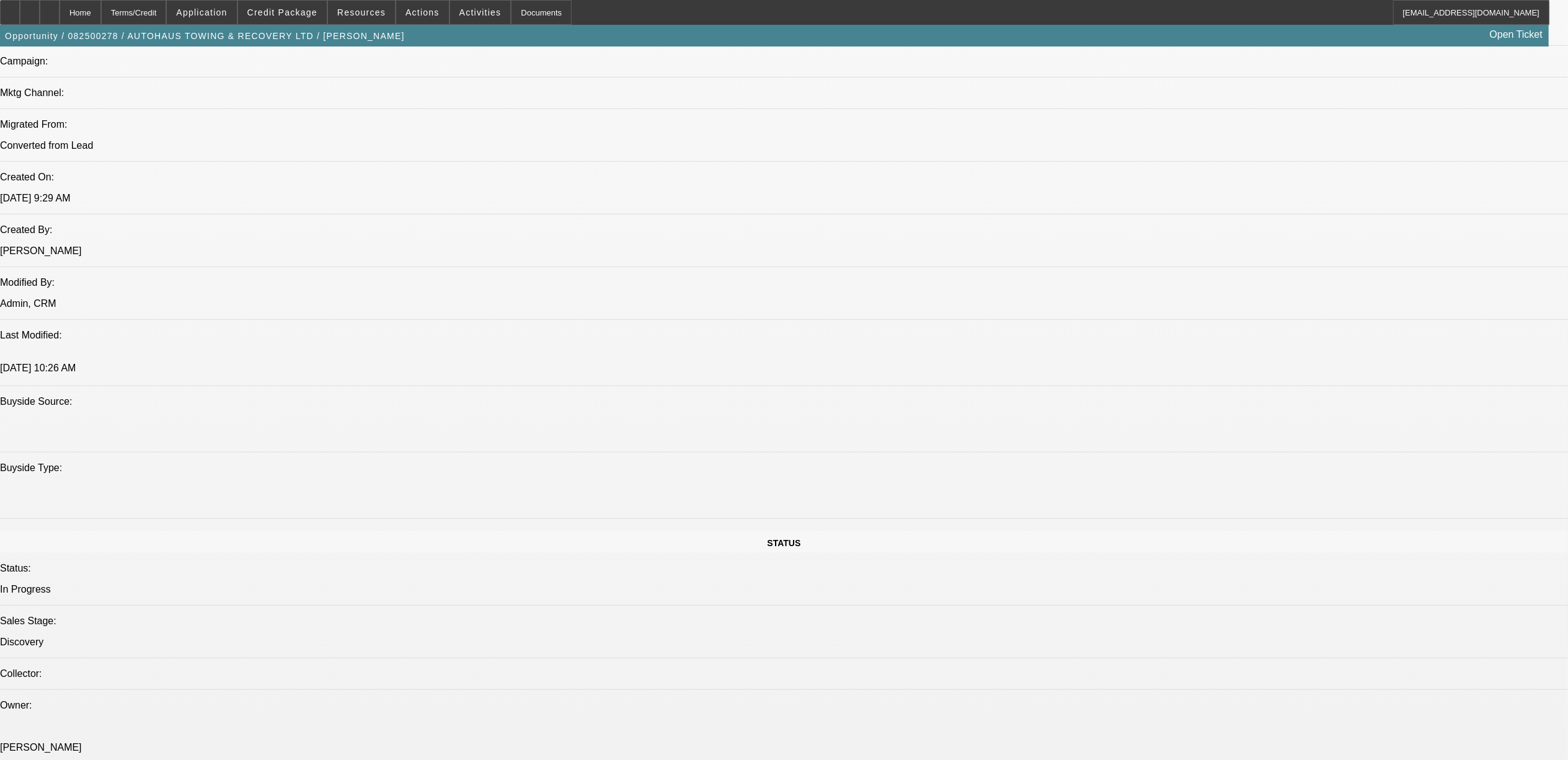
scroll to position [991, 0]
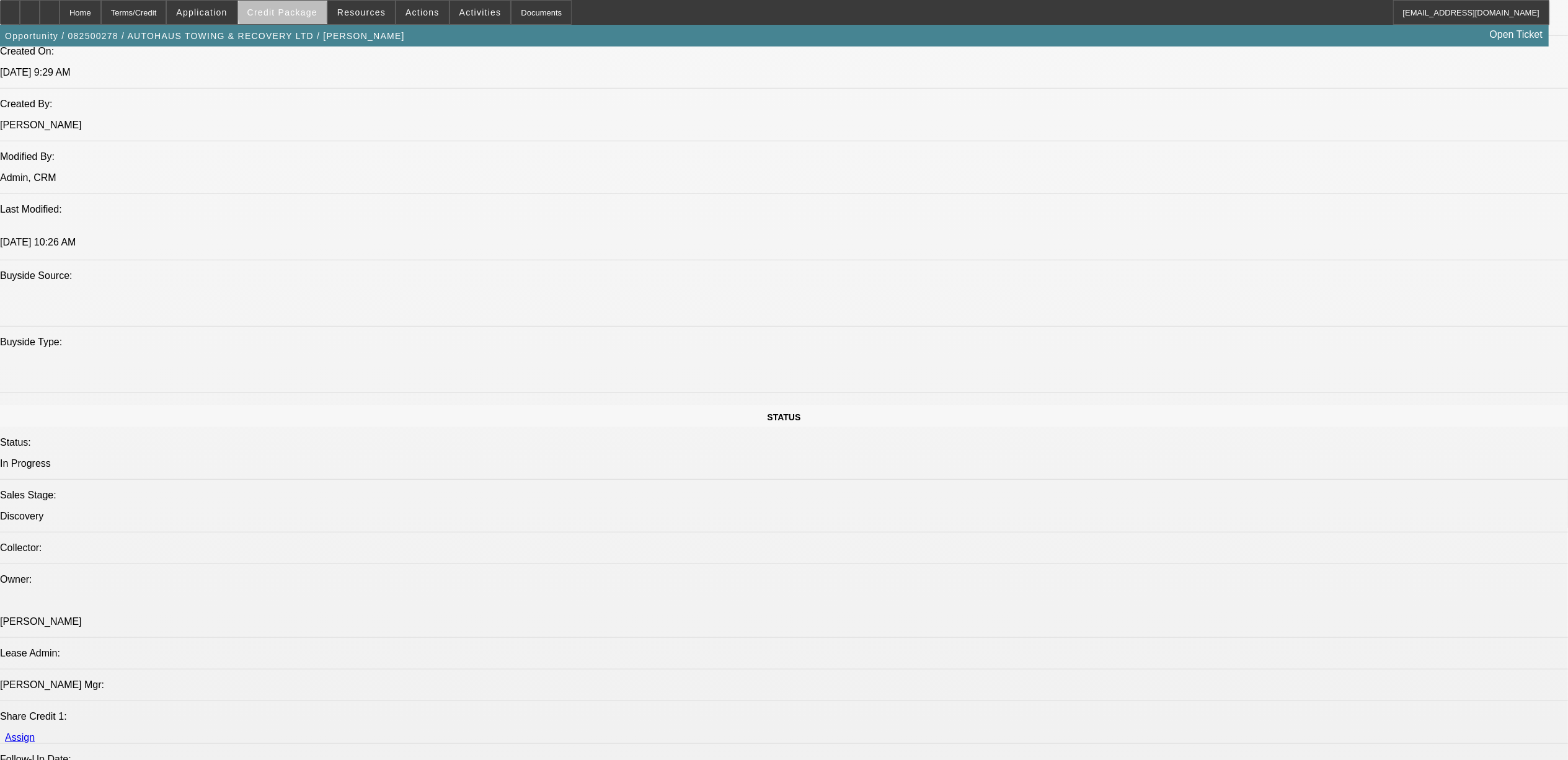
click at [313, 8] on span "Credit Package" at bounding box center [282, 12] width 70 height 10
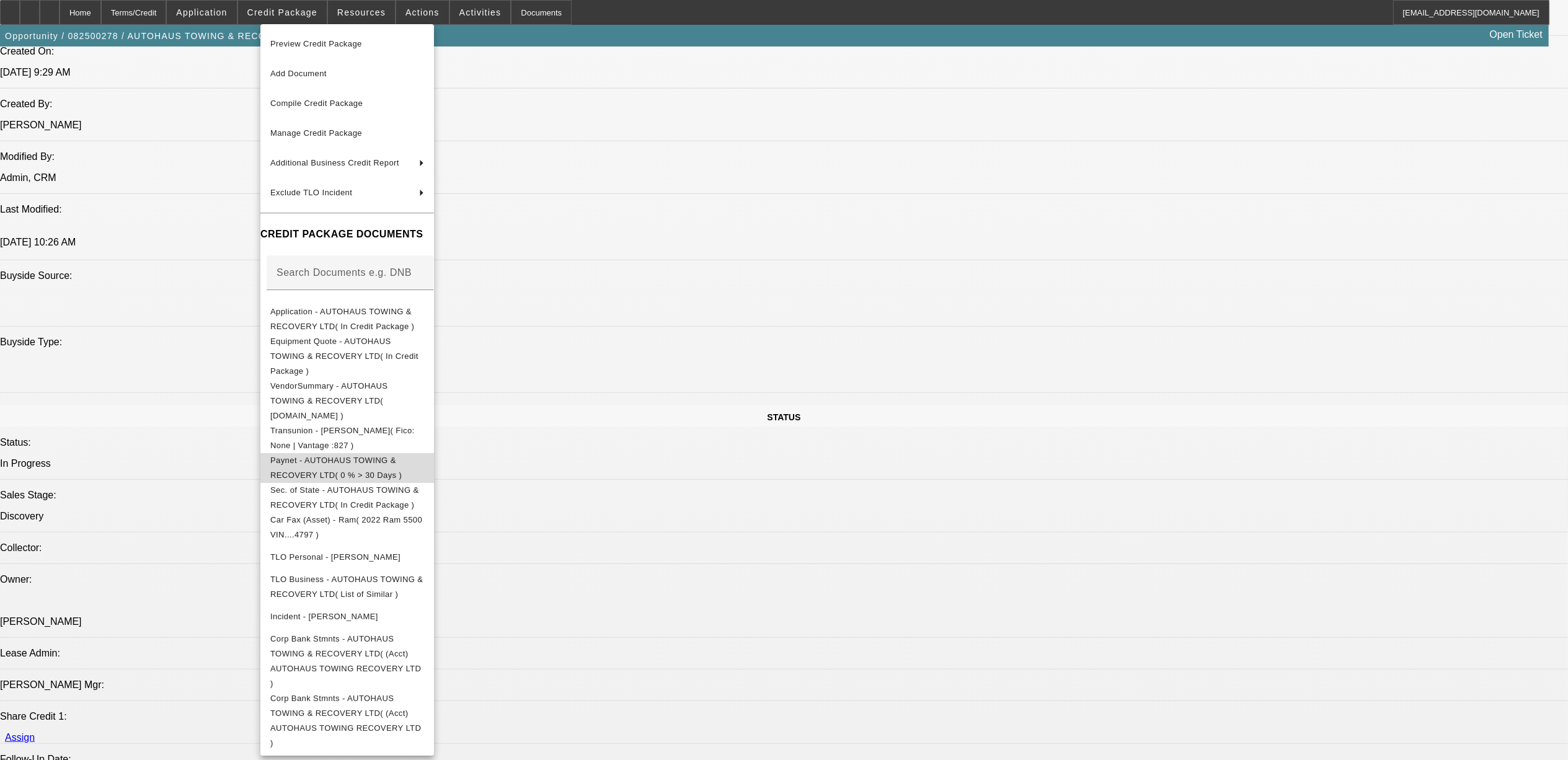
click at [365, 455] on span "Paynet - AUTOHAUS TOWING & RECOVERY LTD( 0 % > 30 Days )" at bounding box center [336, 467] width 131 height 24
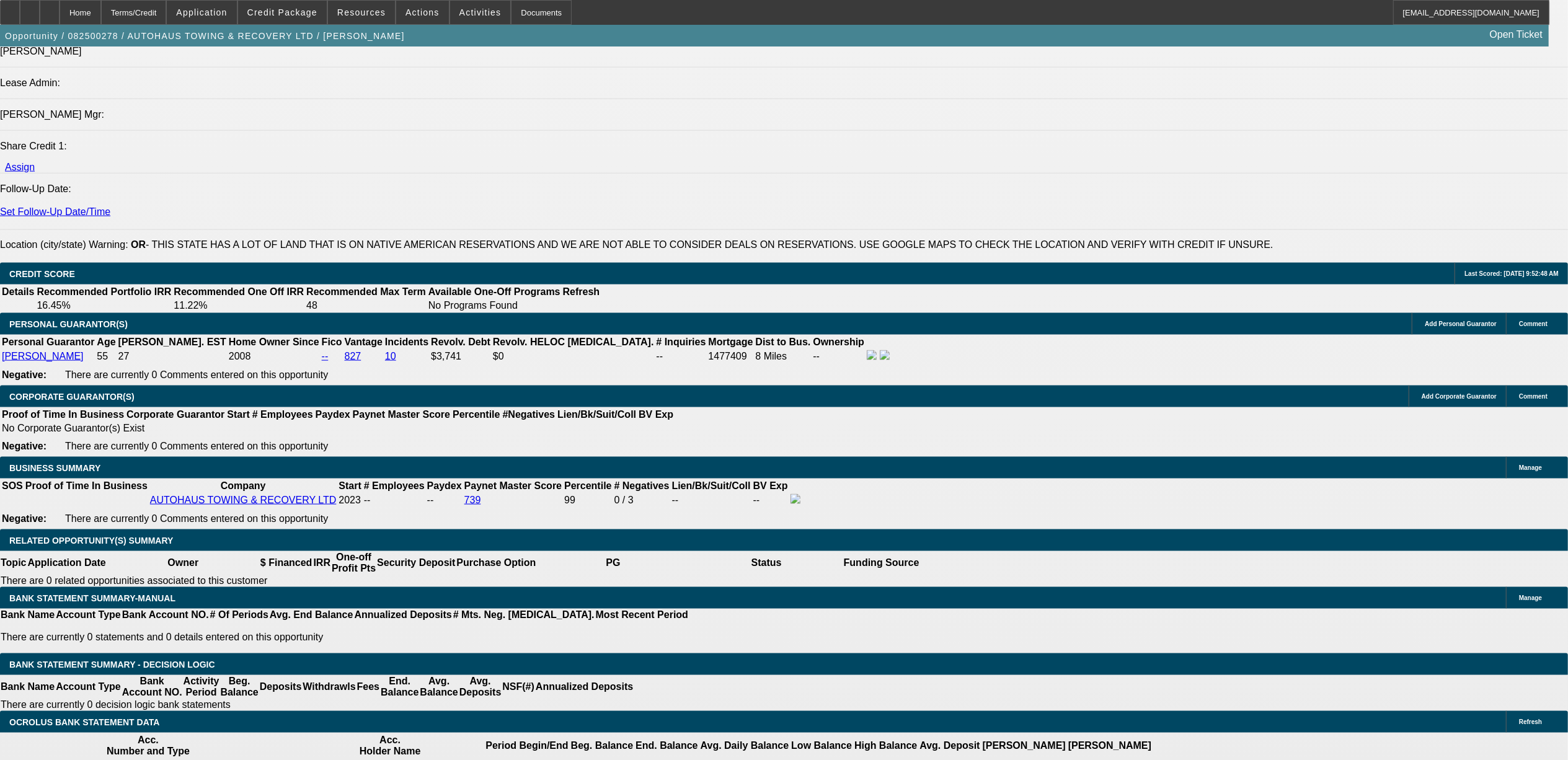
scroll to position [1570, 0]
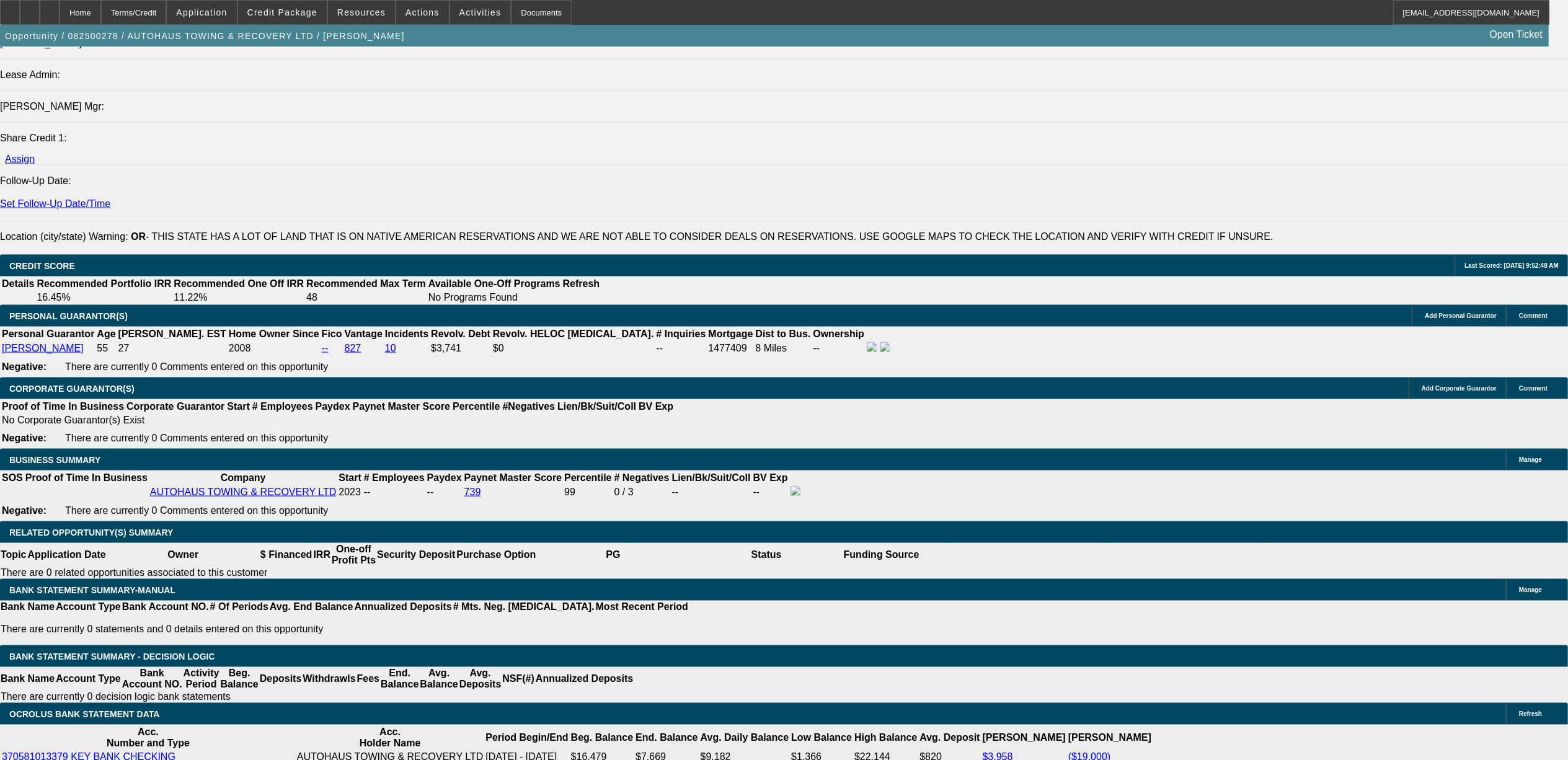
type input "$0.00"
type input "60"
type input "8."
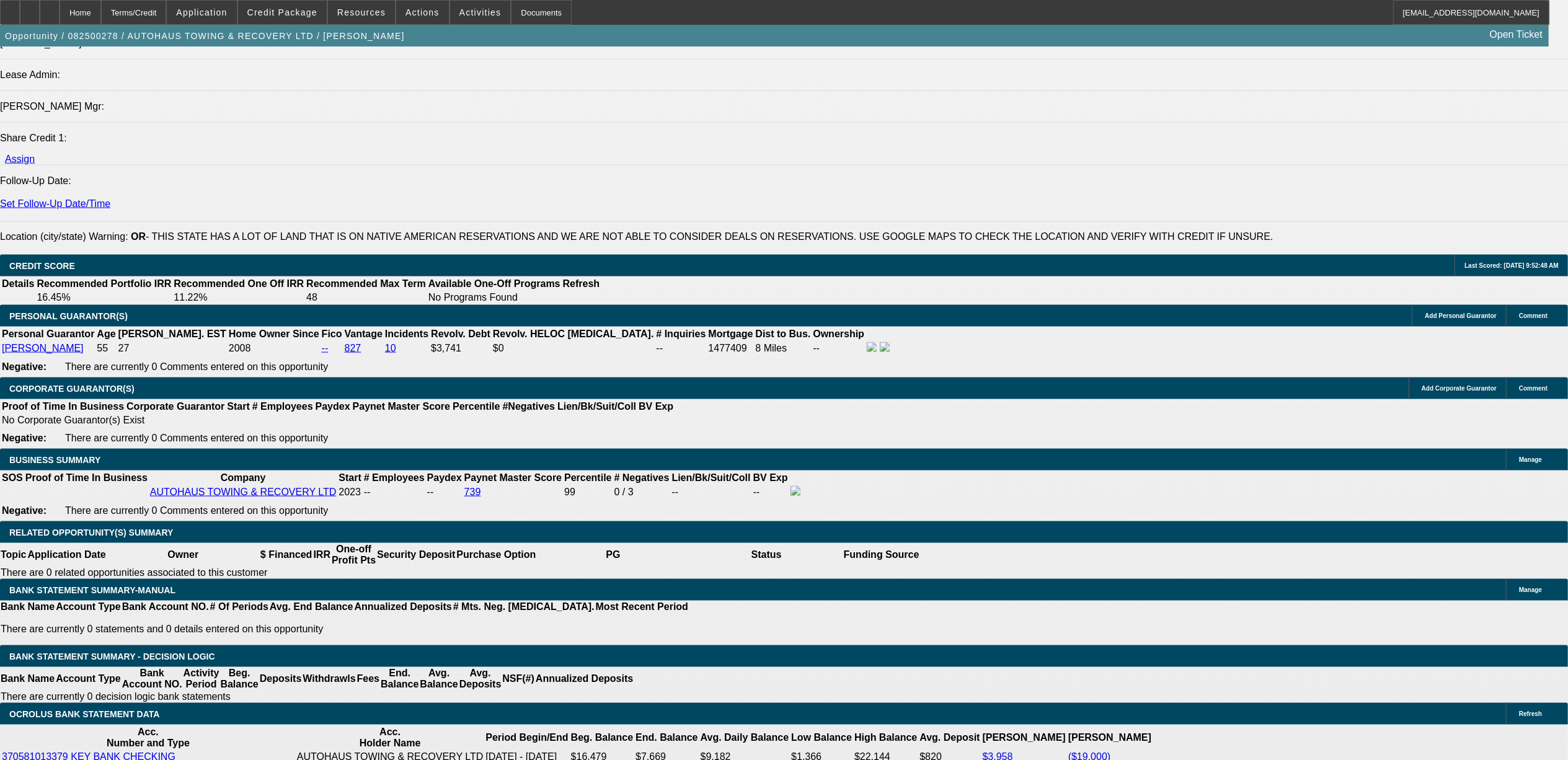
type input "$3,041.46"
type input "$1,520.73"
type input "8.9"
type input "$3,106.48"
type input "$1,553.24"
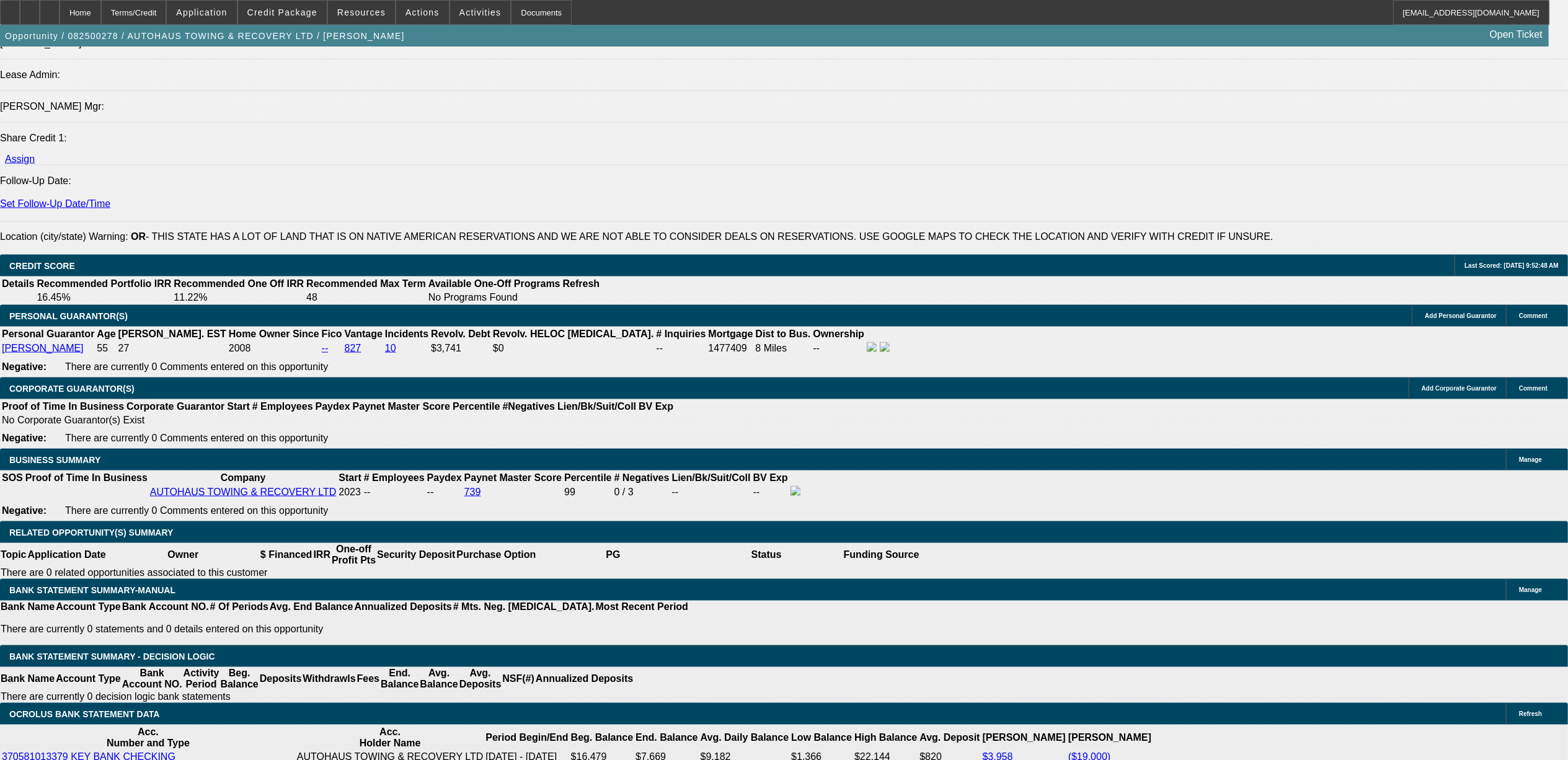
select select "0"
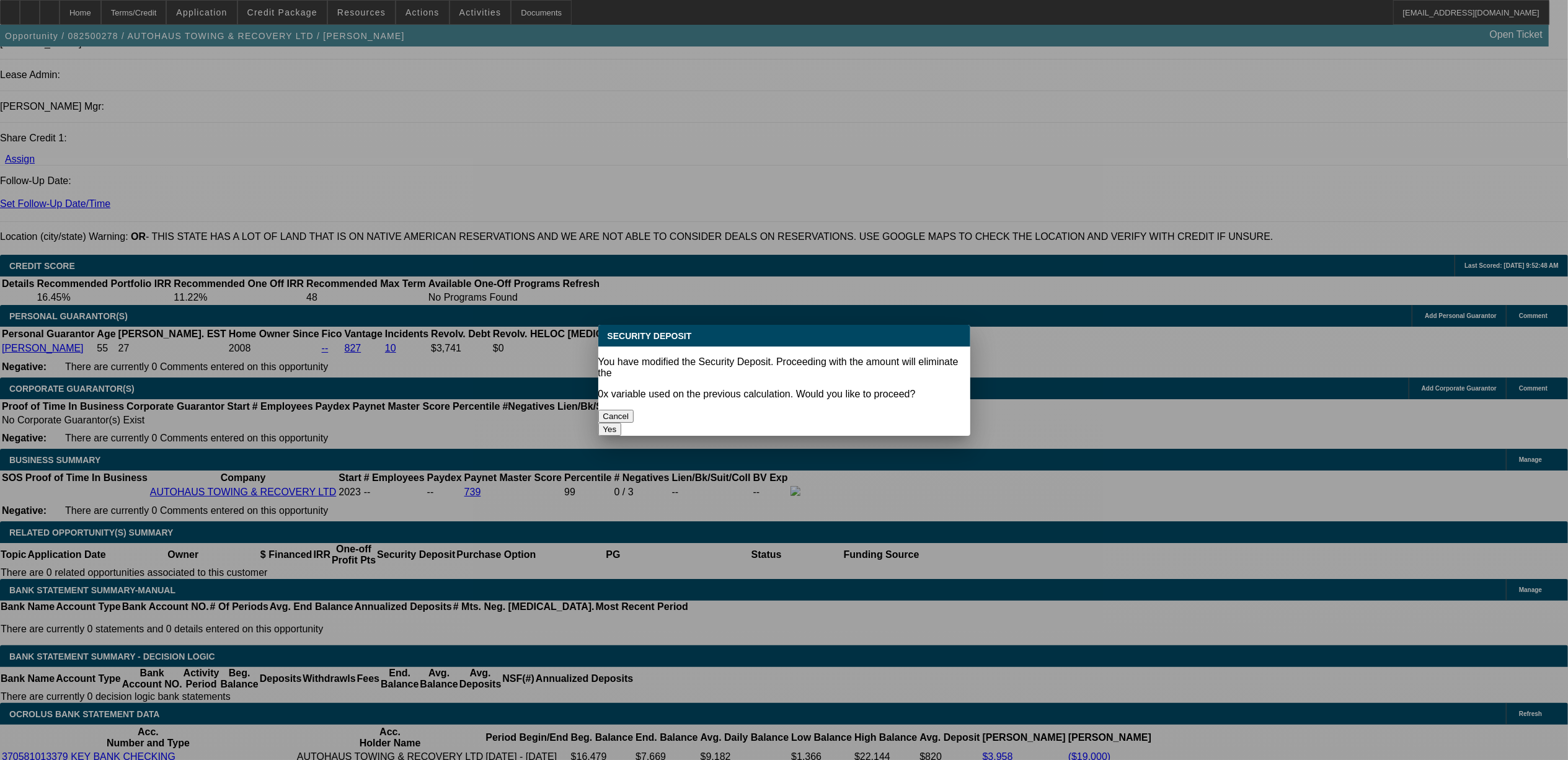
scroll to position [0, 0]
click at [622, 423] on button "Yes" at bounding box center [610, 429] width 24 height 13
type input "$0.00"
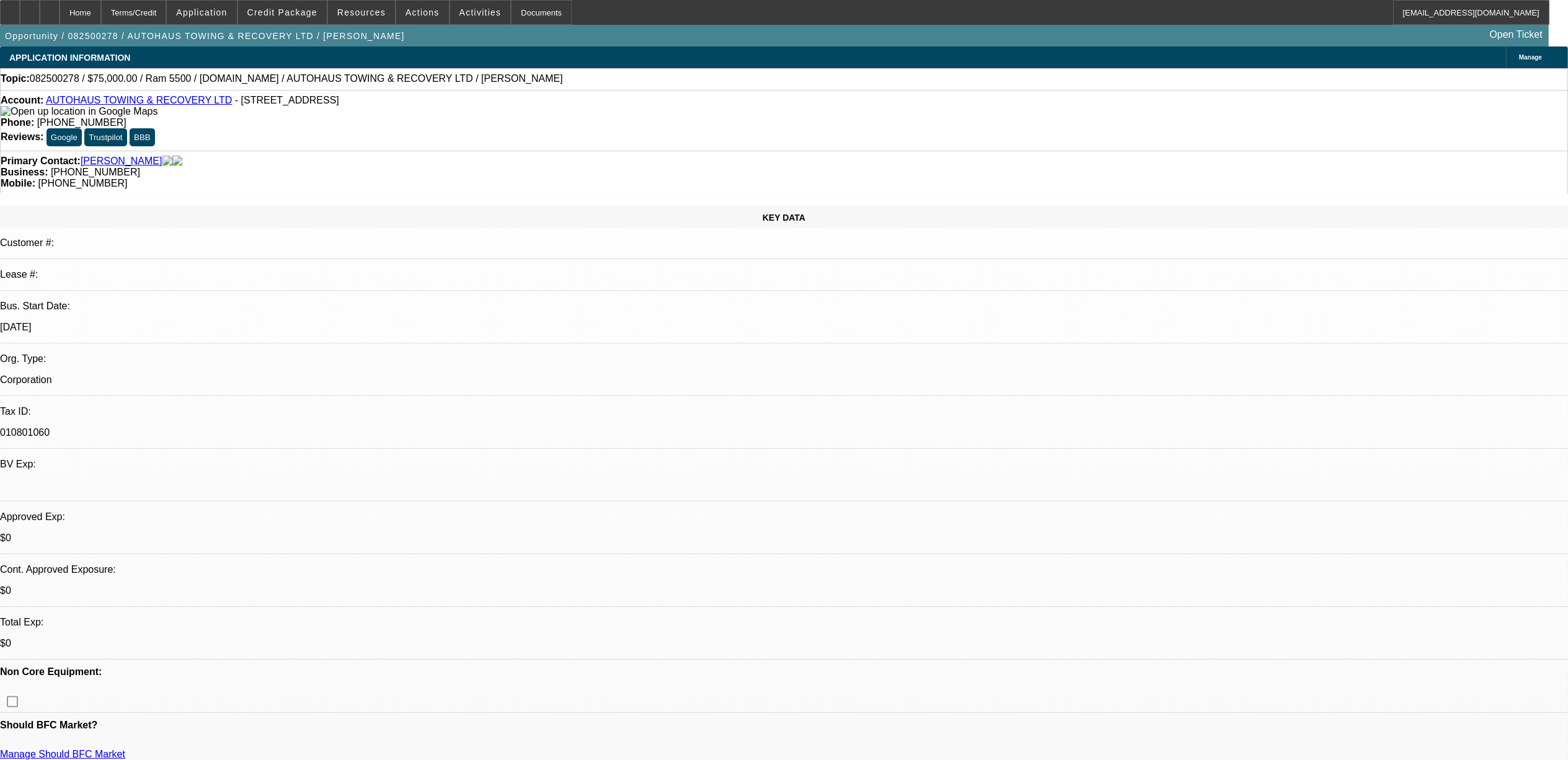
scroll to position [1570, 0]
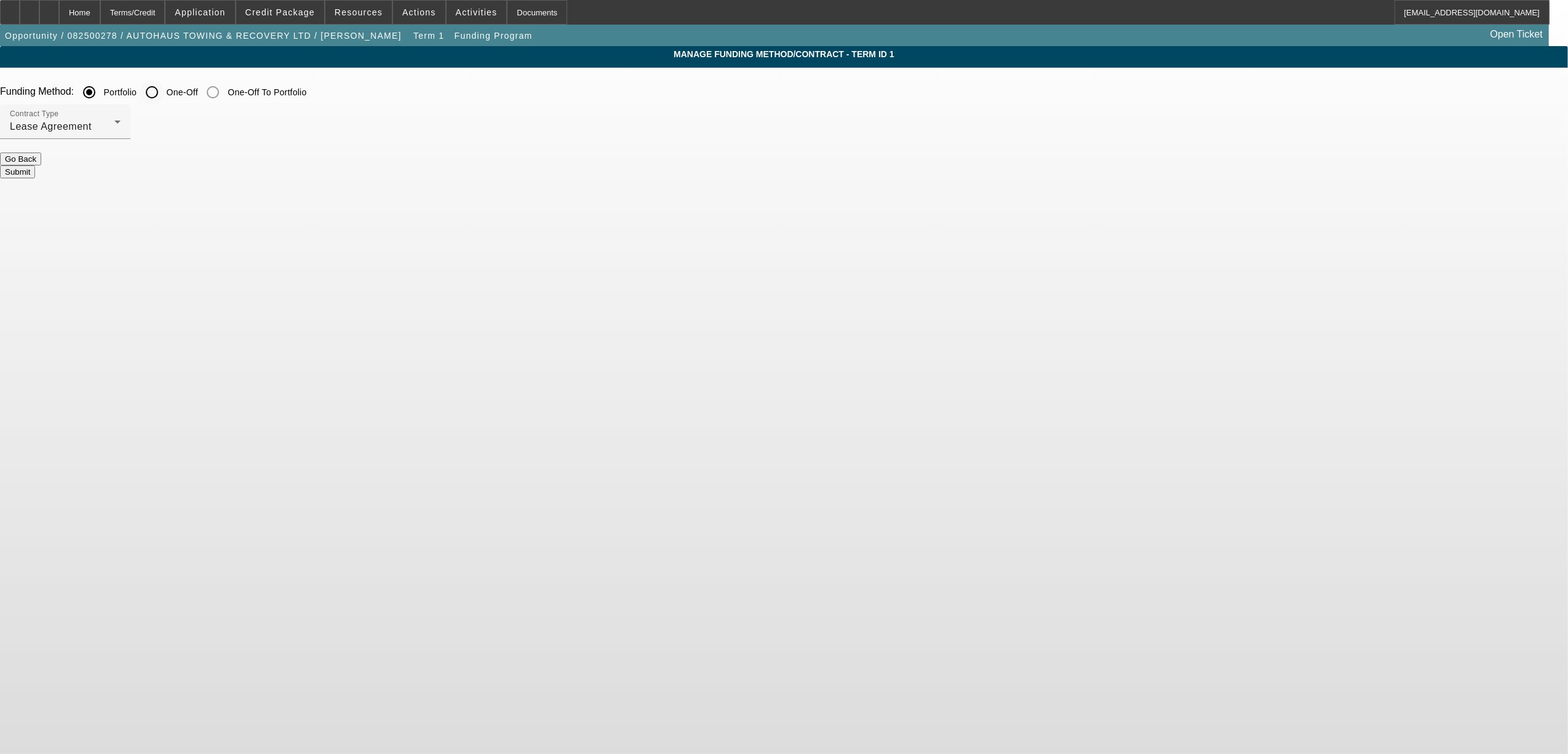
click at [165, 91] on input "One-Off" at bounding box center [152, 92] width 25 height 25
radio input "true"
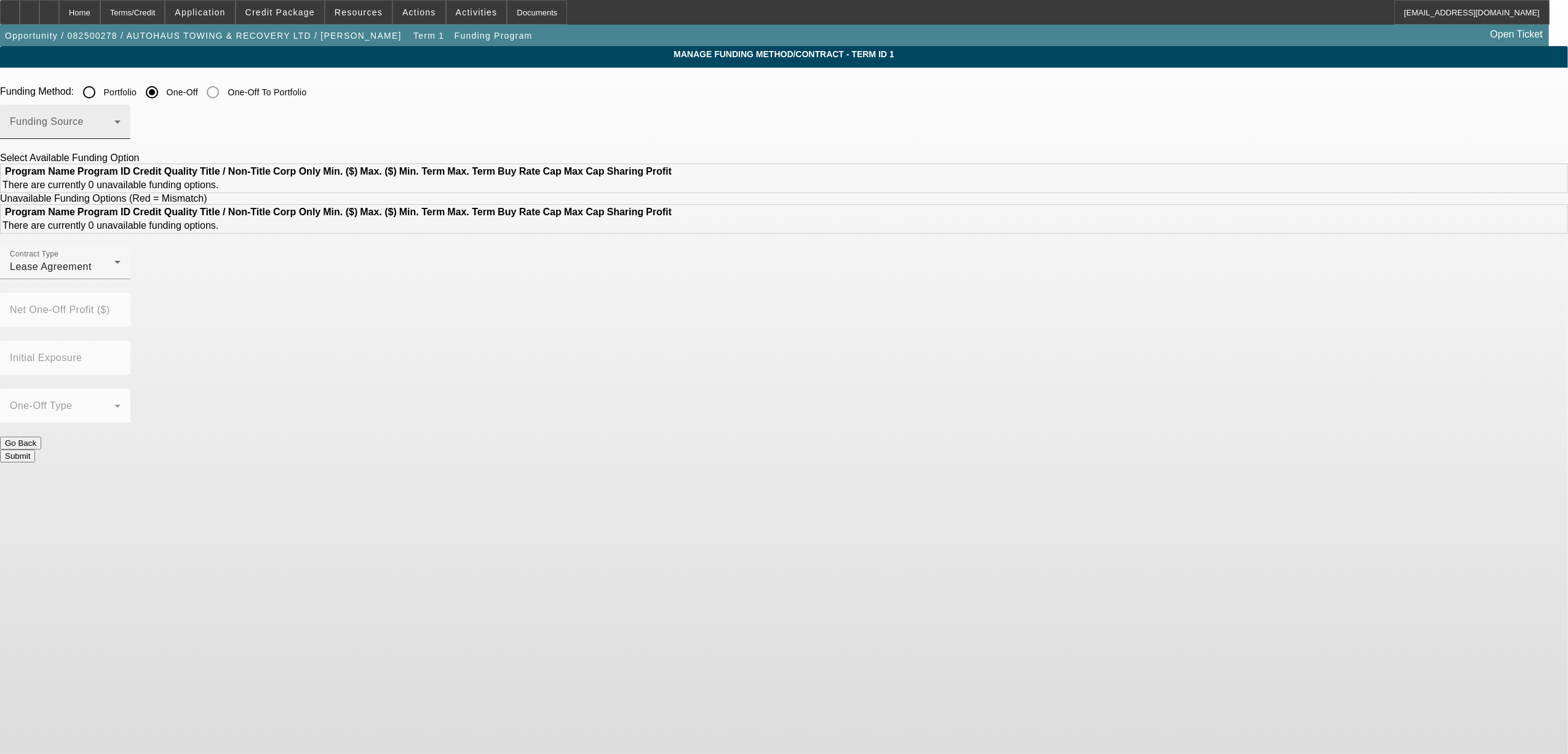
click at [114, 126] on span at bounding box center [62, 127] width 105 height 15
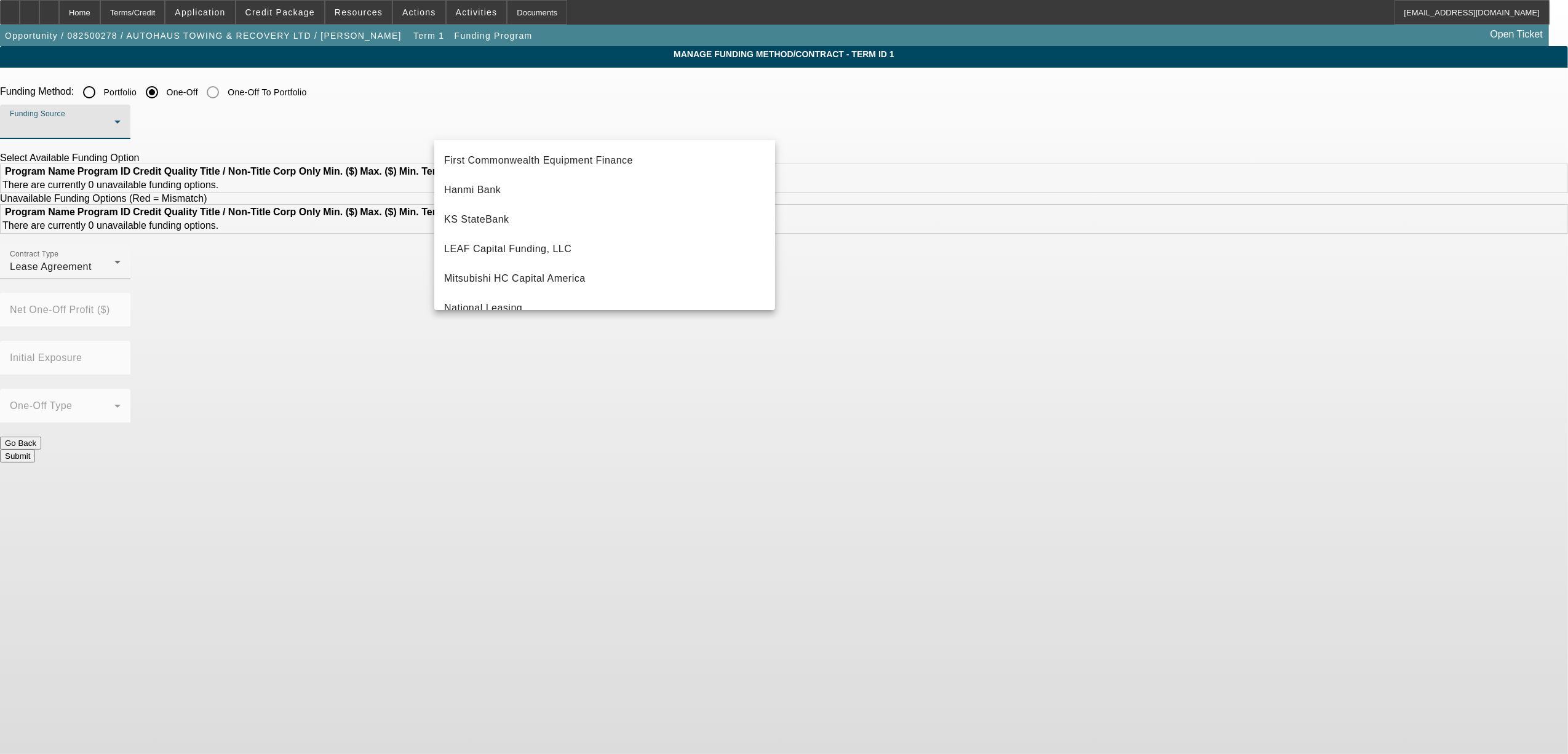
scroll to position [246, 0]
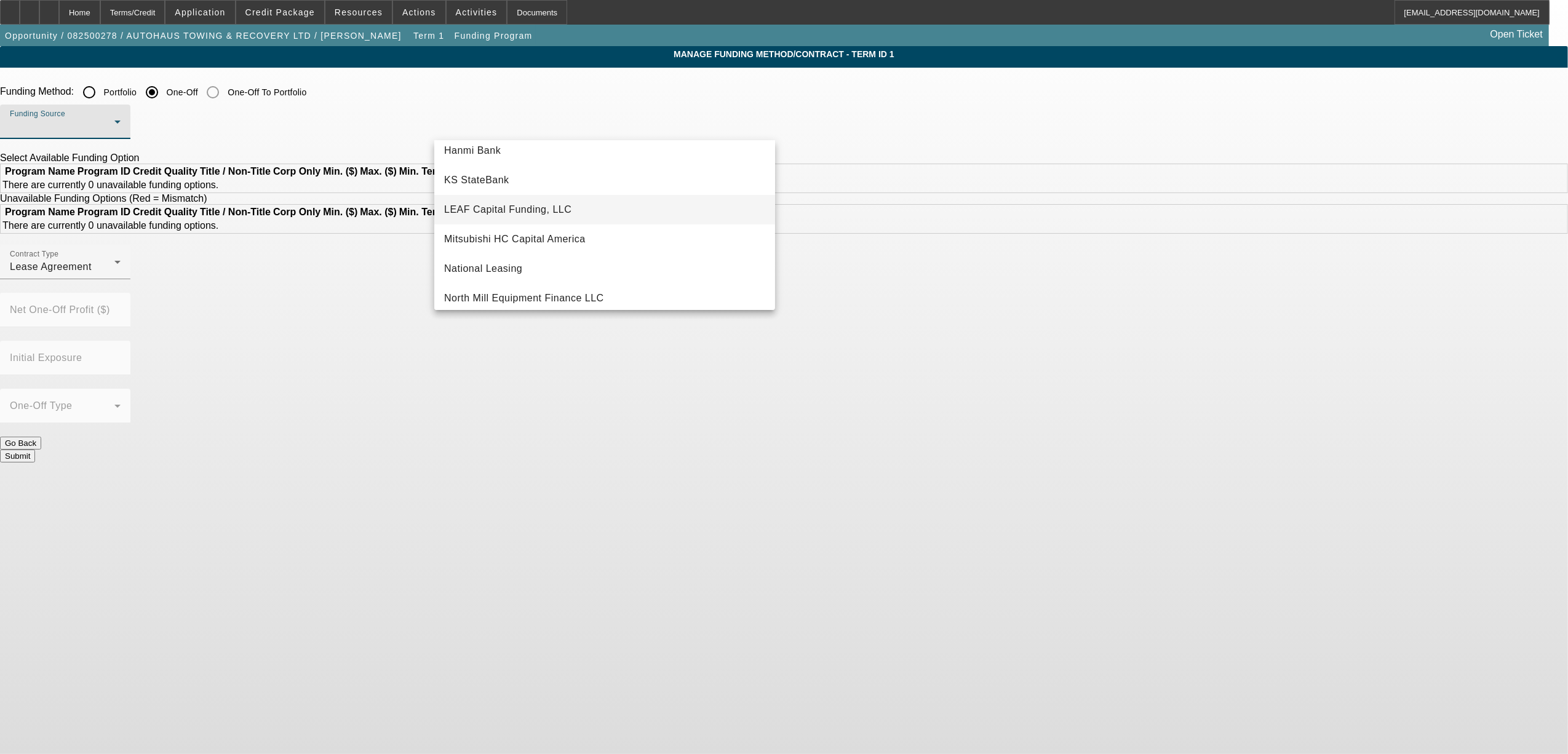
click at [566, 202] on span "LEAF Capital Funding, LLC" at bounding box center [508, 209] width 128 height 15
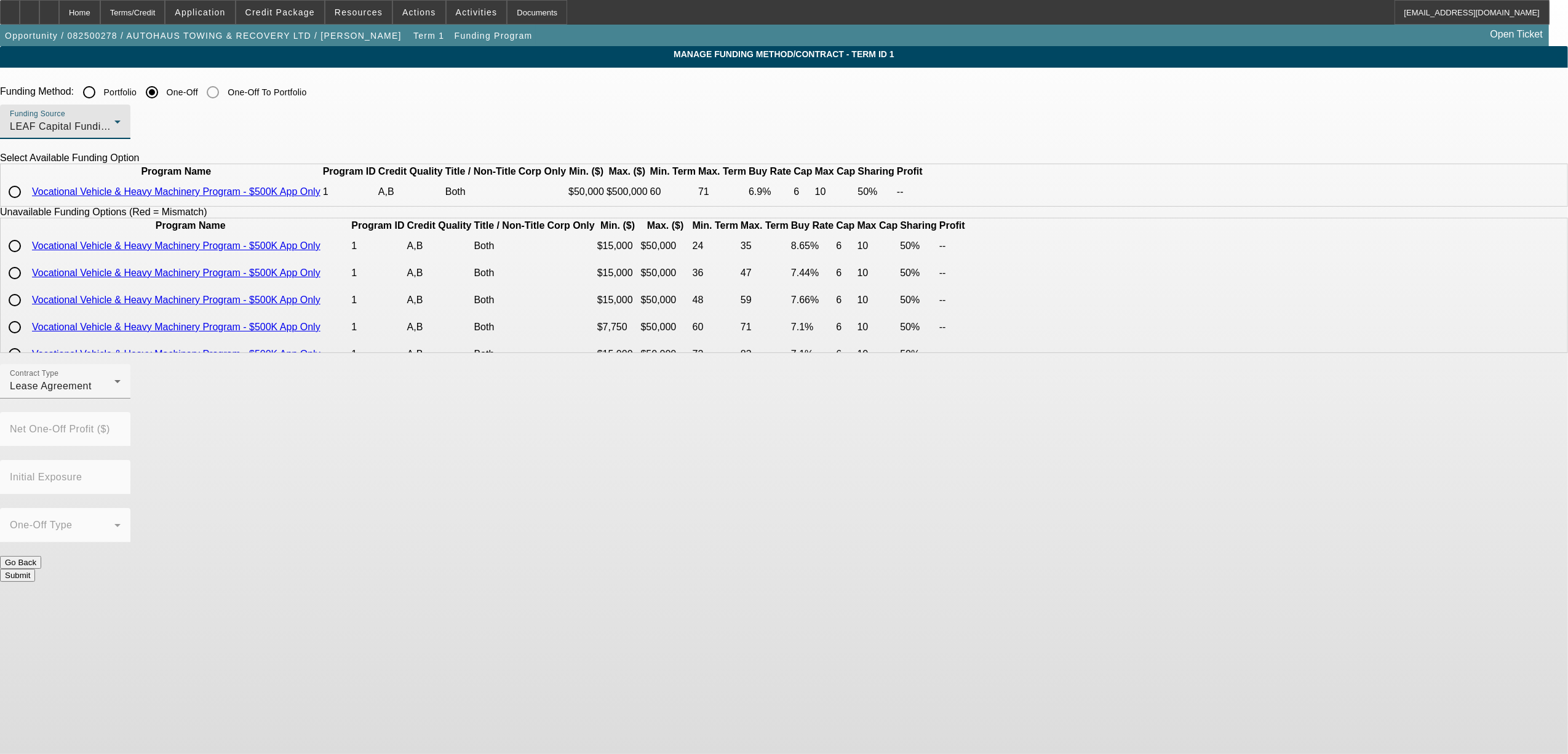
click at [121, 113] on div "Funding Source LEAF Capital Funding, LLC" at bounding box center [65, 122] width 111 height 34
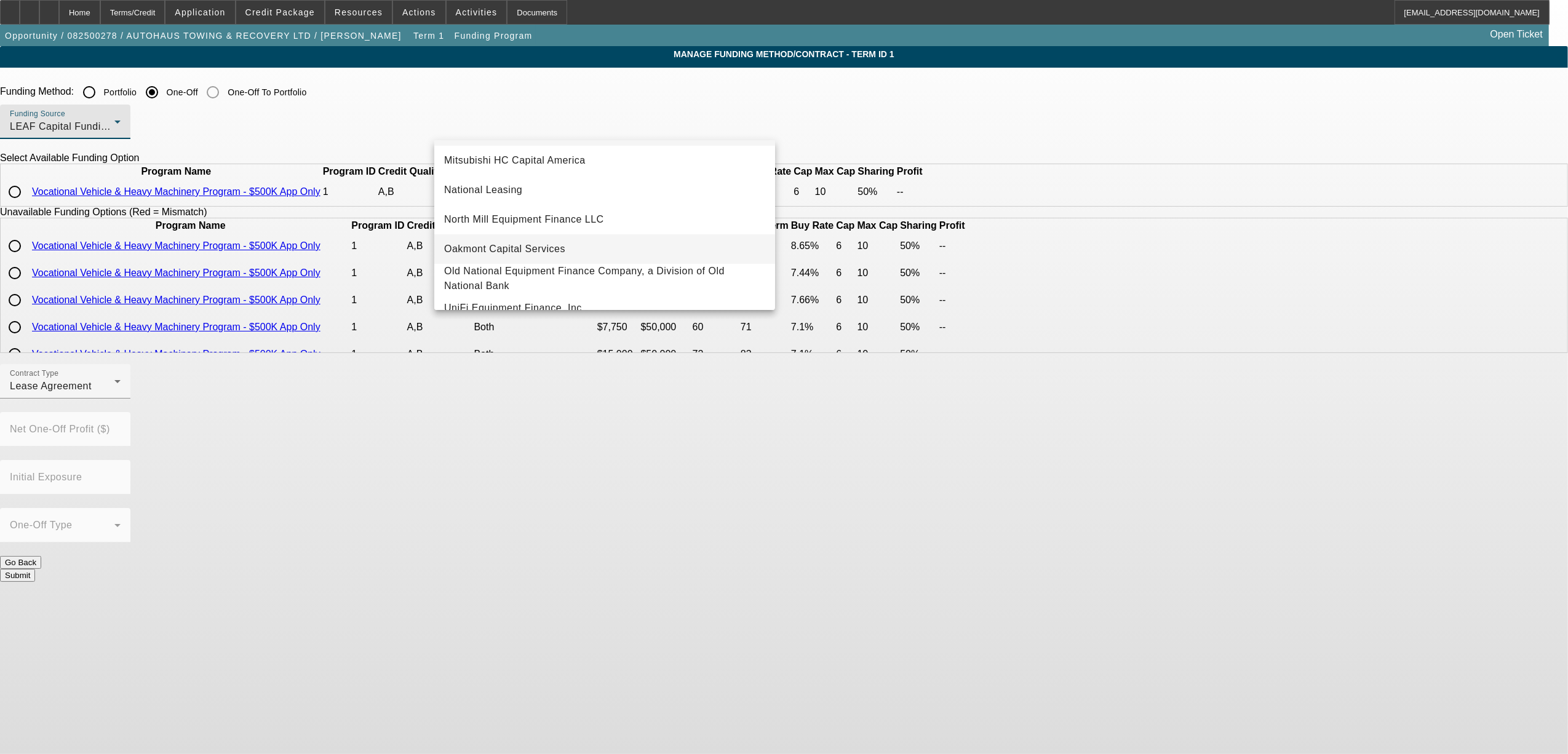
scroll to position [348, 0]
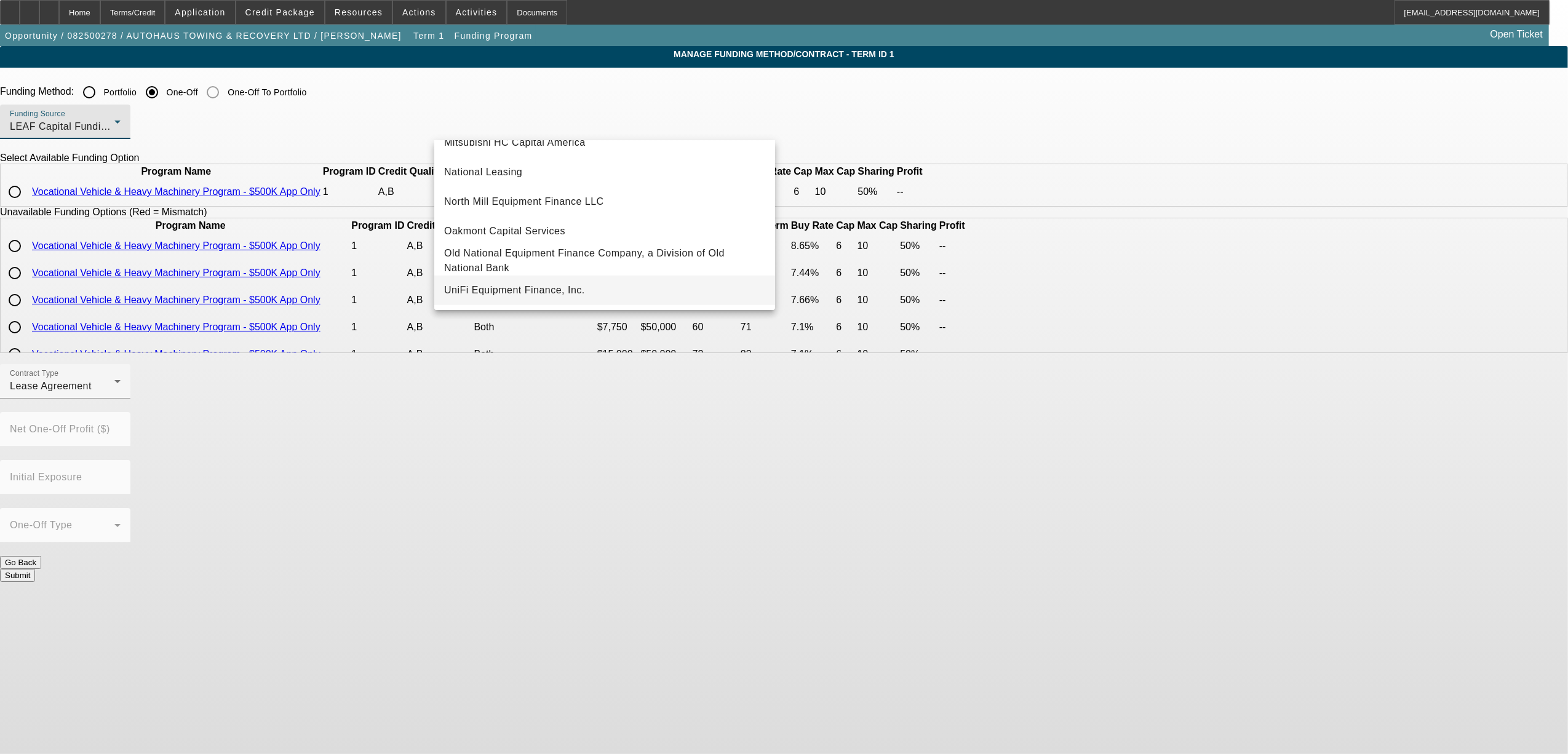
click at [511, 279] on mat-option "UniFi Equipment Finance, Inc." at bounding box center [605, 290] width 341 height 30
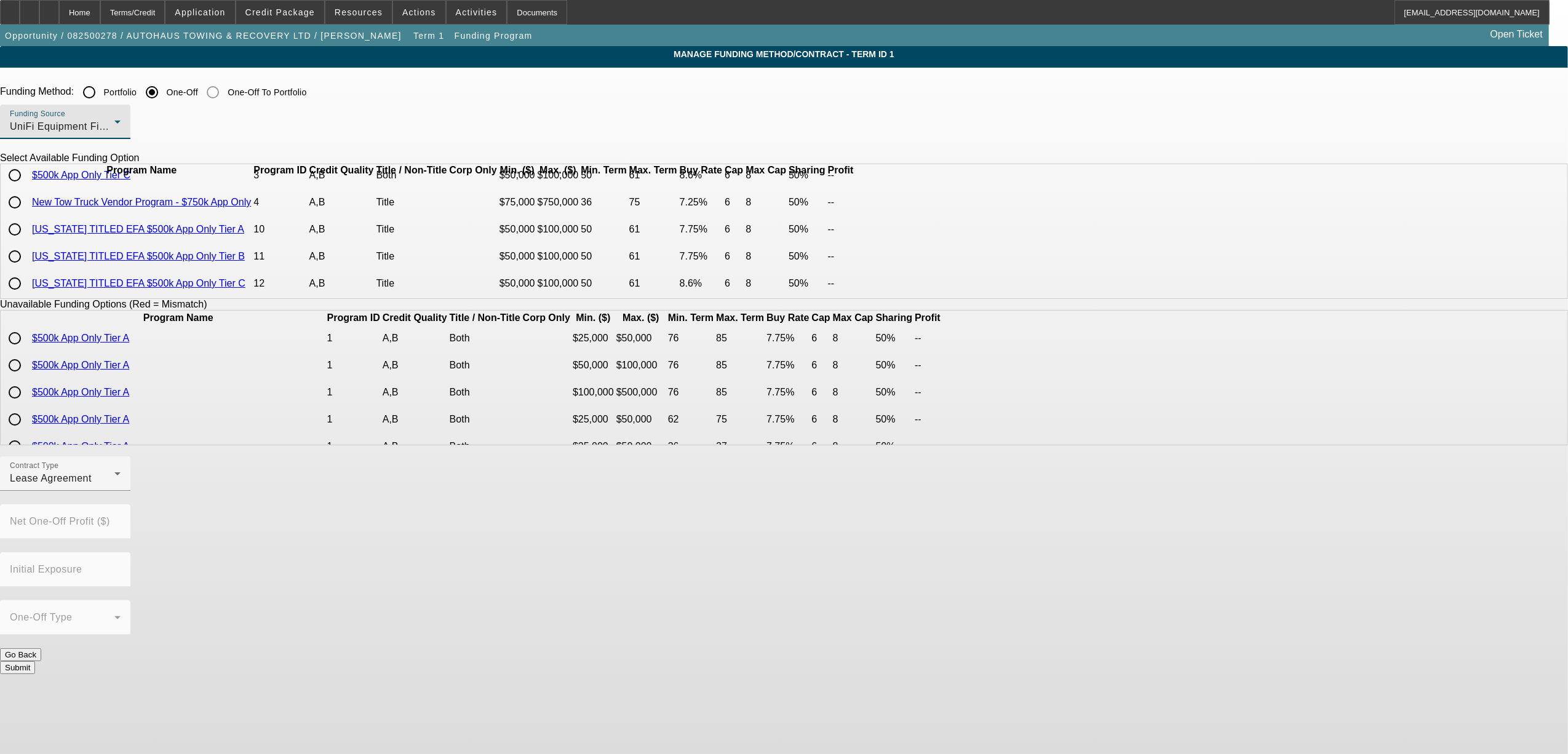
scroll to position [0, 0]
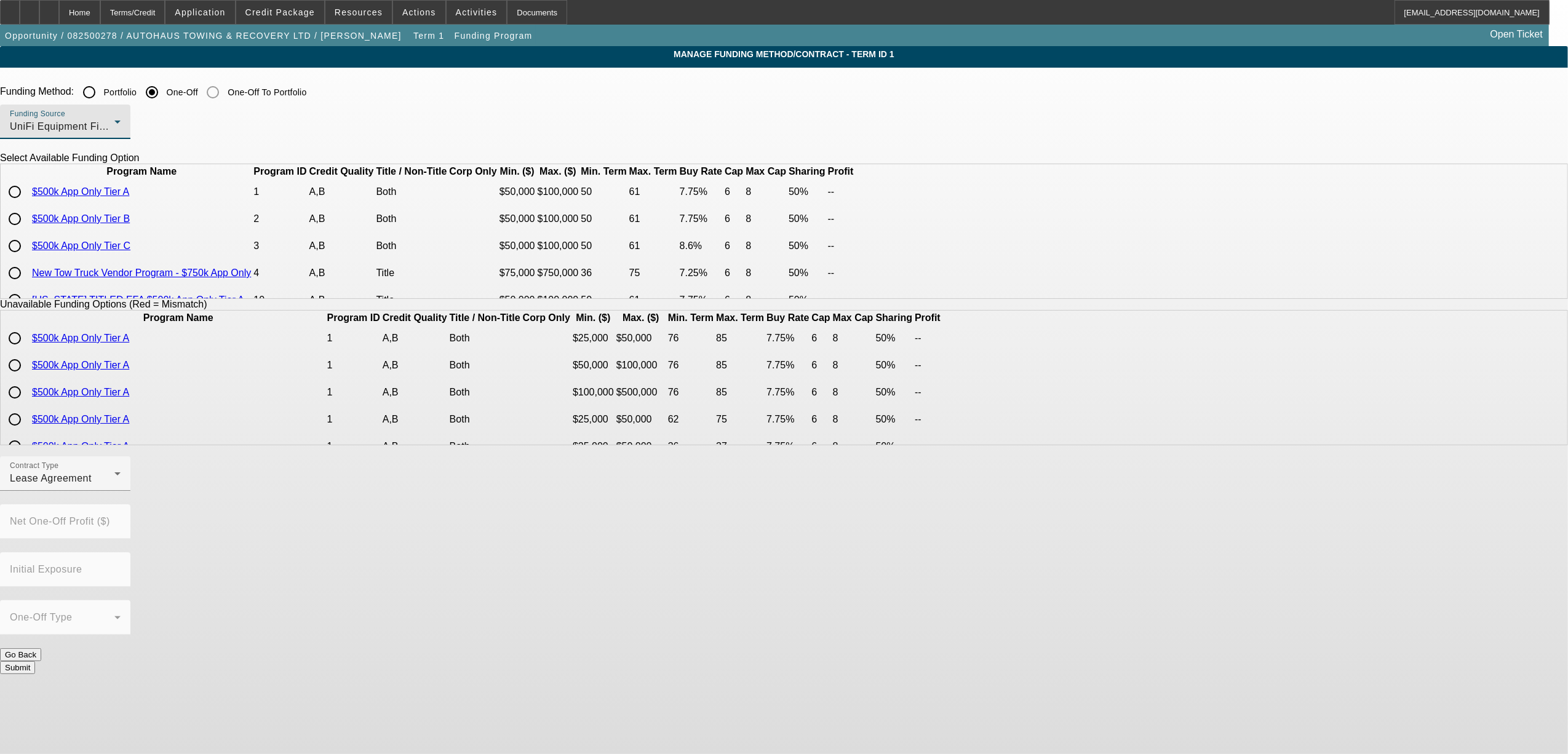
click at [114, 129] on div "UniFi Equipment Finance, Inc." at bounding box center [62, 127] width 105 height 15
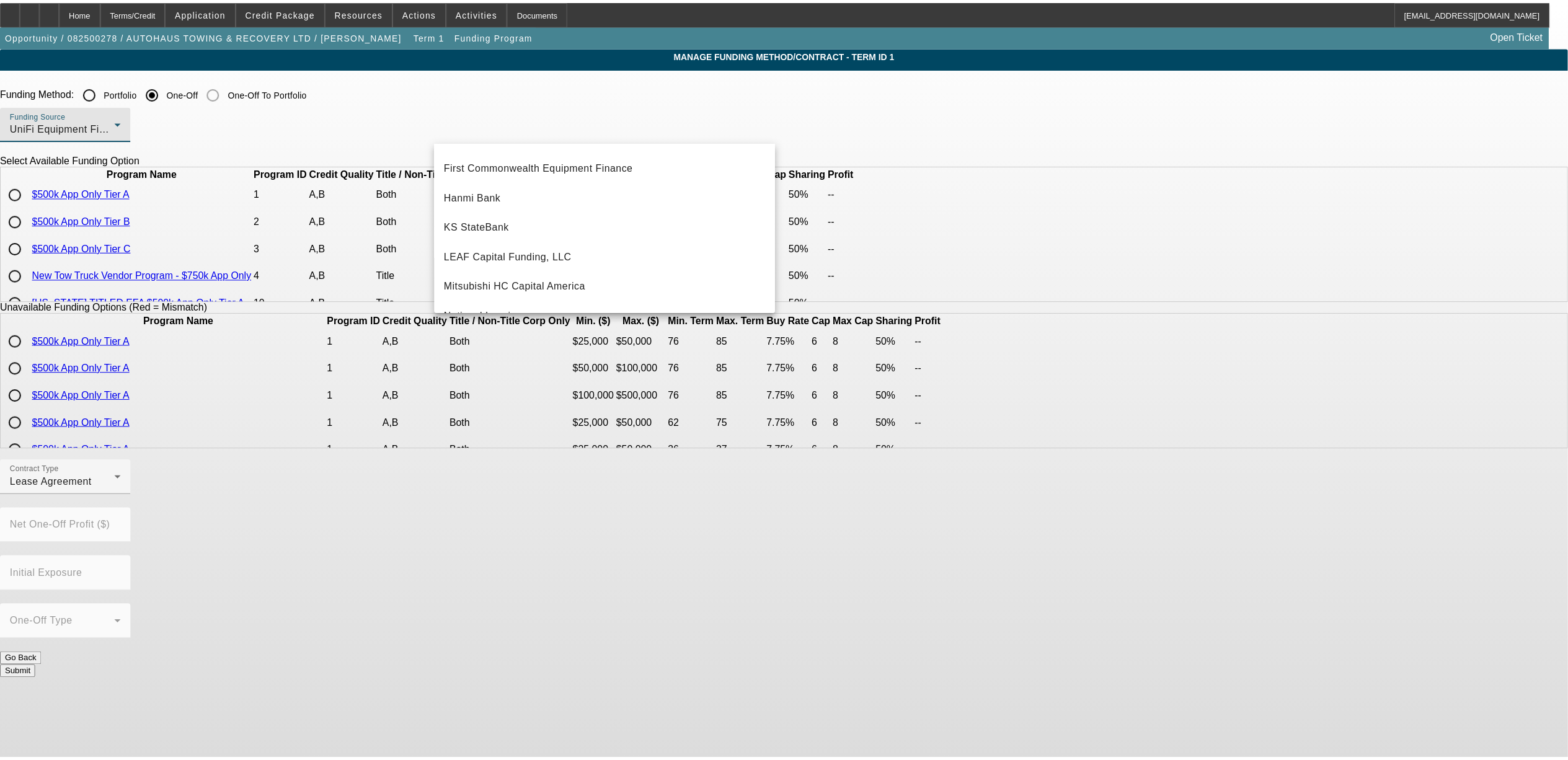
scroll to position [186, 0]
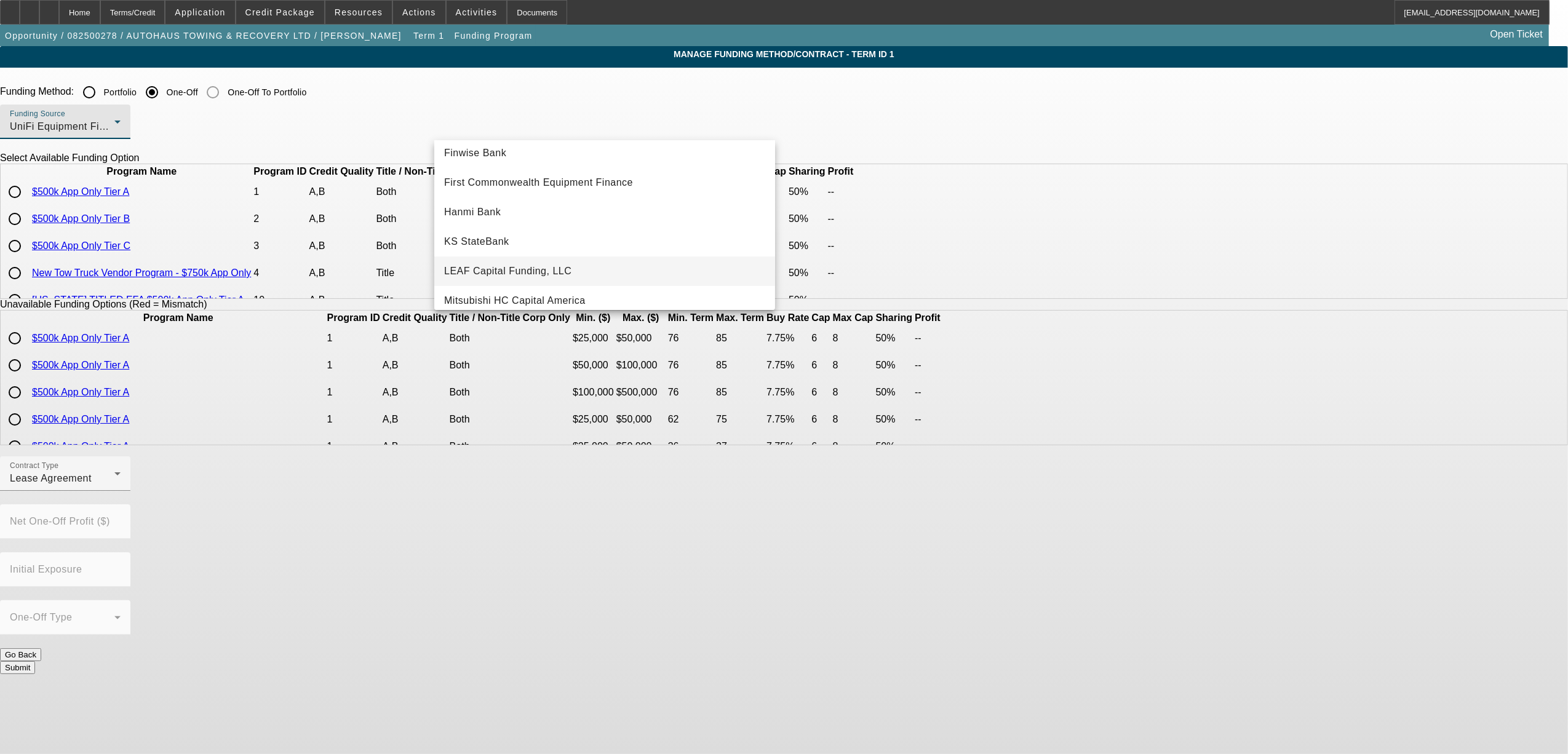
click at [524, 274] on span "LEAF Capital Funding, LLC" at bounding box center [508, 271] width 128 height 15
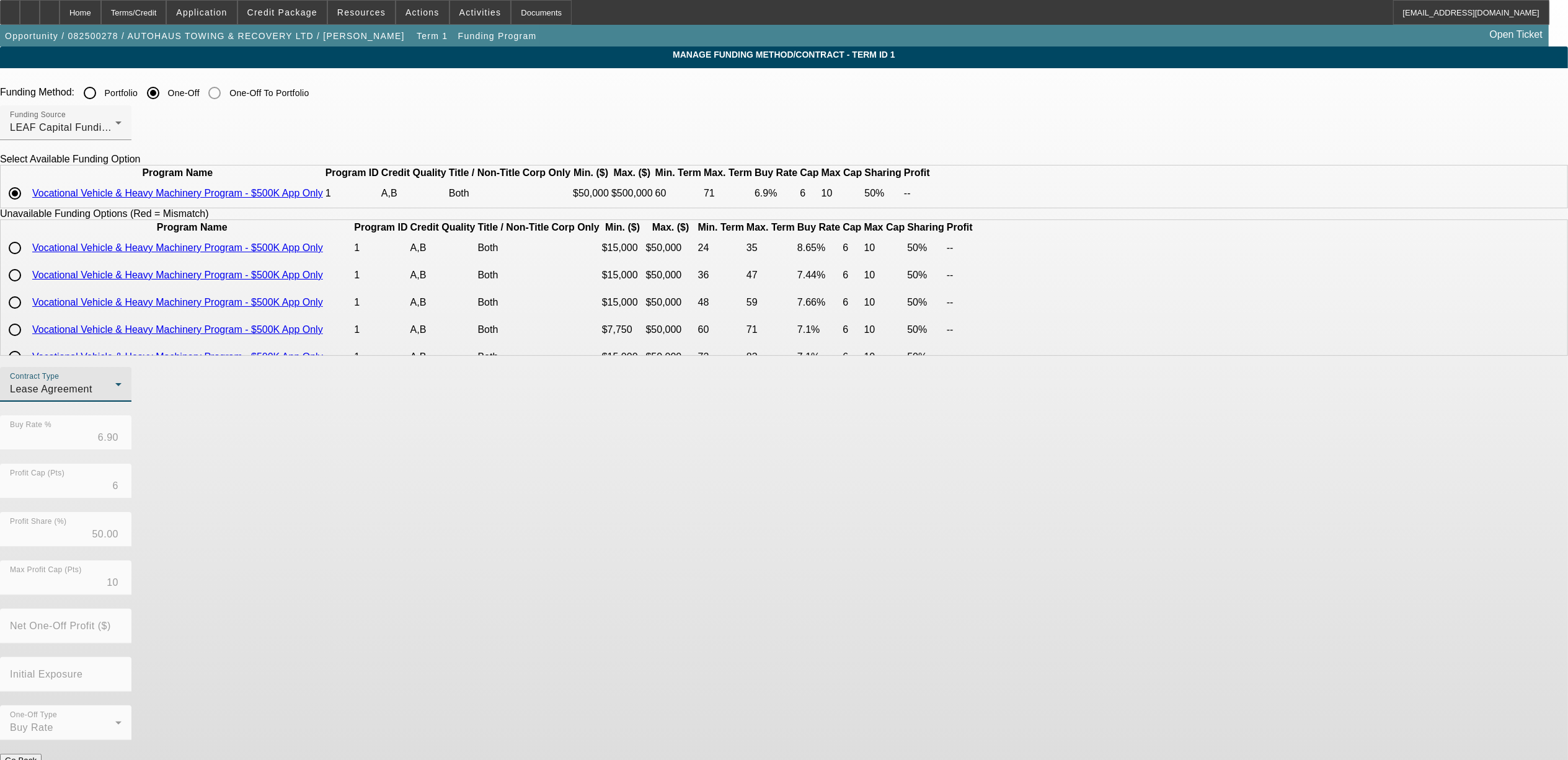
click at [115, 397] on div "Lease Agreement" at bounding box center [63, 389] width 106 height 15
click at [515, 483] on span "Equipment Finance Agreement" at bounding box center [513, 483] width 143 height 30
click at [677, 571] on div "Contract Type Equipment Finance Agreement Buy Rate % 6.90 Profit Cap (Pts) 6 Pr…" at bounding box center [784, 560] width 1568 height 386
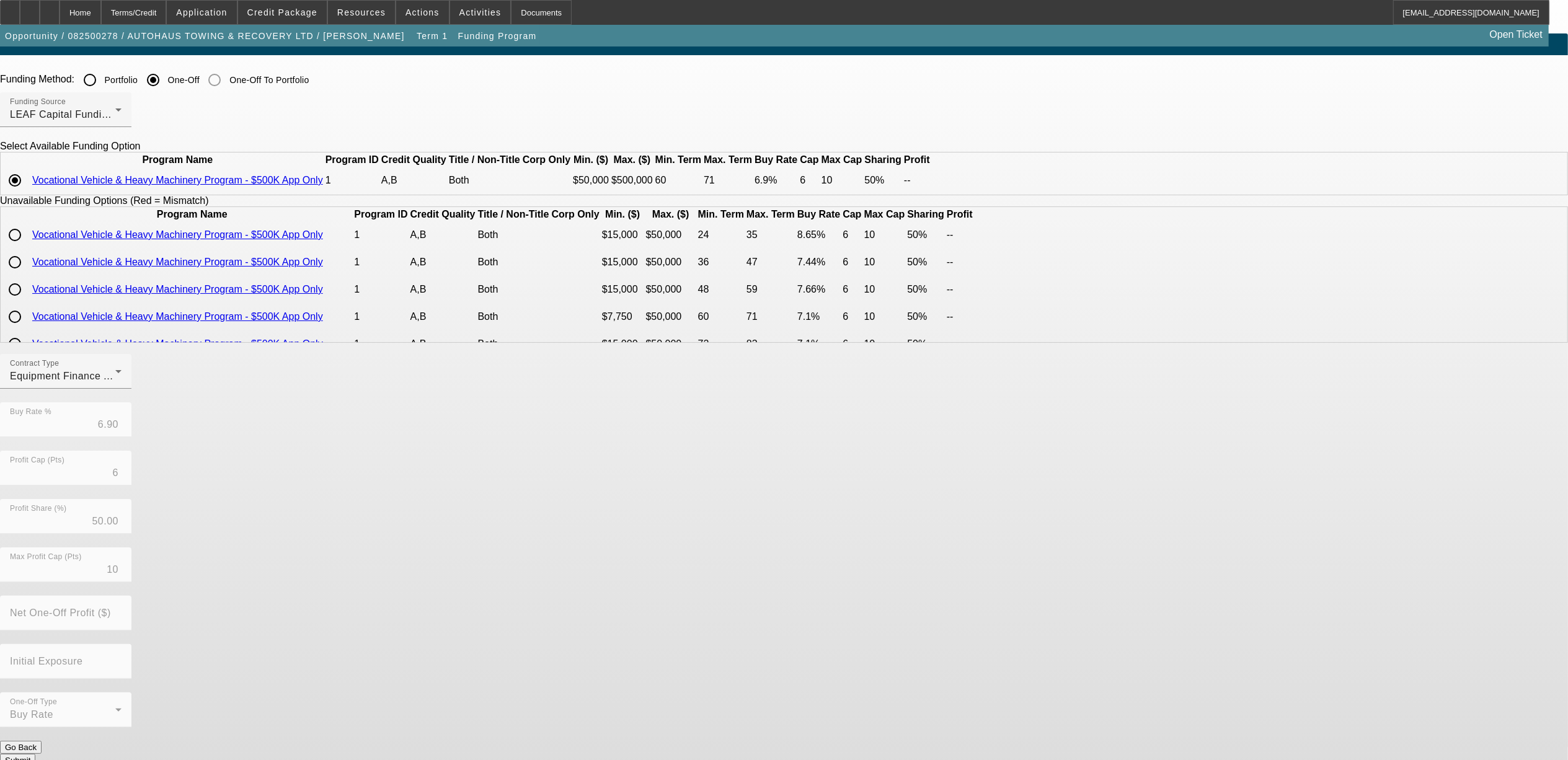
click at [35, 754] on button "Submit" at bounding box center [18, 760] width 35 height 13
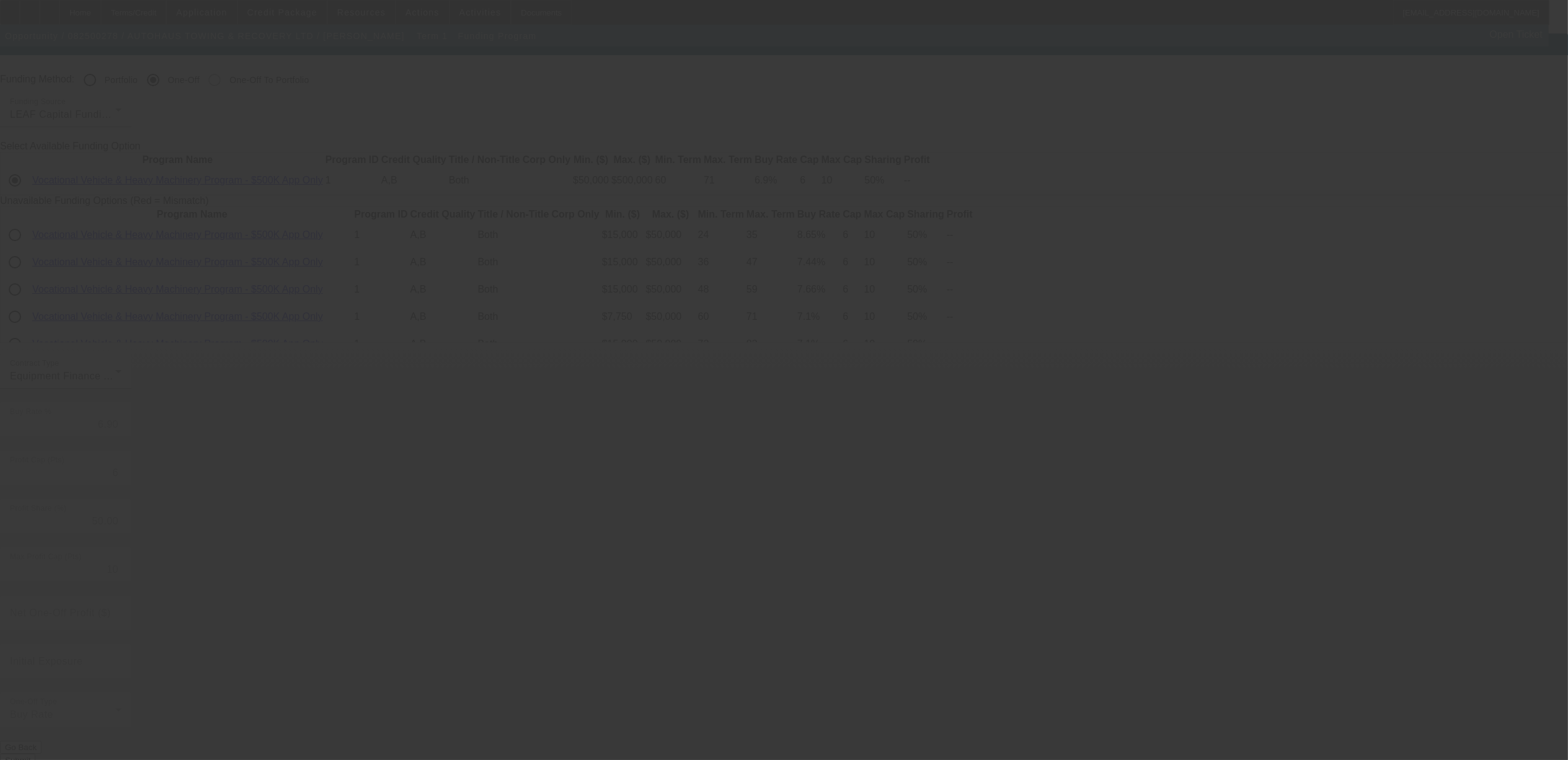
radio input "true"
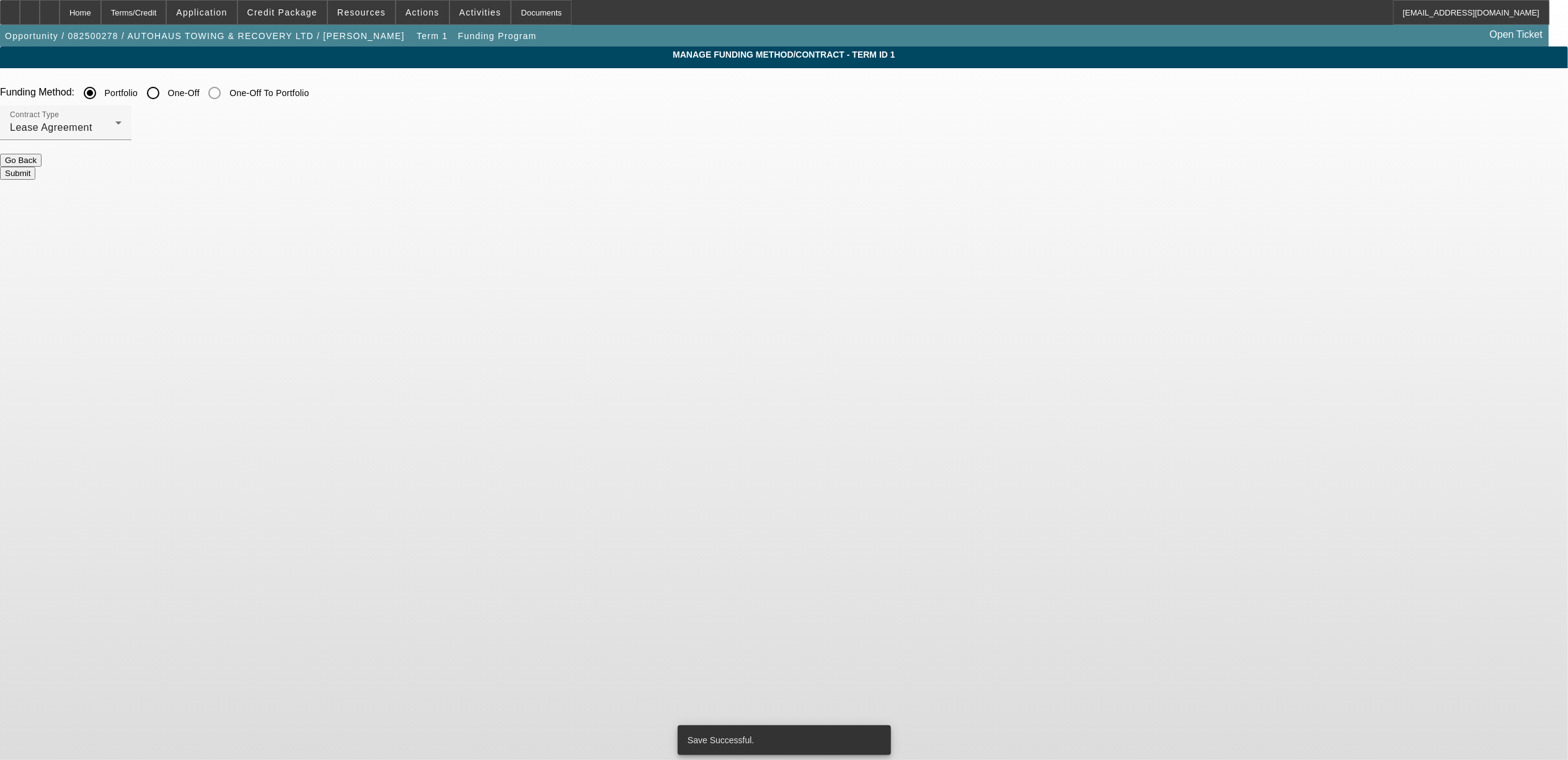
scroll to position [0, 0]
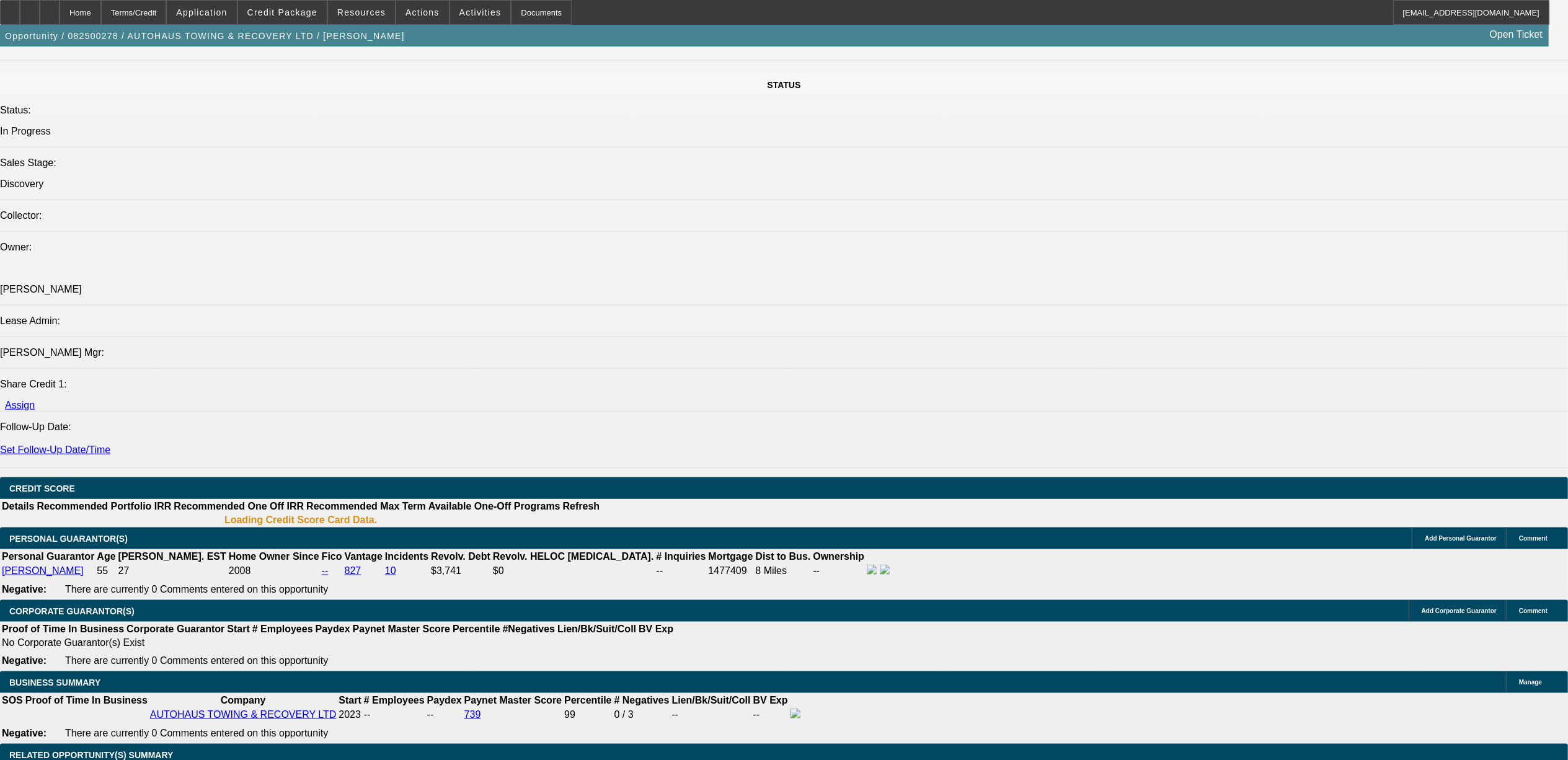
select select "0"
select select "2"
select select "0"
select select "6"
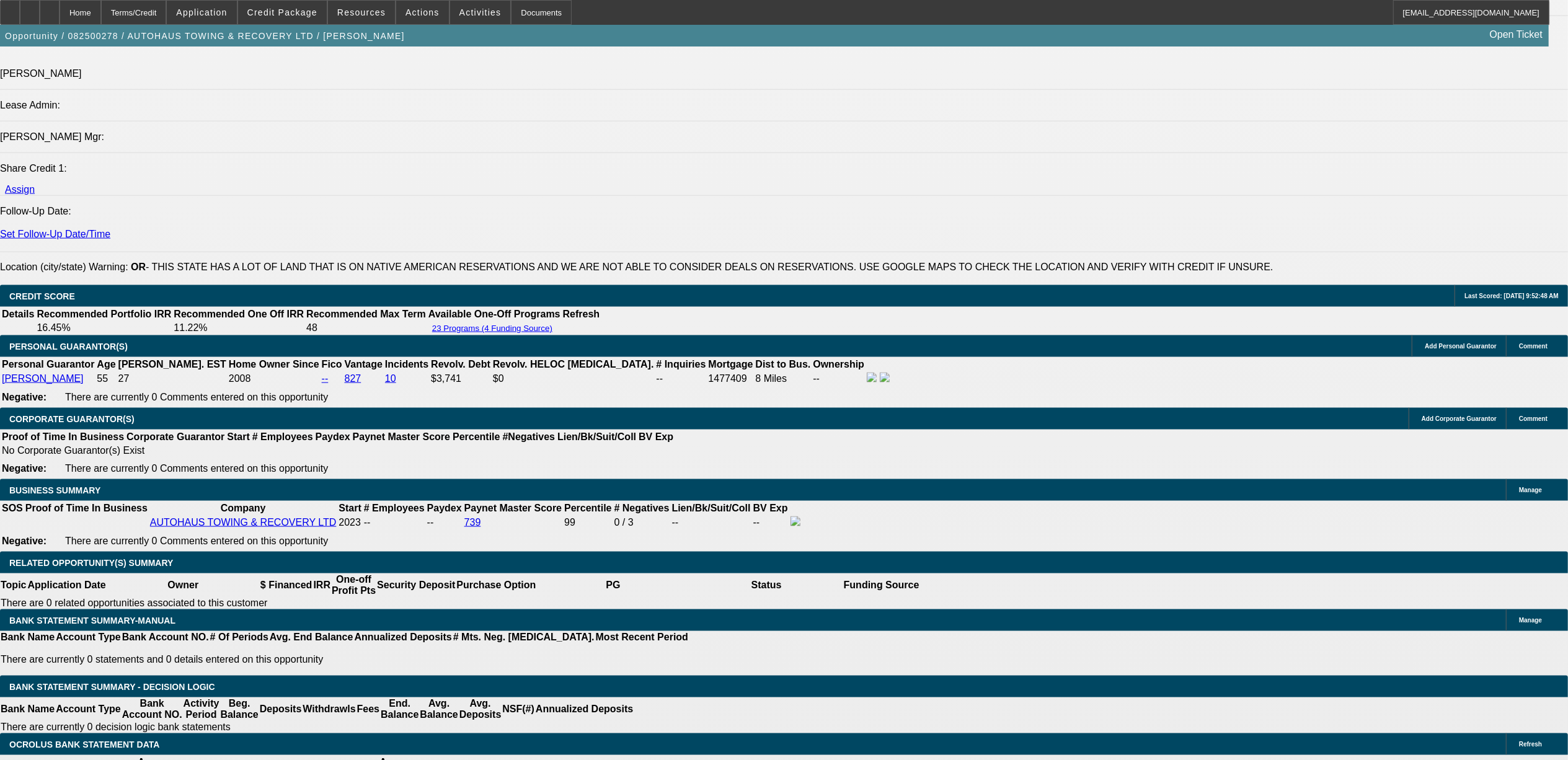
scroll to position [1538, 0]
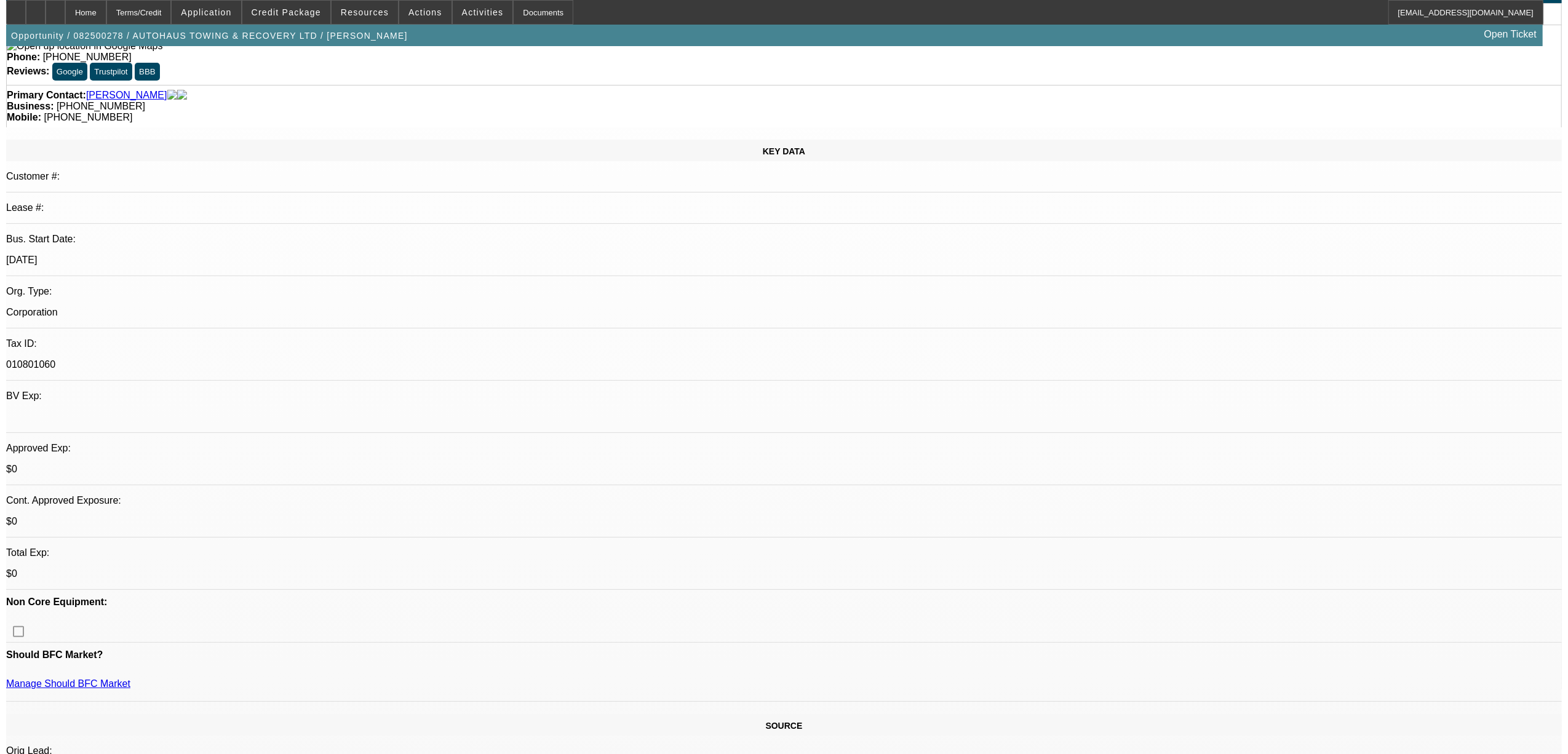
scroll to position [0, 0]
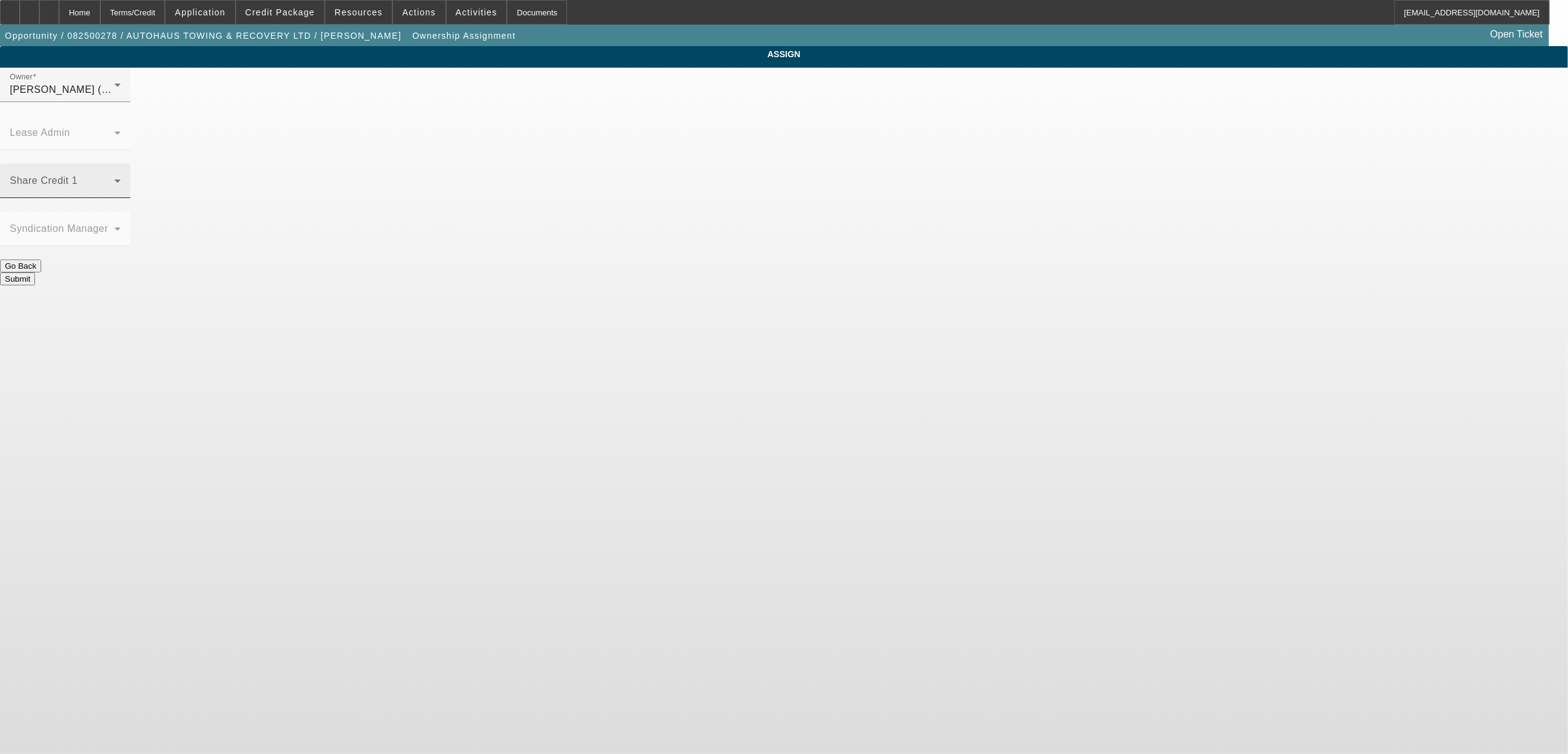
click at [121, 164] on div "Share Credit 1" at bounding box center [65, 181] width 111 height 34
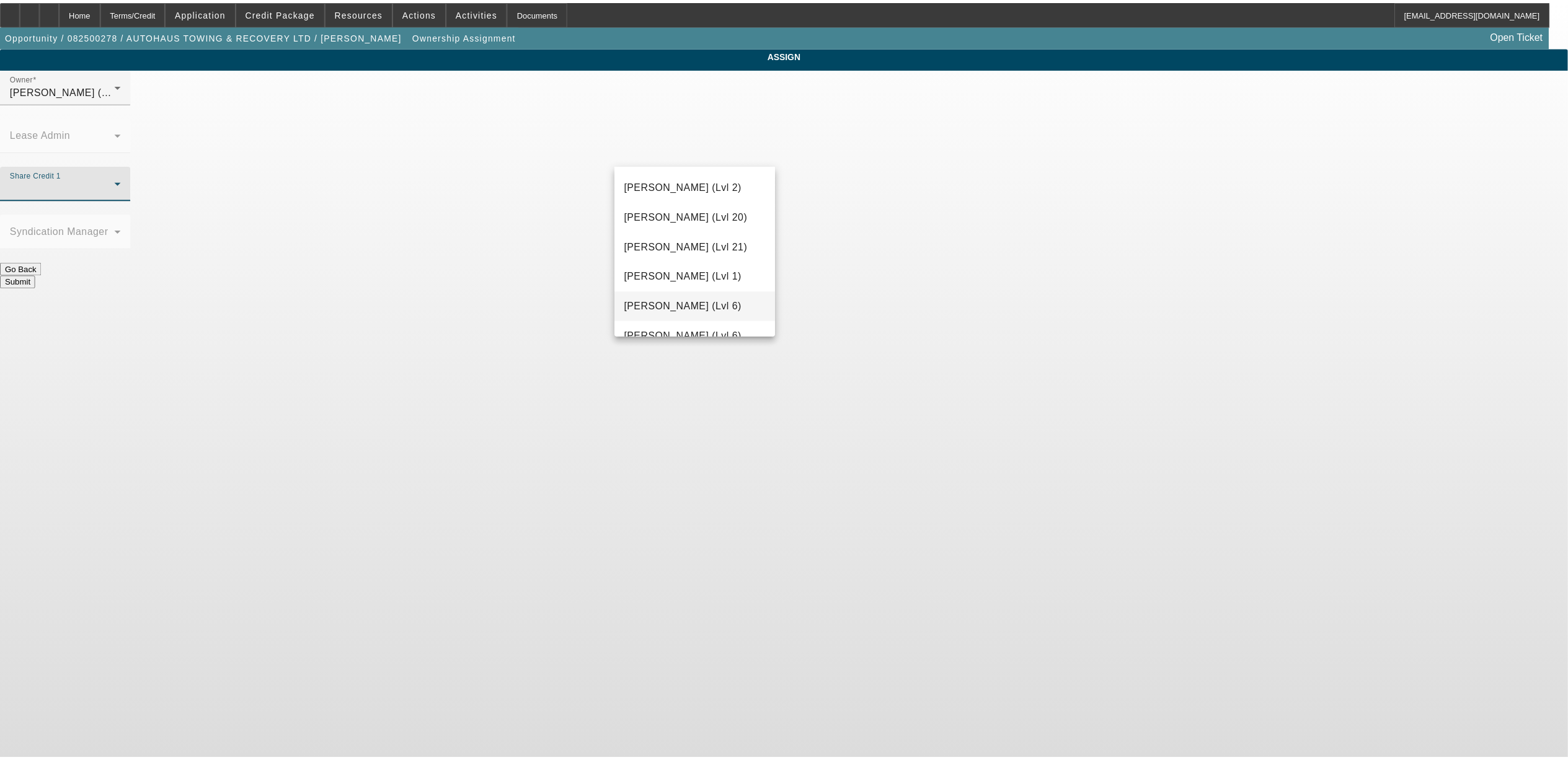
scroll to position [578, 0]
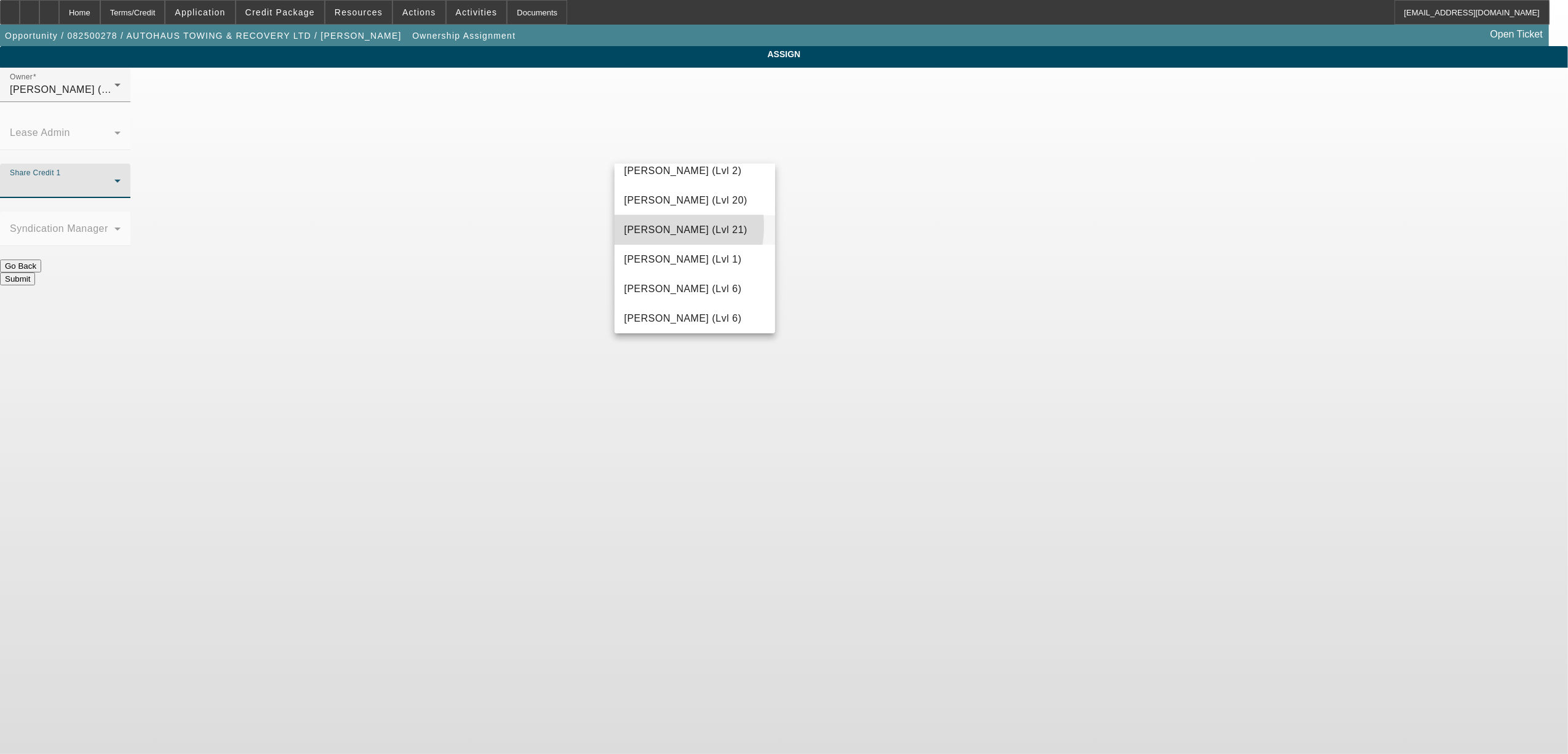
click at [642, 225] on span "[PERSON_NAME] (Lvl 21)" at bounding box center [686, 230] width 123 height 15
click at [35, 273] on button "Submit" at bounding box center [17, 279] width 35 height 13
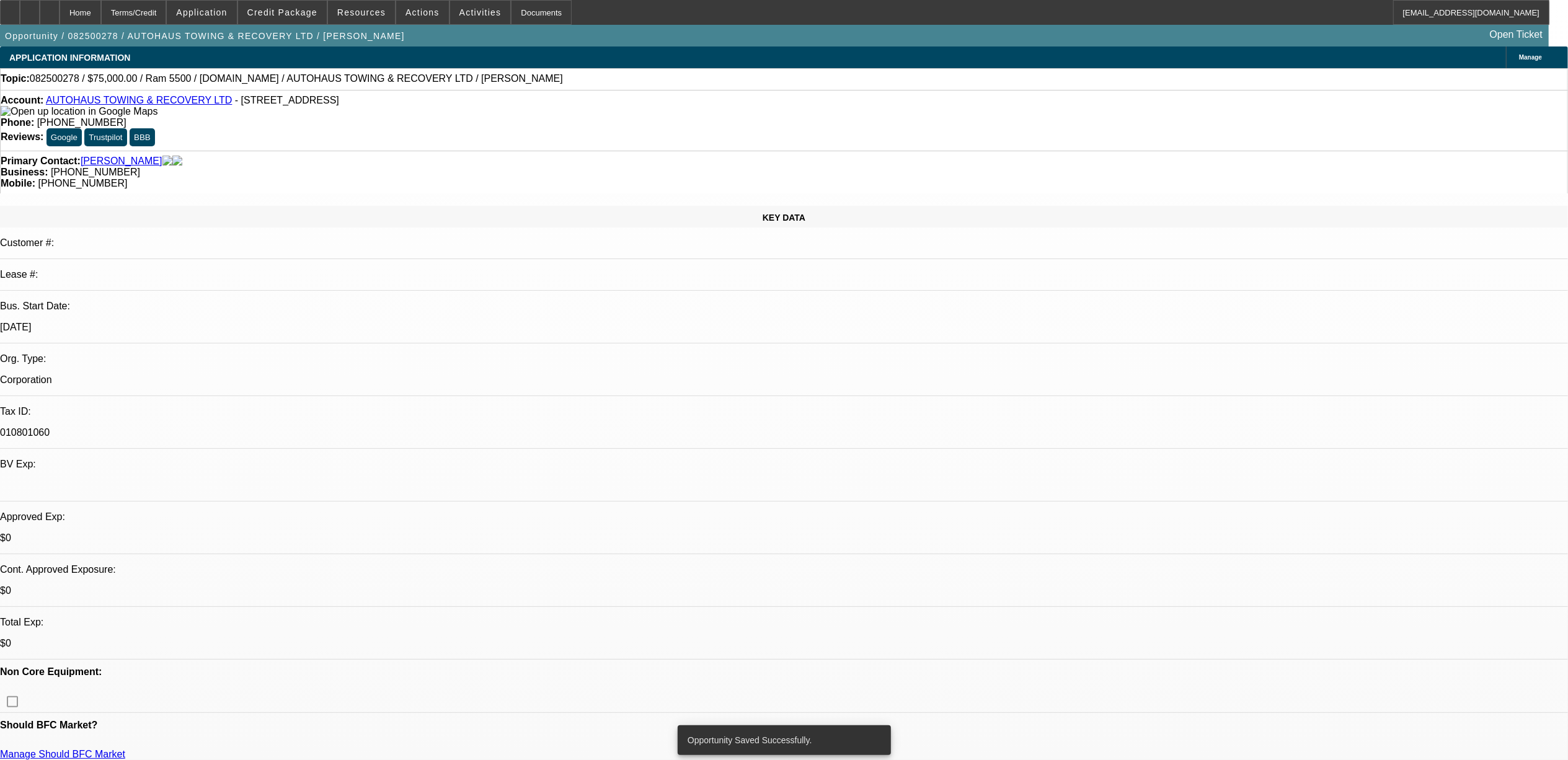
select select "0"
select select "2"
select select "0"
select select "6"
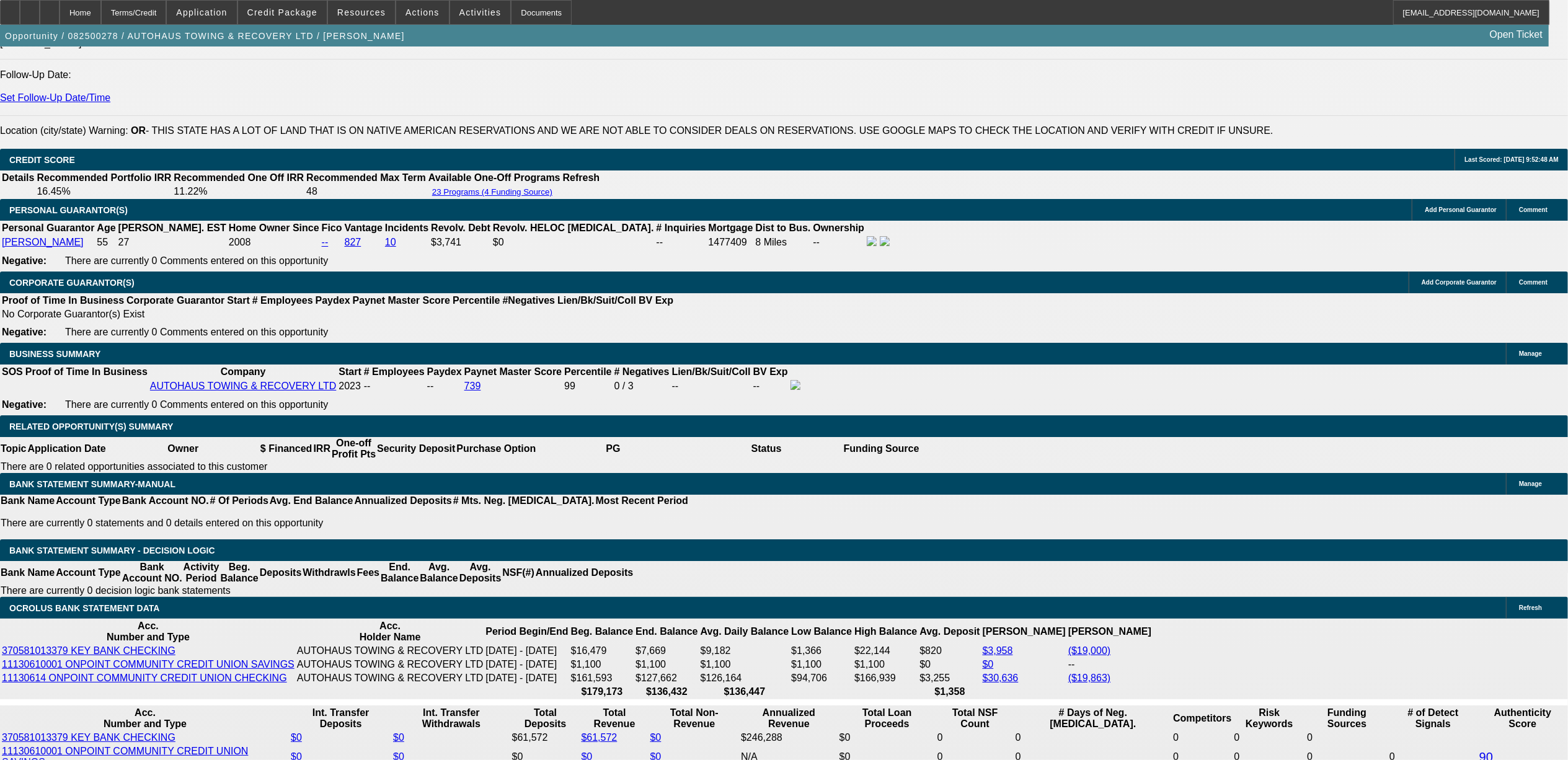
scroll to position [1735, 0]
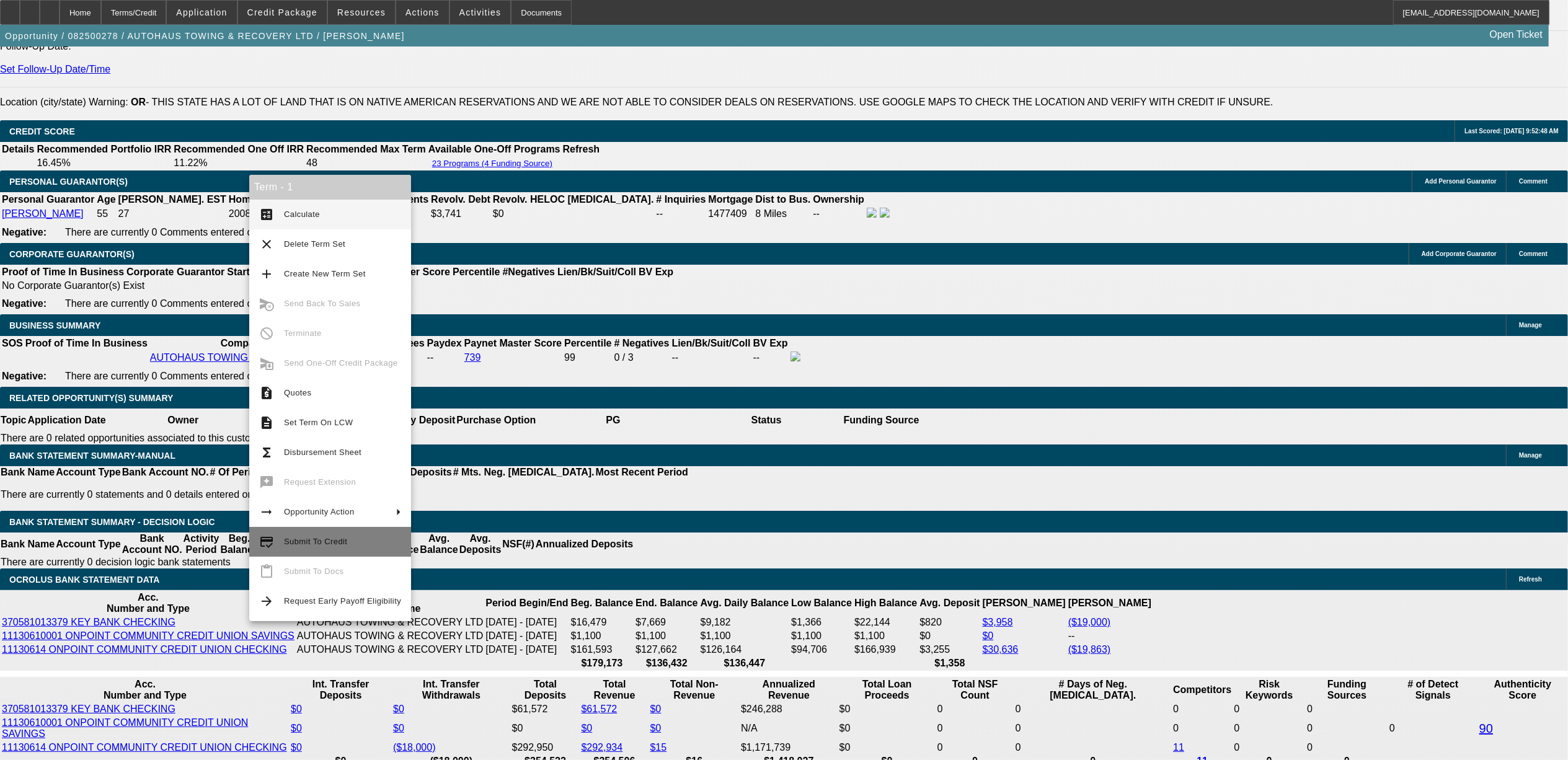
click at [299, 547] on span "Submit To Credit" at bounding box center [342, 541] width 117 height 15
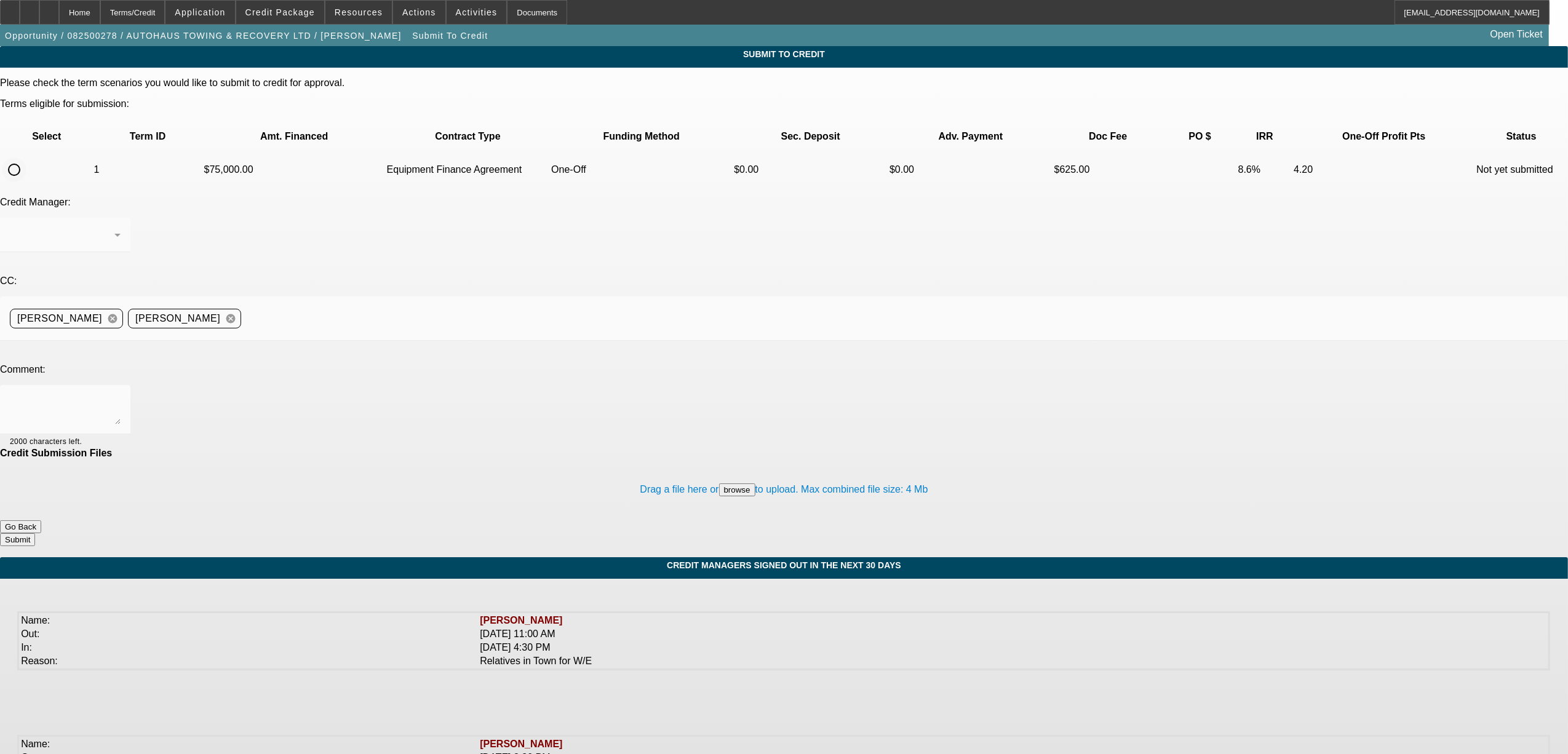
click at [26, 157] on input "radio" at bounding box center [14, 169] width 25 height 25
radio input "true"
click at [121, 395] on textarea at bounding box center [65, 410] width 111 height 30
type textarea "please send to Leaf. Nick"
click at [35, 533] on button "Submit" at bounding box center [17, 539] width 35 height 13
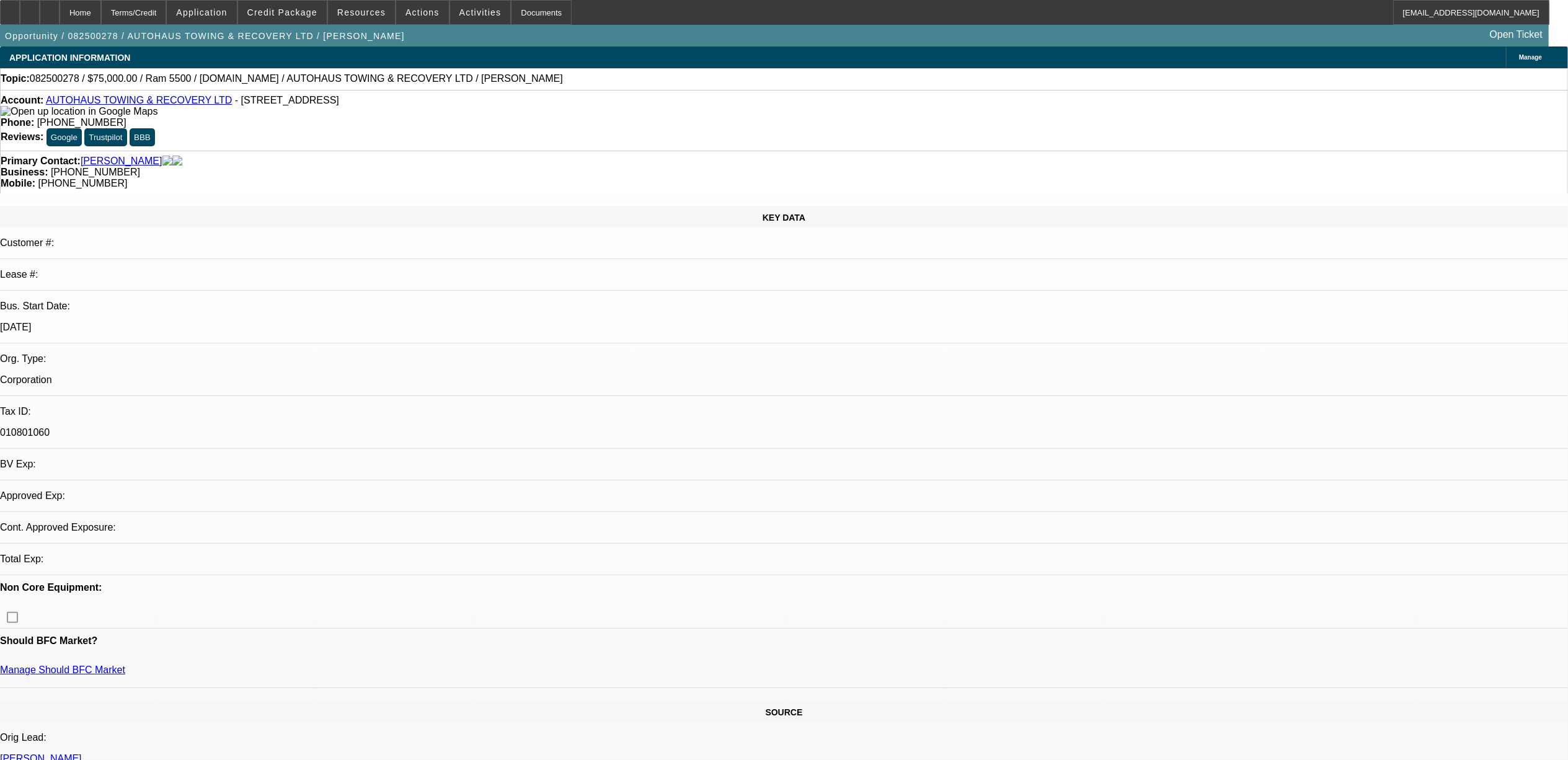
select select "0"
select select "2"
select select "0"
select select "6"
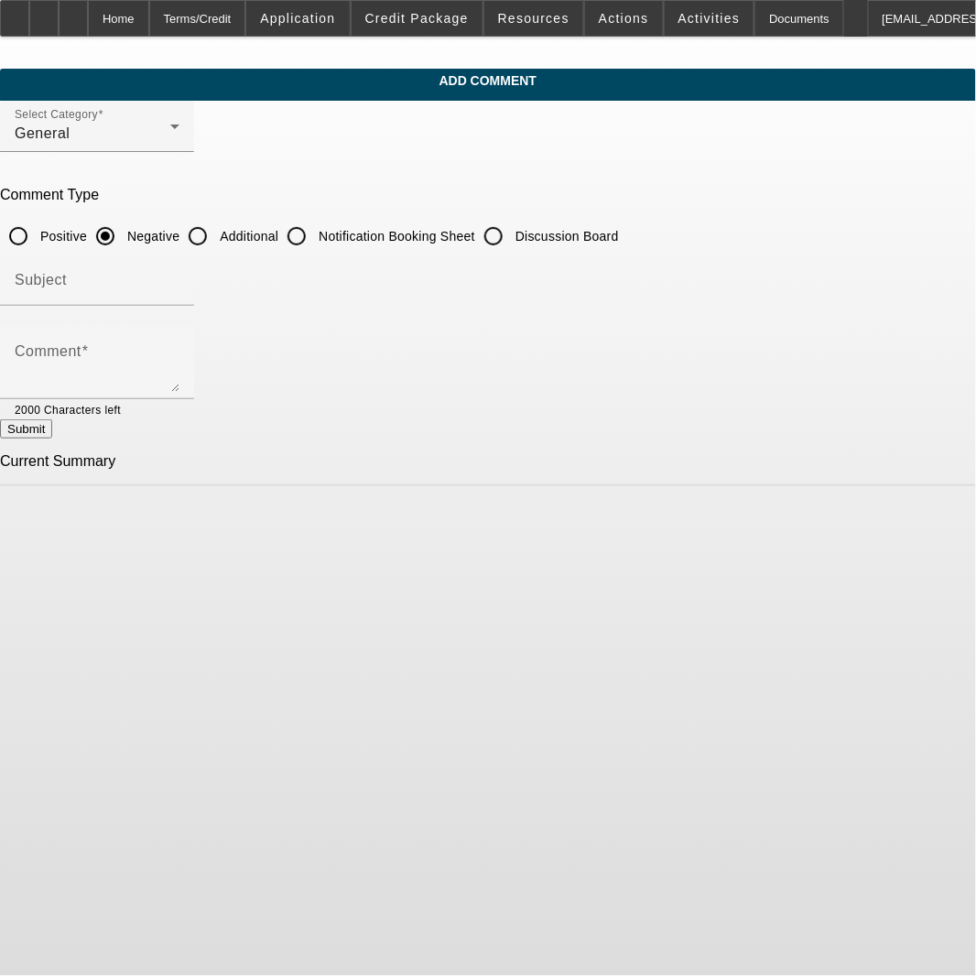
click at [216, 229] on input "Additional" at bounding box center [198, 236] width 37 height 37
radio input "true"
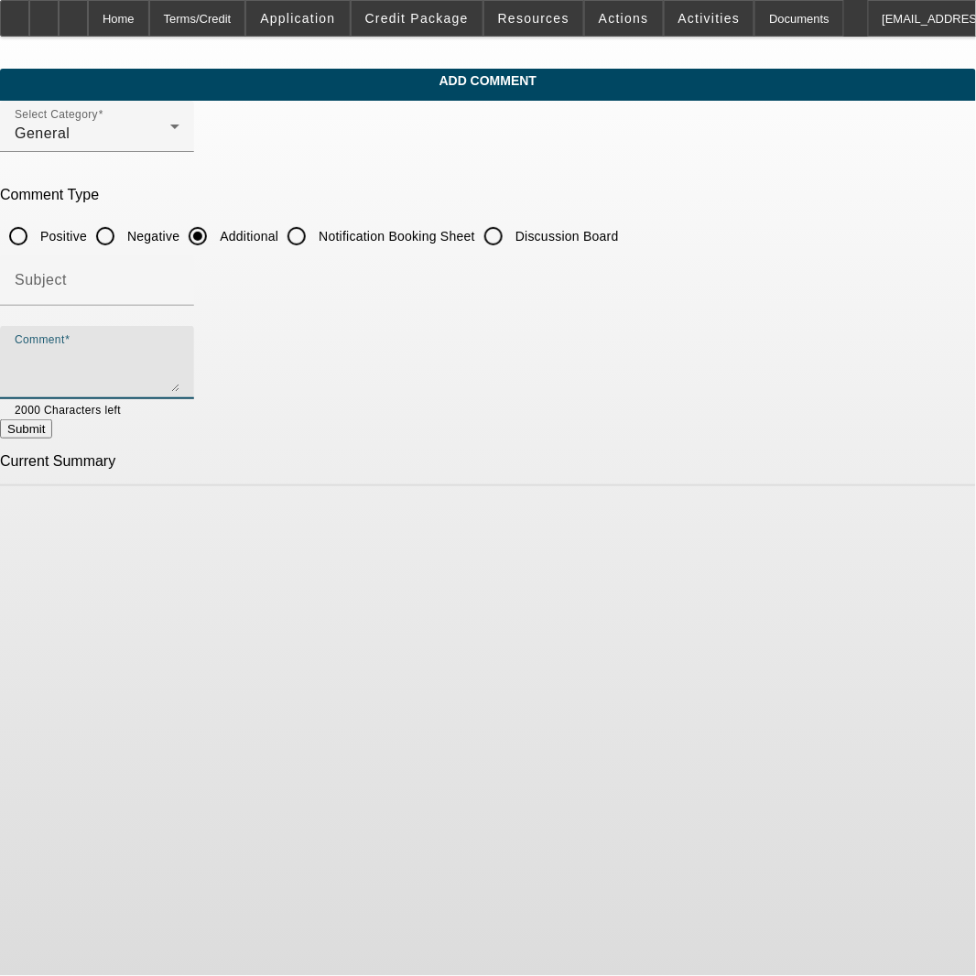
click at [180, 375] on textarea "Comment" at bounding box center [97, 370] width 165 height 44
type textarea "A"
type textarea "Autohaus Towing & Recovery LTD as established in [DATE]. He is looking to buy a…"
click at [52, 426] on button "Submit" at bounding box center [26, 428] width 52 height 19
radio input "true"
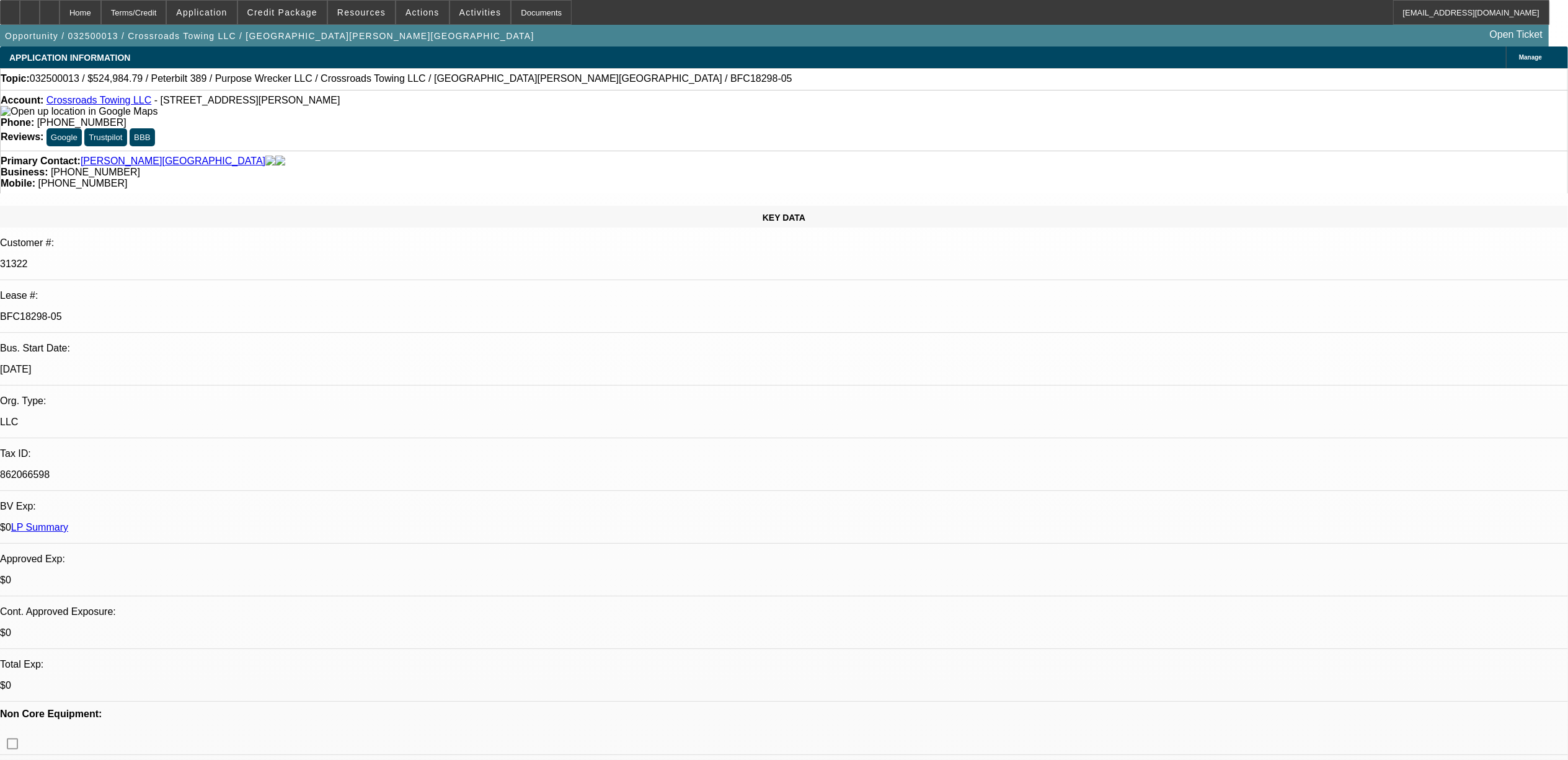
select select "0"
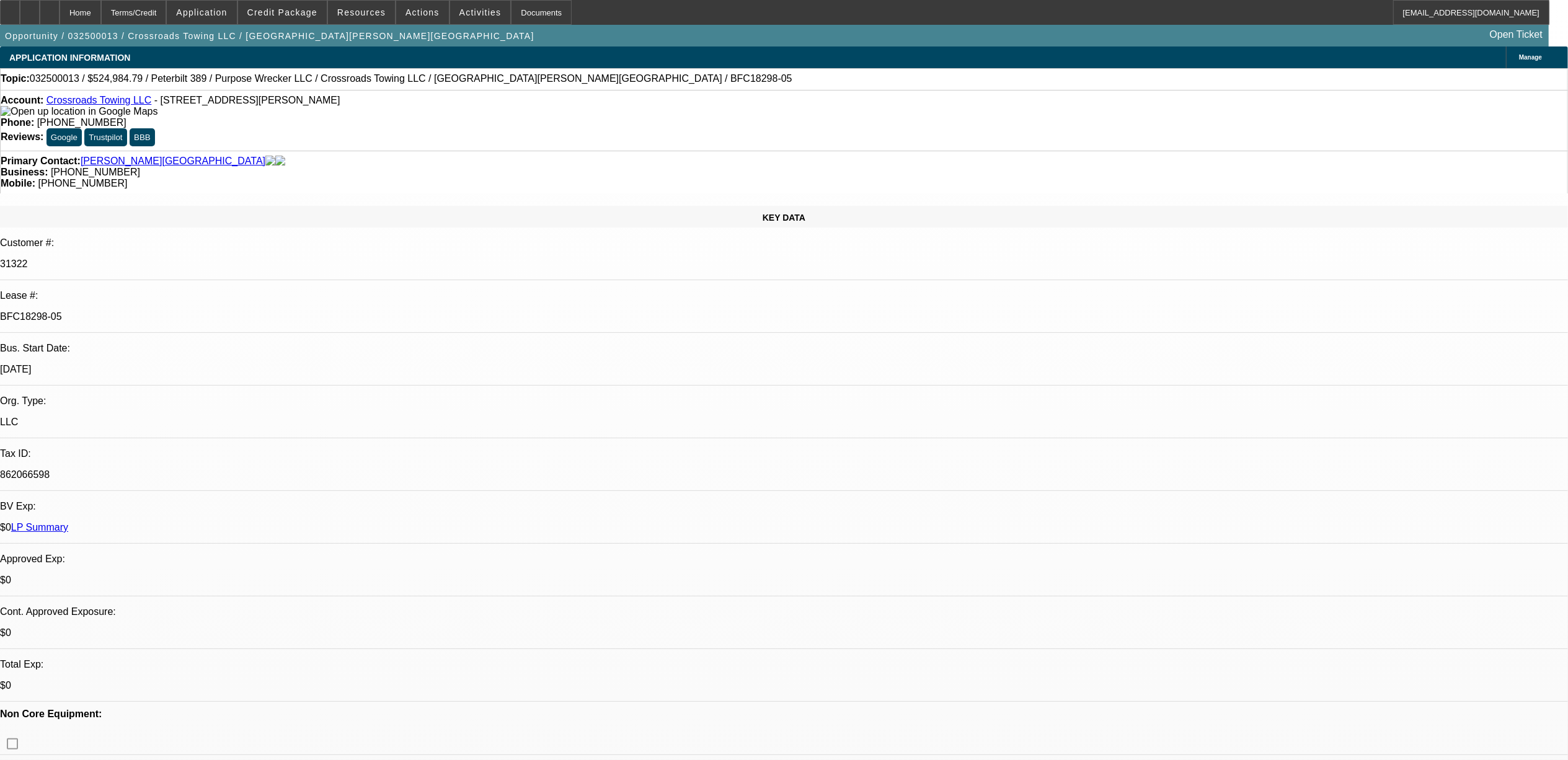
select select "0"
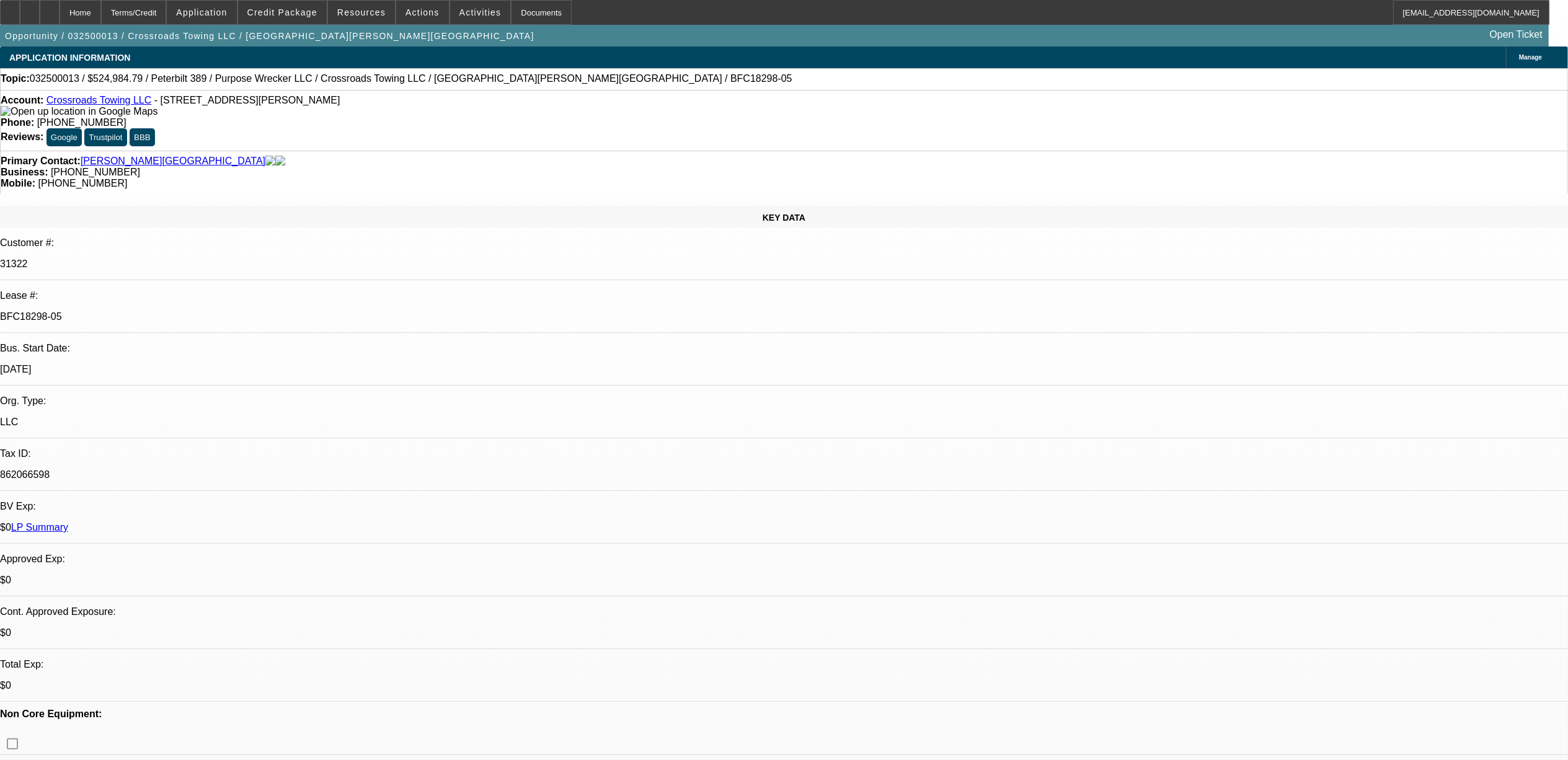
select select "0"
select select "1"
select select "2"
select select "6"
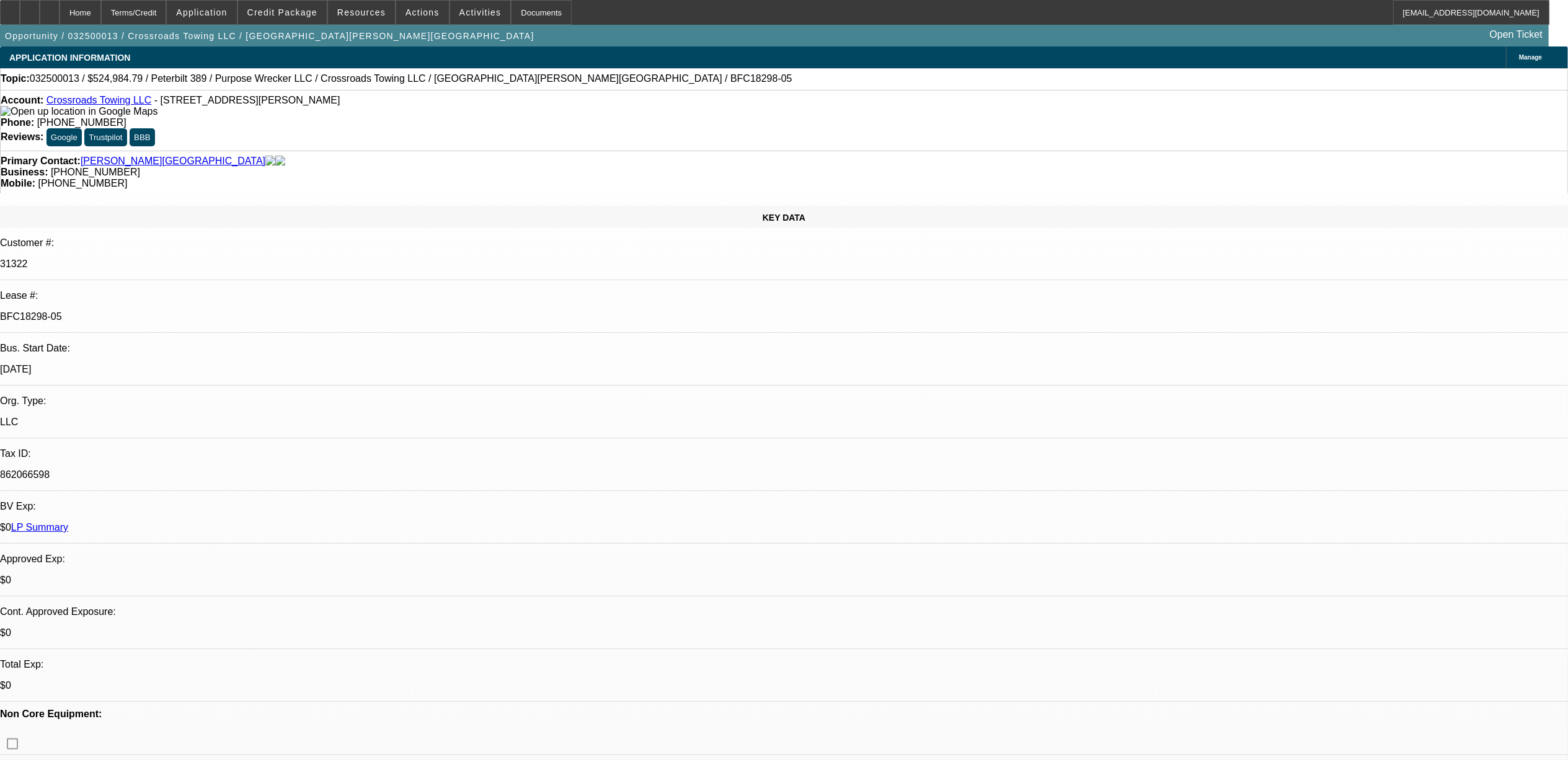
select select "1"
select select "3"
select select "6"
select select "1"
select select "2"
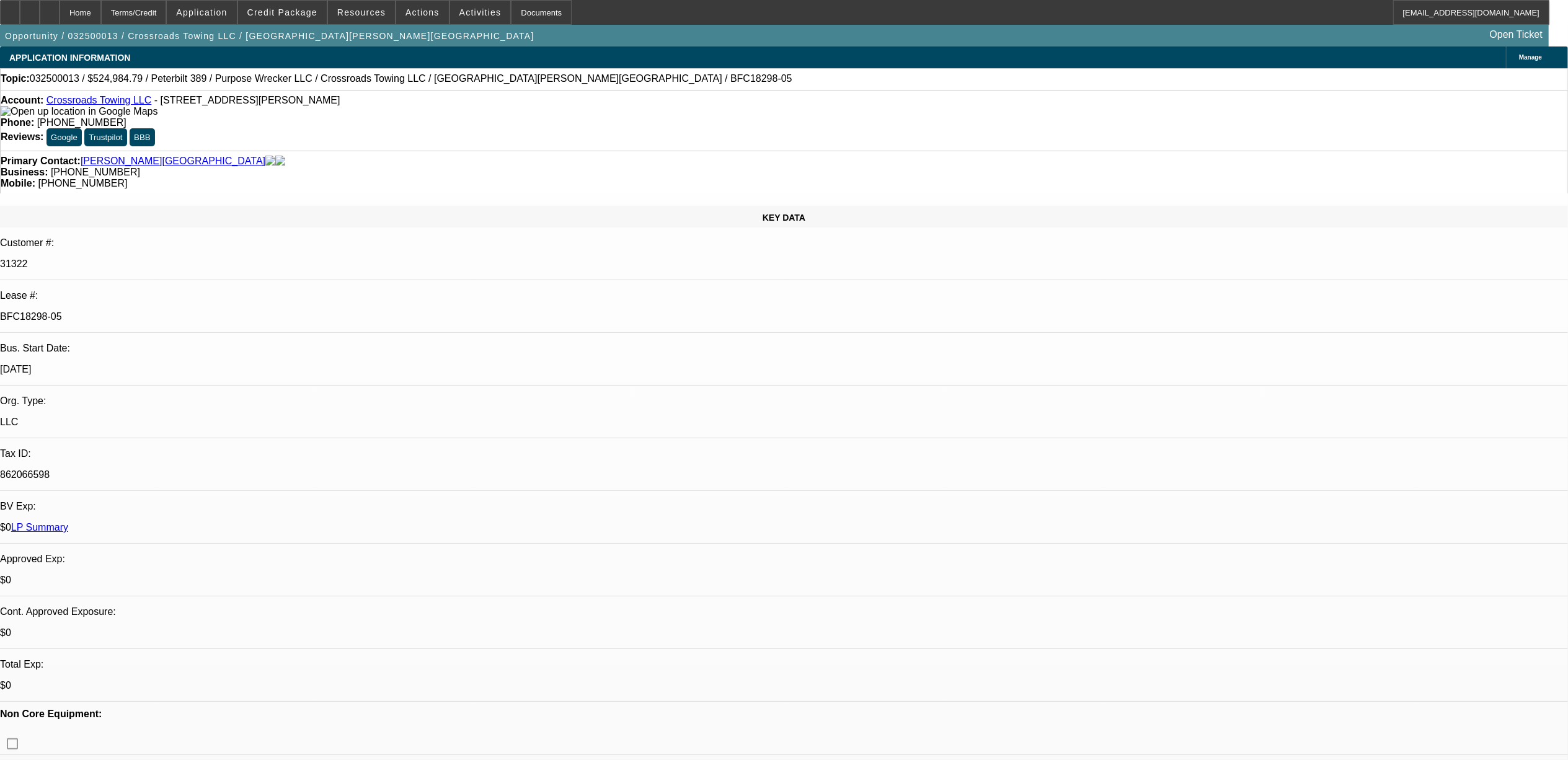
select select "6"
select select "1"
select select "2"
select select "6"
click at [97, 106] on link "Crossroads Towing LLC" at bounding box center [100, 100] width 106 height 11
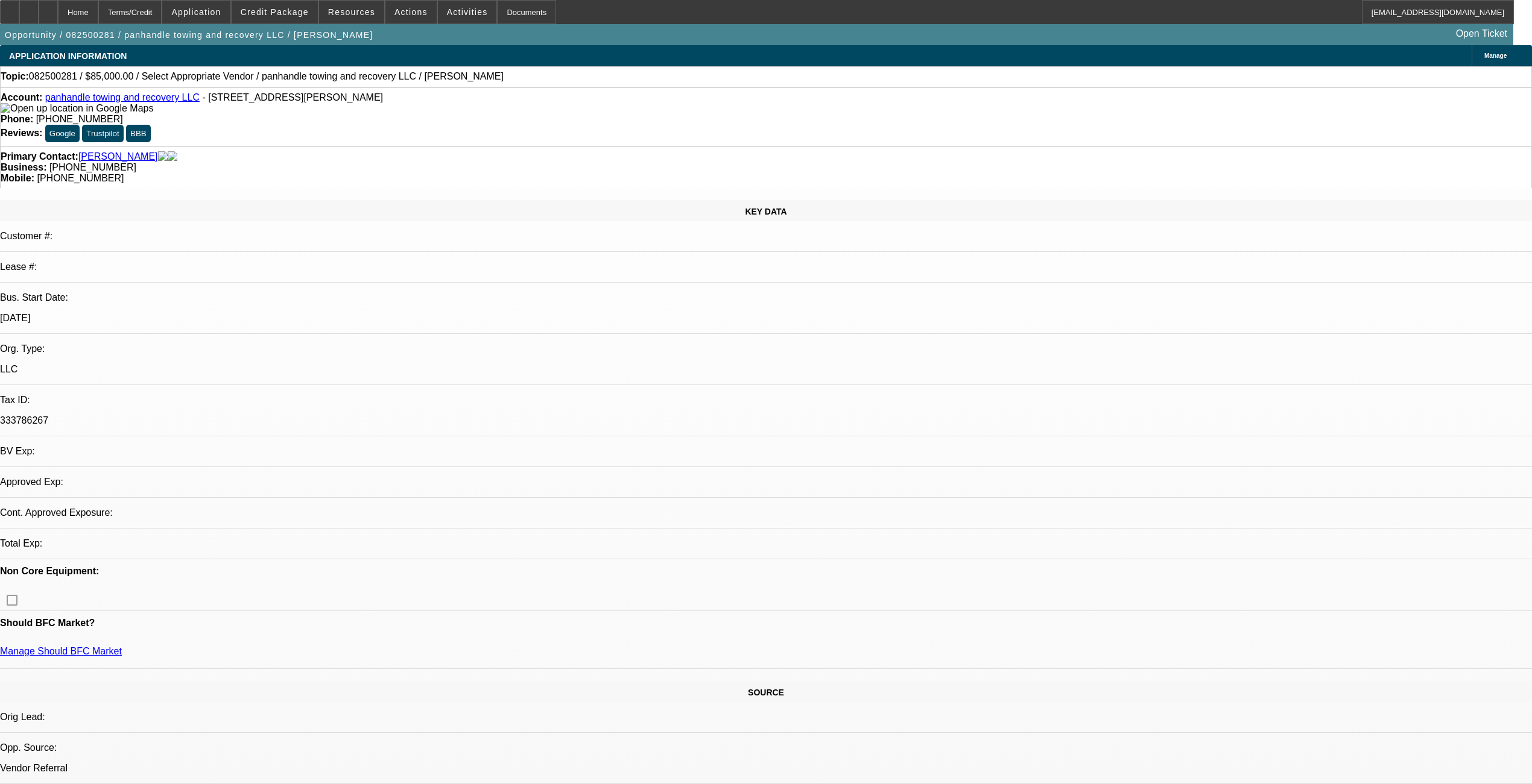
select select "0"
select select "2"
select select "0.1"
select select "4"
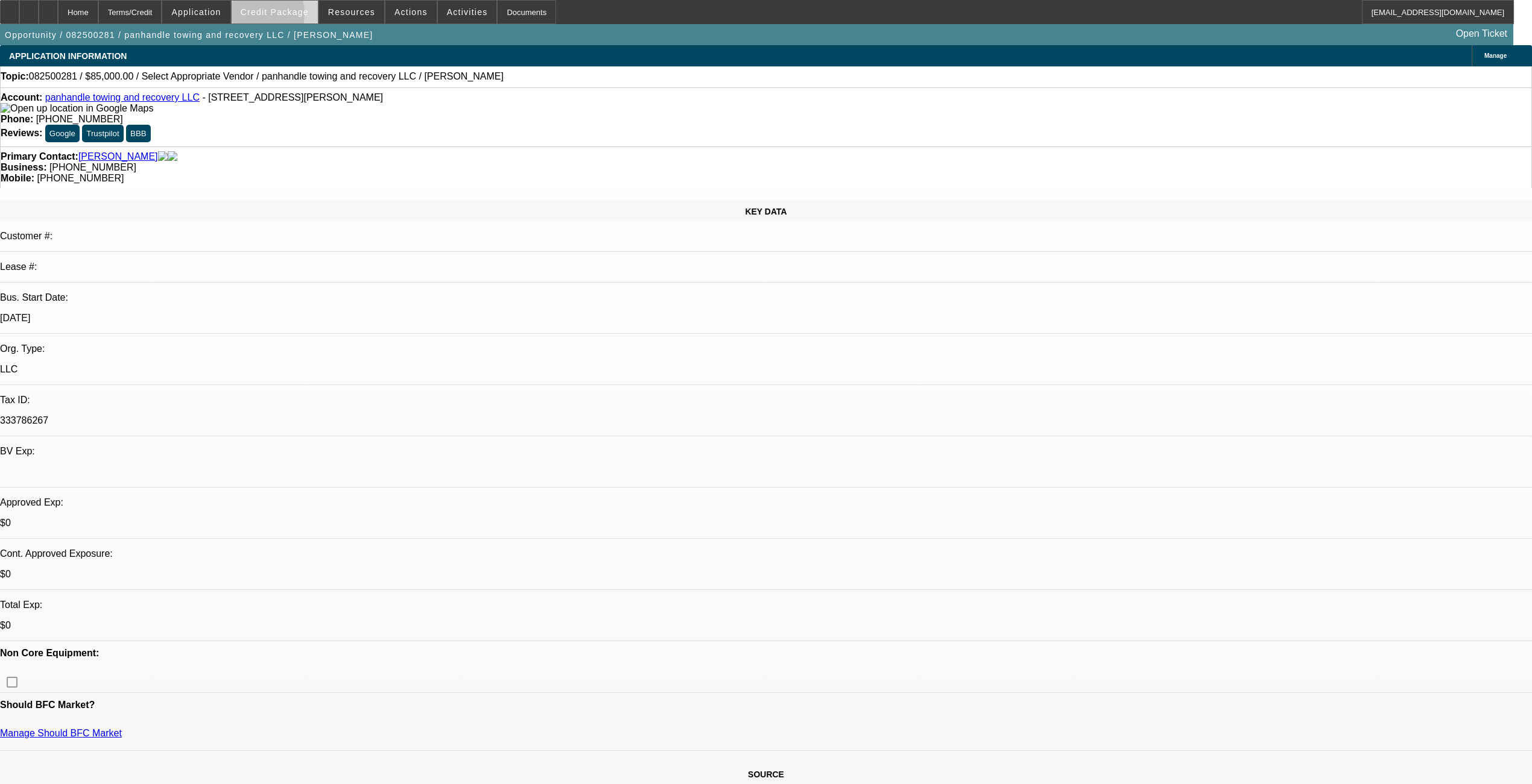
click at [274, 18] on span at bounding box center [275, 12] width 86 height 29
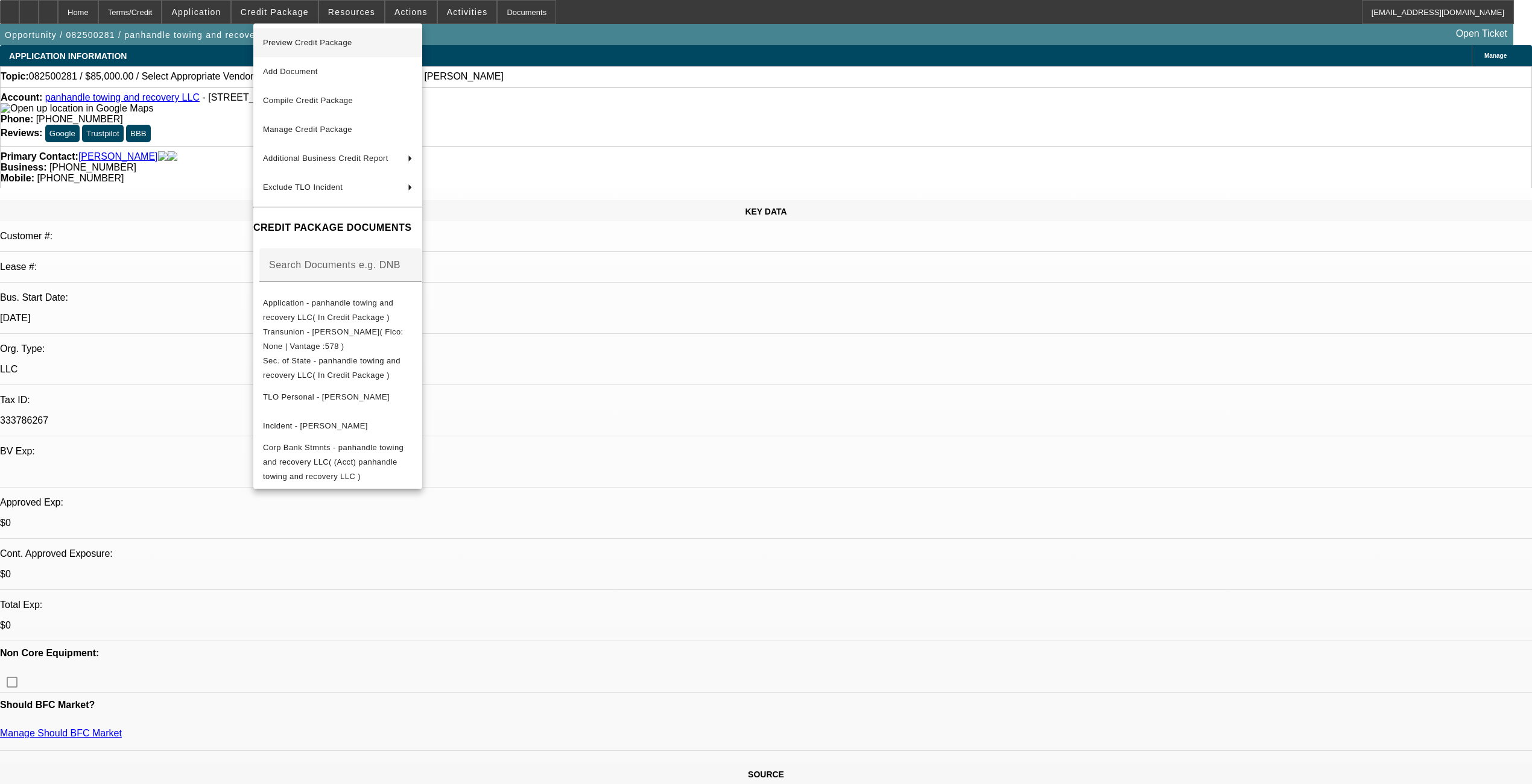
drag, startPoint x: 286, startPoint y: 35, endPoint x: 290, endPoint y: 42, distance: 8.1
click at [290, 42] on span "Preview Credit Package" at bounding box center [308, 43] width 90 height 9
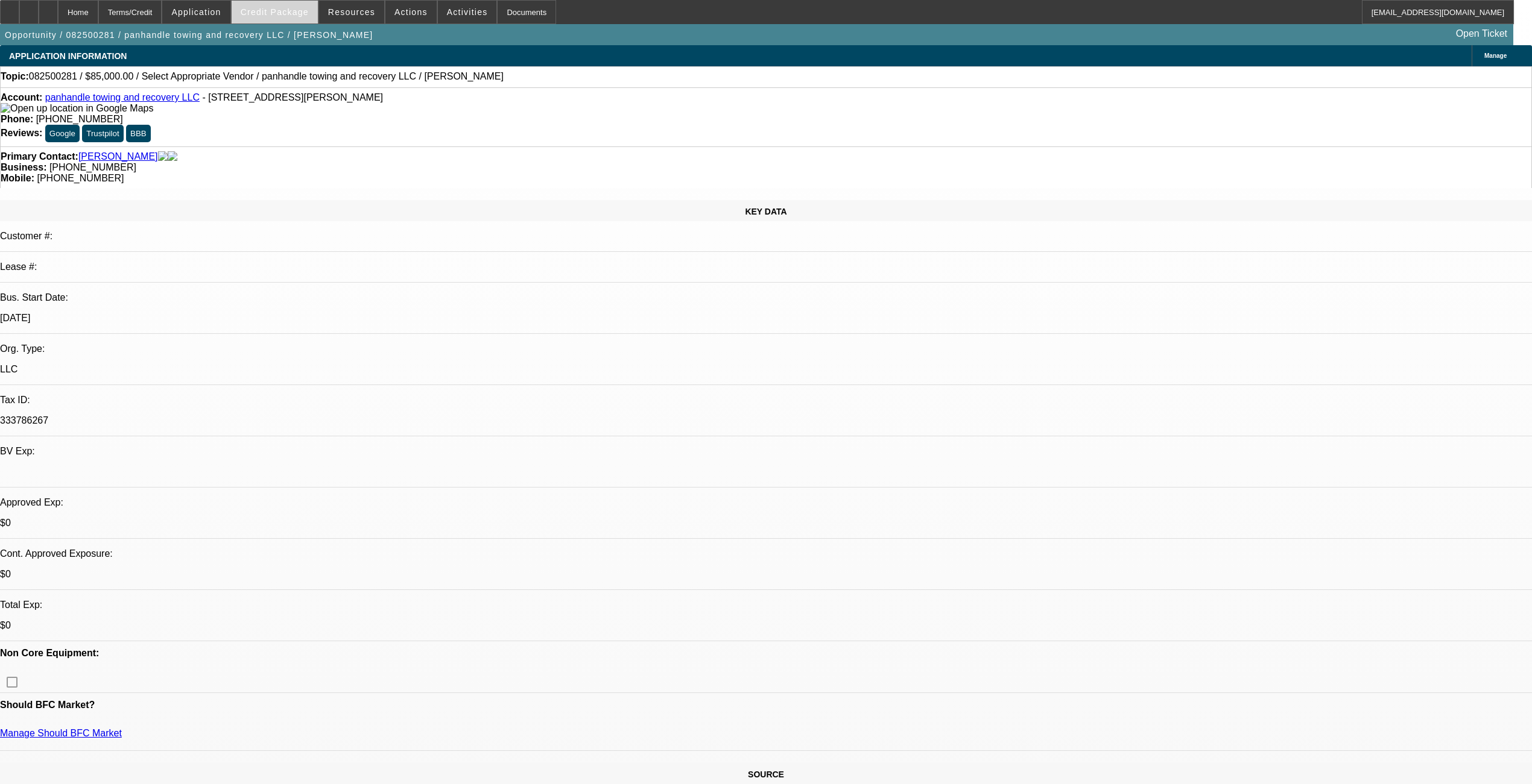
click at [290, 18] on span at bounding box center [275, 12] width 86 height 29
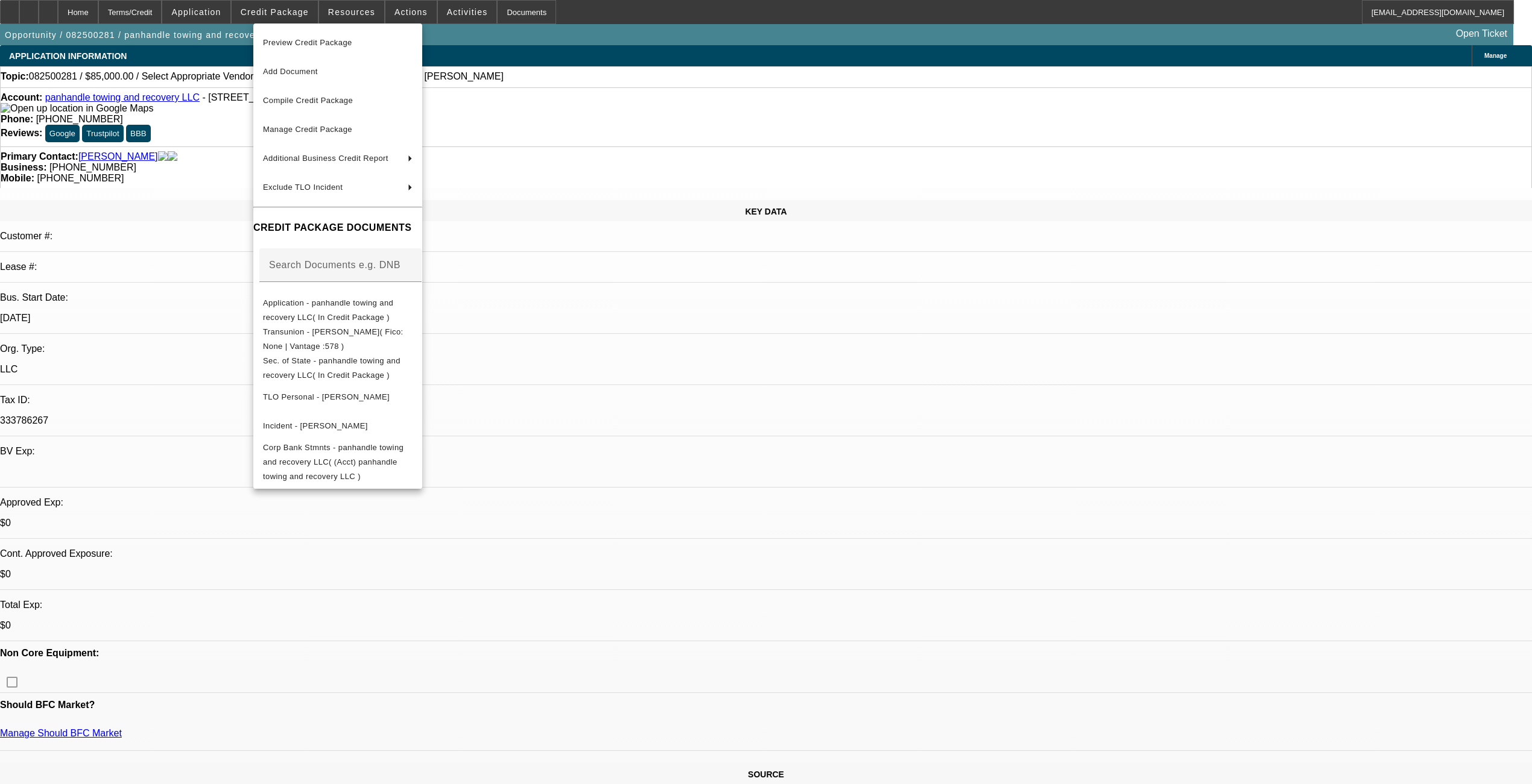
click at [642, 373] on div at bounding box center [766, 392] width 1532 height 784
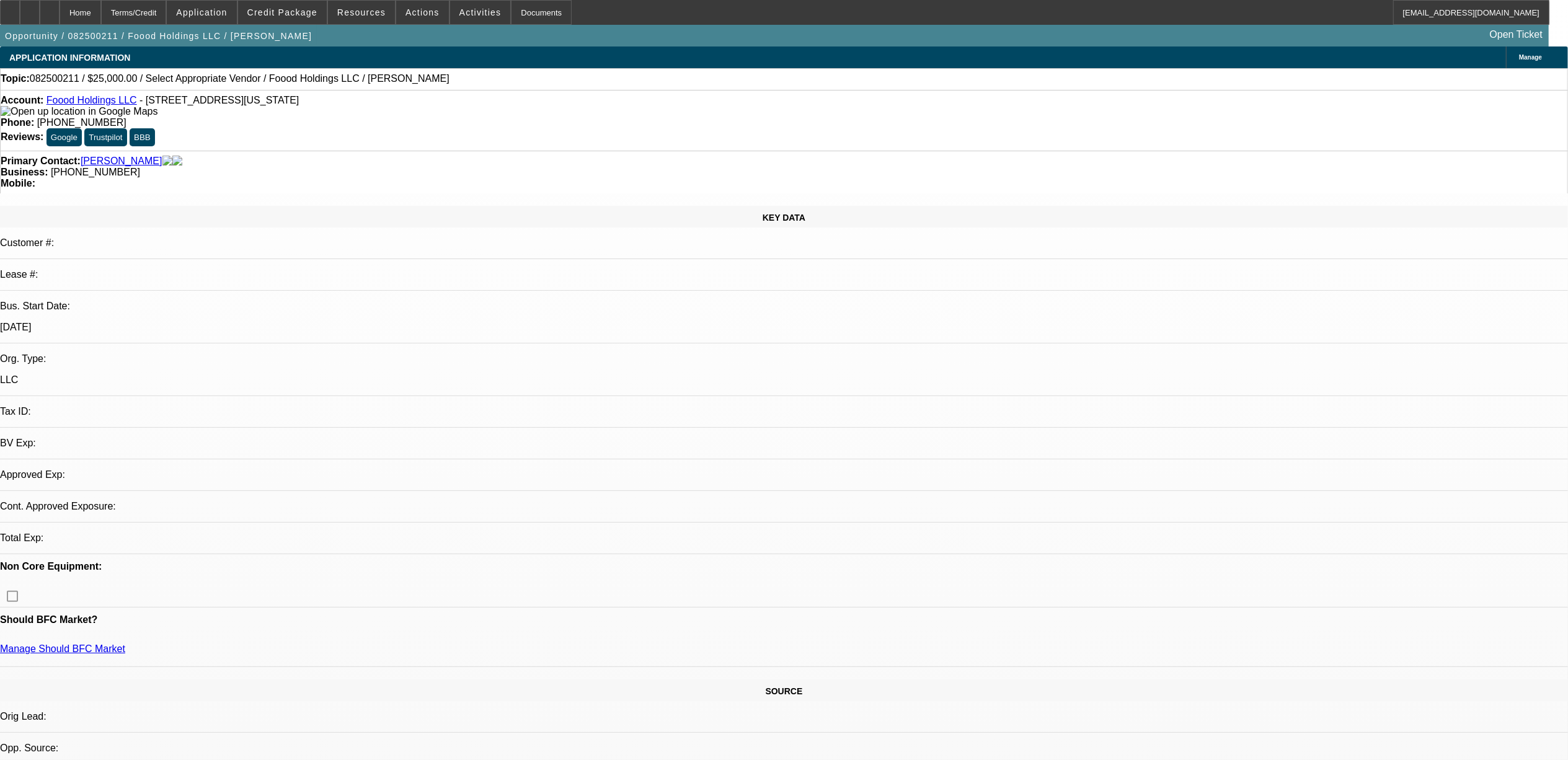
select select "0"
select select "2"
select select "0.1"
select select "4"
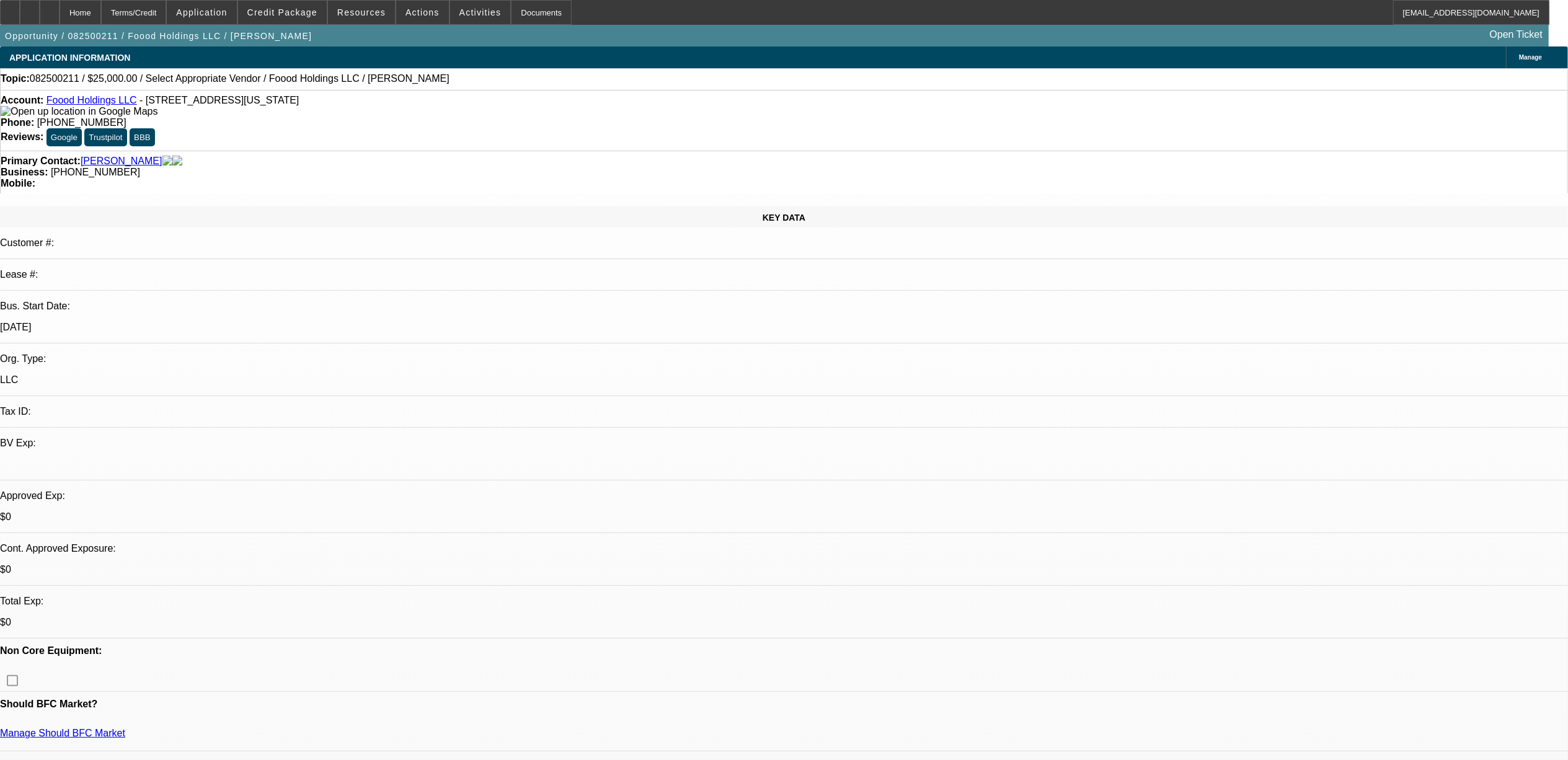
click at [56, 83] on span "082500211 / $25,000.00 / Select Appropriate Vendor / Foood Holdings LLC / Smith…" at bounding box center [240, 79] width 420 height 11
copy span "082500211"
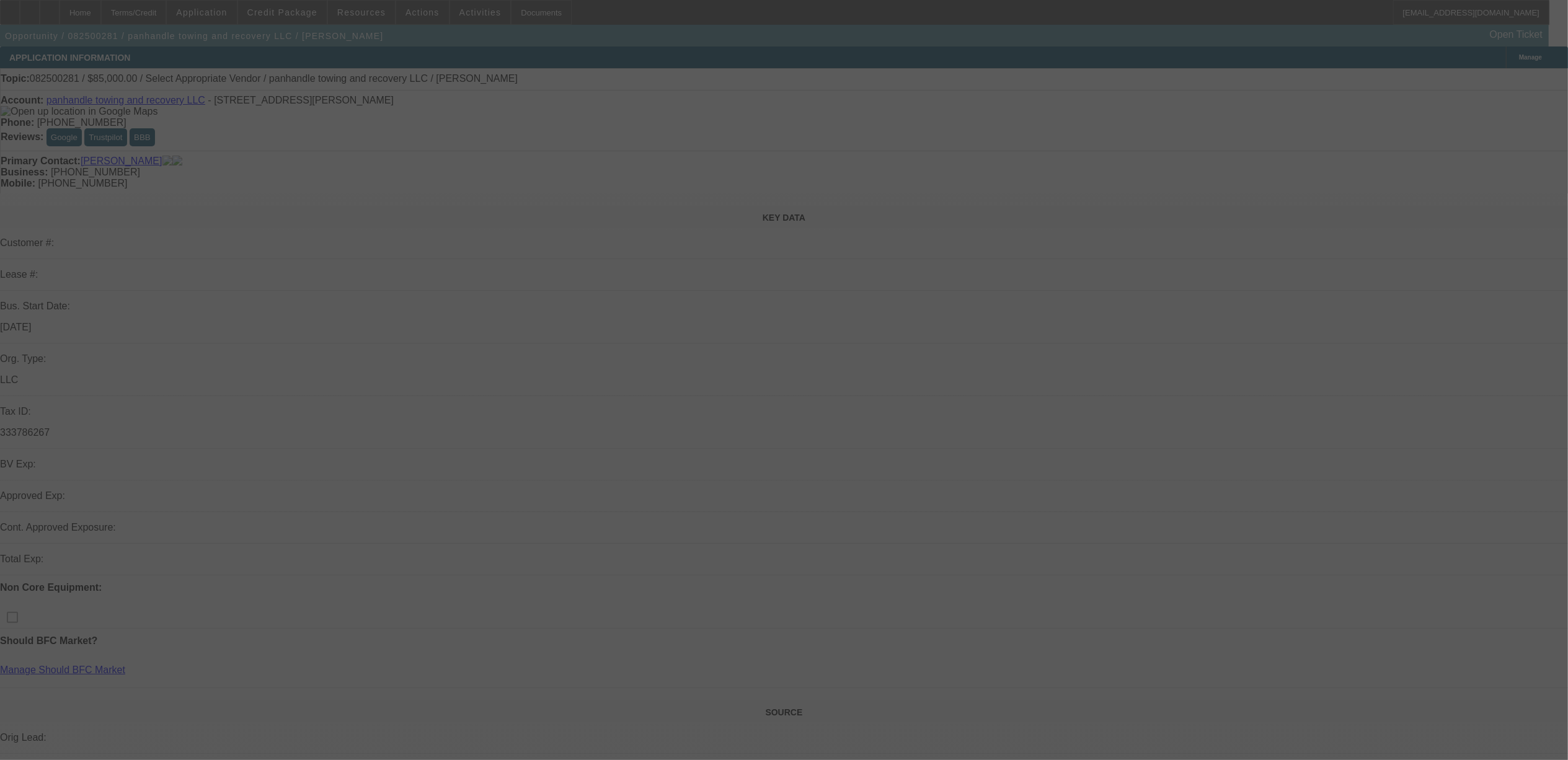
select select "0"
select select "2"
select select "0.1"
select select "4"
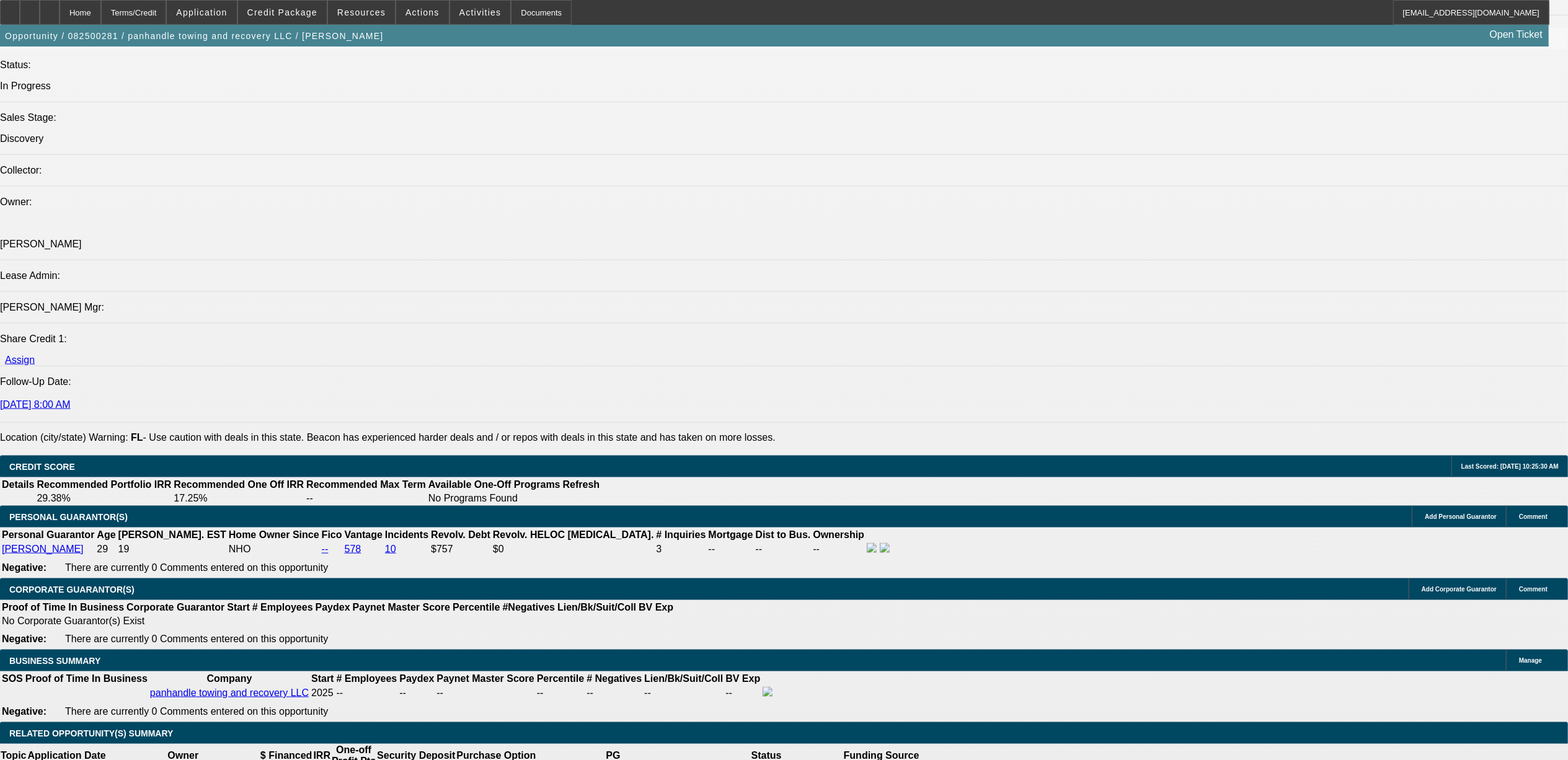
scroll to position [1570, 0]
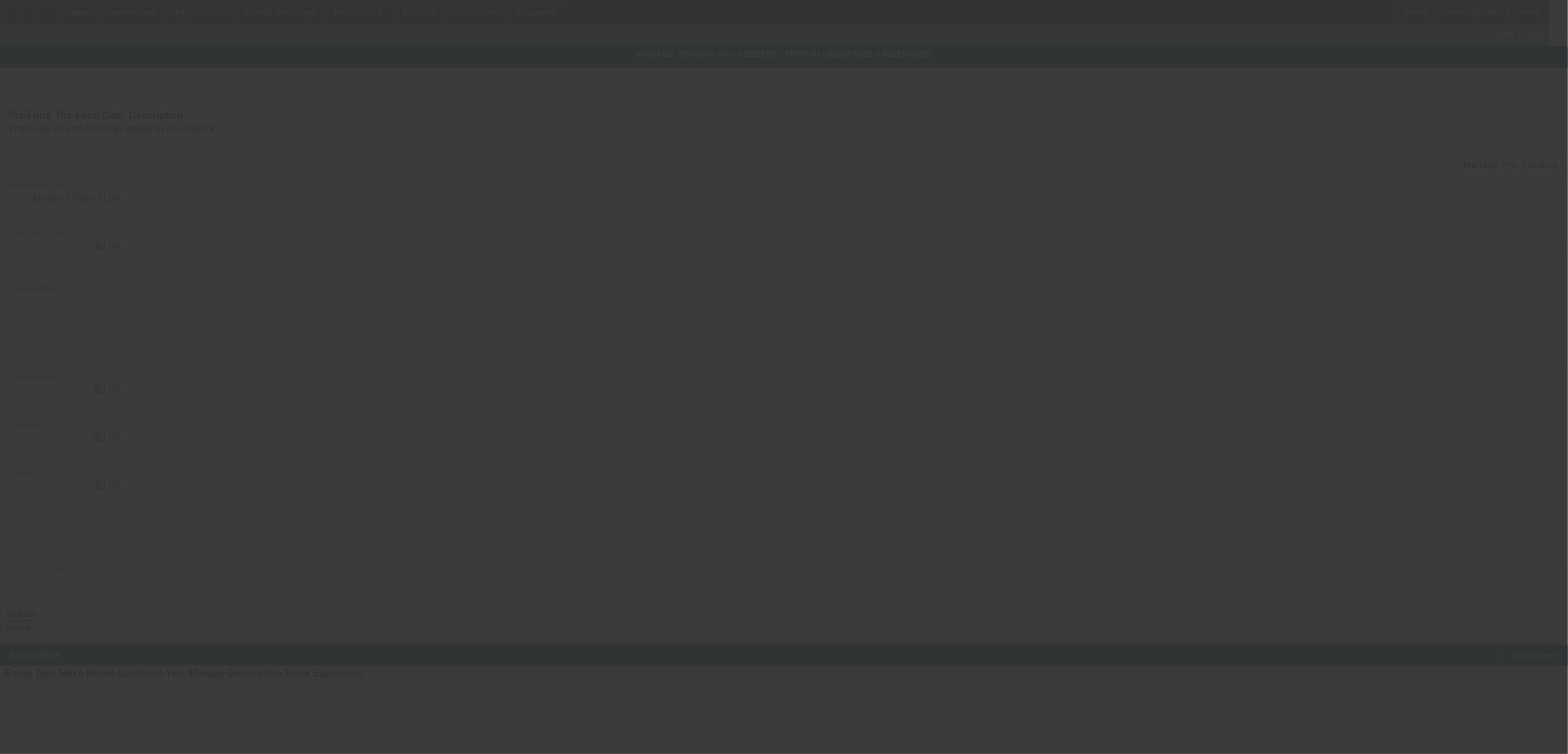
type input "$85,000.00"
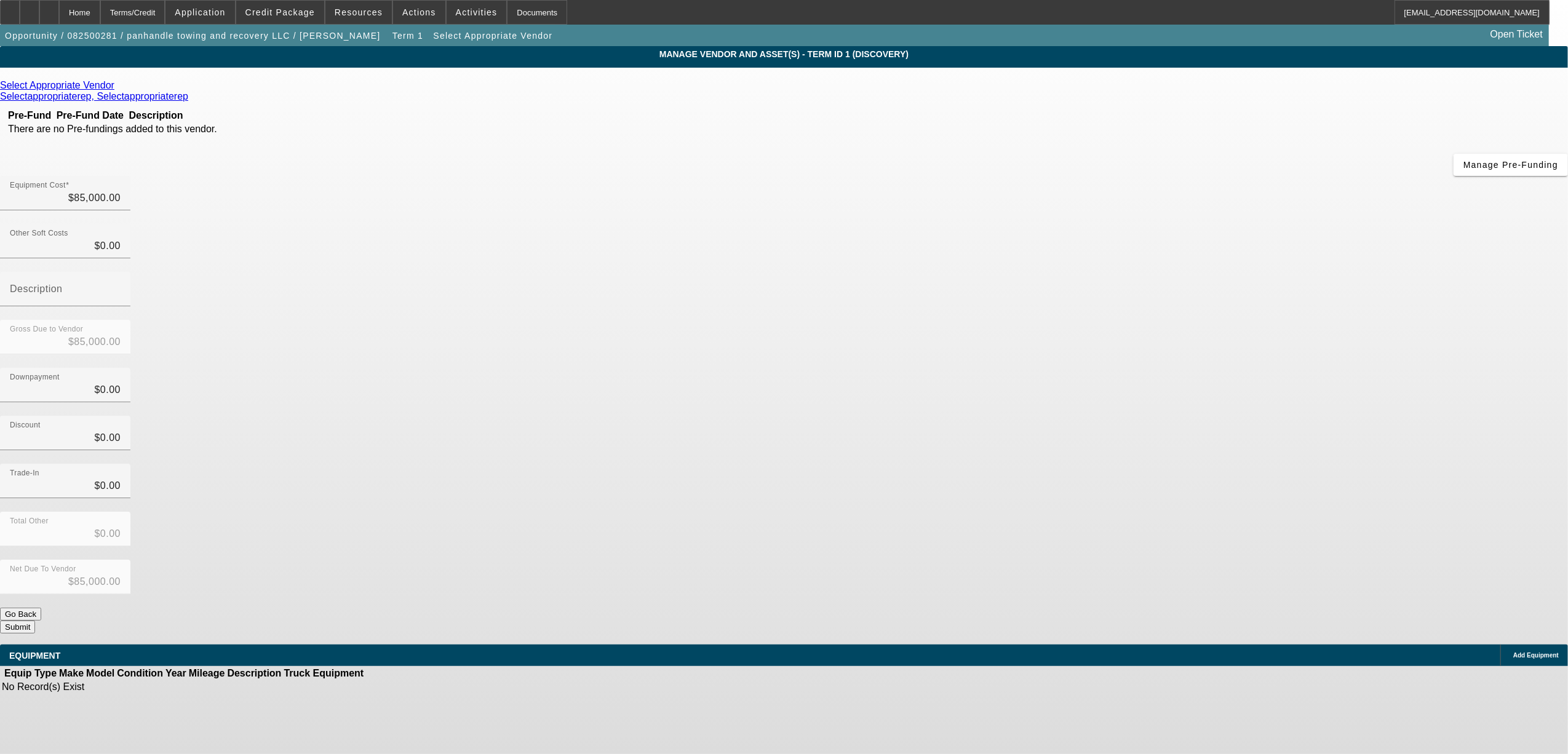
click at [1501, 645] on div "Add Equipment" at bounding box center [1534, 655] width 68 height 21
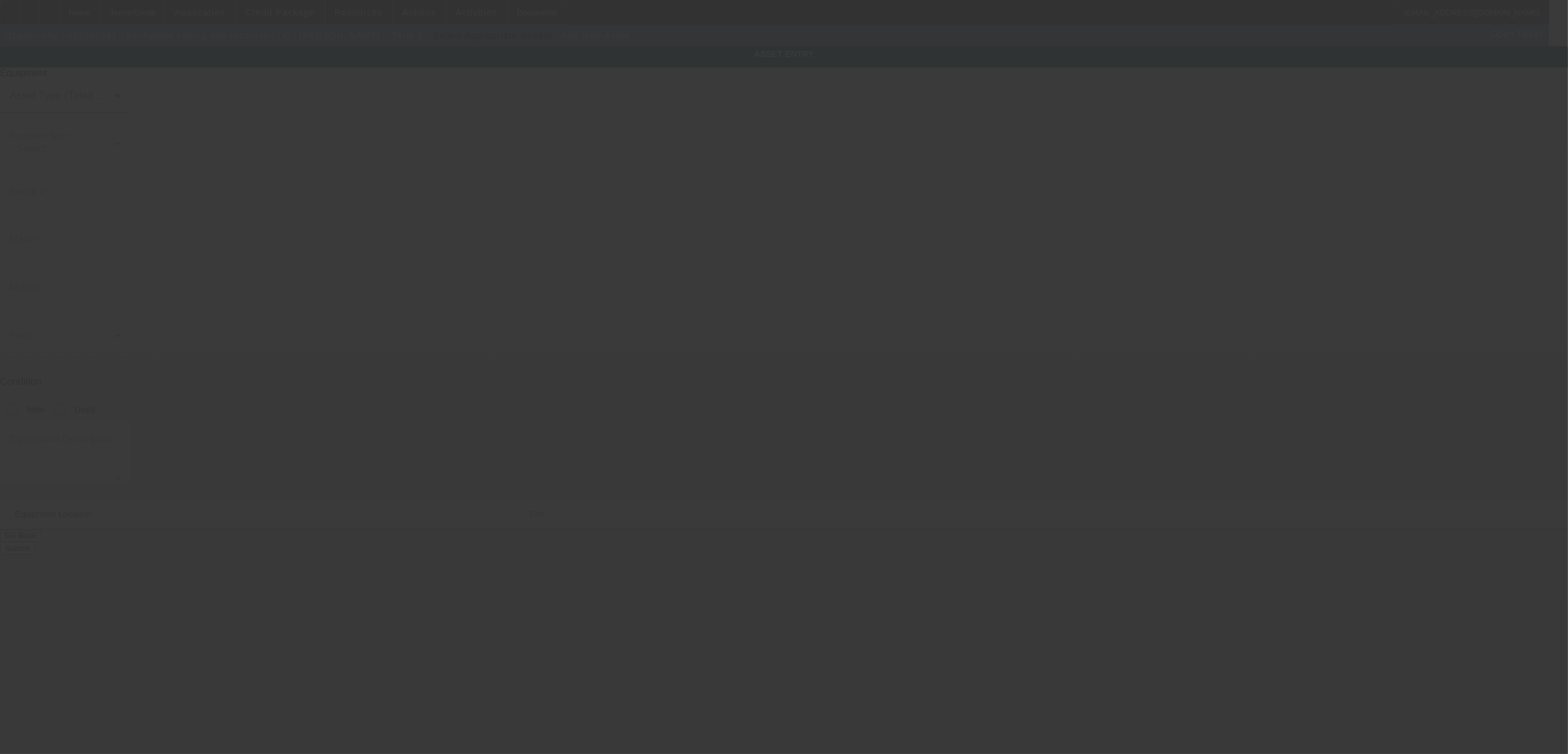
type input "[STREET_ADDRESS][PERSON_NAME]"
type input "Pensacola"
type input "32534"
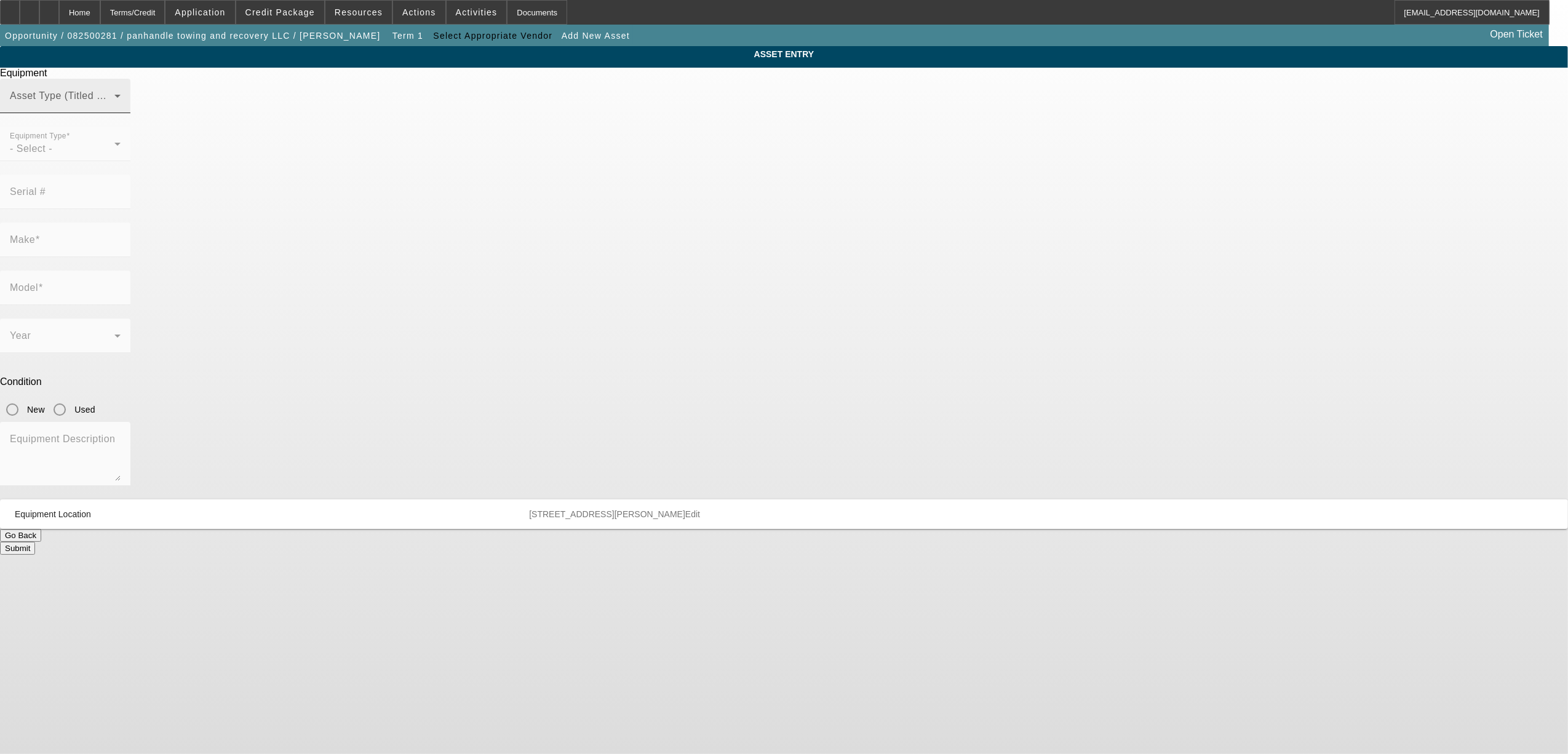
click at [161, 101] on mat-label "Asset Type (Titled or Non-Titled)" at bounding box center [85, 96] width 150 height 11
click at [687, 217] on span "Title Vehicle Asset" at bounding box center [667, 216] width 85 height 15
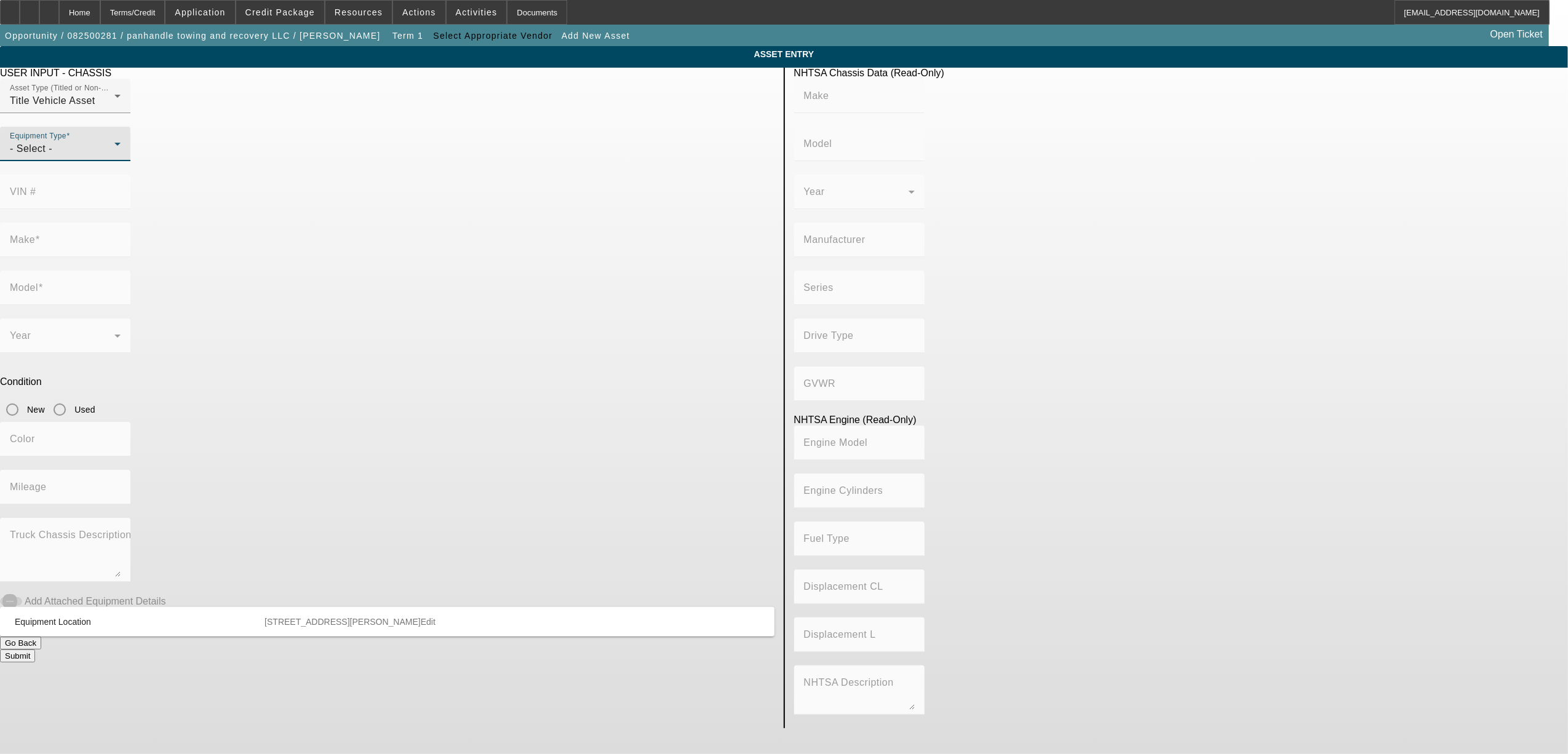
click at [114, 156] on div "- Select -" at bounding box center [62, 149] width 105 height 15
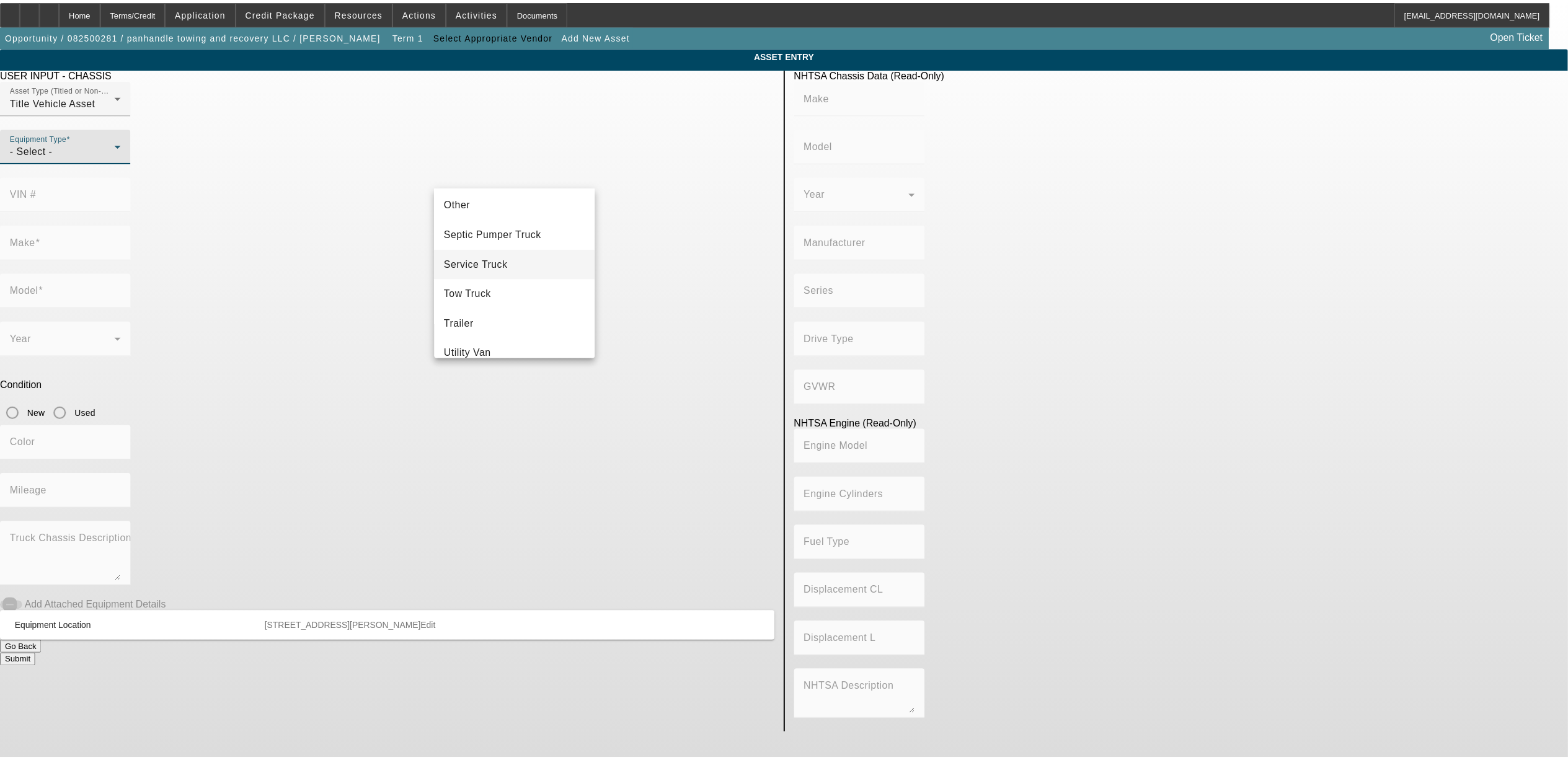
scroll to position [196, 0]
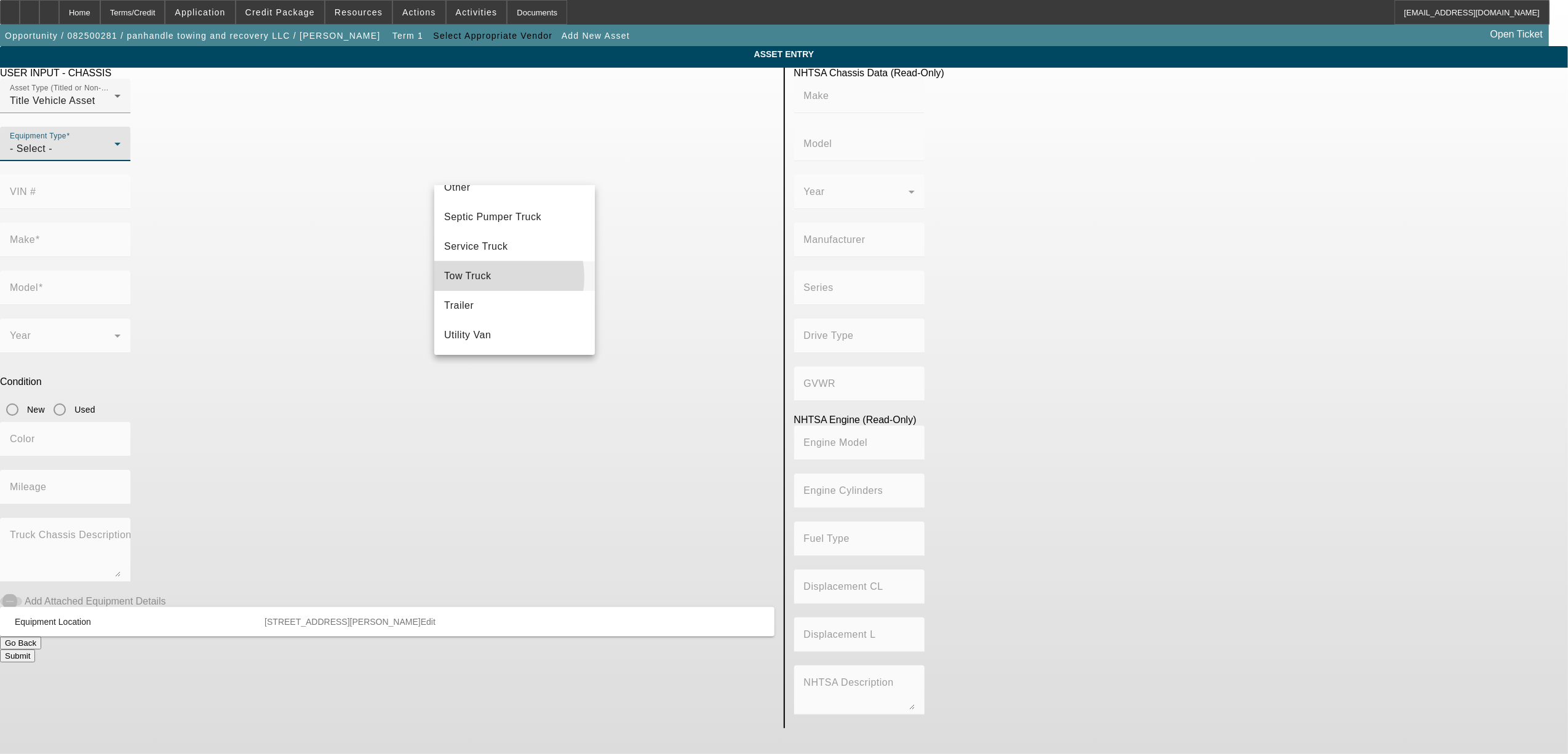
drag, startPoint x: 494, startPoint y: 277, endPoint x: 511, endPoint y: 269, distance: 18.8
click at [495, 276] on mat-option "Tow Truck" at bounding box center [515, 276] width 161 height 30
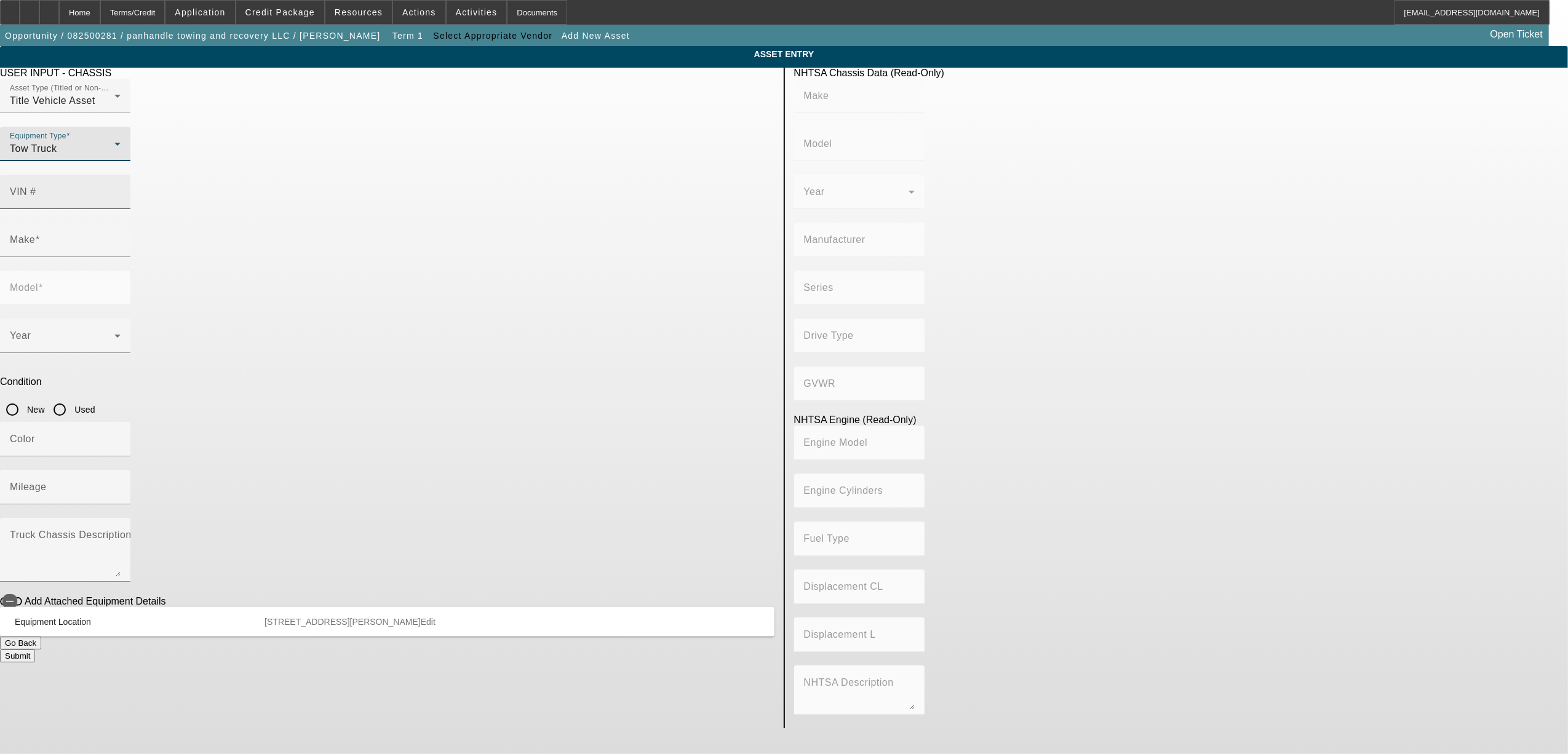
click at [121, 189] on input "VIN #" at bounding box center [65, 197] width 111 height 15
paste input "[US_VEHICLE_IDENTIFICATION_NUMBER]"
type input "[US_VEHICLE_IDENTIFICATION_NUMBER]"
type input "INTERNATIONAL"
type input "MV607"
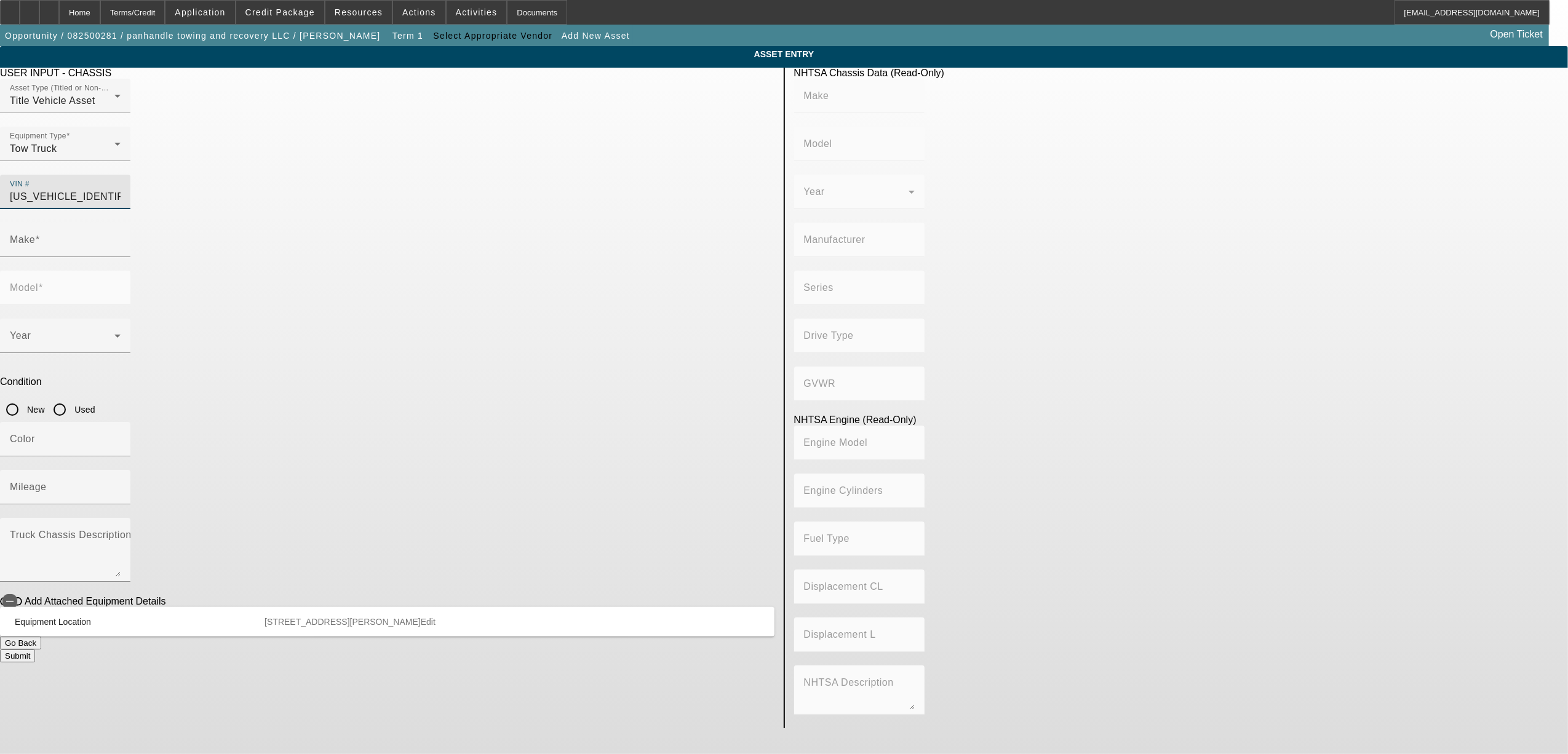
type input "BLUE DIAMOND TRUCK, S. DE [PERSON_NAME] DE C. V."
type input "MV"
type input "4x2"
type input "Class 6: 19,501 - 26,000 lb (8,845 - 11,794 kg)"
type input "B 6.7"
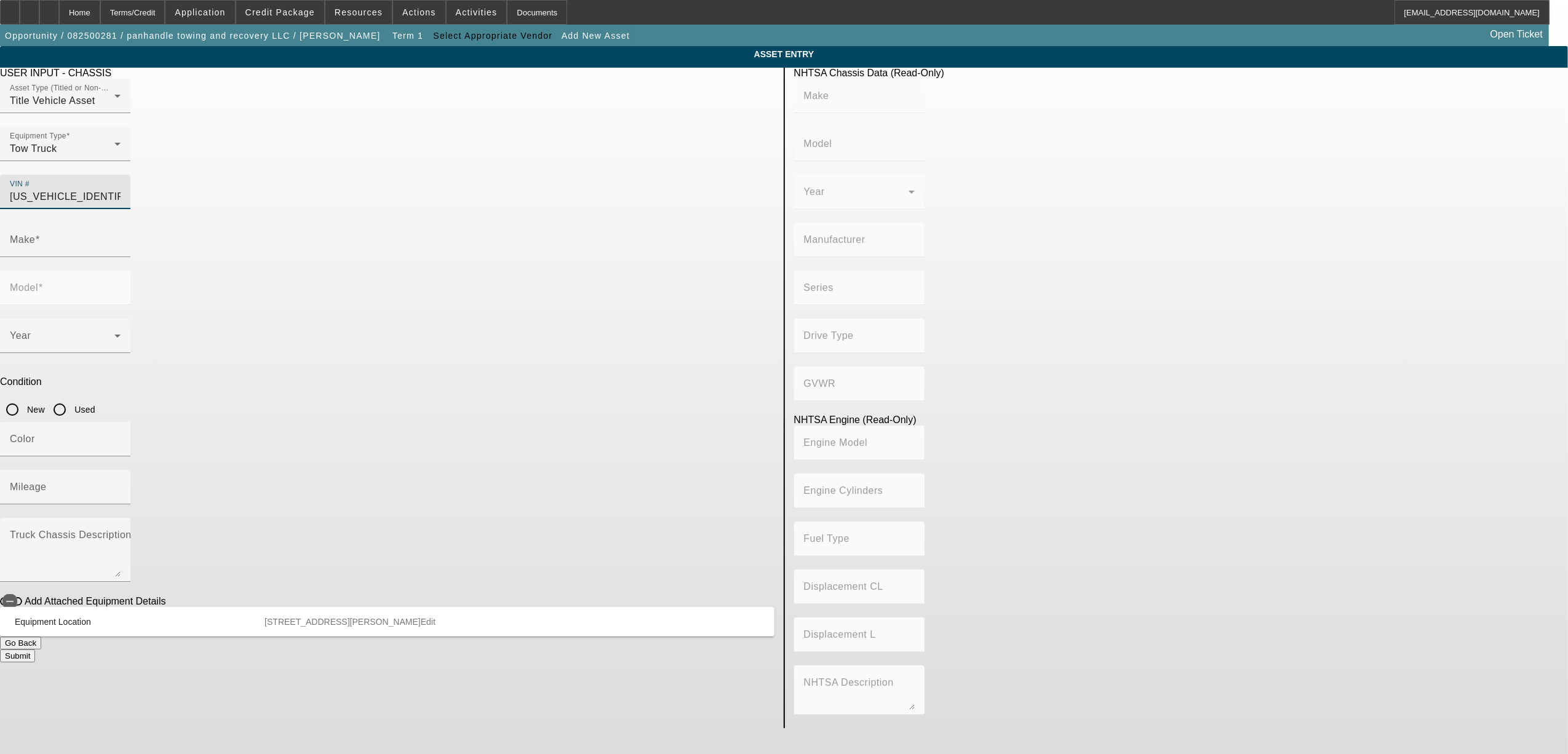
type input "Diesel"
type input "408.85908543470"
type input "6.7"
type input "INTERNATIONAL"
type input "MV607"
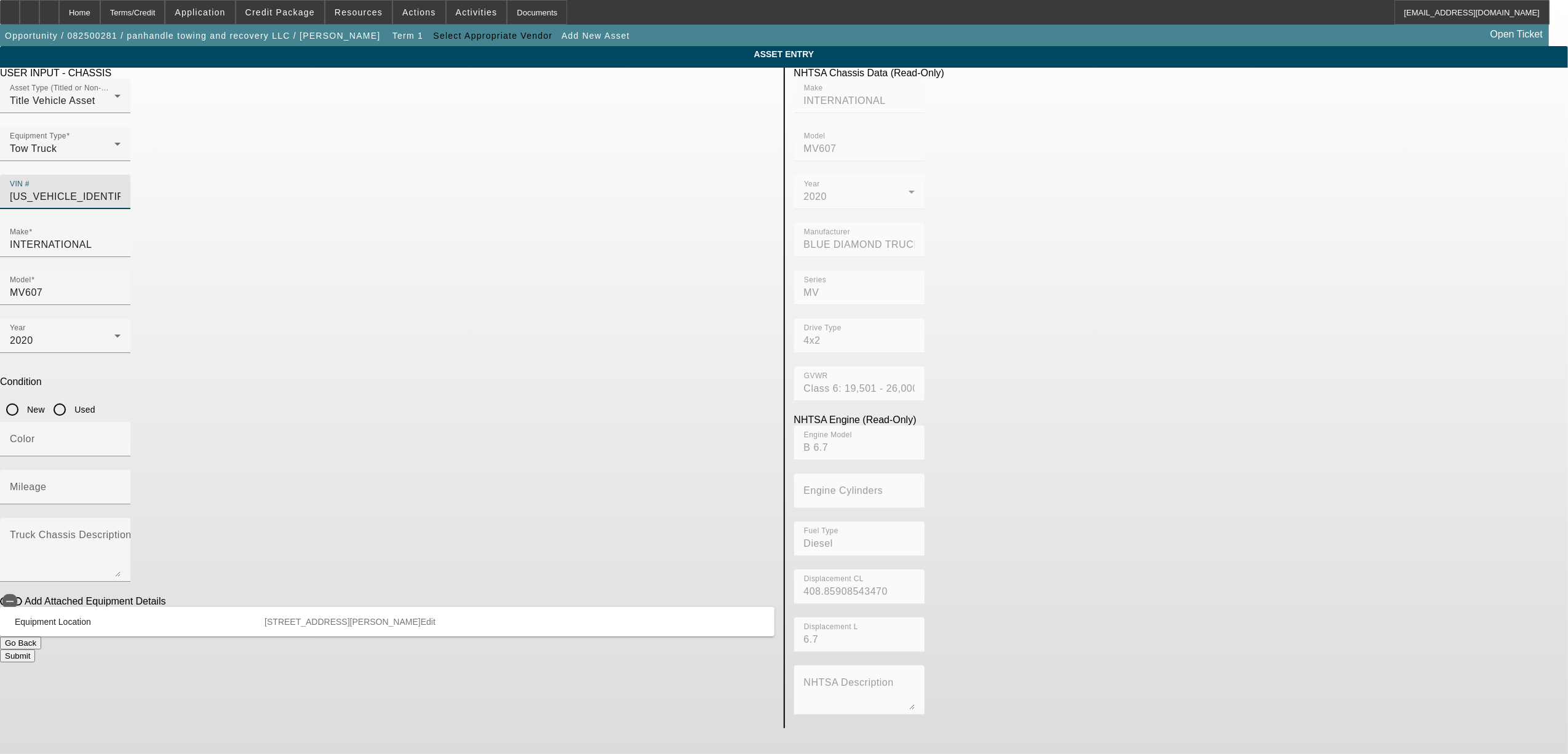
type input "[US_VEHICLE_IDENTIFICATION_NUMBER]"
click at [72, 397] on input "Used" at bounding box center [60, 410] width 25 height 25
radio input "true"
type input "INTERNATIONAL"
type input "MV607"
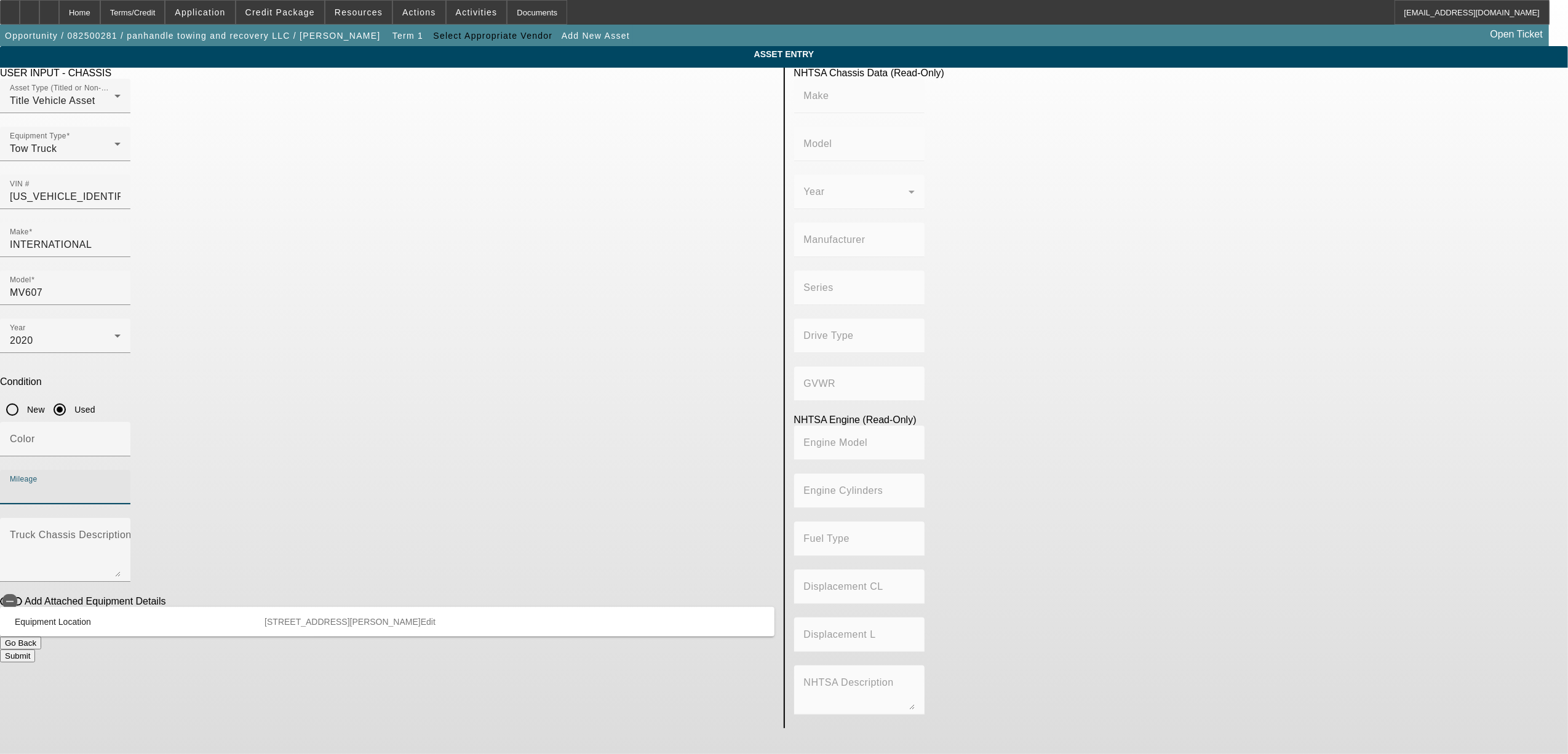
type input "BLUE DIAMOND TRUCK, S. DE [PERSON_NAME] DE C. V."
type input "MV"
type input "4x2"
type input "Class 6: 19,501 - 26,000 lb (8,845 - 11,794 kg)"
type input "B 6.7"
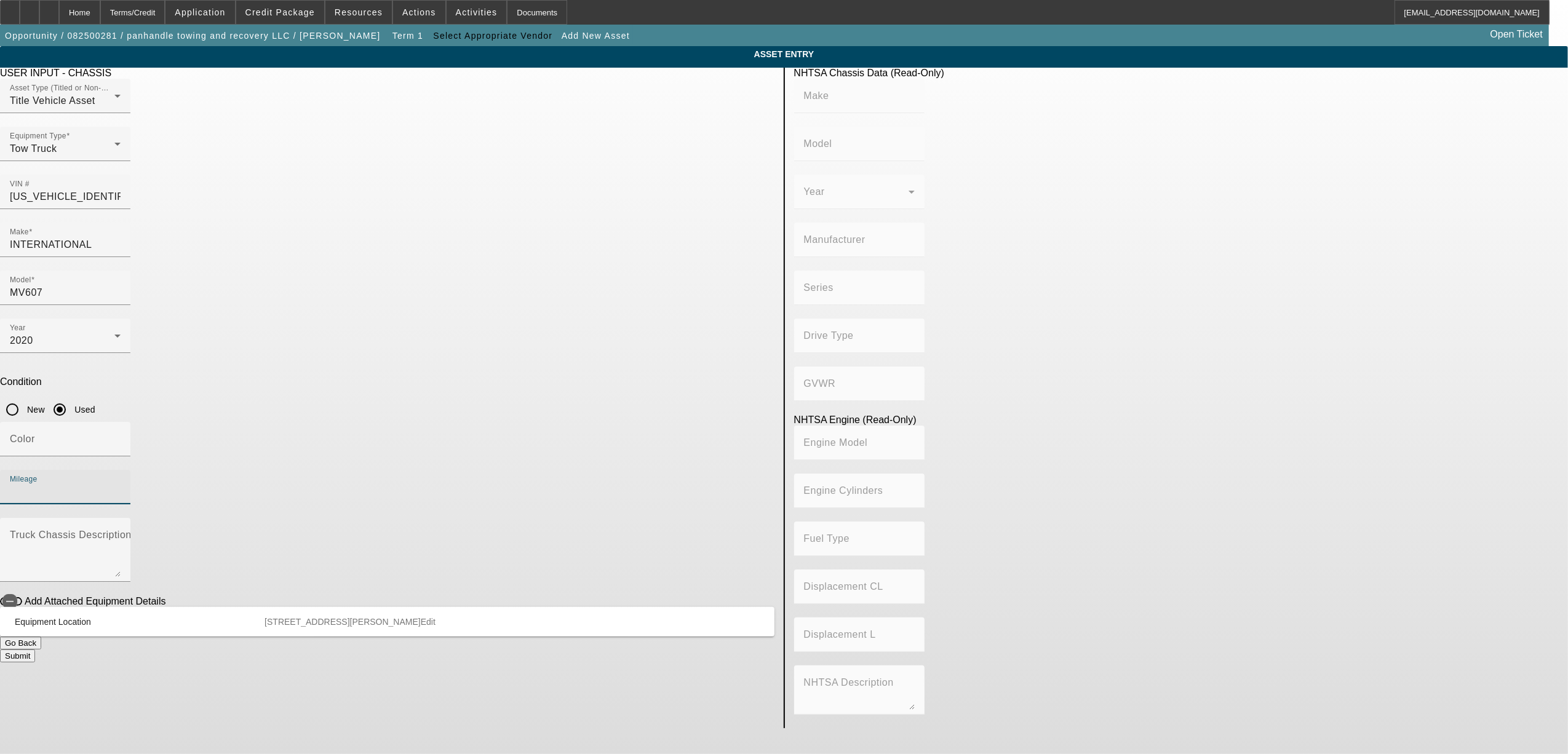
type input "Diesel"
type input "408.85908543470"
type input "6.7"
click at [121, 485] on input "Mileage" at bounding box center [65, 492] width 111 height 15
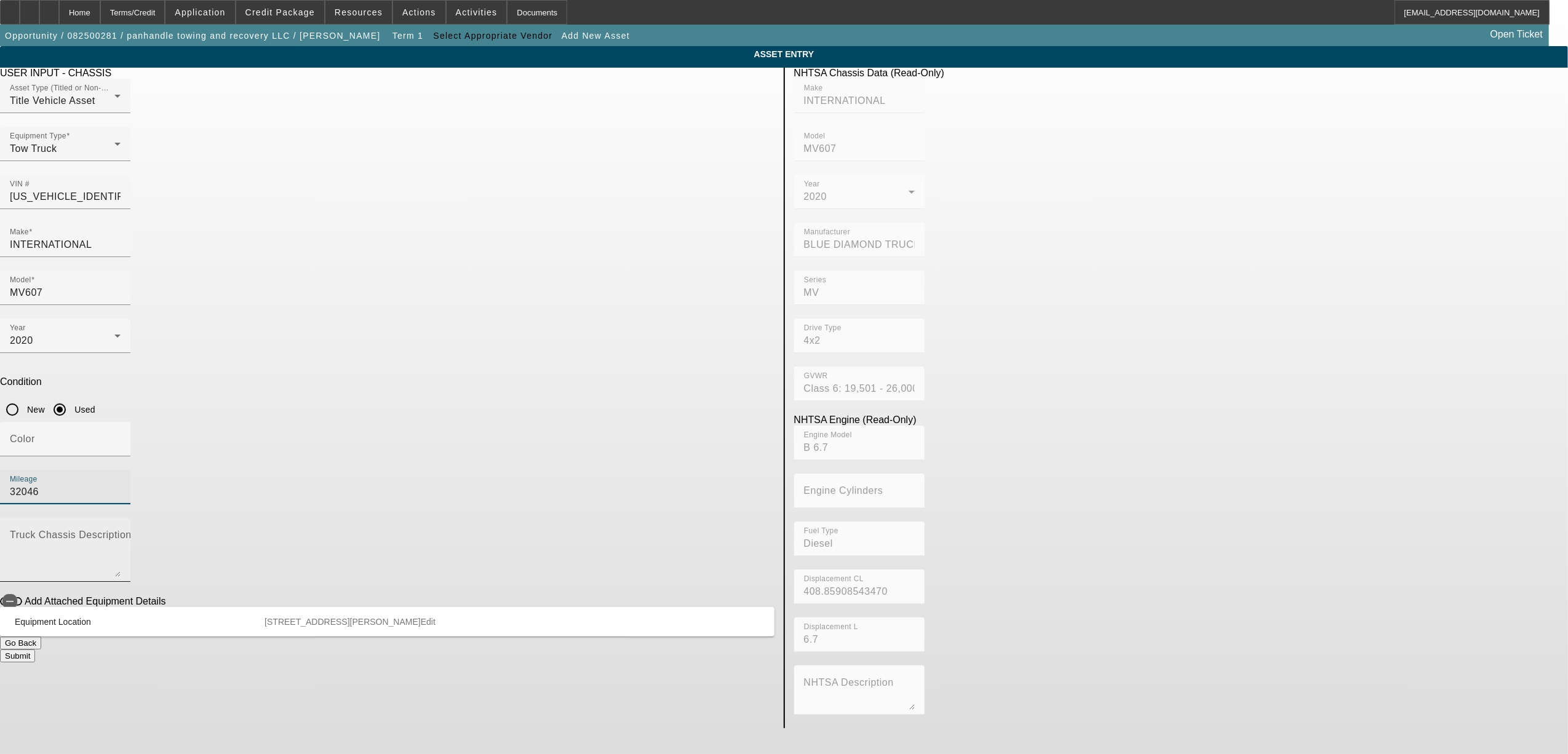
type input "32046"
click at [287, 530] on mat-label "Truck Chassis Description (Describe the truck chassis only)" at bounding box center [148, 535] width 277 height 11
click at [121, 532] on textarea "Truck Chassis Description (Describe the truck chassis only)" at bounding box center [65, 555] width 111 height 44
type textarea "w"
drag, startPoint x: 446, startPoint y: 433, endPoint x: 454, endPoint y: 440, distance: 10.6
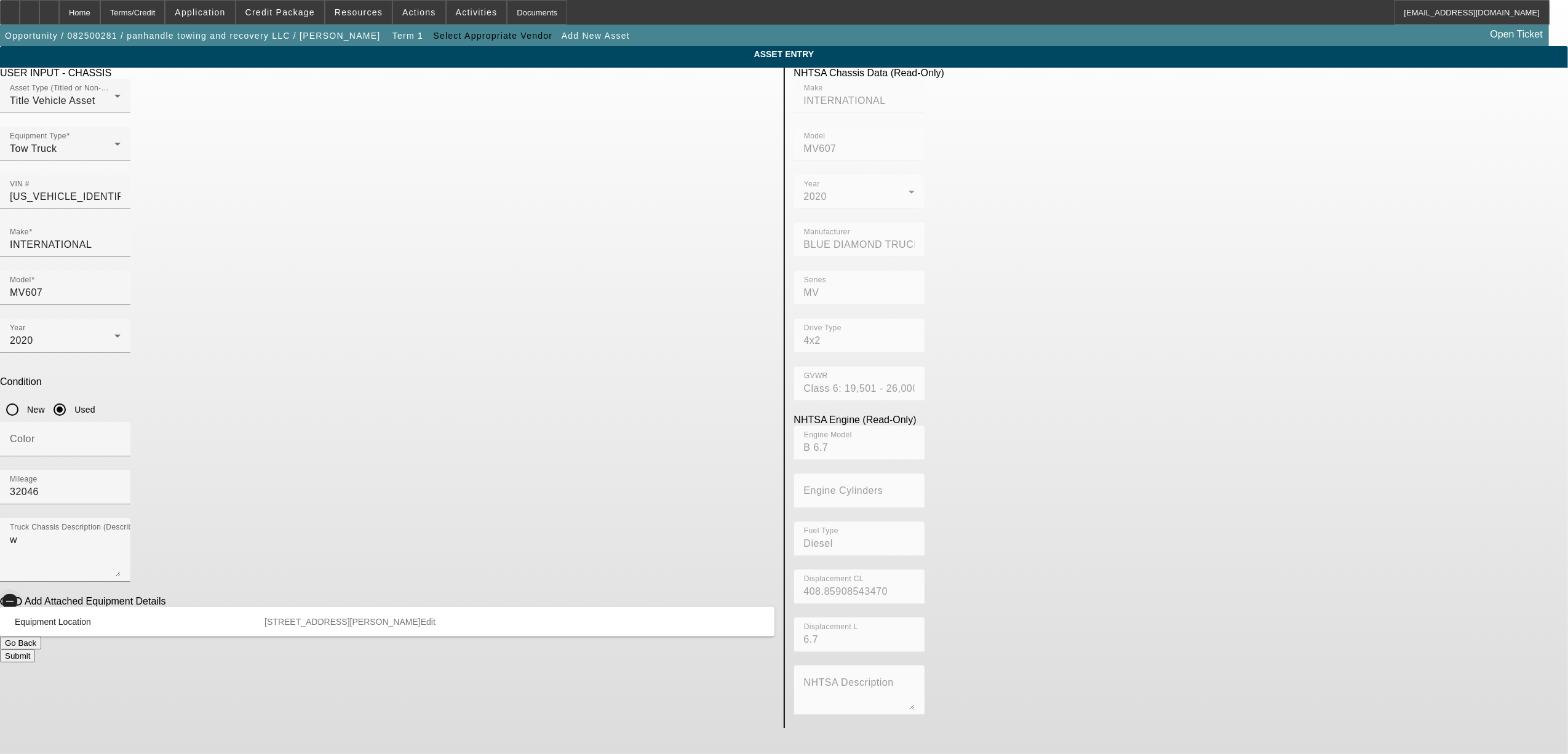
click at [17, 594] on span "button" at bounding box center [10, 602] width 15 height 15
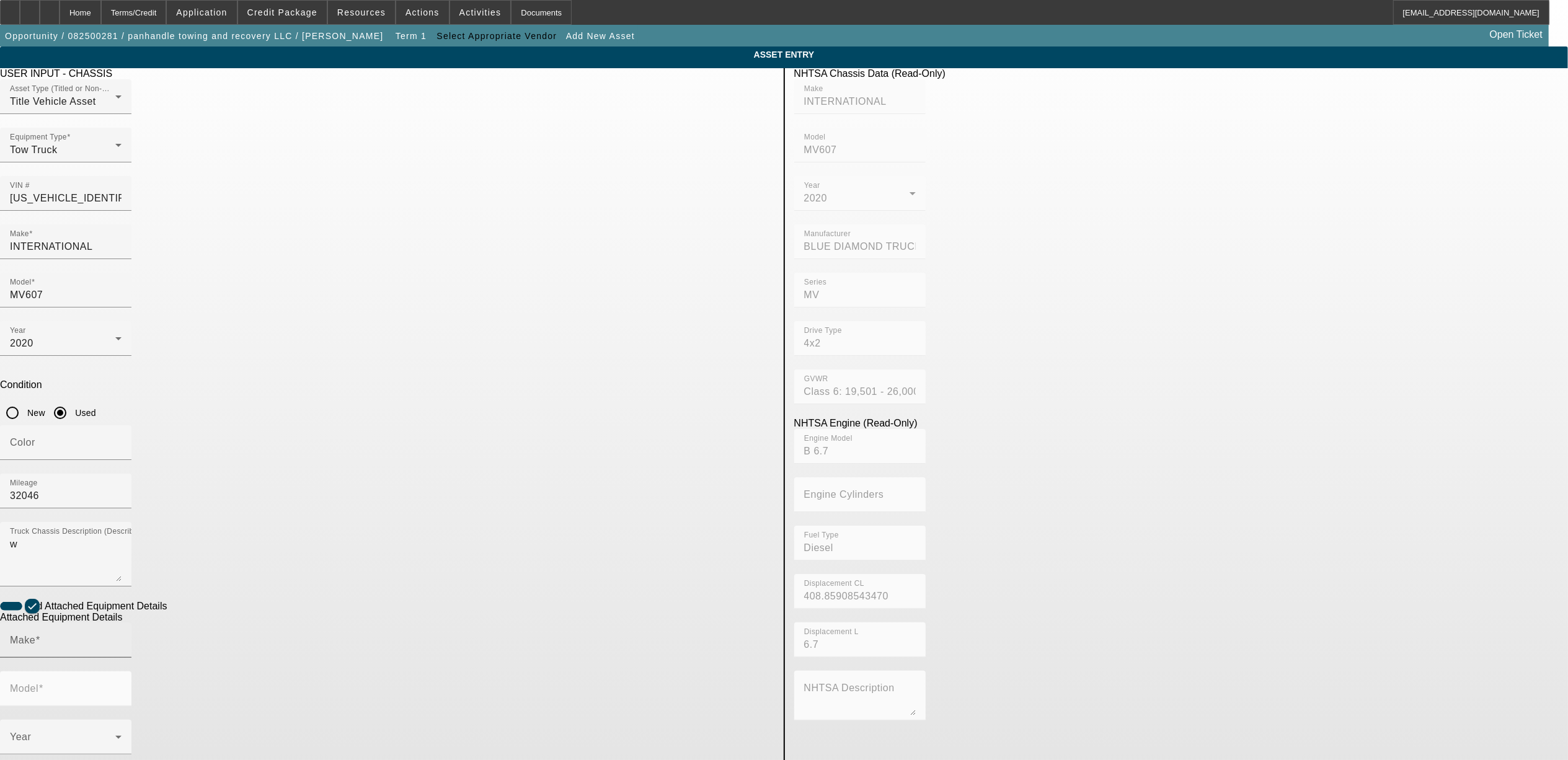
click at [122, 623] on div "Make" at bounding box center [66, 640] width 112 height 35
drag, startPoint x: 475, startPoint y: 571, endPoint x: 481, endPoint y: 564, distance: 9.2
click at [475, 569] on mat-option "[PERSON_NAME]" at bounding box center [512, 564] width 162 height 30
type input "[PERSON_NAME]"
click at [43, 683] on span at bounding box center [41, 688] width 5 height 11
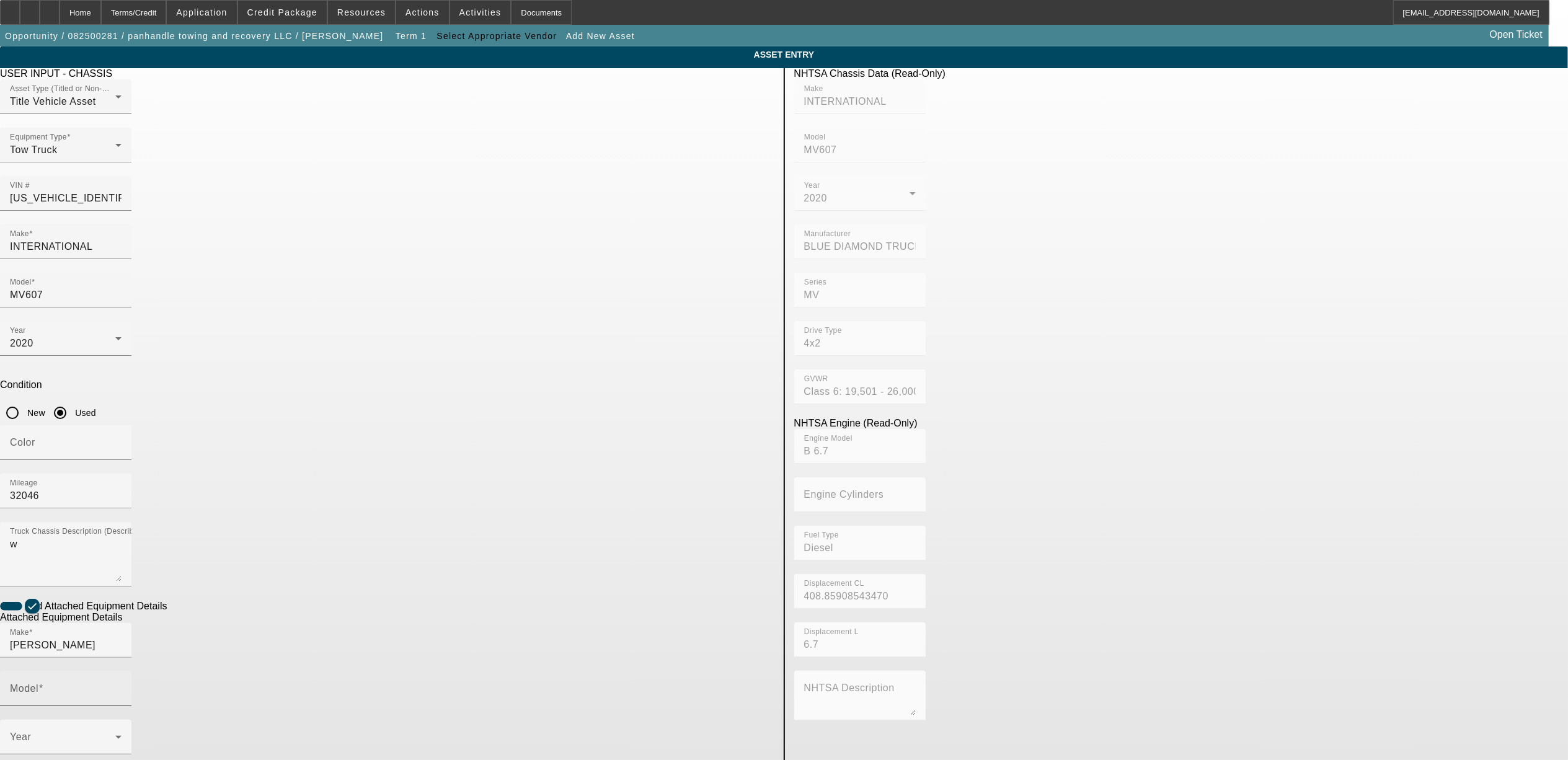
click at [122, 686] on input "Model" at bounding box center [66, 694] width 112 height 15
click at [661, 623] on span "22' Rollback" at bounding box center [651, 624] width 58 height 11
type input "22' Rollback"
radio input "true"
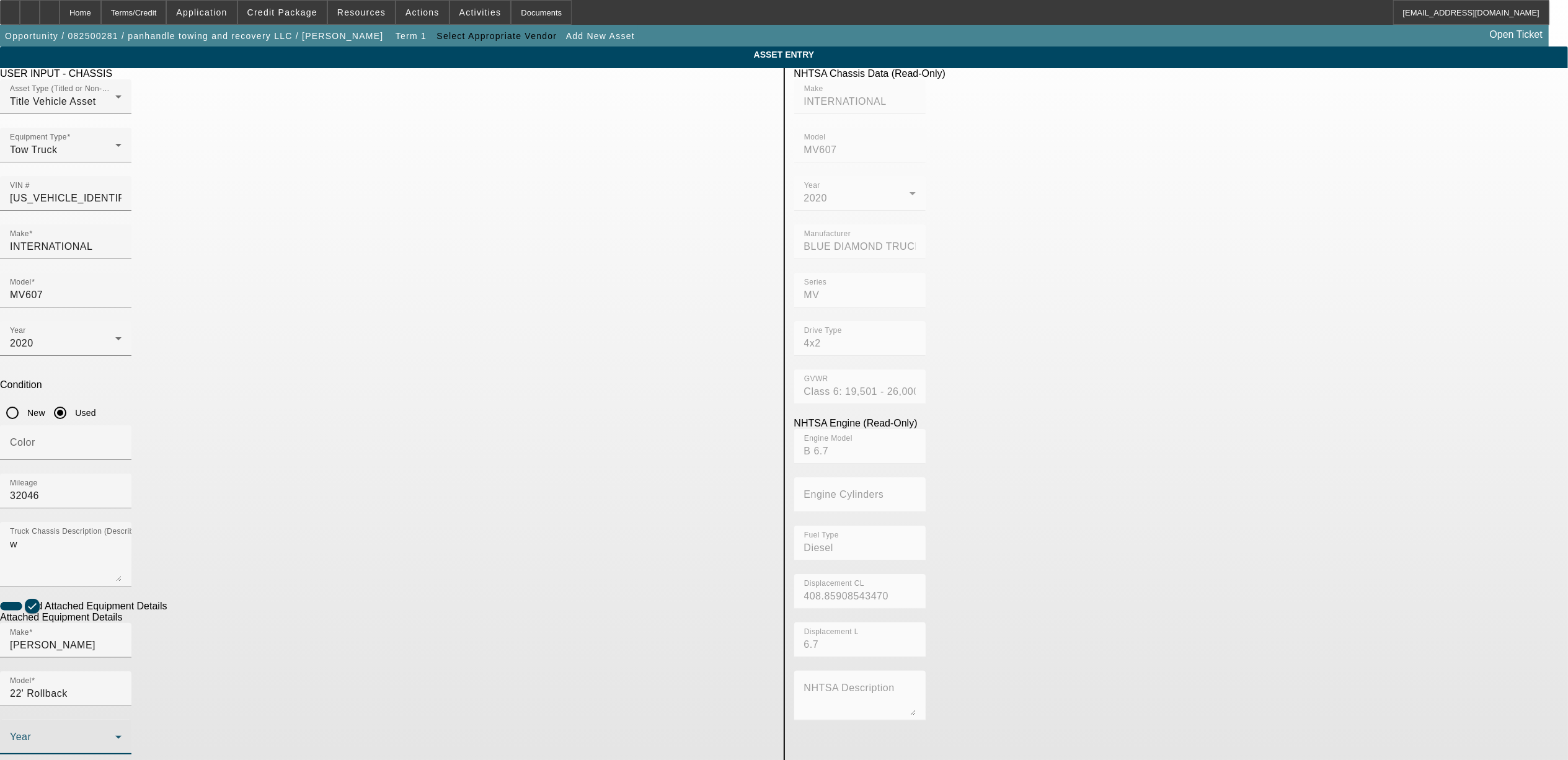
click at [115, 734] on span at bounding box center [63, 742] width 106 height 15
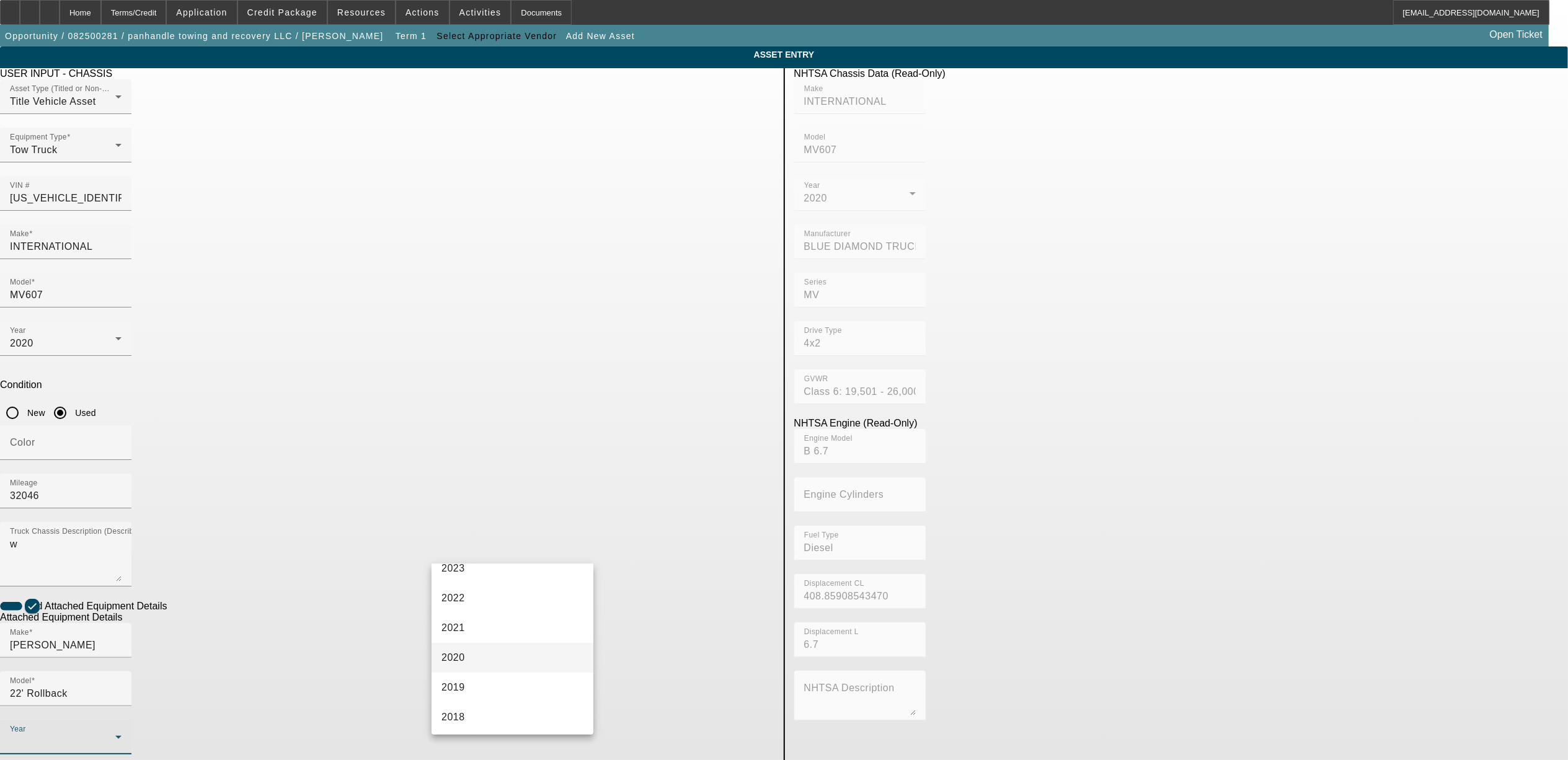
scroll to position [165, 0]
drag, startPoint x: 480, startPoint y: 658, endPoint x: 507, endPoint y: 652, distance: 27.7
click at [480, 658] on mat-option "2020" at bounding box center [512, 657] width 162 height 30
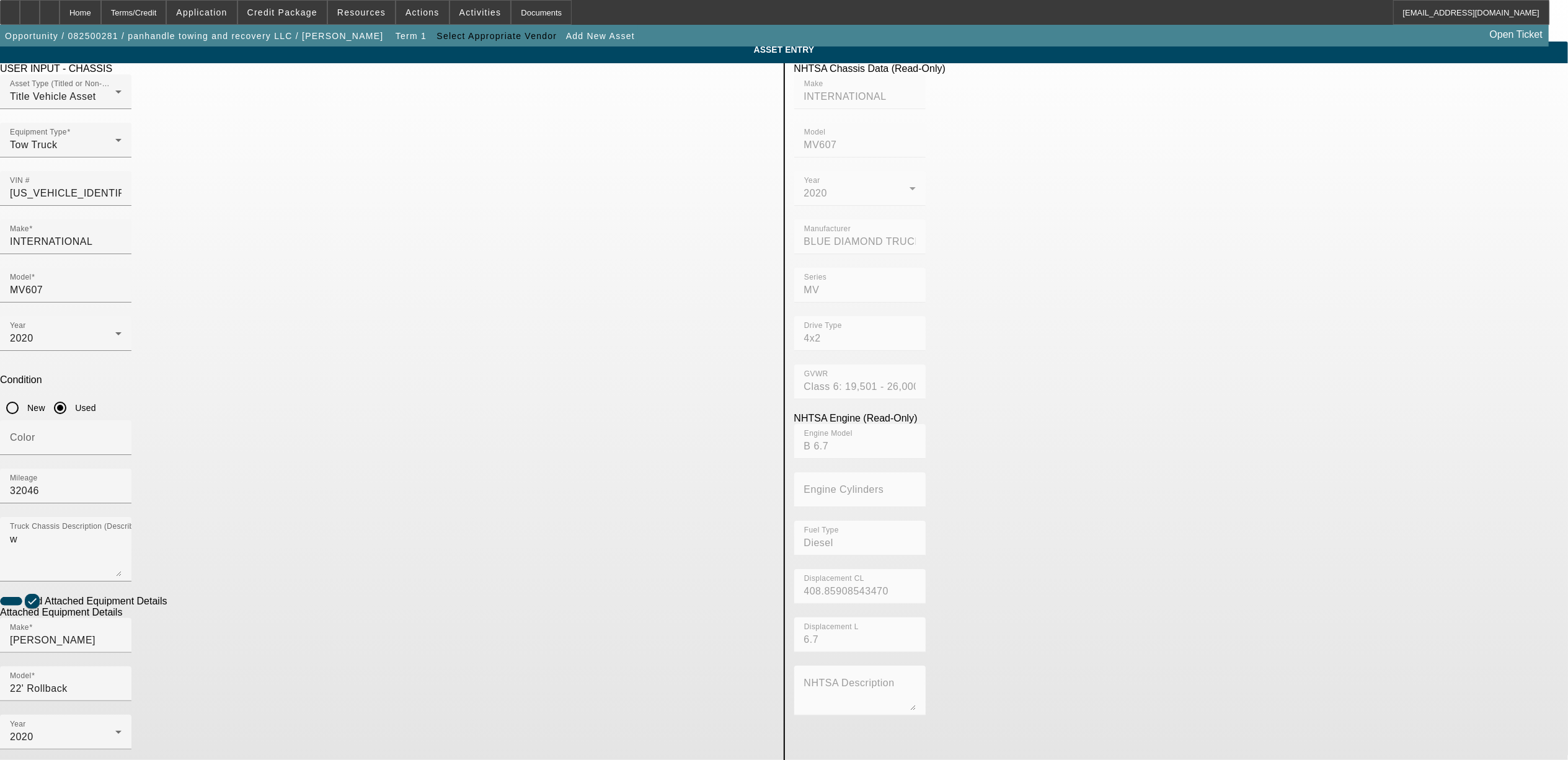
scroll to position [36, 0]
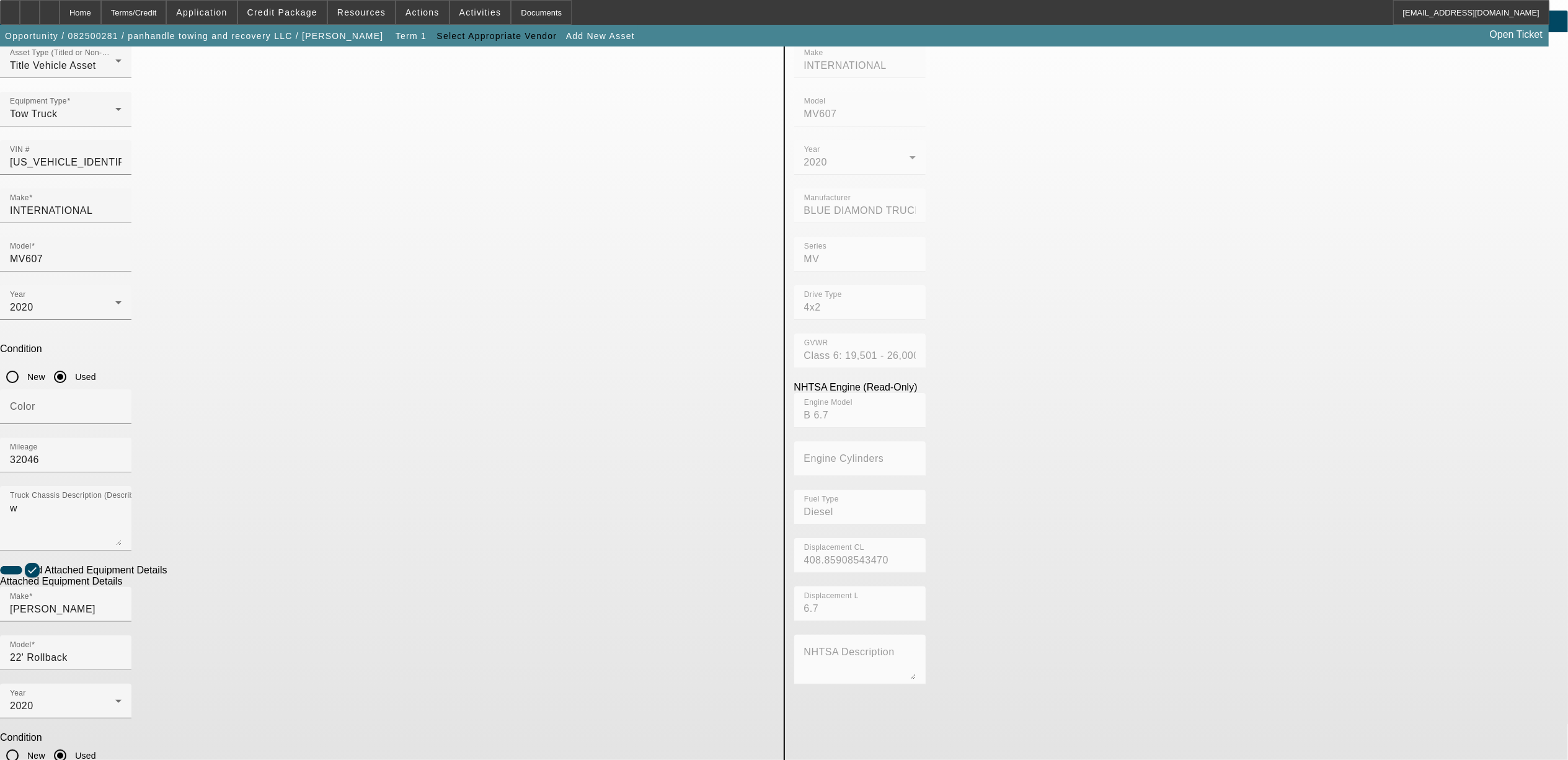
type textarea "rollback"
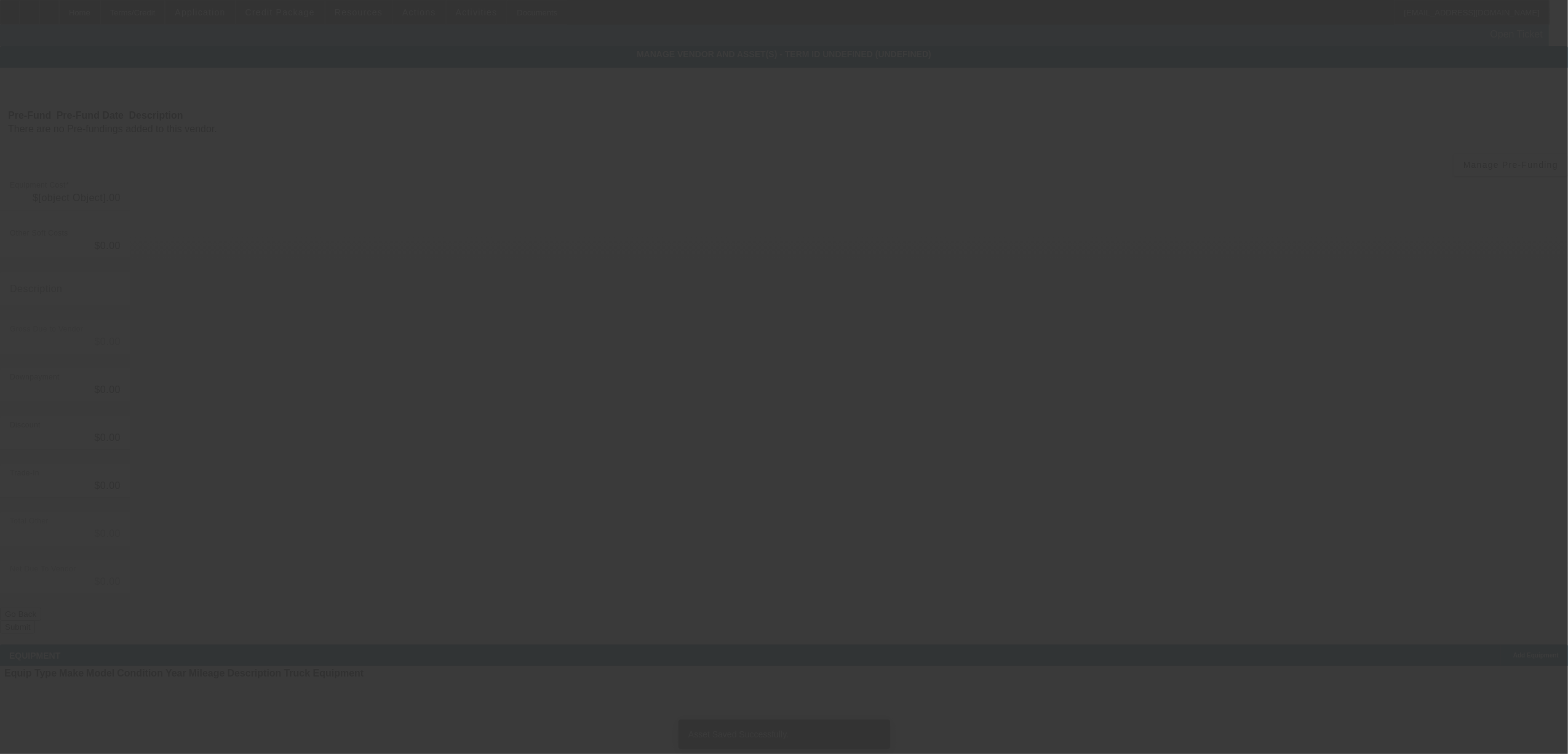
type input "$85,000.00"
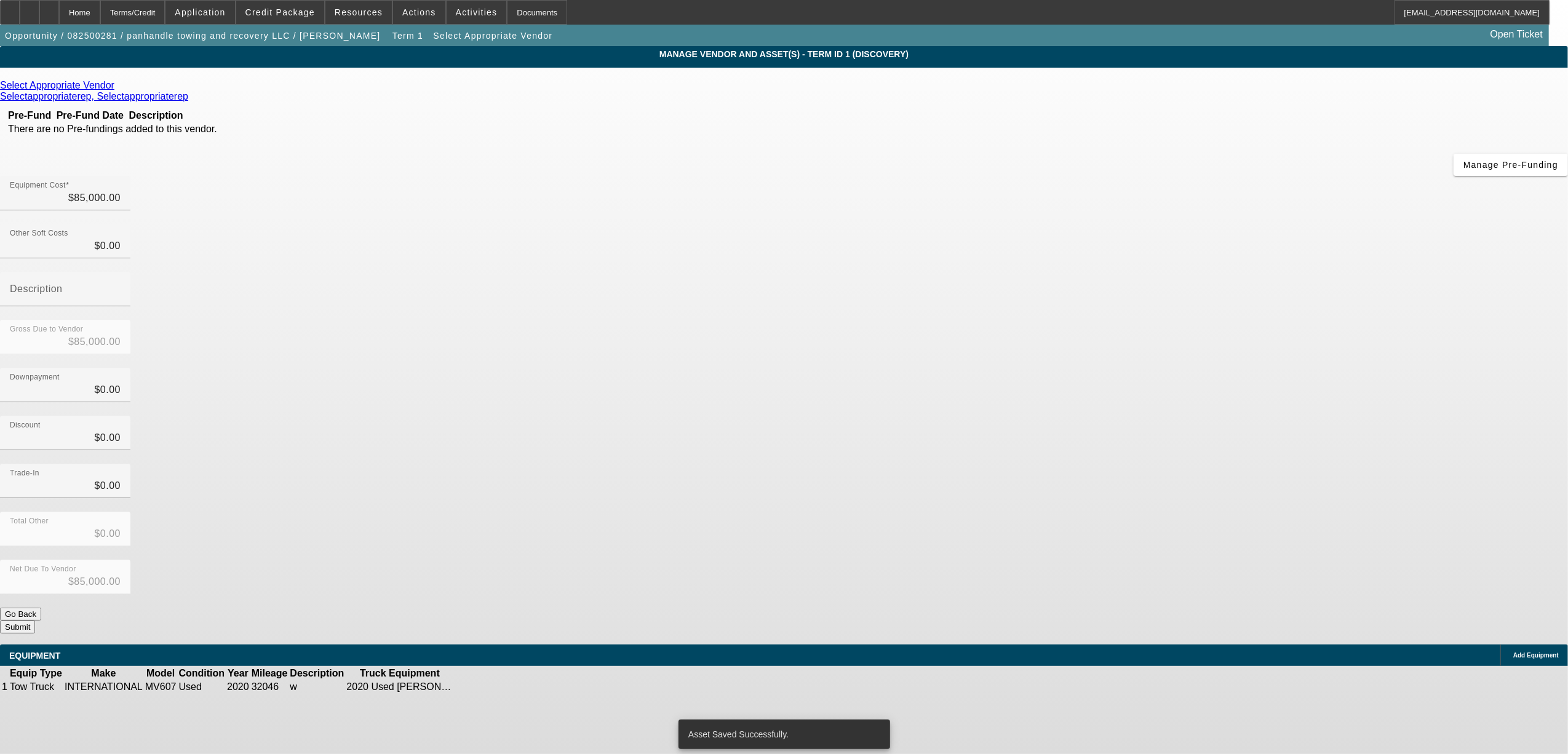
click at [118, 89] on icon at bounding box center [118, 85] width 0 height 11
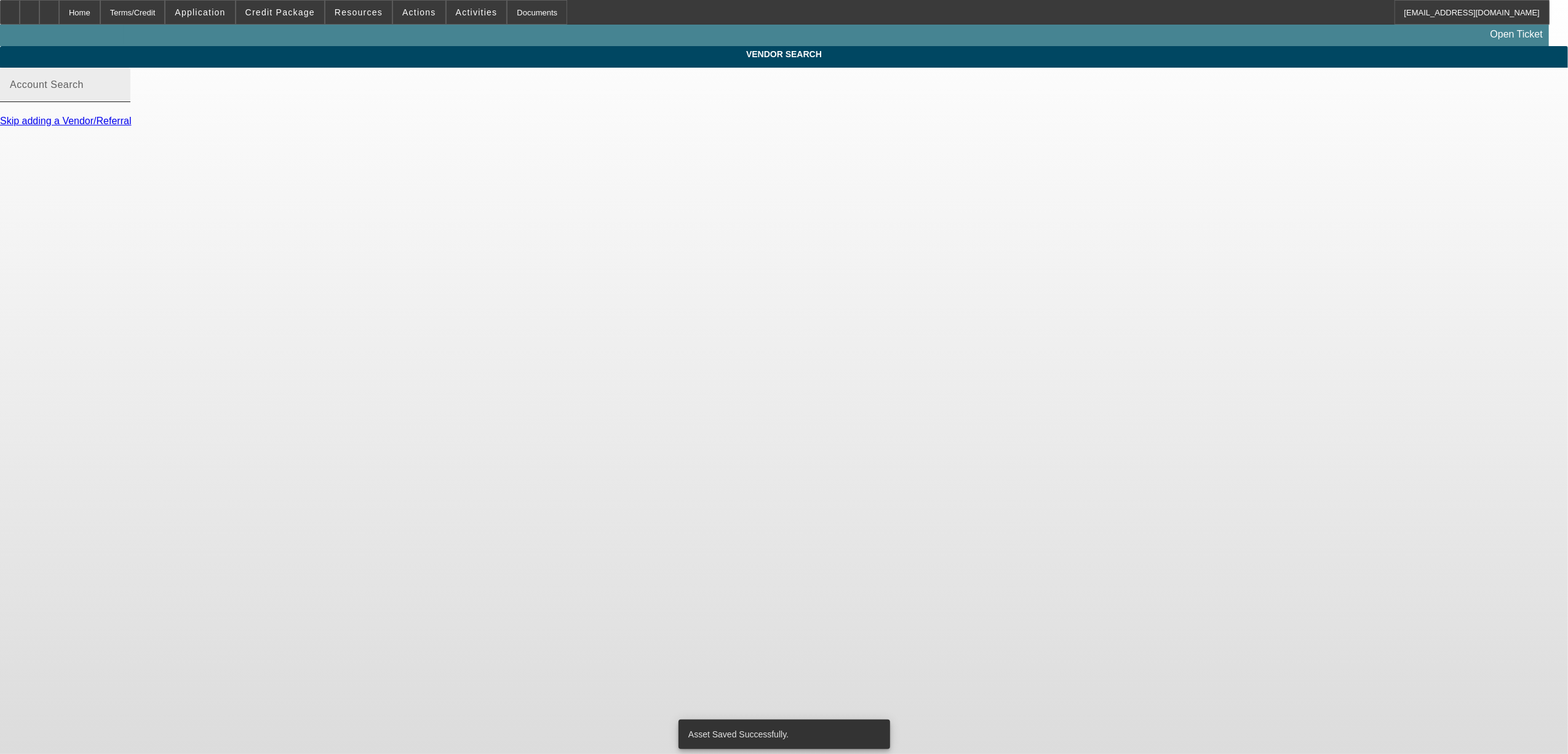
click at [121, 97] on input "Account Search" at bounding box center [65, 90] width 111 height 15
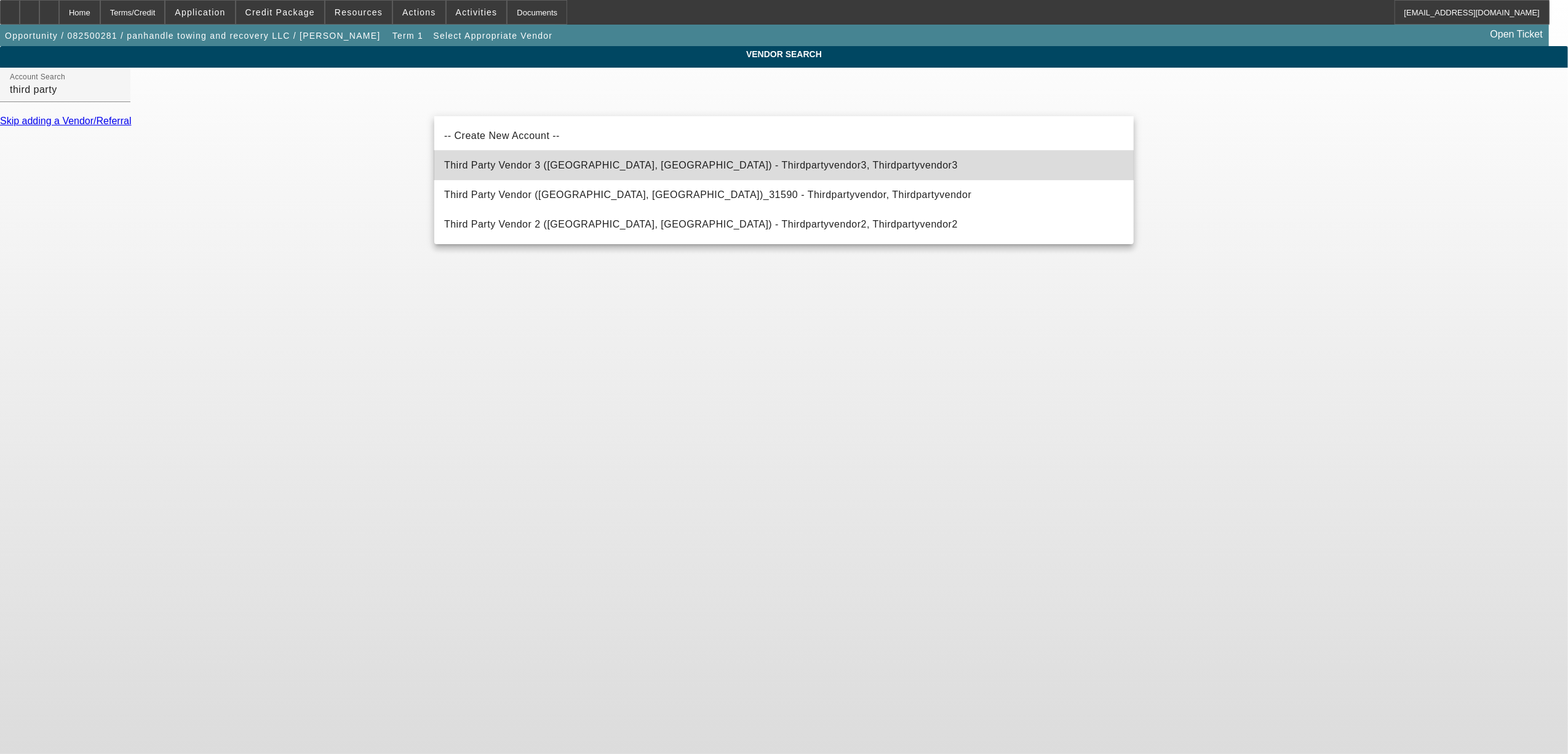
click at [529, 165] on span "Third Party Vendor 3 ([GEOGRAPHIC_DATA], [GEOGRAPHIC_DATA]) - Thirdpartyvendor3…" at bounding box center [701, 165] width 514 height 11
type input "Third Party Vendor 3 ([GEOGRAPHIC_DATA], [GEOGRAPHIC_DATA]) - Thirdpartyvendor3…"
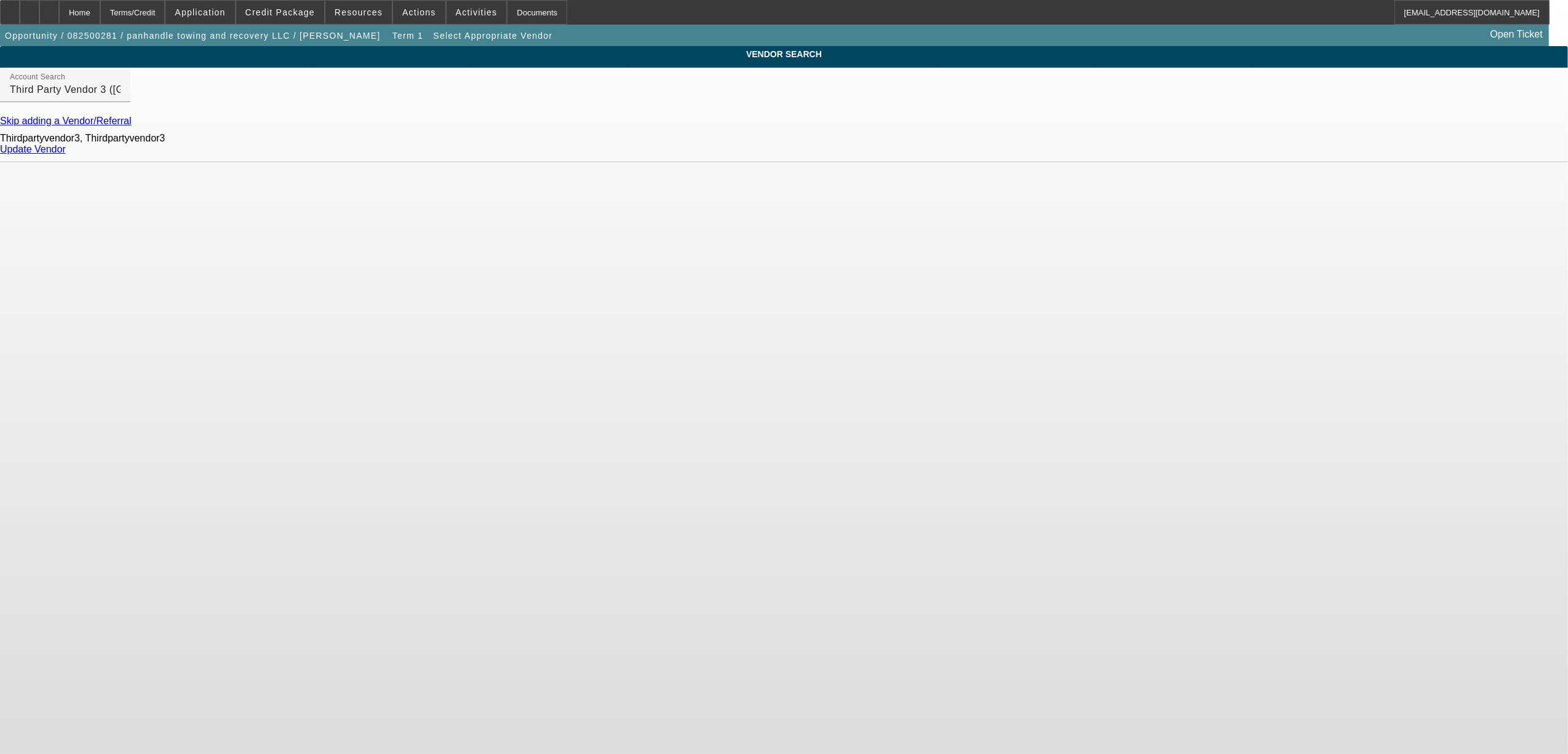
click at [1093, 152] on div "Update Vendor" at bounding box center [784, 149] width 1568 height 11
click at [66, 154] on link "Update Vendor" at bounding box center [33, 149] width 66 height 11
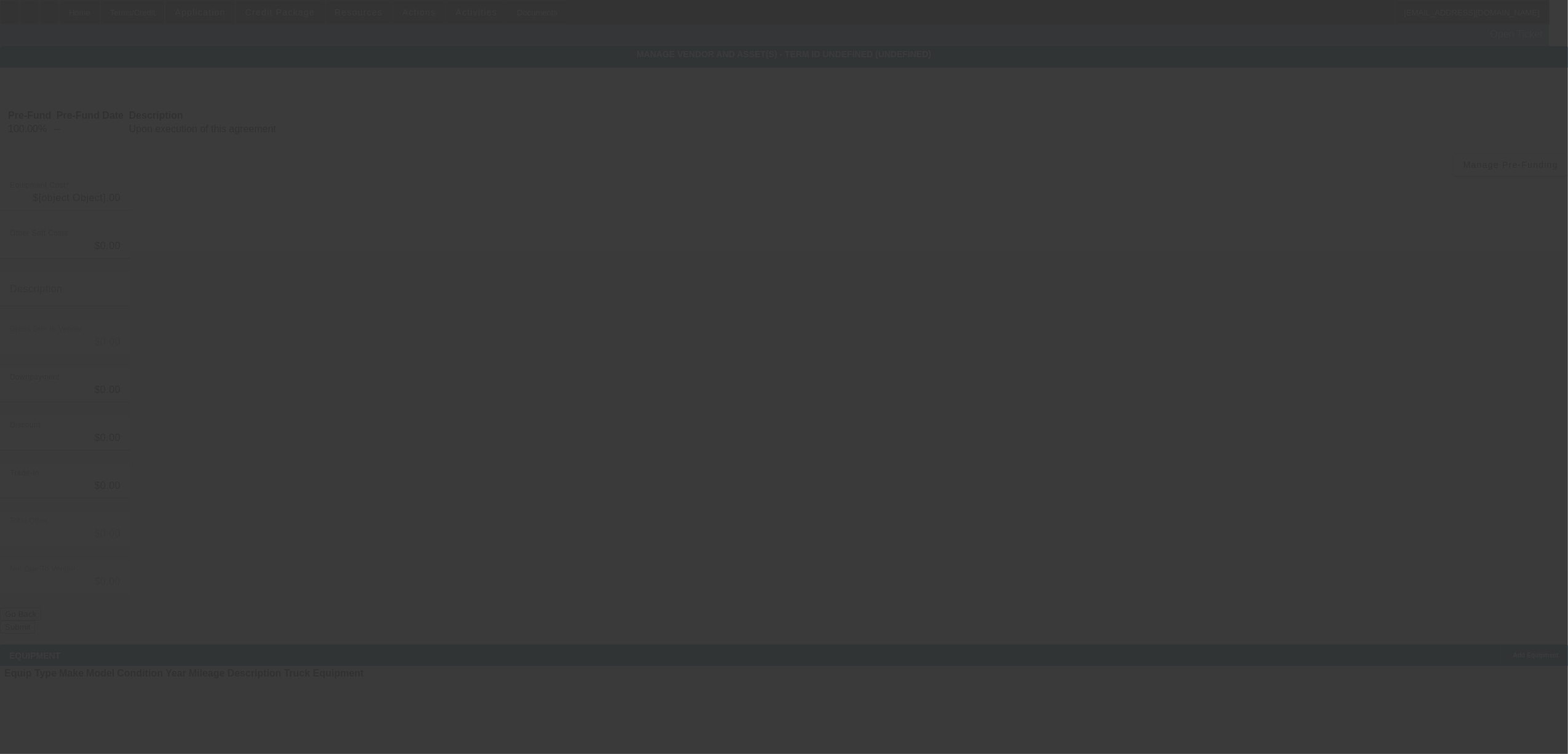
type input "$85,000.00"
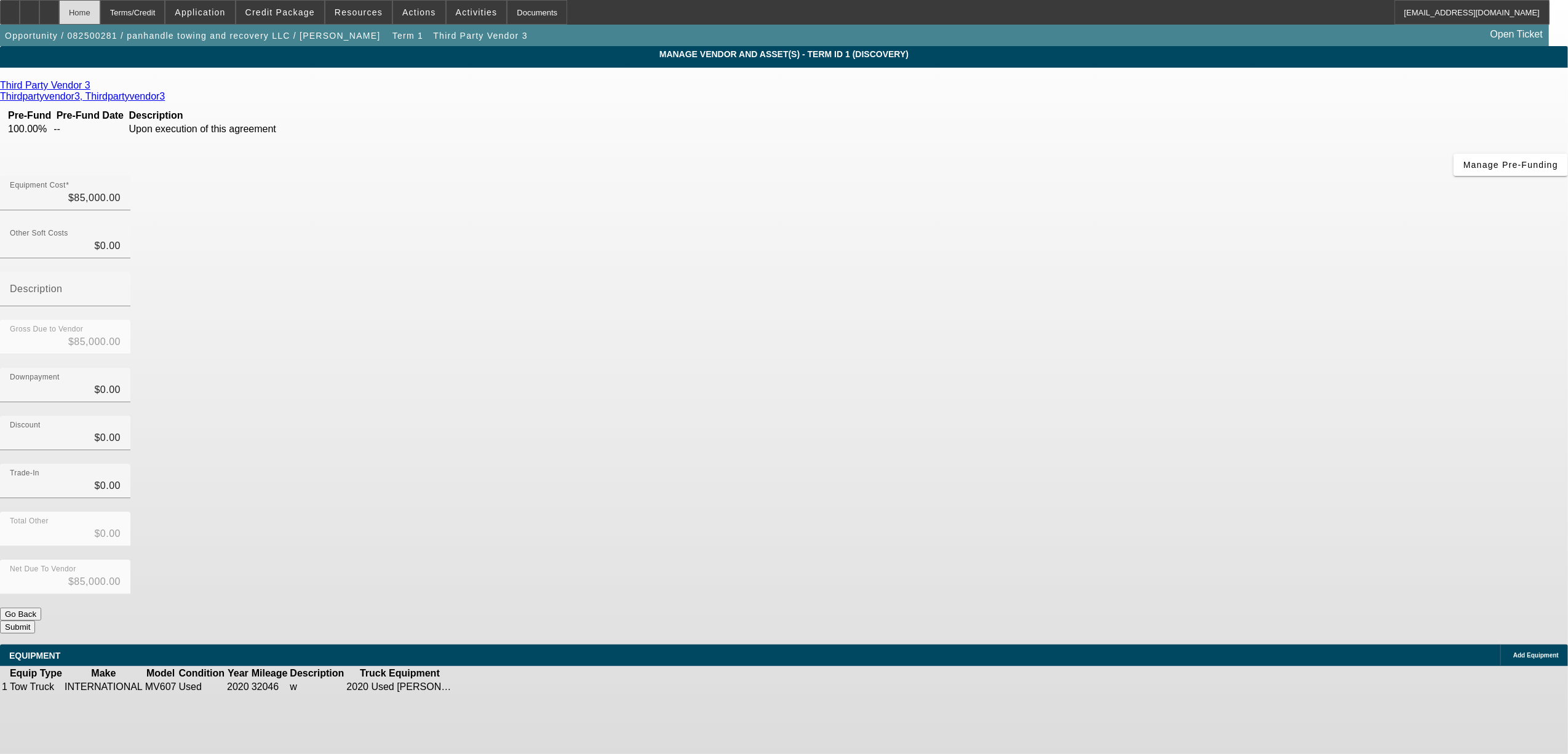
click at [100, 13] on div "Home" at bounding box center [79, 12] width 41 height 25
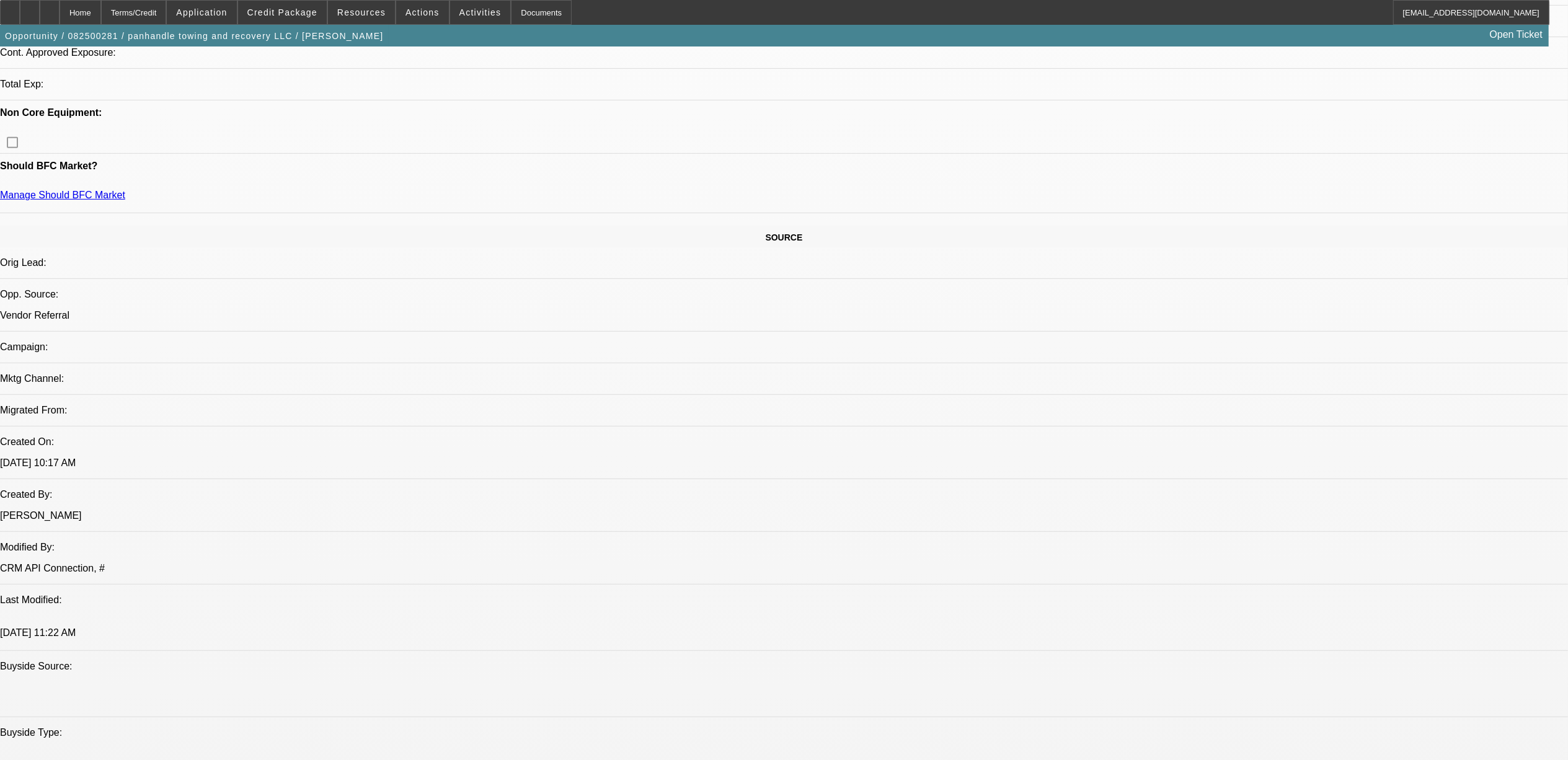
select select "0"
select select "2"
select select "0.1"
select select "4"
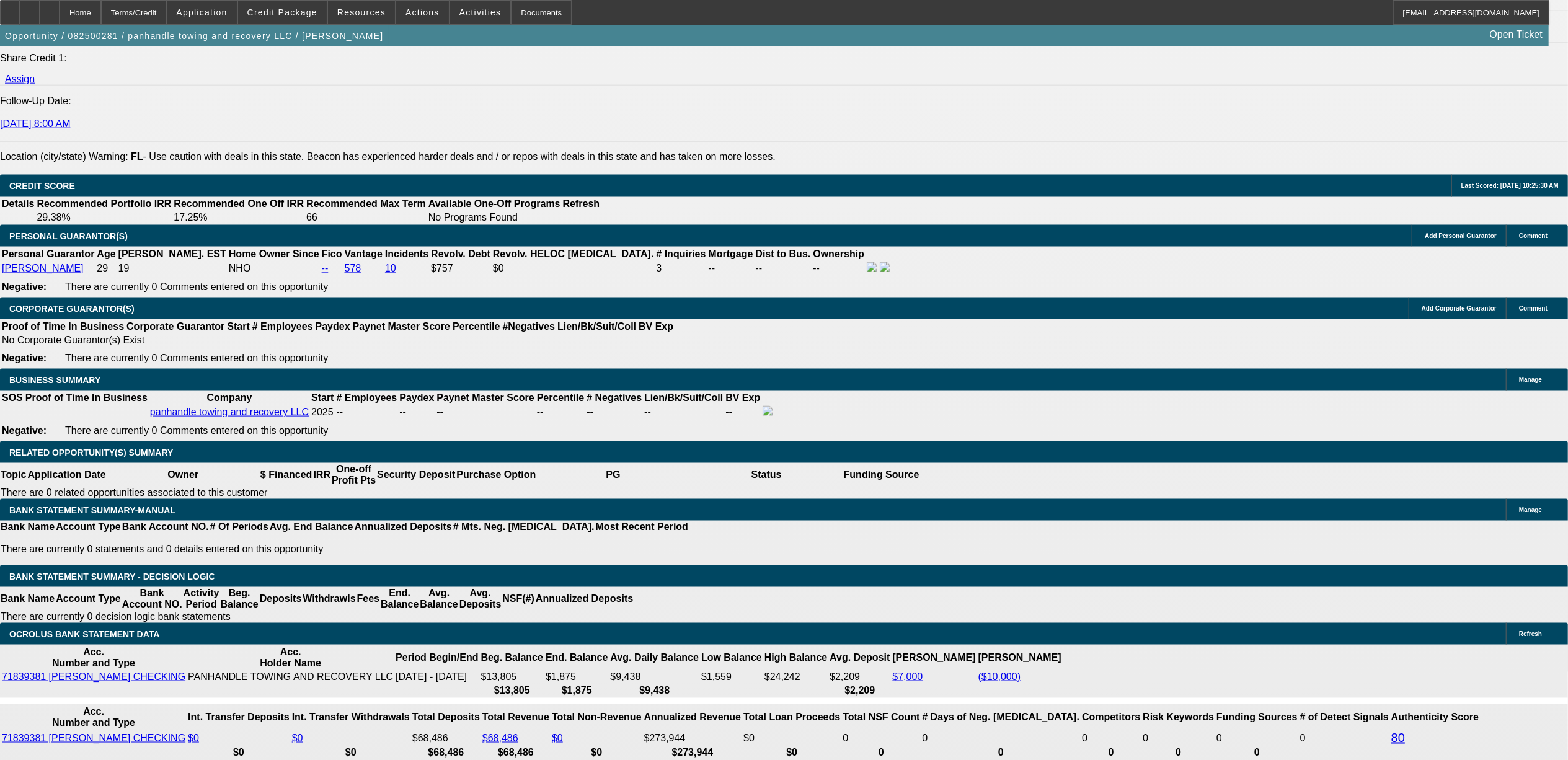
scroll to position [1627, 0]
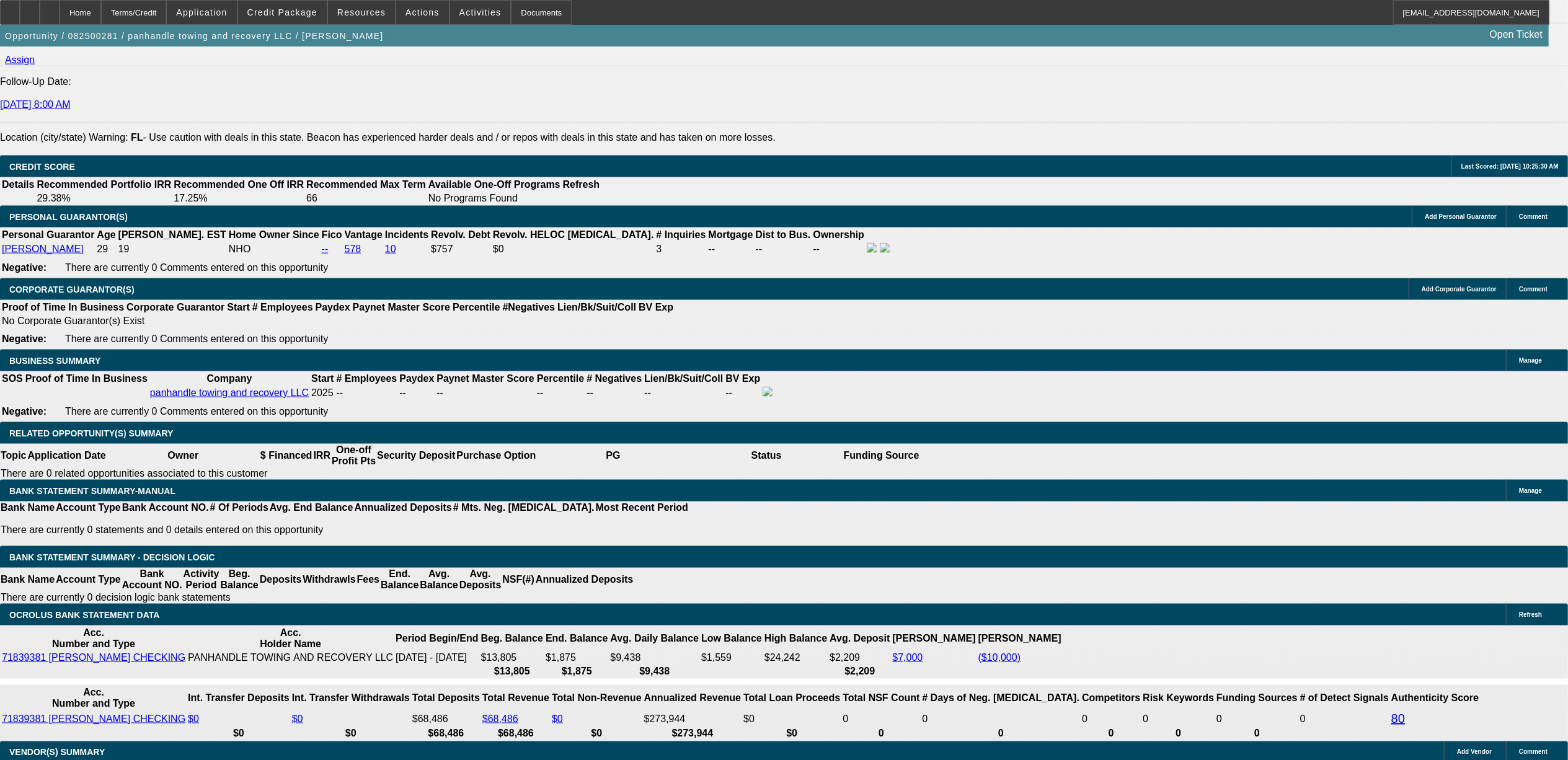
type input "3"
type input "$25,000.00"
drag, startPoint x: 159, startPoint y: 445, endPoint x: 179, endPoint y: 452, distance: 21.2
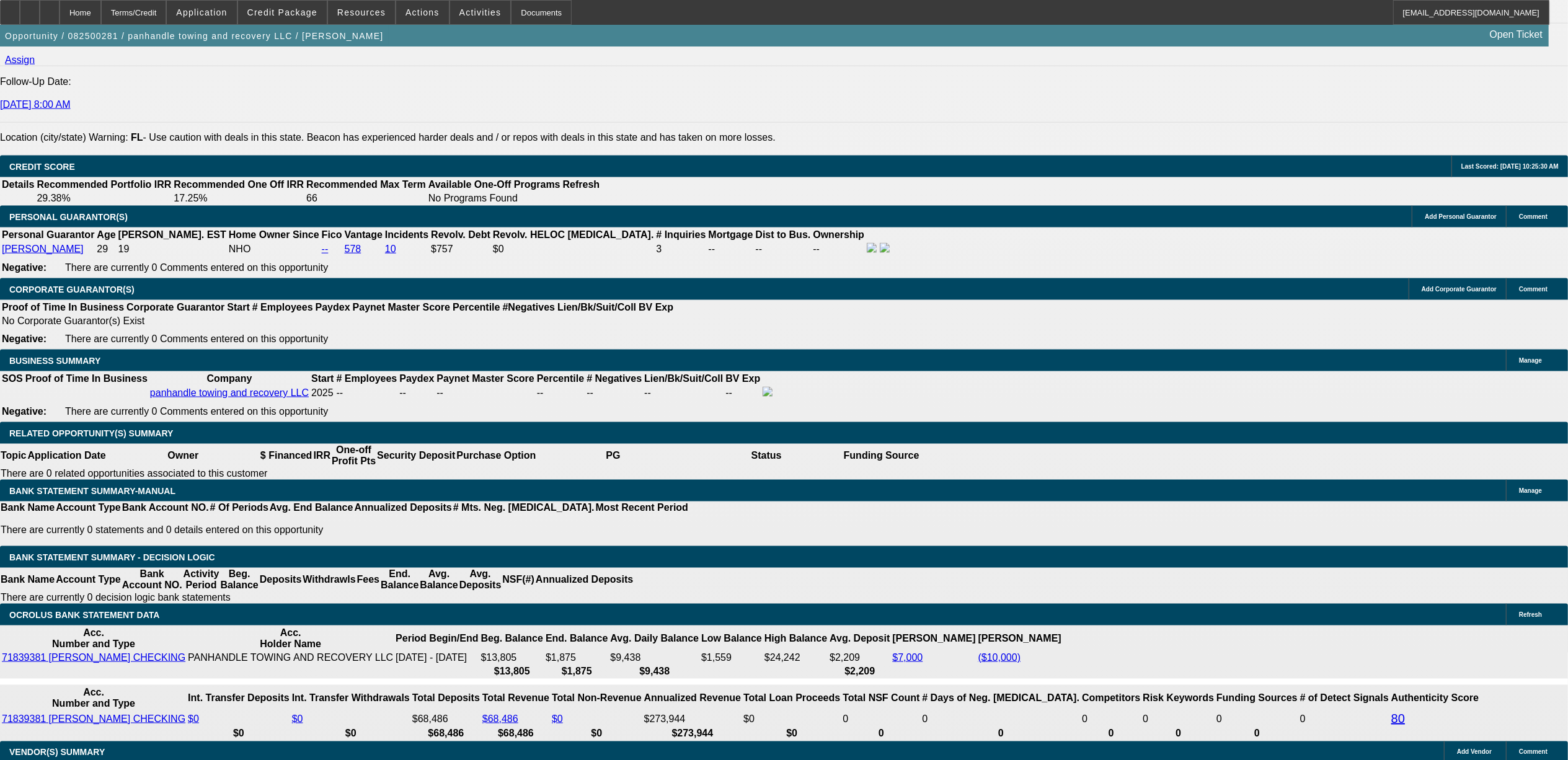
type input "48"
type input "17"
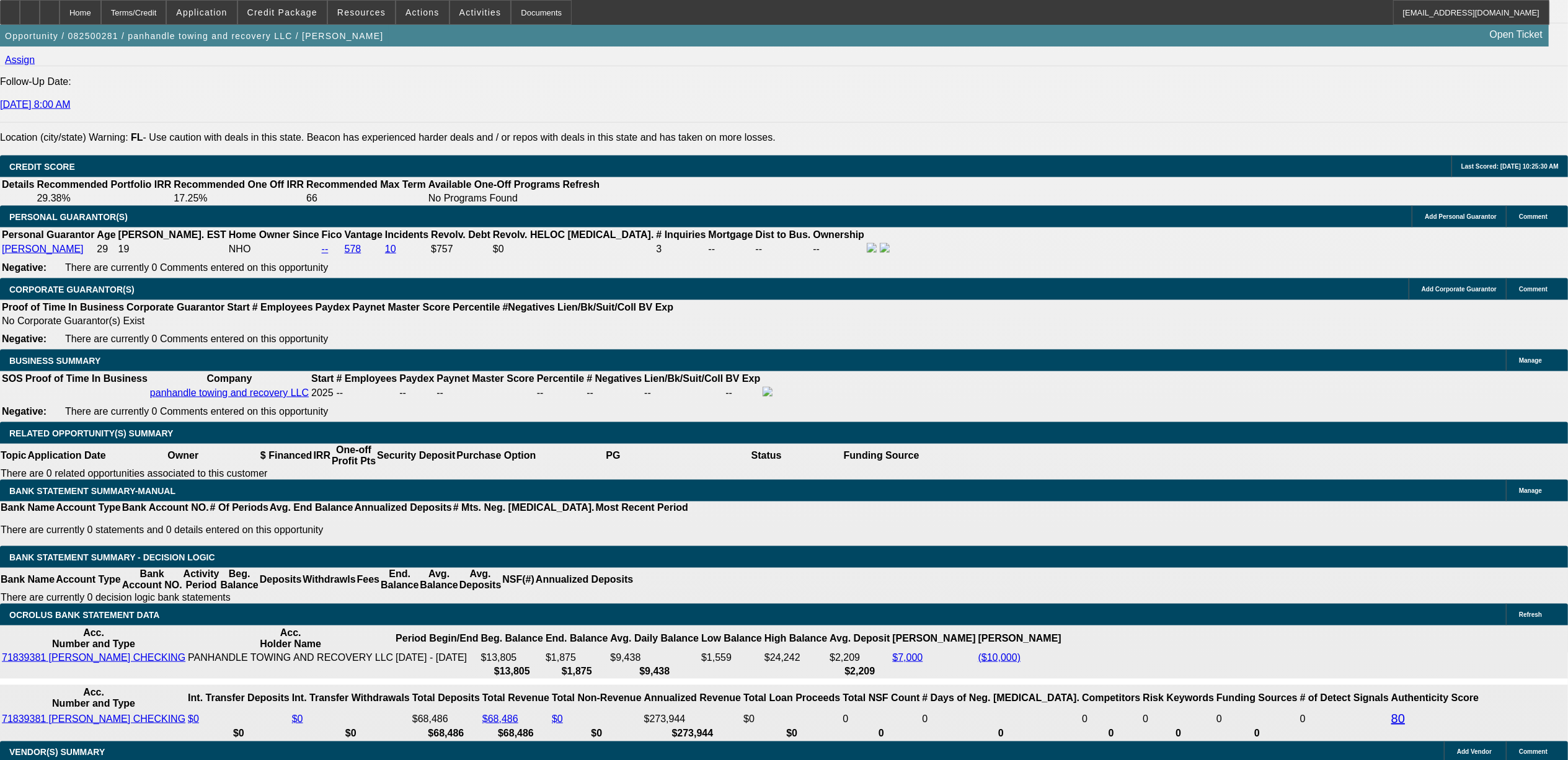
type input "$2,551.38"
type input "$1,275.69"
type input "$3,462.60"
type input "$1,731.30"
type input "17.9"
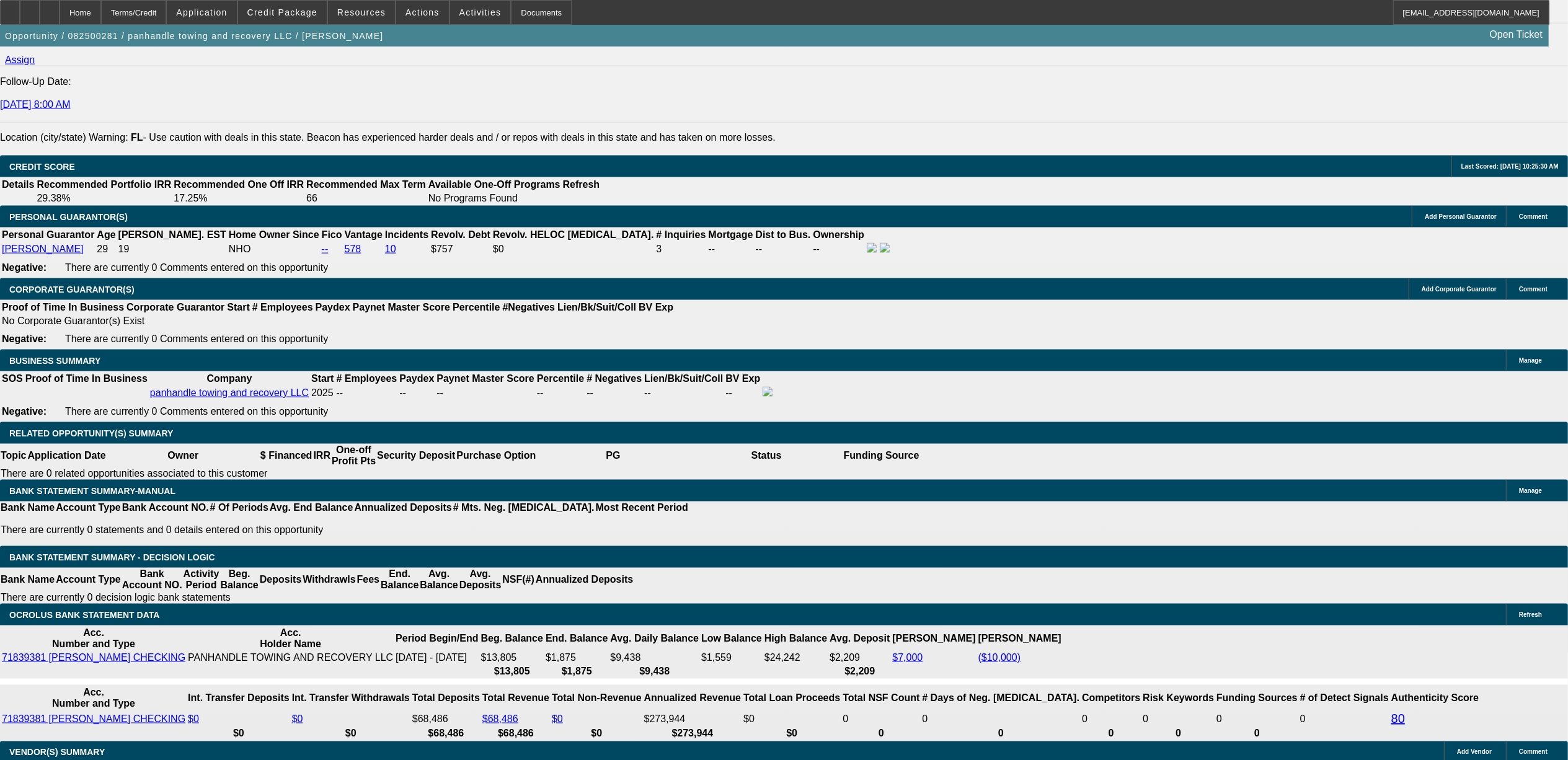
type input "$3,518.74"
type input "$1,759.37"
type input "17.9"
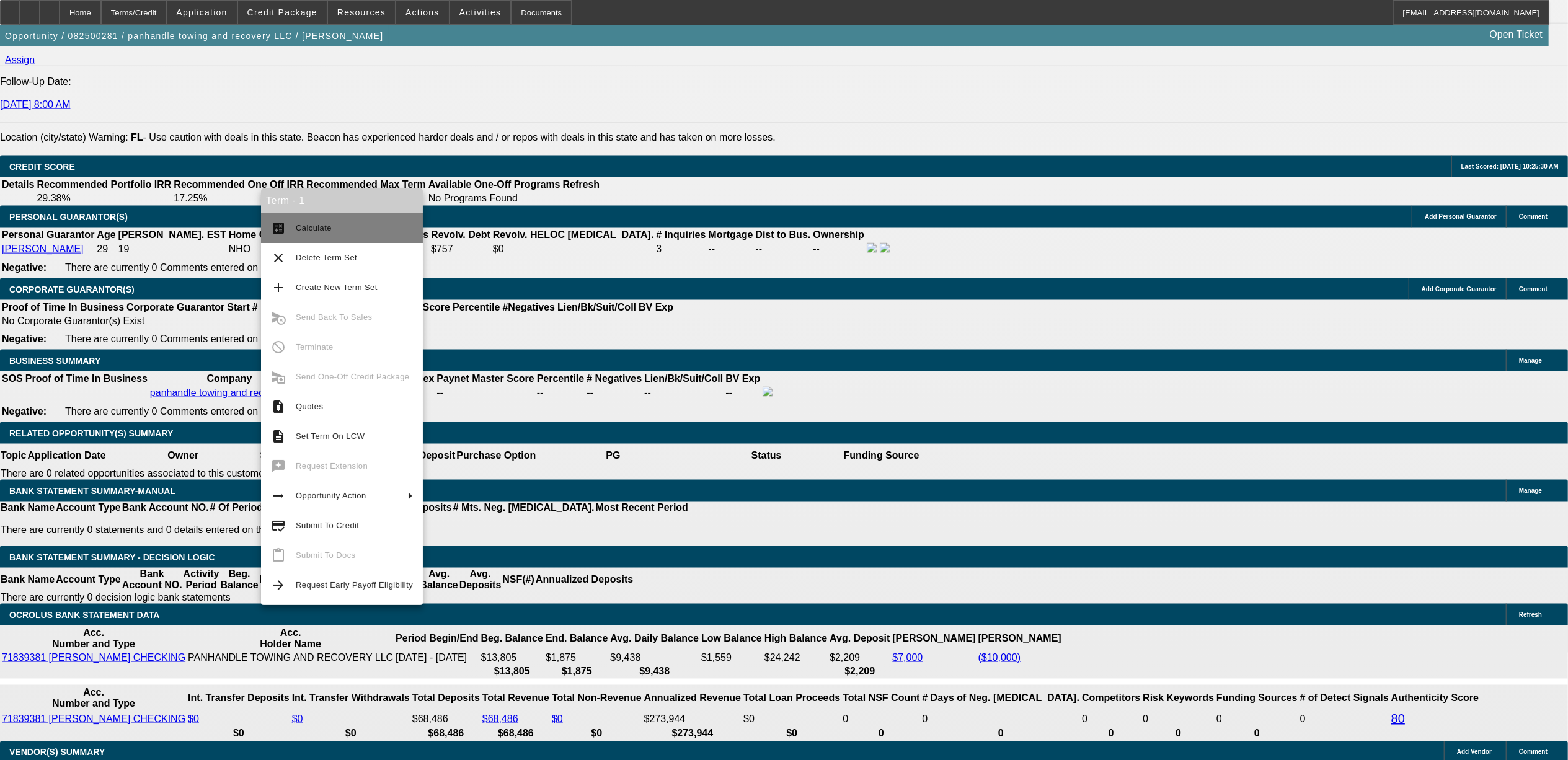
click at [304, 225] on span "Calculate" at bounding box center [313, 228] width 36 height 9
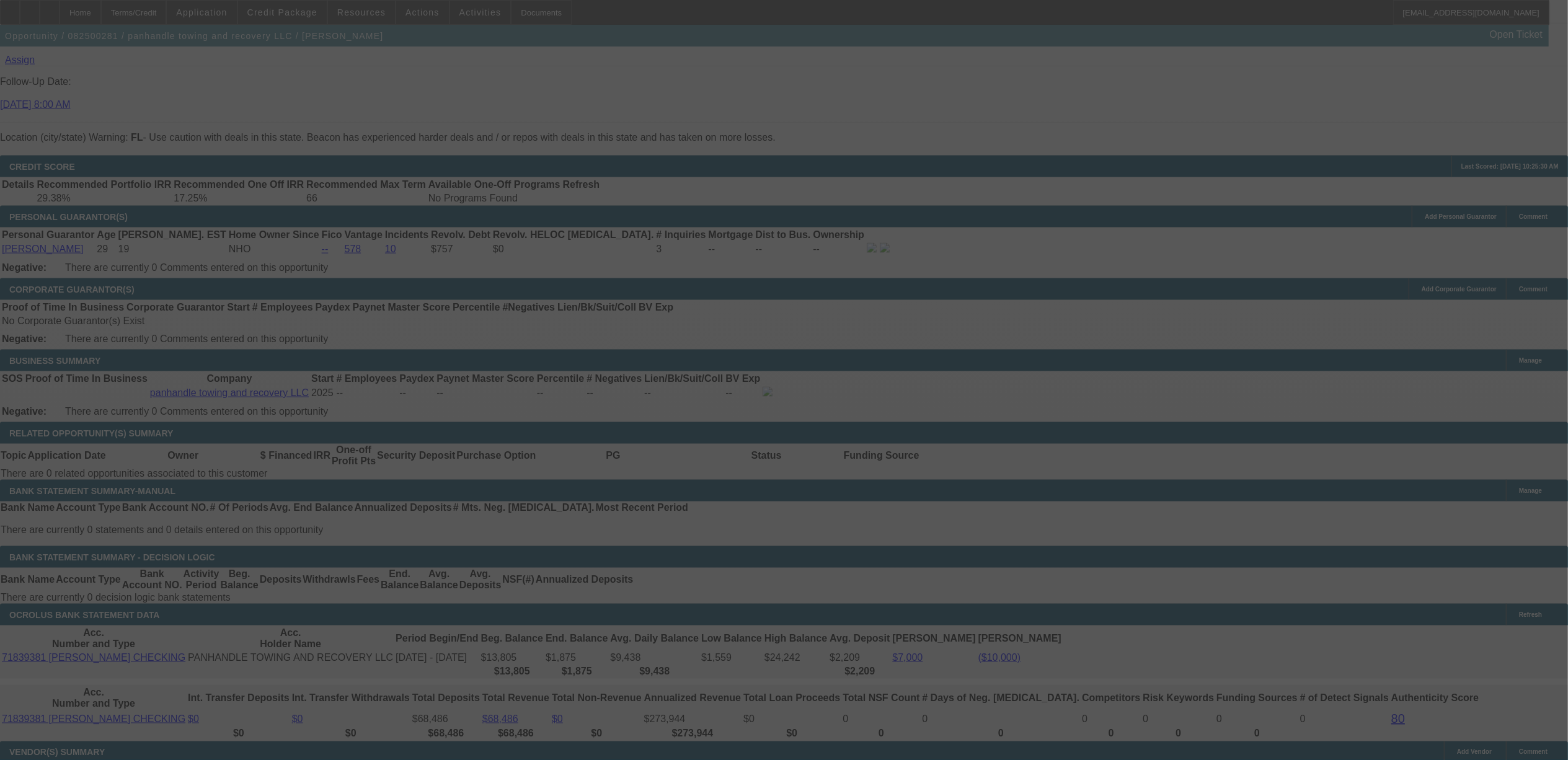
select select "0"
select select "2"
select select "0.1"
select select "4"
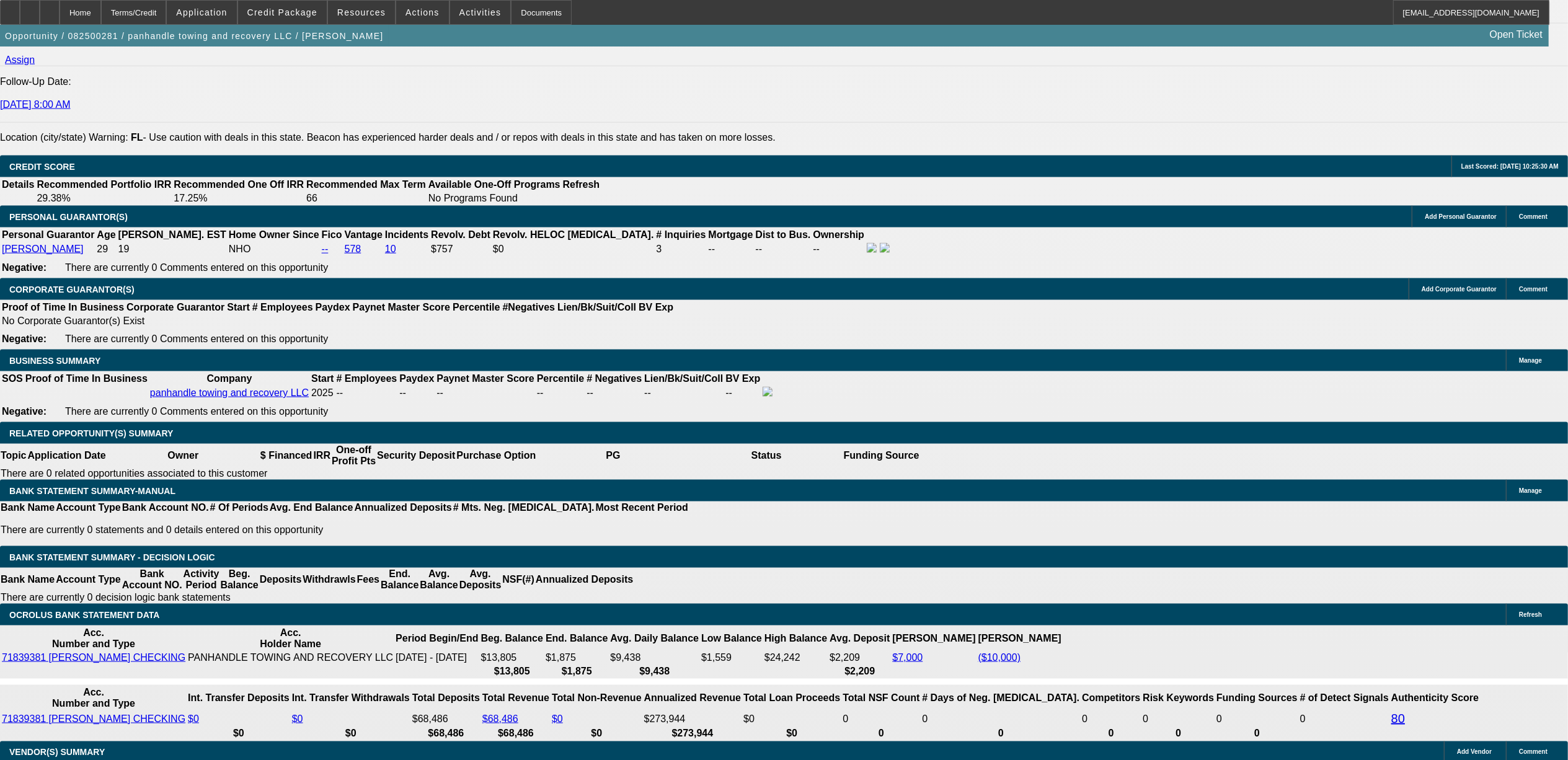
type input "3"
type input "UNKNOWN"
type input "$20,599.61"
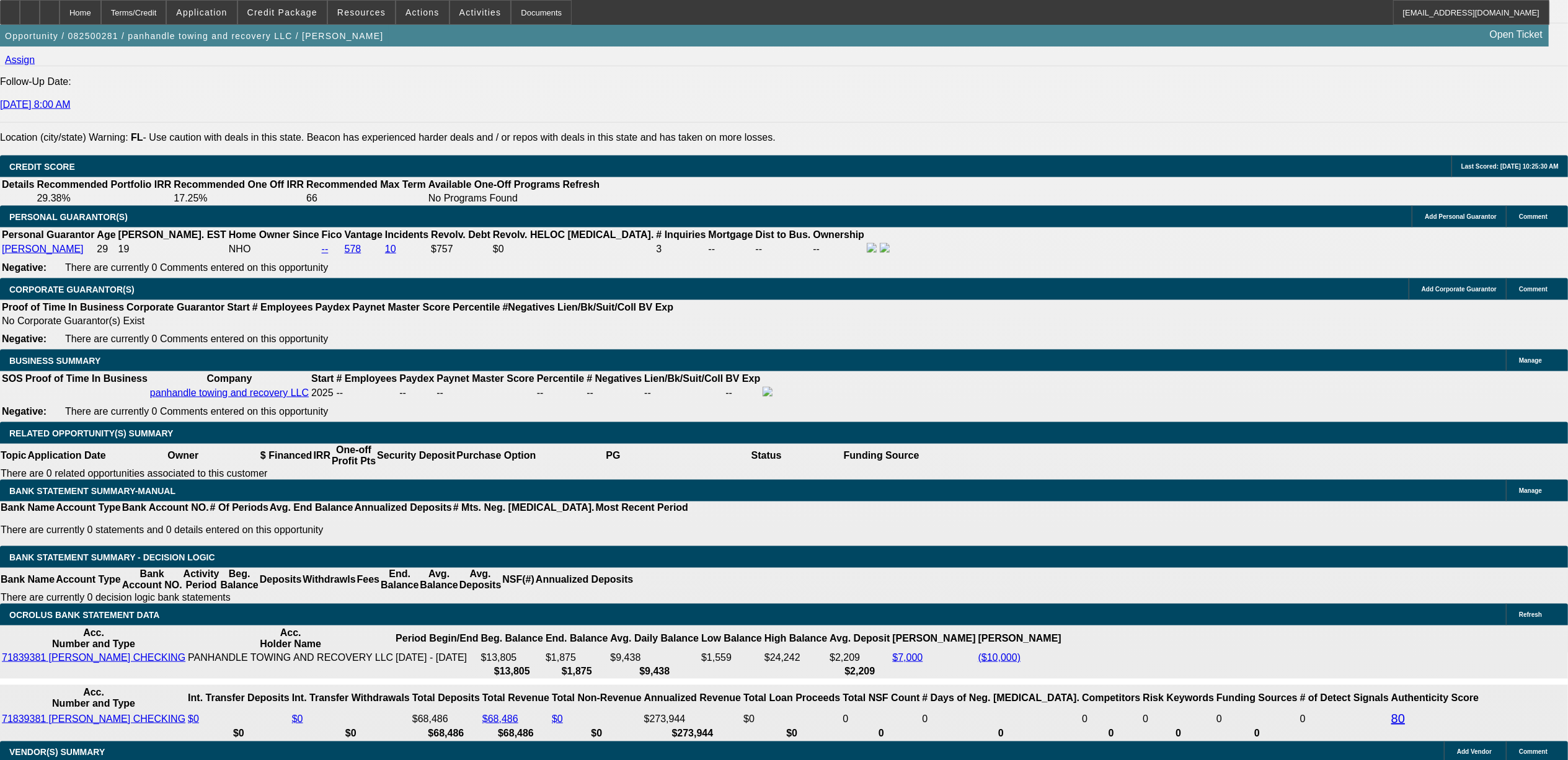
type input "$41,199.22"
type input "36"
type input "$2,166.14"
type input "$4,332.28"
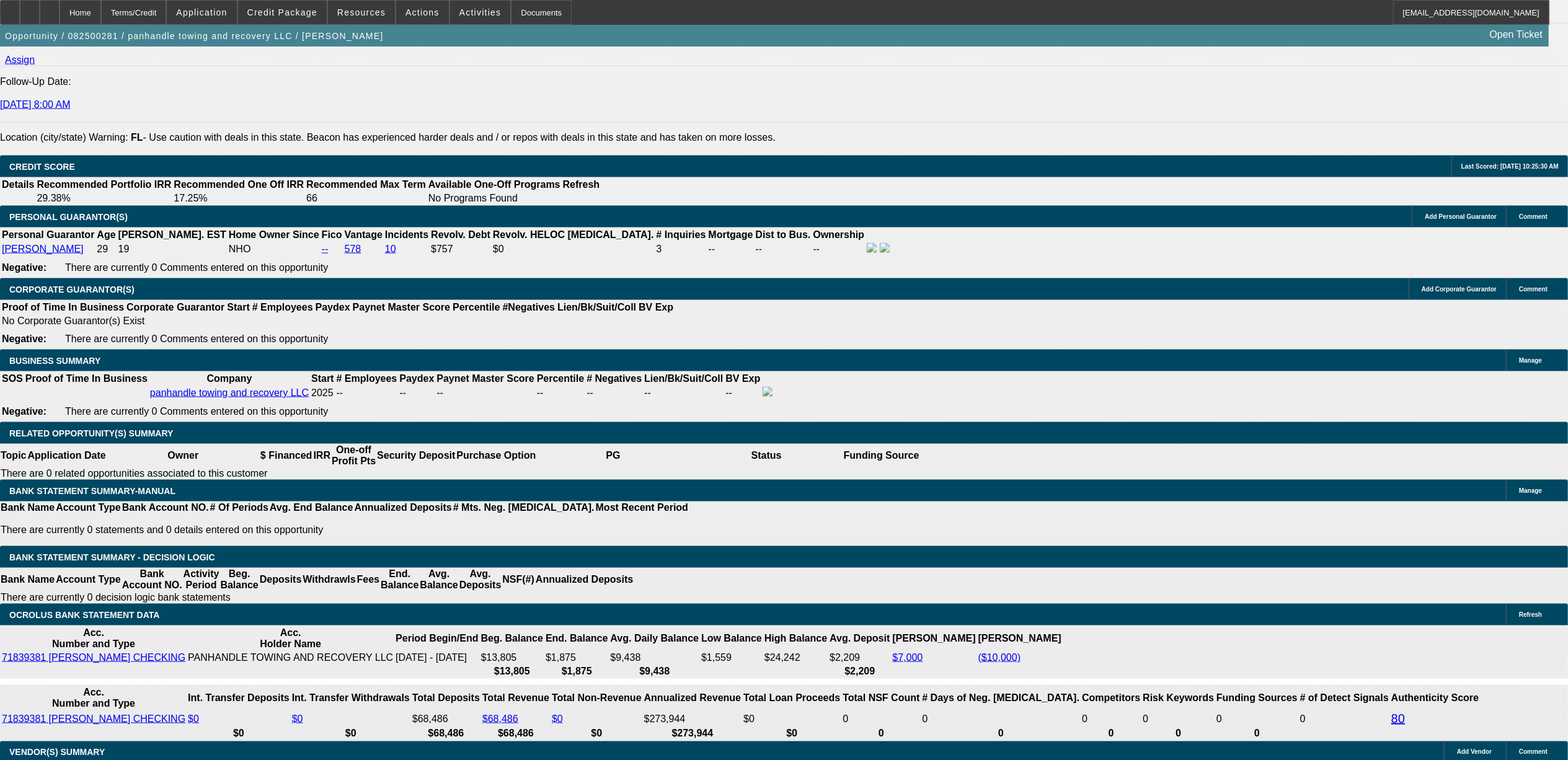
type input "48"
type input "$15,563.52"
type input "$31,127.04"
type input "$1,759.37"
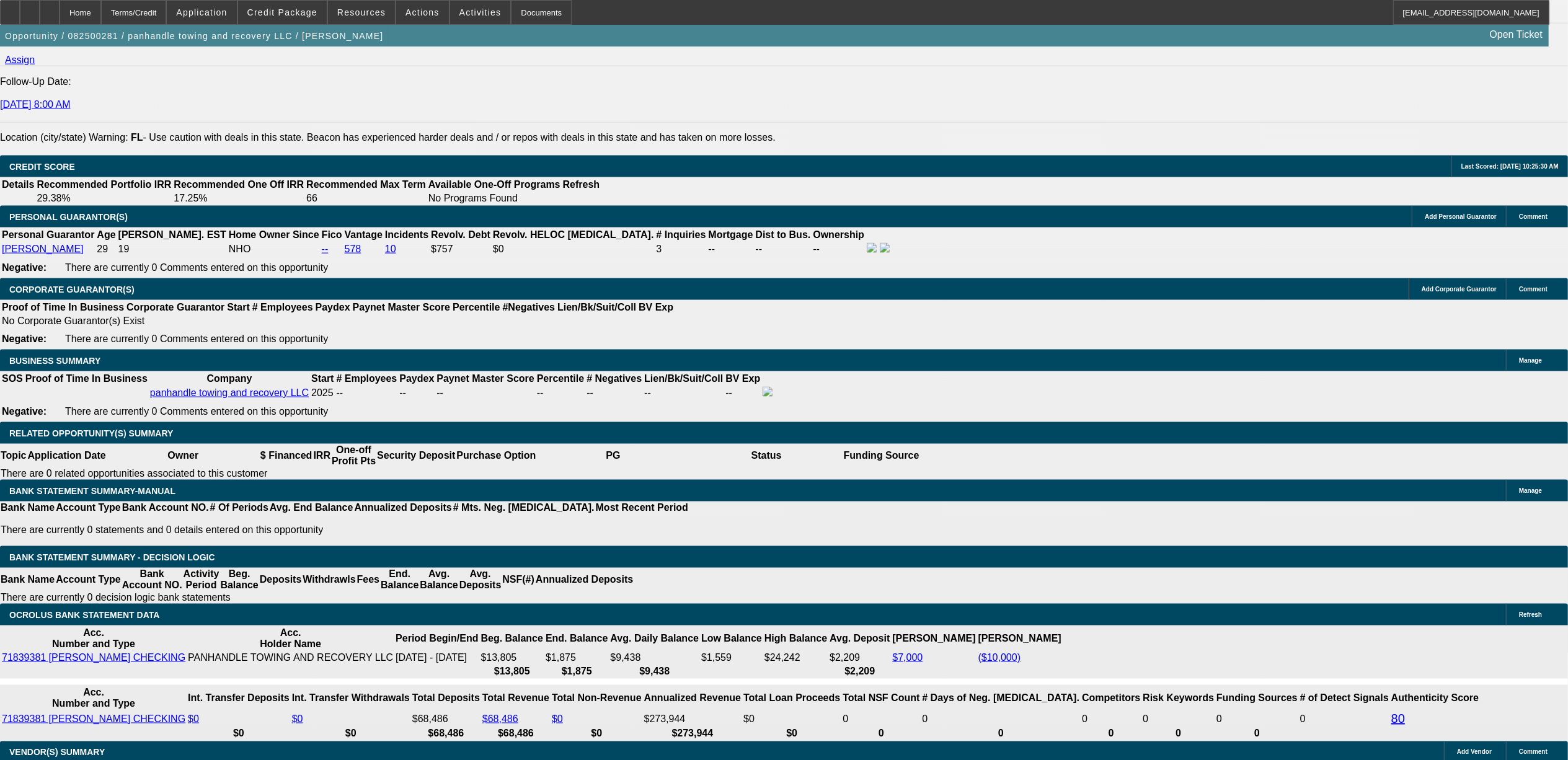
type input "$3,518.74"
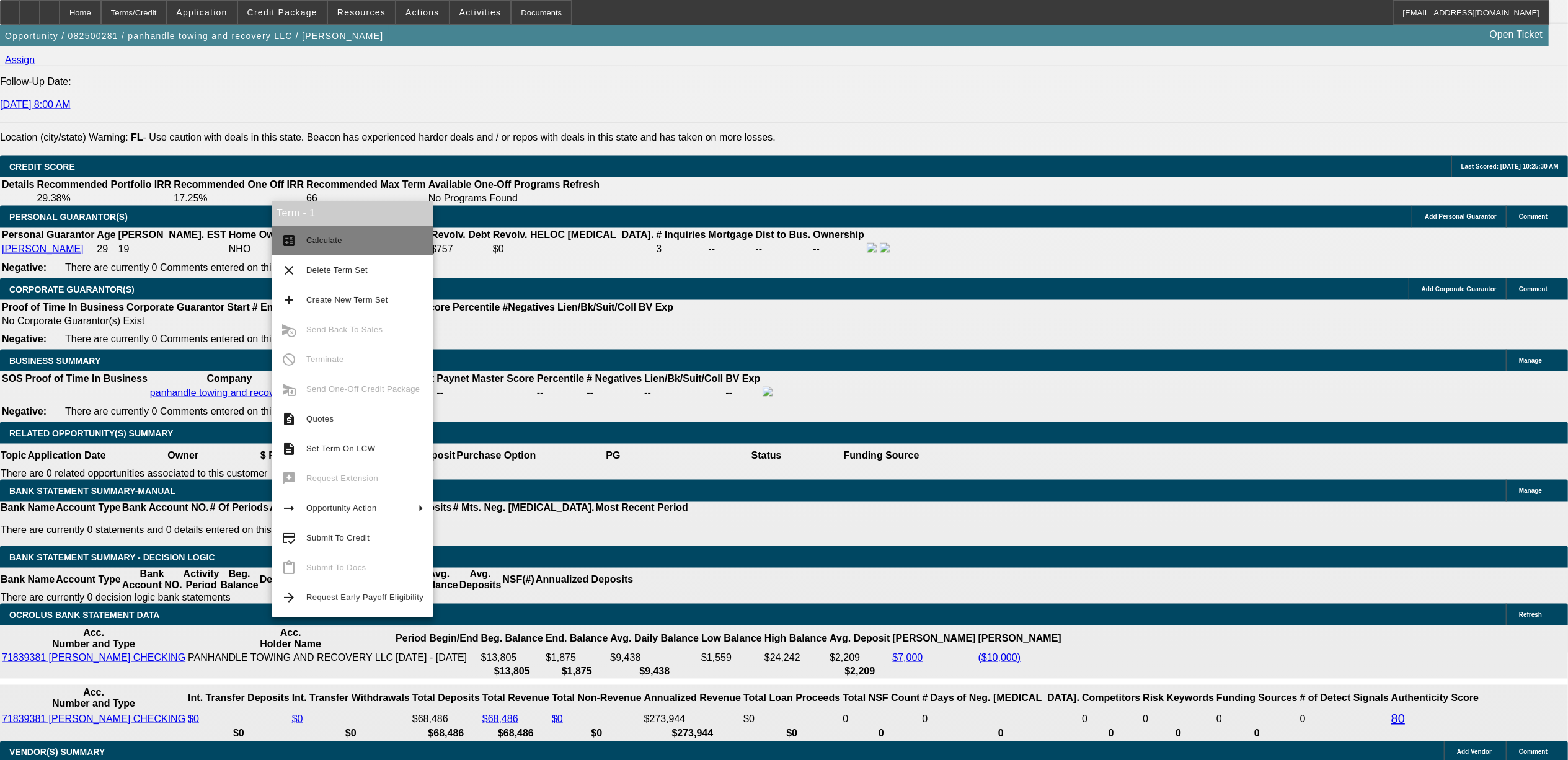
click at [324, 246] on span "Calculate" at bounding box center [364, 240] width 117 height 15
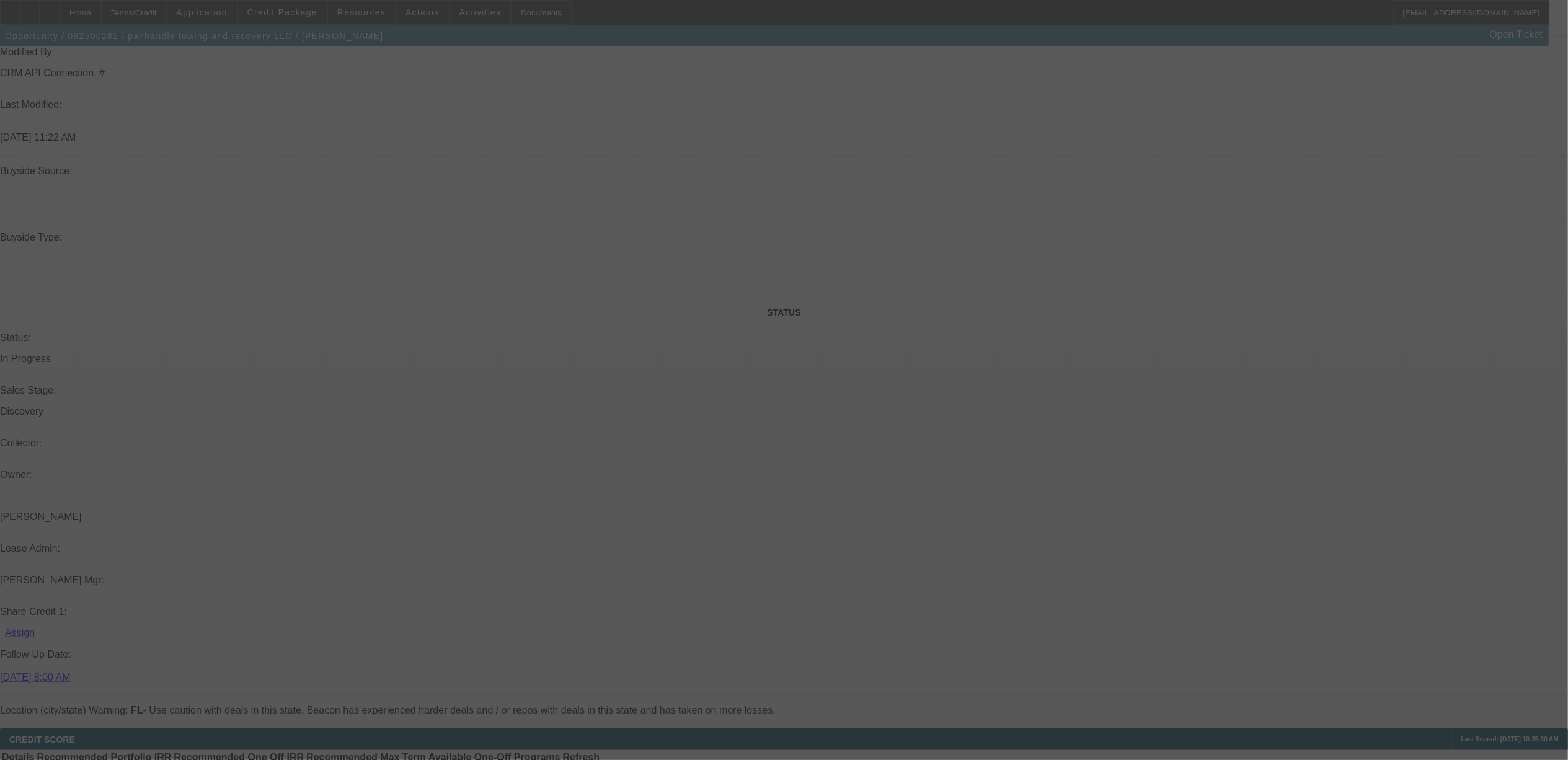
scroll to position [1049, 0]
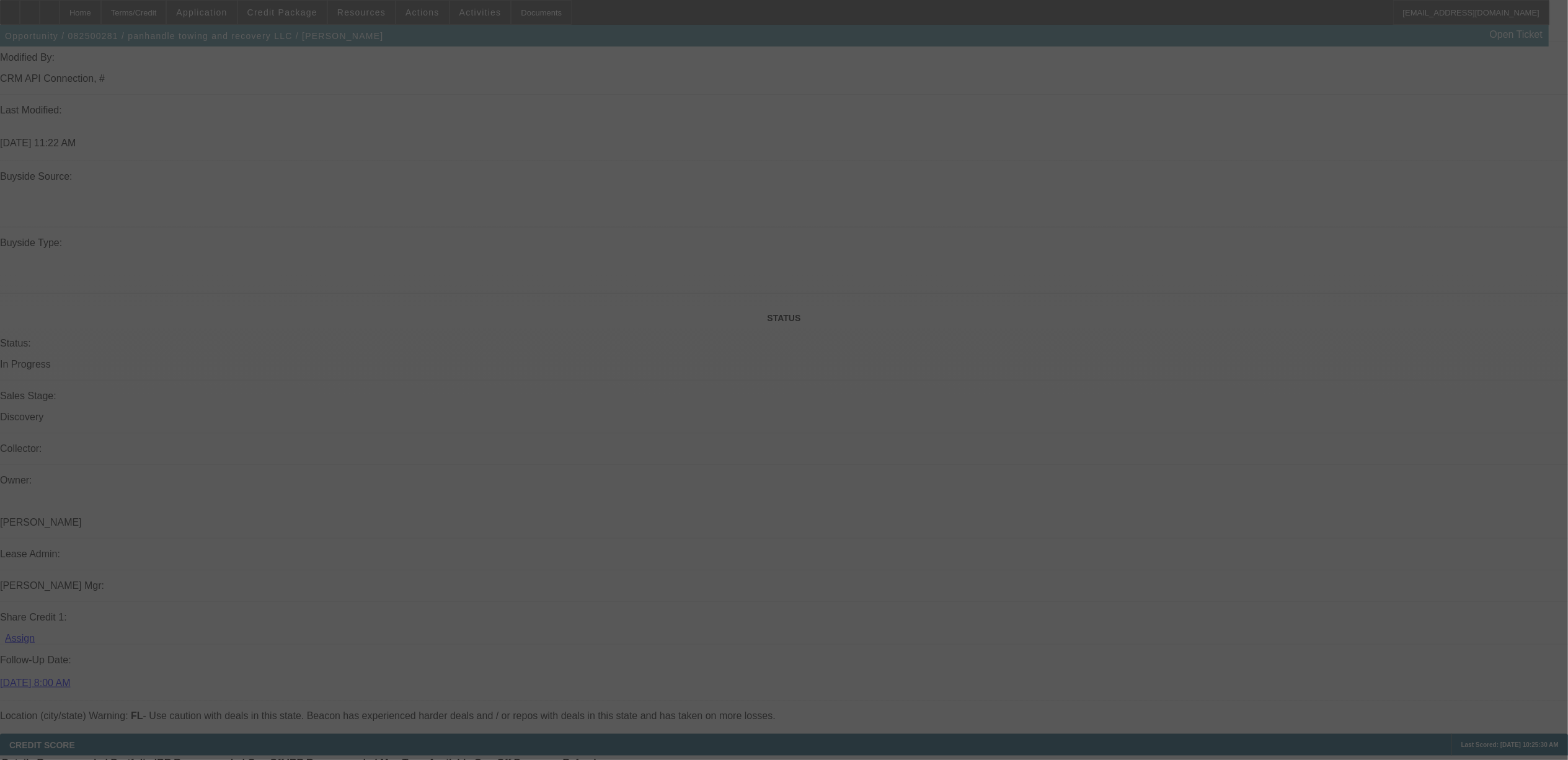
select select "0"
select select "2"
select select "0.1"
select select "4"
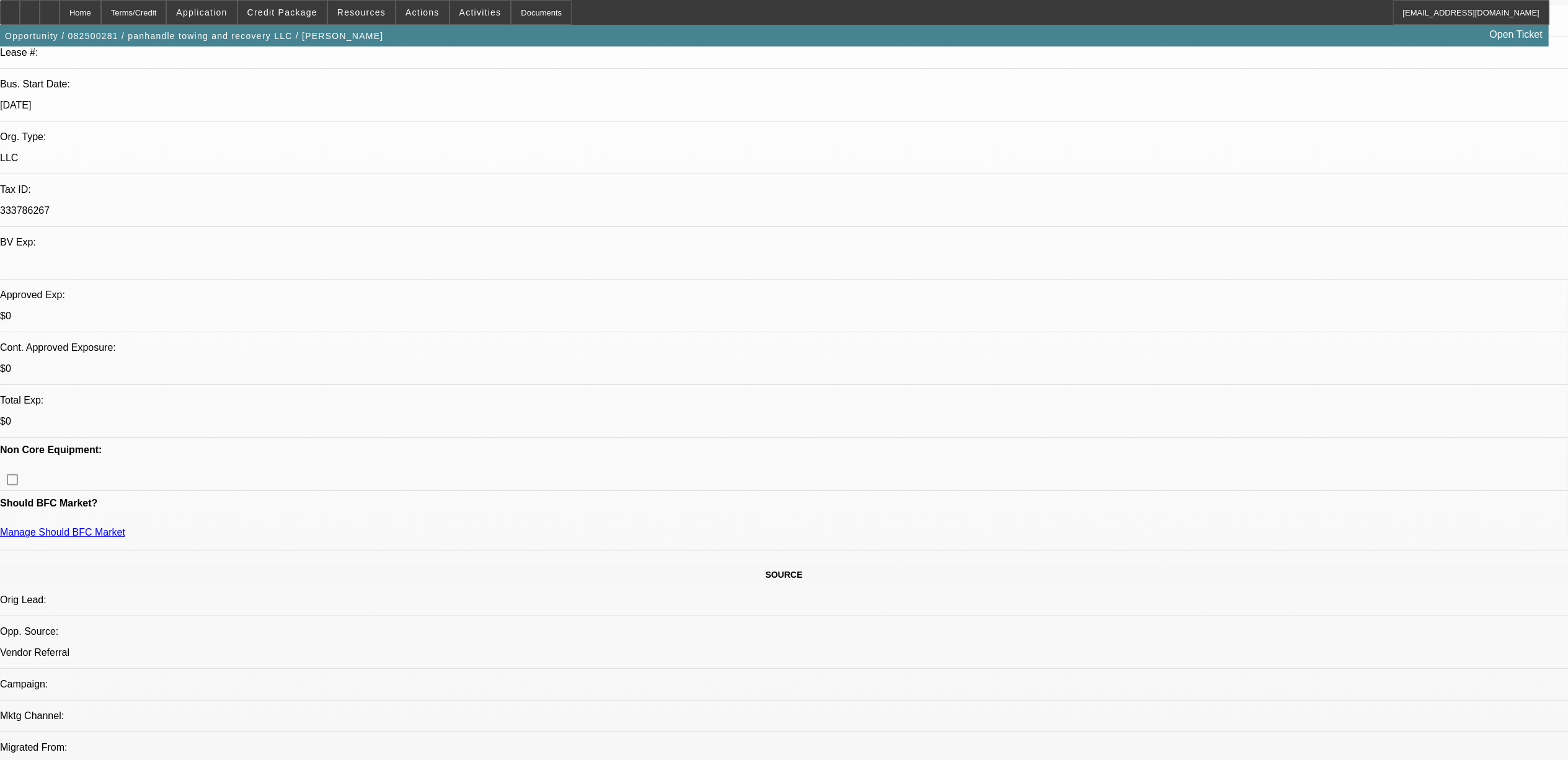
scroll to position [0, 0]
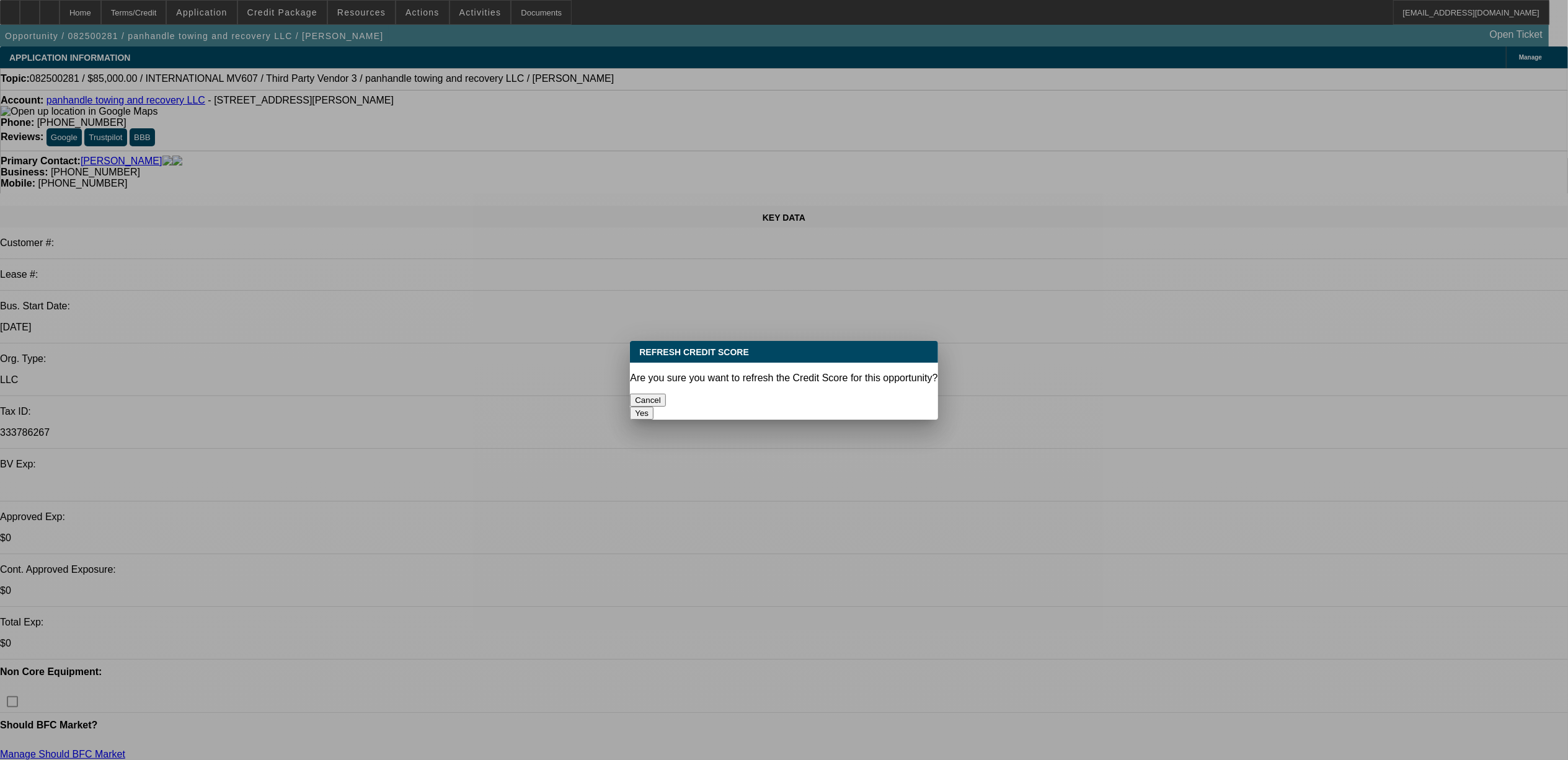
click at [653, 407] on button "Yes" at bounding box center [641, 413] width 24 height 13
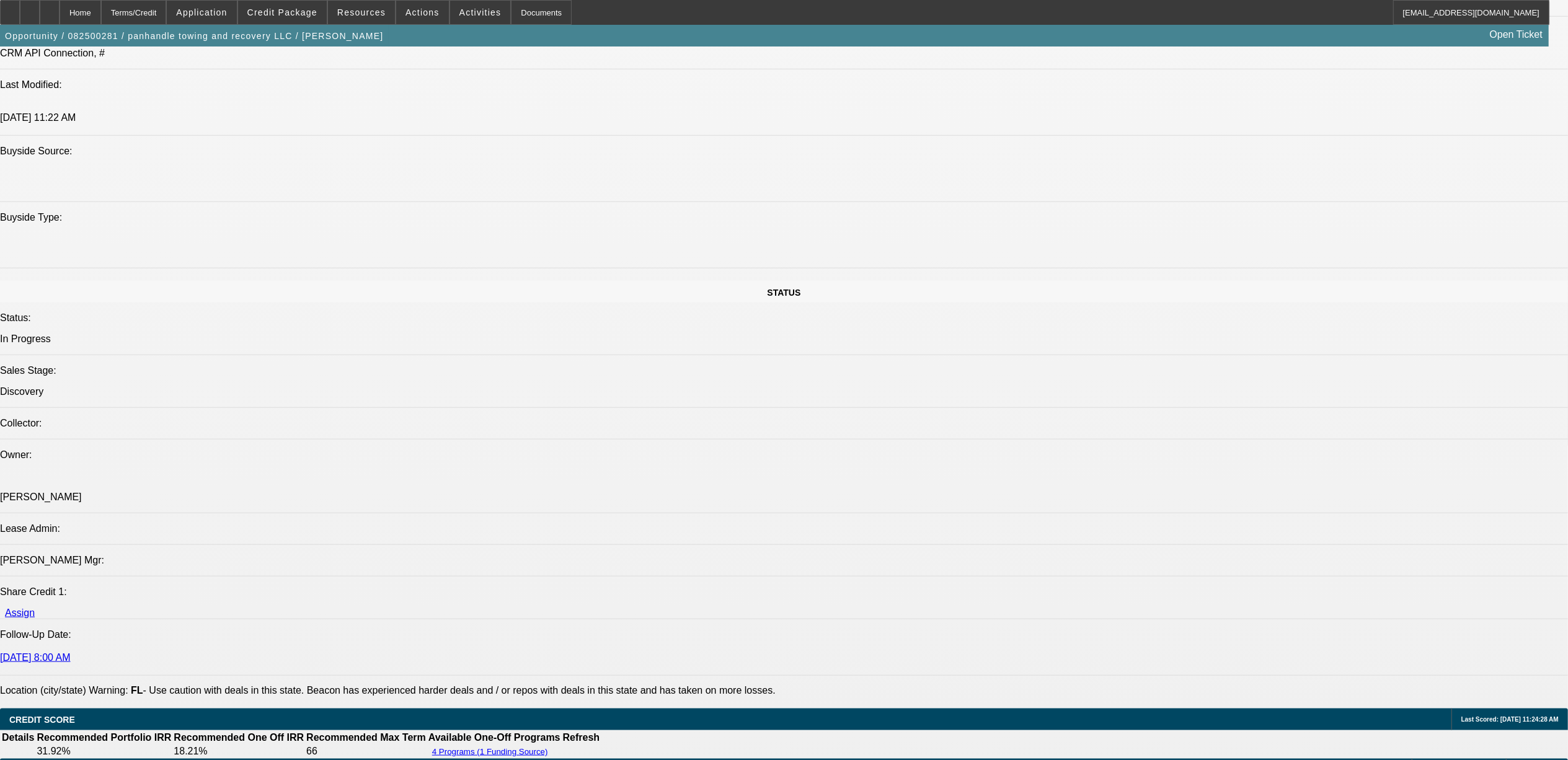
scroll to position [1653, 0]
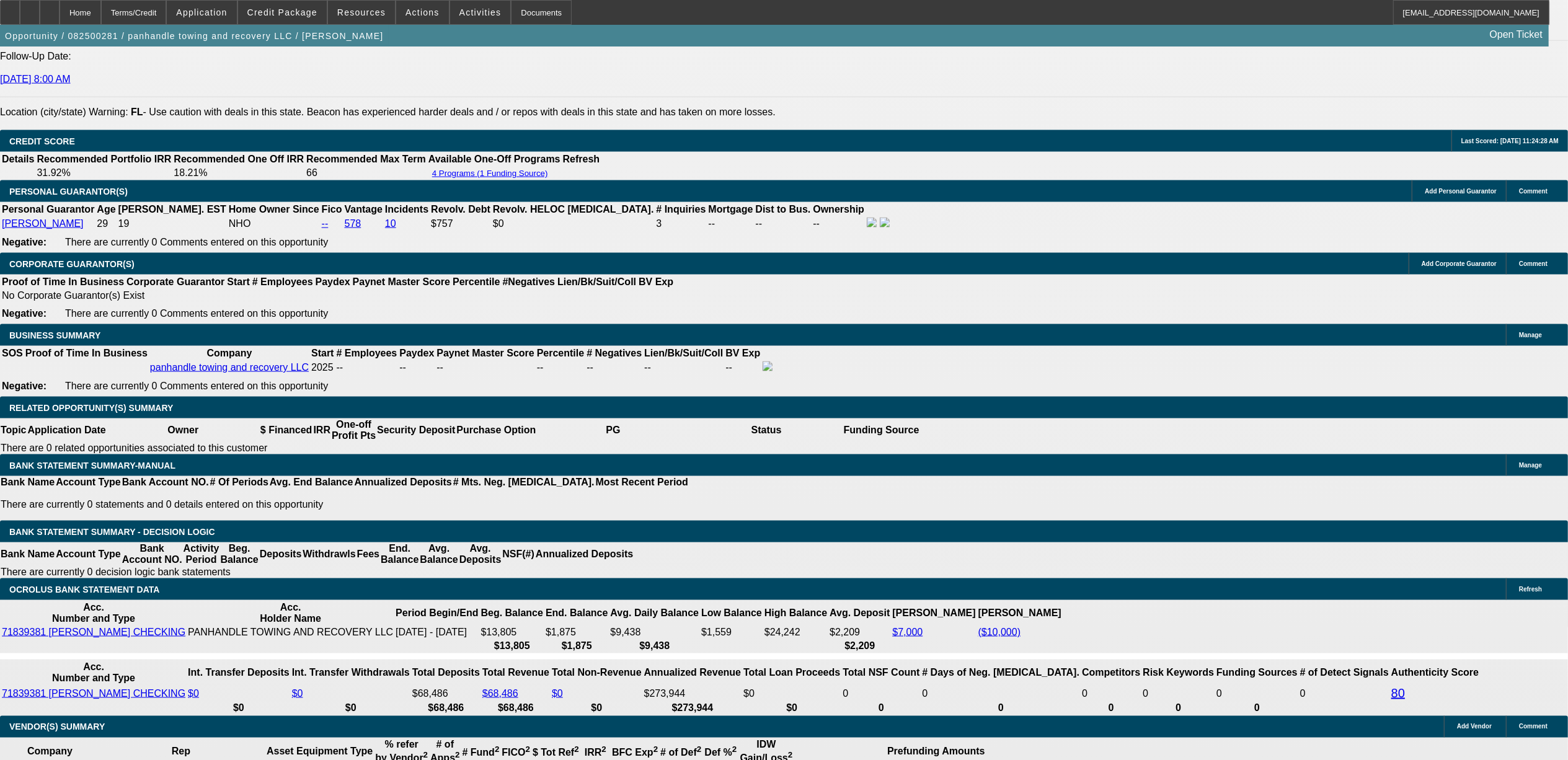
type input "UNKNOWN"
type input "19"
type input "$2,551.38"
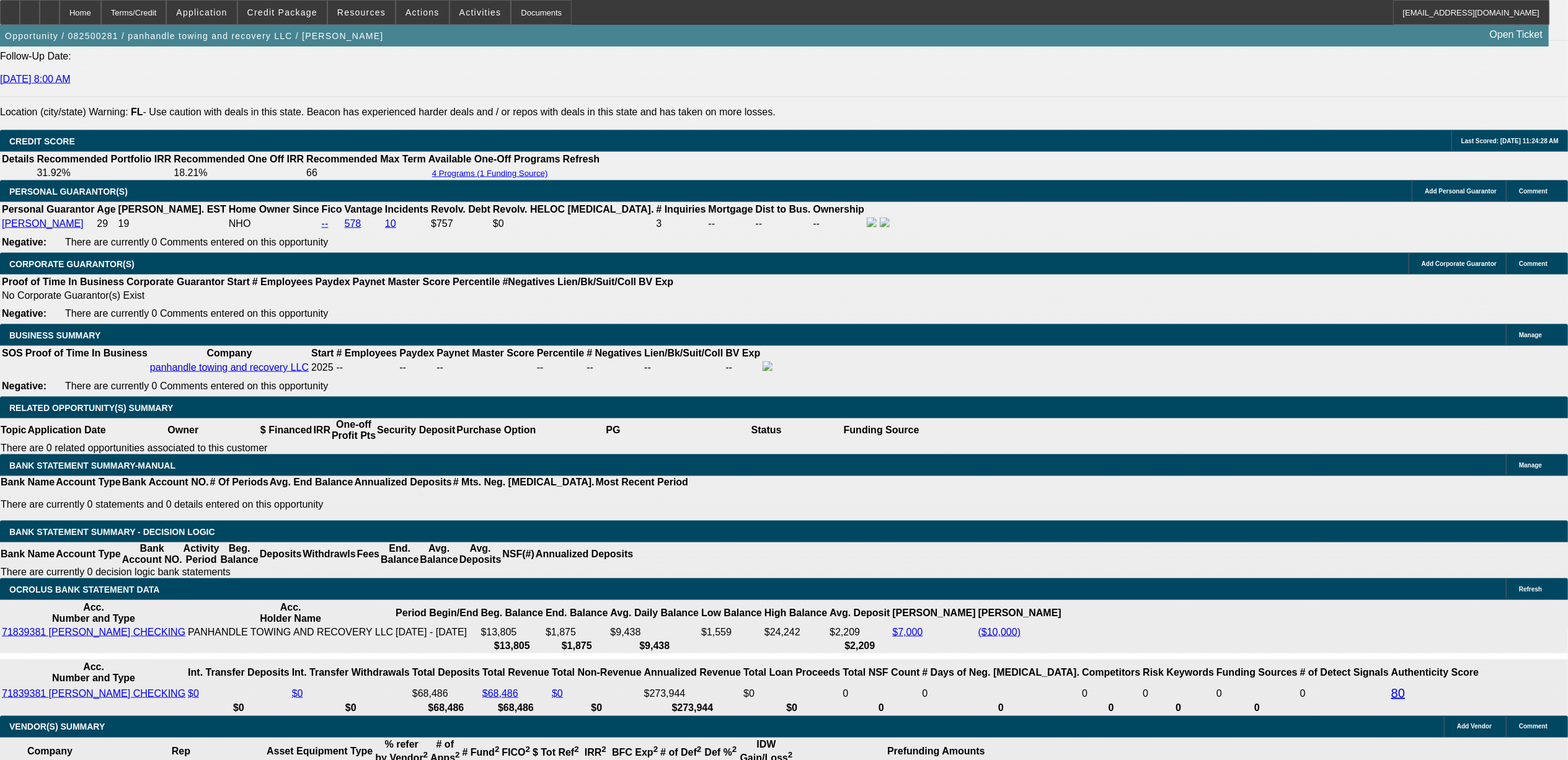
type input "$1,275.69"
type input "19."
type input "$3,588.02"
type input "$1,794.01"
type input "19.9"
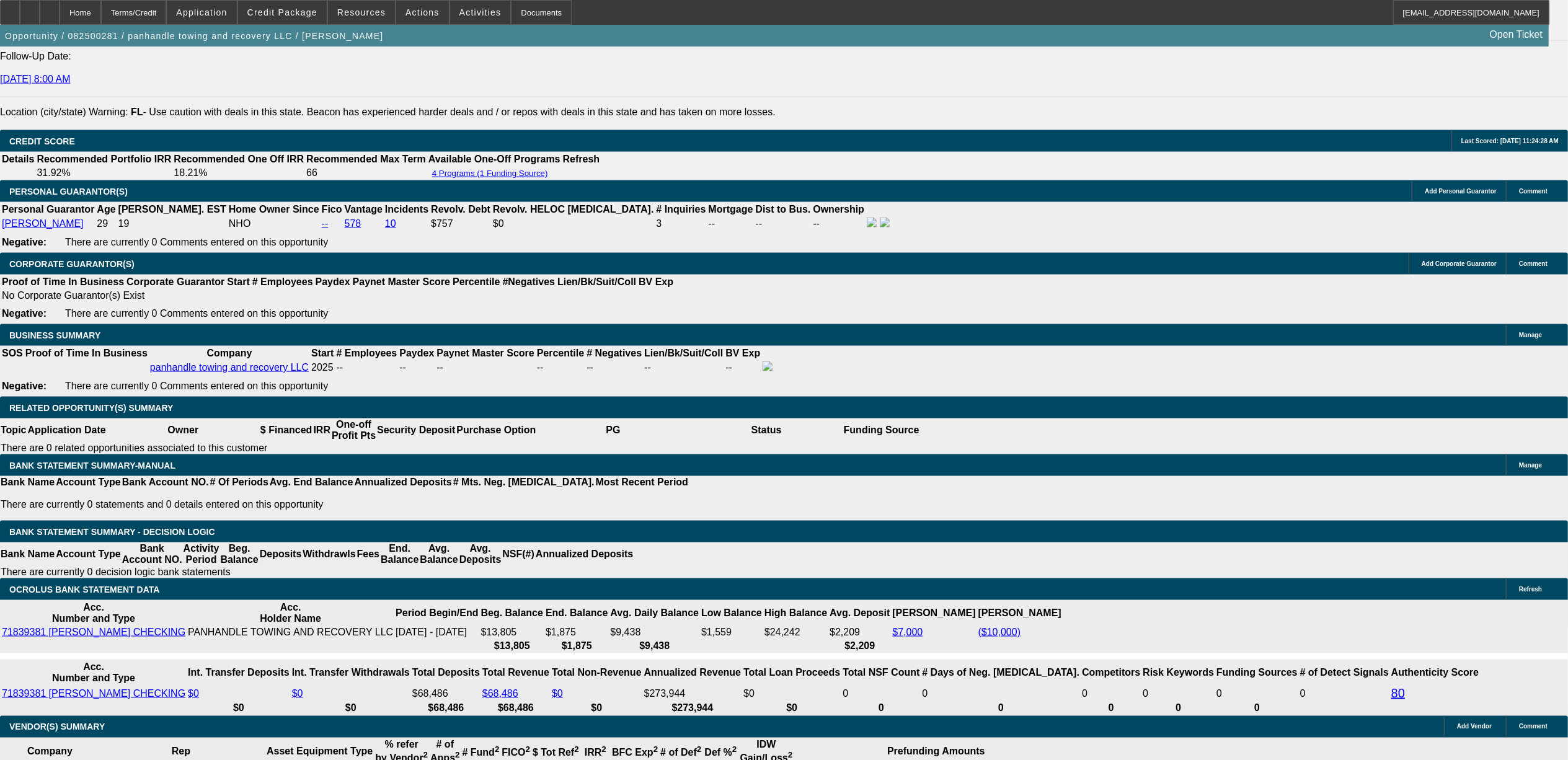
type input "$3,645.26"
type input "$1,822.63"
type input "19.9"
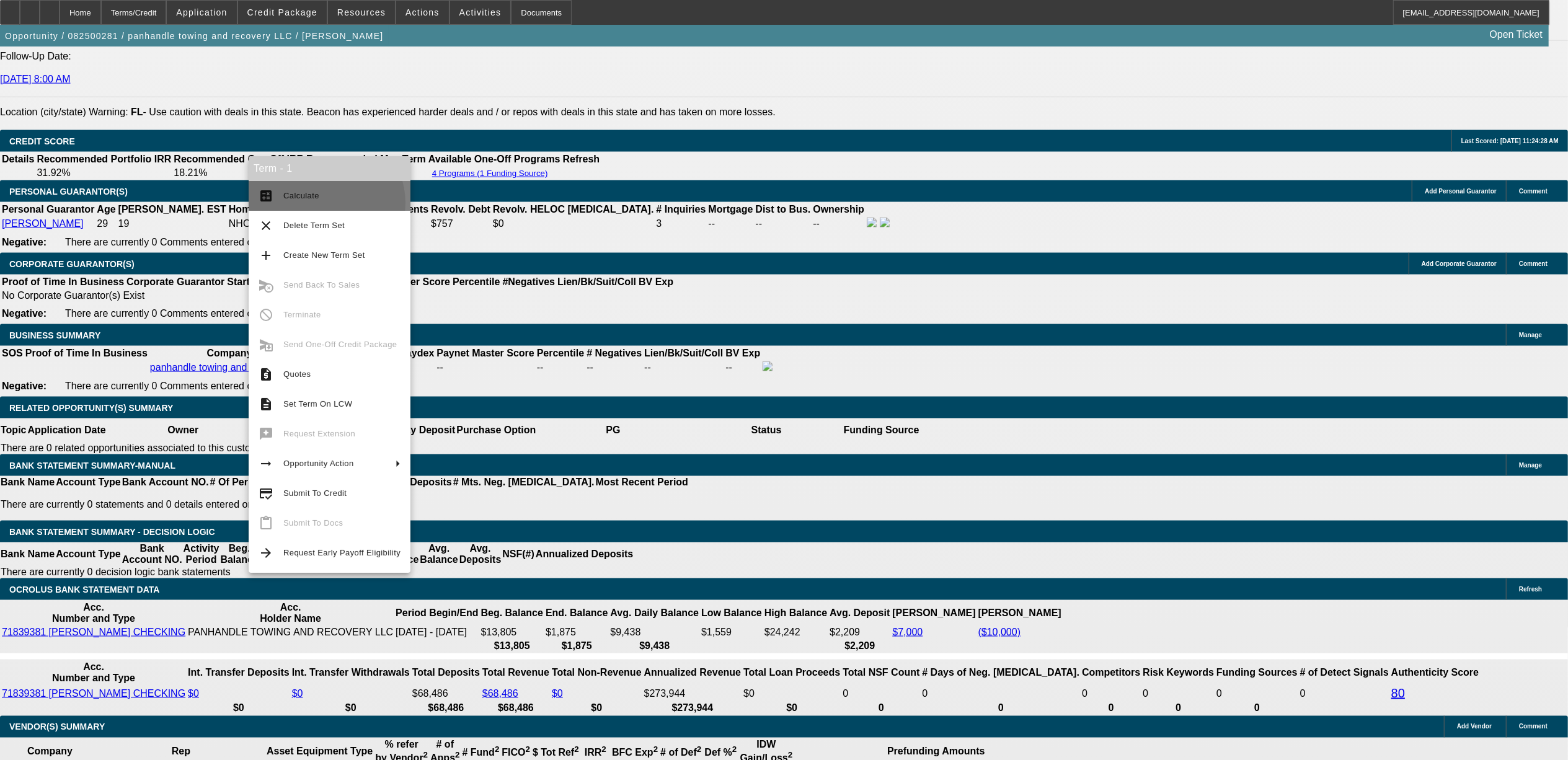
click at [326, 202] on span "Calculate" at bounding box center [342, 196] width 117 height 15
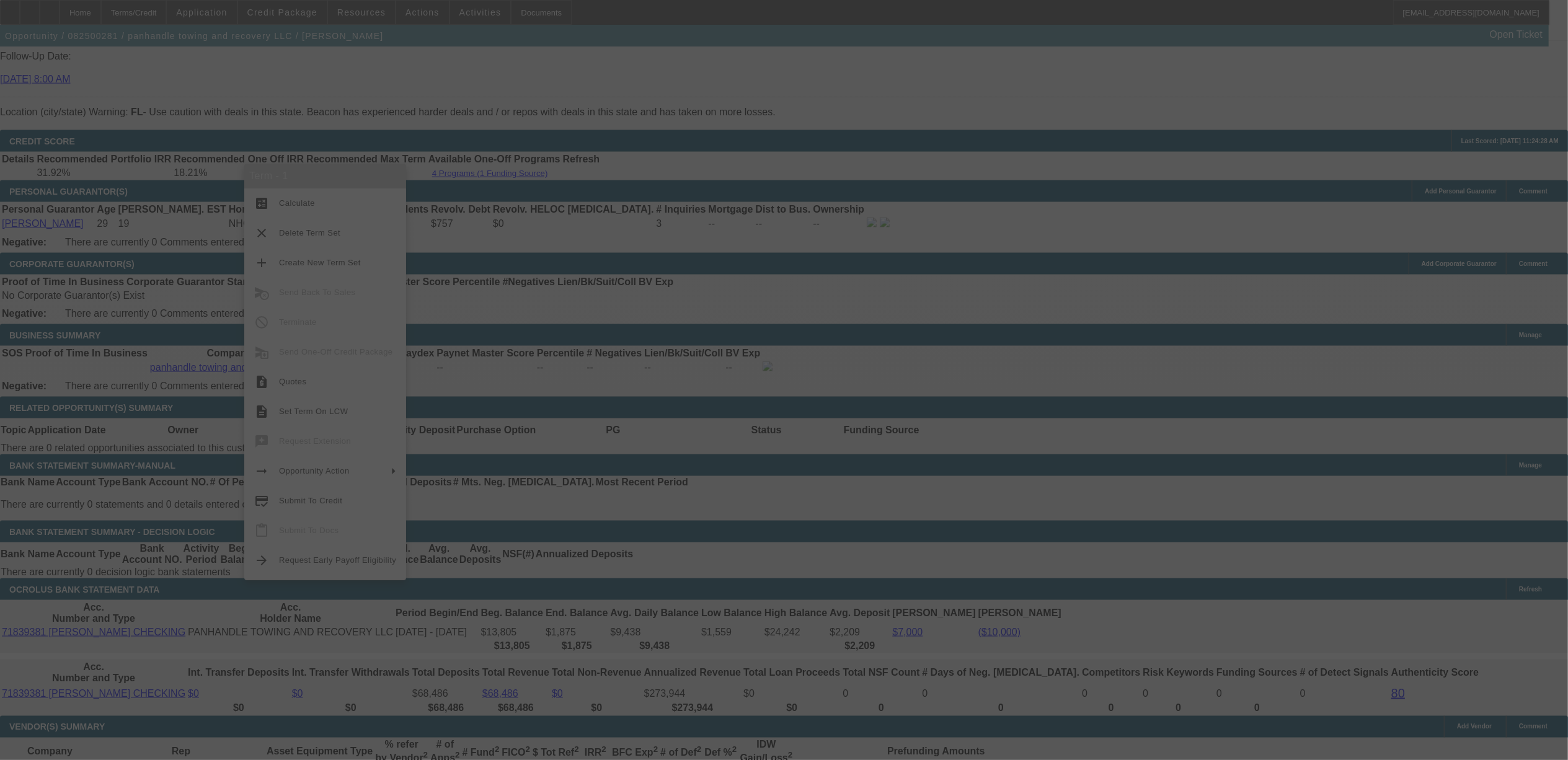
select select "0"
select select "2"
select select "0.1"
select select "4"
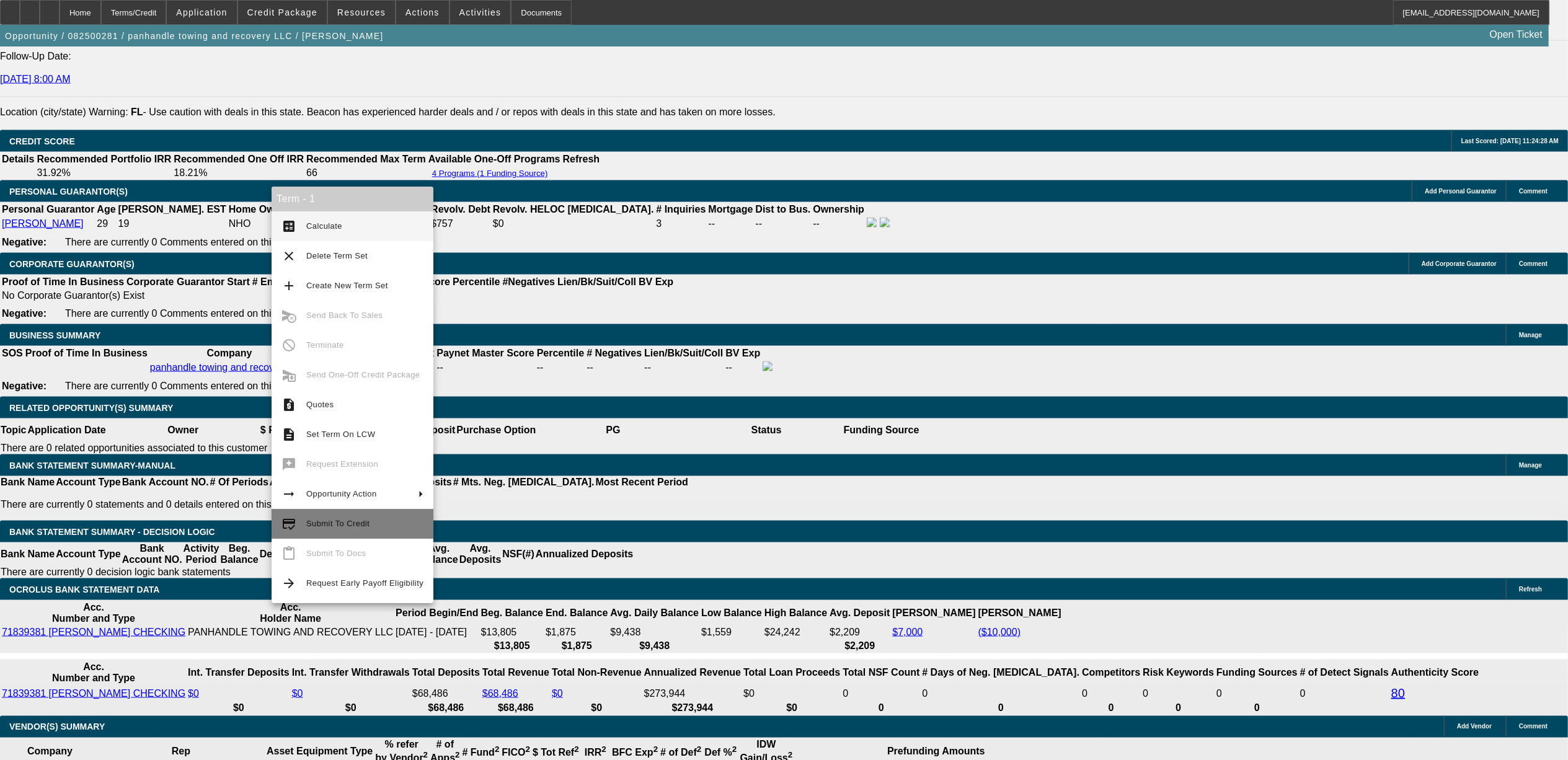
click at [309, 528] on span "Submit To Credit" at bounding box center [364, 524] width 117 height 15
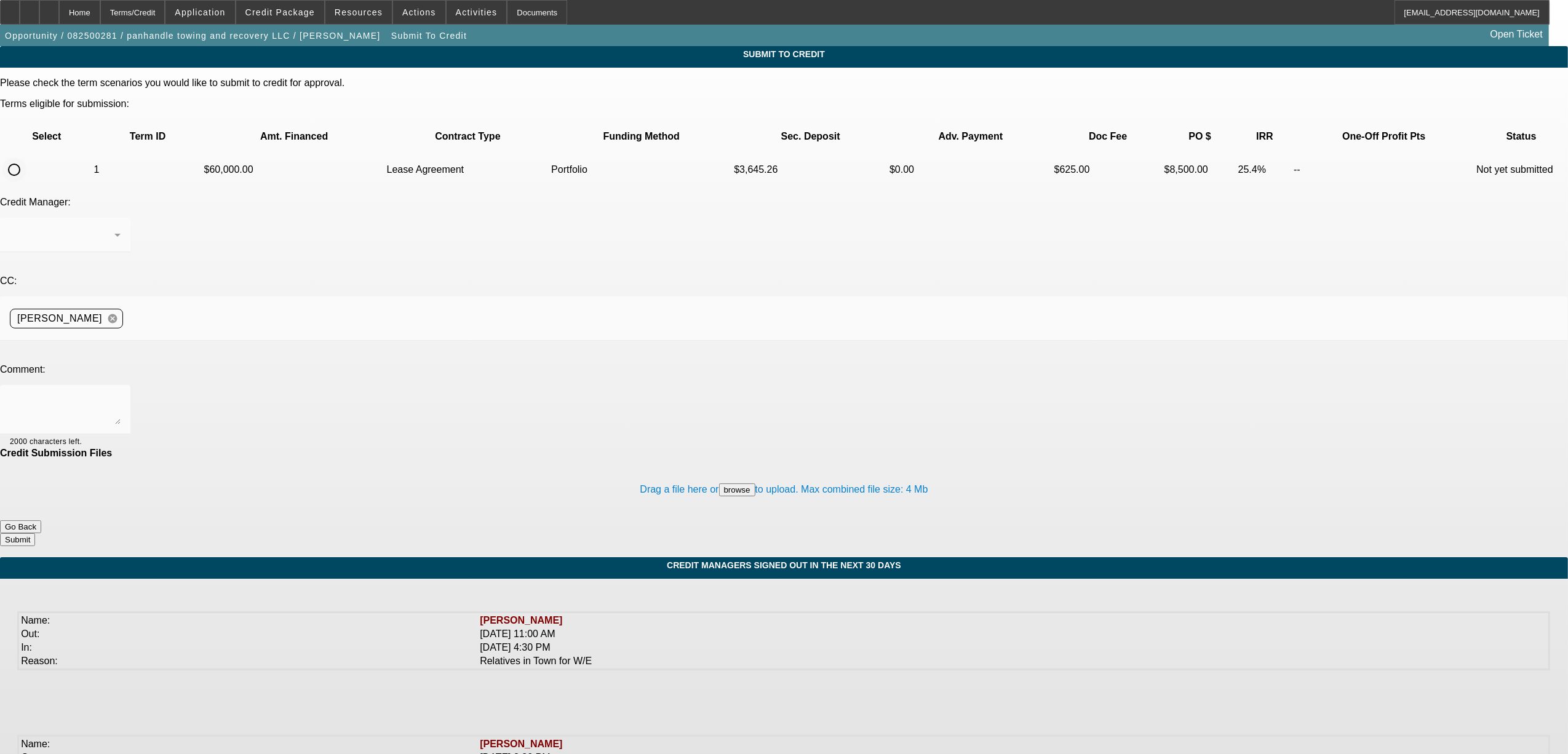
click at [26, 157] on input "radio" at bounding box center [14, 169] width 25 height 25
radio input "true"
click at [95, 230] on span "Arida, George" at bounding box center [52, 235] width 85 height 11
click at [267, 276] on span "Arida, Michael" at bounding box center [249, 277] width 85 height 15
click at [121, 395] on textarea at bounding box center [65, 410] width 111 height 30
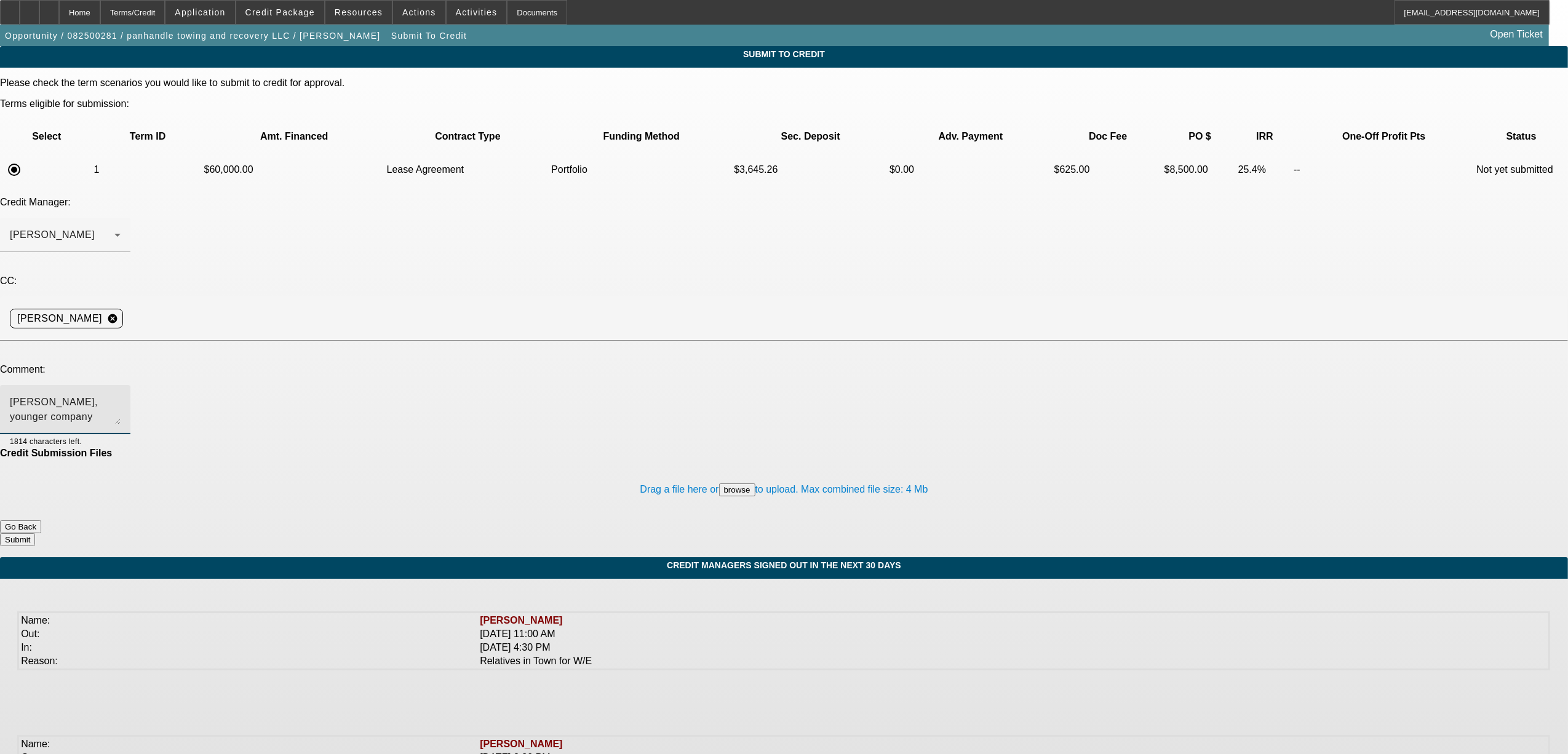
type textarea "Michael, younger company looking to get another tow truck. he said he can comfo…"
click at [35, 533] on button "Submit" at bounding box center [17, 539] width 35 height 13
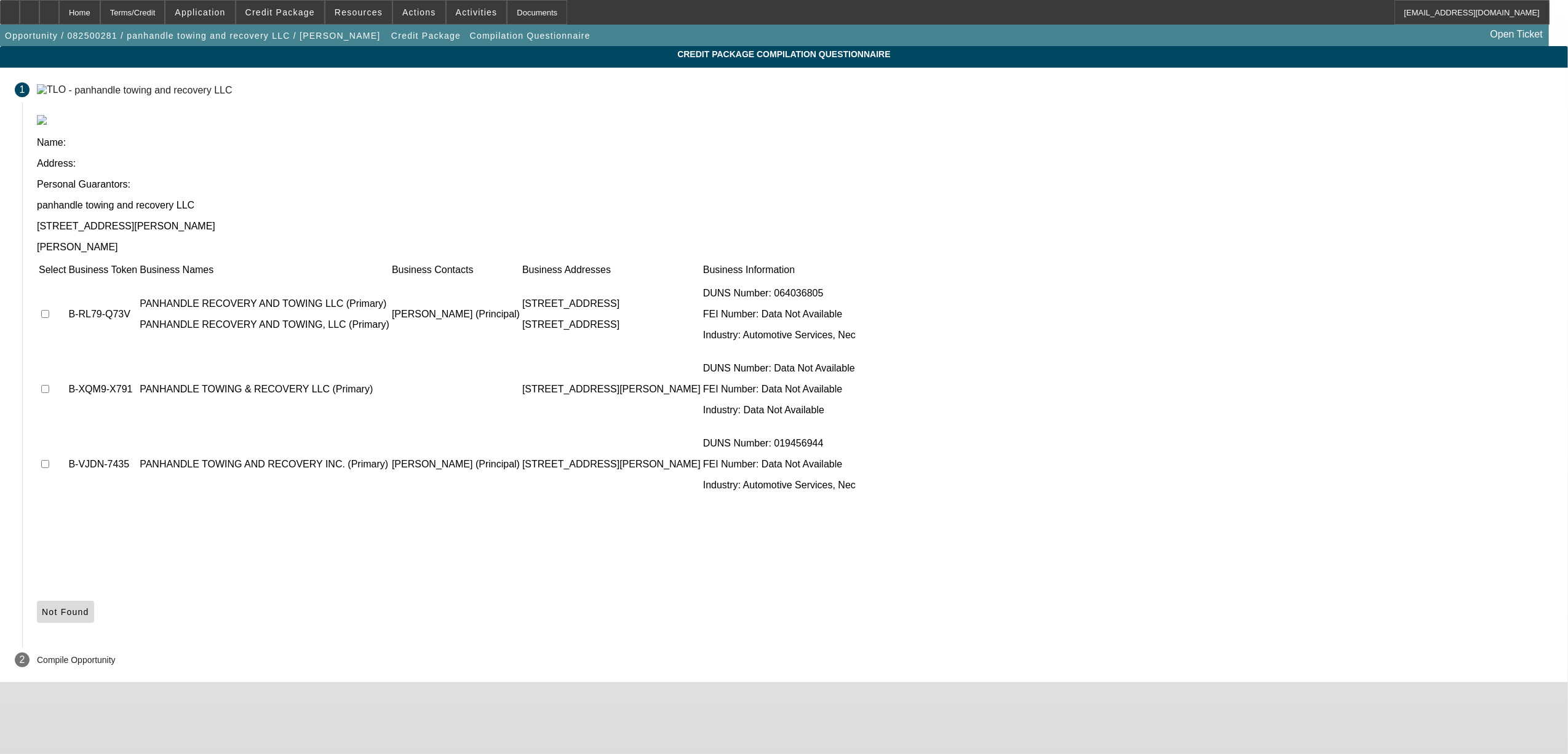
click at [42, 607] on icon at bounding box center [42, 612] width 0 height 10
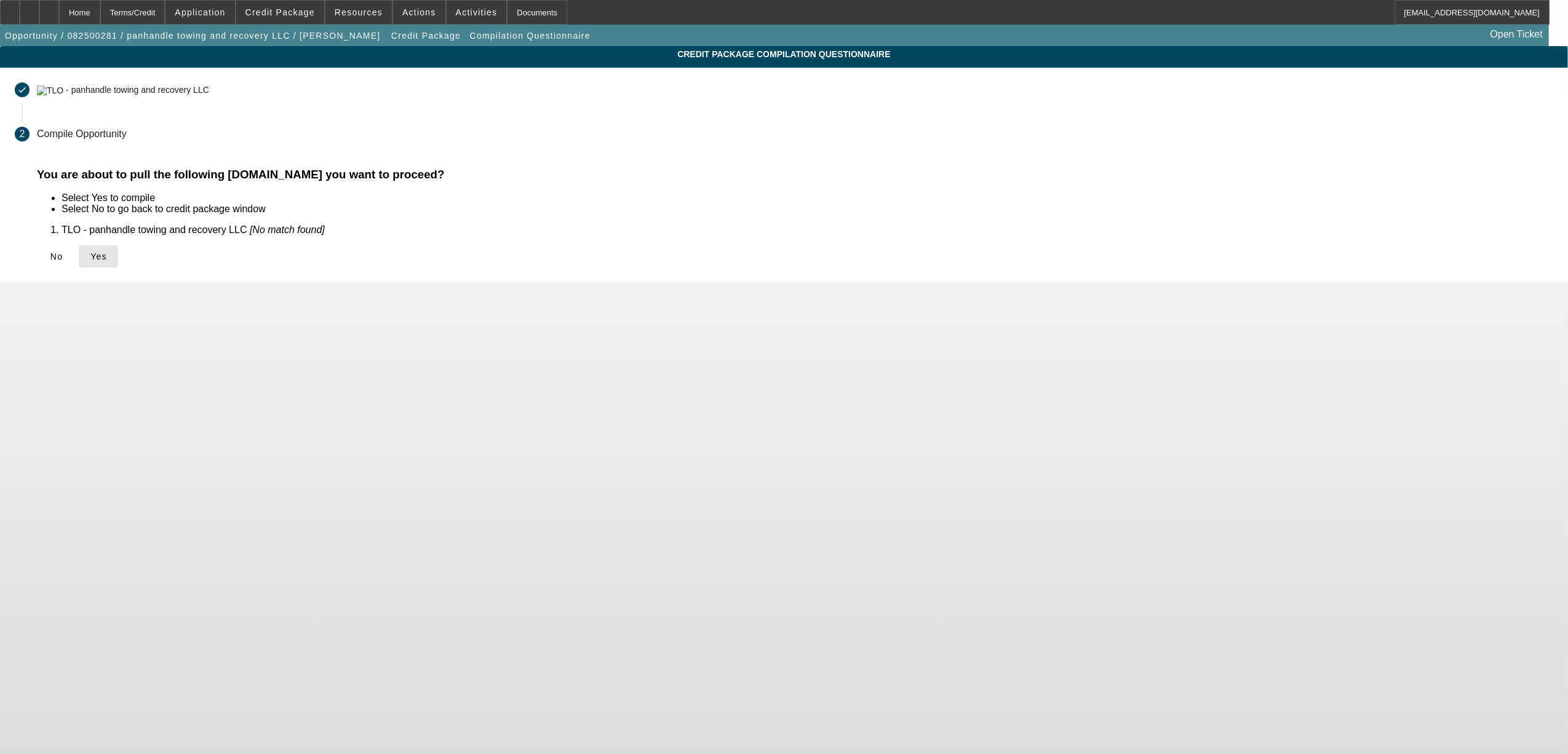
click at [118, 254] on span at bounding box center [98, 256] width 40 height 30
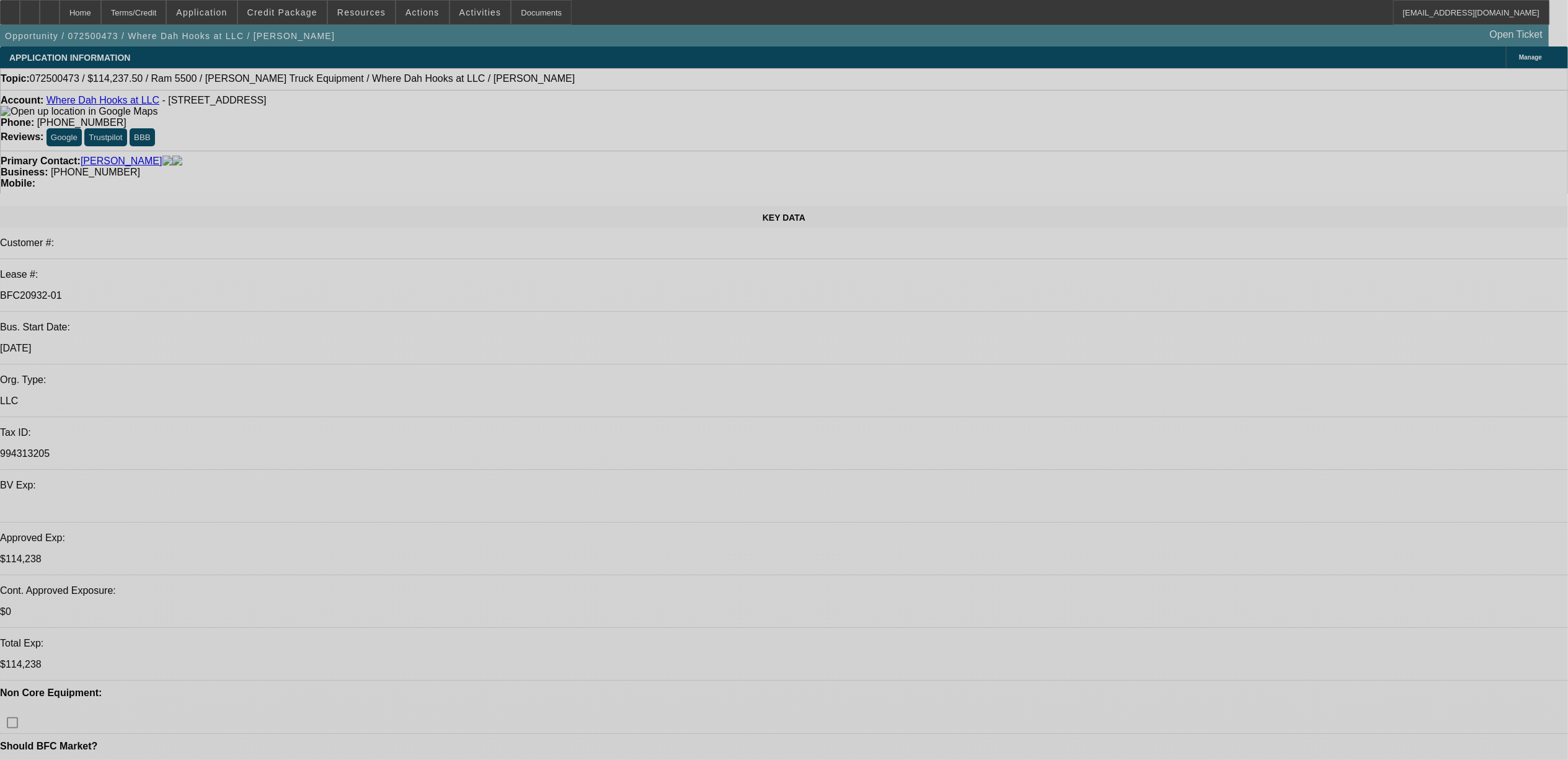
select select "0"
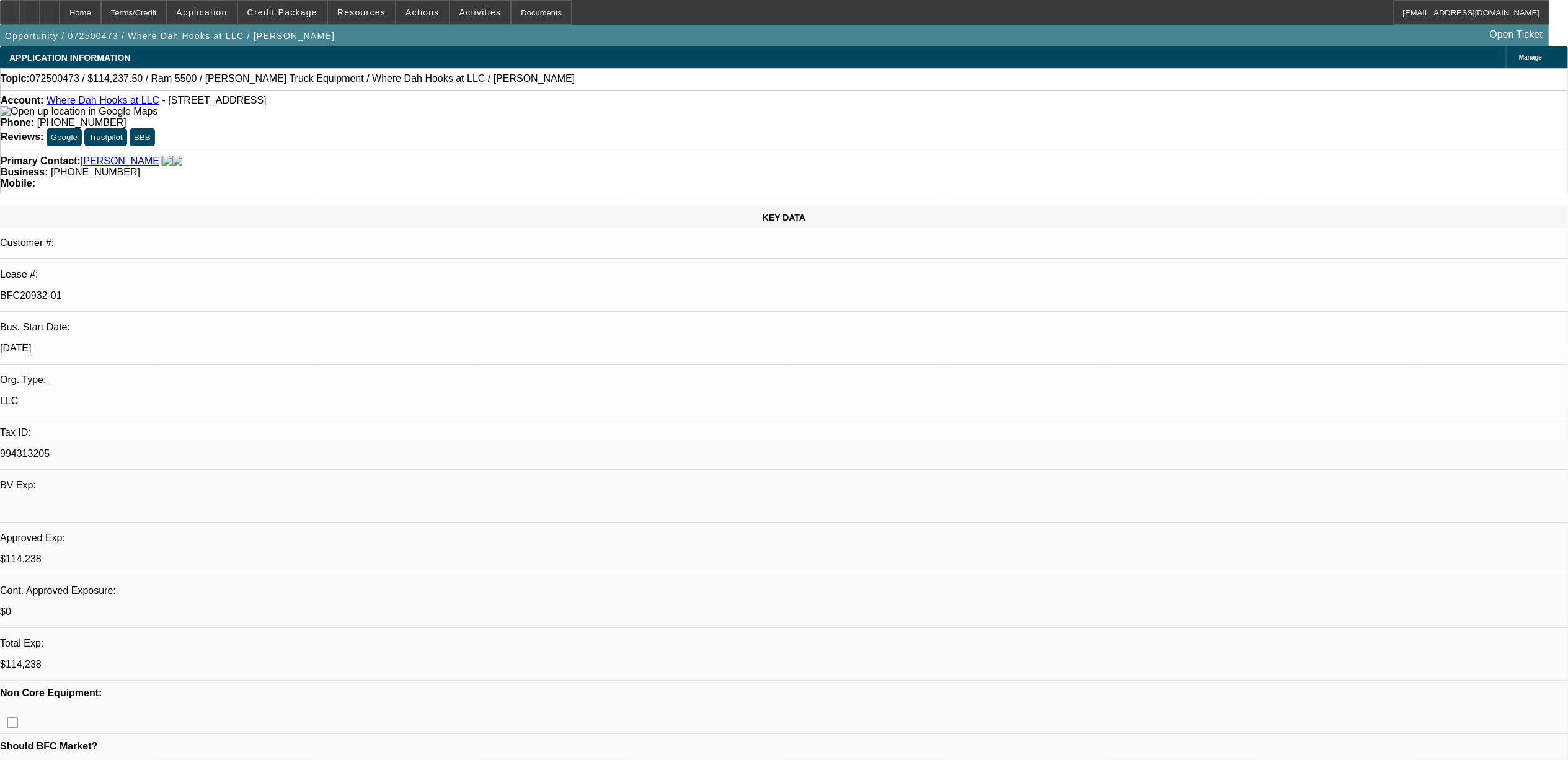
select select "0"
select select "0.1"
select select "0"
select select "0.1"
select select "0"
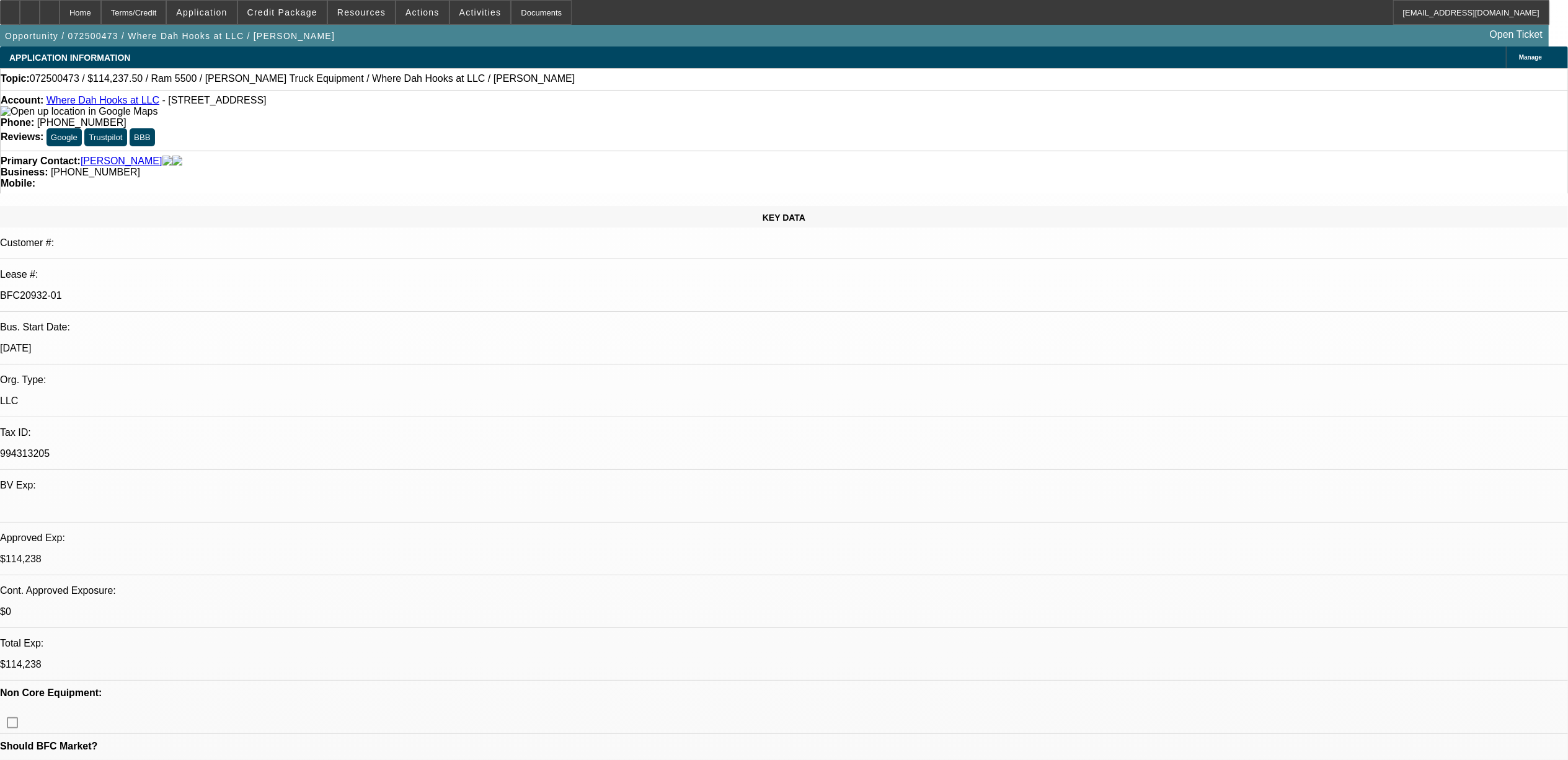
select select "0"
select select "0.1"
select select "1"
select select "2"
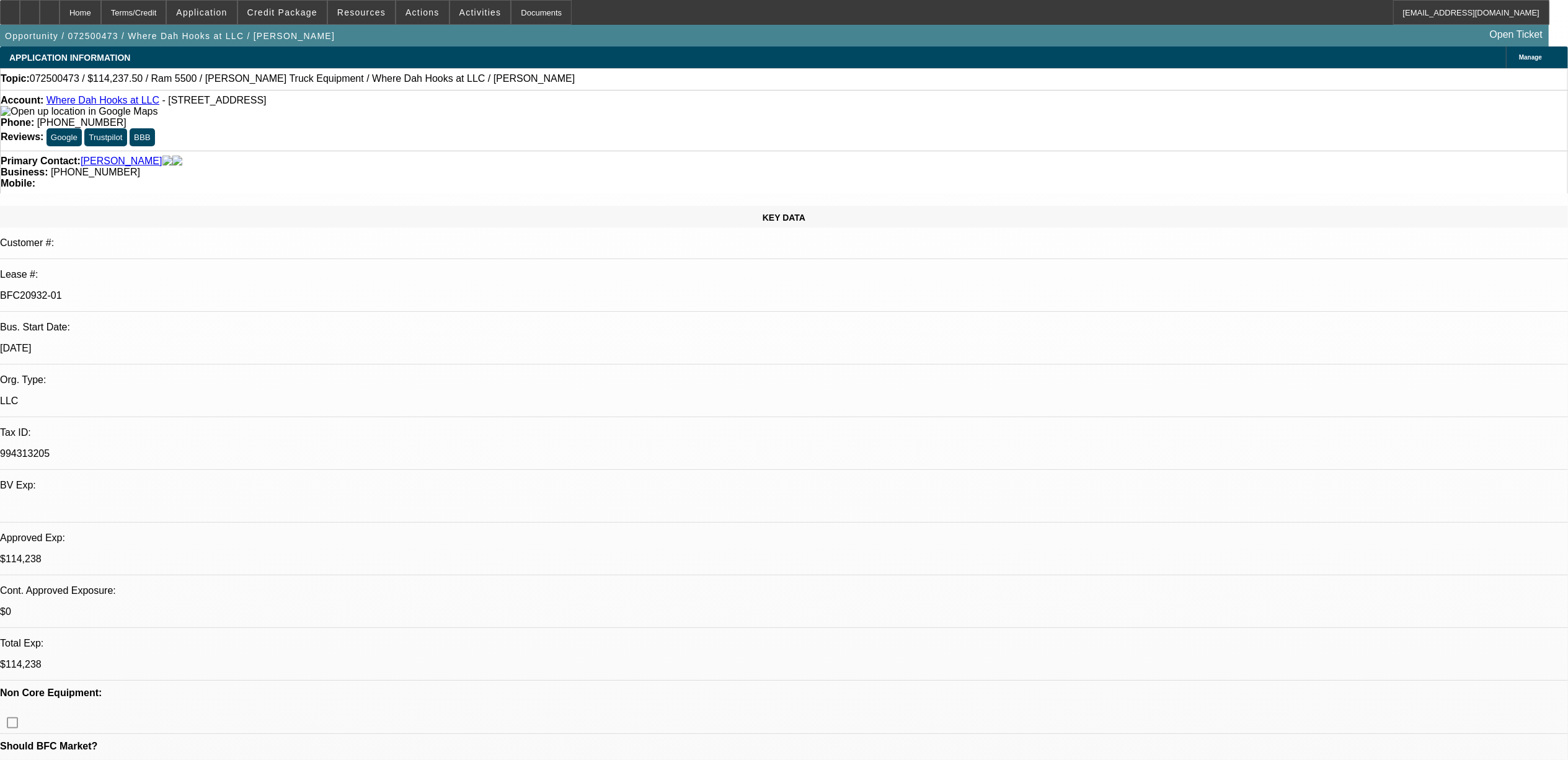
select select "4"
select select "1"
select select "2"
select select "4"
select select "1"
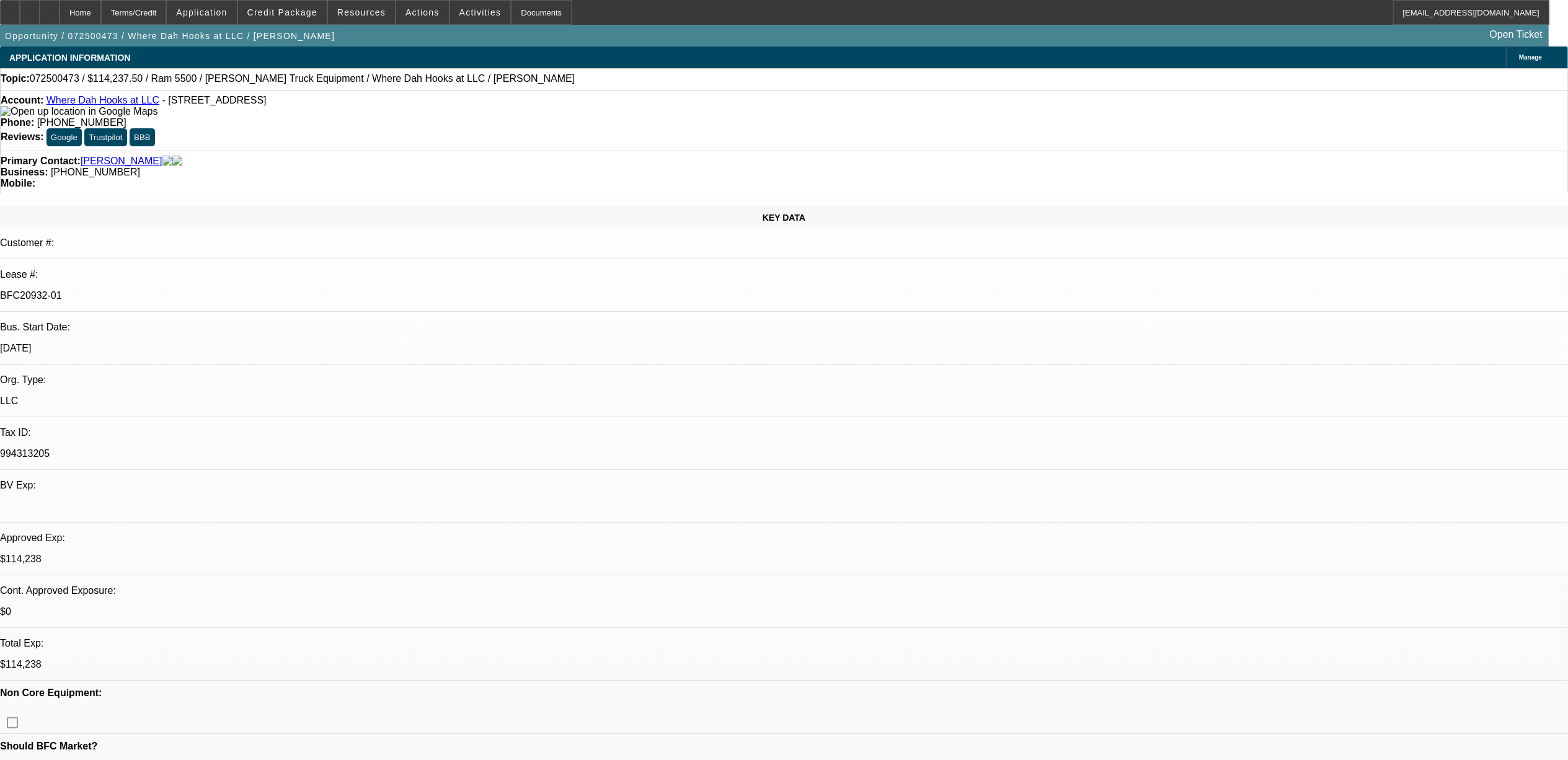
select select "2"
select select "6"
select select "1"
select select "2"
select select "4"
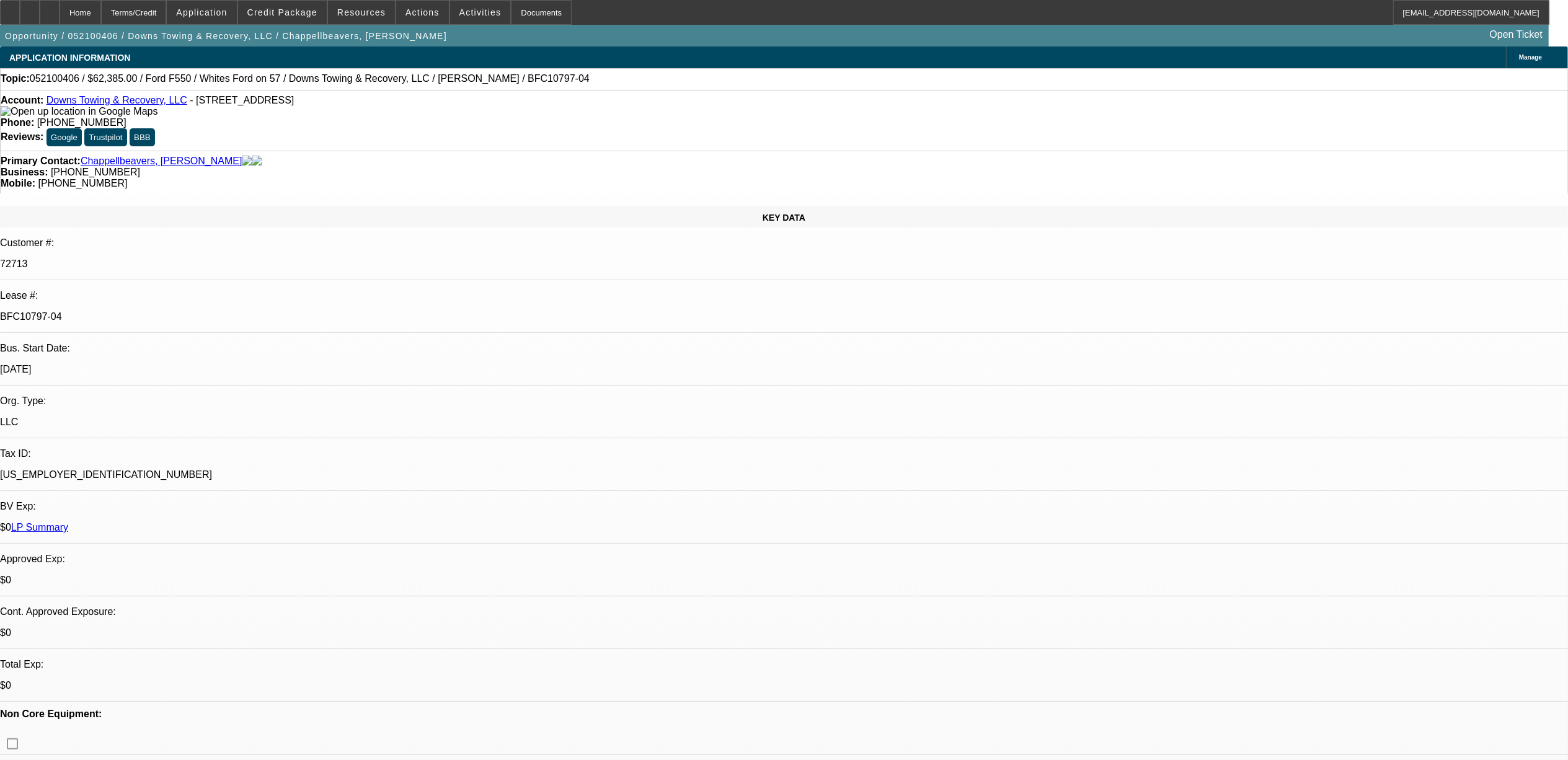
select select "0"
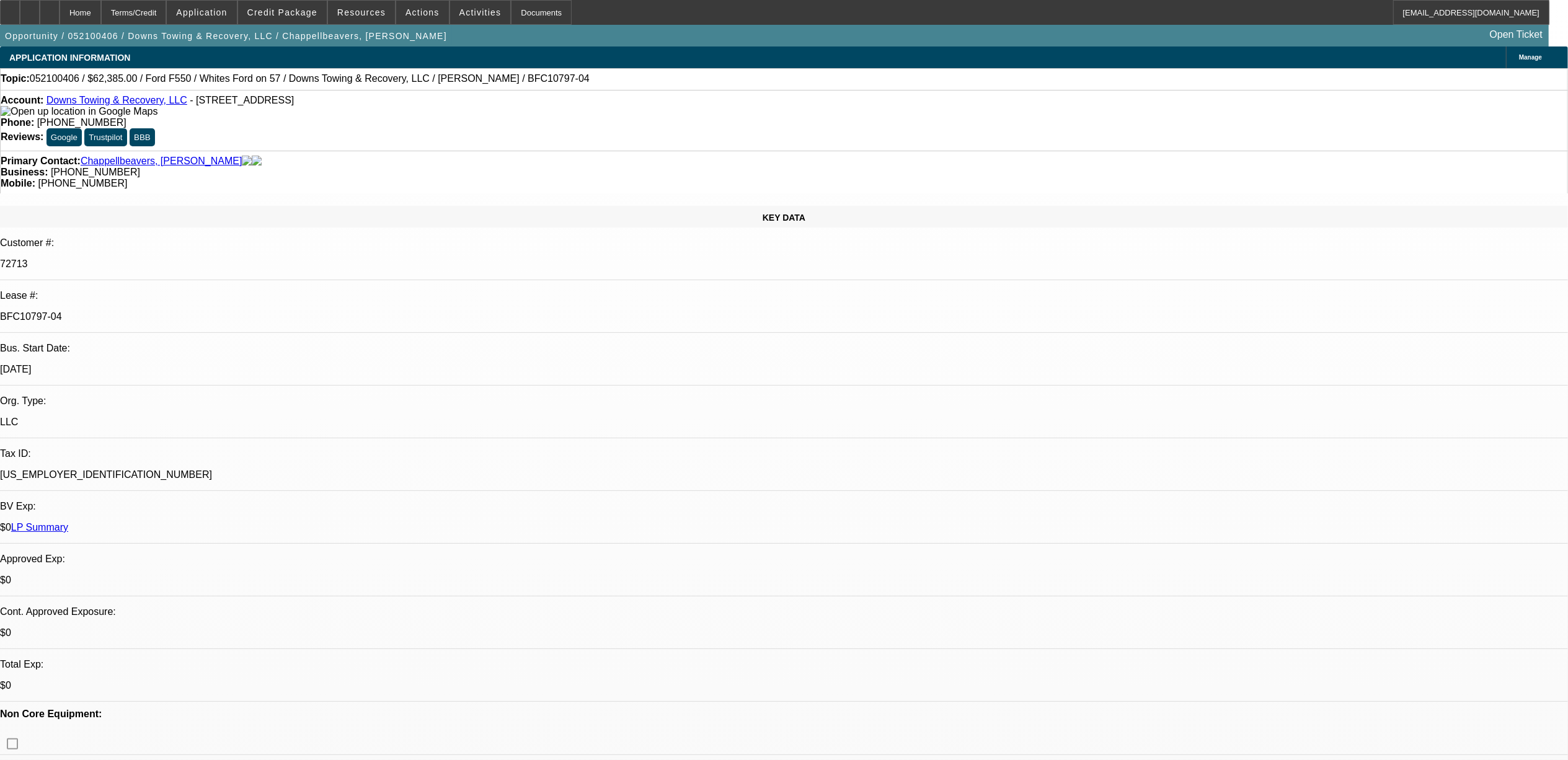
select select "0"
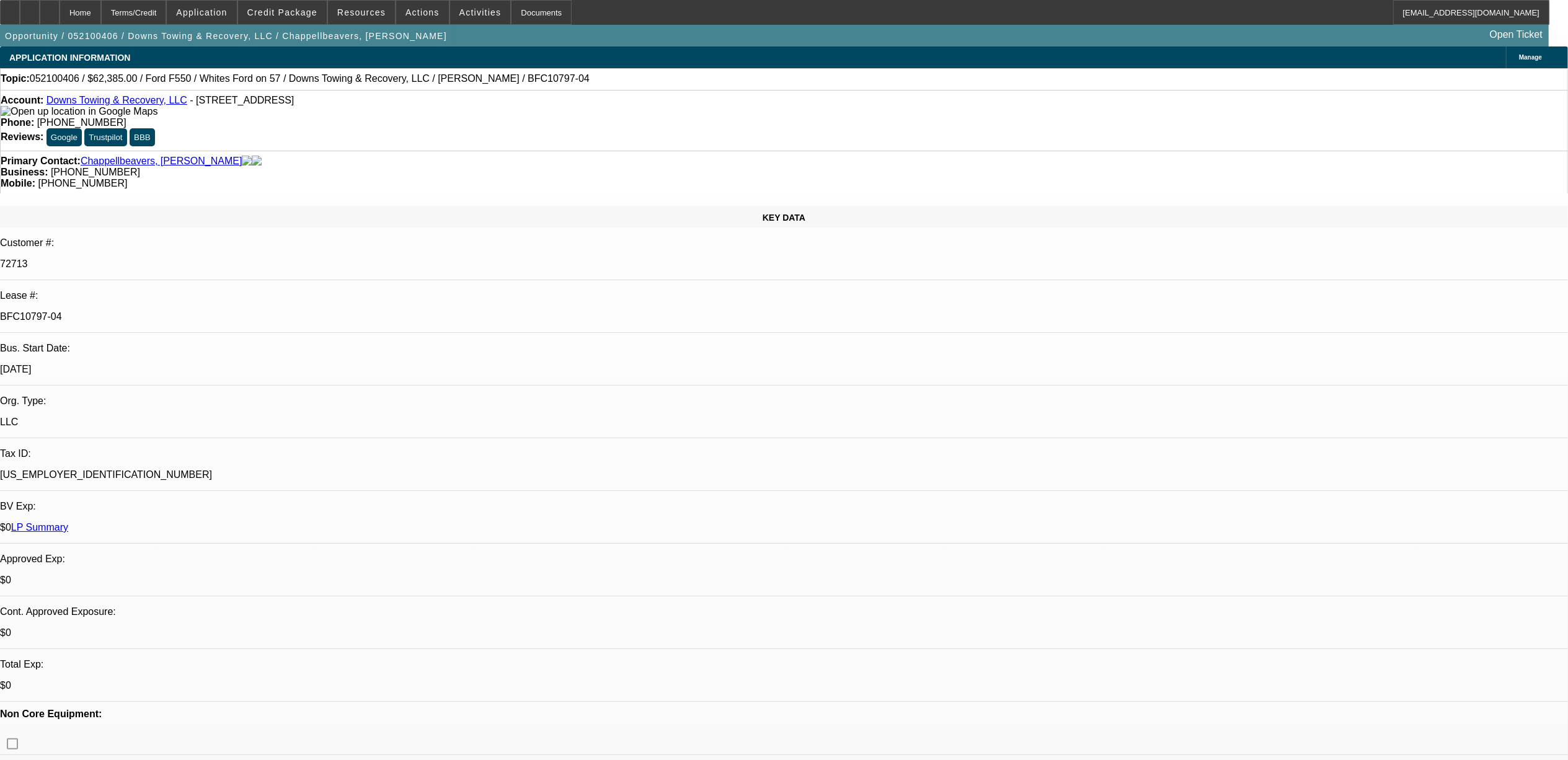
select select "0"
select select "1"
select select "2"
select select "6"
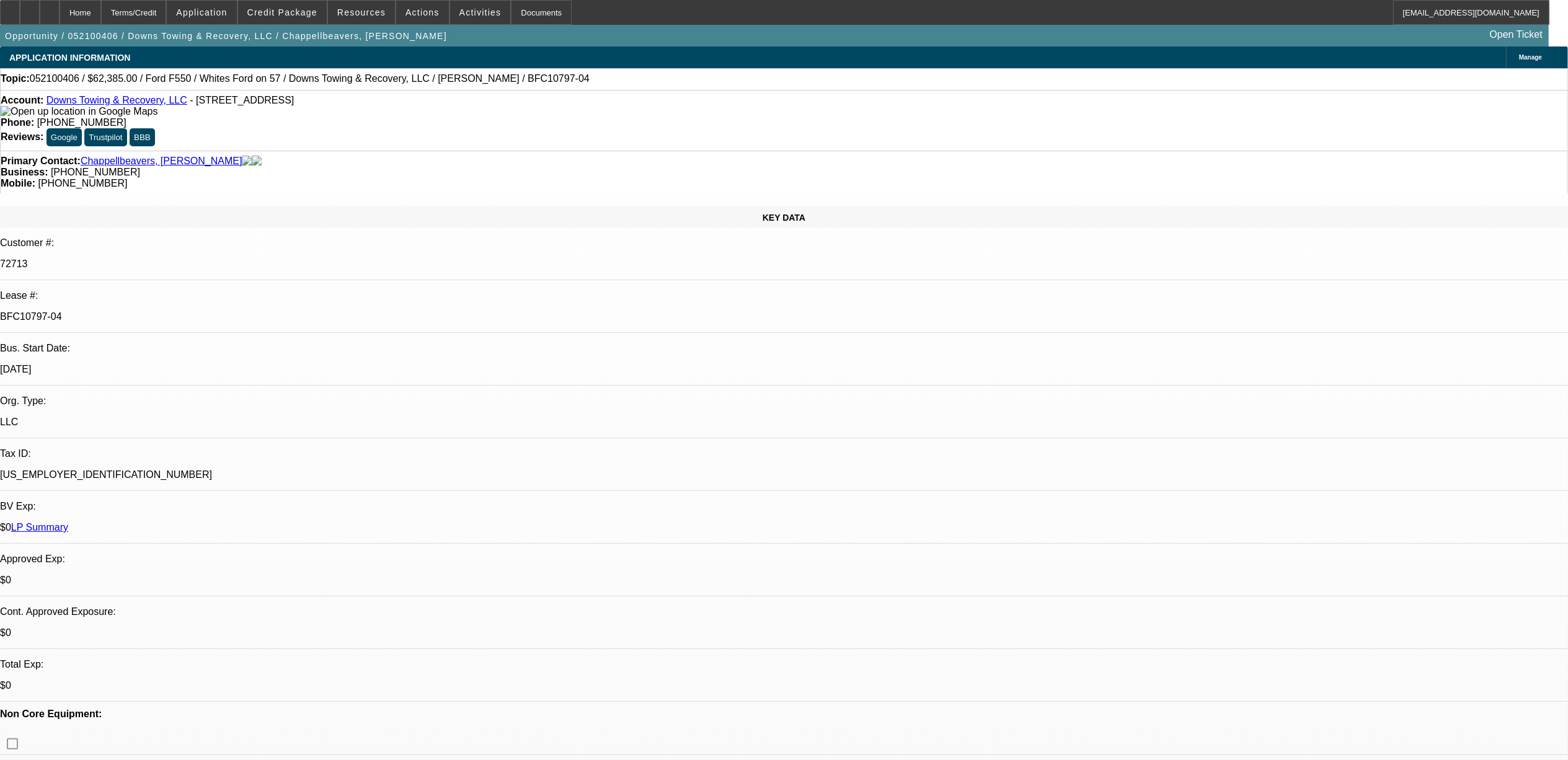
select select "1"
select select "2"
select select "6"
select select "1"
select select "2"
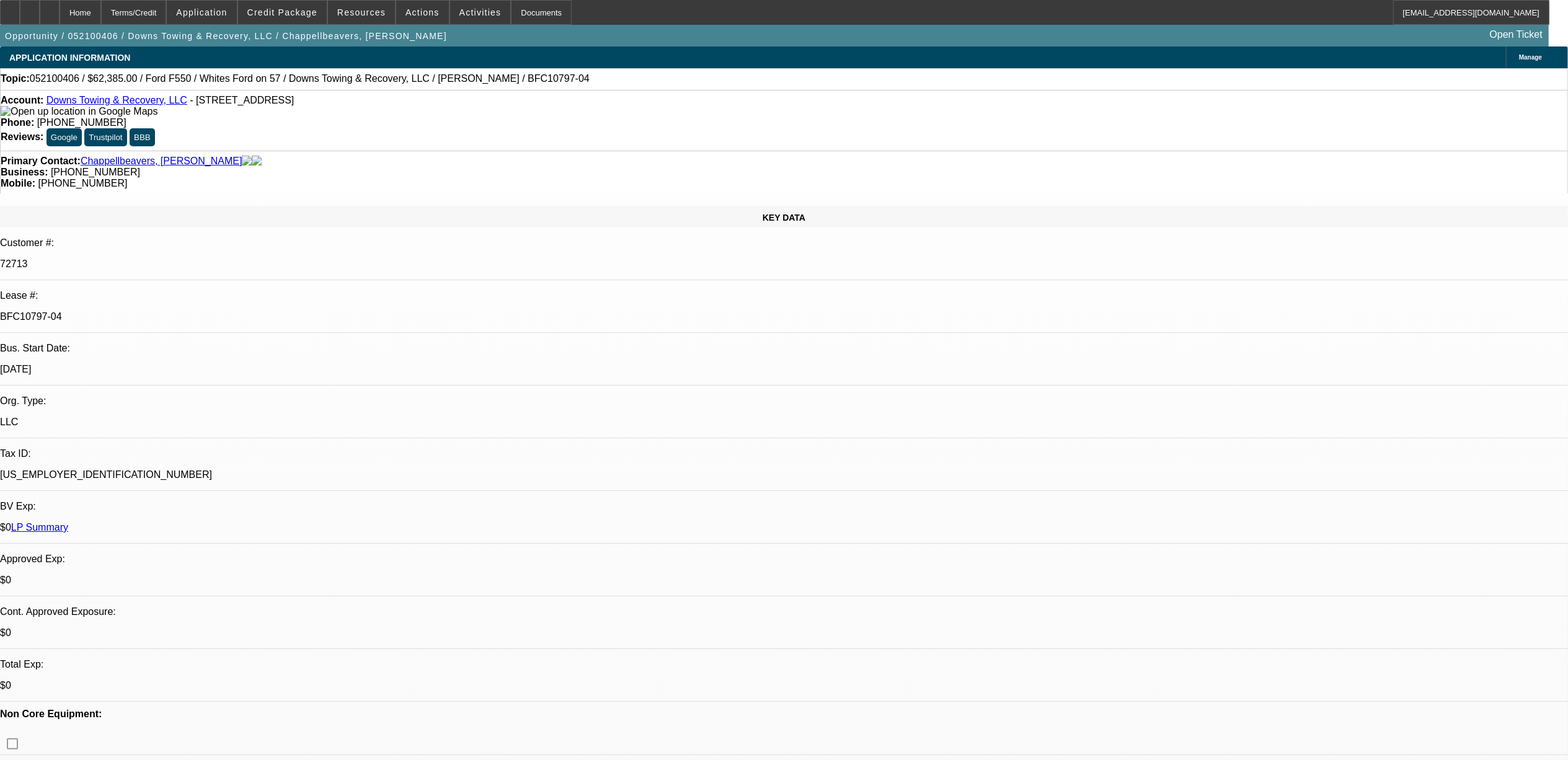
select select "6"
select select "1"
select select "2"
select select "6"
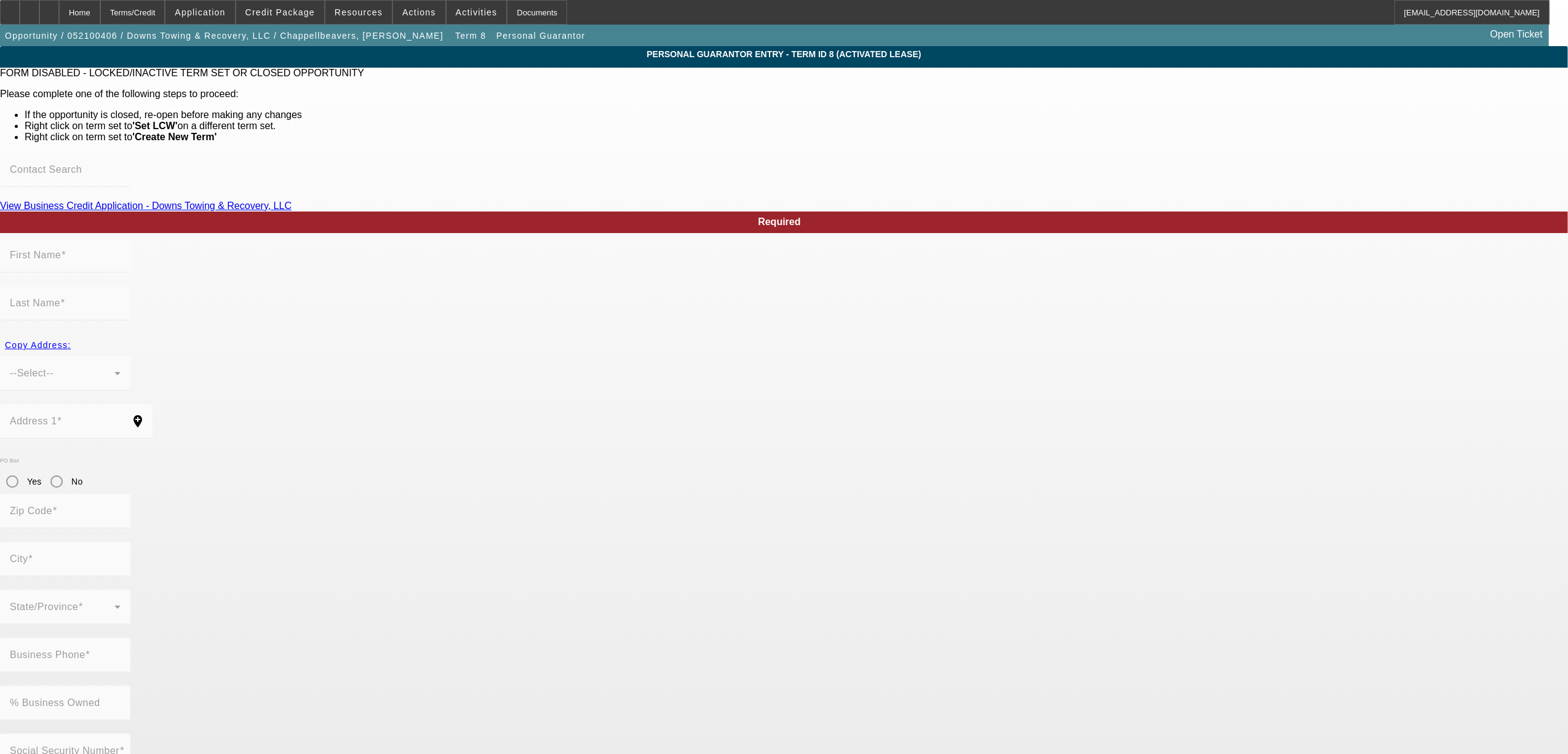
type input "Deanie"
type input "Chappellbeavers"
type input "500 Beavers Road"
radio input "true"
type input "88346"
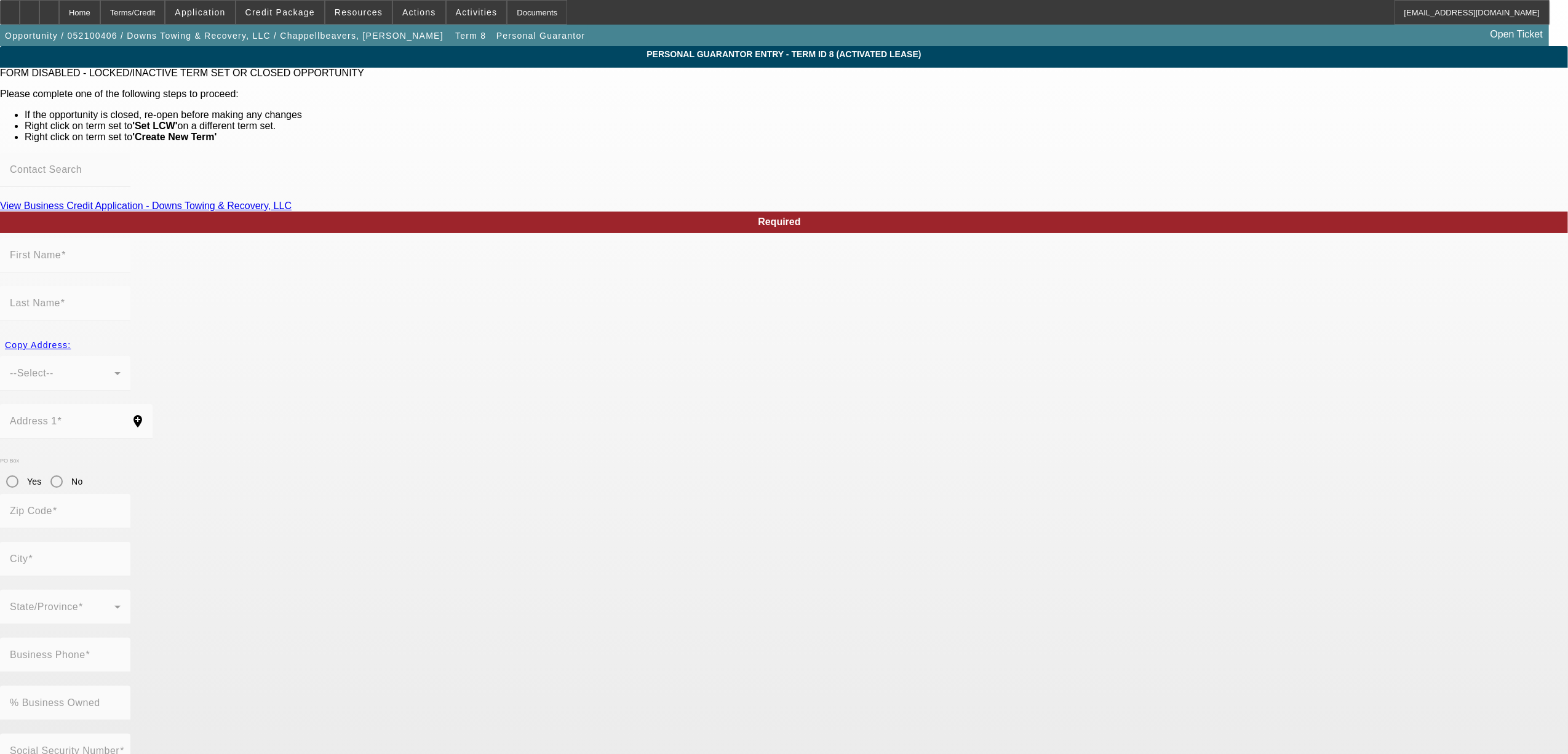
type input "Ruidoso Downs"
type input "(575) 378-8315"
type input "100"
type input "464-23-1575"
type input "downstowing@hotmail.com"
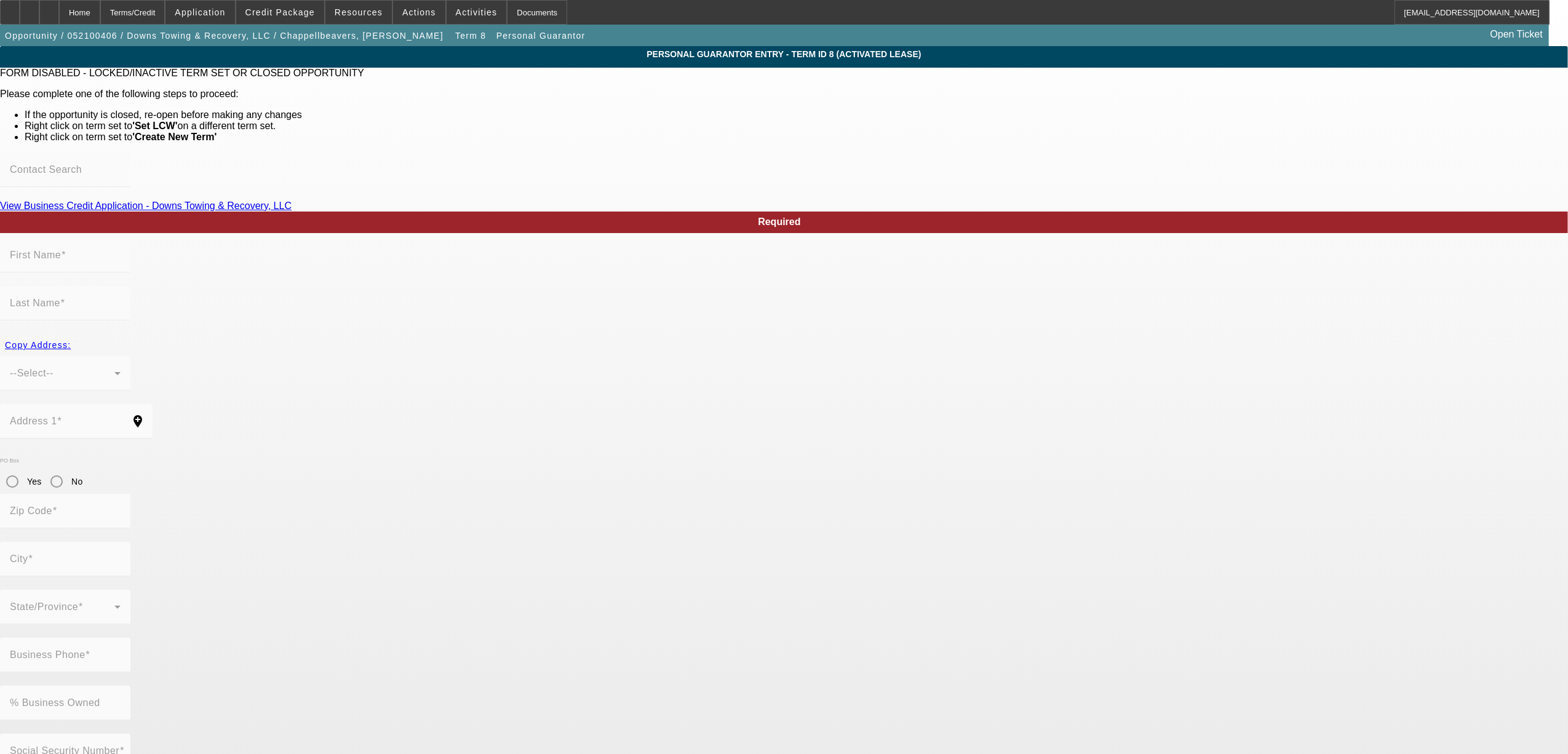
type input "(575) 973-1060"
type input "(575) 973-0755"
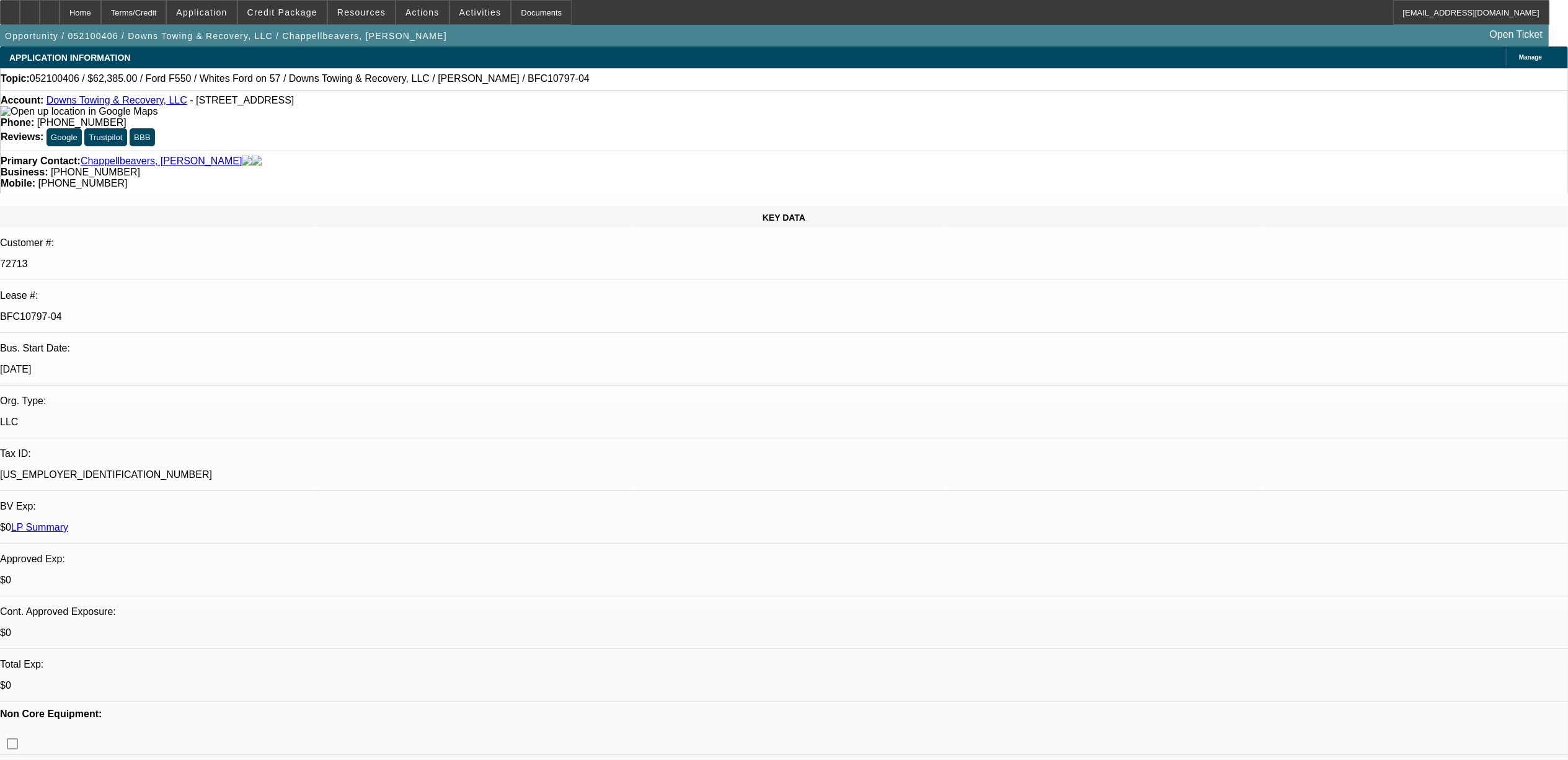
select select "0"
select select "2"
select select "0"
select select "6"
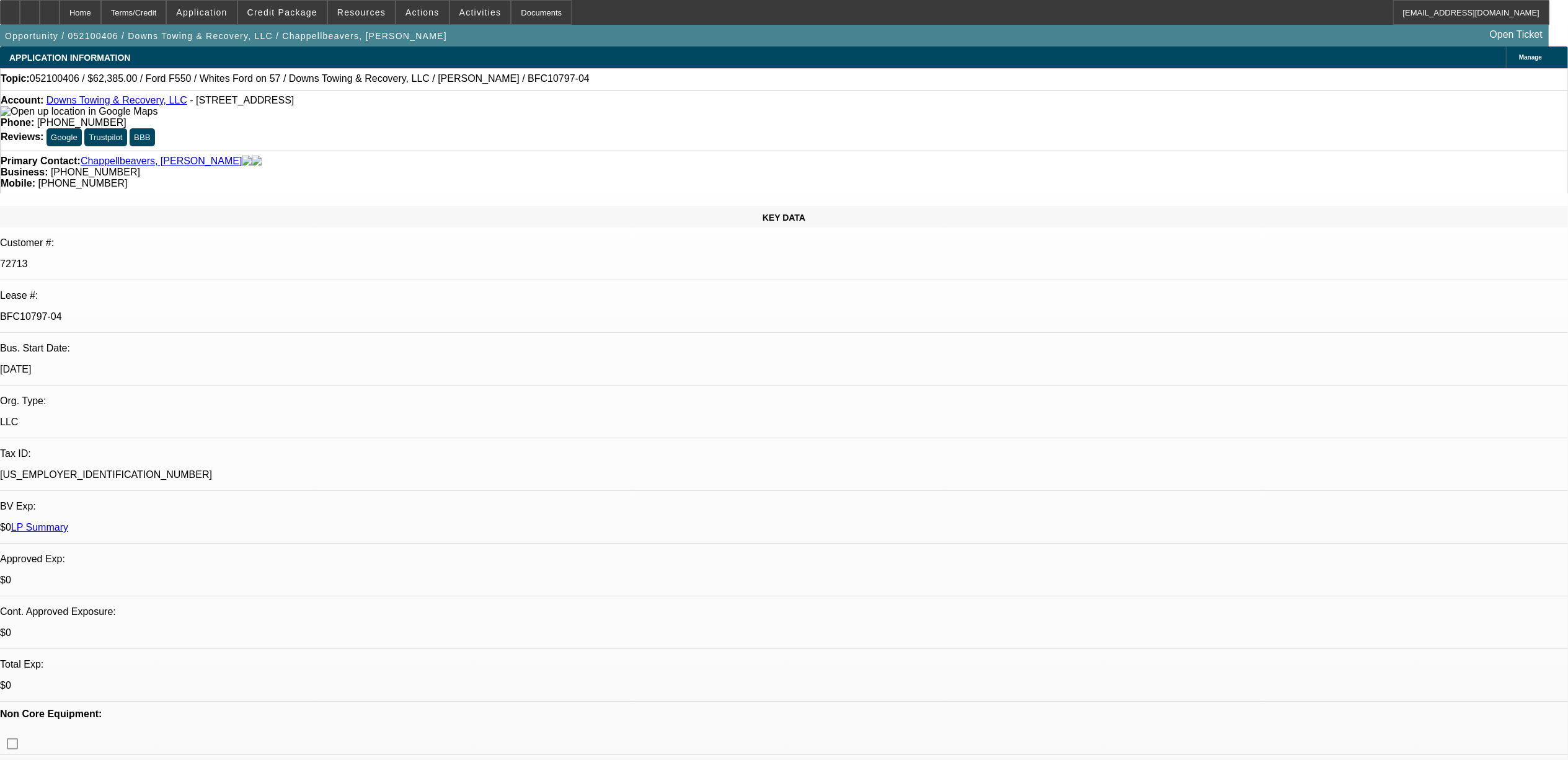
select select "0"
select select "2"
select select "0"
select select "6"
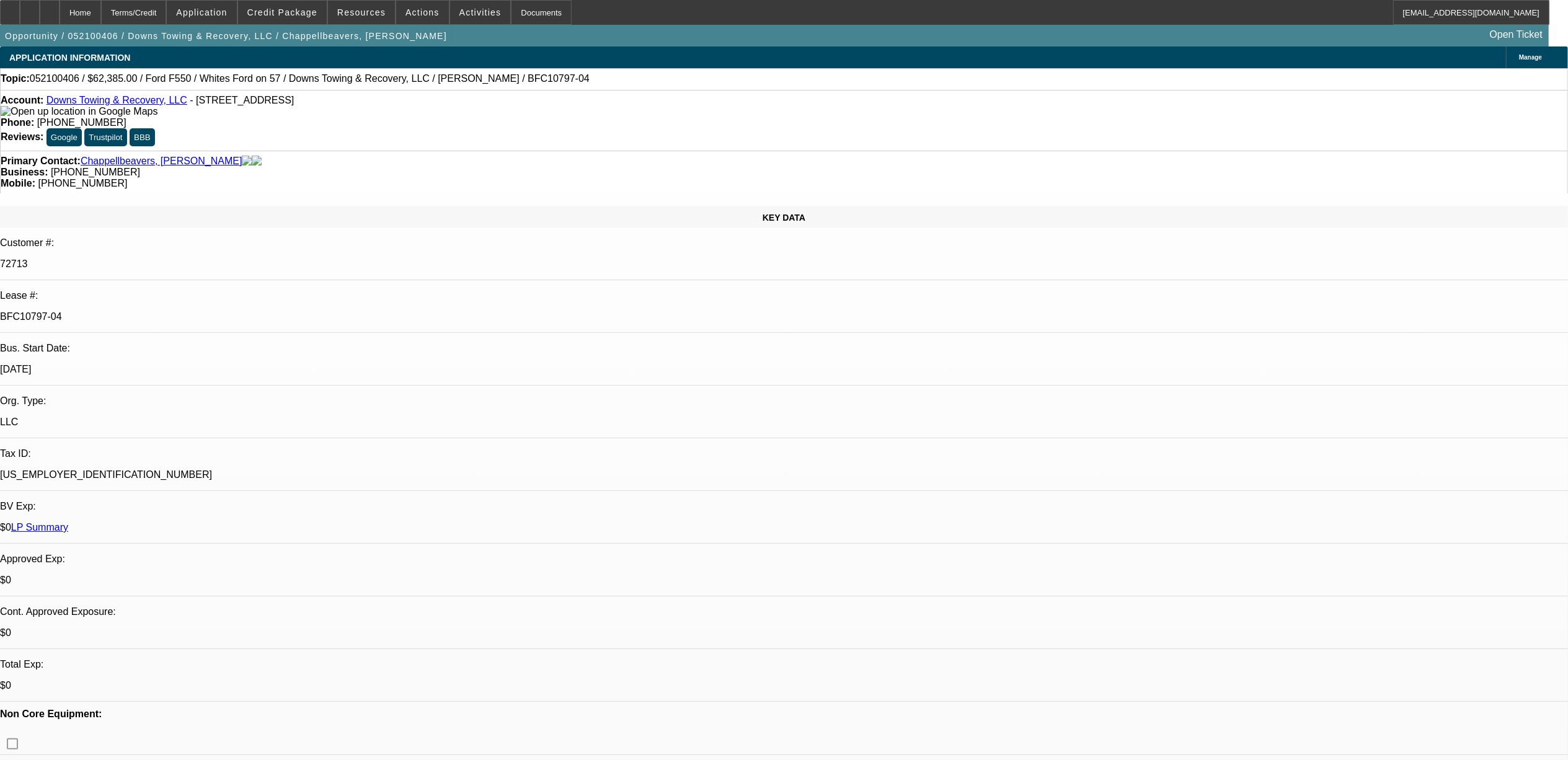
select select "0"
select select "2"
select select "0"
select select "6"
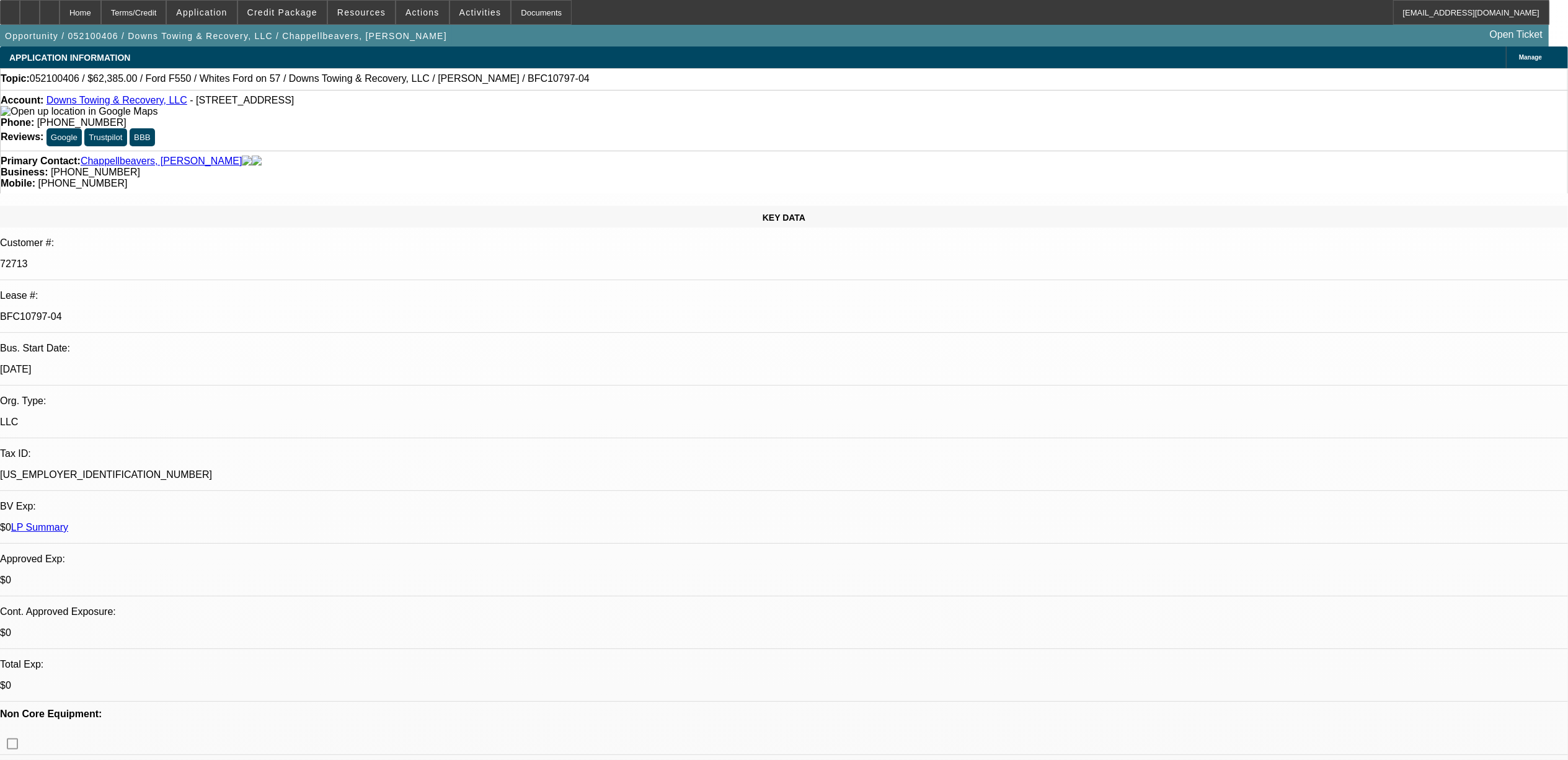
select select "0"
select select "2"
select select "0"
select select "6"
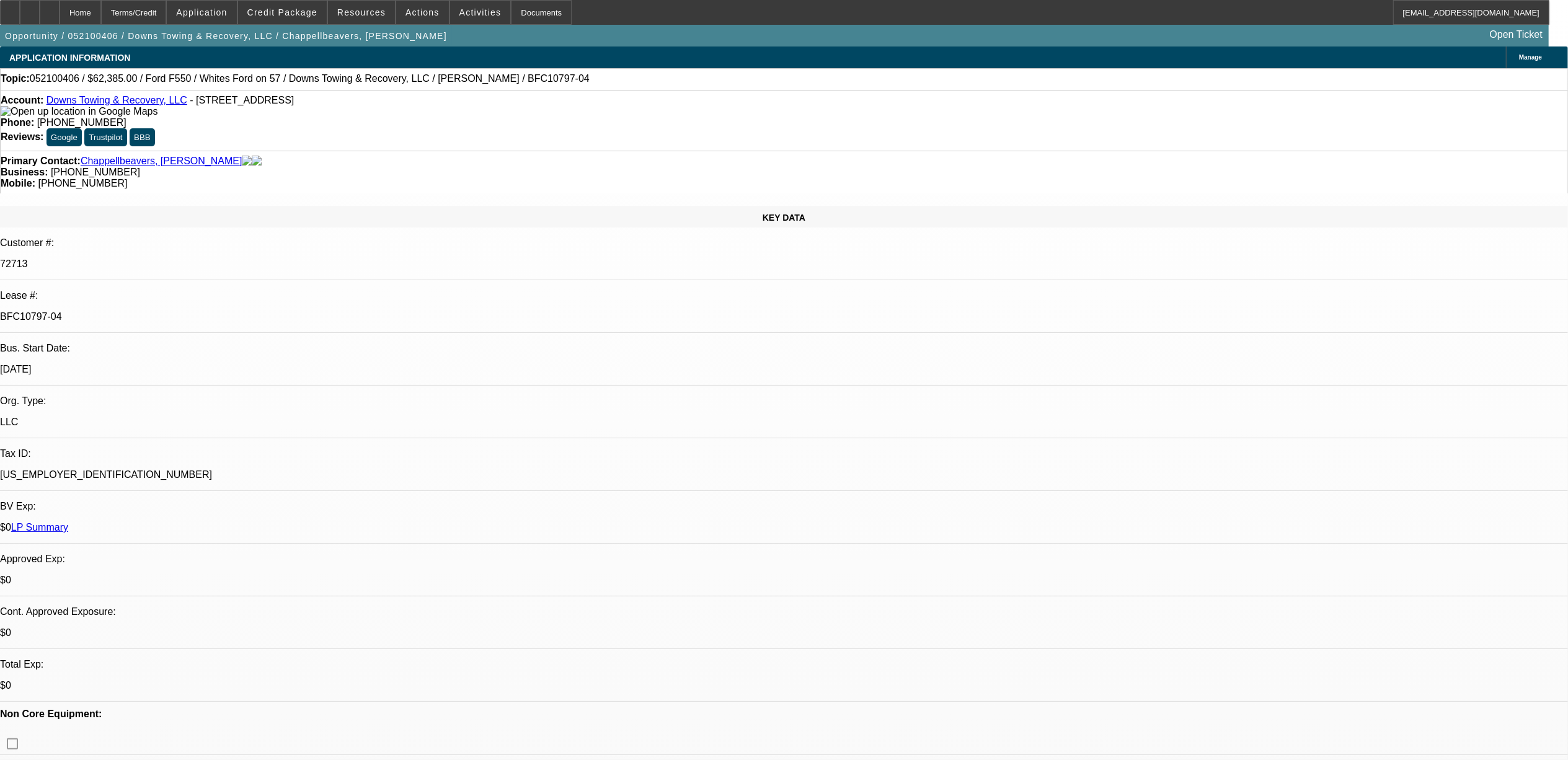
click at [108, 102] on link "Downs Towing & Recovery, LLC" at bounding box center [117, 100] width 141 height 11
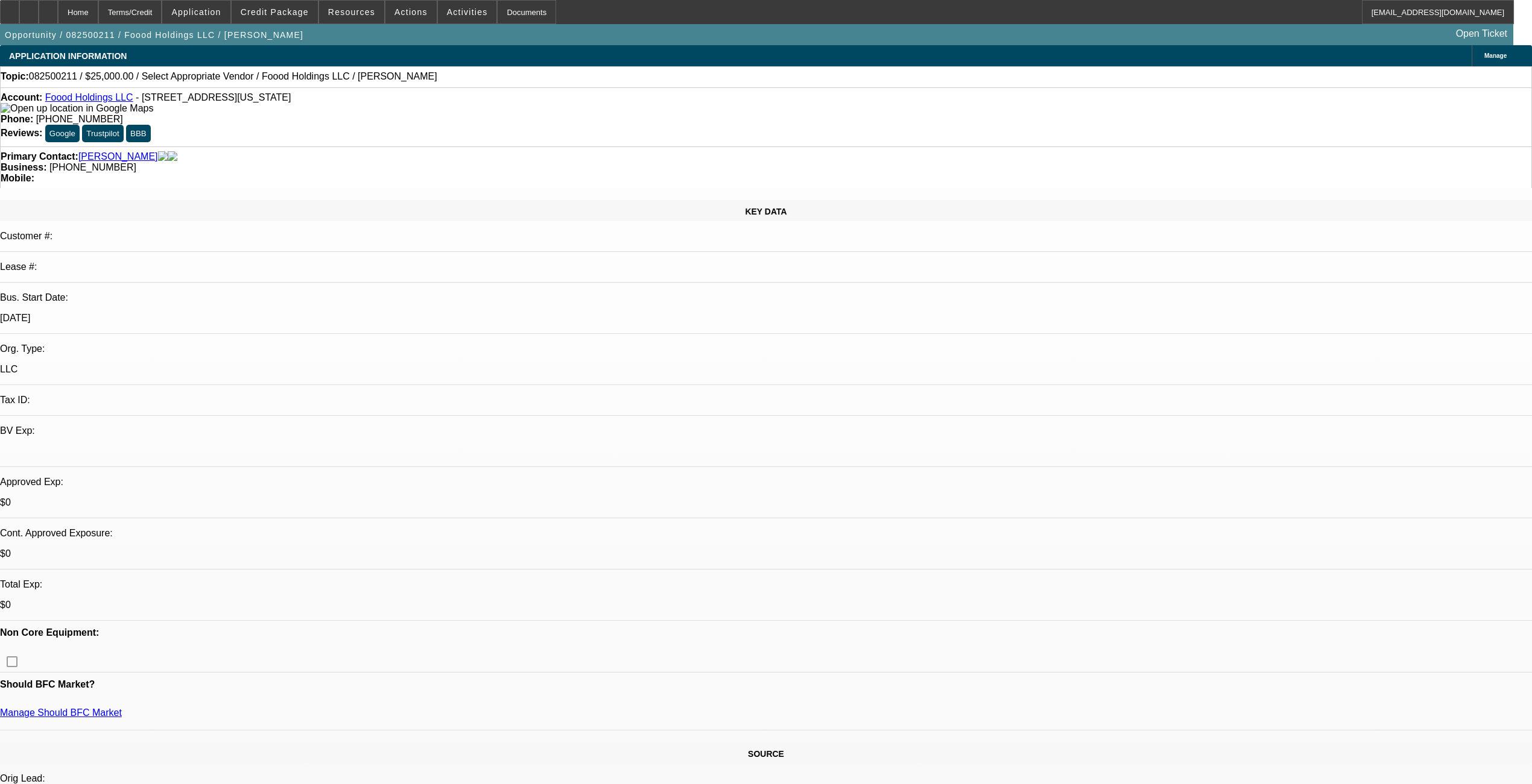
select select "0"
select select "2"
select select "0.1"
select select "4"
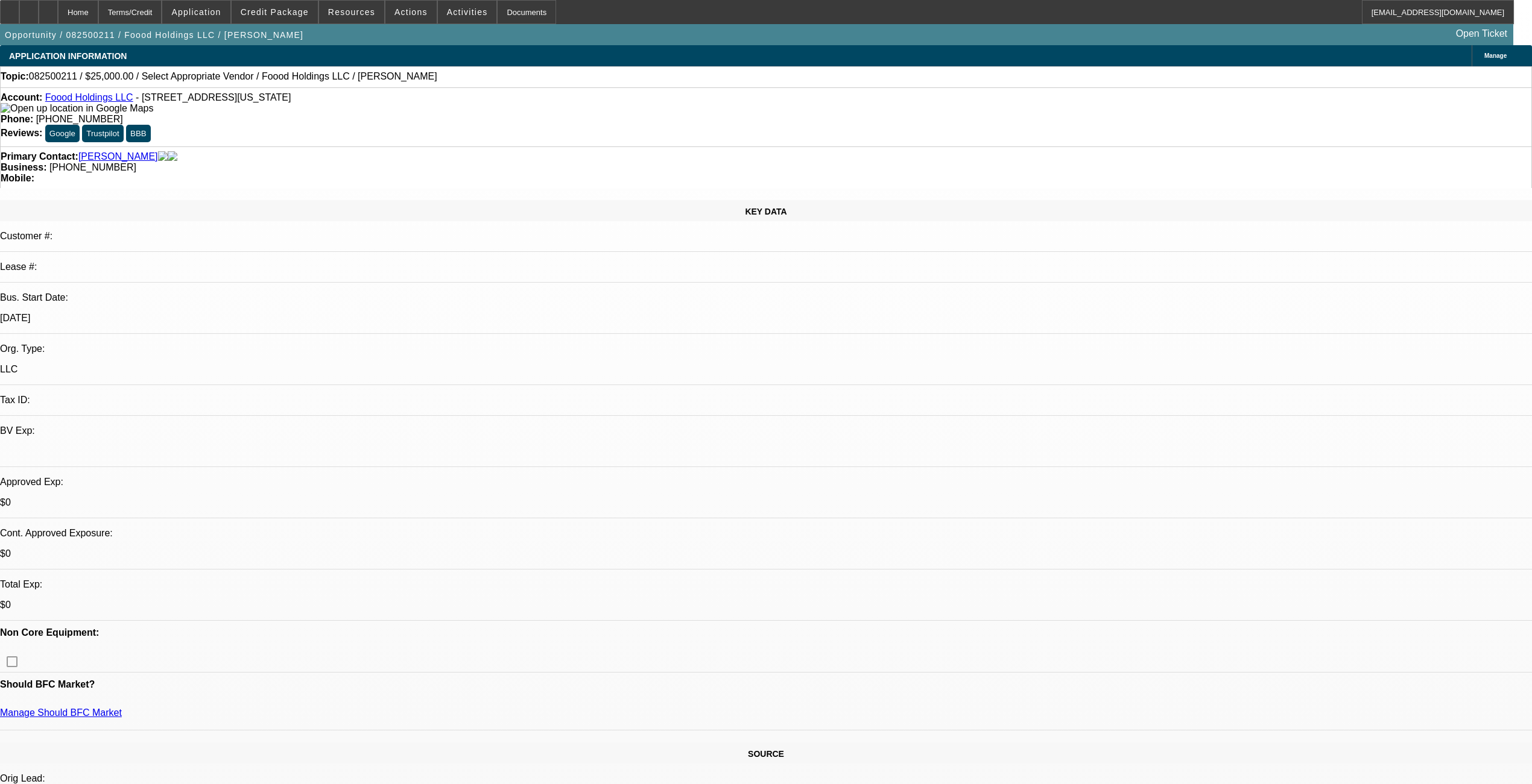
scroll to position [161, 0]
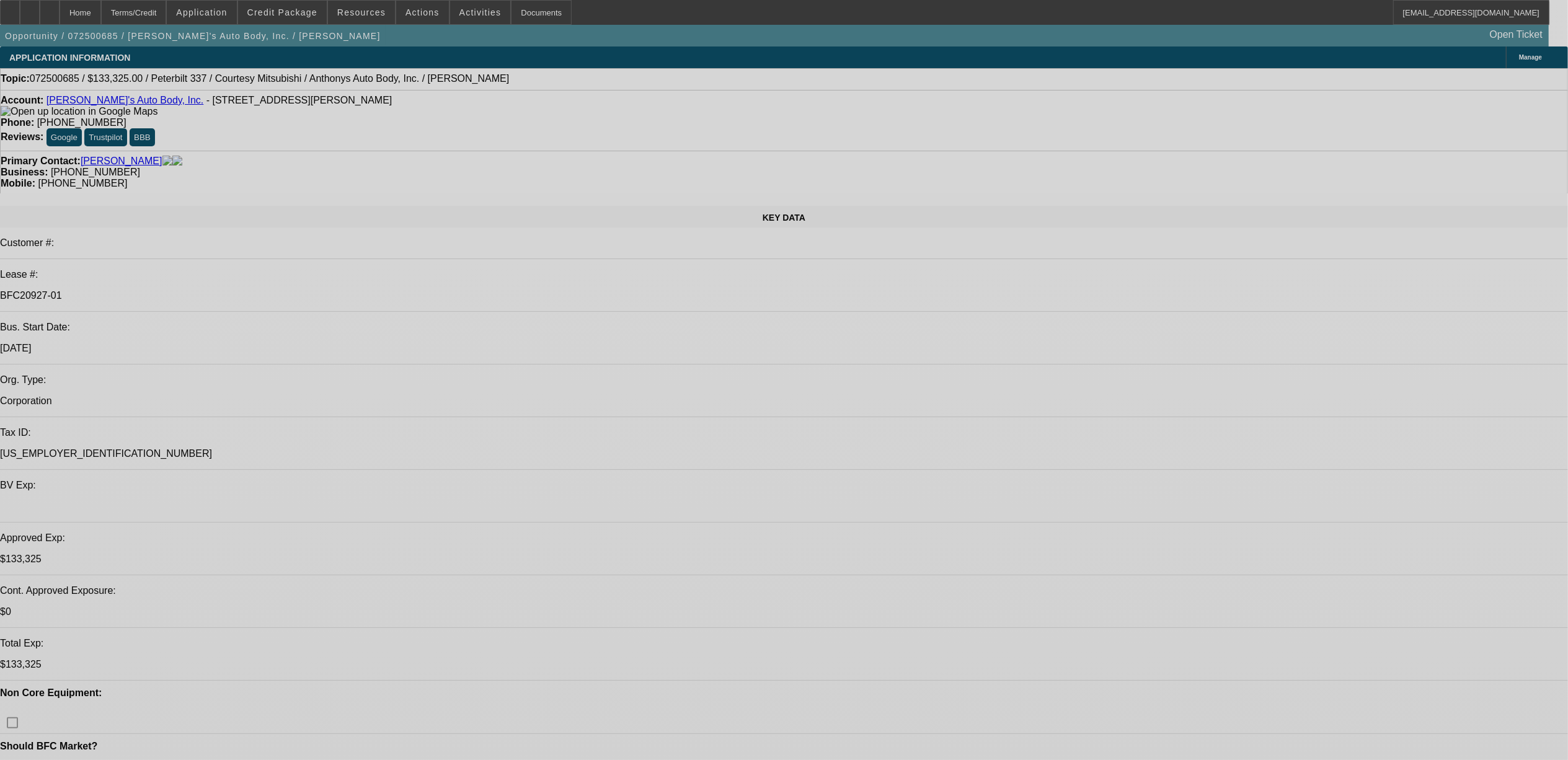
select select "0"
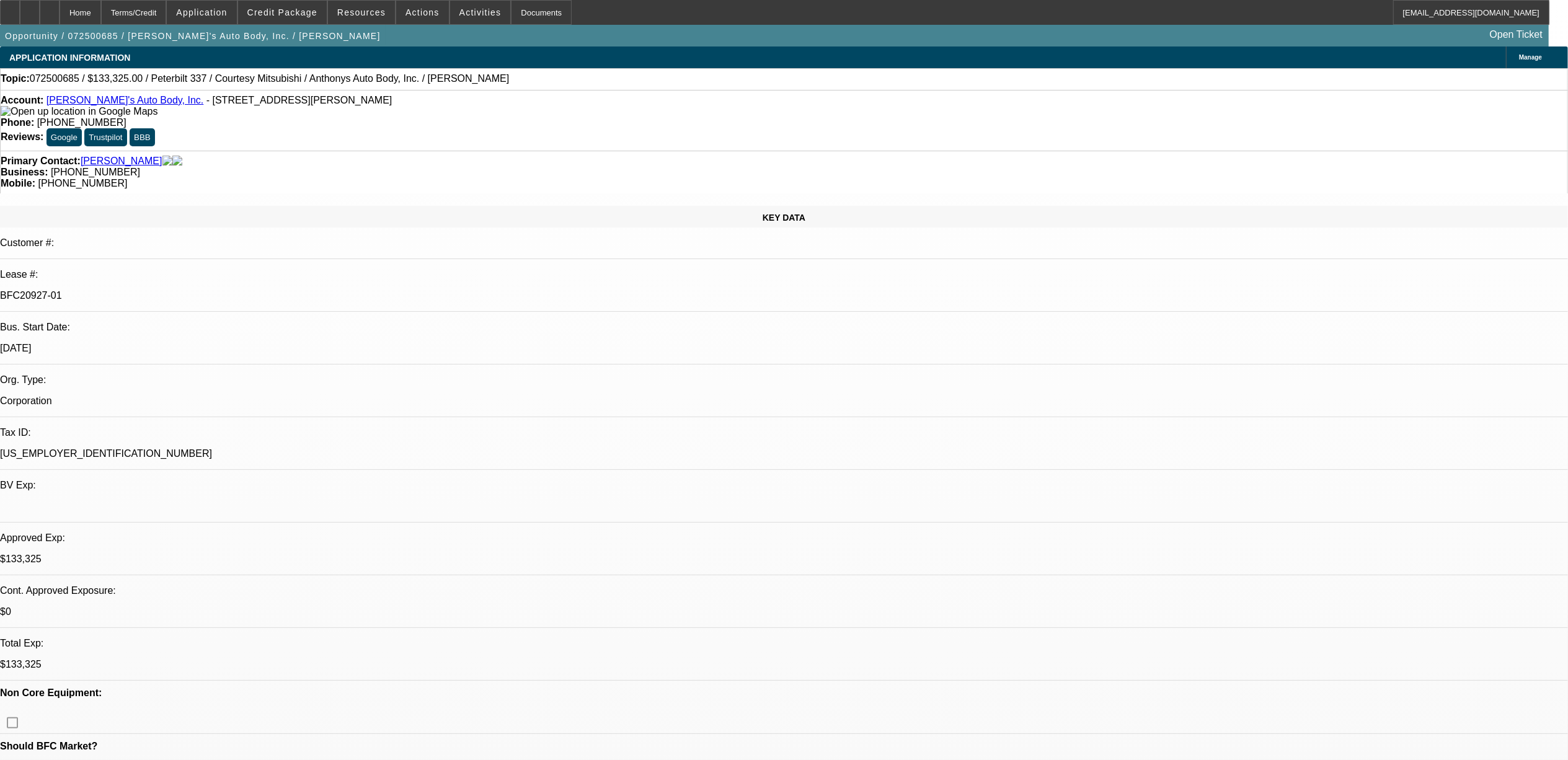
select select "0"
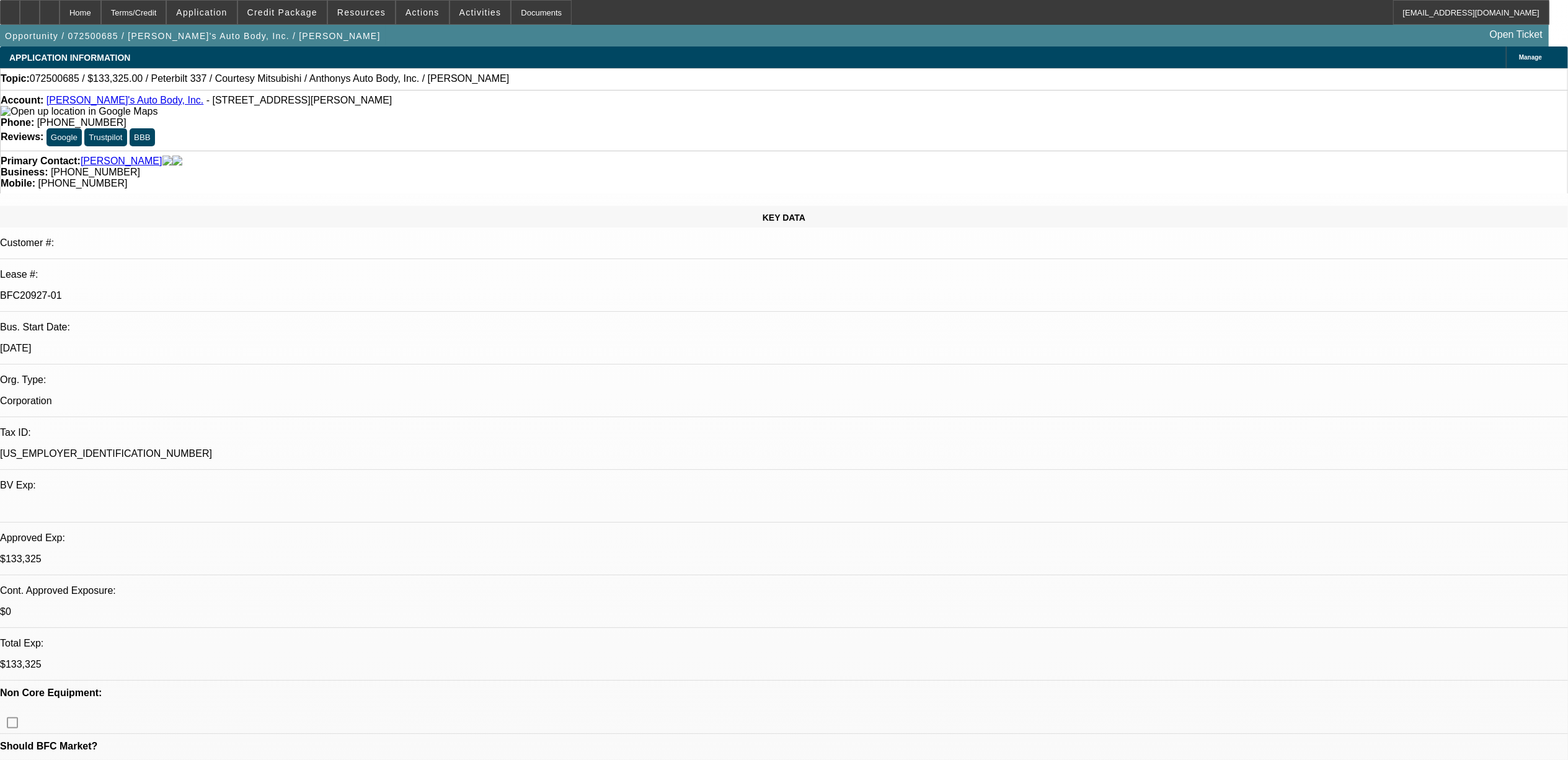
select select "0"
select select "0.15"
select select "0"
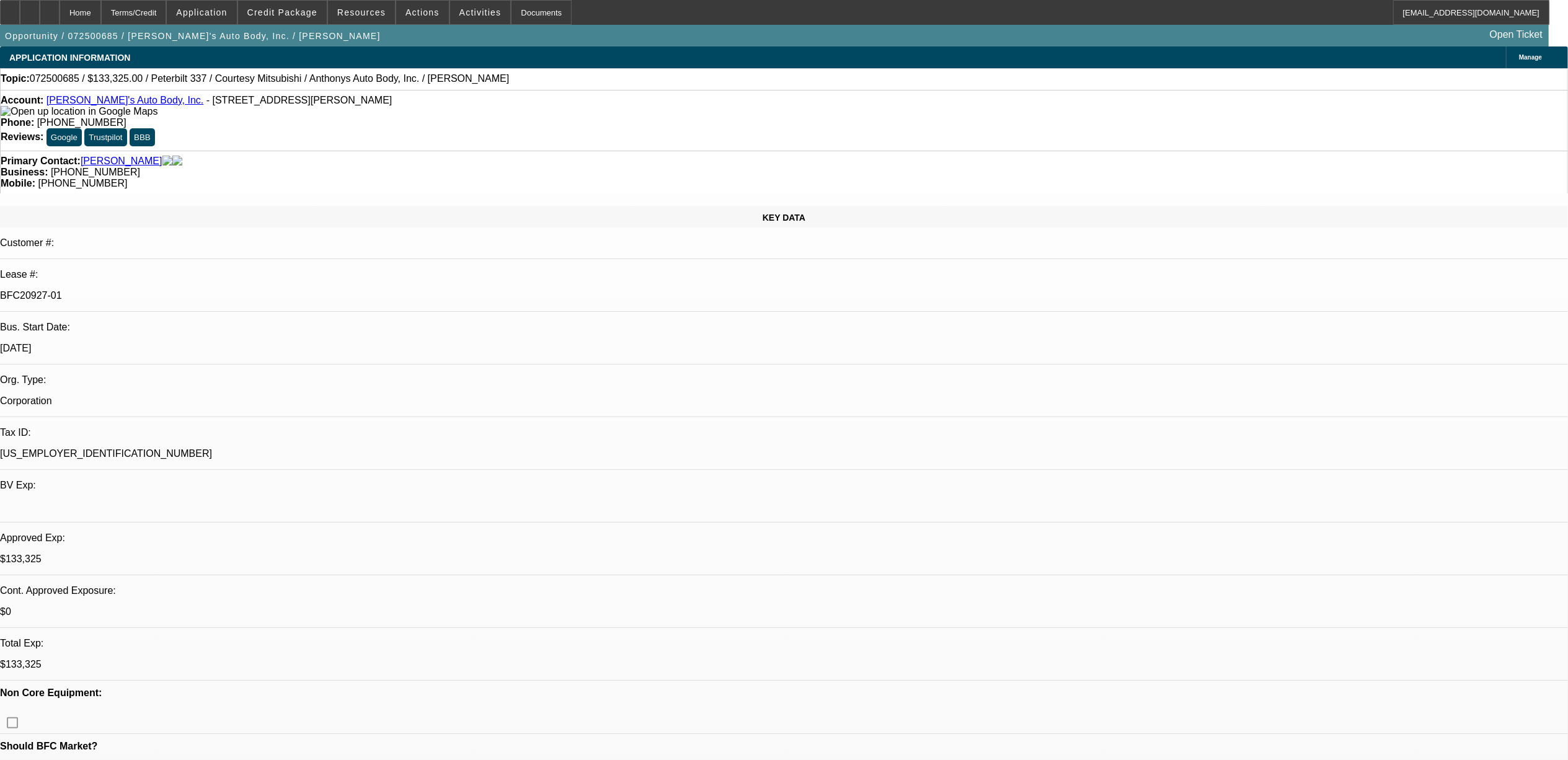
select select "0"
select select "1"
select select "3"
select select "6"
select select "1"
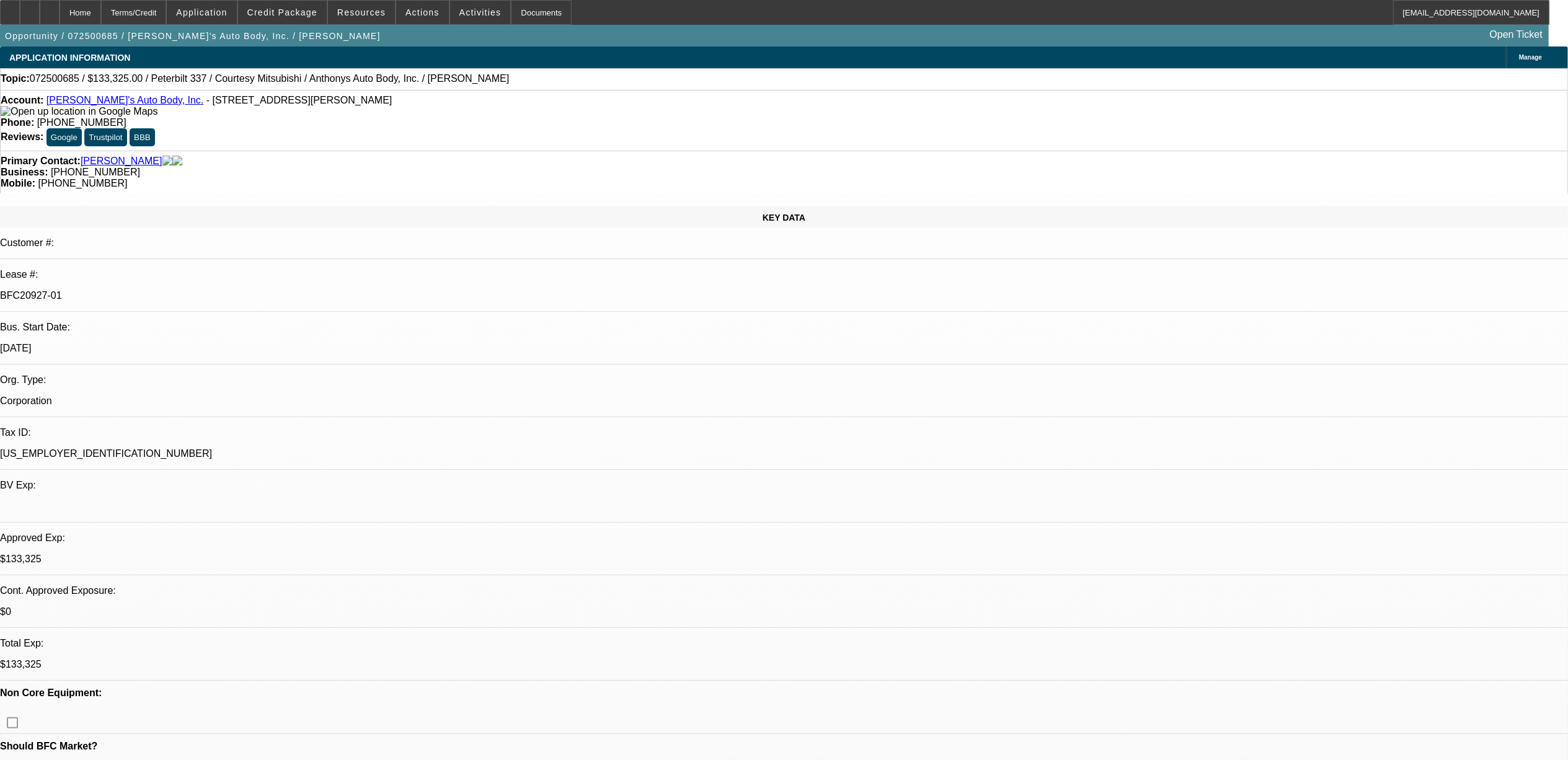
select select "1"
select select "6"
select select "1"
select select "6"
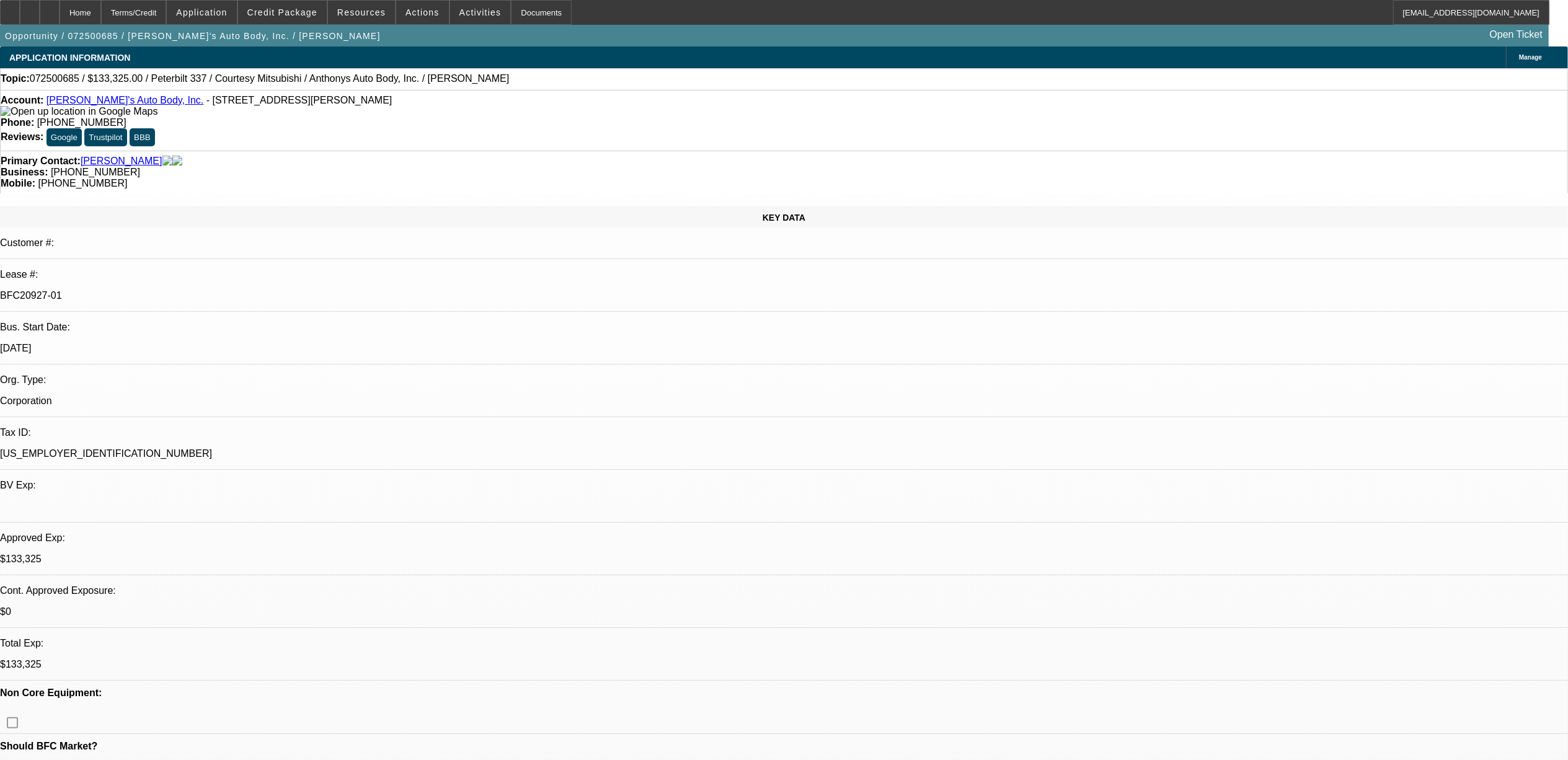
select select "1"
select select "6"
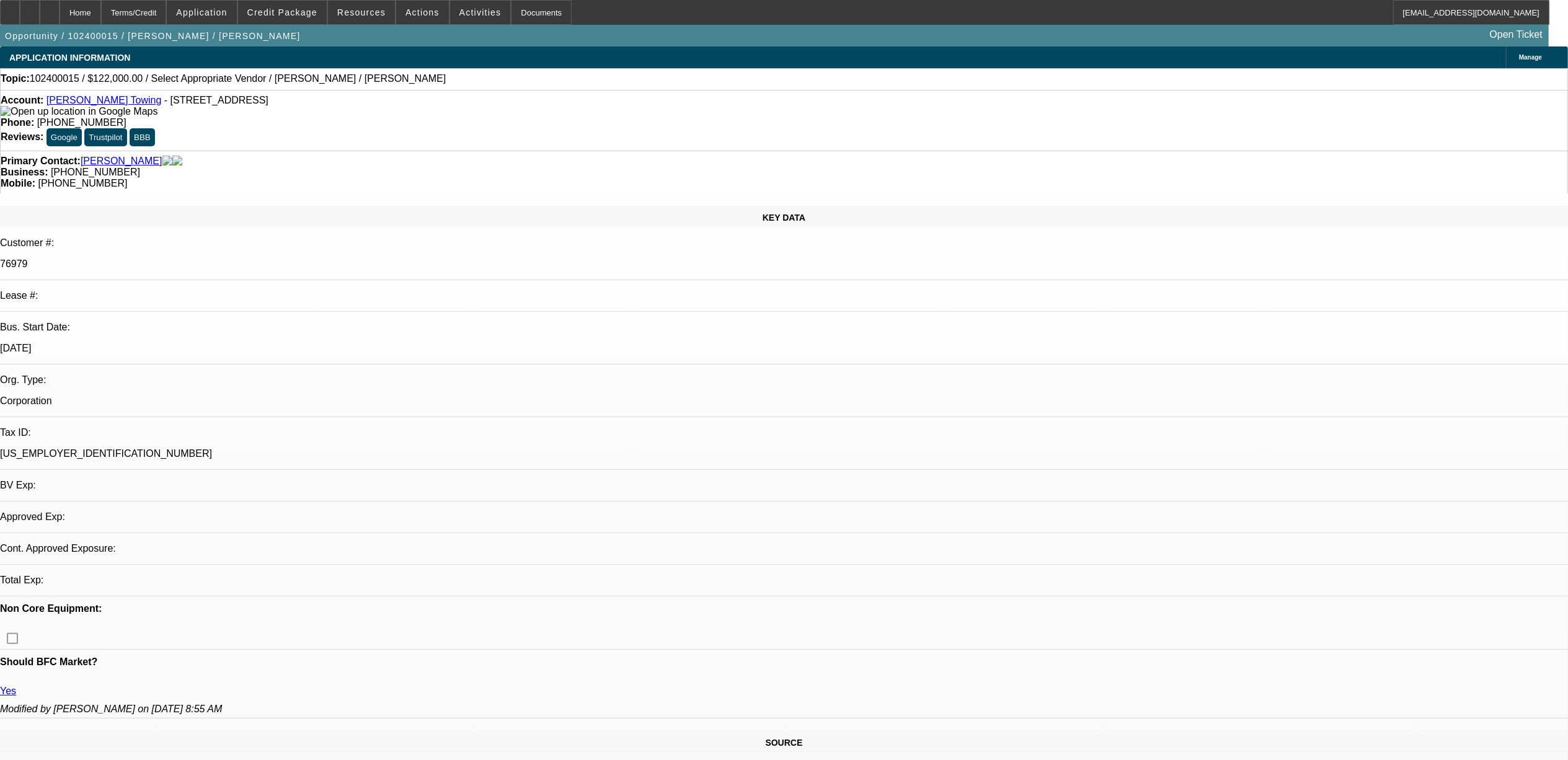
select select "0"
select select "2"
select select "0.1"
select select "4"
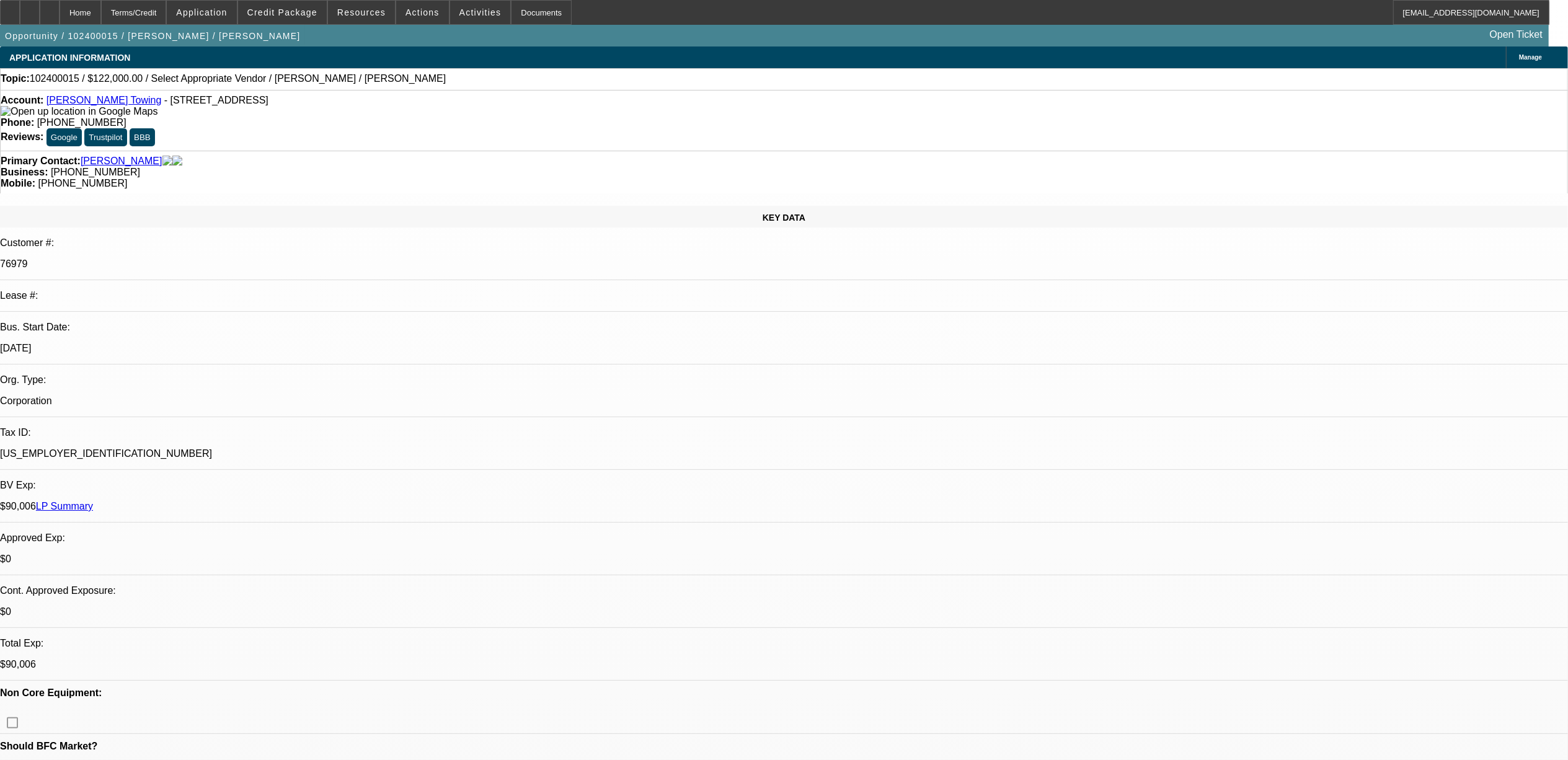
click at [93, 501] on link "LP Summary" at bounding box center [64, 506] width 57 height 11
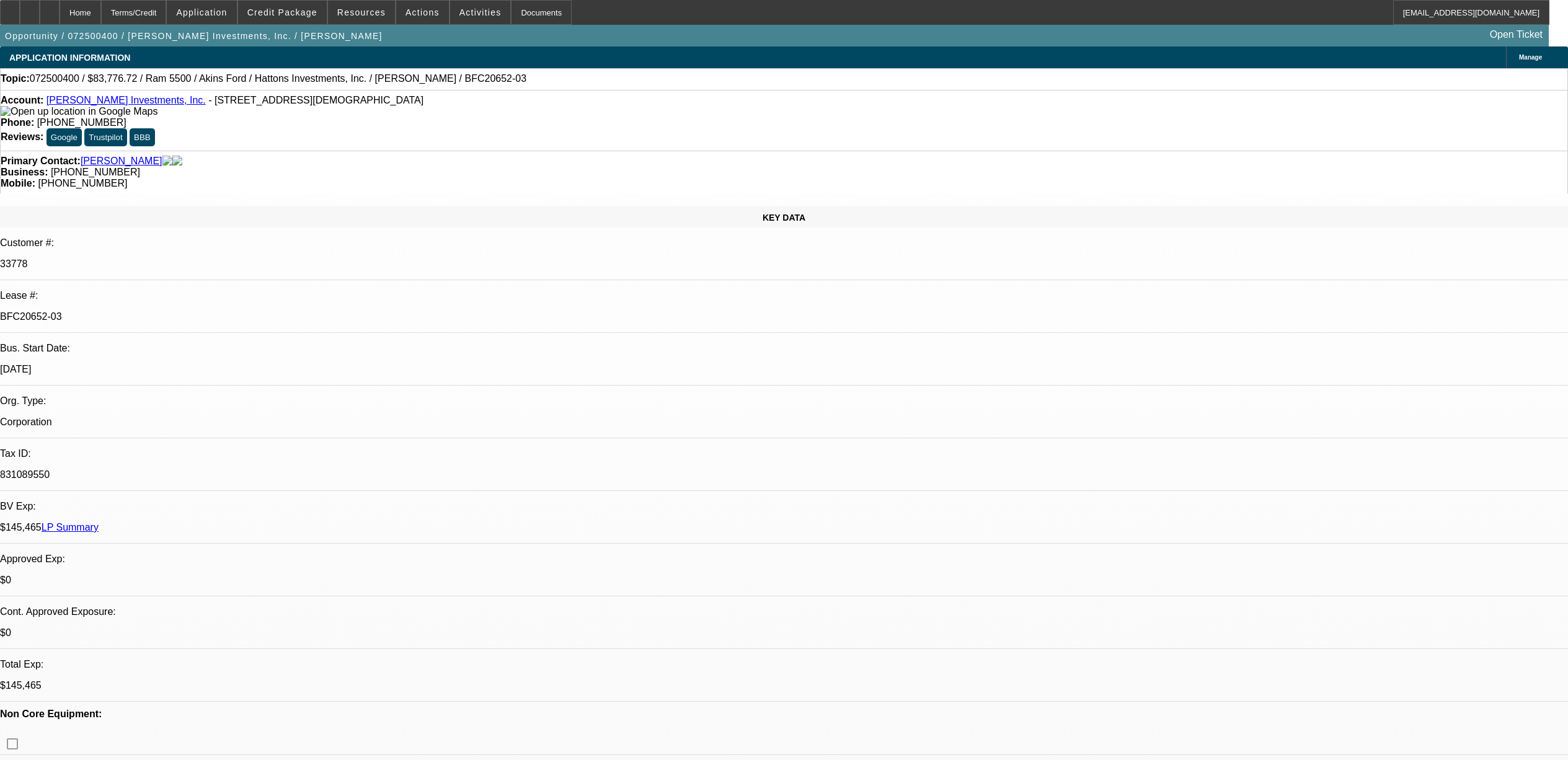
select select "0"
select select "6"
select select "0"
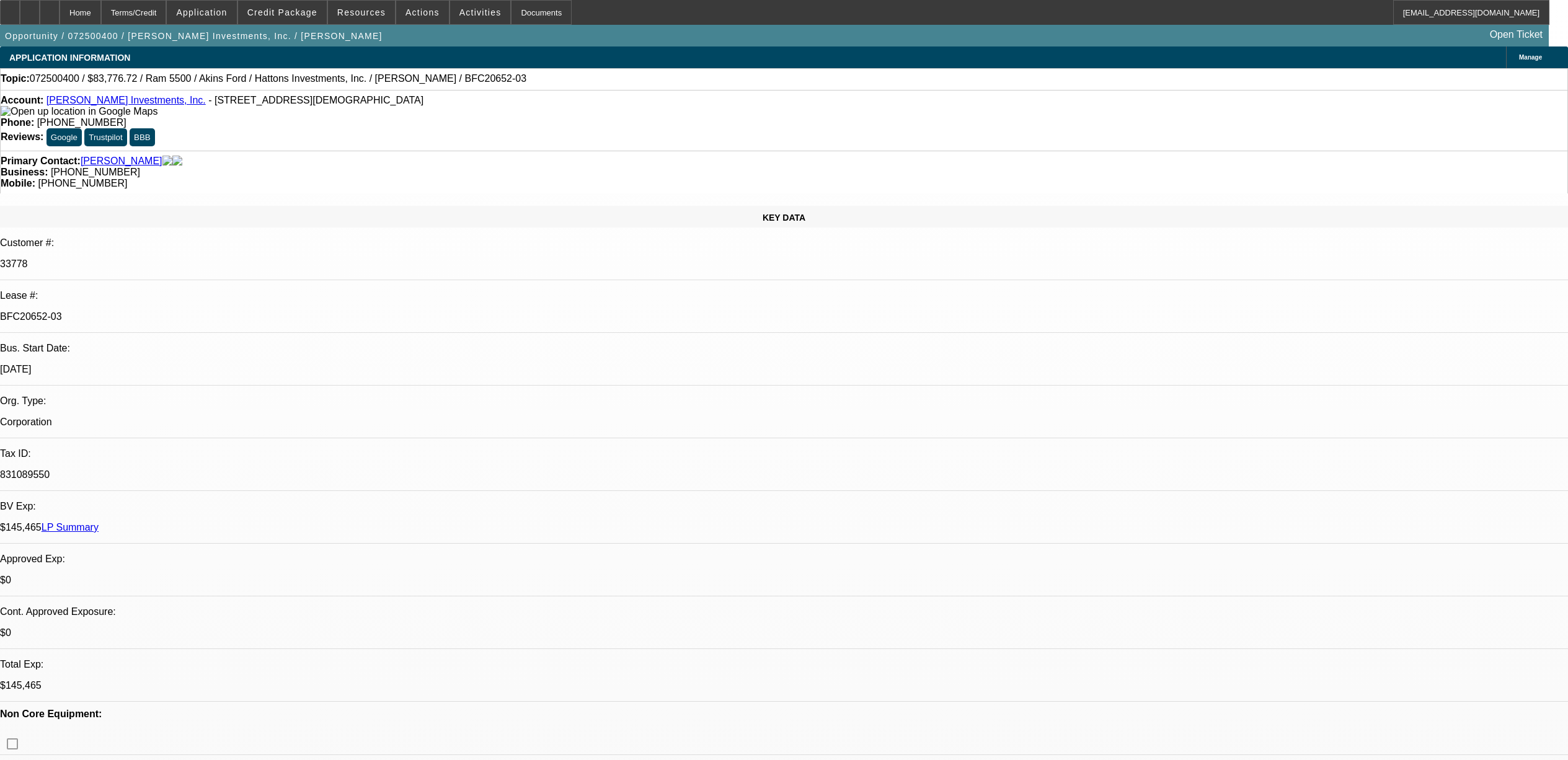
select select "0"
select select "2"
select select "0"
select select "6"
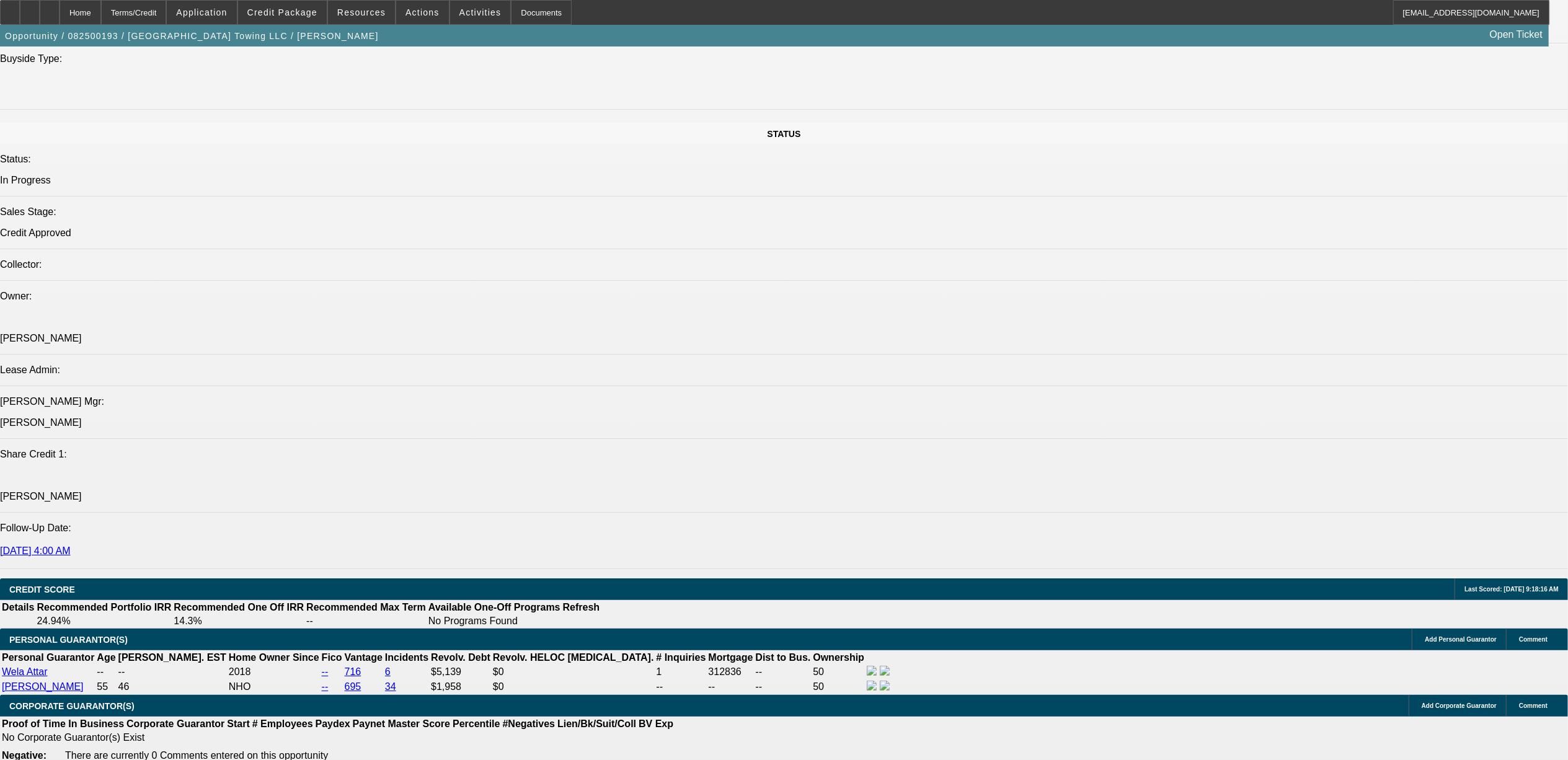
select select "0"
select select "0.1"
select select "0"
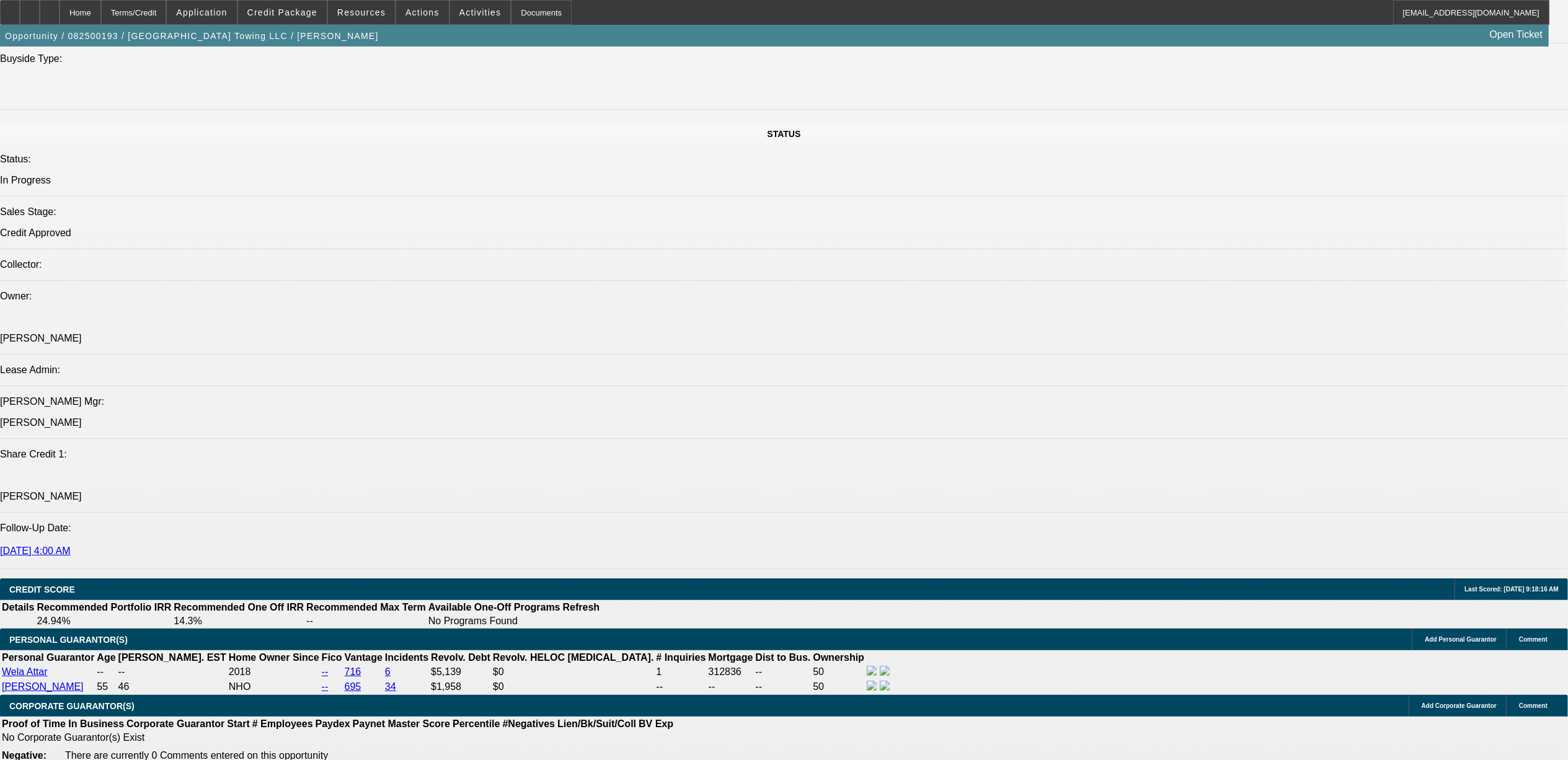
select select "0.1"
select select "0"
select select "0.1"
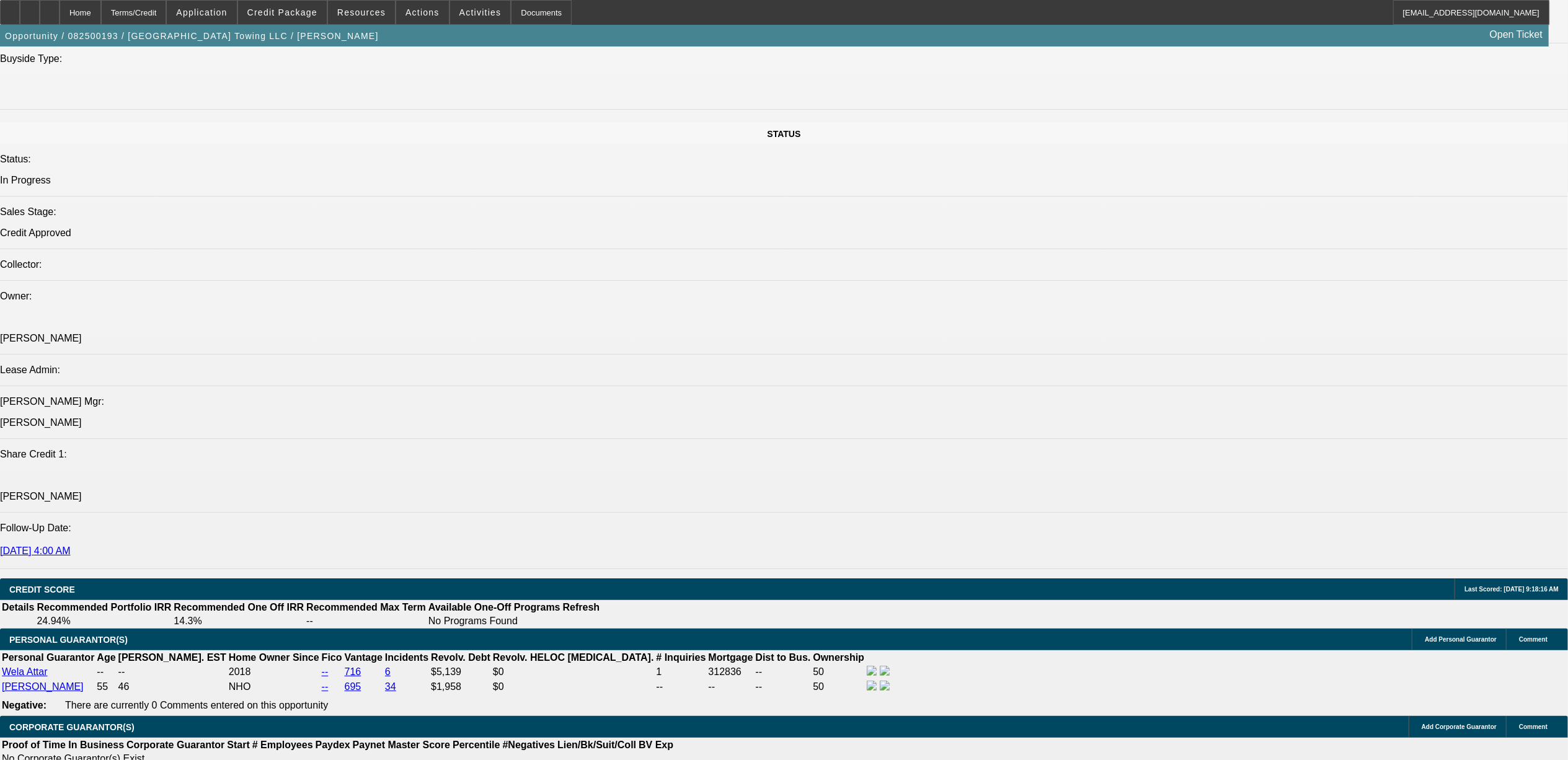
scroll to position [1347, 0]
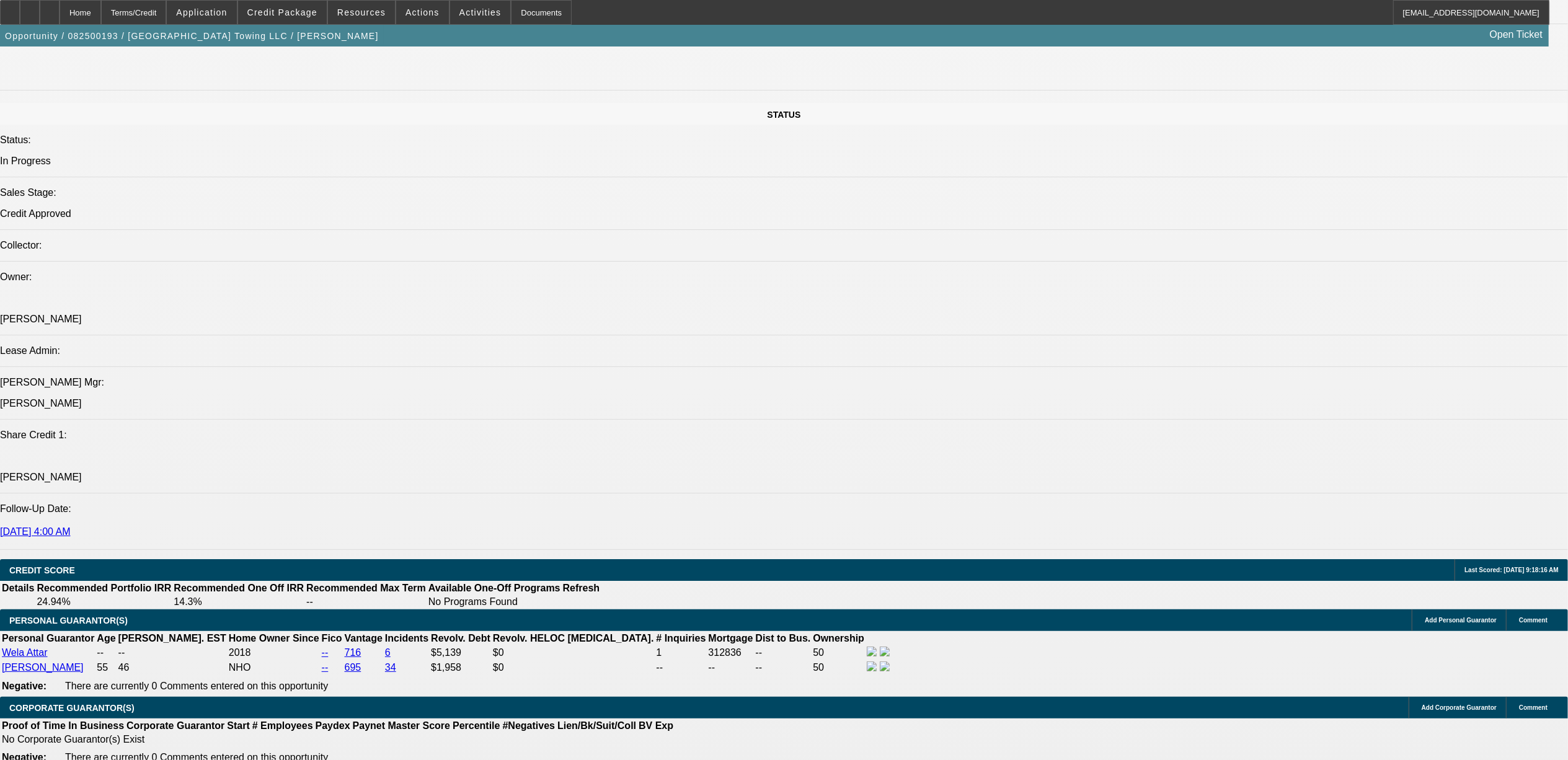
select select "1"
select select "2"
select select "4"
select select "1"
select select "3"
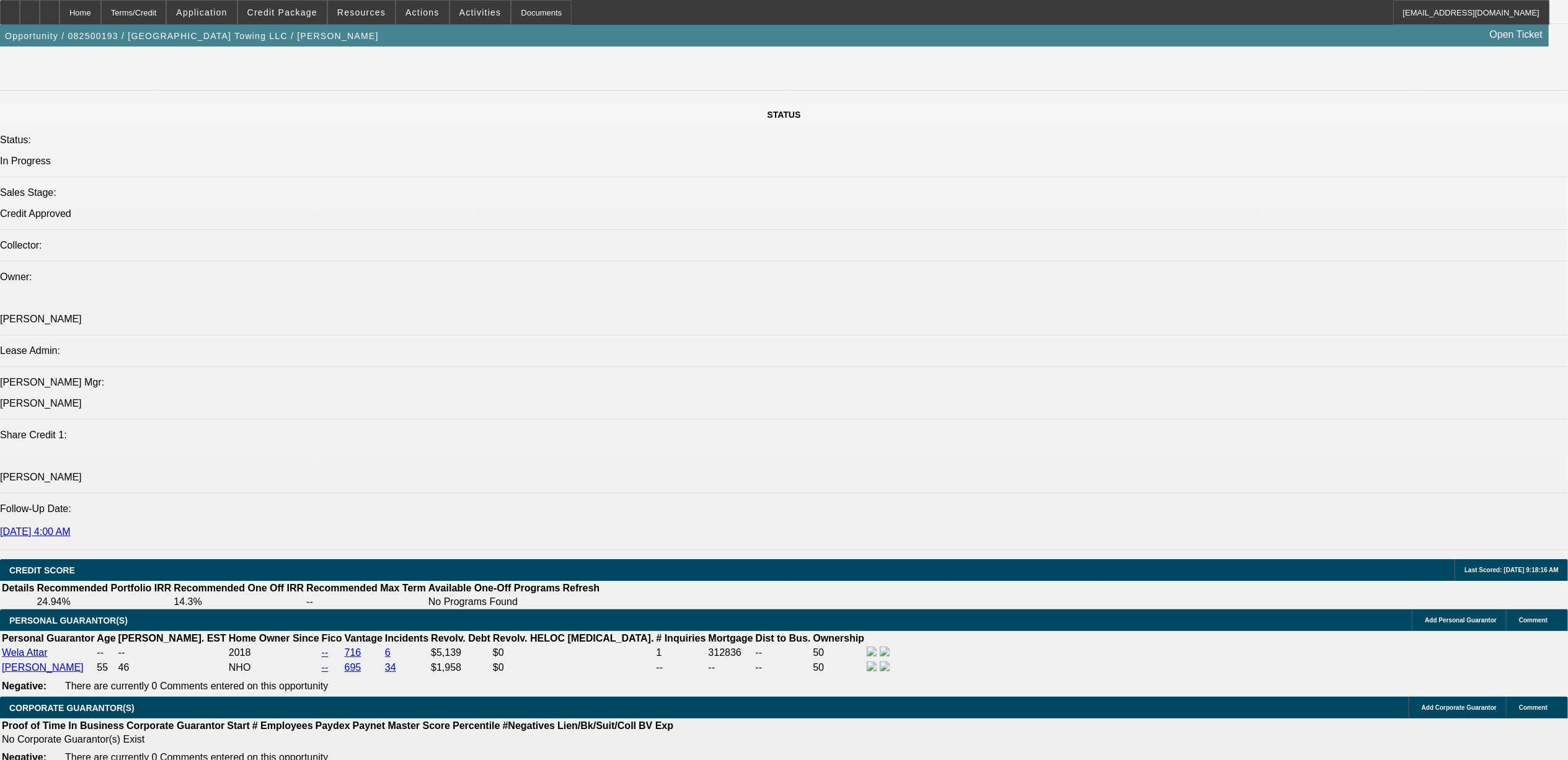
select select "4"
select select "1"
select select "3"
select select "4"
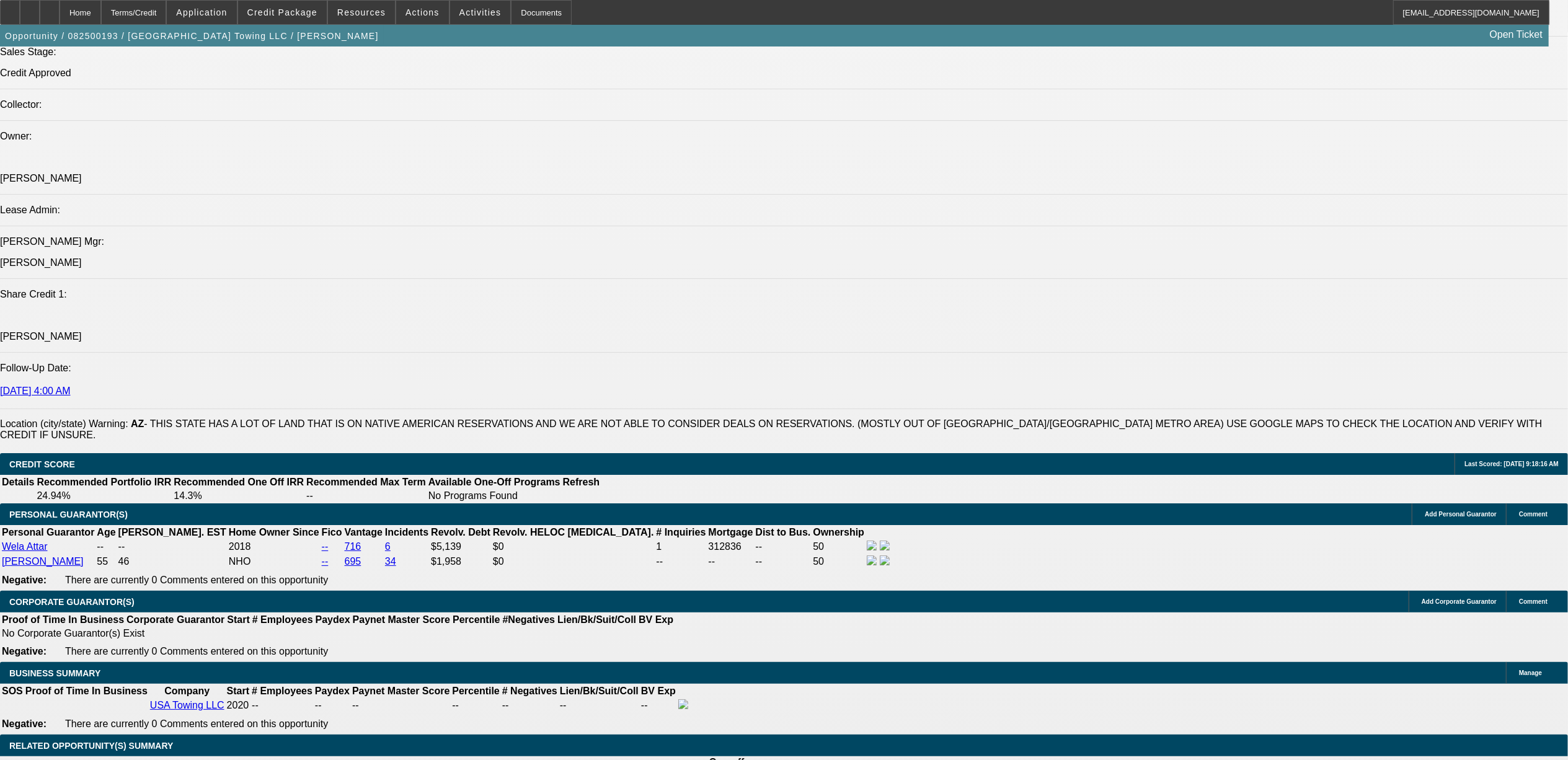
scroll to position [1570, 0]
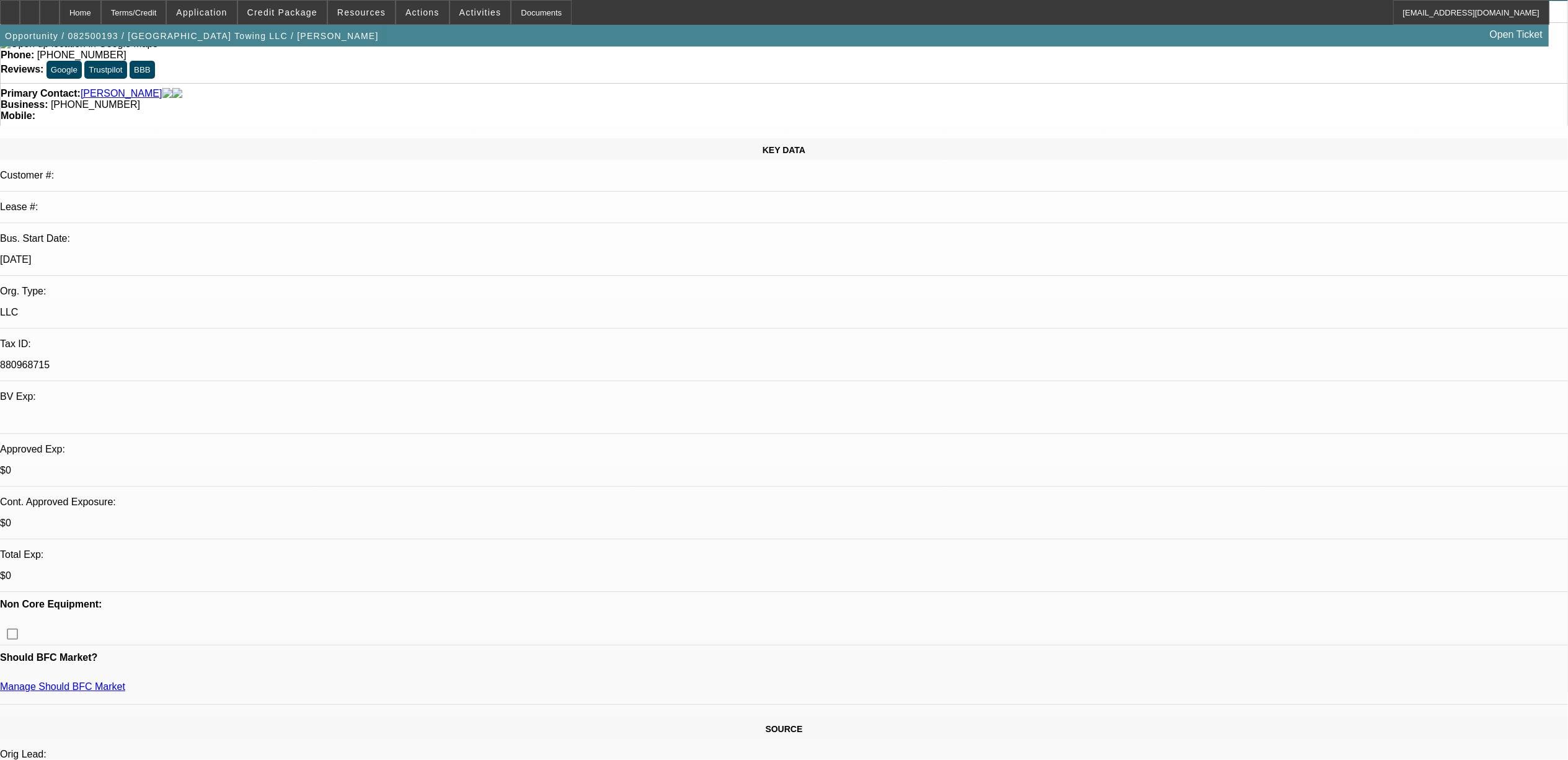
scroll to position [0, 0]
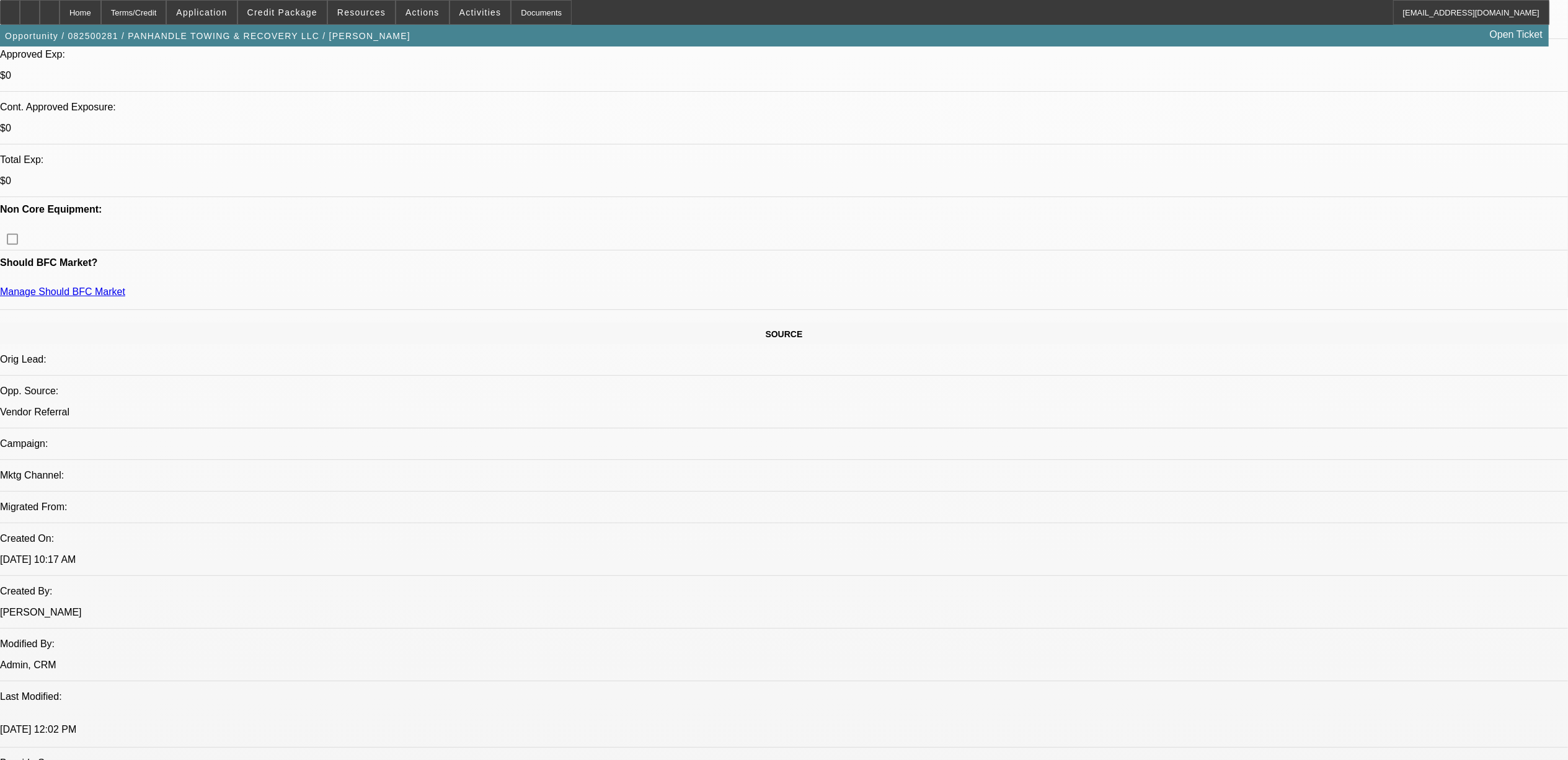
select select "0"
select select "2"
select select "0.1"
select select "4"
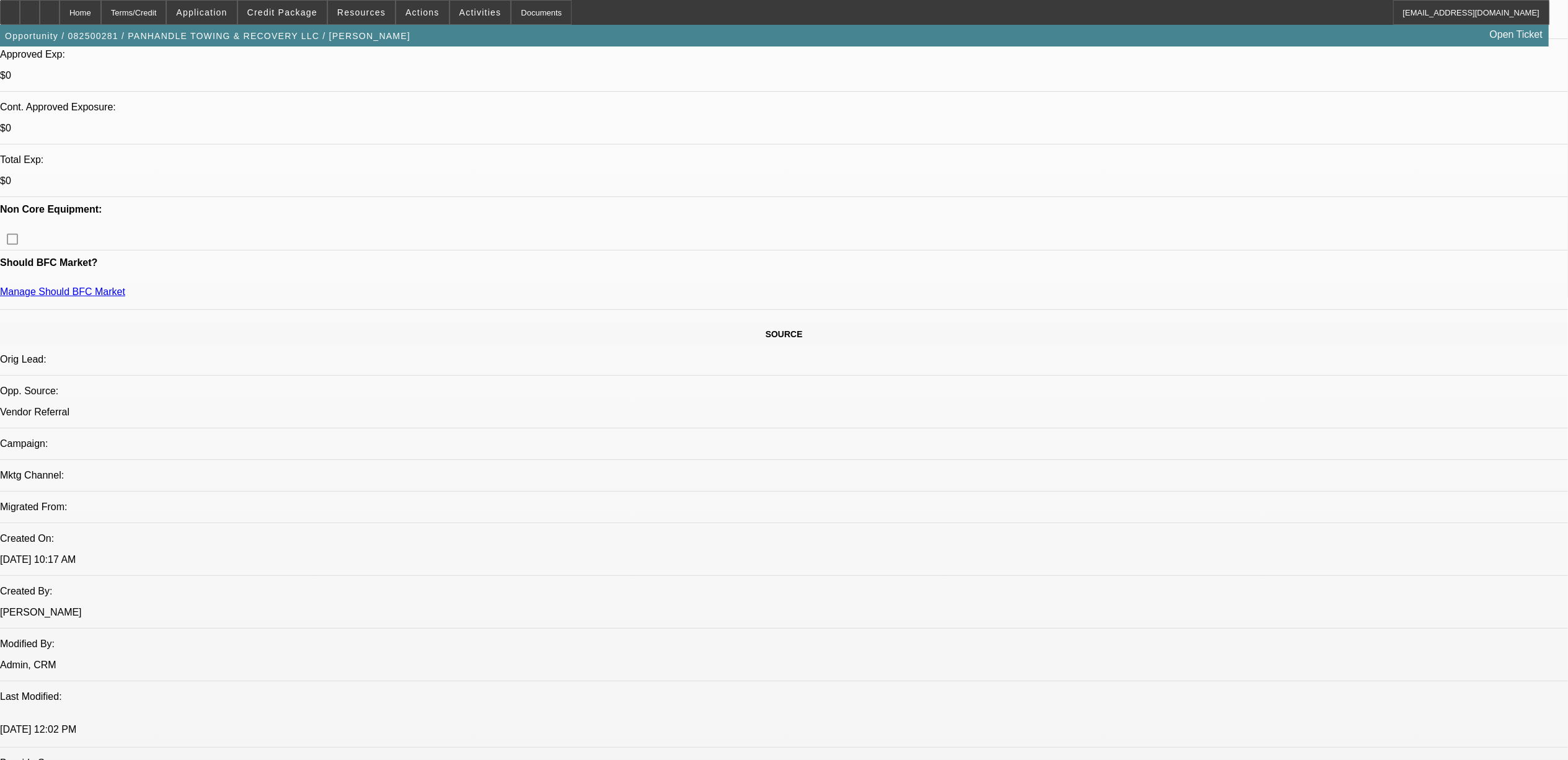
select select "0"
select select "2"
select select "0.1"
select select "4"
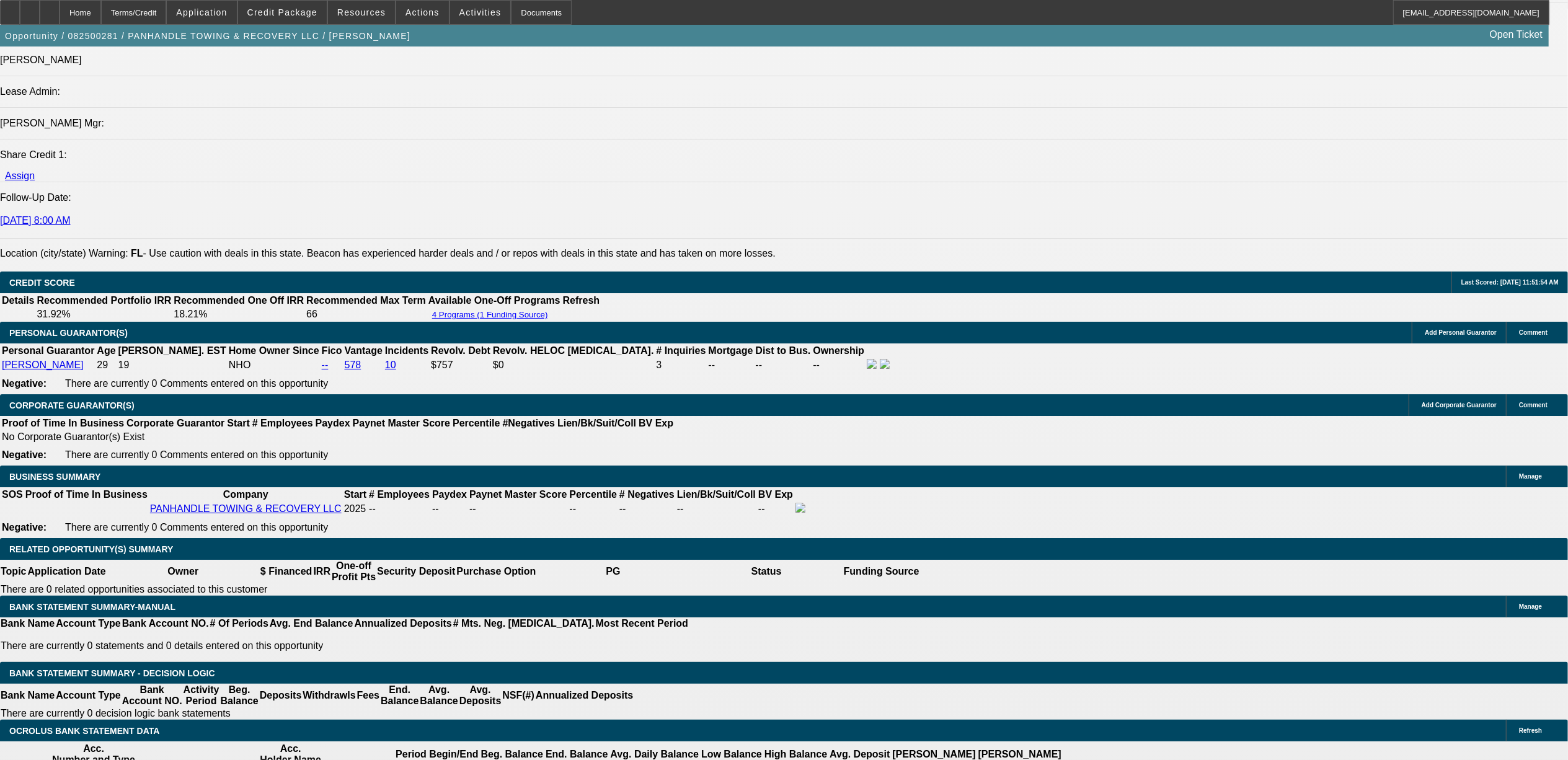
scroll to position [1614, 0]
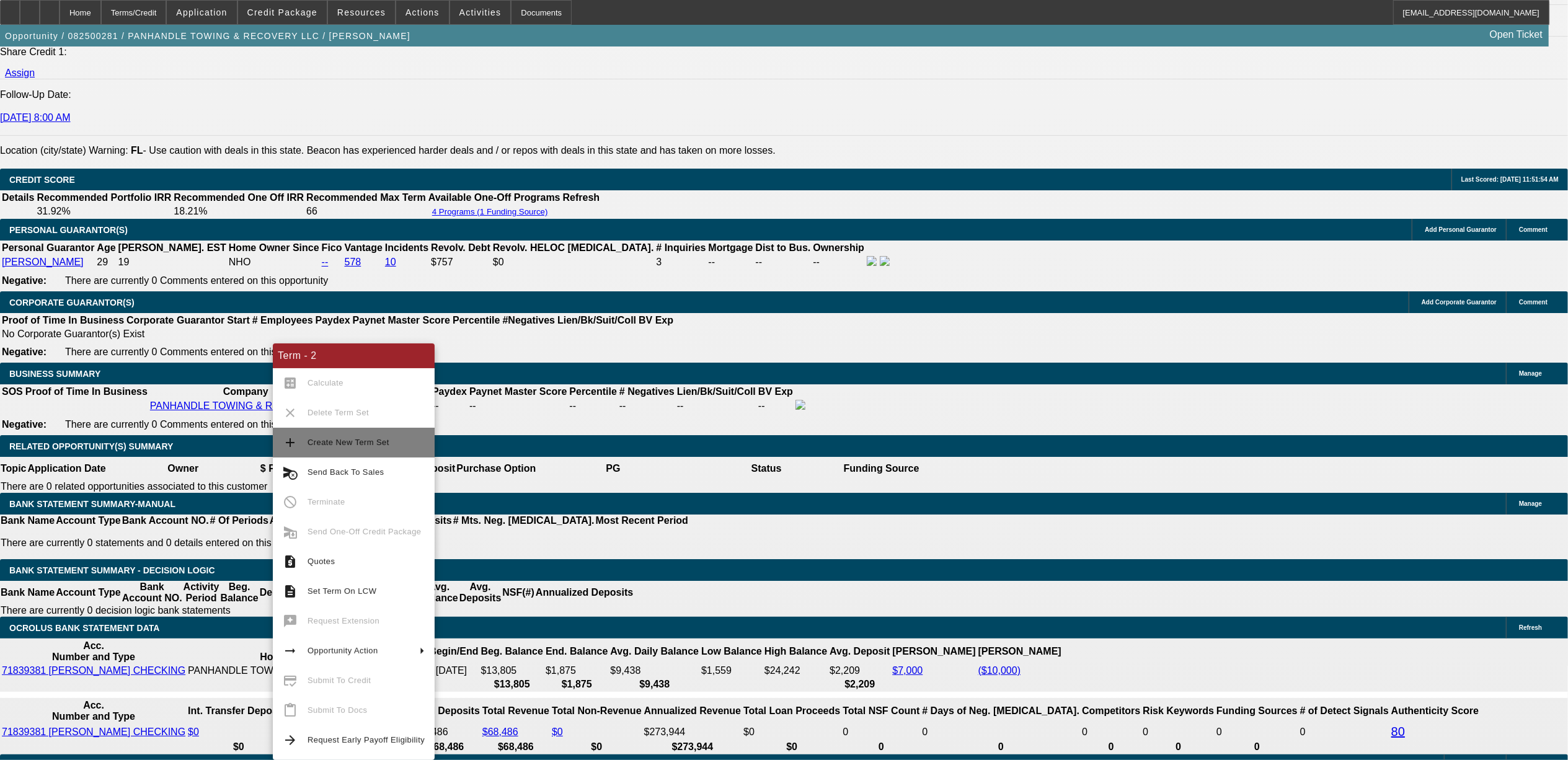
click at [328, 445] on span "Create New Term Set" at bounding box center [348, 443] width 82 height 9
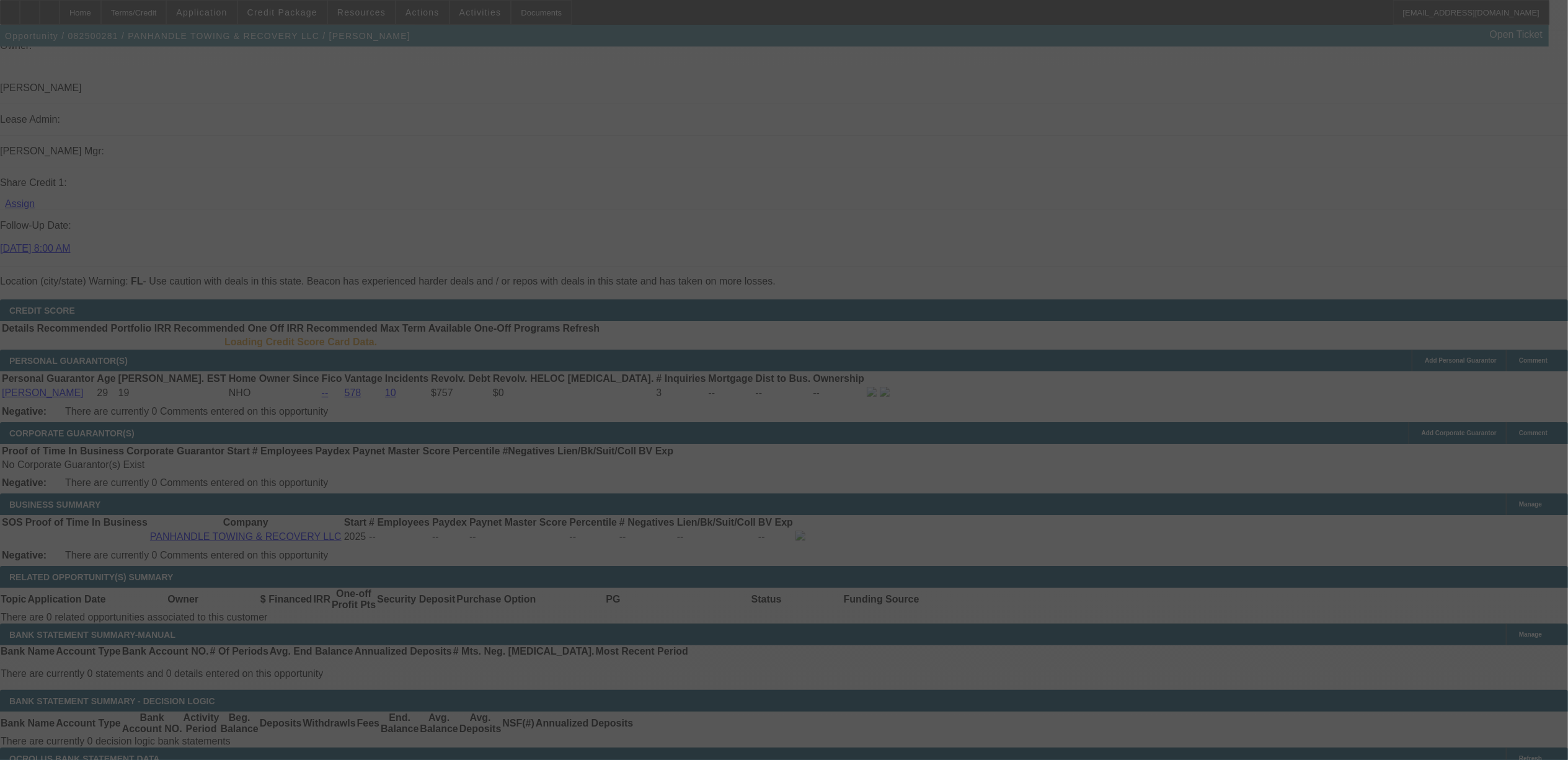
scroll to position [1483, 0]
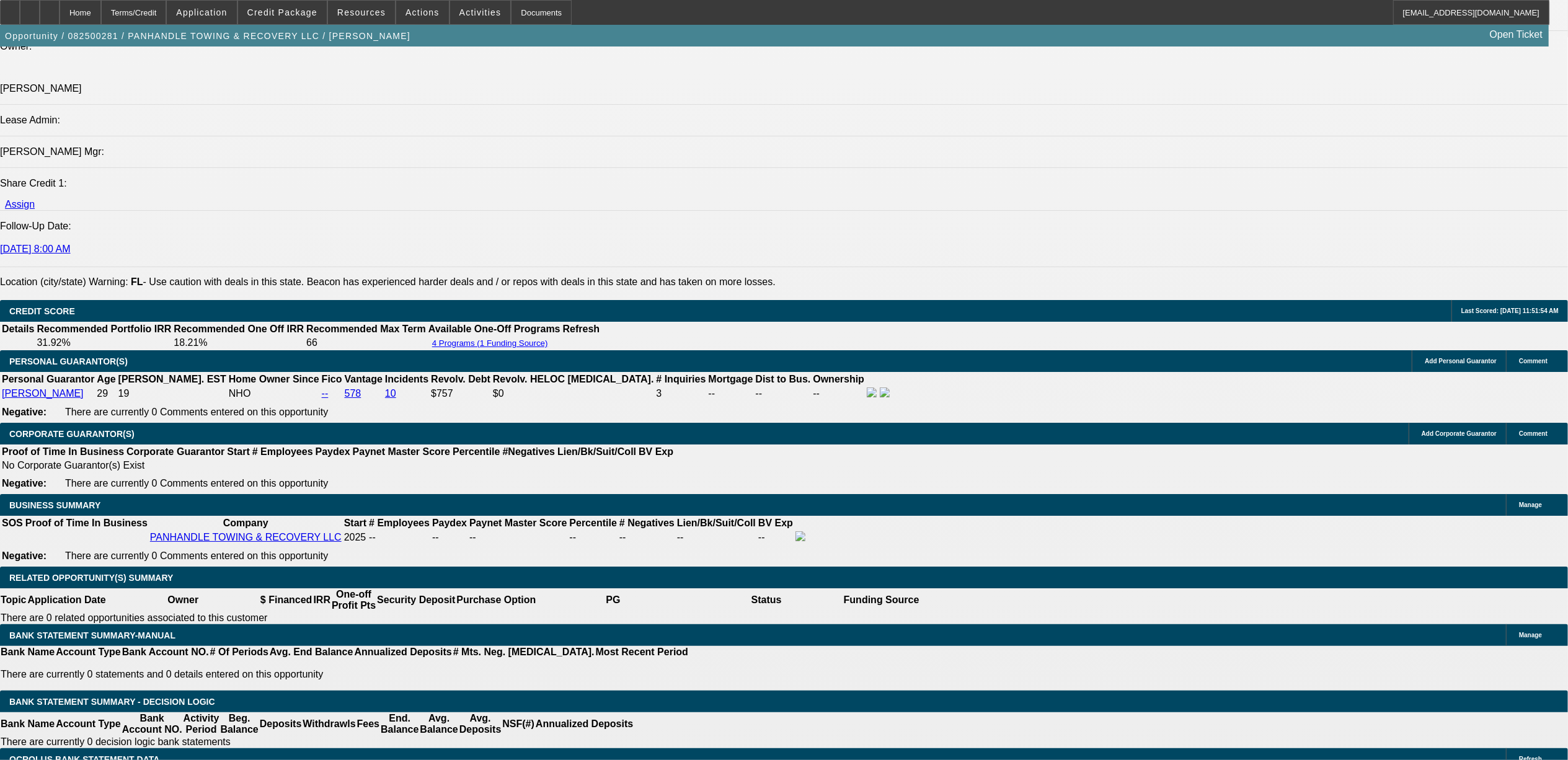
select select "0"
select select "2"
select select "0.1"
select select "4"
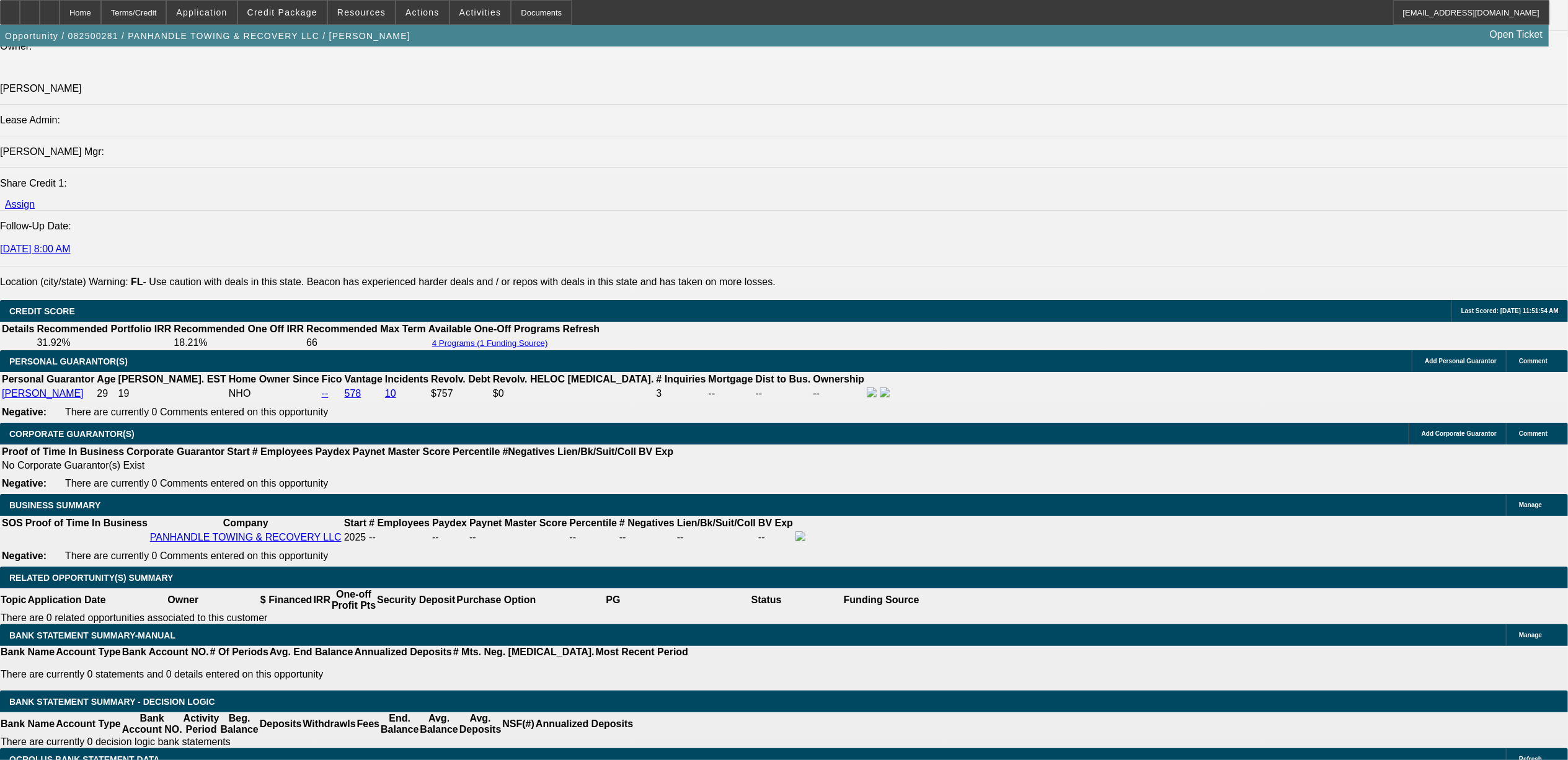
select select "0"
select select "2"
select select "0.1"
select select "4"
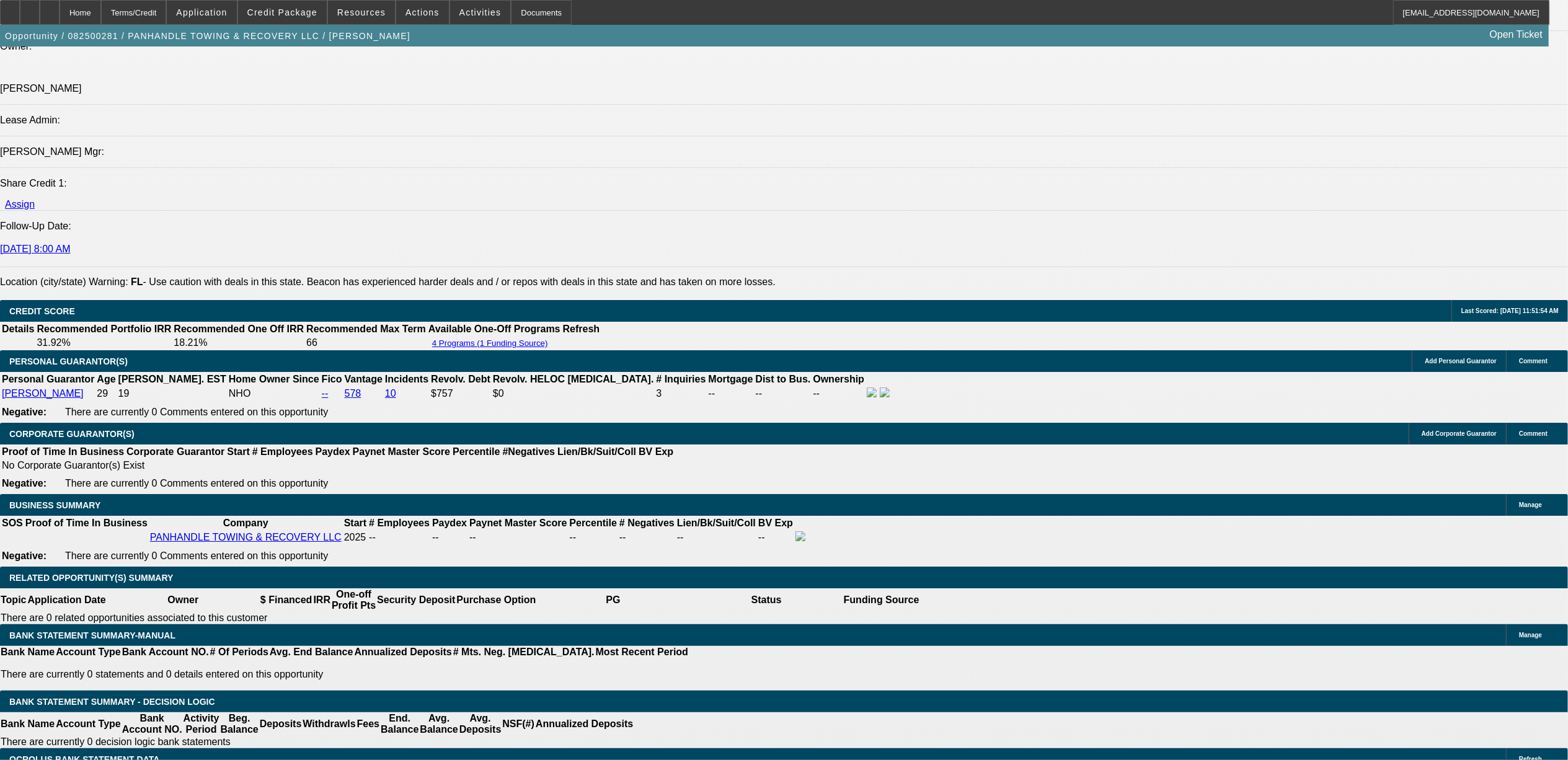
select select "0"
select select "2"
select select "0.1"
select select "4"
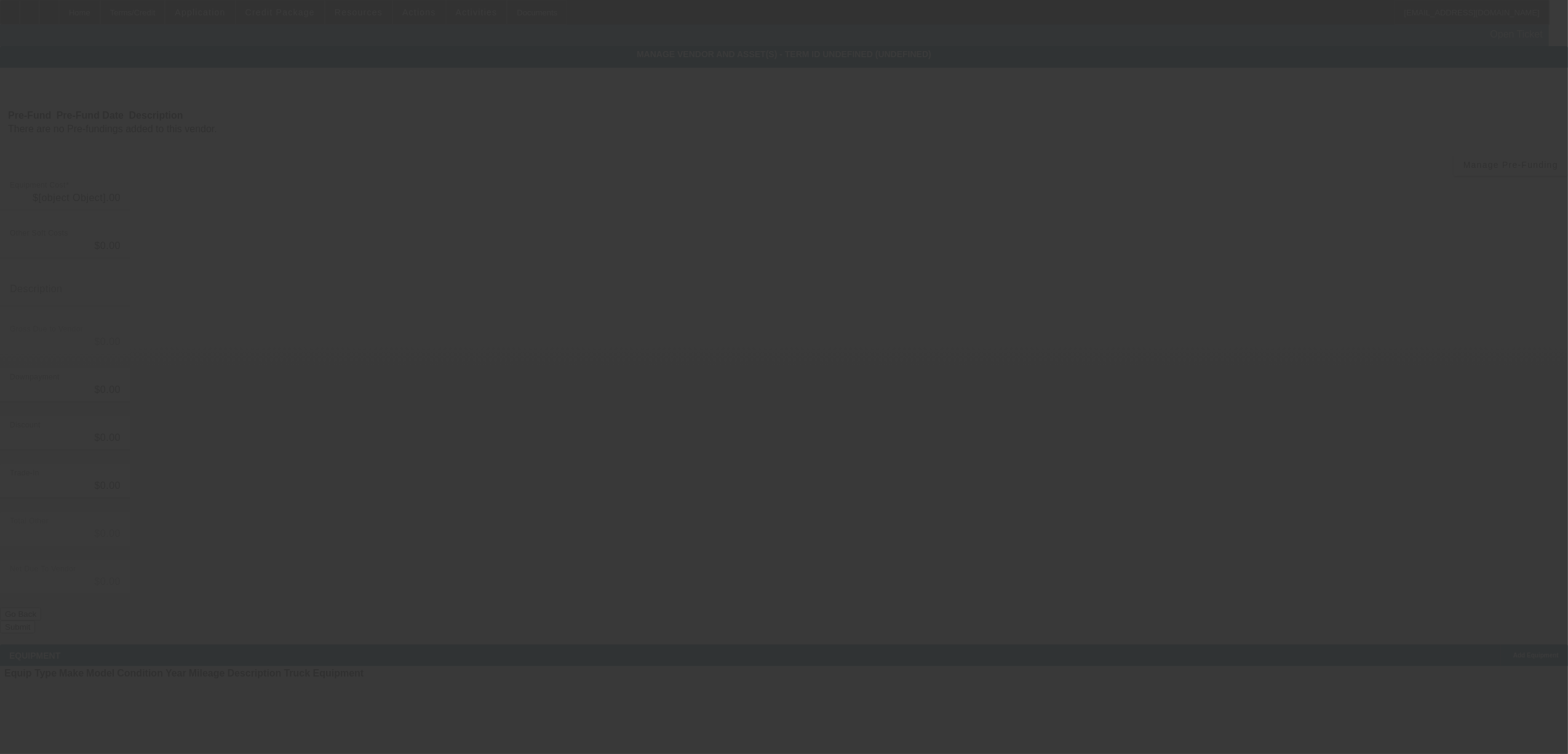
type input "$85,000.00"
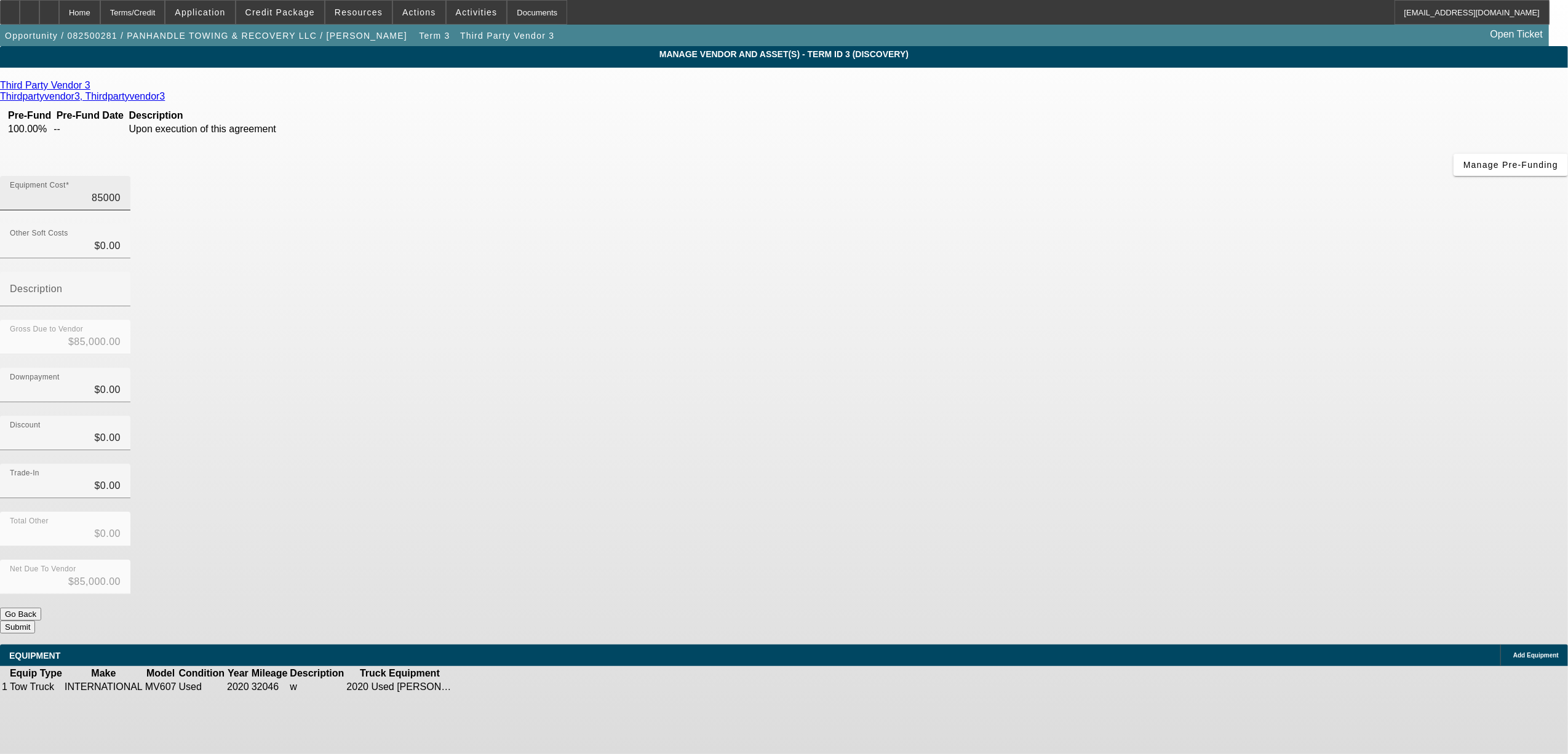
click at [121, 191] on input "85000" at bounding box center [65, 198] width 111 height 15
type input "8"
type input "$8.00"
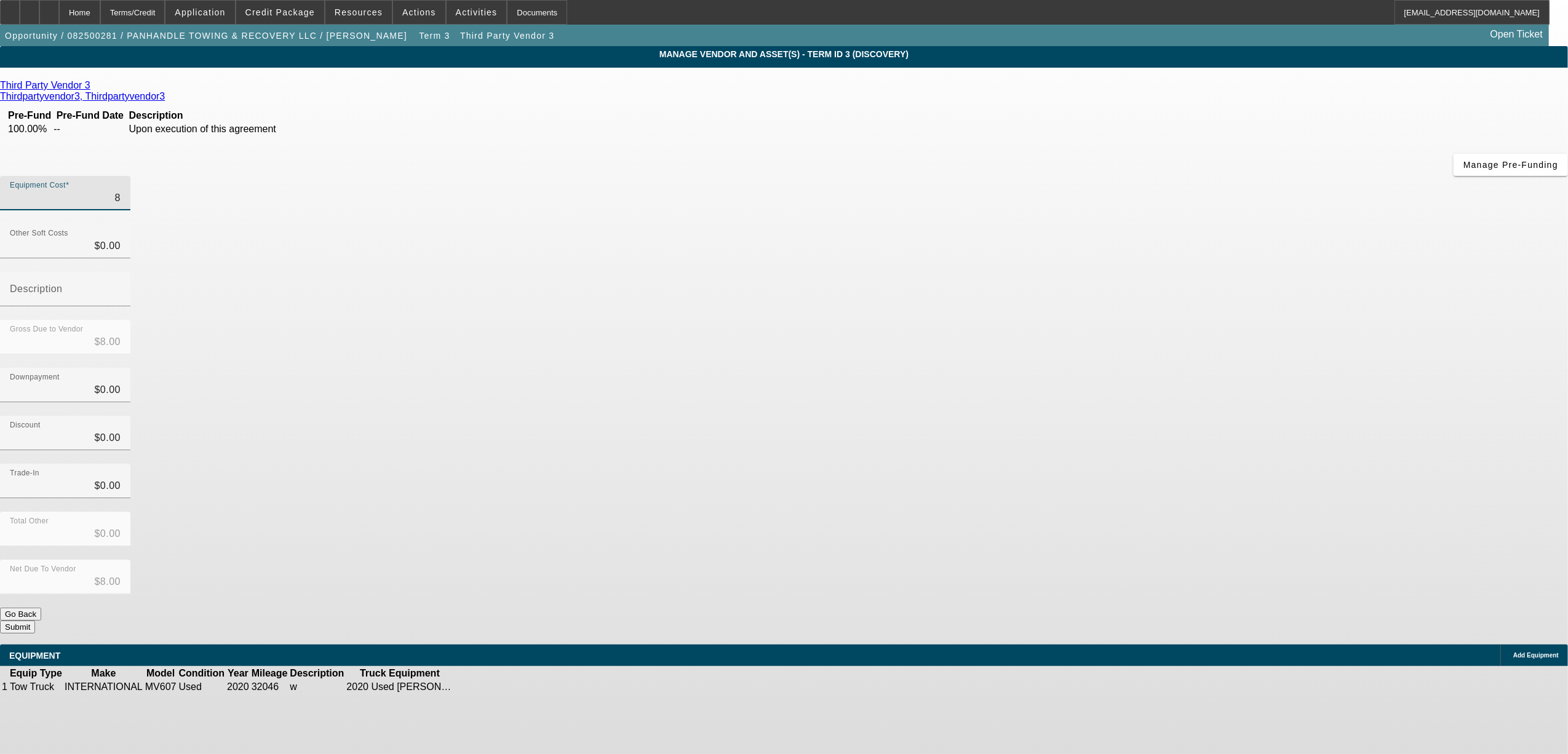
type input "80"
type input "$80.00"
type input "800"
type input "$800.00"
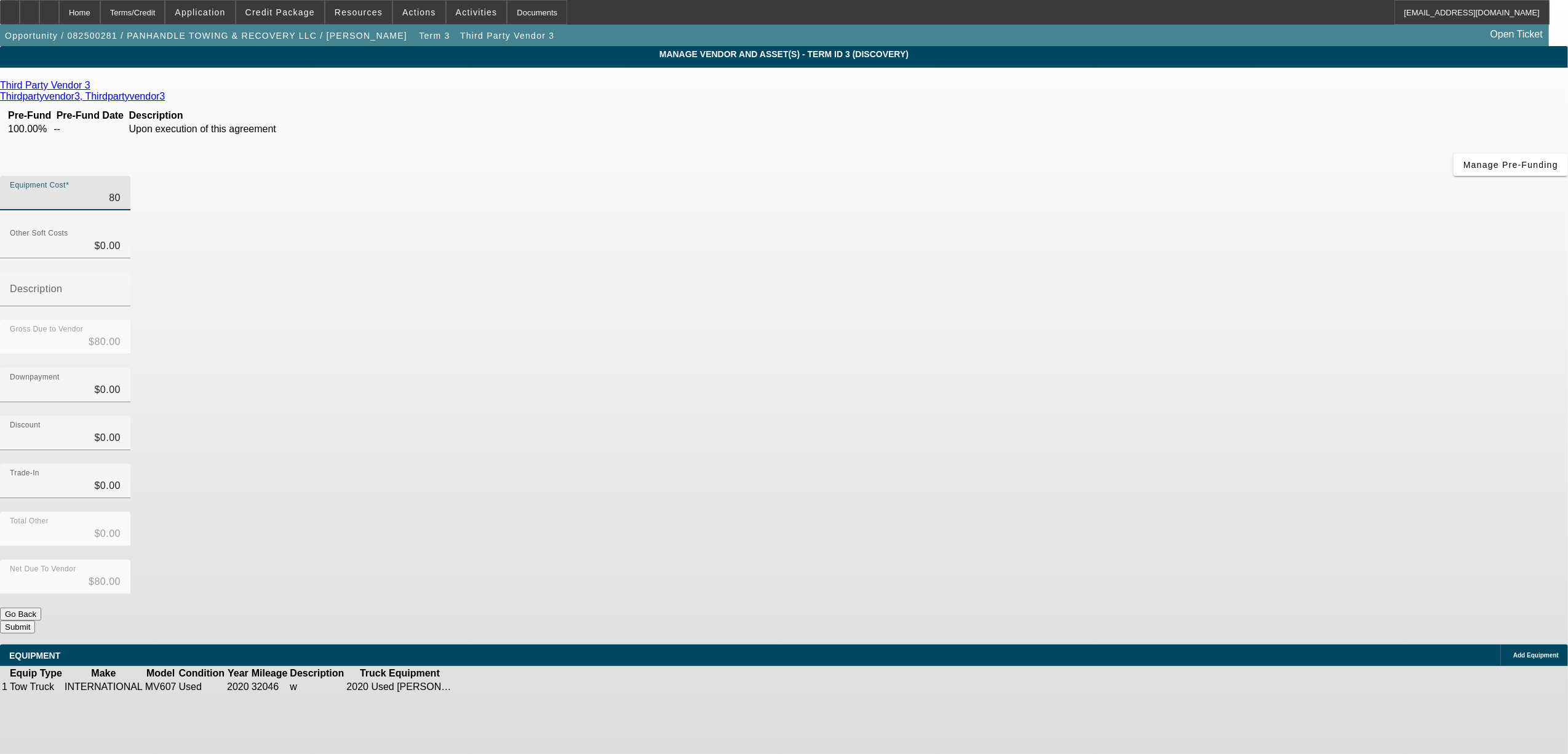
type input "$800.00"
type input "8000"
type input "$8,000.00"
type input "80000"
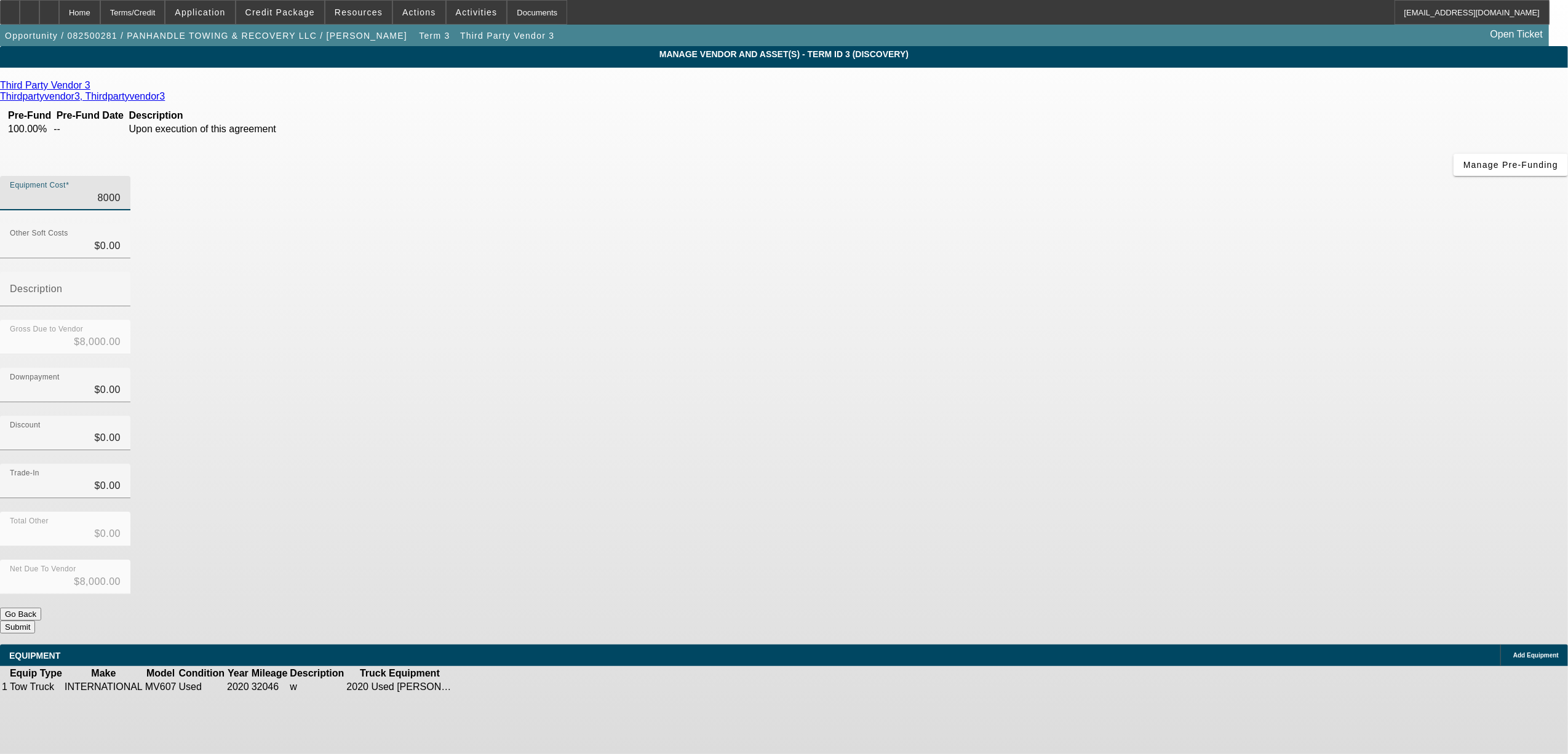
type input "$80,000.00"
click at [1107, 416] on div "Discount $0.00" at bounding box center [784, 439] width 1568 height 48
click at [35, 620] on button "Submit" at bounding box center [17, 626] width 35 height 13
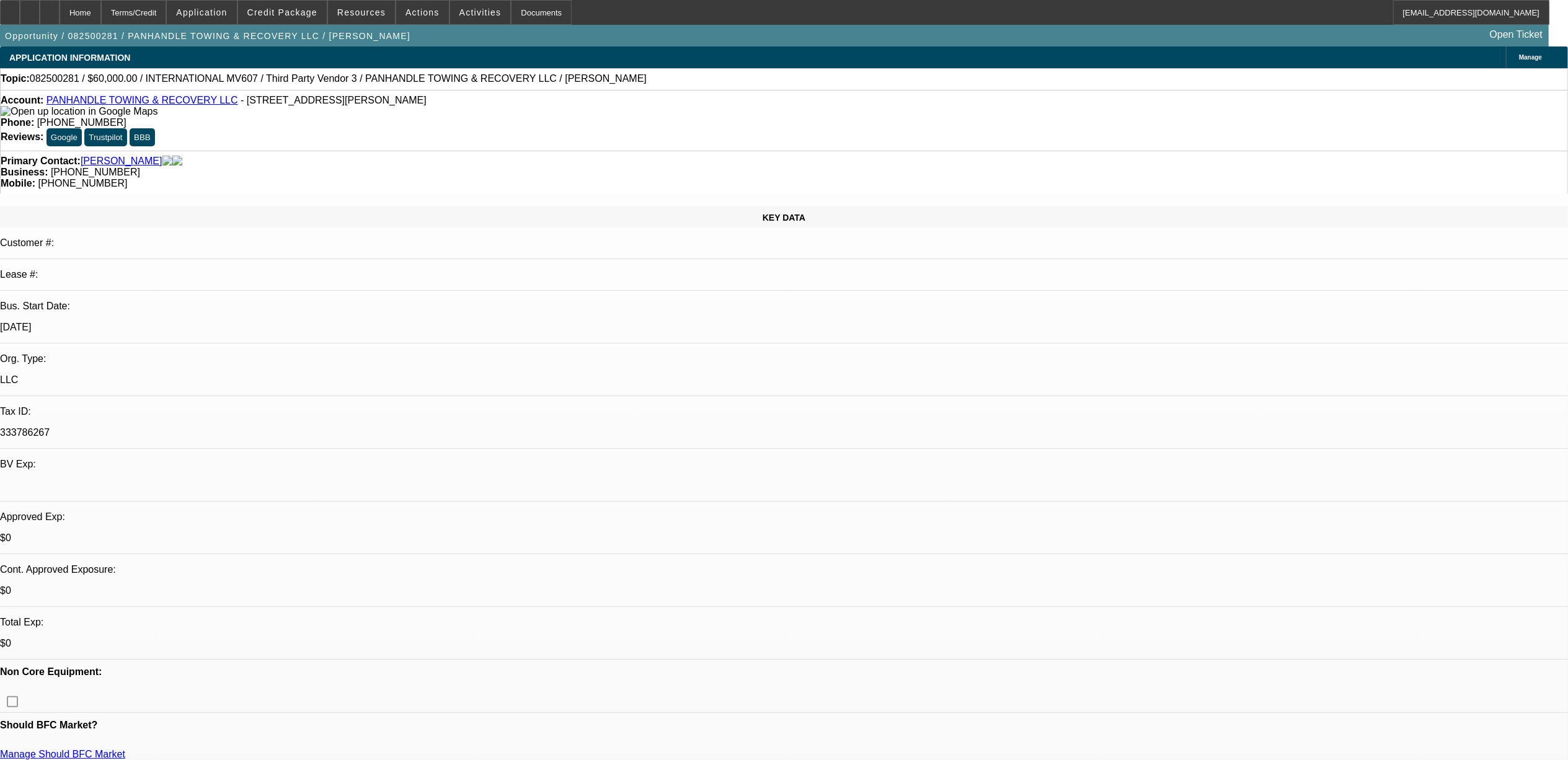
select select "0"
select select "2"
select select "0.1"
select select "4"
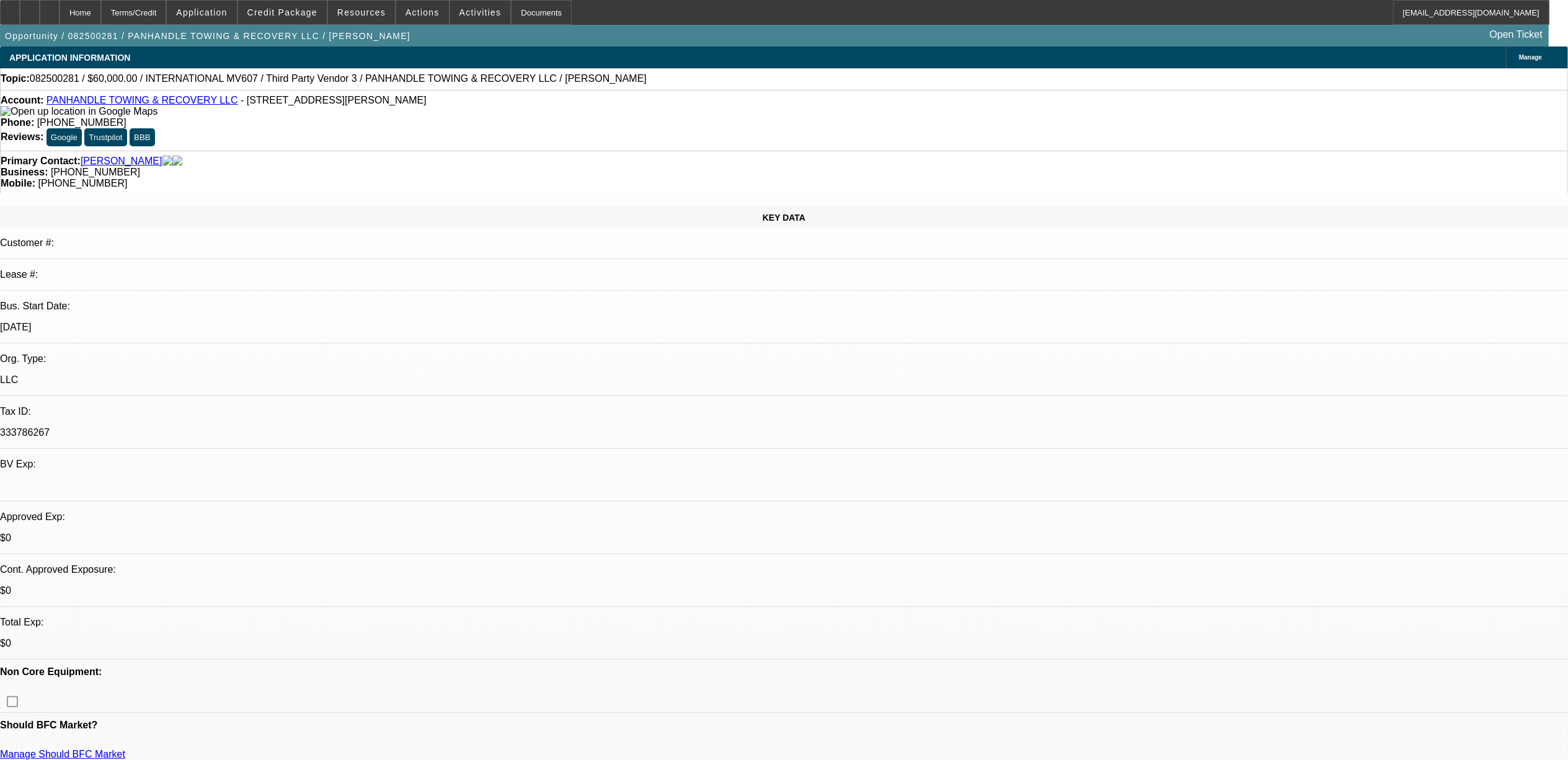
select select "0"
select select "2"
select select "0.1"
select select "4"
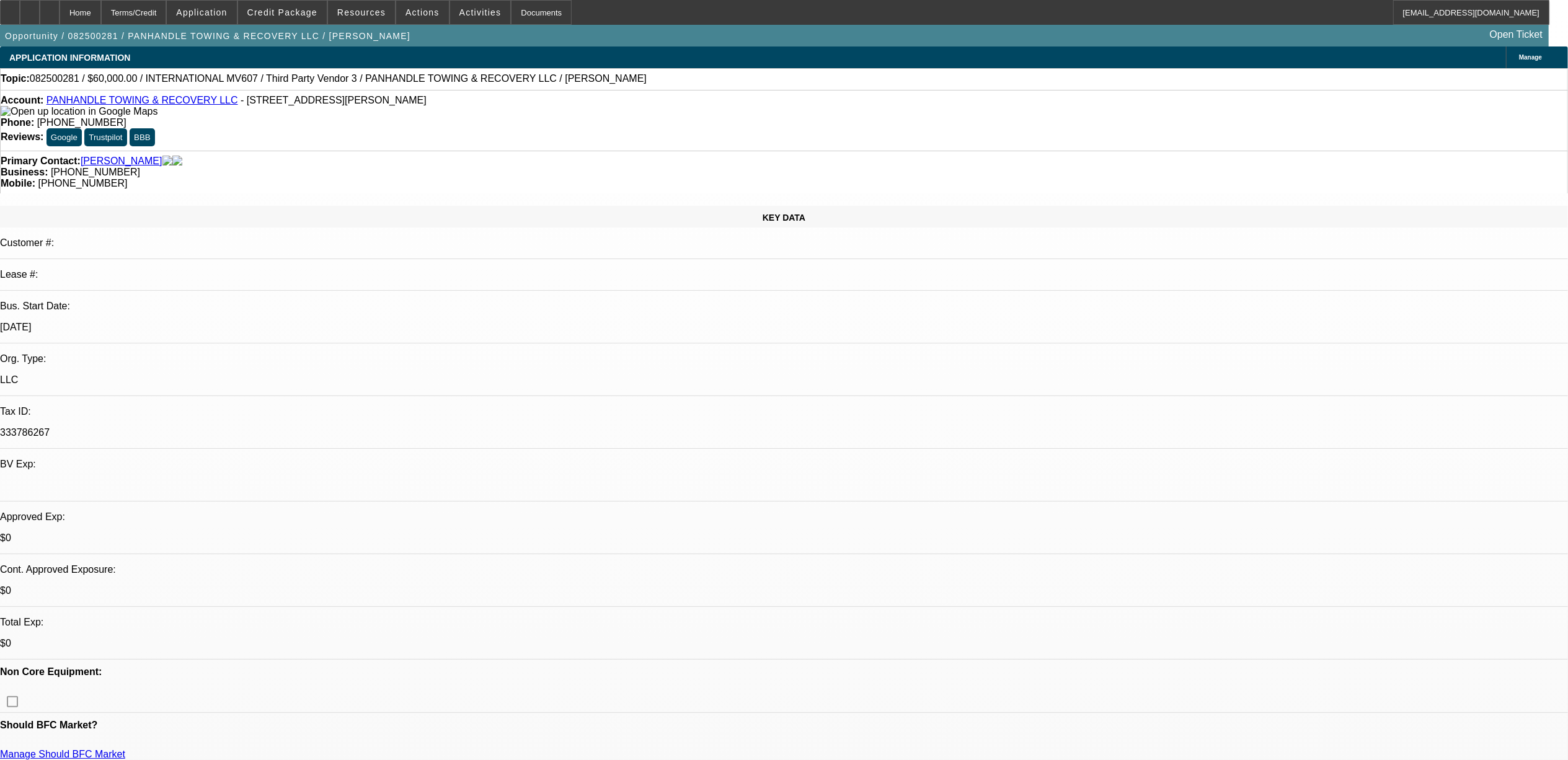
select select "0"
select select "2"
select select "0.1"
select select "4"
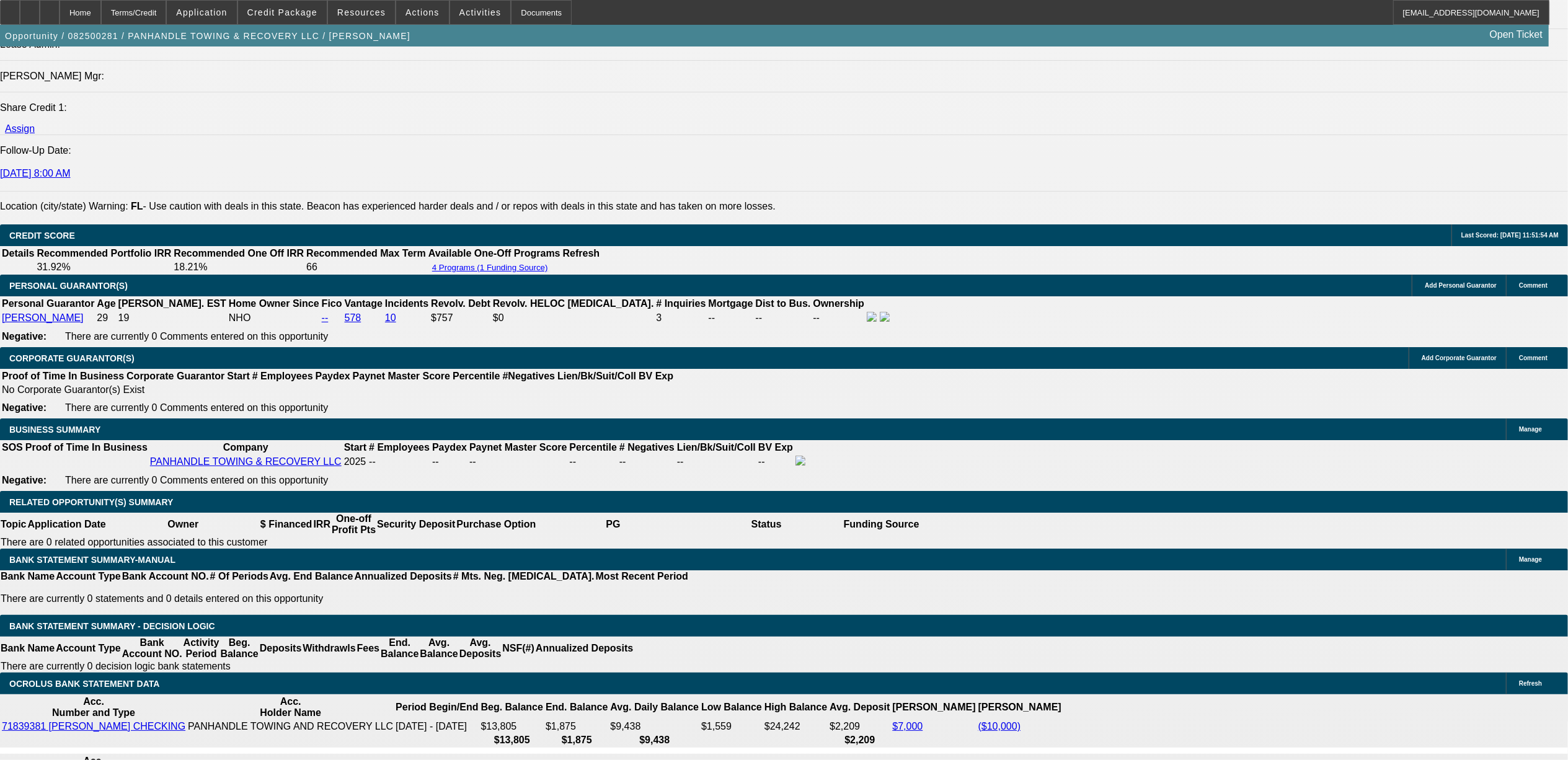
scroll to position [1570, 0]
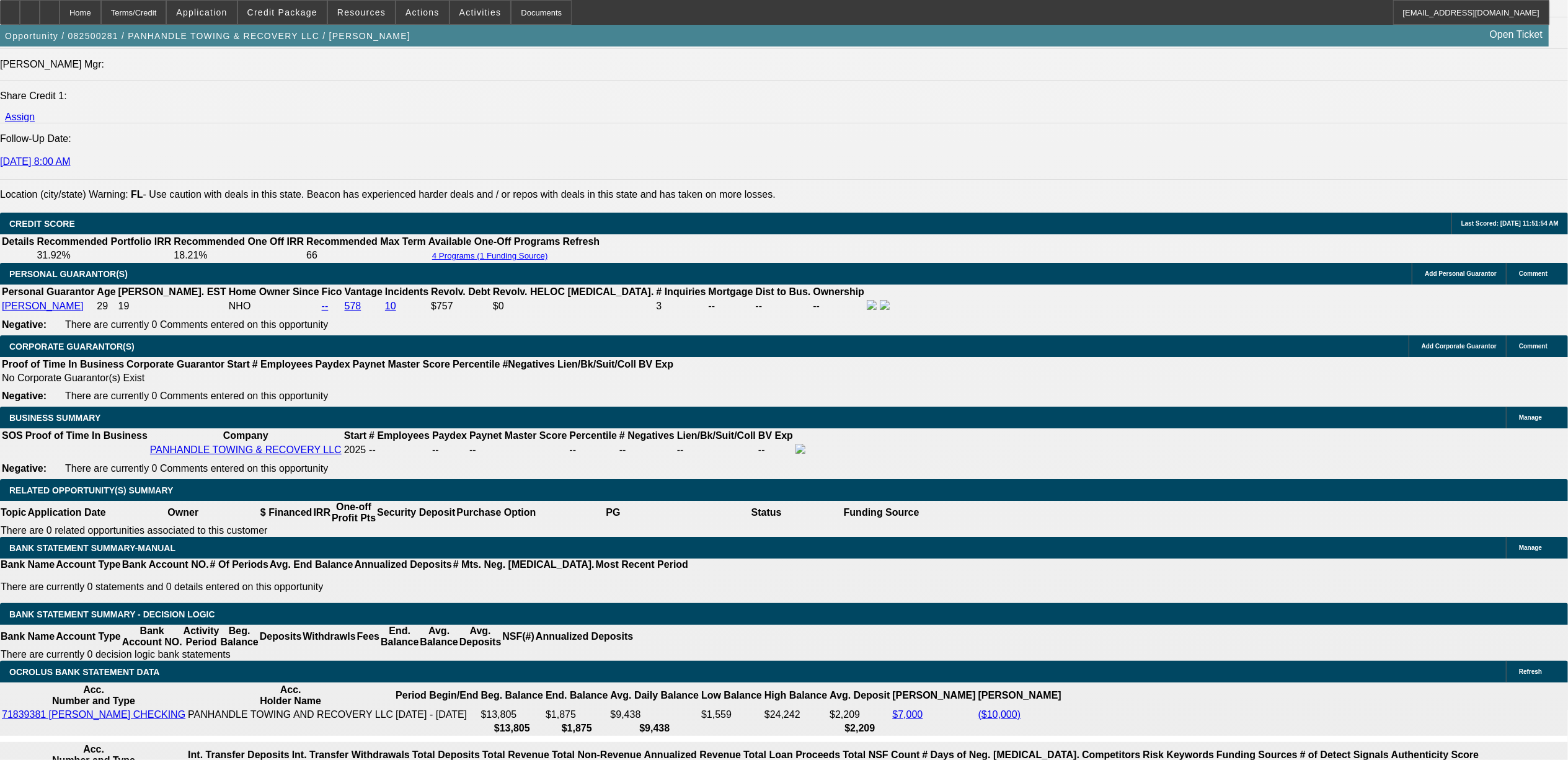
type input "$30,000.00"
type input "UNKNOWN"
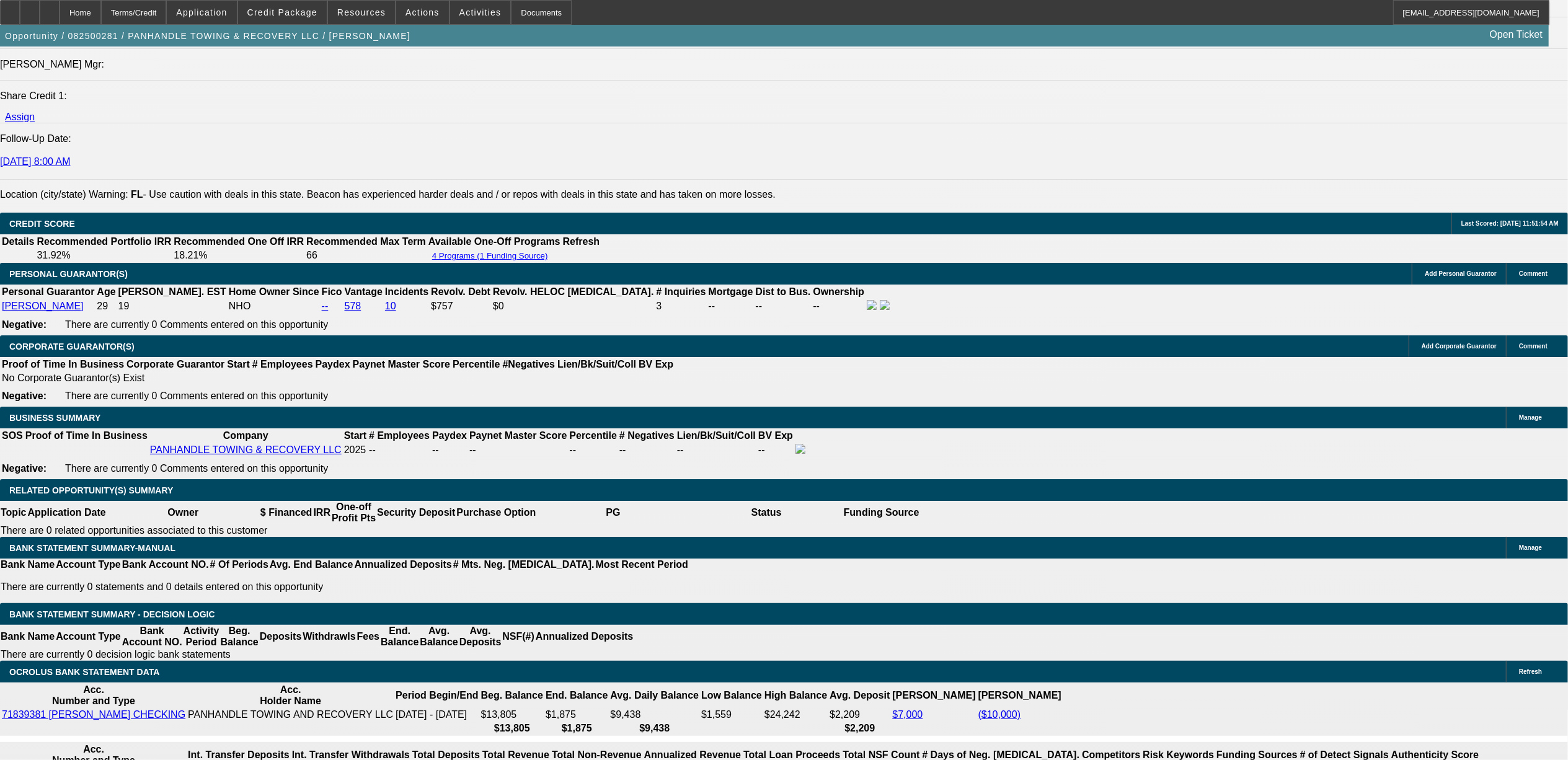
type input "$3,324.98"
type input "$1,662.49"
type input "36"
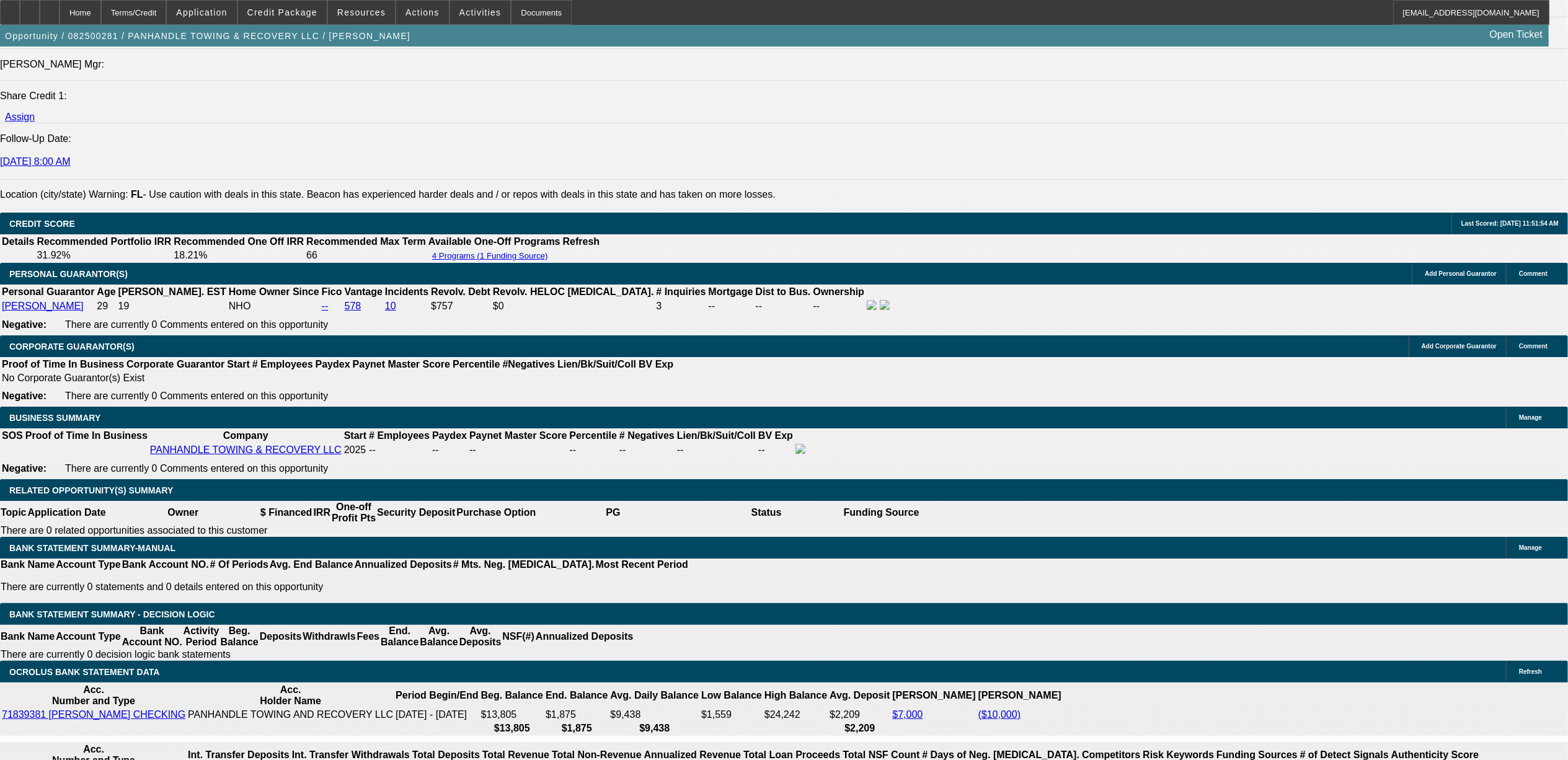
type input "$34,741.12"
type input "$17,370.56"
type input "$3,984.76"
type input "$1,992.38"
type input "36"
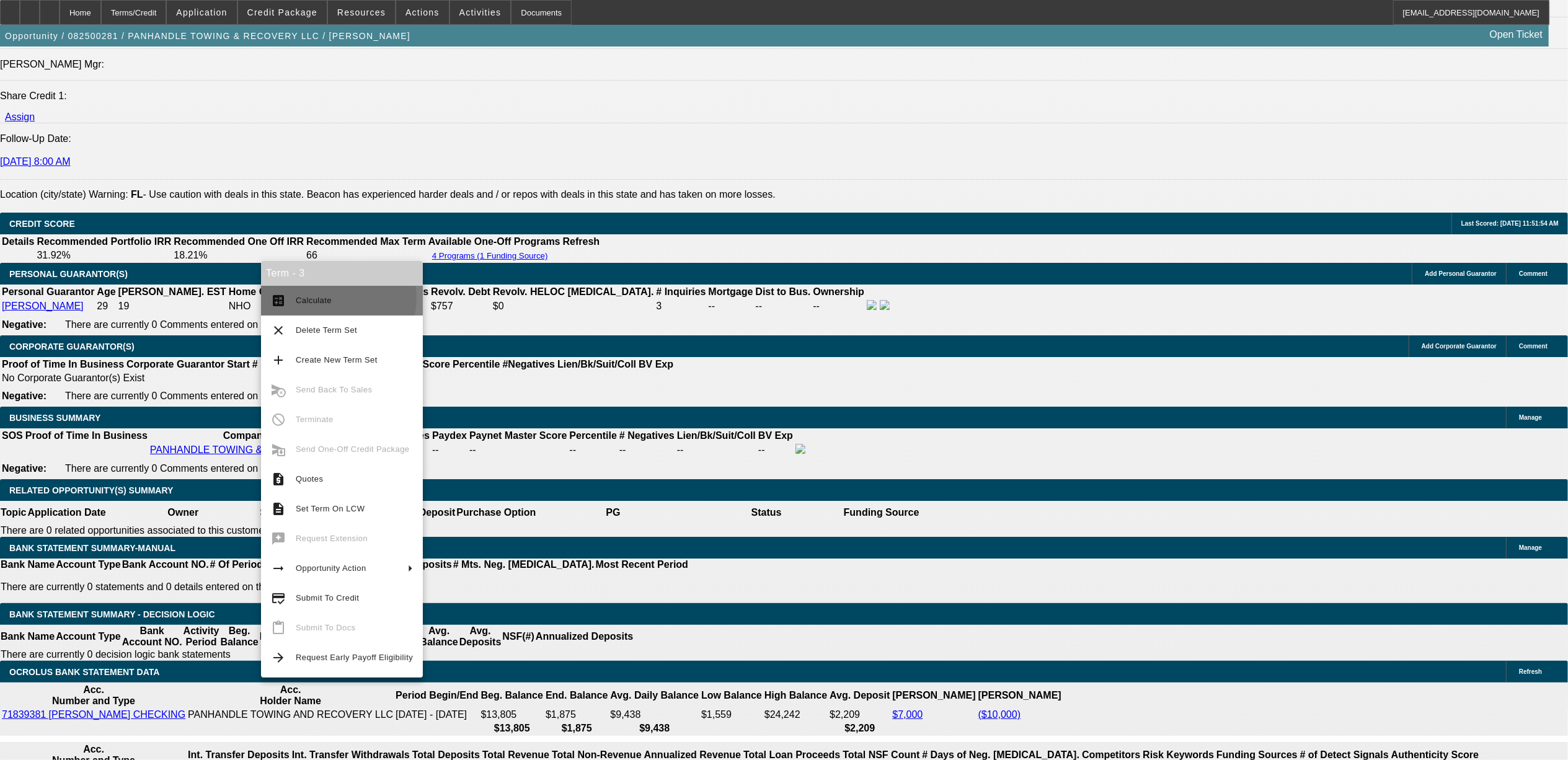
click at [336, 298] on span "Calculate" at bounding box center [354, 300] width 117 height 15
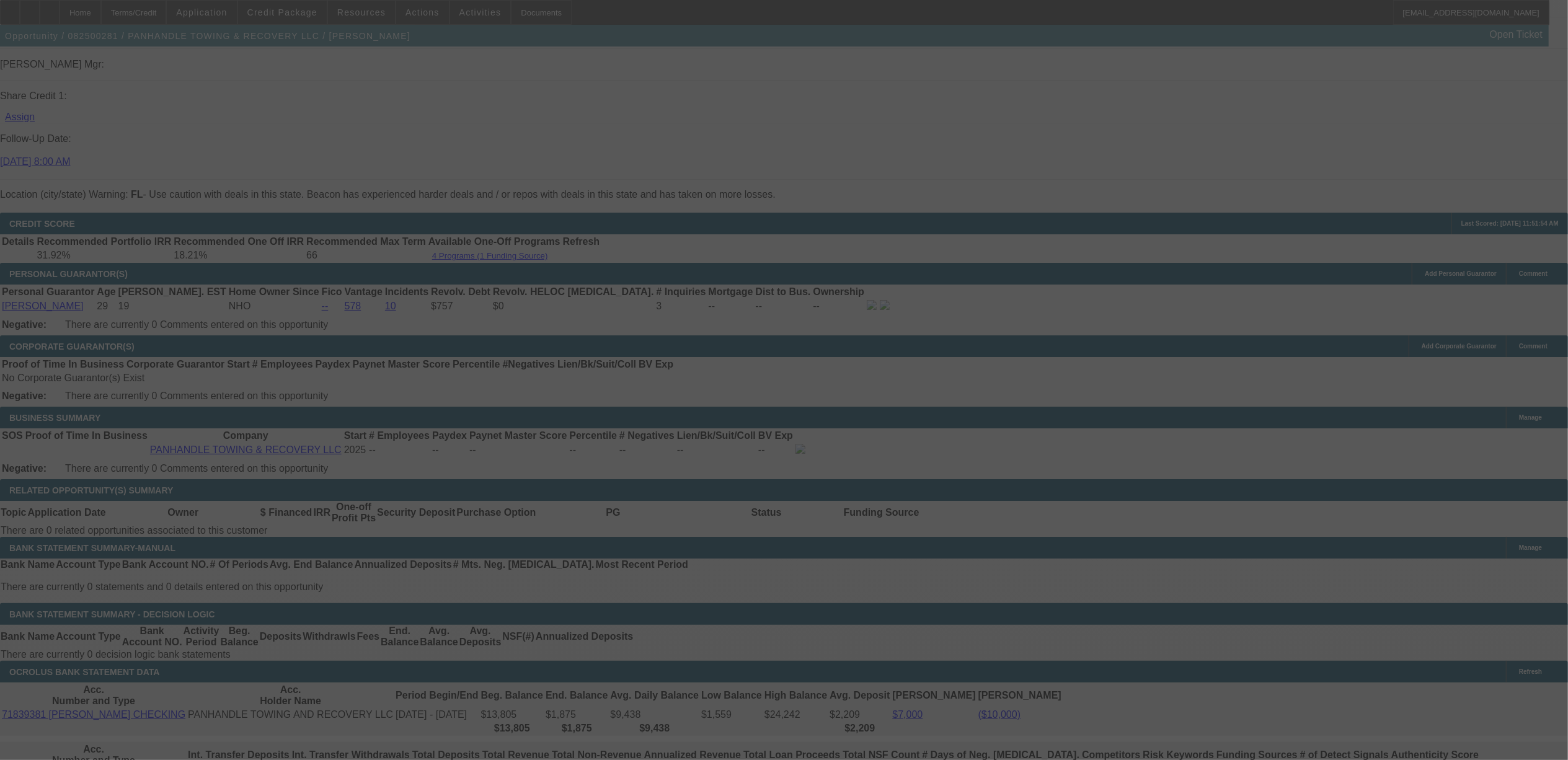
select select "0"
select select "2"
select select "0.1"
select select "4"
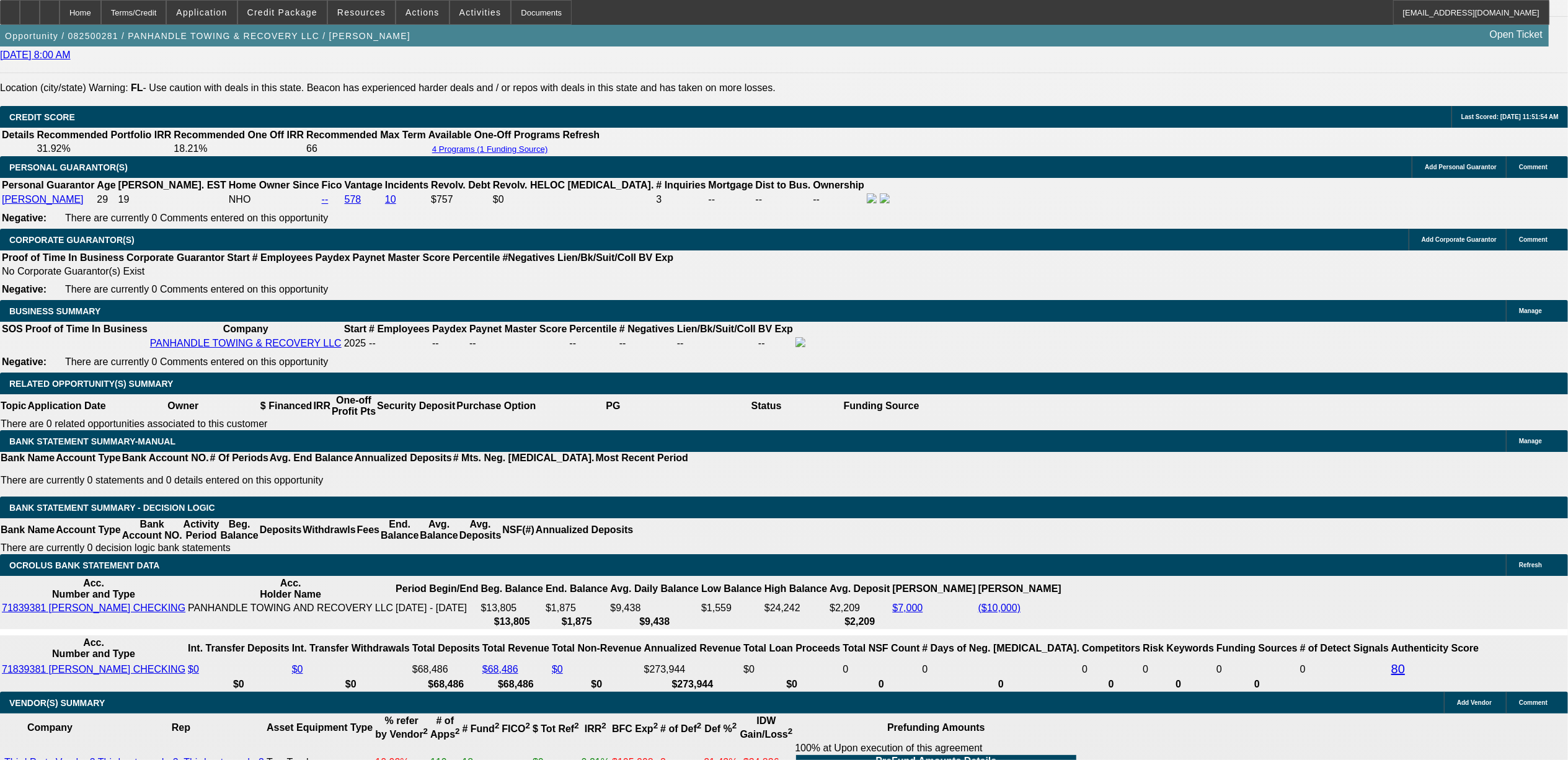
scroll to position [1653, 0]
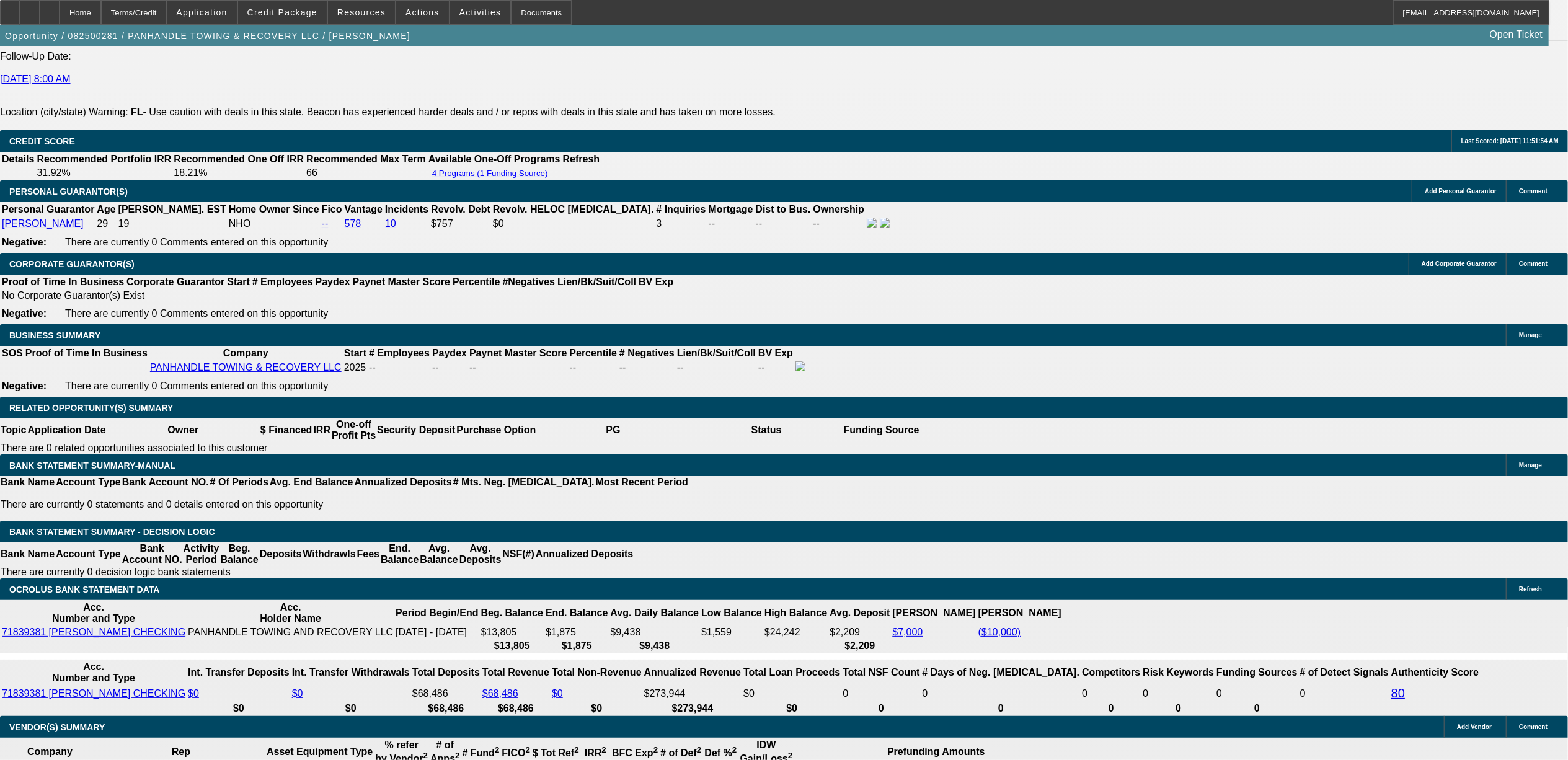
type input "UNKNOWN"
type input "19"
type input "$2,820.80"
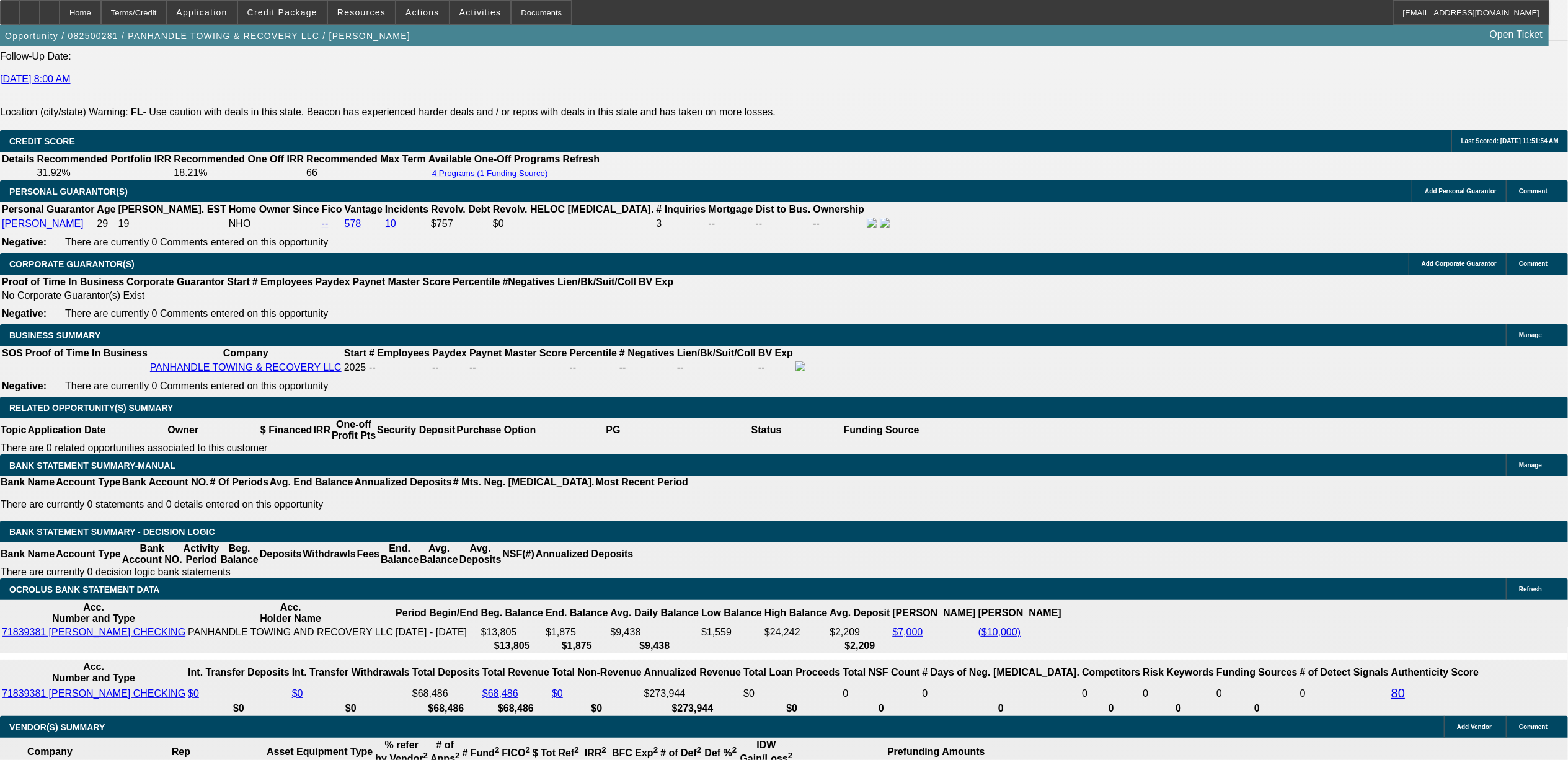
type input "$1,410.40"
type input "19."
type input "$3,665.60"
type input "$1,832.80"
type input "19.9"
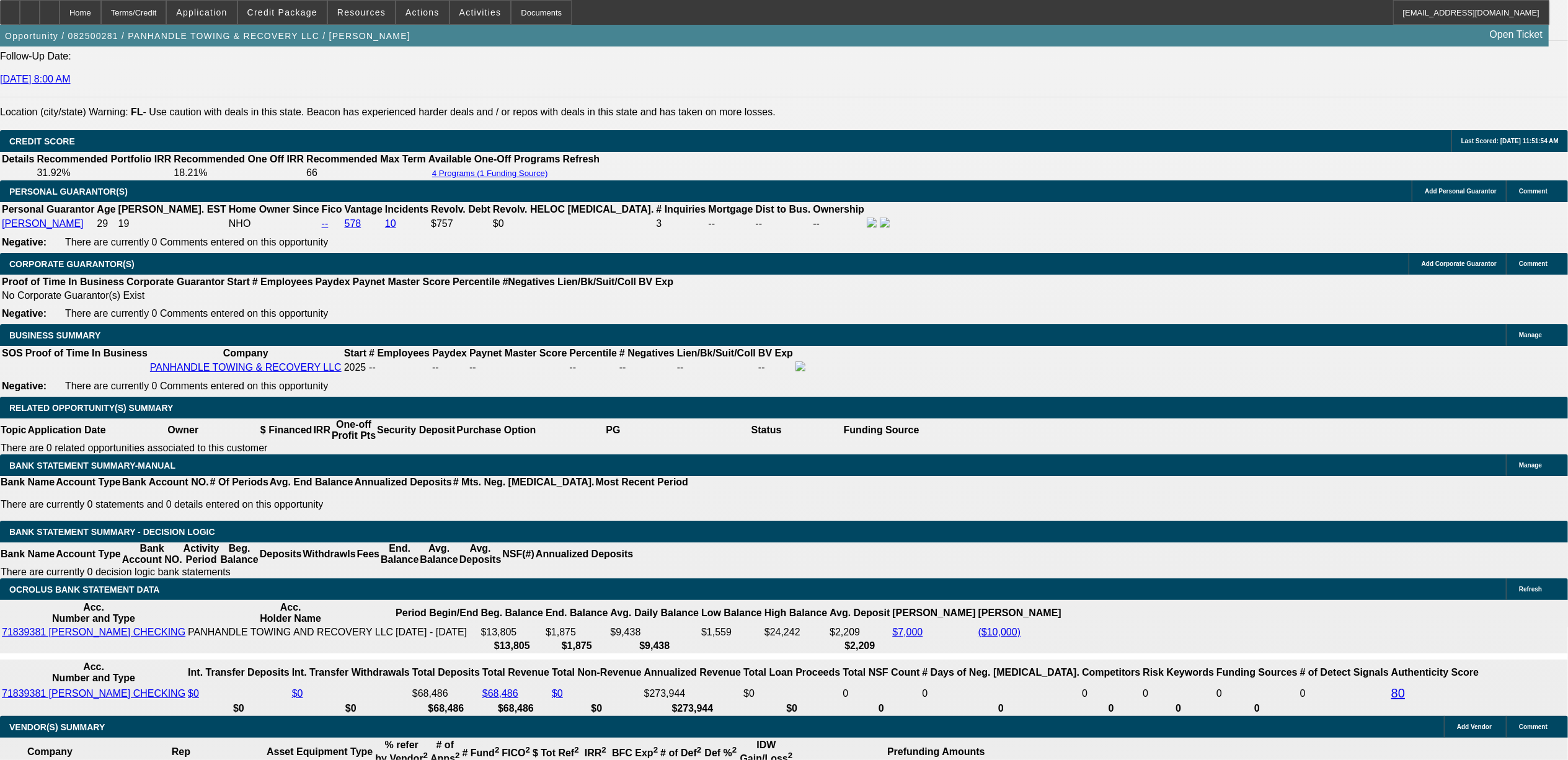
type input "$3,711.26"
type input "$1,855.63"
type input "19.9"
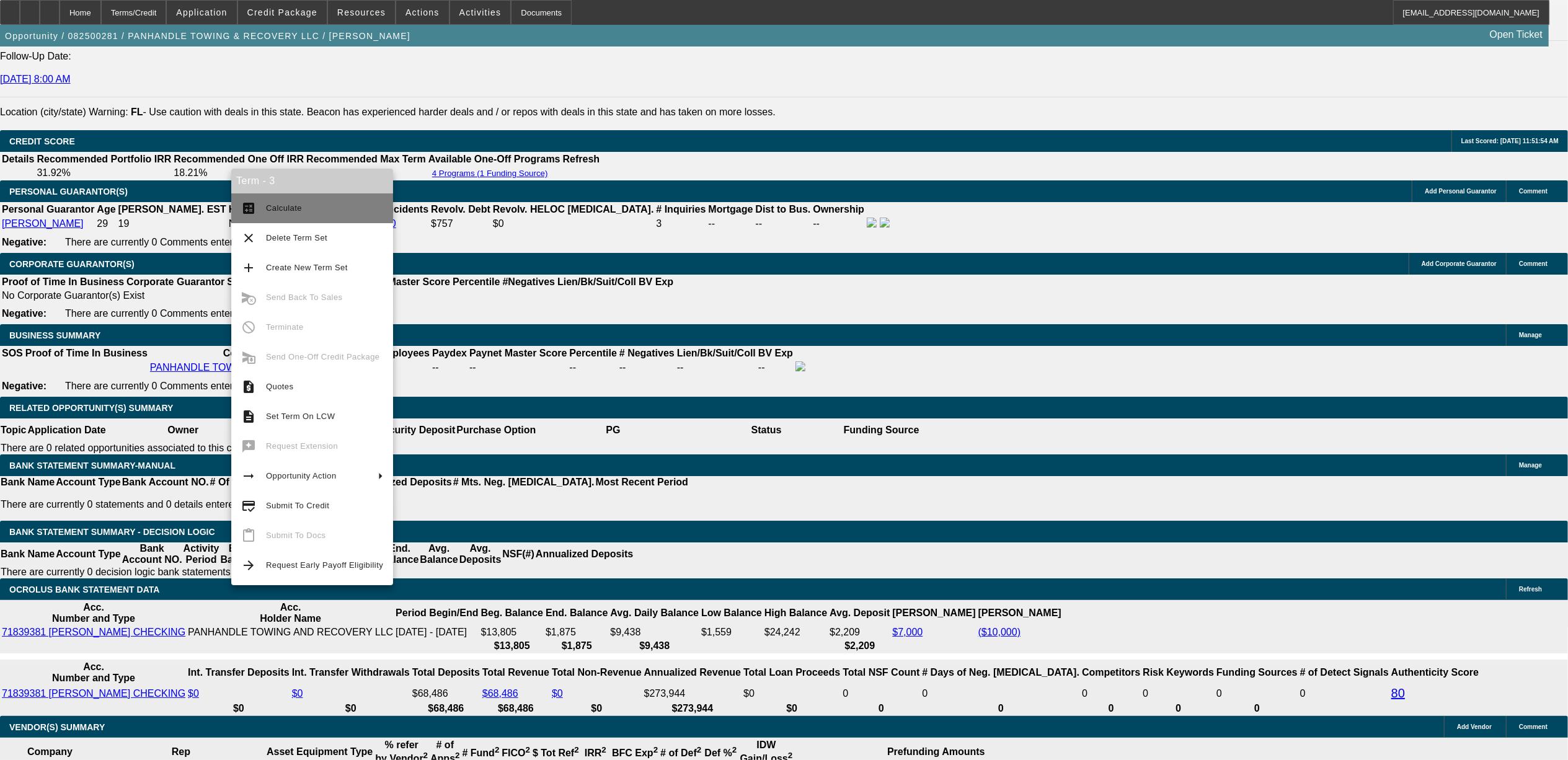
click at [313, 204] on span "Calculate" at bounding box center [324, 208] width 117 height 15
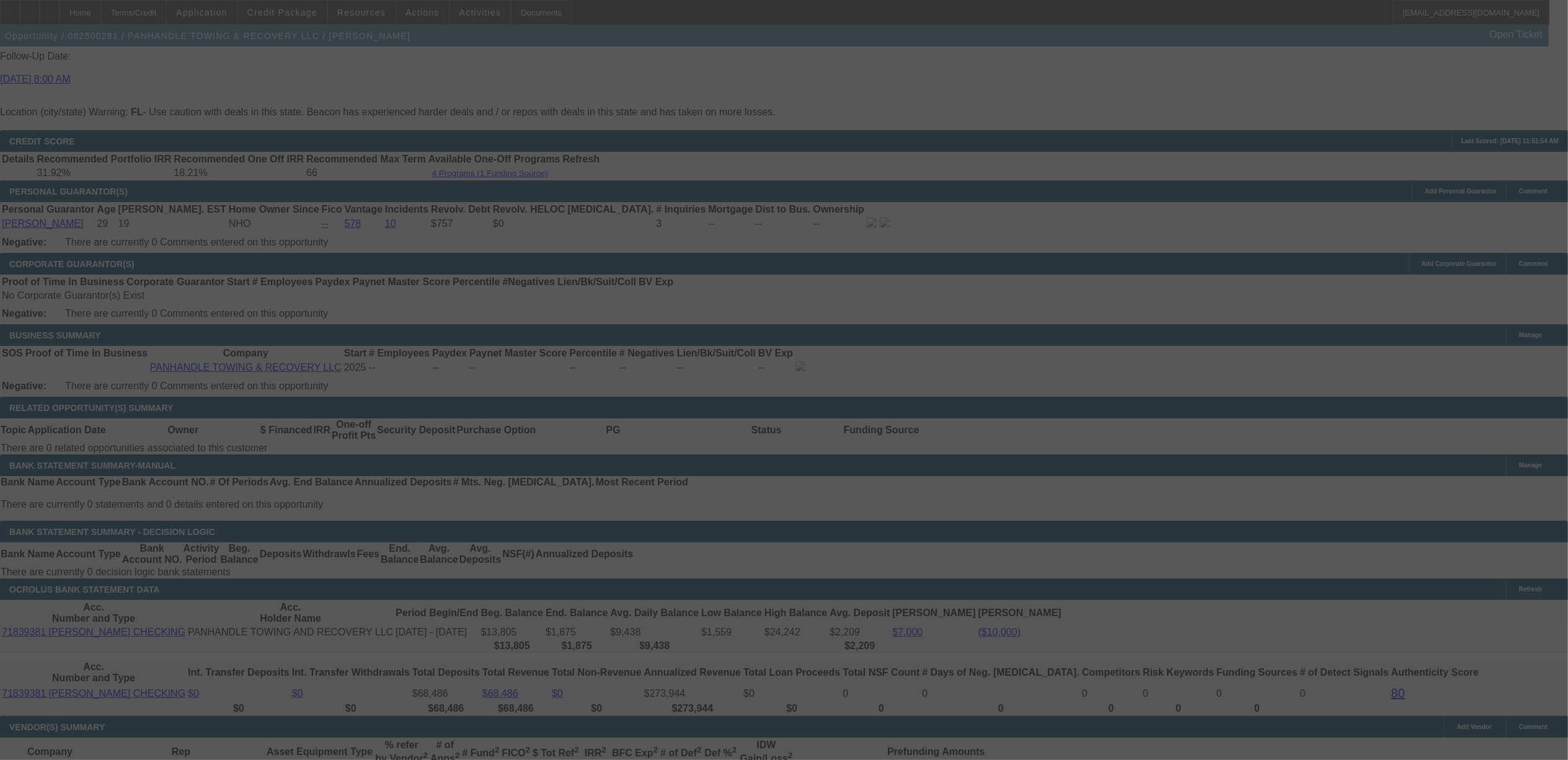
click at [1114, 254] on div at bounding box center [784, 380] width 1568 height 760
select select "0"
select select "2"
select select "0.1"
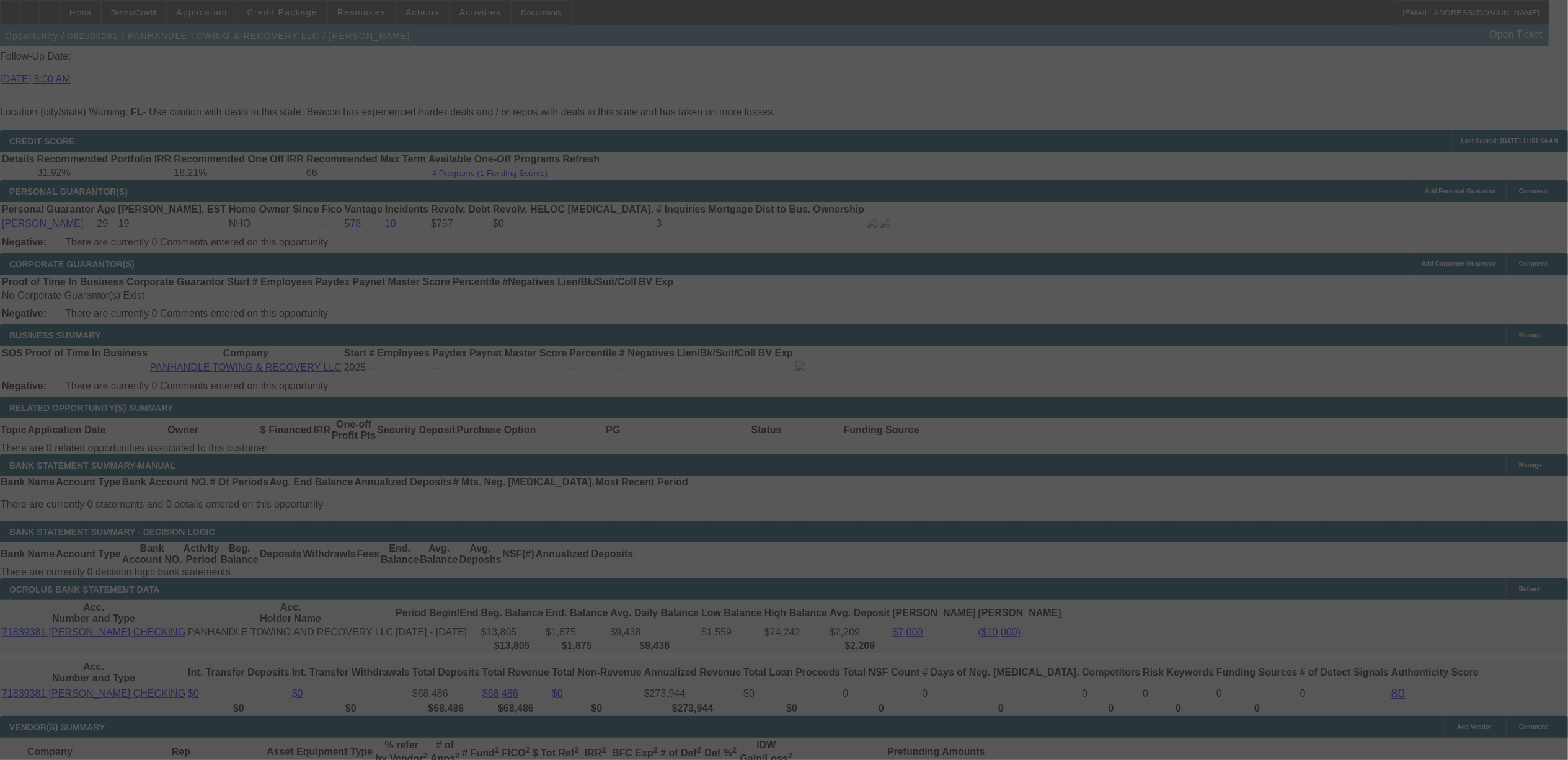
select select "4"
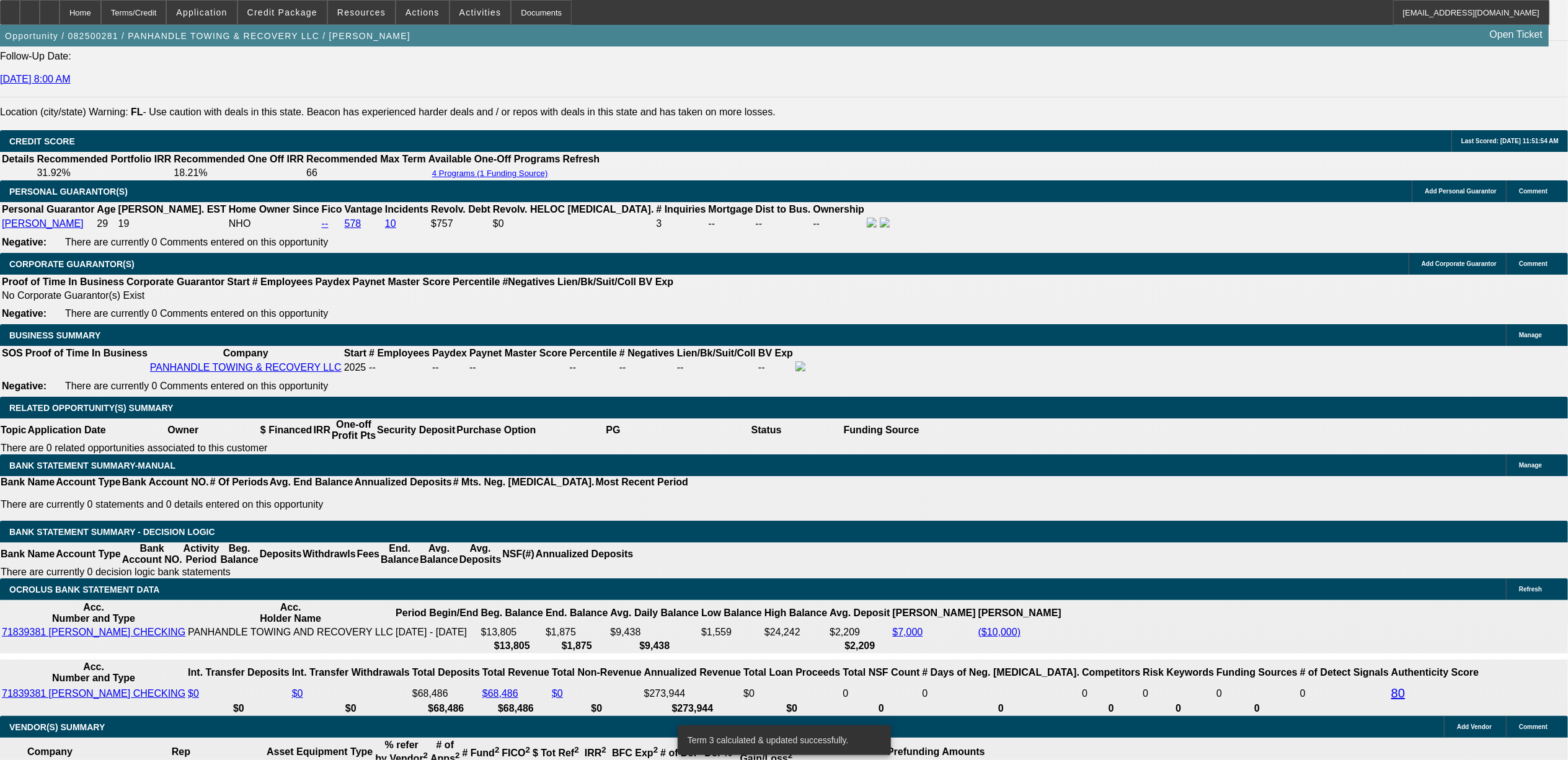
drag, startPoint x: 1417, startPoint y: 506, endPoint x: 1229, endPoint y: 483, distance: 189.4
drag, startPoint x: 1229, startPoint y: 483, endPoint x: 1245, endPoint y: 490, distance: 17.5
copy tbody "ounger company looking to get another tow truck. he said he can comfortably do …"
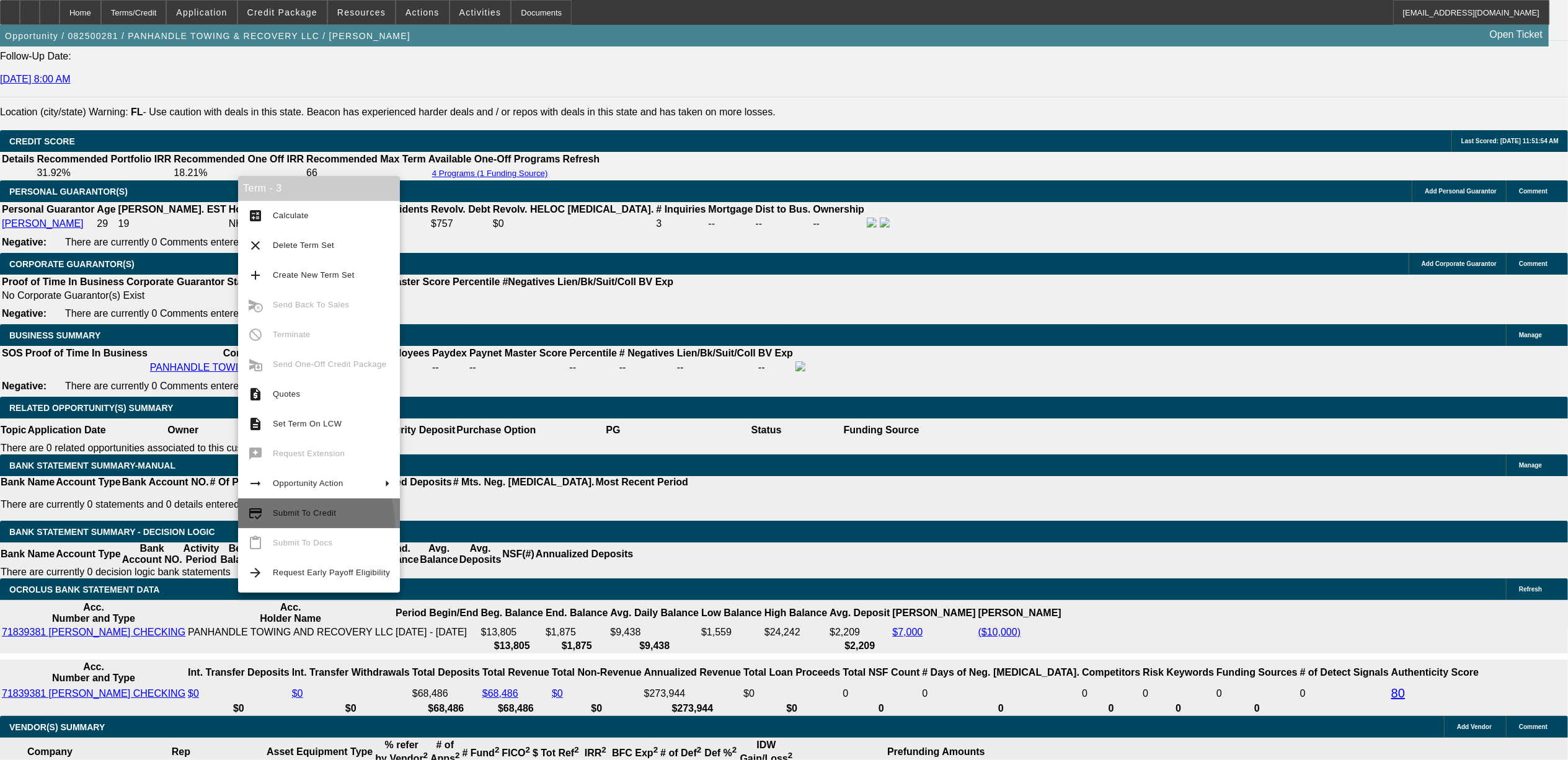
click at [293, 524] on button "credit_score Submit To Credit" at bounding box center [319, 513] width 162 height 30
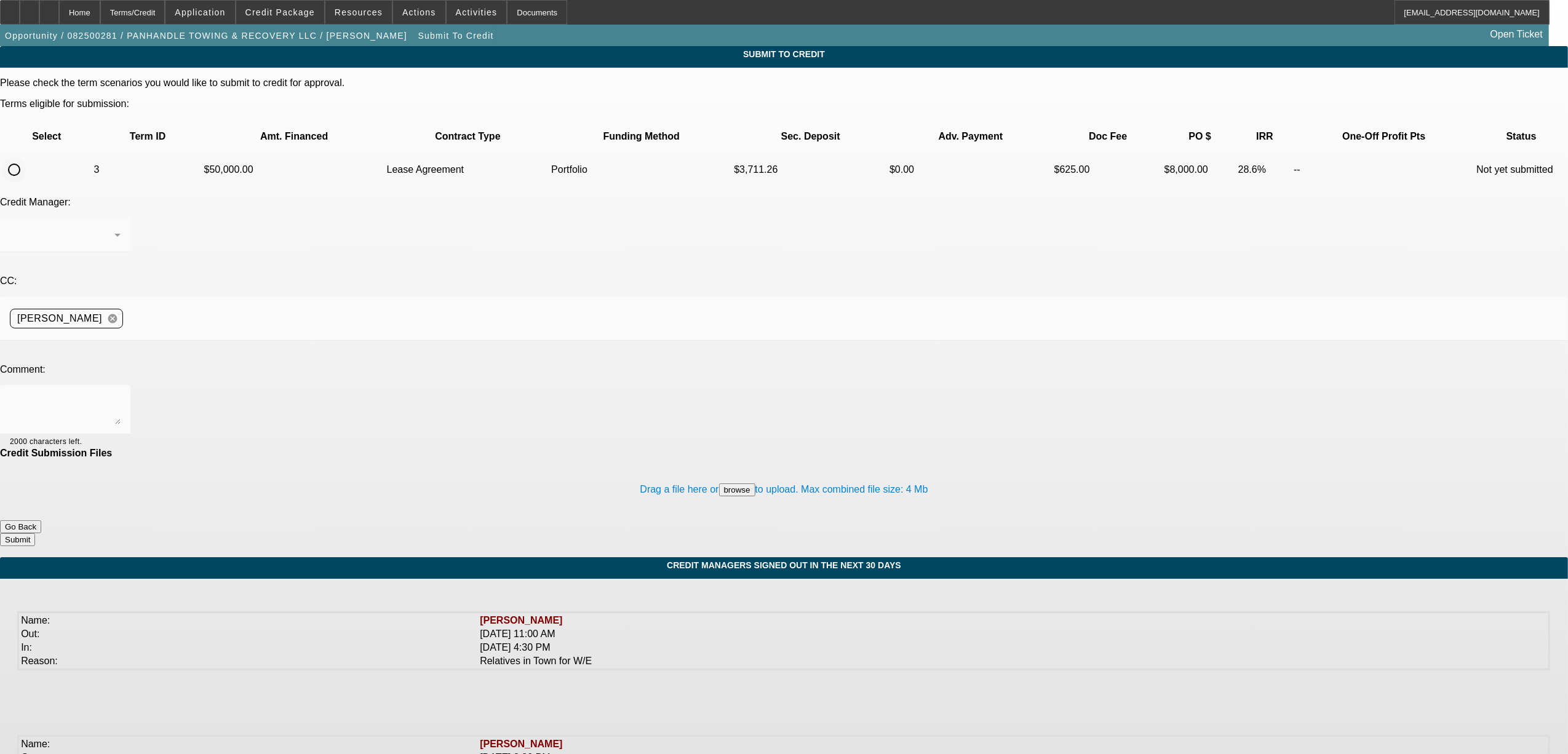
click at [26, 157] on input "radio" at bounding box center [14, 169] width 25 height 25
radio input "true"
click at [121, 218] on div "[PERSON_NAME]" at bounding box center [65, 234] width 111 height 34
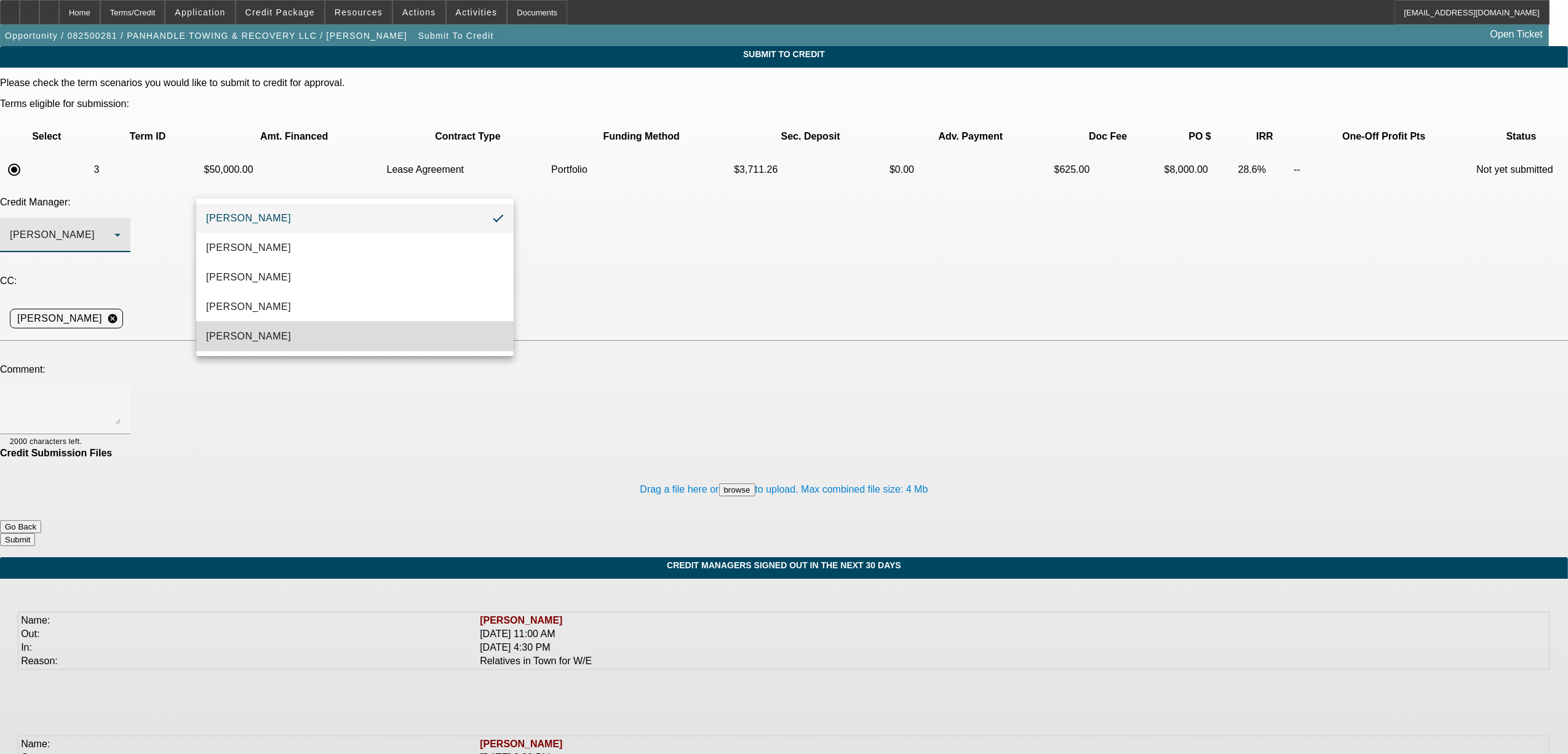
click at [265, 337] on span "[PERSON_NAME]" at bounding box center [249, 336] width 85 height 15
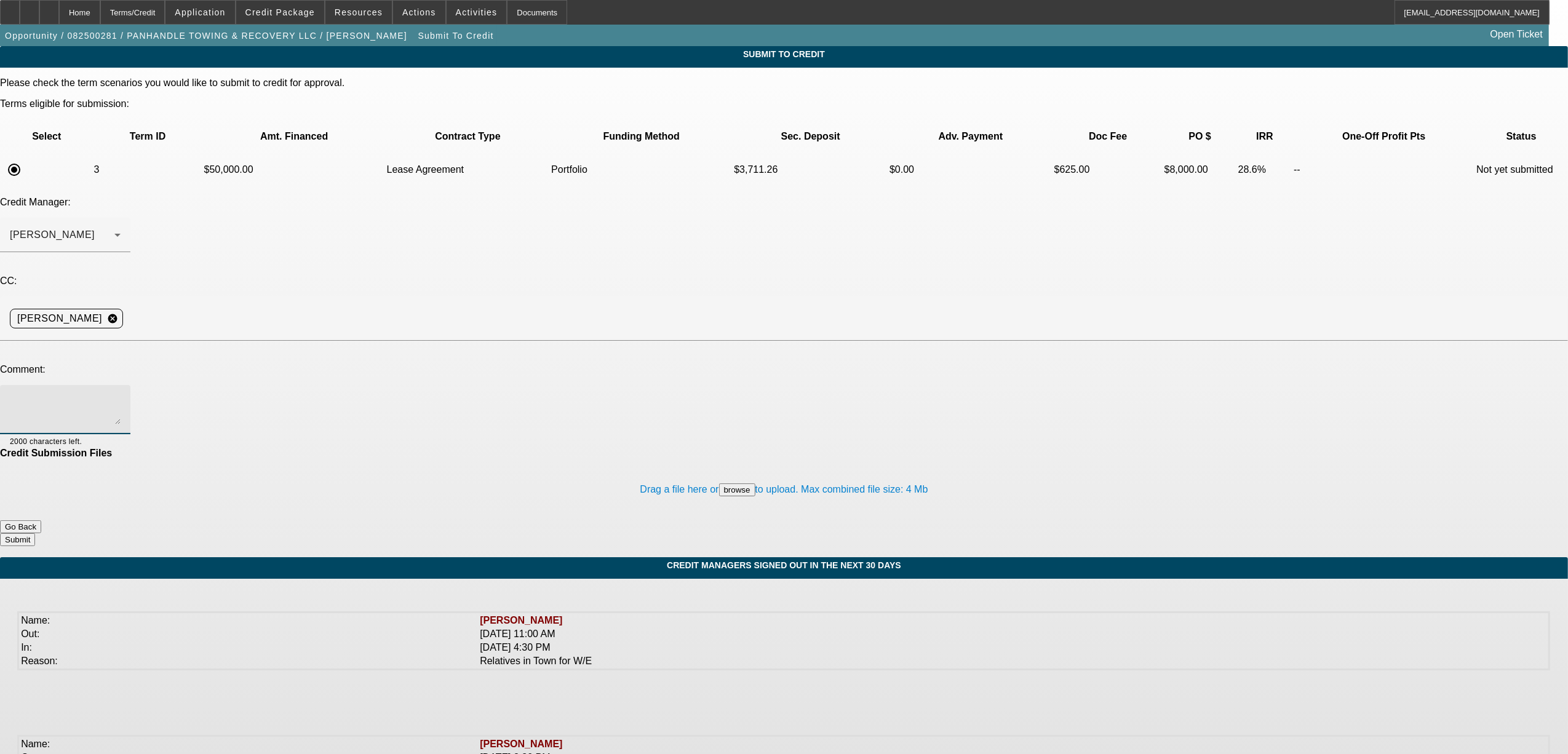
click at [121, 395] on textarea at bounding box center [65, 410] width 111 height 30
paste textarea "ounger company looking to get another tow truck. he said he can comfortably do …"
type textarea "[PERSON_NAME], any interest? customer talked the seller down to 80K and said he…"
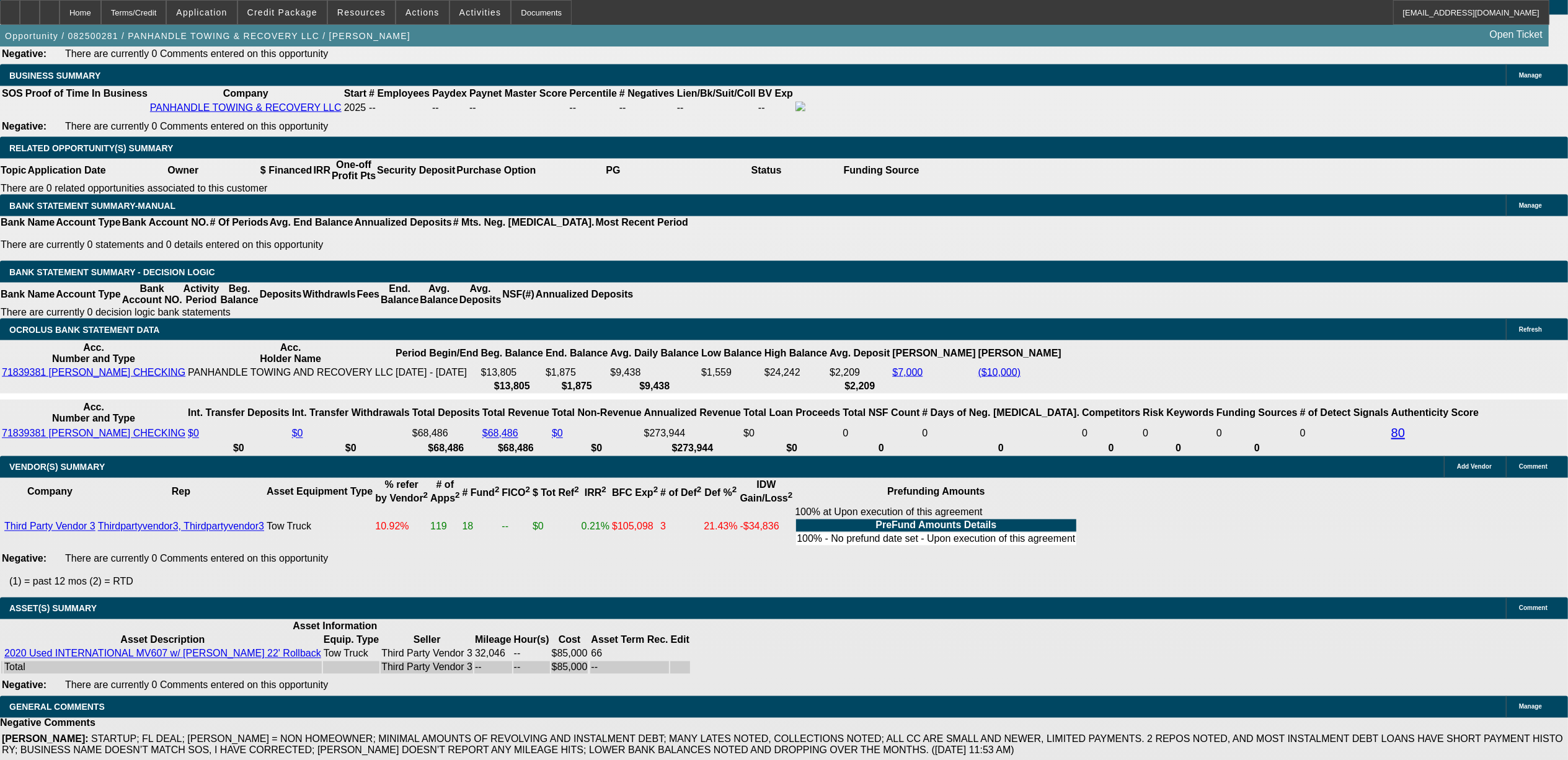
select select "0"
select select "2"
select select "0.1"
select select "4"
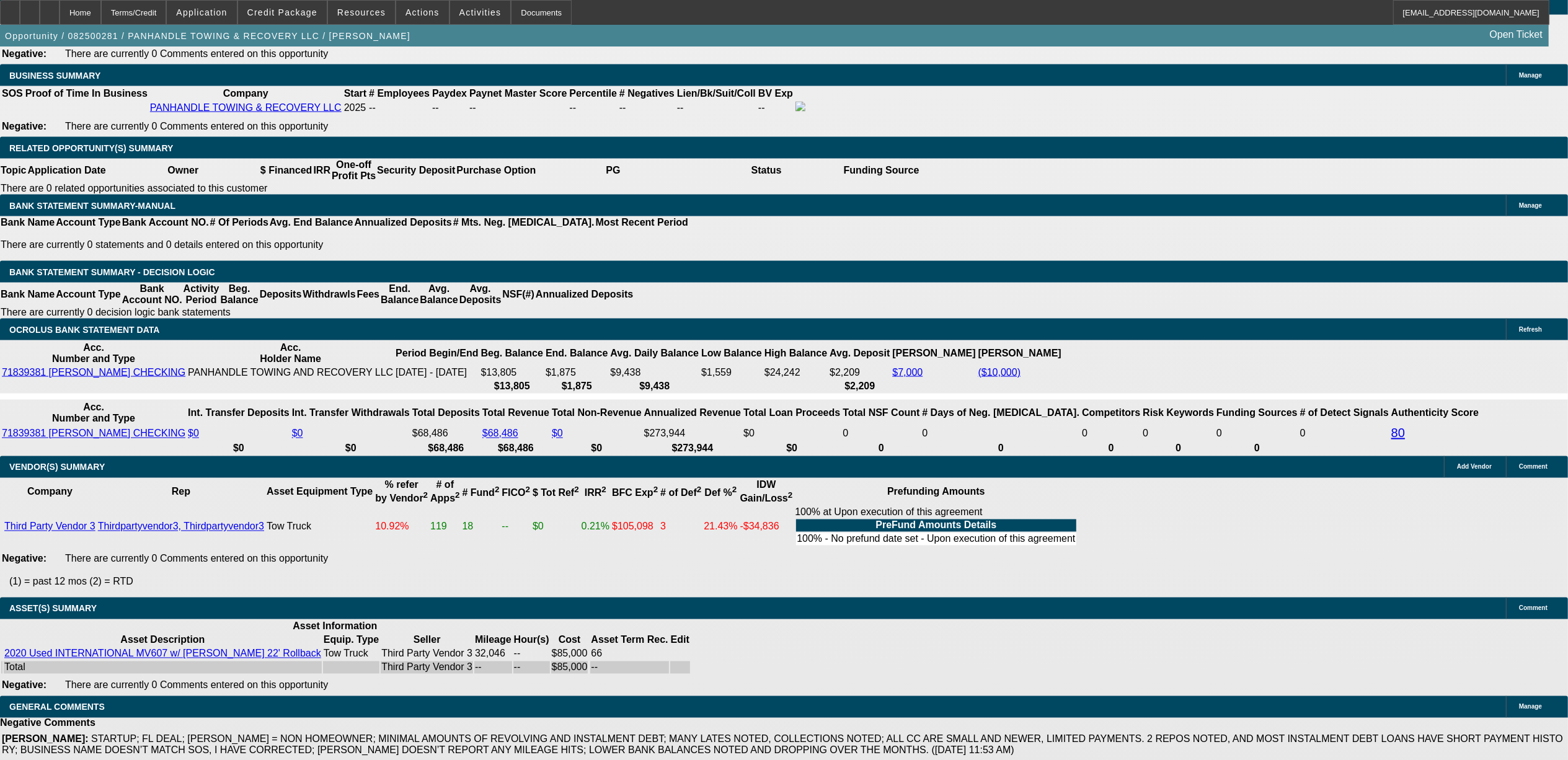
select select "0"
select select "2"
select select "0.1"
select select "4"
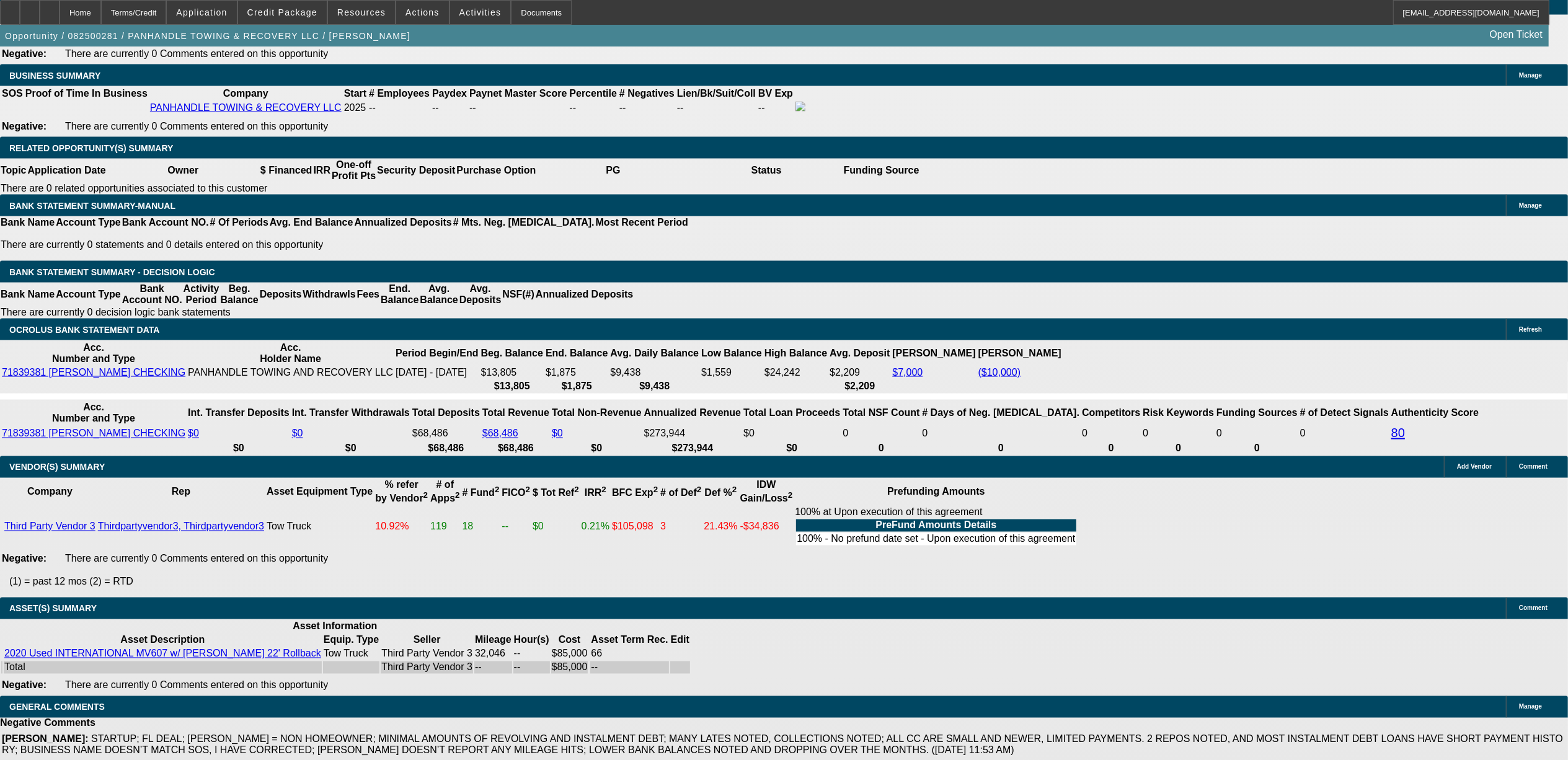
select select "0"
select select "2"
select select "0.1"
select select "4"
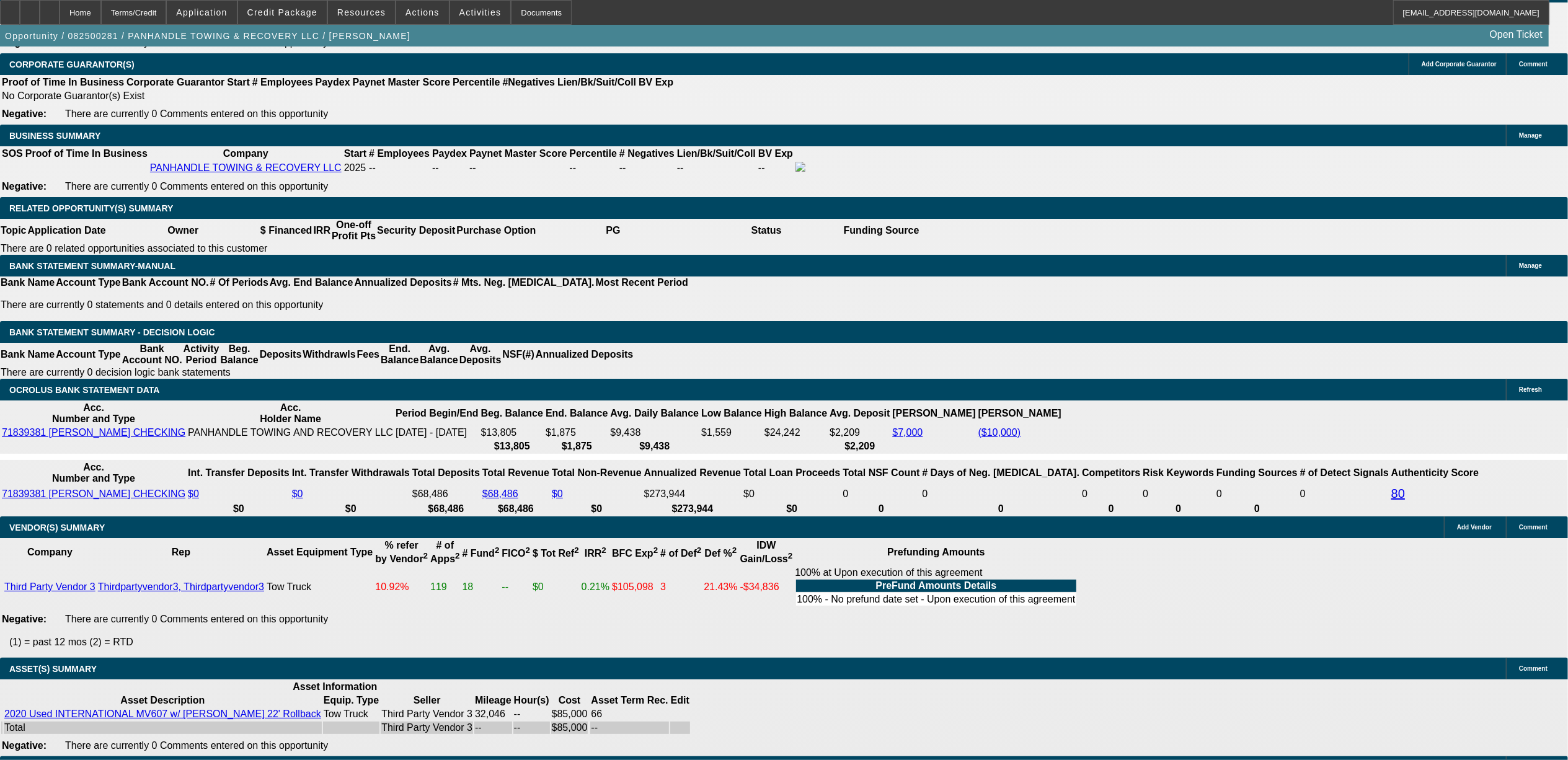
scroll to position [1806, 0]
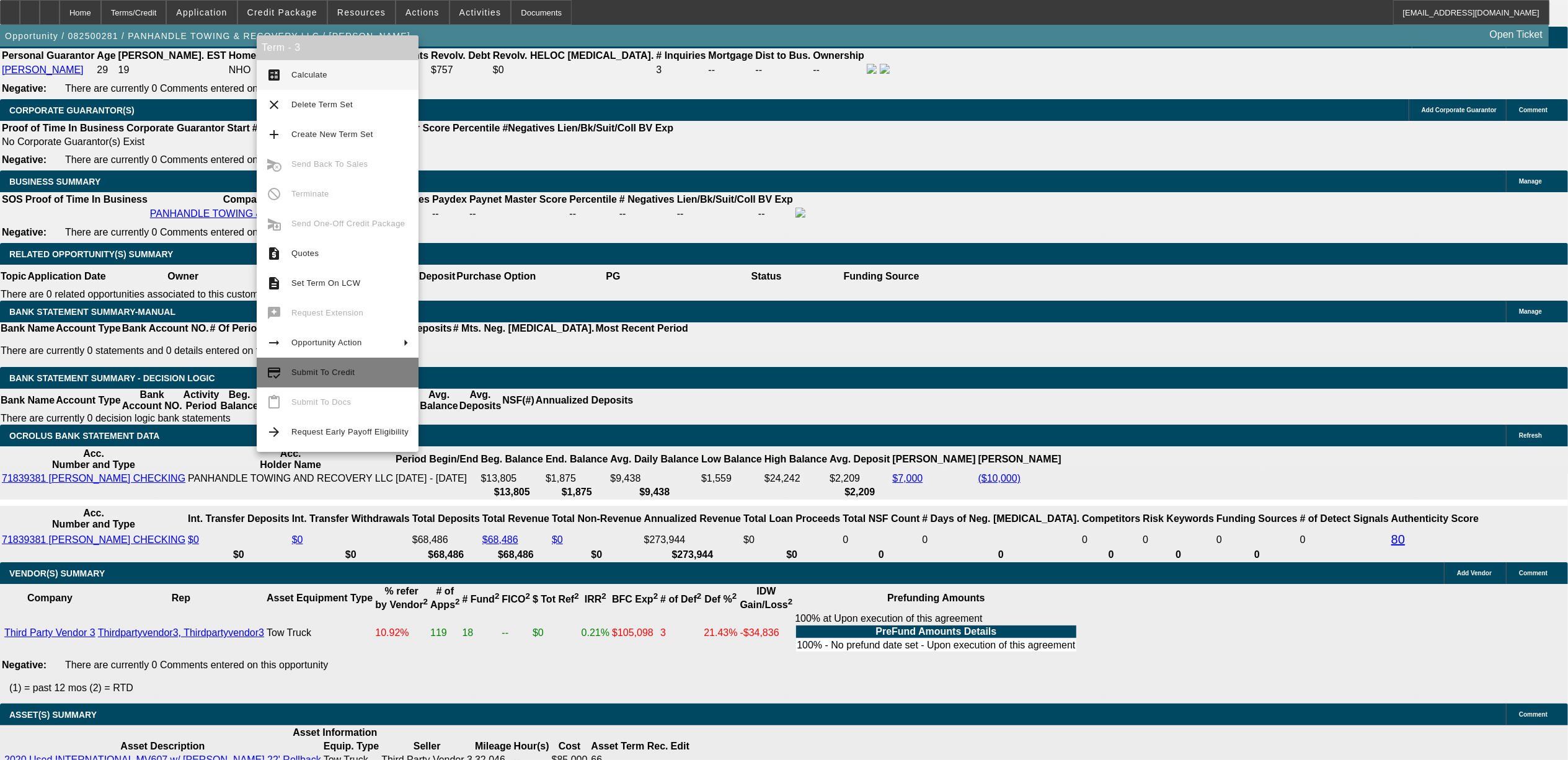
click at [315, 375] on span "Submit To Credit" at bounding box center [322, 372] width 63 height 9
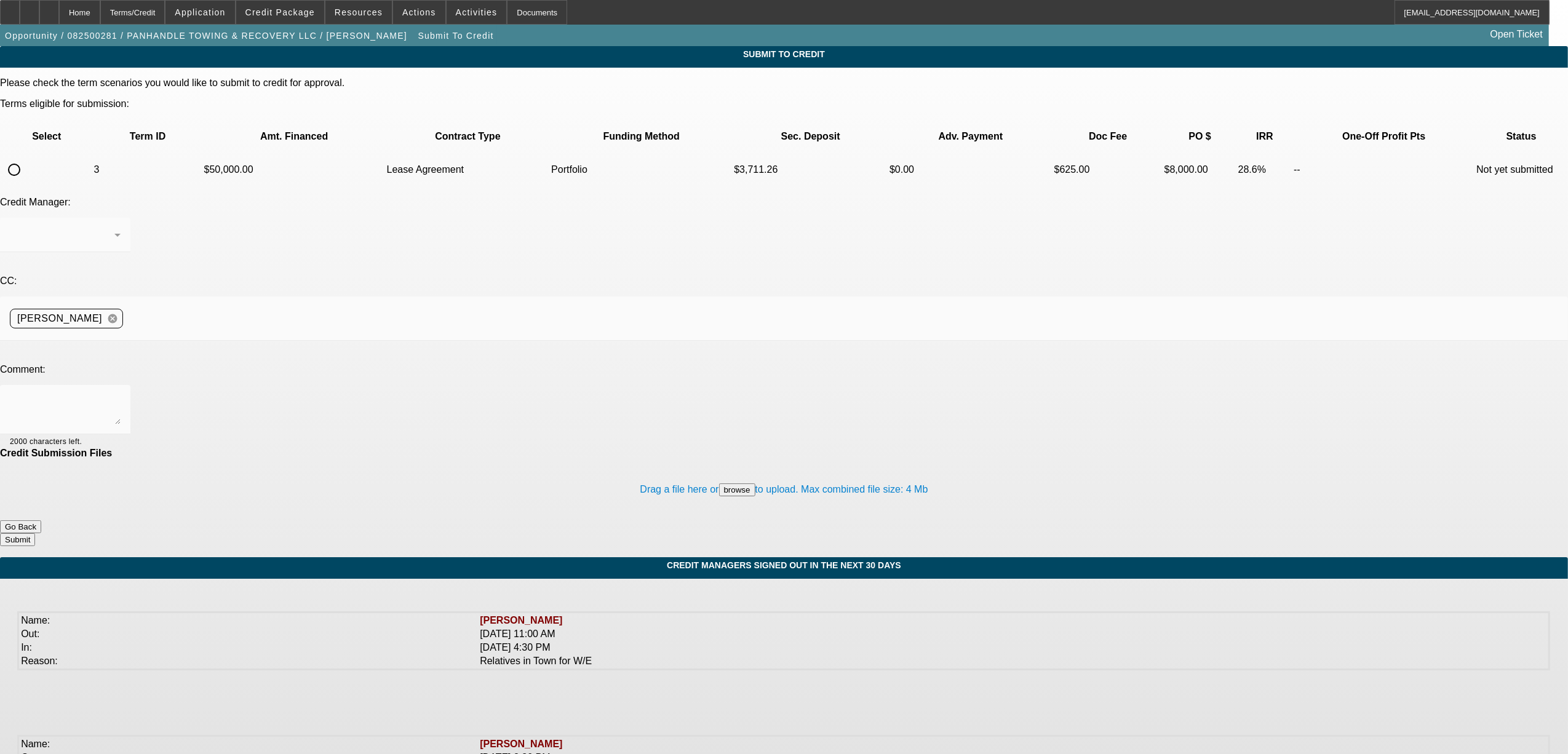
click at [26, 157] on input "radio" at bounding box center [14, 169] width 25 height 25
radio input "true"
click at [95, 230] on span "[PERSON_NAME]" at bounding box center [52, 235] width 85 height 11
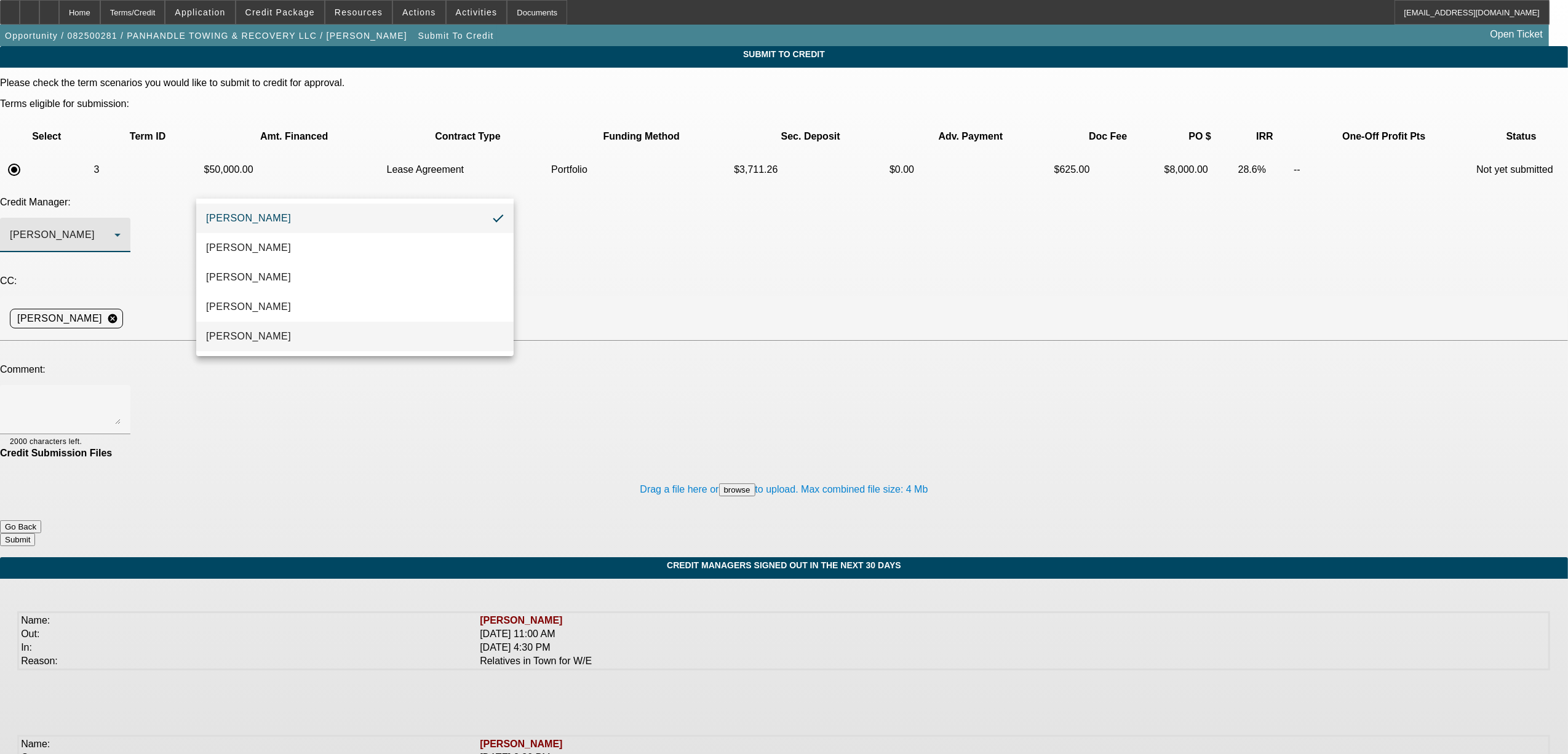
click at [261, 336] on span "[PERSON_NAME]" at bounding box center [249, 336] width 85 height 15
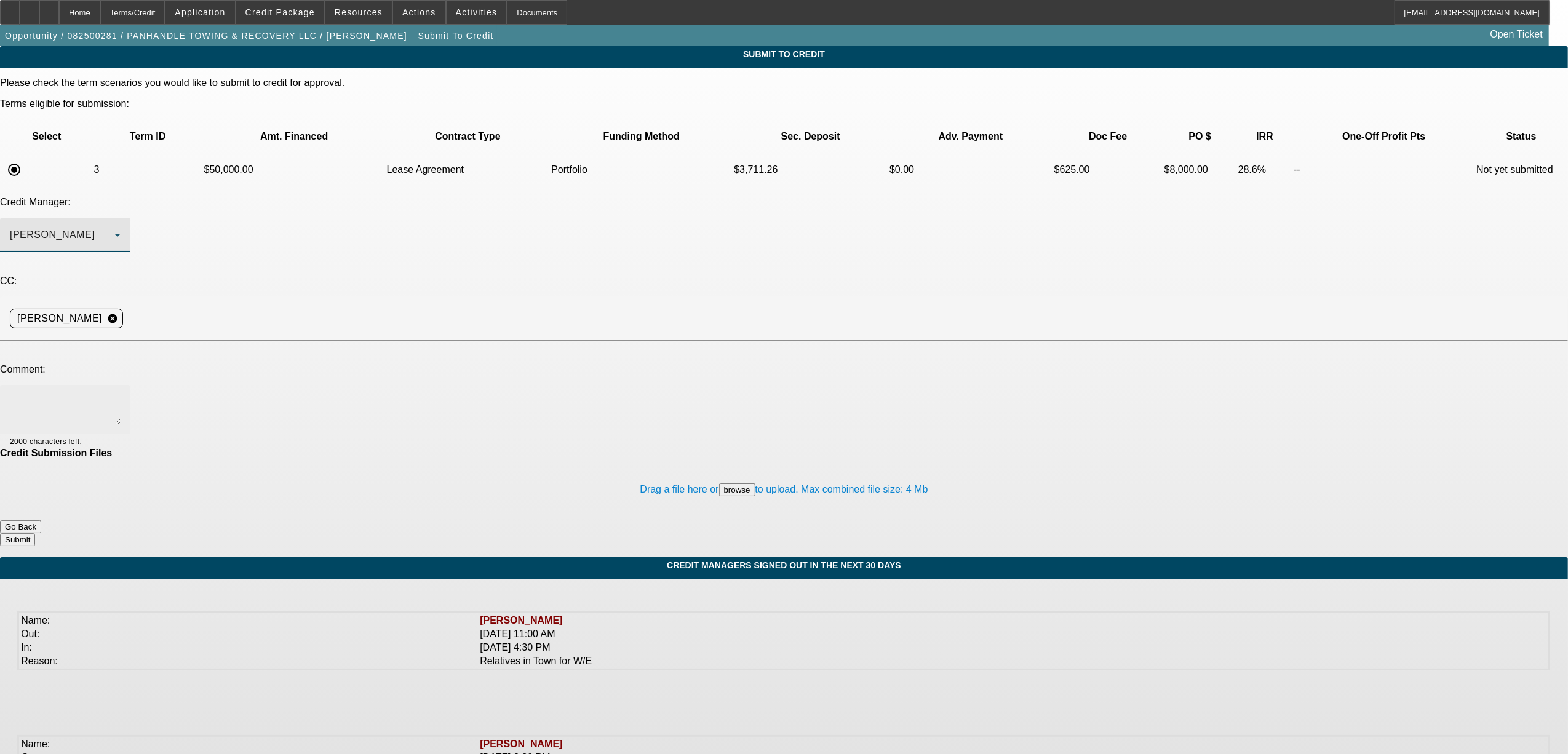
click at [121, 395] on textarea at bounding box center [65, 410] width 111 height 30
paste textarea "ounger company looking to get another tow truck. he said he can comfortably do …"
type textarea "[PERSON_NAME], any interest? customer talked the seller down to 80K and has 35K…"
click at [35, 533] on button "Submit" at bounding box center [17, 539] width 35 height 13
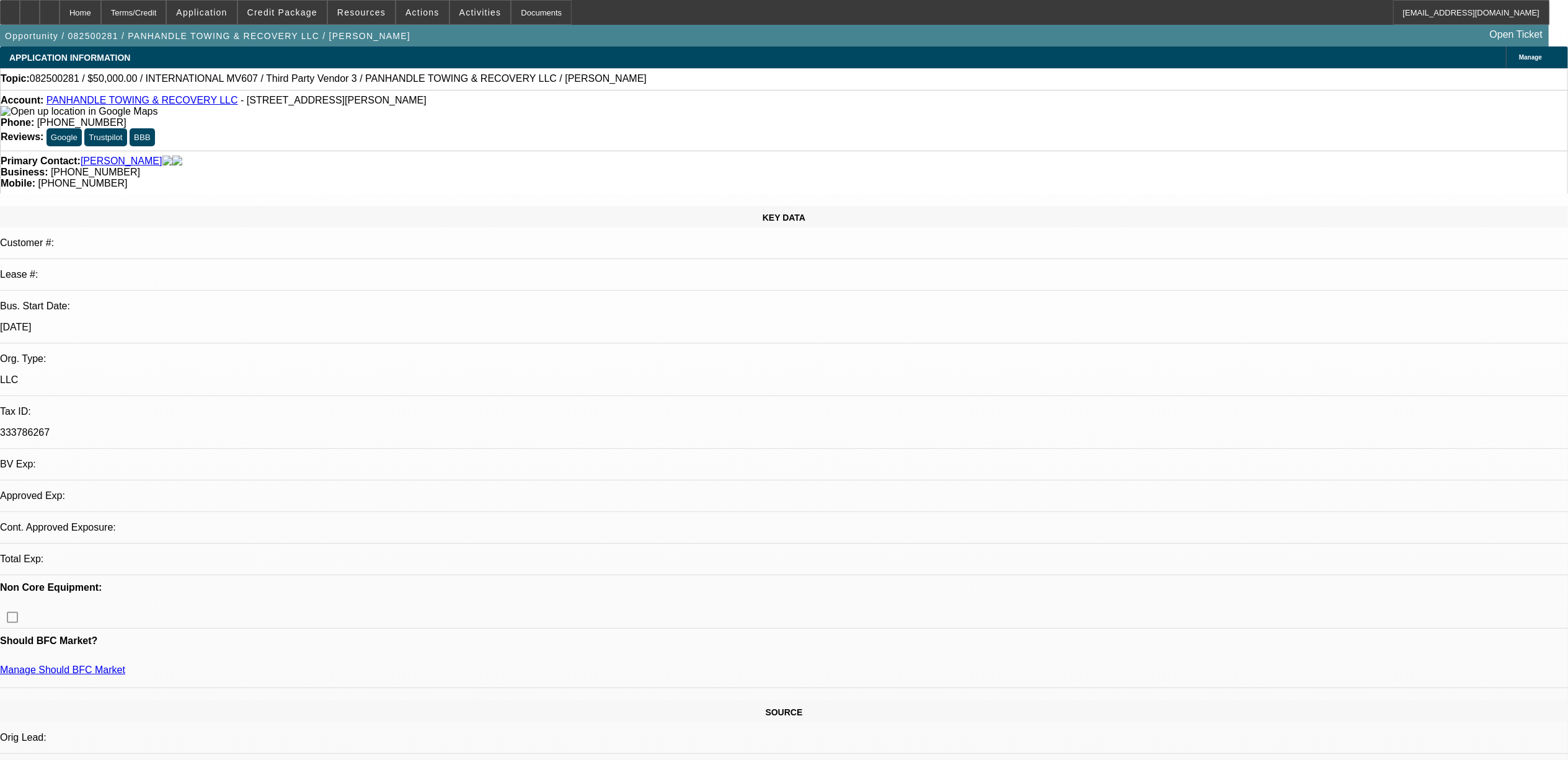
select select "0"
select select "2"
select select "0.1"
select select "4"
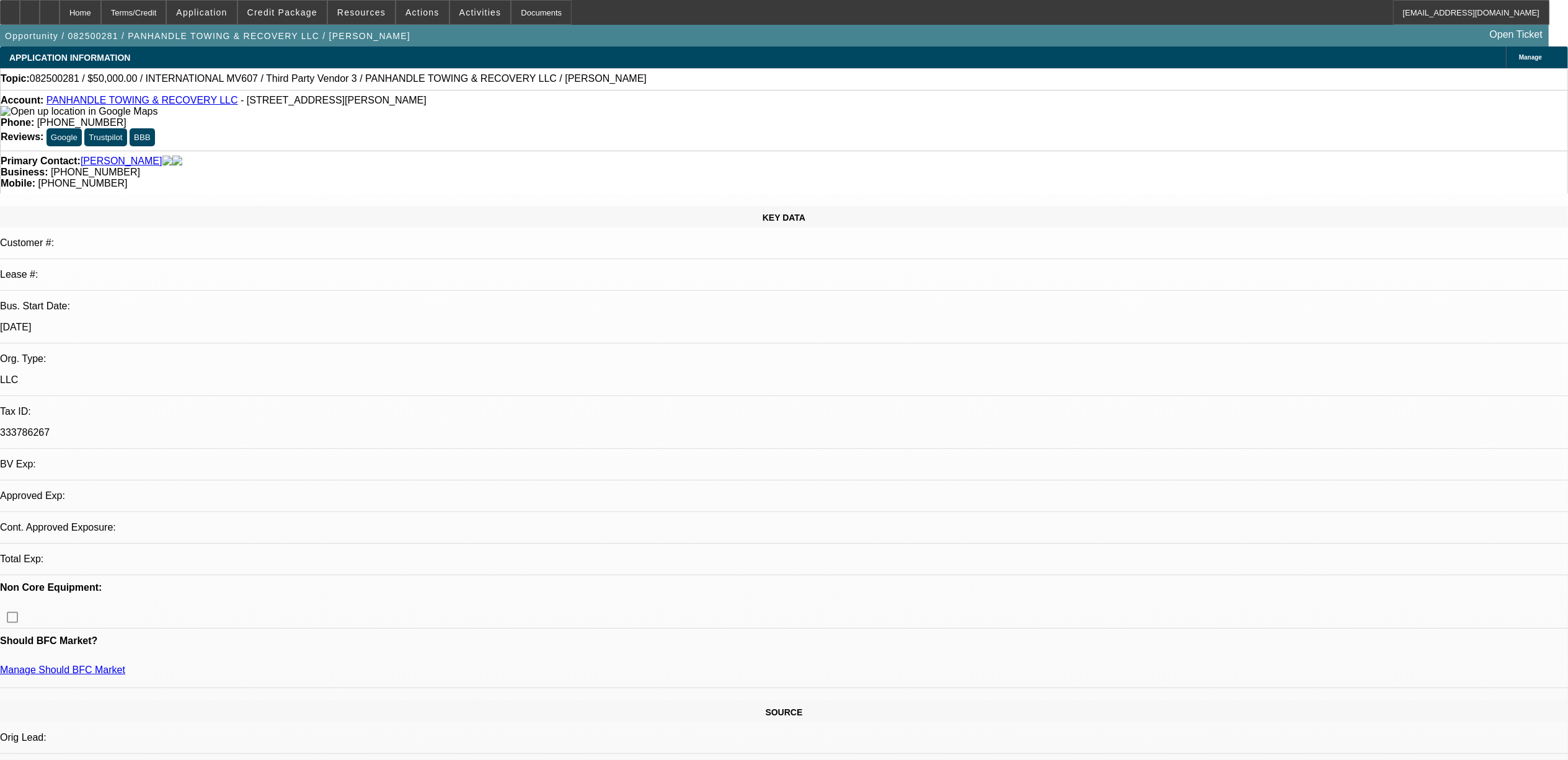
select select "0"
select select "2"
select select "0.1"
select select "4"
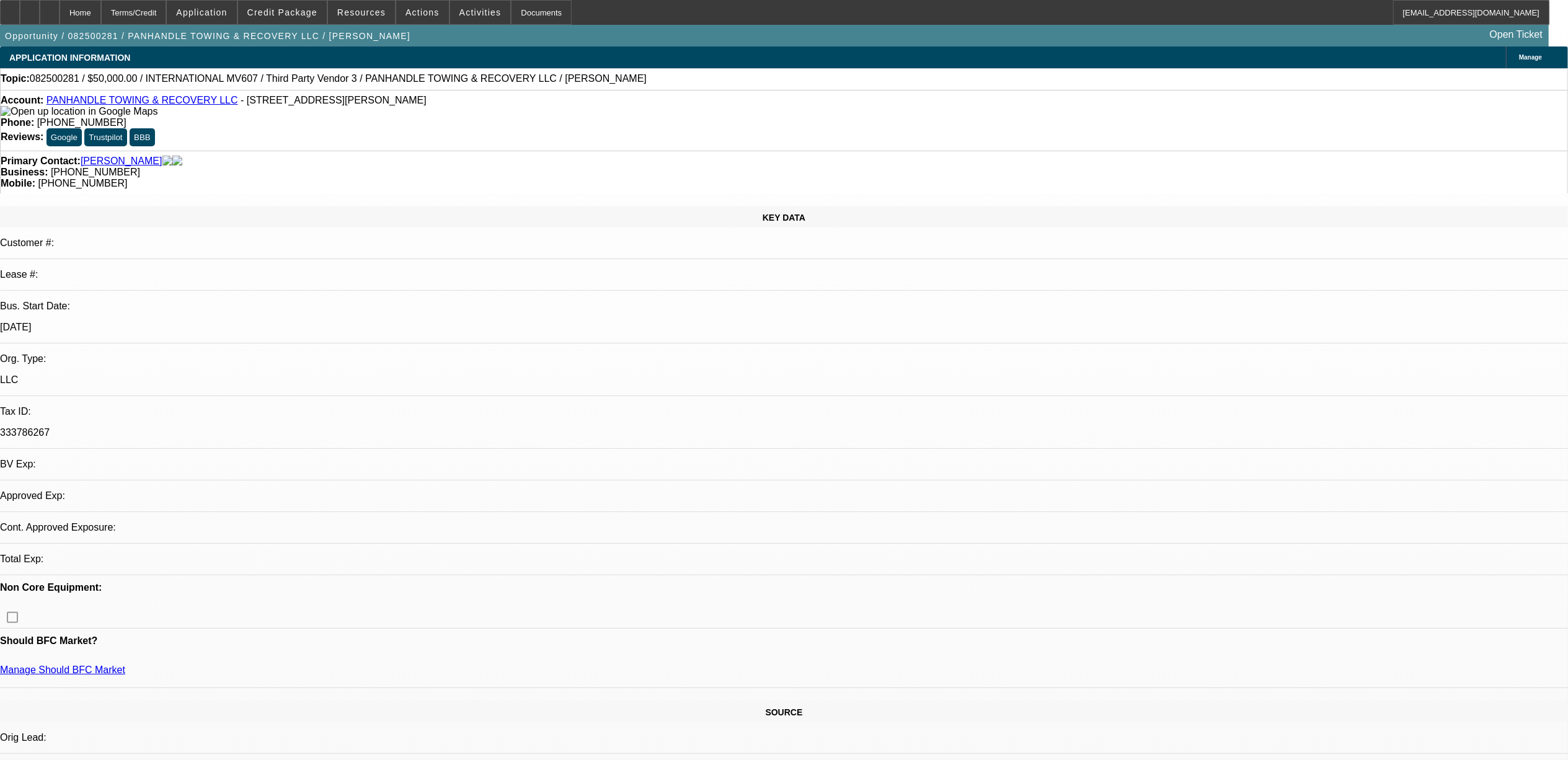
select select "0"
select select "2"
select select "0.1"
select select "4"
